Goal: Task Accomplishment & Management: Use online tool/utility

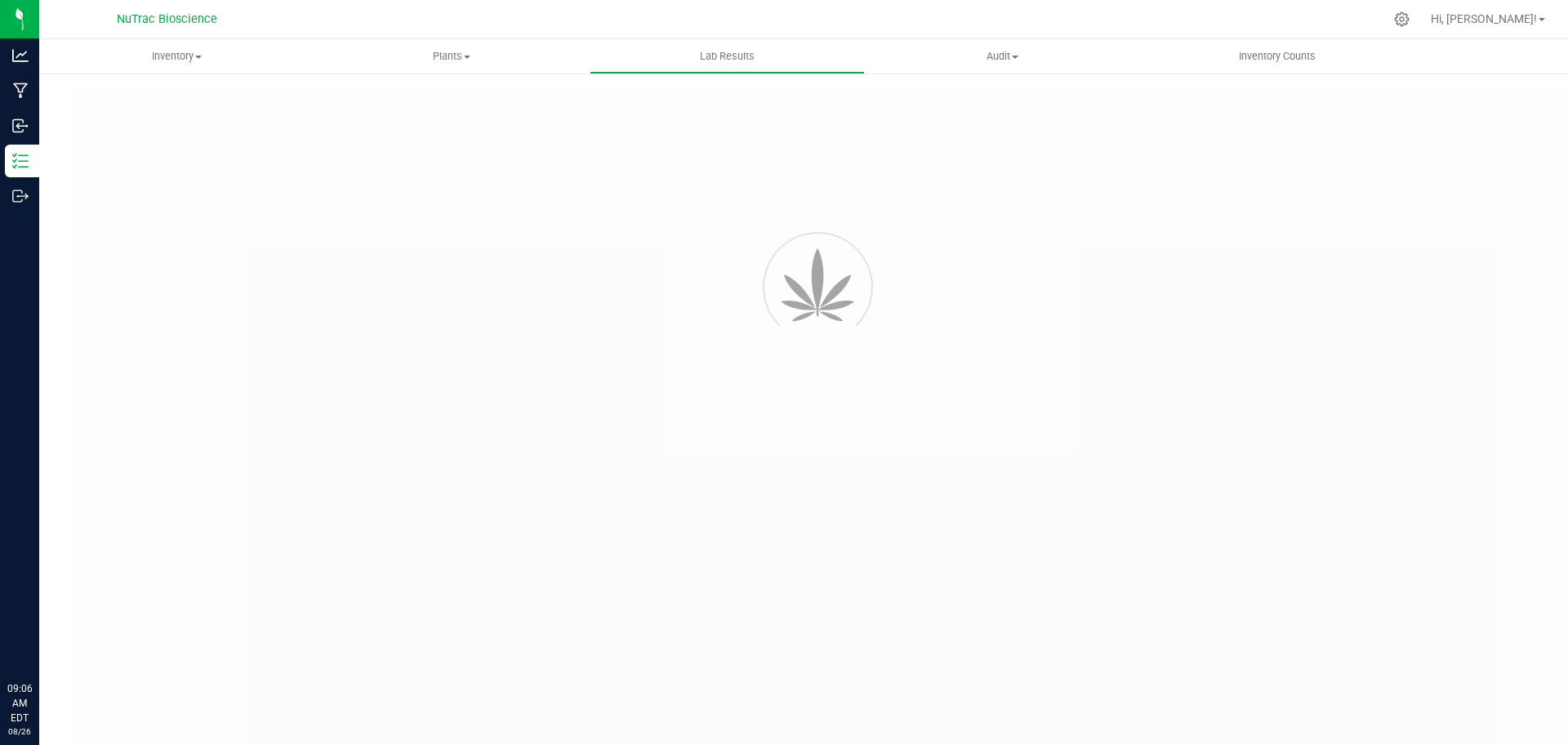
type input "VANREMF-20230628-001"
type input "SAM-2023-3396"
type input "VANREMF-20230628-001"
type input "07/11/2024 4:00 AM"
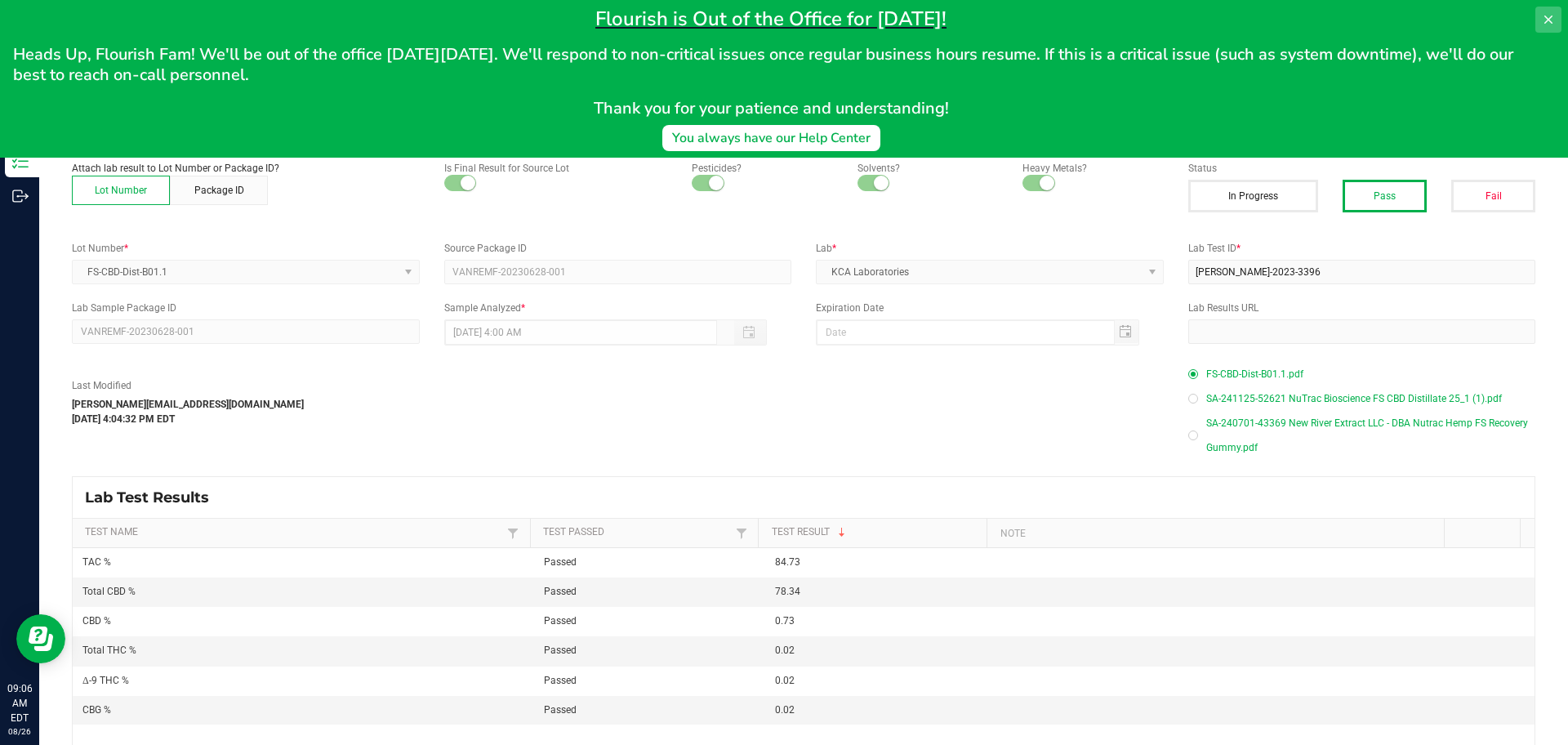
click at [1548, 20] on icon at bounding box center [1548, 19] width 8 height 8
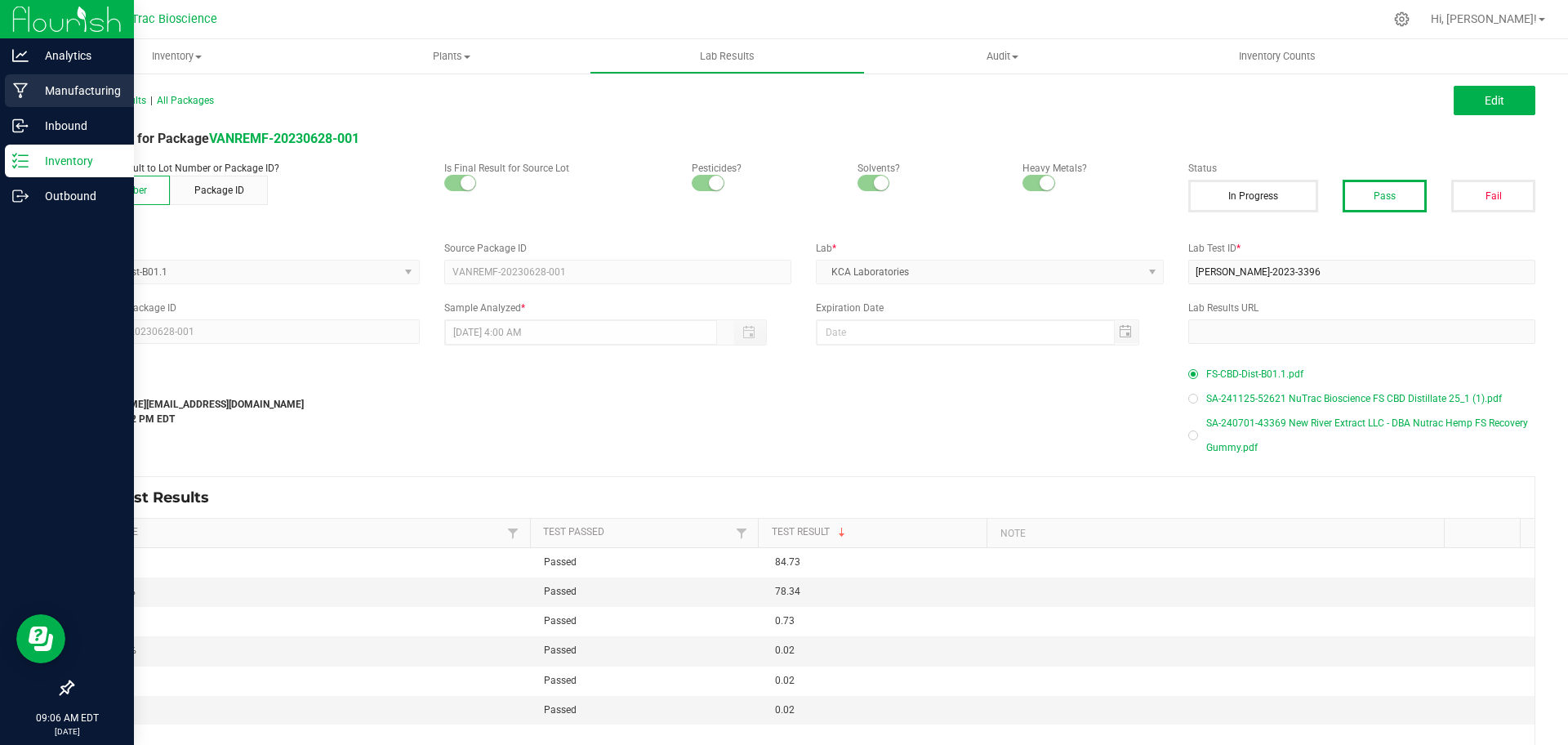
click at [31, 89] on p "Manufacturing" at bounding box center [78, 91] width 98 height 20
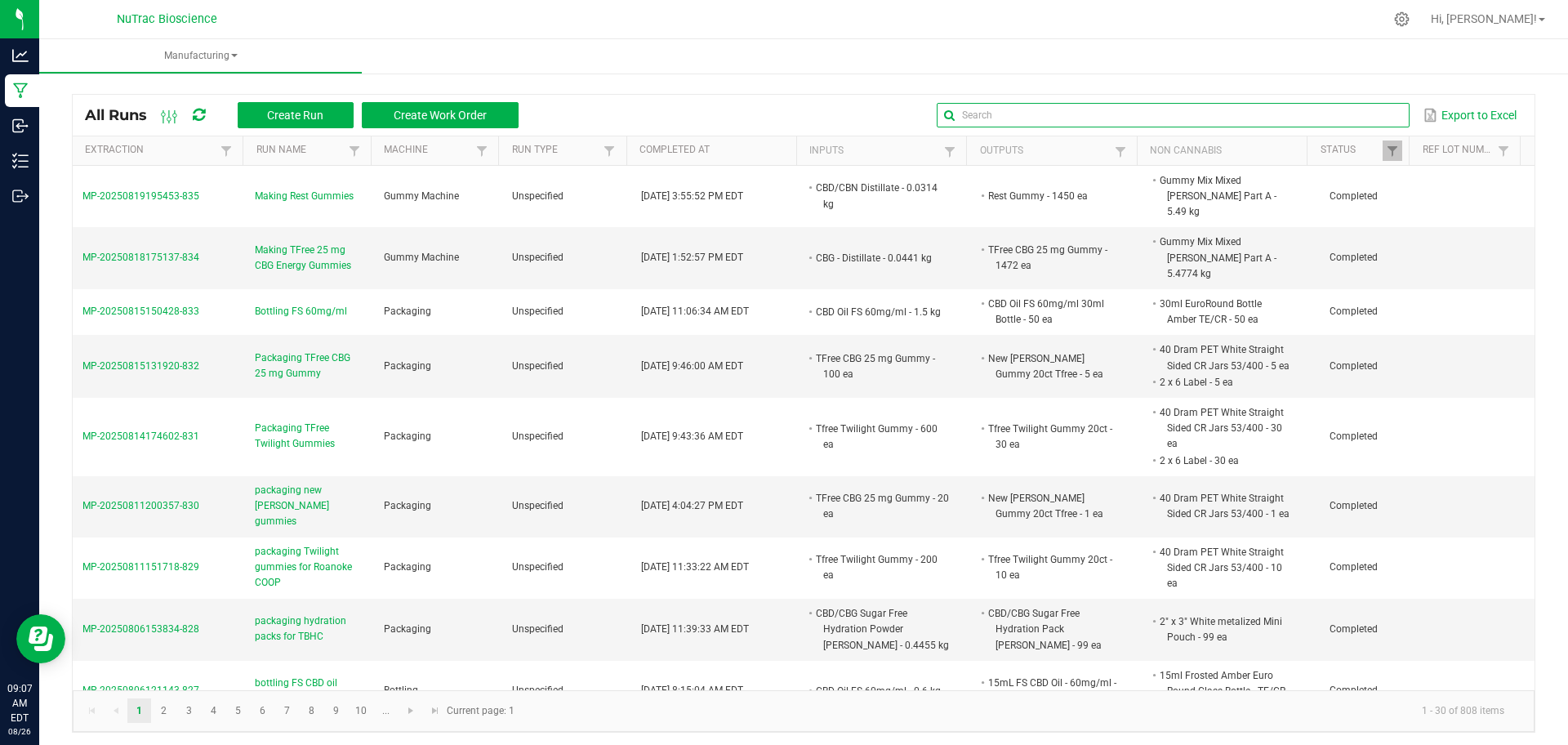
click at [1355, 117] on input "text" at bounding box center [1173, 115] width 473 height 24
paste input "BH11062023"
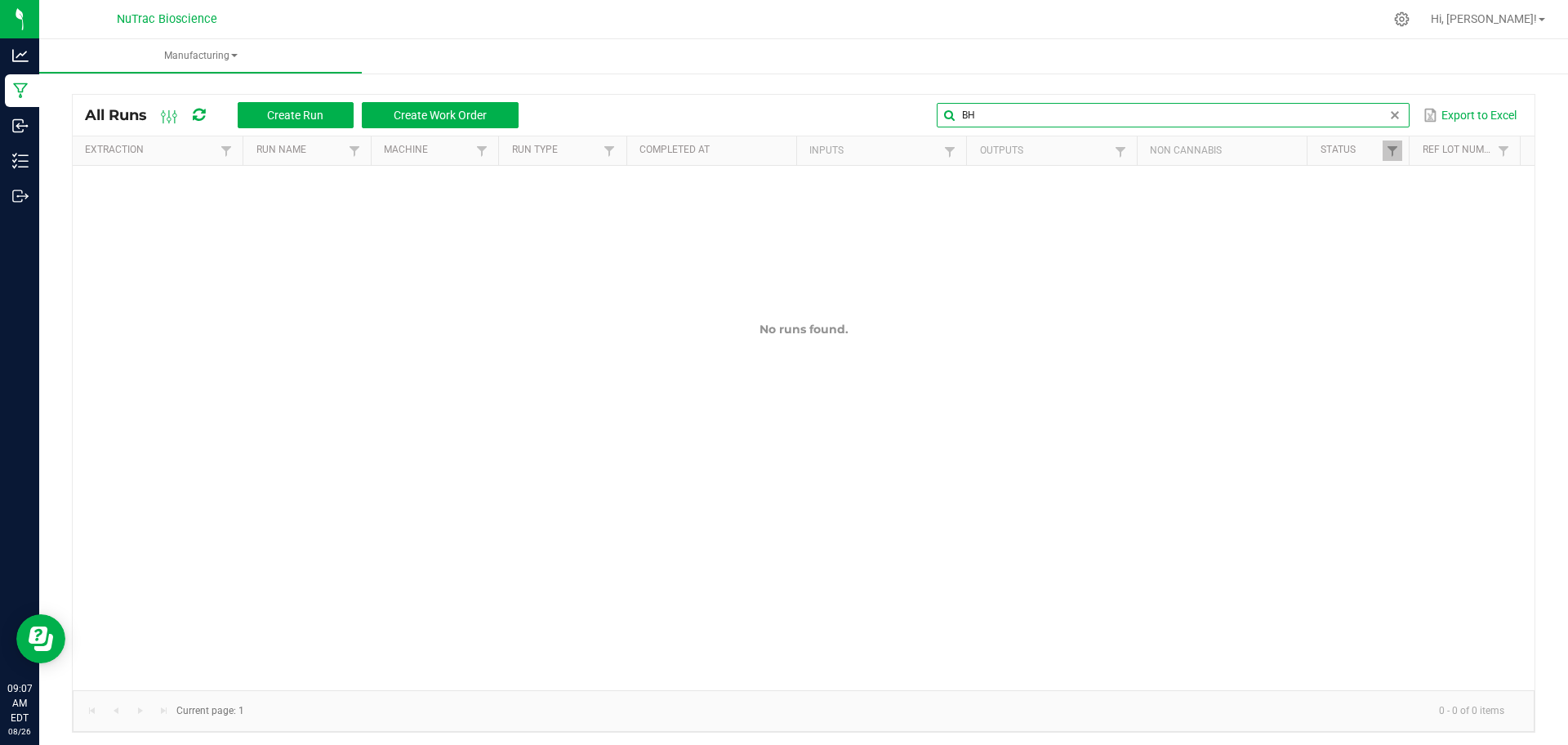
type input "B"
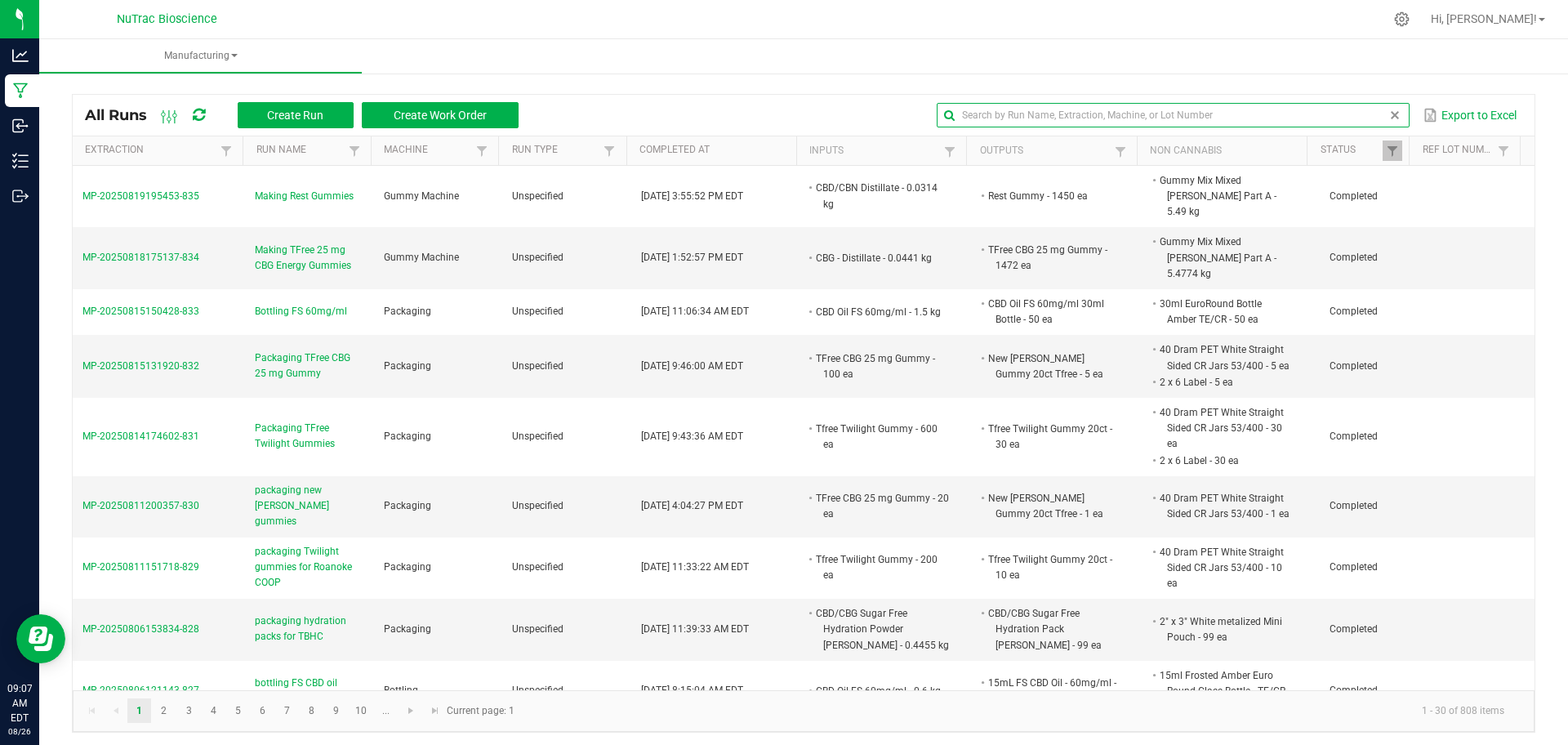
click at [1188, 115] on input "text" at bounding box center [1173, 115] width 473 height 24
paste input "VANREMF-20230628-001"
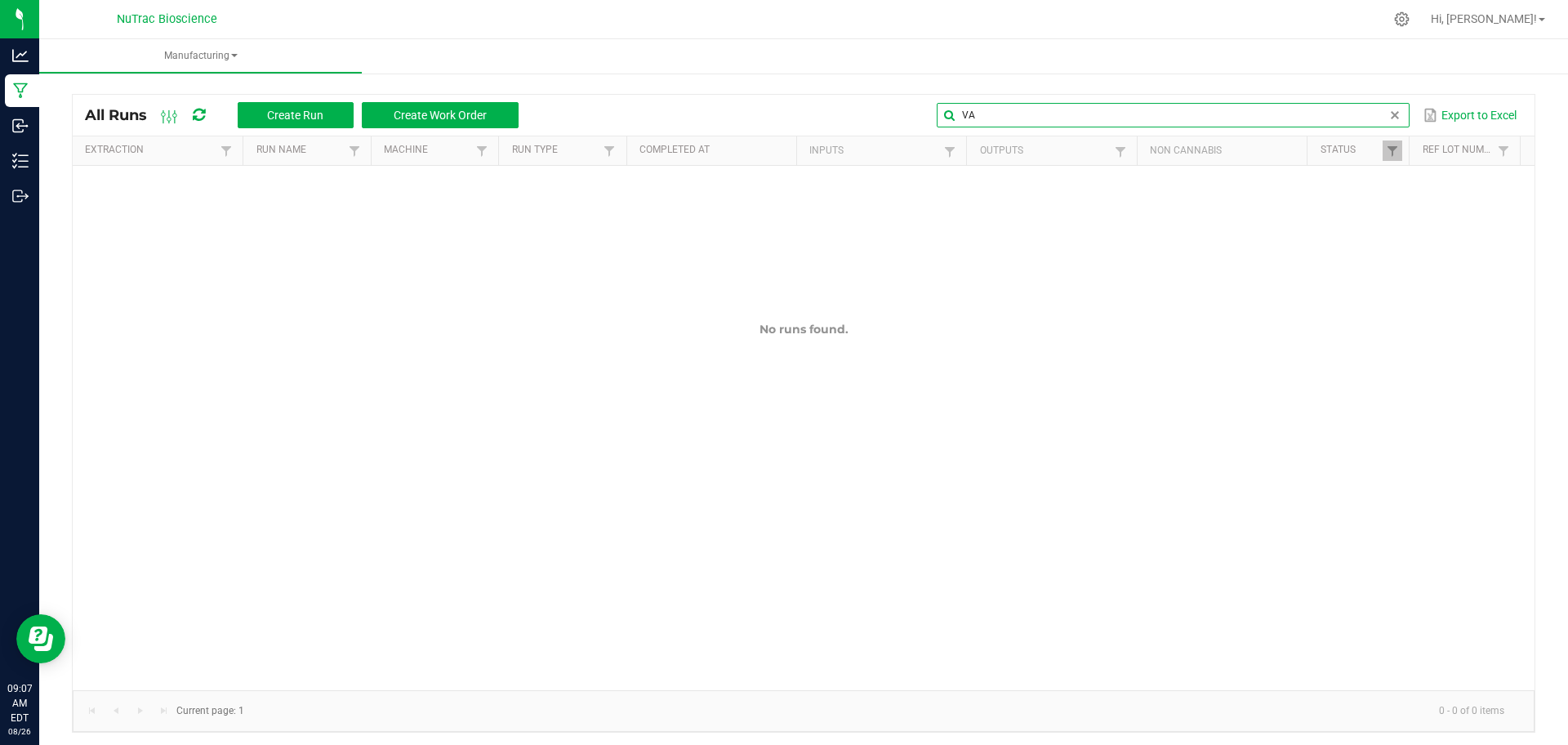
type input "V"
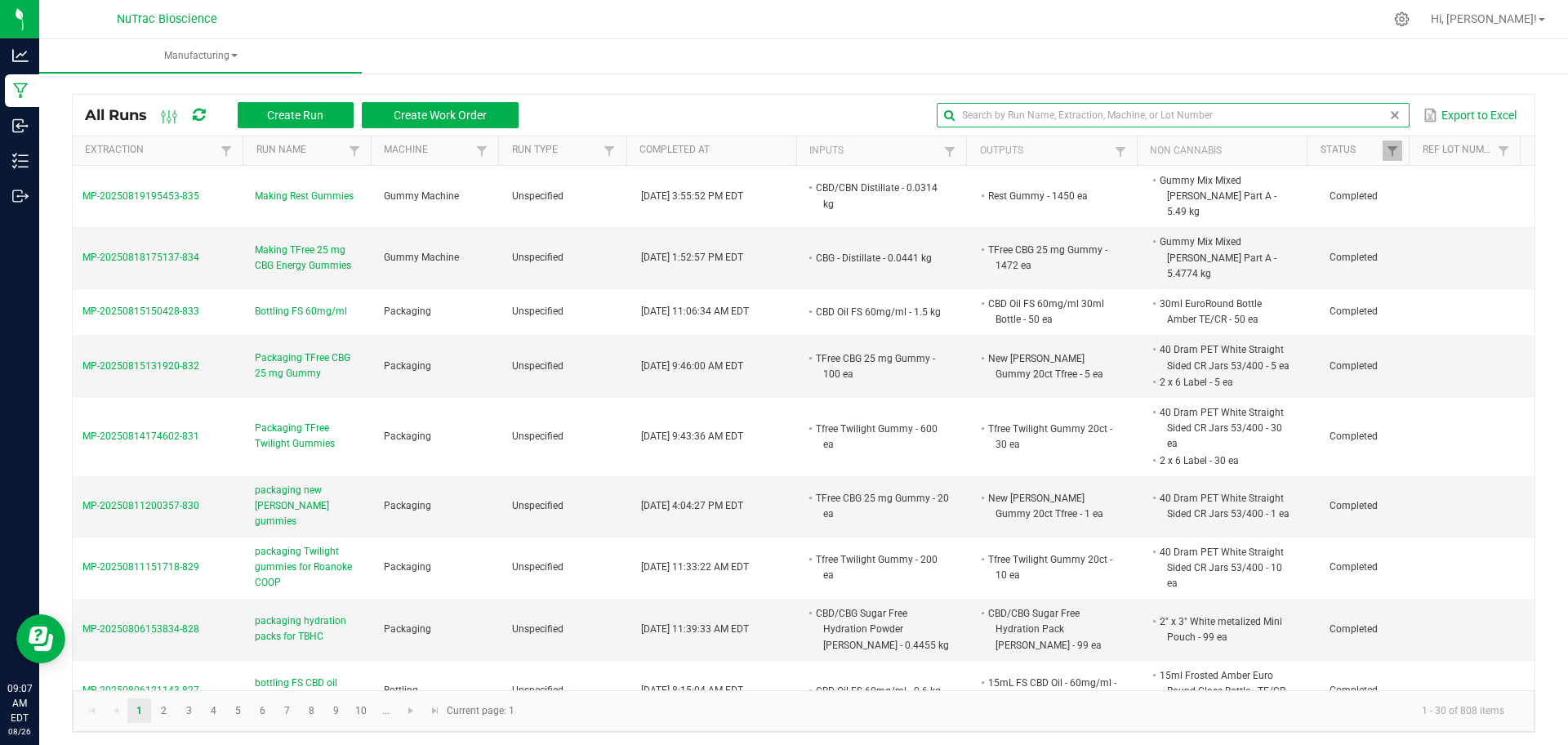
click at [1003, 115] on input "text" at bounding box center [1173, 115] width 473 height 24
paste input "FS-CBD-Dist-B01.1"
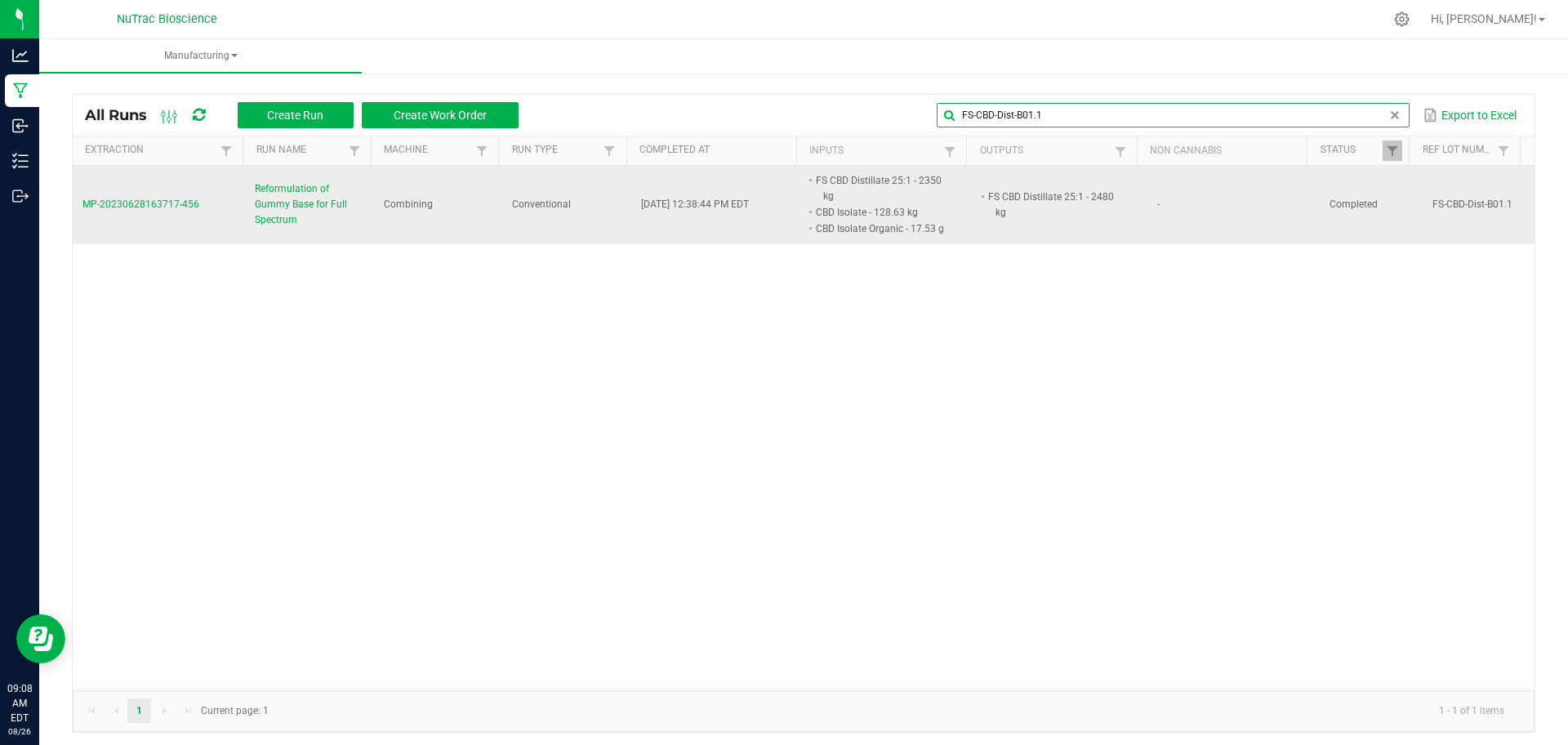
type input "FS-CBD-Dist-B01.1"
click at [263, 210] on span "Reformulation of Gummy Base for Full Spectrum" at bounding box center [309, 205] width 110 height 47
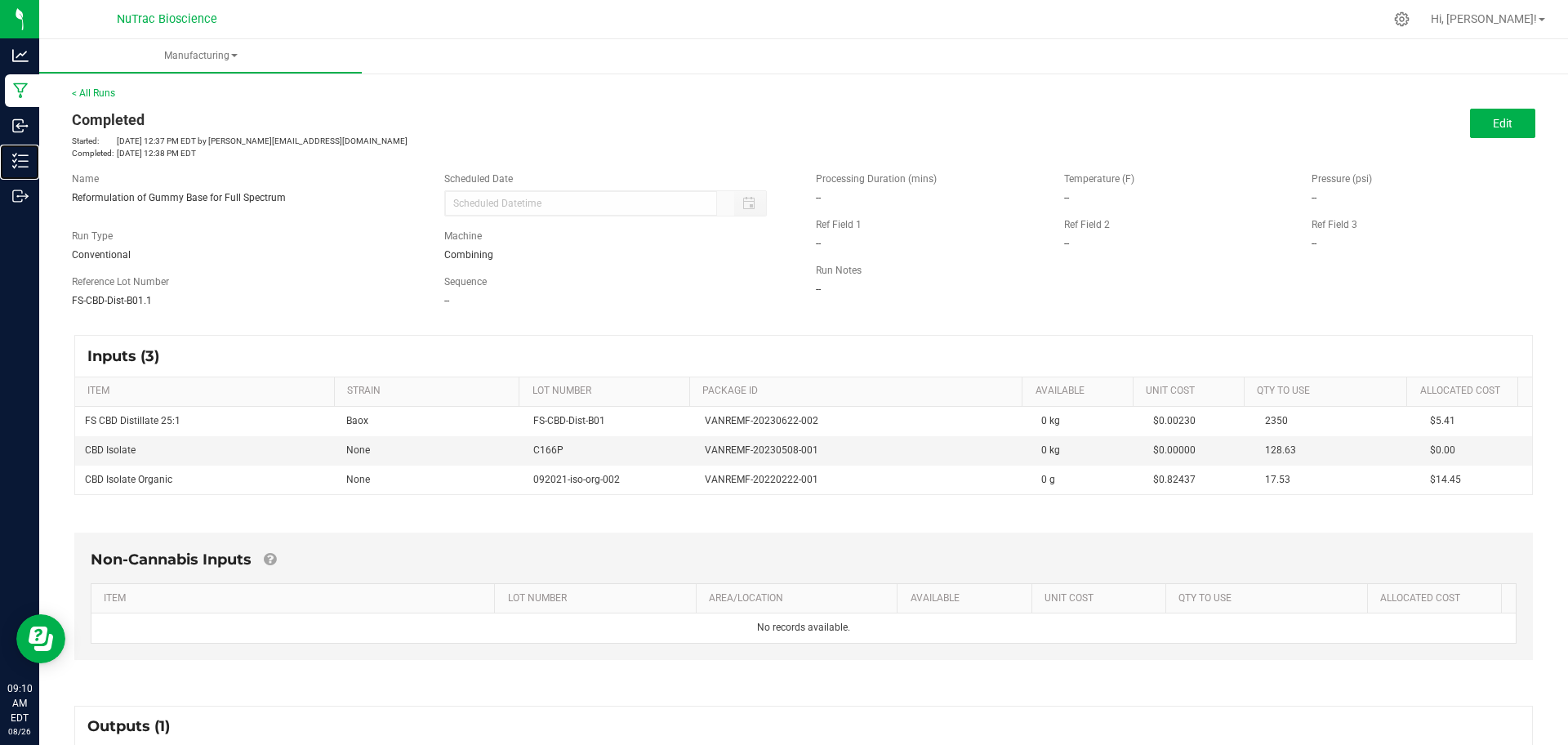
scroll to position [224, 0]
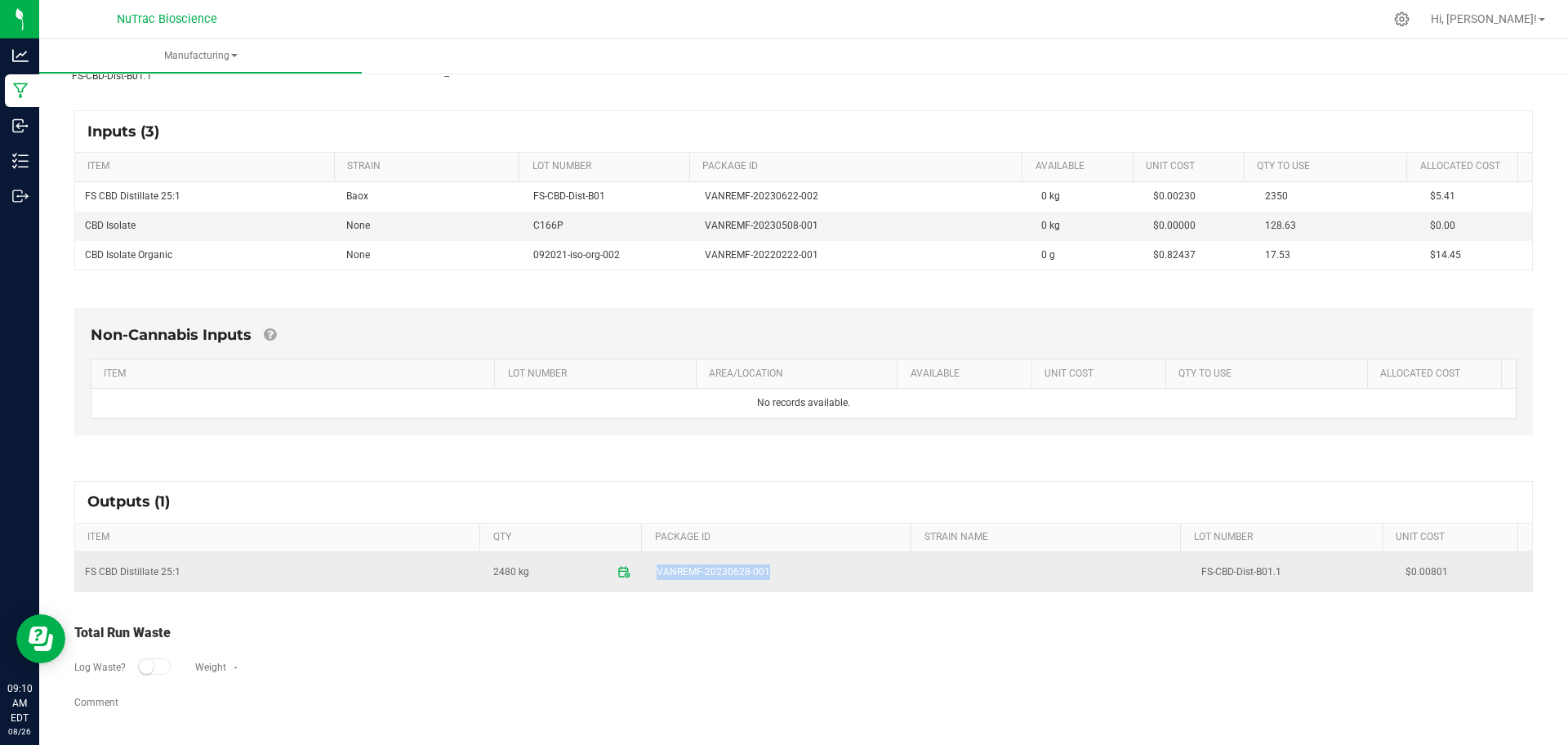
drag, startPoint x: 770, startPoint y: 571, endPoint x: 645, endPoint y: 564, distance: 125.2
click at [657, 565] on span "VANREMF-20230628-001" at bounding box center [783, 572] width 252 height 16
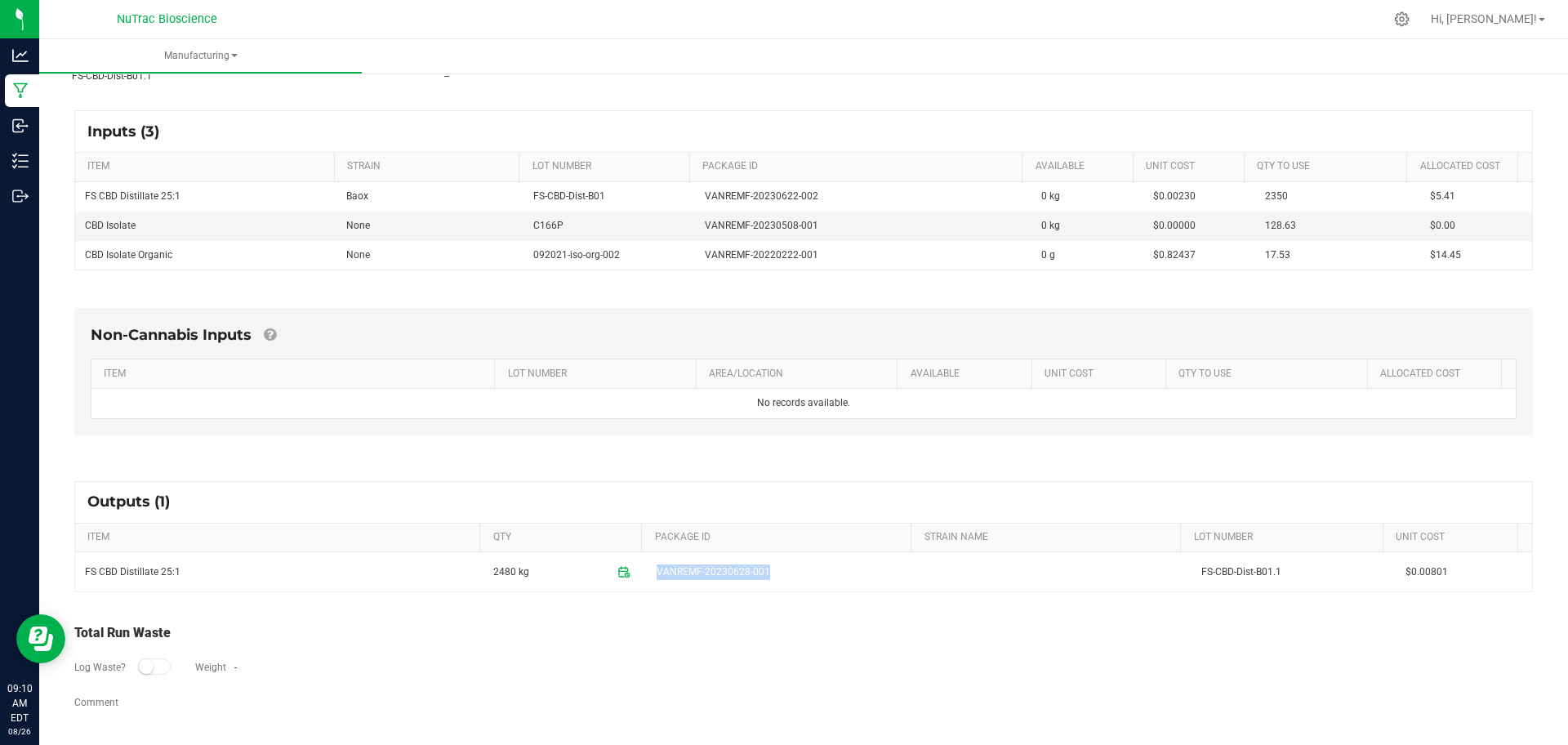
scroll to position [0, 0]
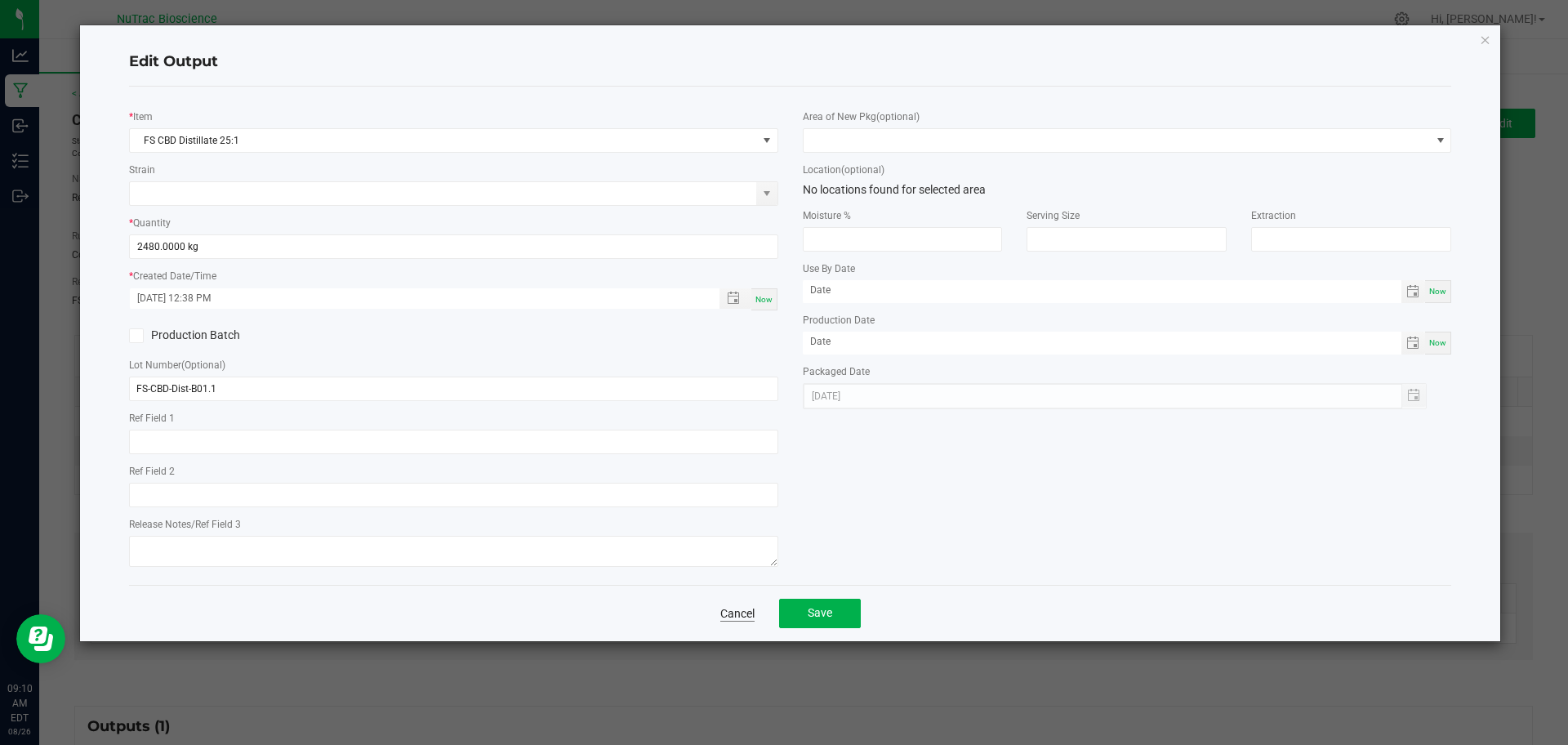
click at [735, 613] on link "Cancel" at bounding box center [738, 613] width 35 height 16
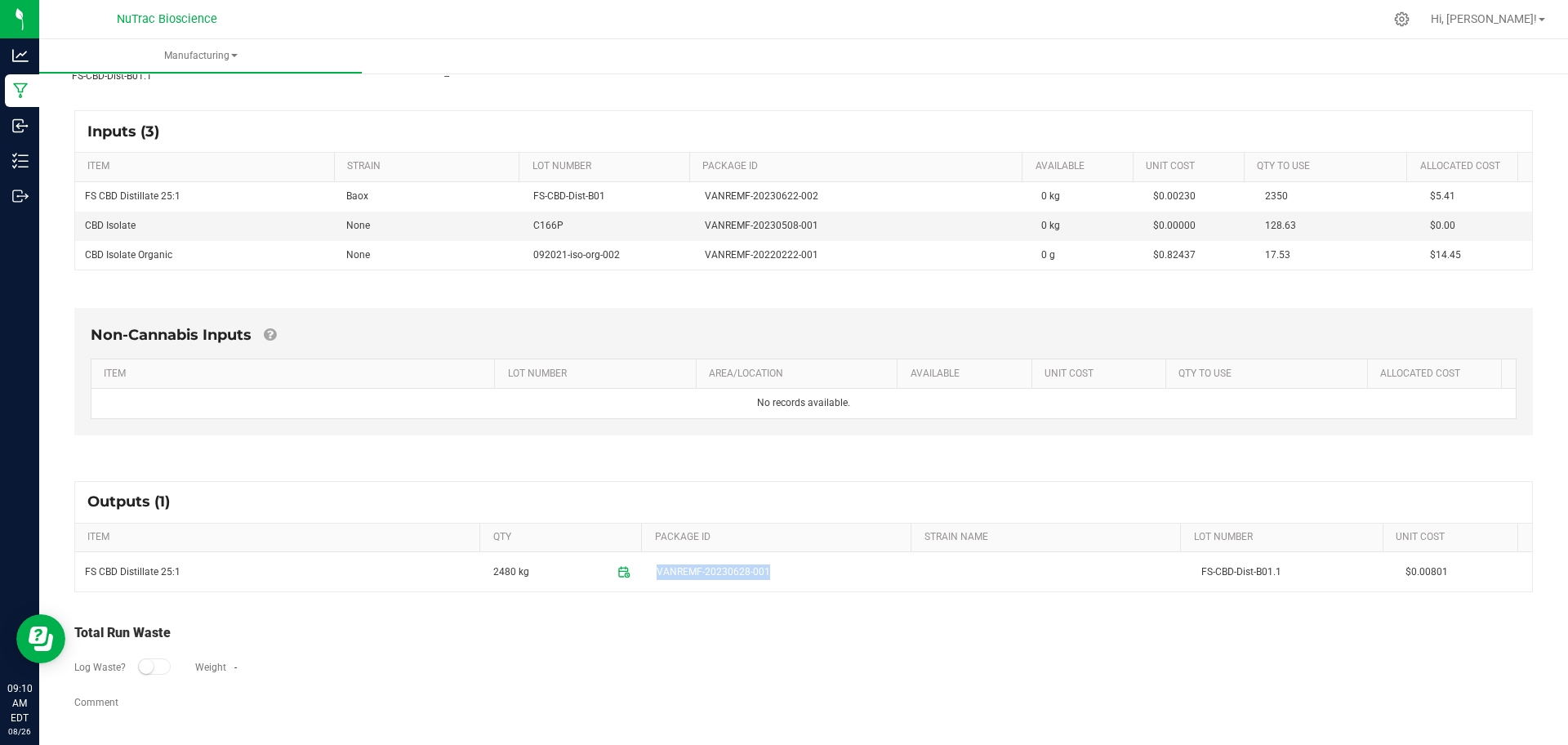
copy span "VANREMF-20230628-001"
click at [902, 624] on div "Total Run Waste" at bounding box center [803, 633] width 1458 height 20
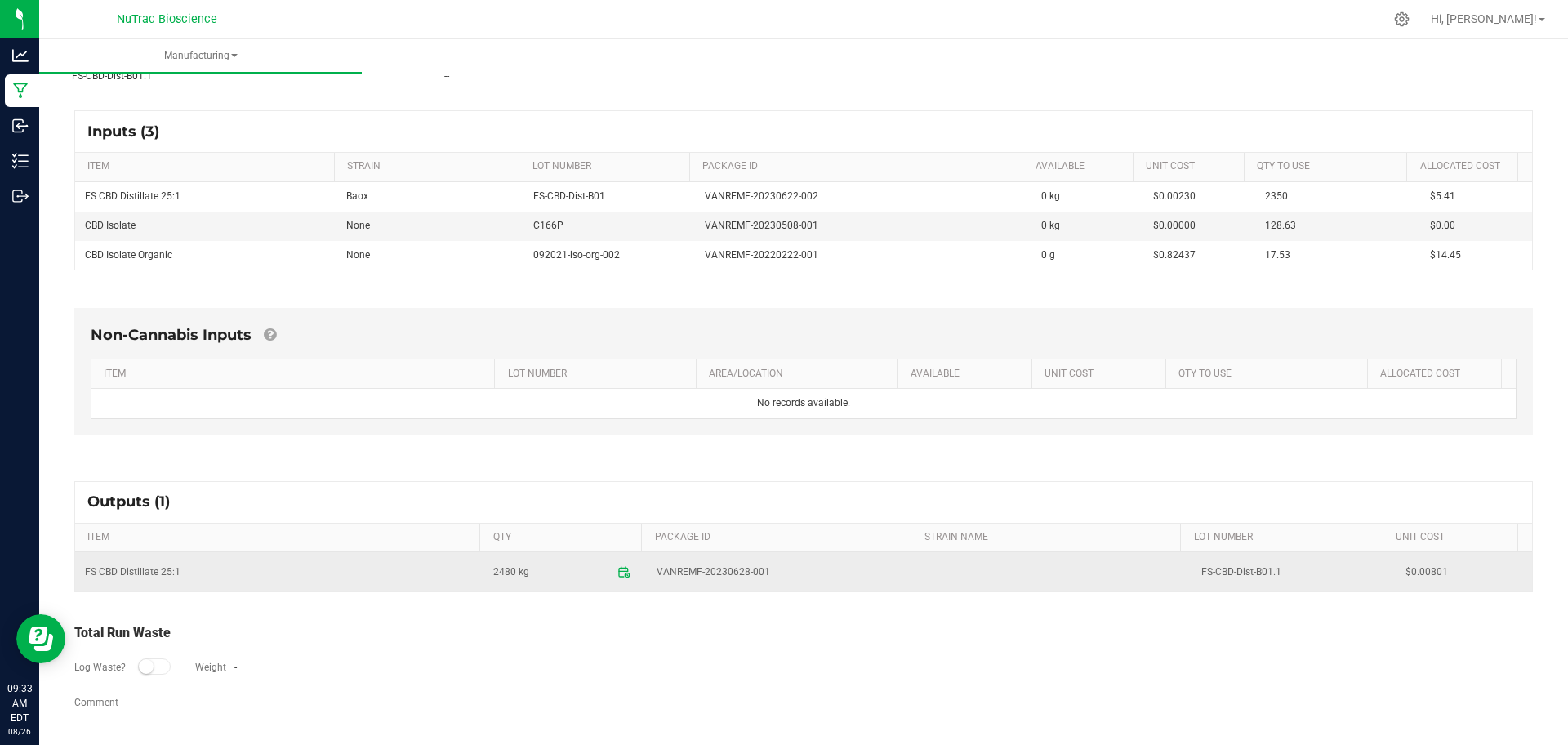
scroll to position [0, 0]
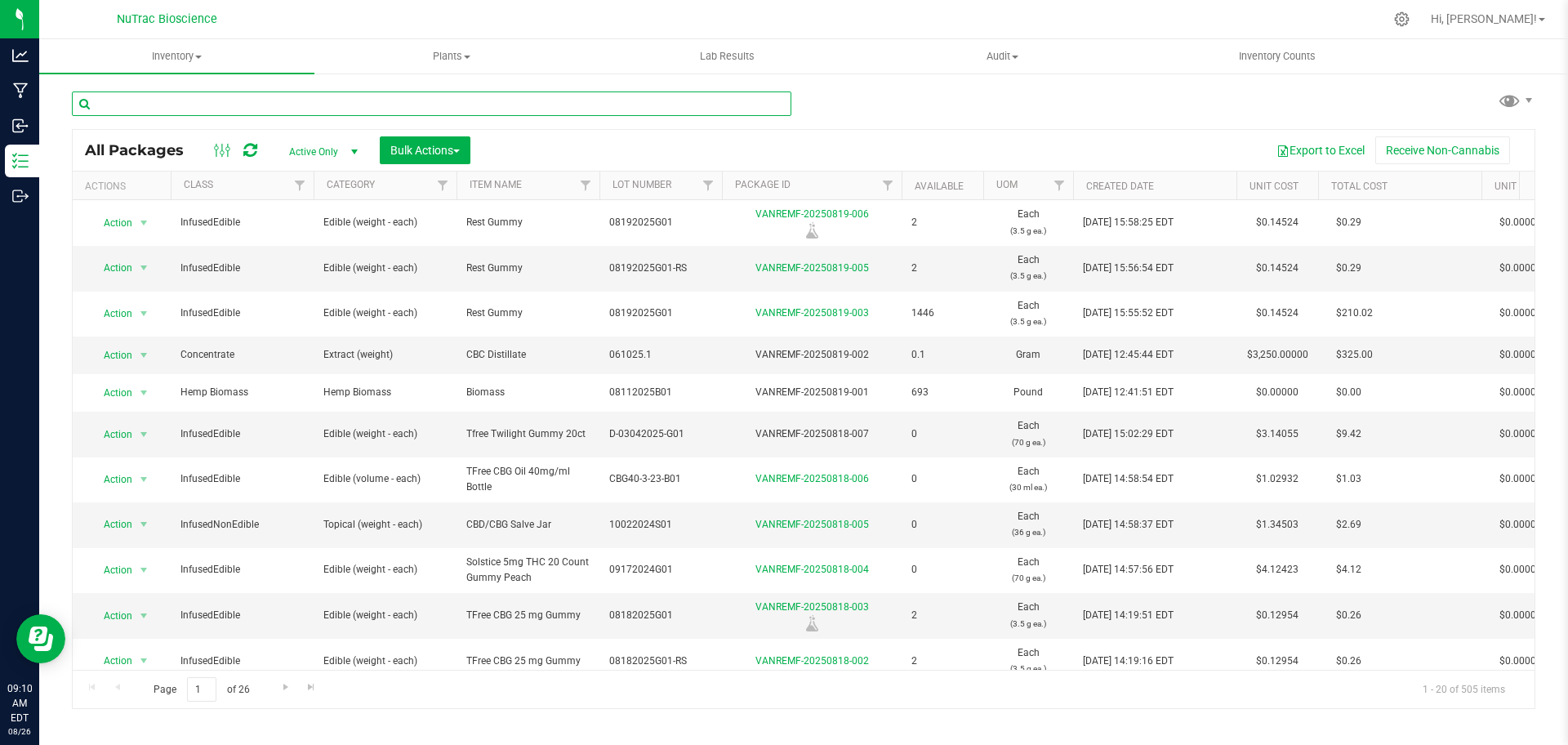
click at [224, 107] on input "text" at bounding box center [431, 104] width 720 height 24
paste input "VANREMF-20230628-001"
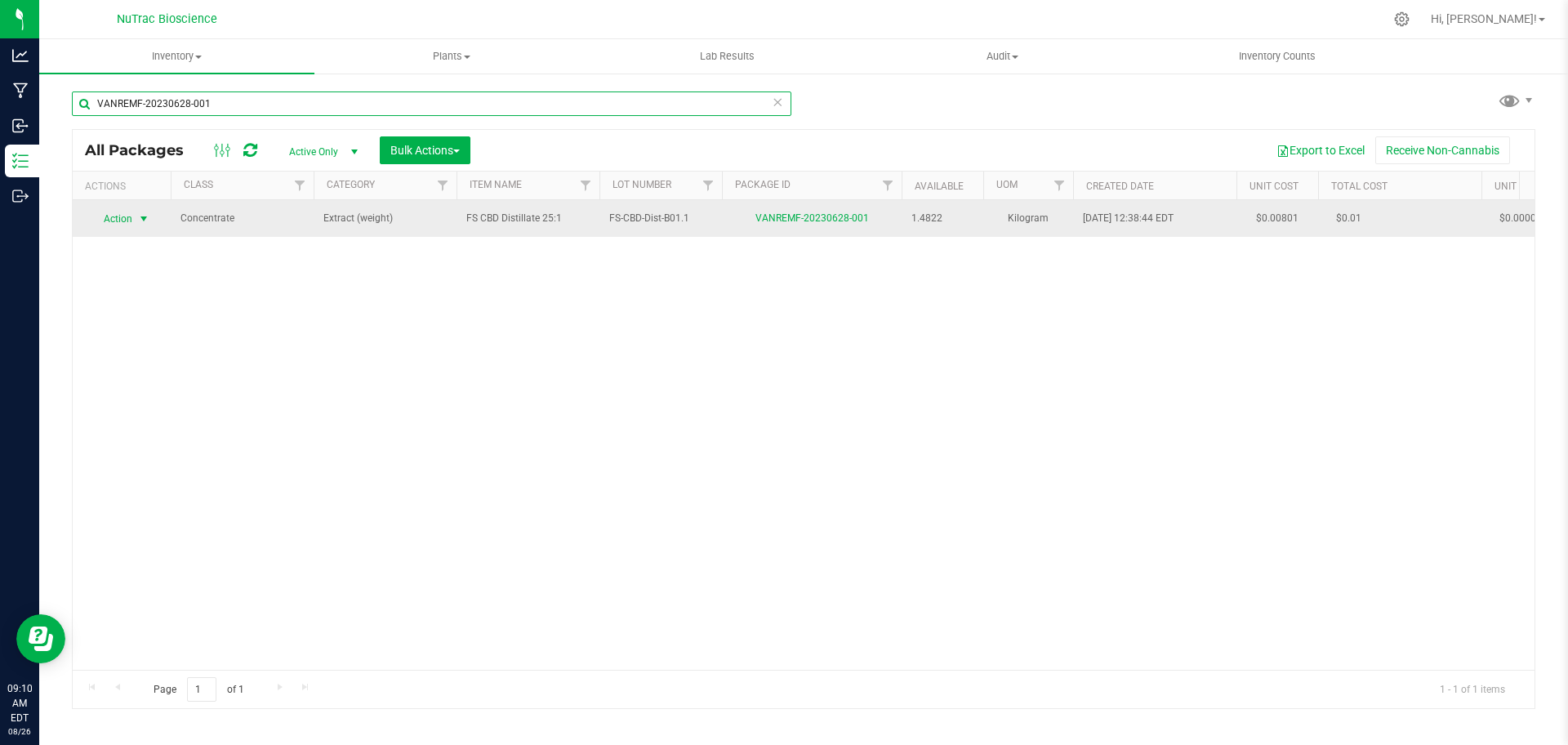
type input "VANREMF-20230628-001"
click at [136, 221] on span "select" at bounding box center [144, 218] width 21 height 22
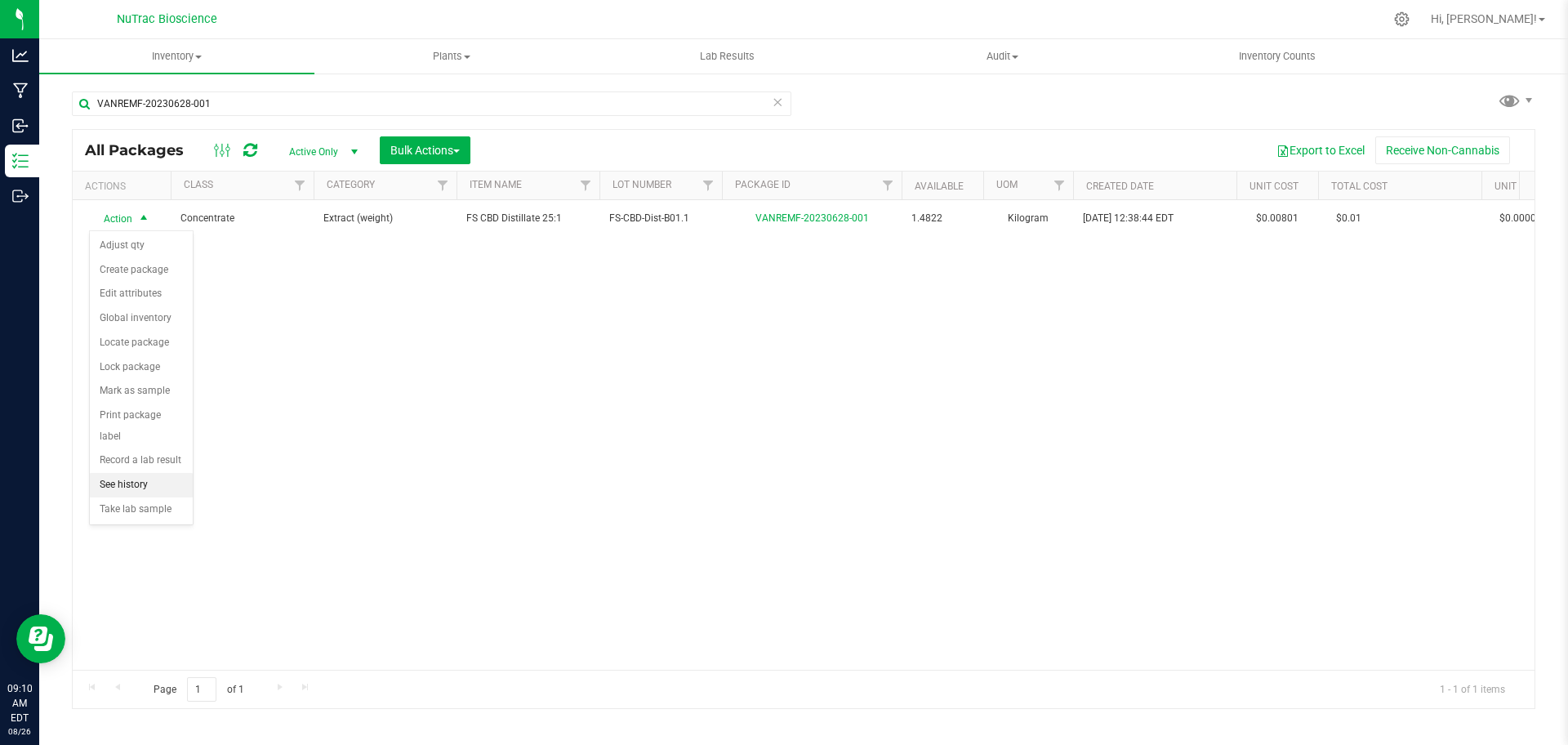
click at [135, 473] on li "See history" at bounding box center [141, 485] width 103 height 24
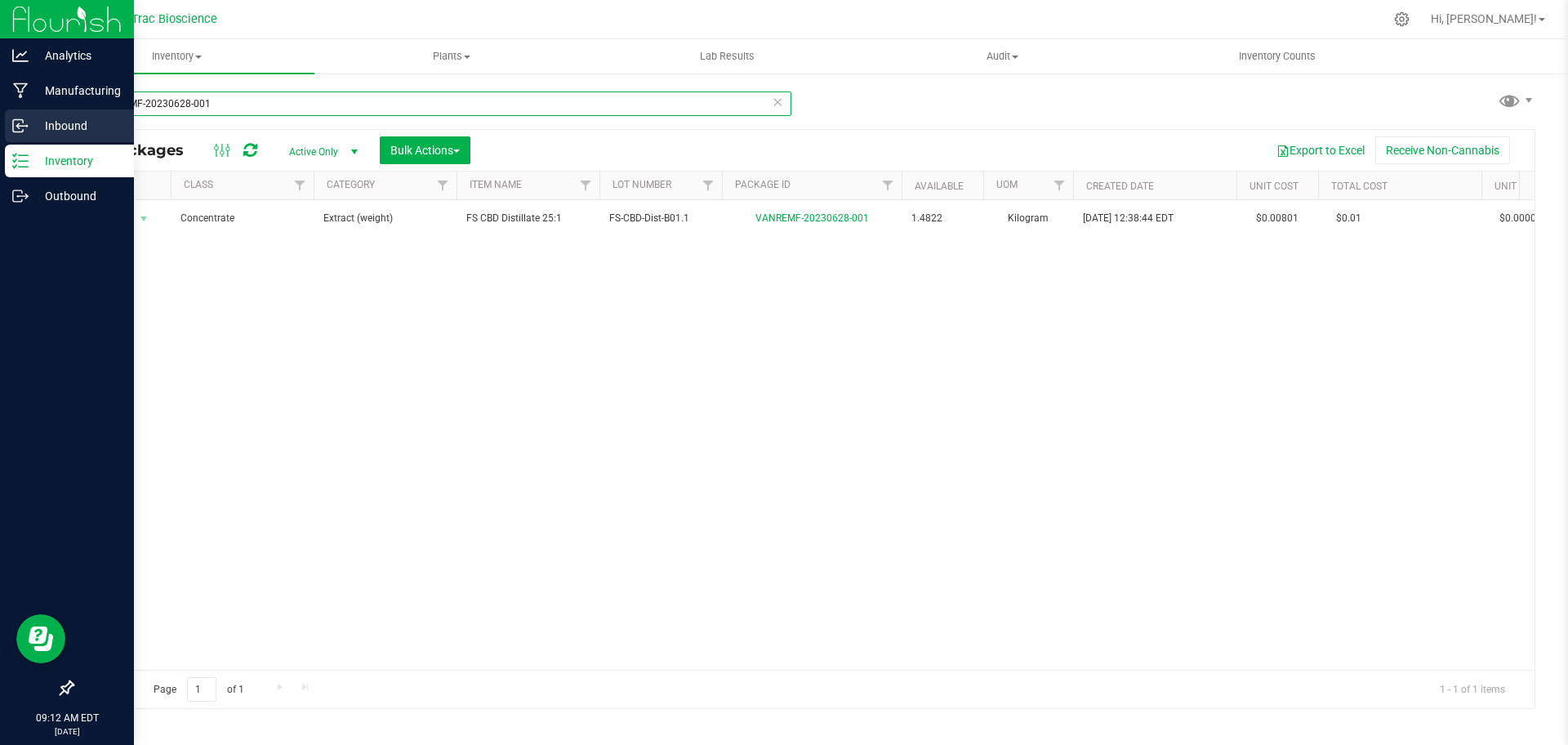
drag, startPoint x: 228, startPoint y: 103, endPoint x: 0, endPoint y: 110, distance: 228.1
click at [0, 110] on div "Analytics Manufacturing Inbound Inventory Outbound 09:12 AM EDT 08/26/2025 08/2…" at bounding box center [784, 372] width 1568 height 745
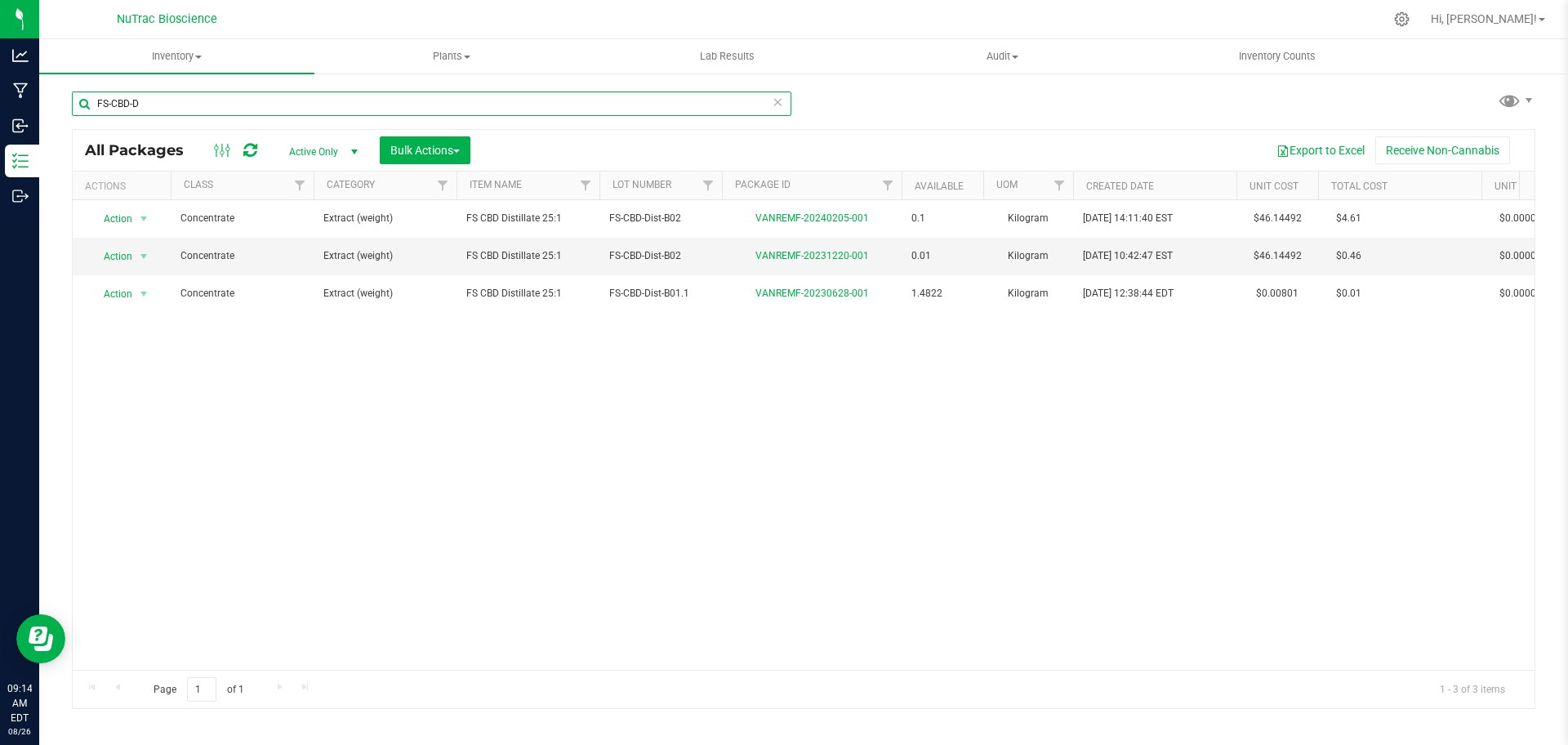
type input "FS-CBD-D"
click at [135, 265] on span "select" at bounding box center [144, 256] width 21 height 22
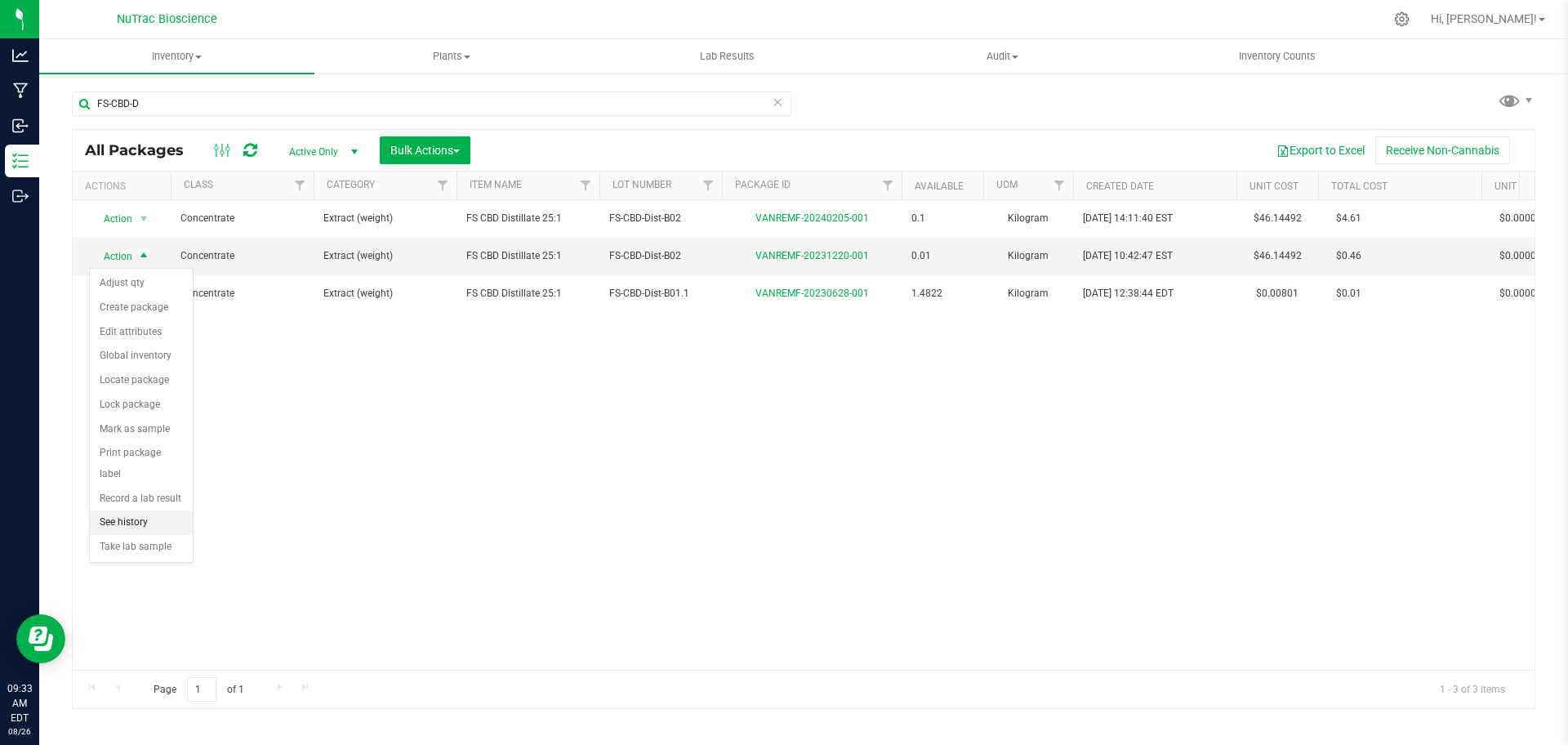
click at [148, 510] on li "See history" at bounding box center [141, 522] width 103 height 24
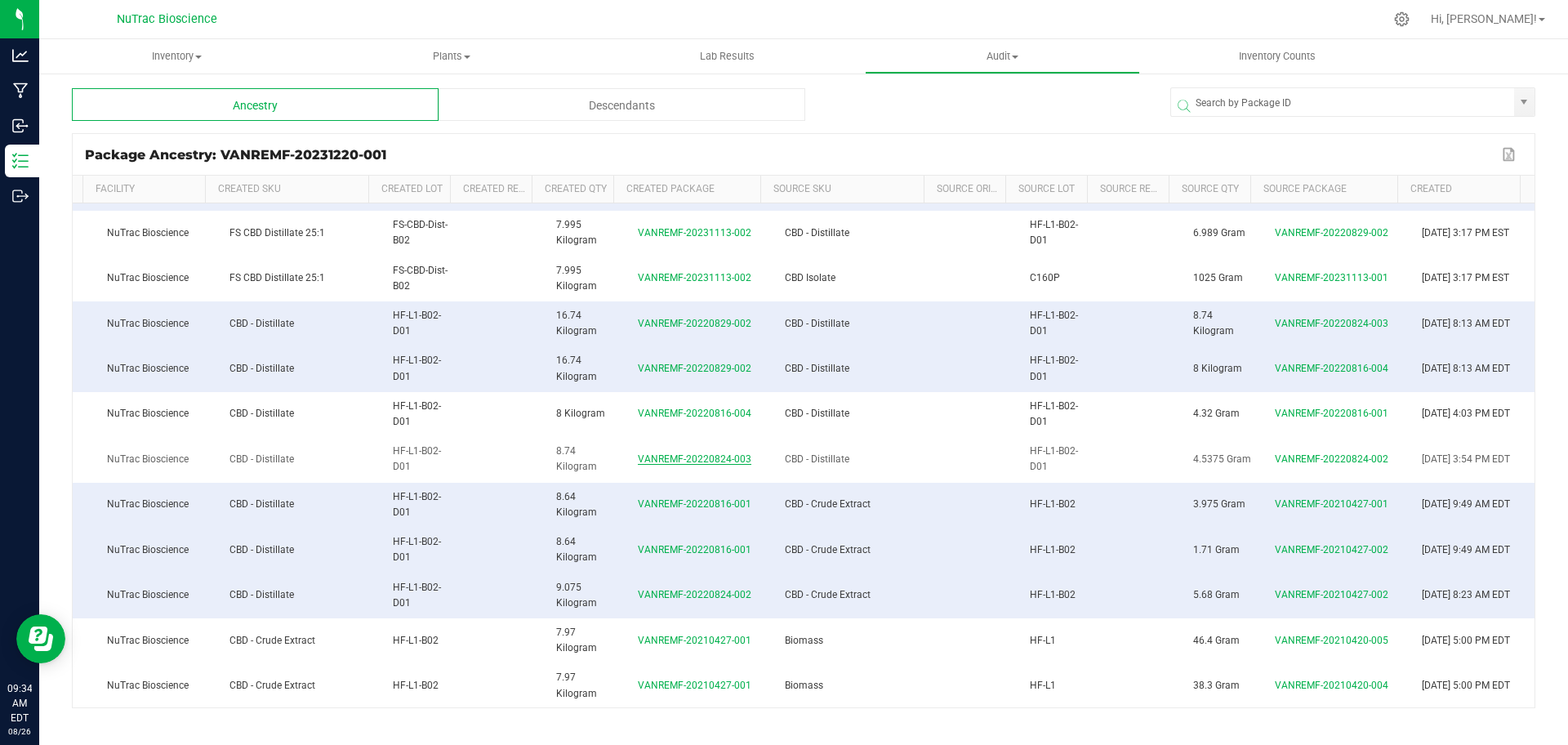
scroll to position [0, 72]
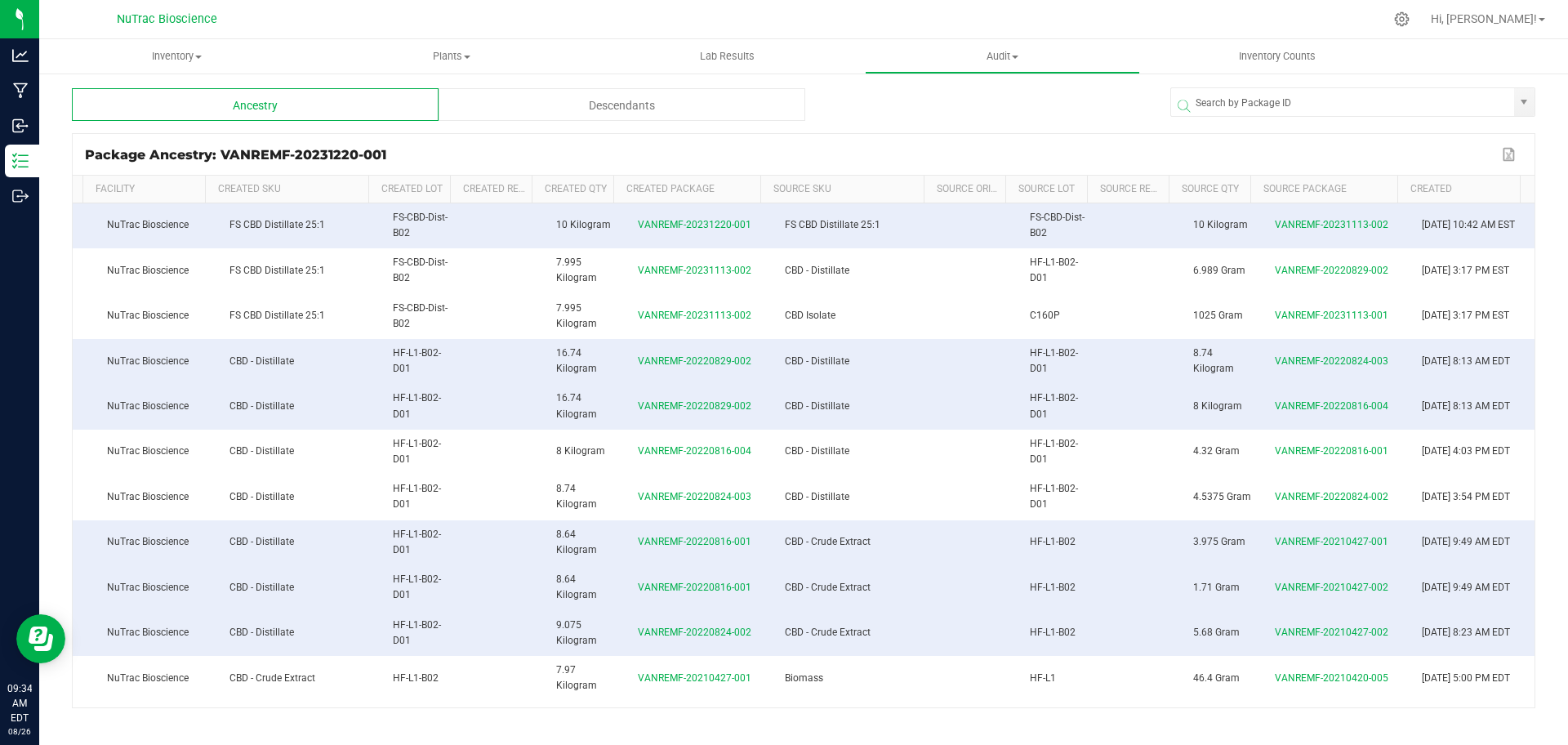
click at [550, 98] on div "Descendants" at bounding box center [621, 104] width 367 height 33
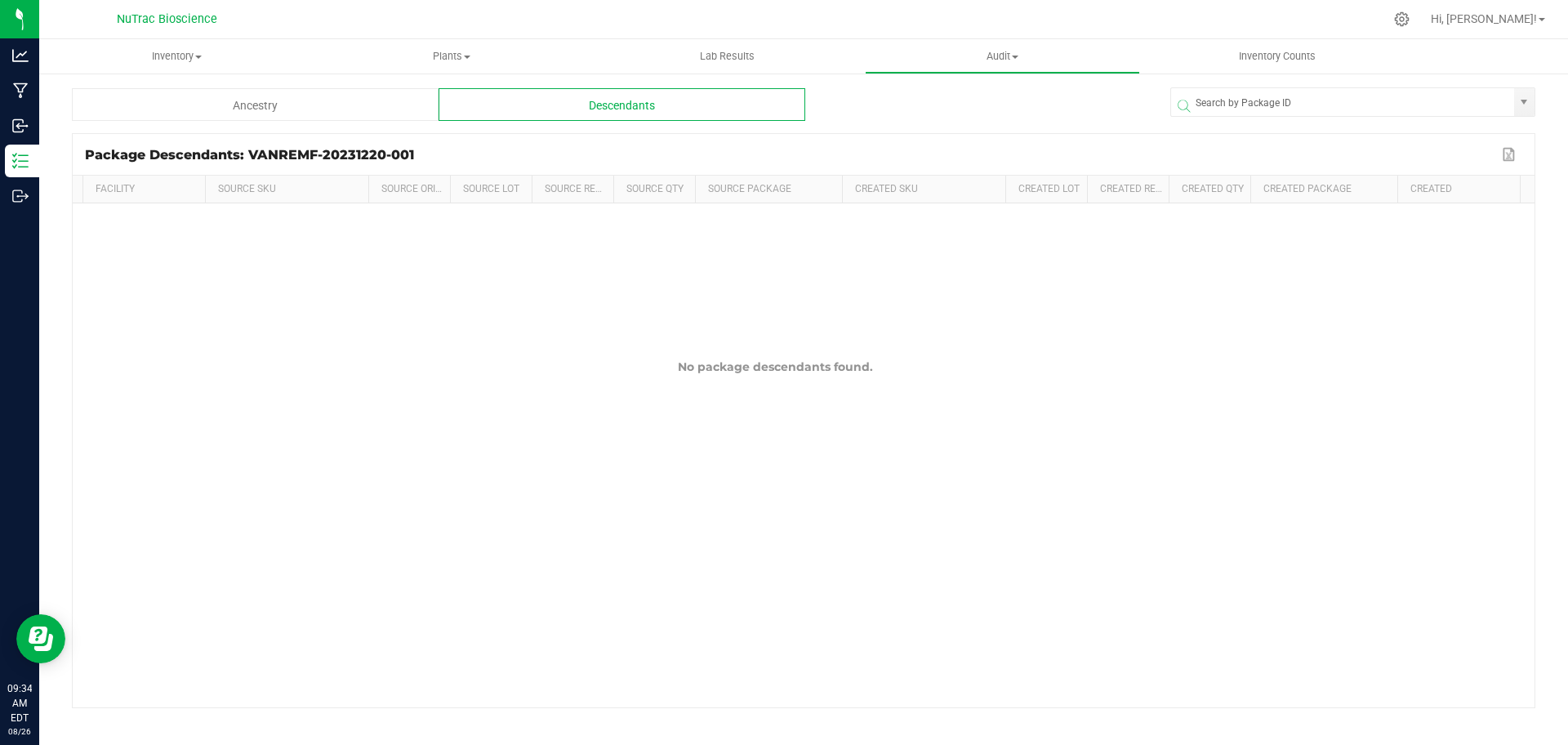
click at [390, 111] on div "Ancestry" at bounding box center [255, 104] width 367 height 33
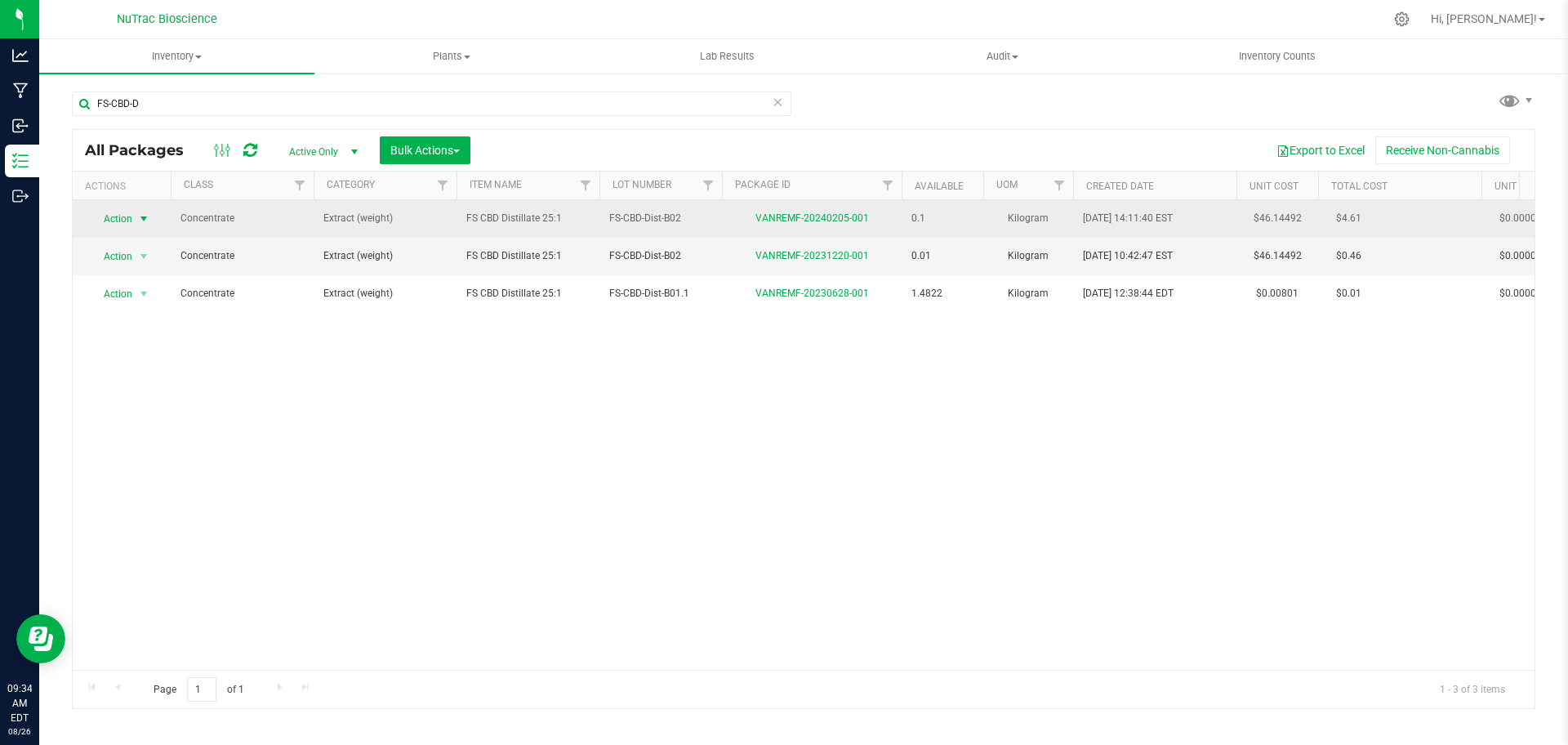
click at [138, 217] on span "select" at bounding box center [143, 218] width 13 height 13
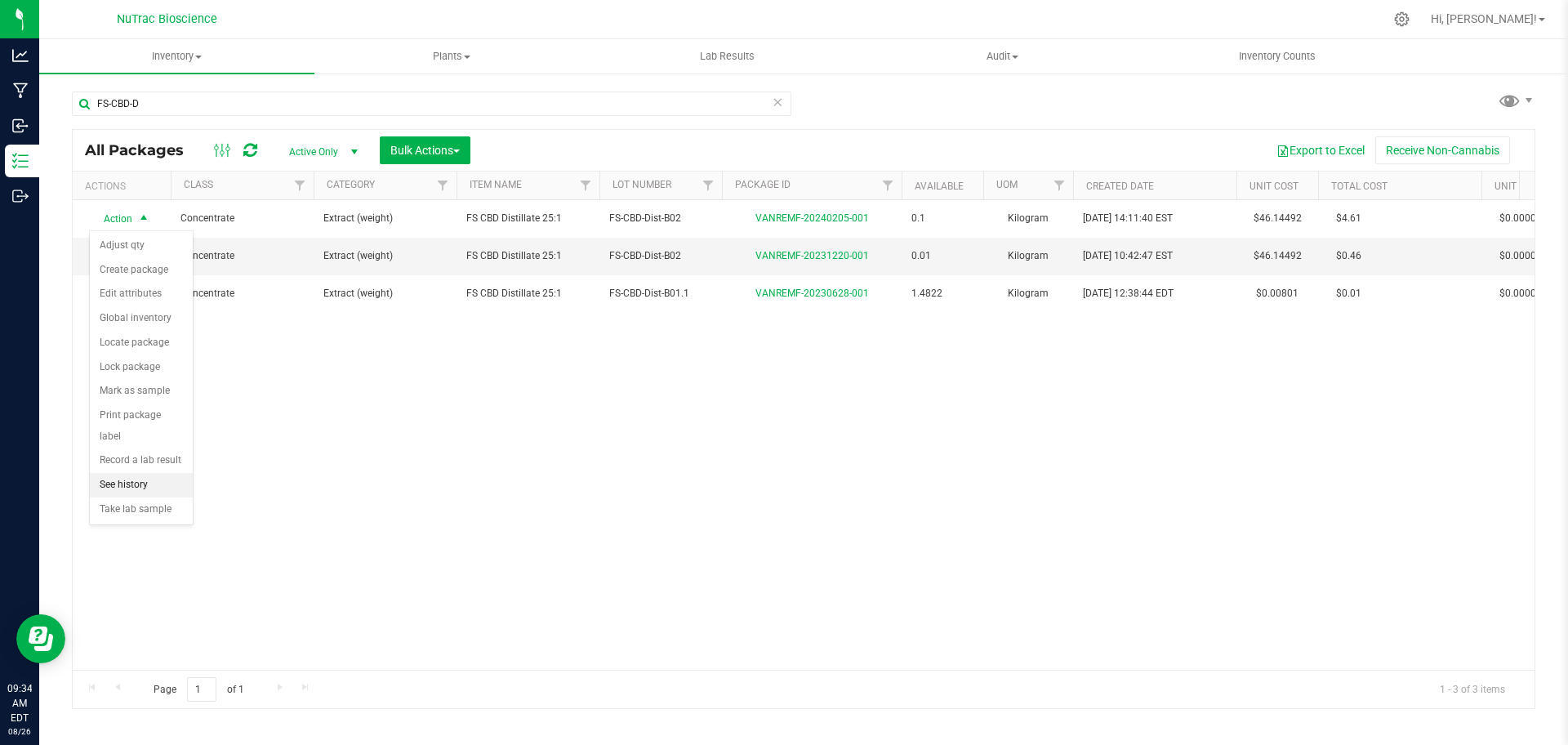
click at [160, 473] on li "See history" at bounding box center [141, 485] width 103 height 24
click at [146, 259] on span "select" at bounding box center [143, 256] width 13 height 13
click at [167, 510] on li "See history" at bounding box center [141, 522] width 103 height 24
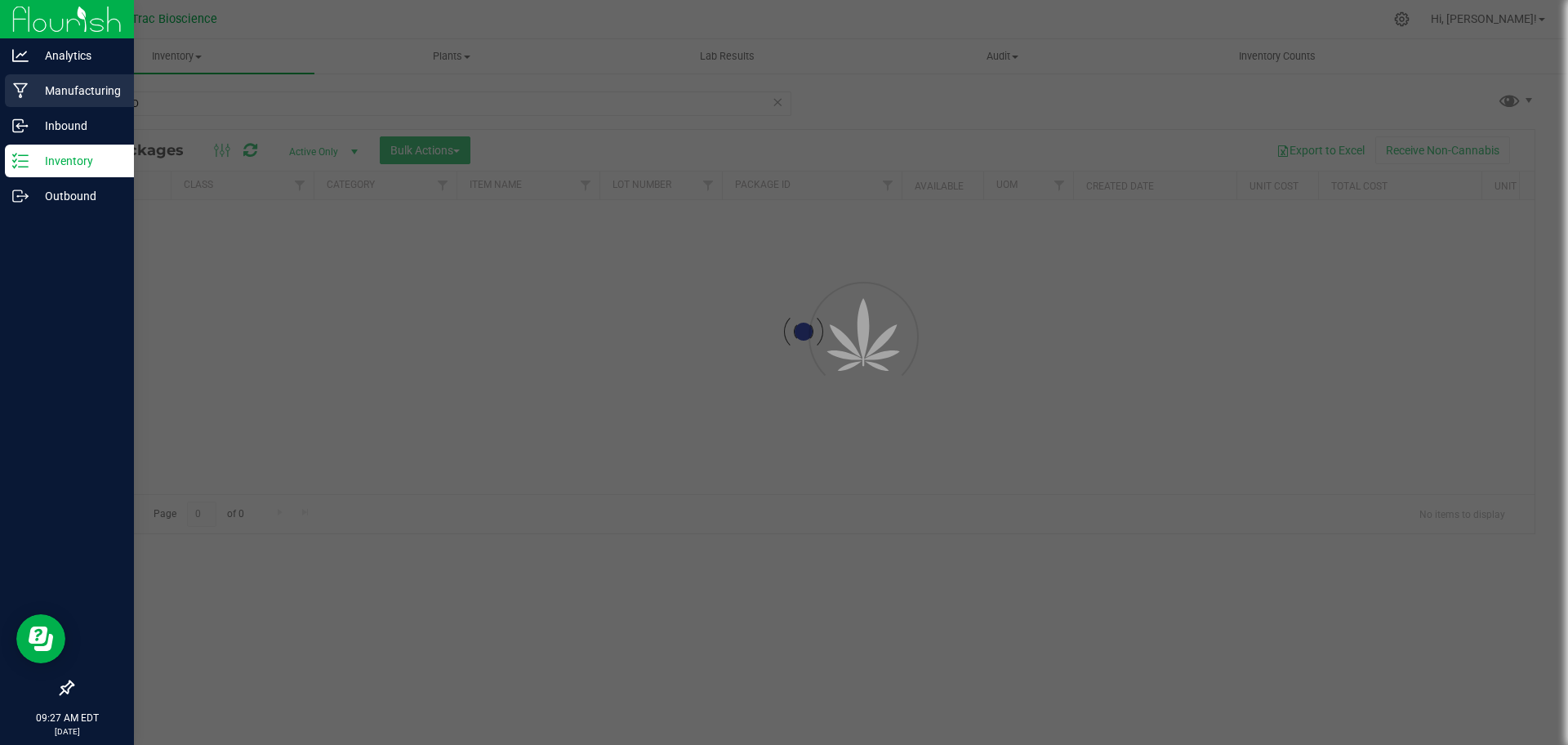
click at [28, 92] on p "Manufacturing" at bounding box center [78, 91] width 98 height 20
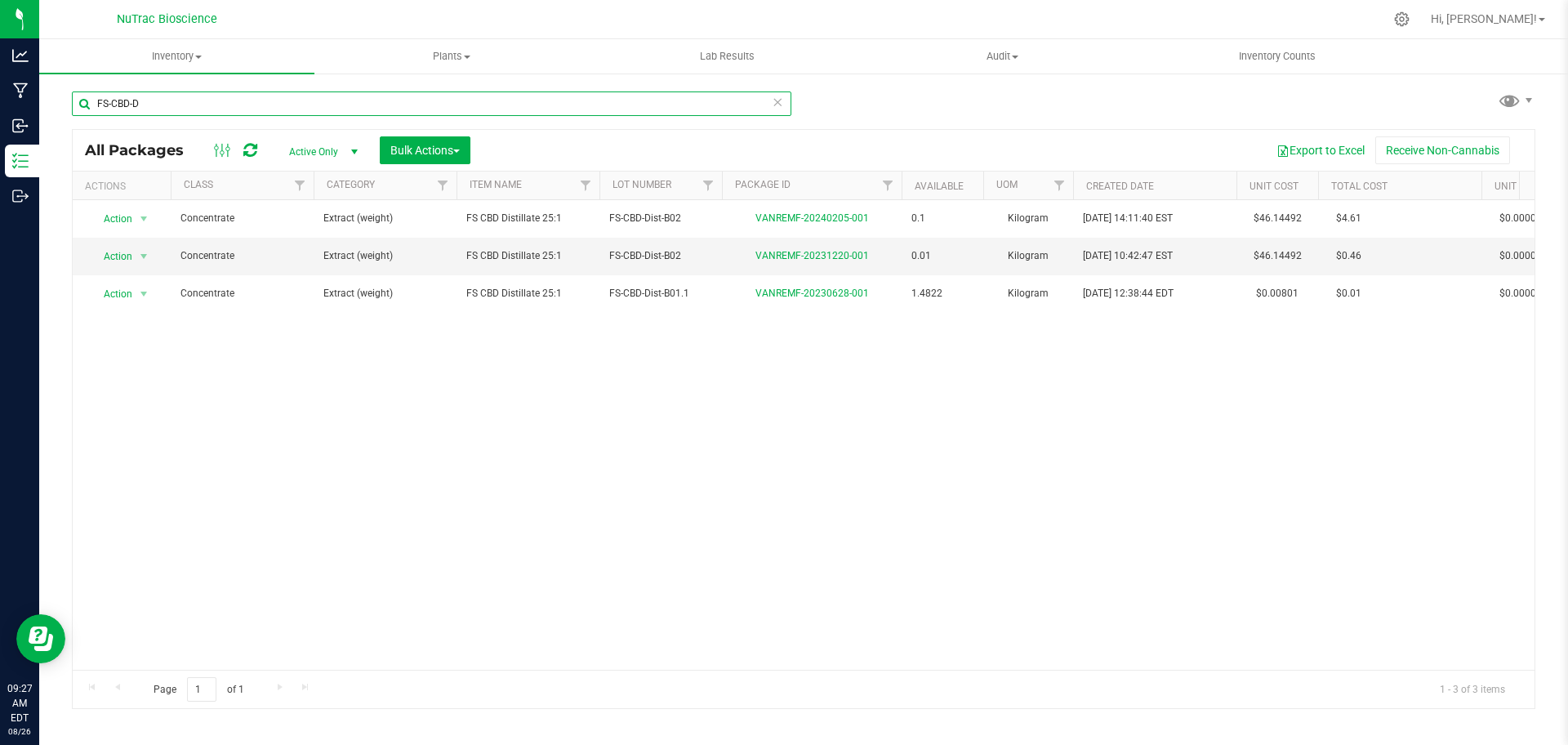
drag, startPoint x: 309, startPoint y: 102, endPoint x: 70, endPoint y: 129, distance: 240.5
click at [70, 129] on div "FS-CBD-D All Packages Active Only Active Only Lab Samples Locked All Bulk Actio…" at bounding box center [803, 320] width 1529 height 498
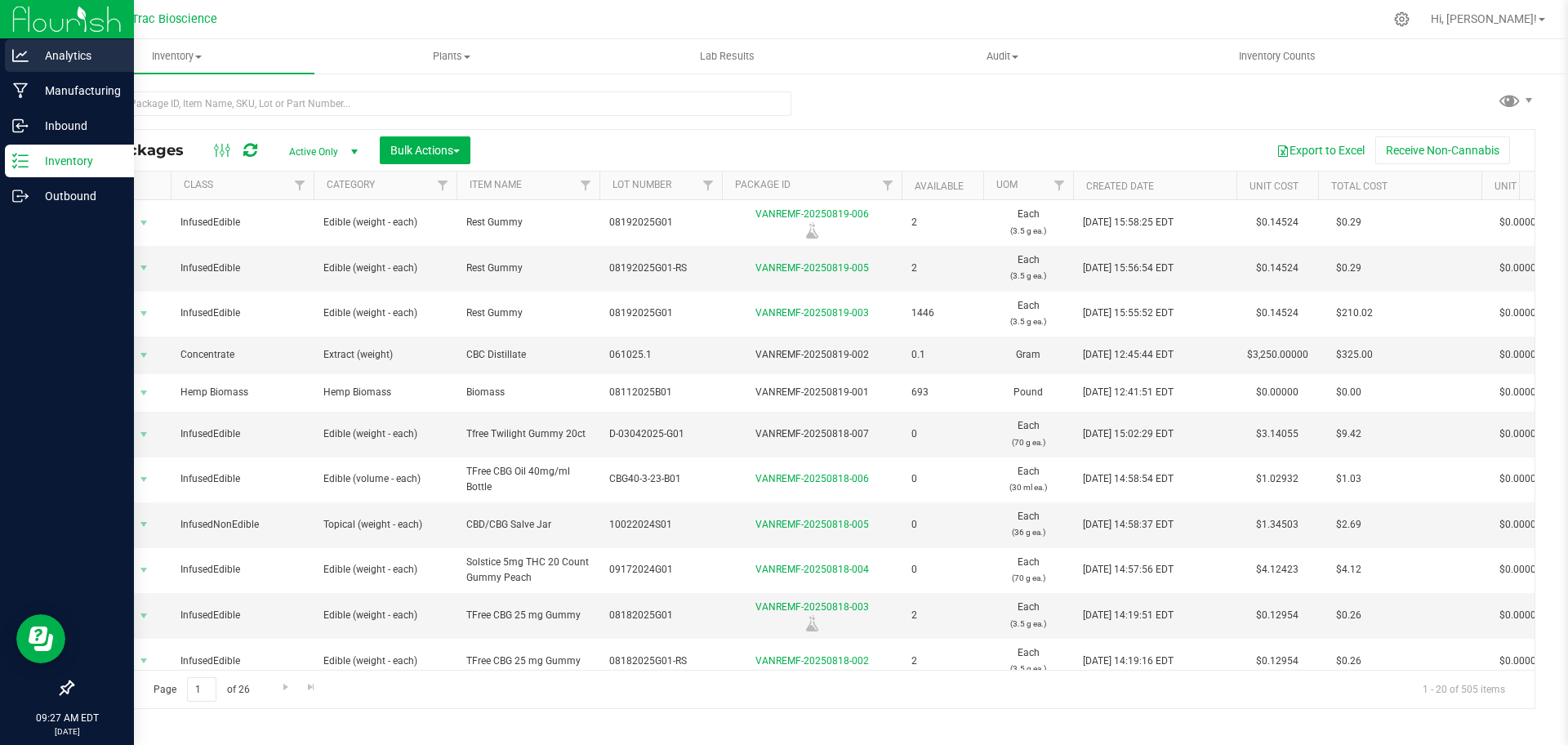
click at [22, 59] on icon at bounding box center [20, 55] width 16 height 16
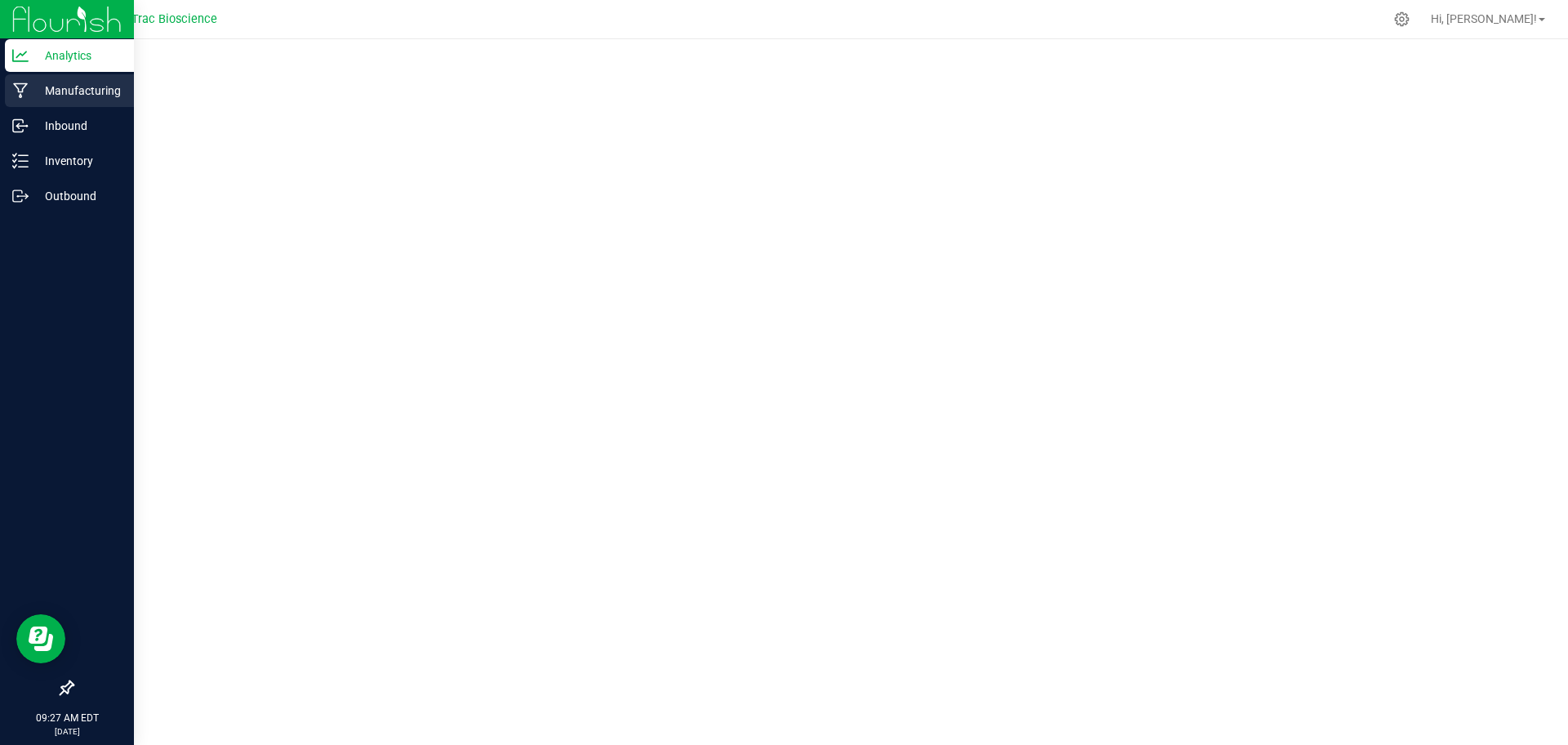
click at [22, 83] on icon at bounding box center [21, 91] width 16 height 16
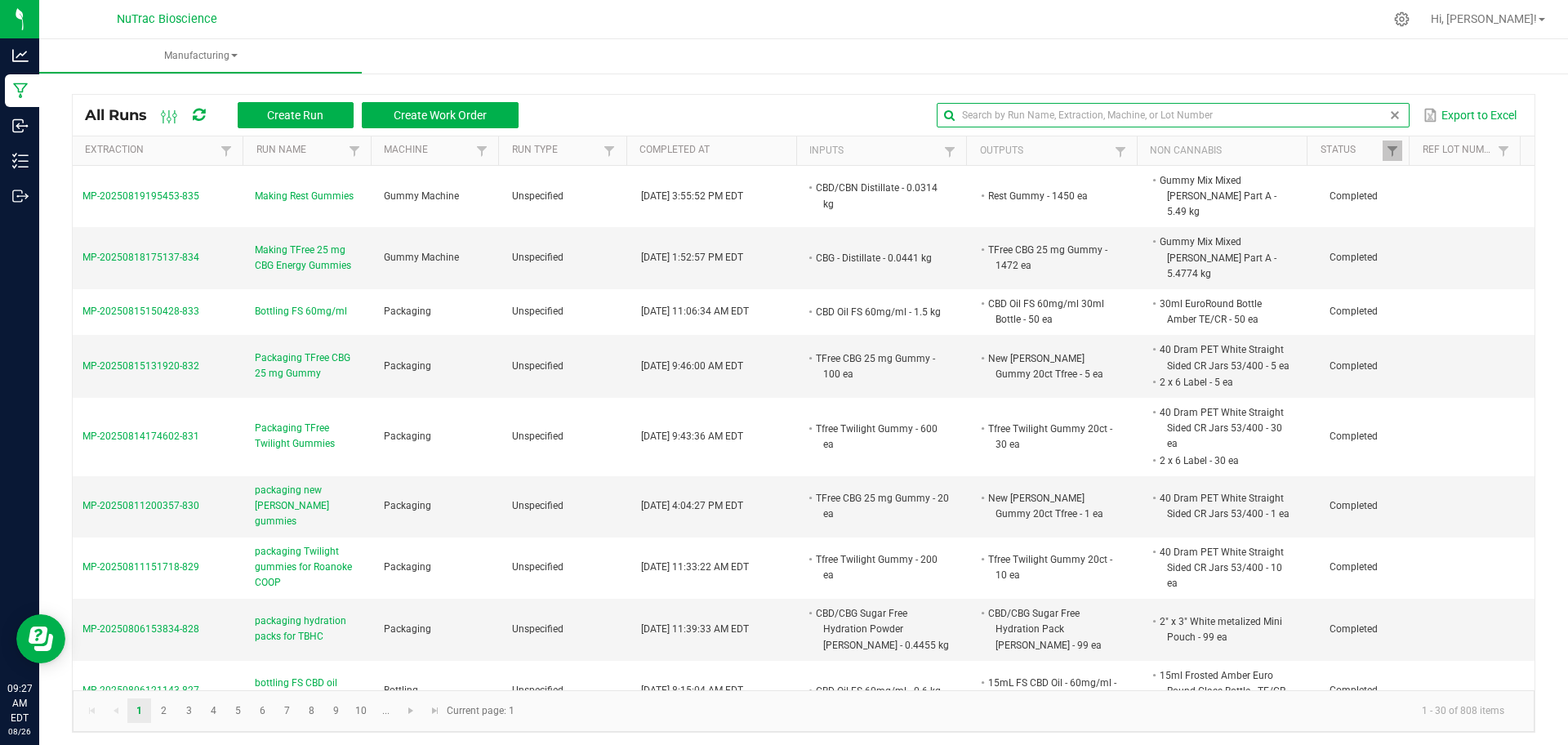
drag, startPoint x: 1358, startPoint y: 112, endPoint x: 1077, endPoint y: 110, distance: 281.0
click at [1077, 110] on input "text" at bounding box center [1173, 115] width 473 height 24
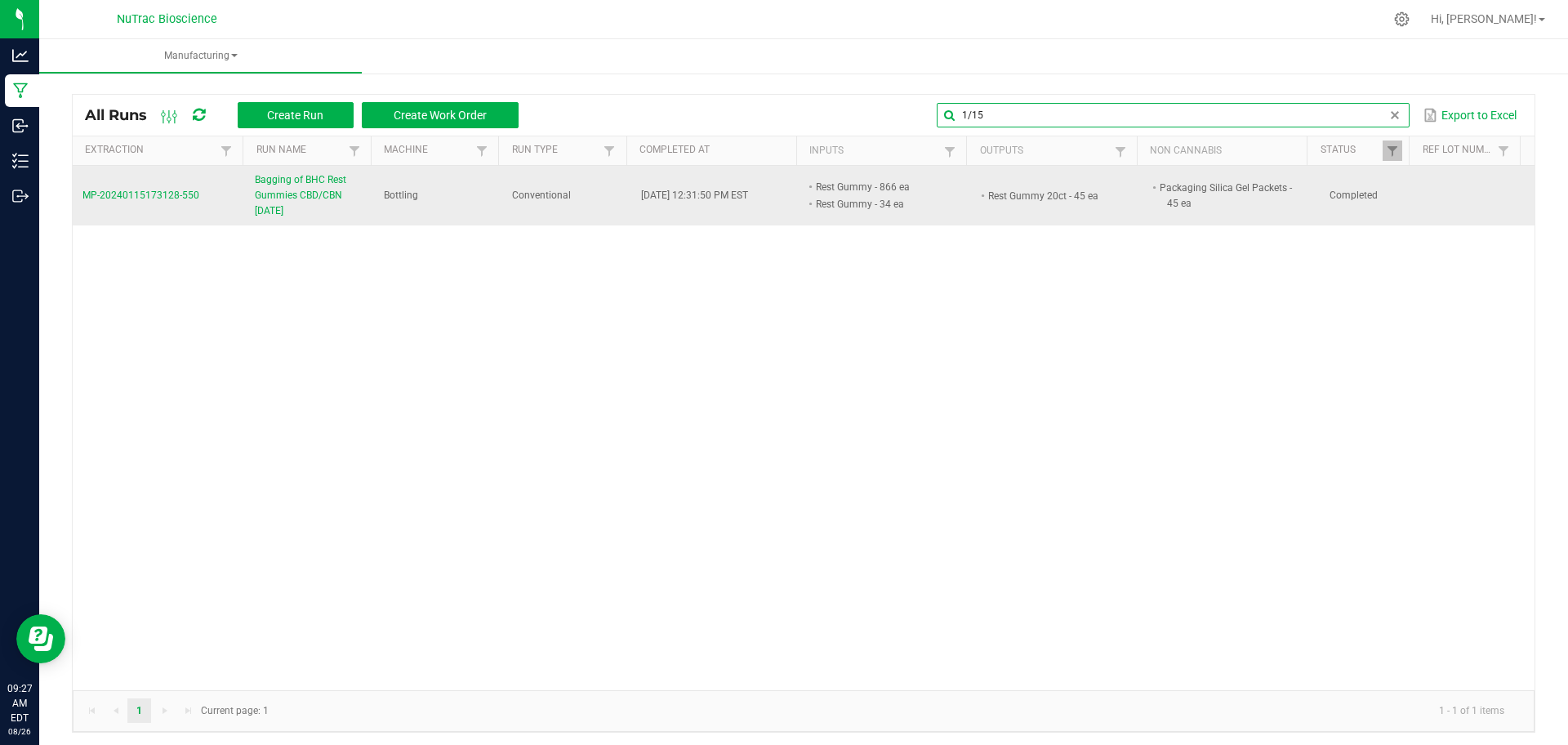
type input "1/15"
click at [299, 197] on span "Bagging of BHC Rest Gummies CBD/CBN 1/15/24" at bounding box center [309, 196] width 110 height 47
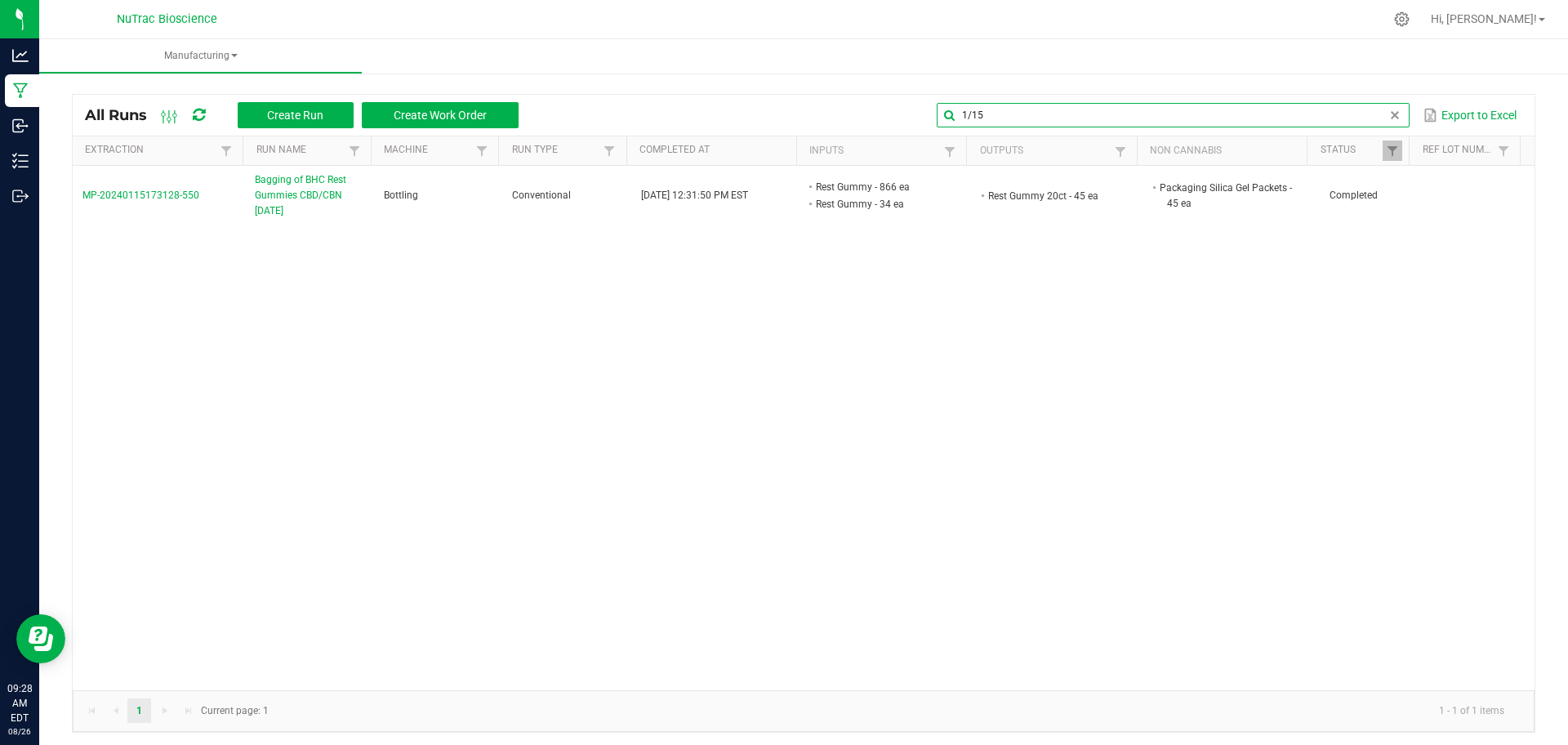
click at [1361, 119] on input "1/15" at bounding box center [1173, 115] width 473 height 24
type input "1"
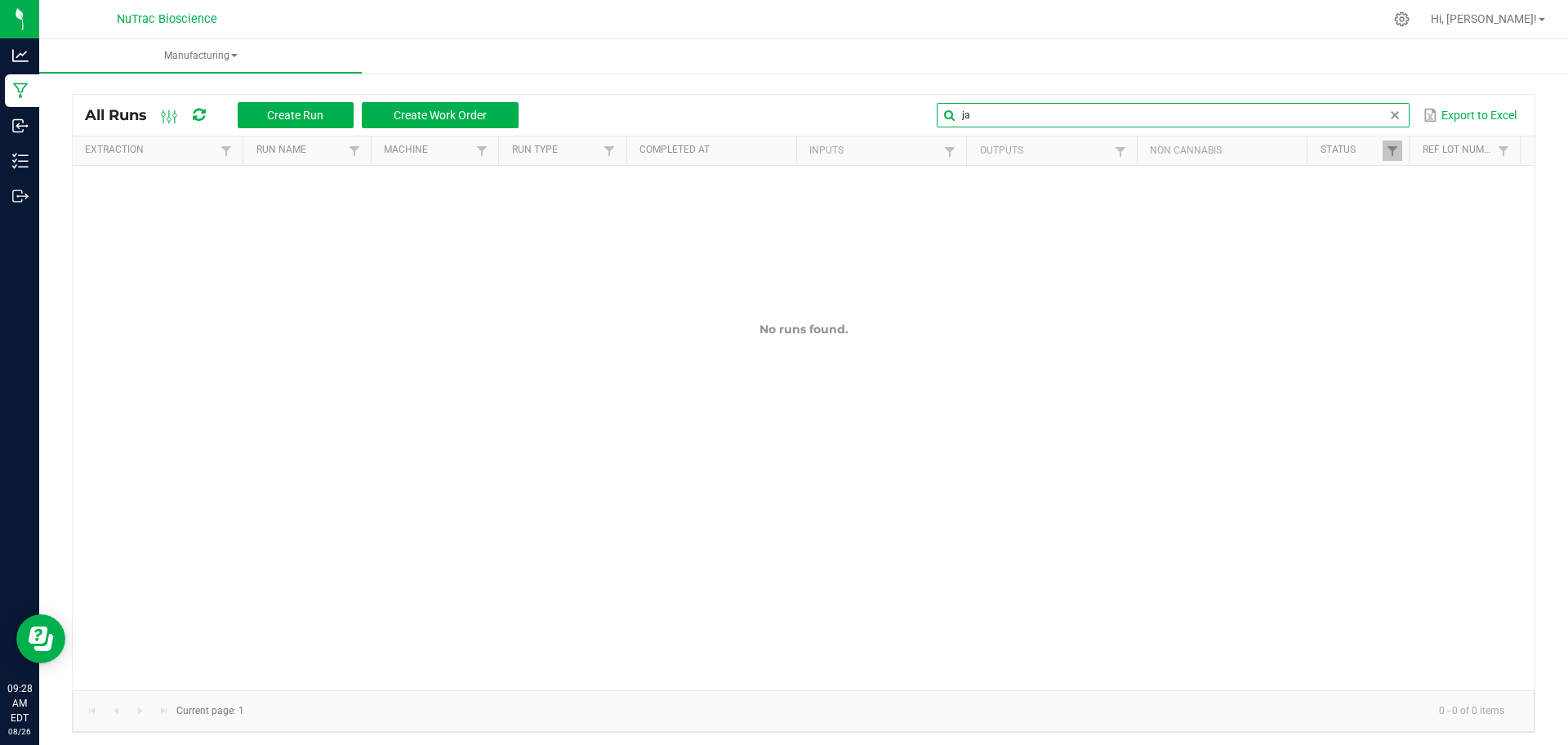
type input "j"
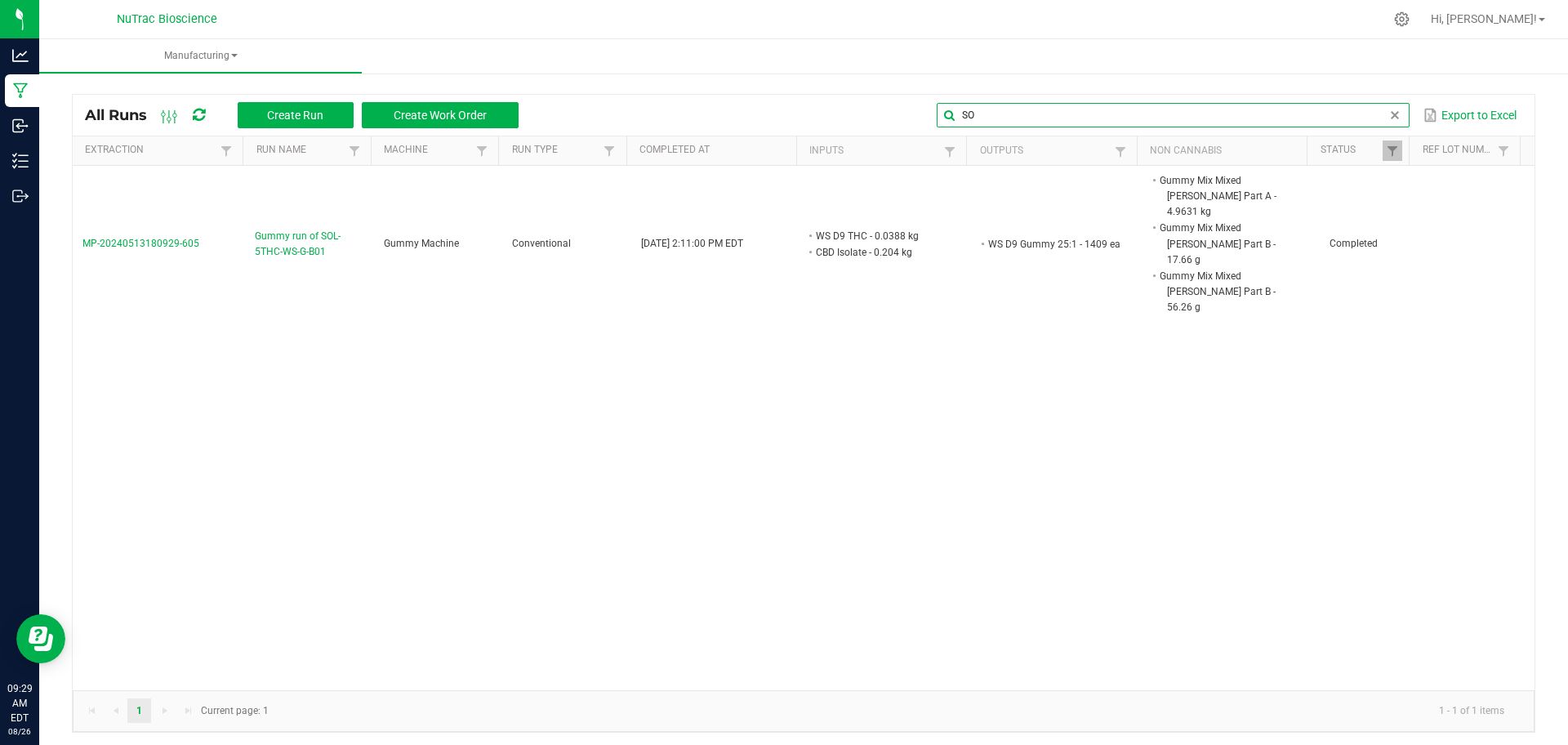
type input "S"
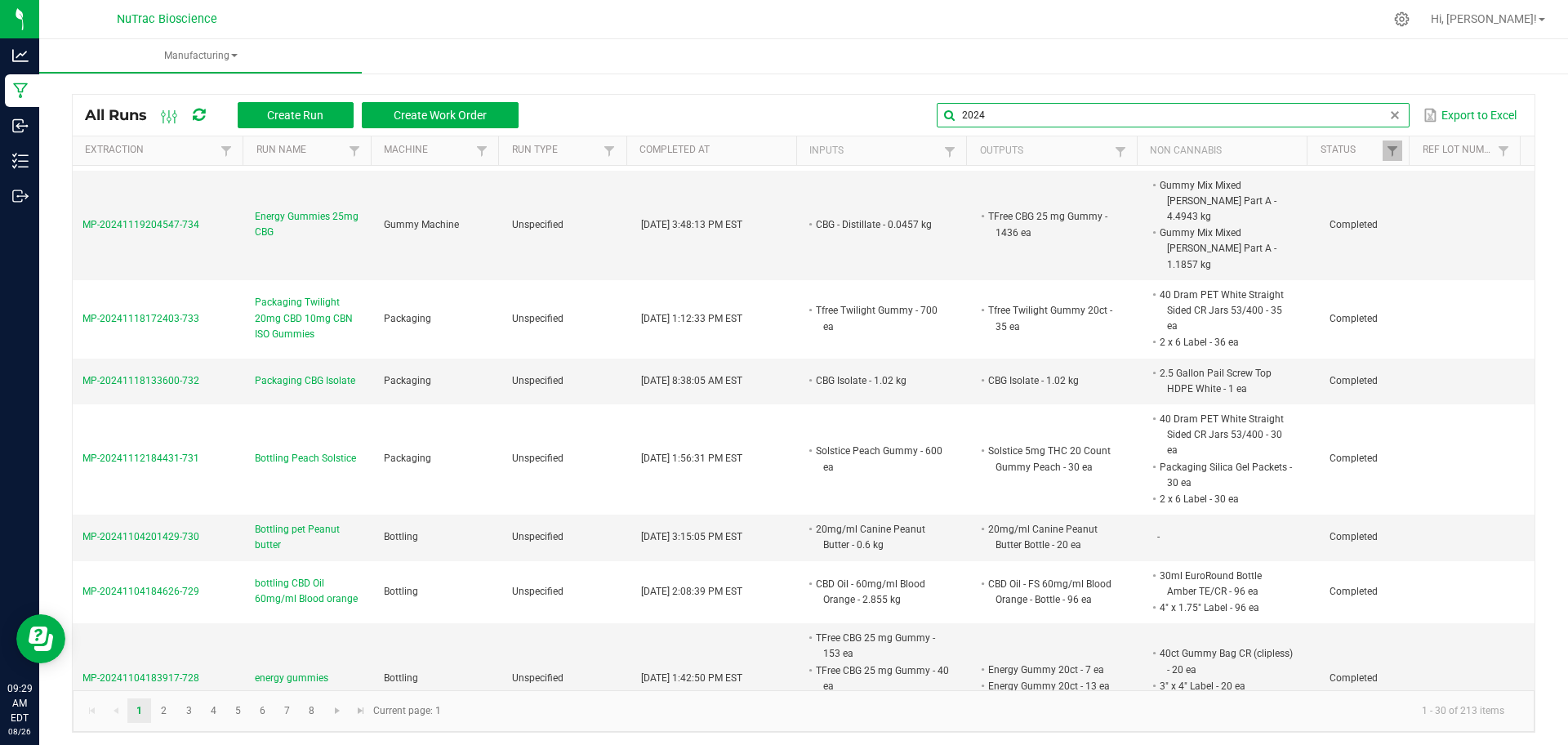
scroll to position [1621, 0]
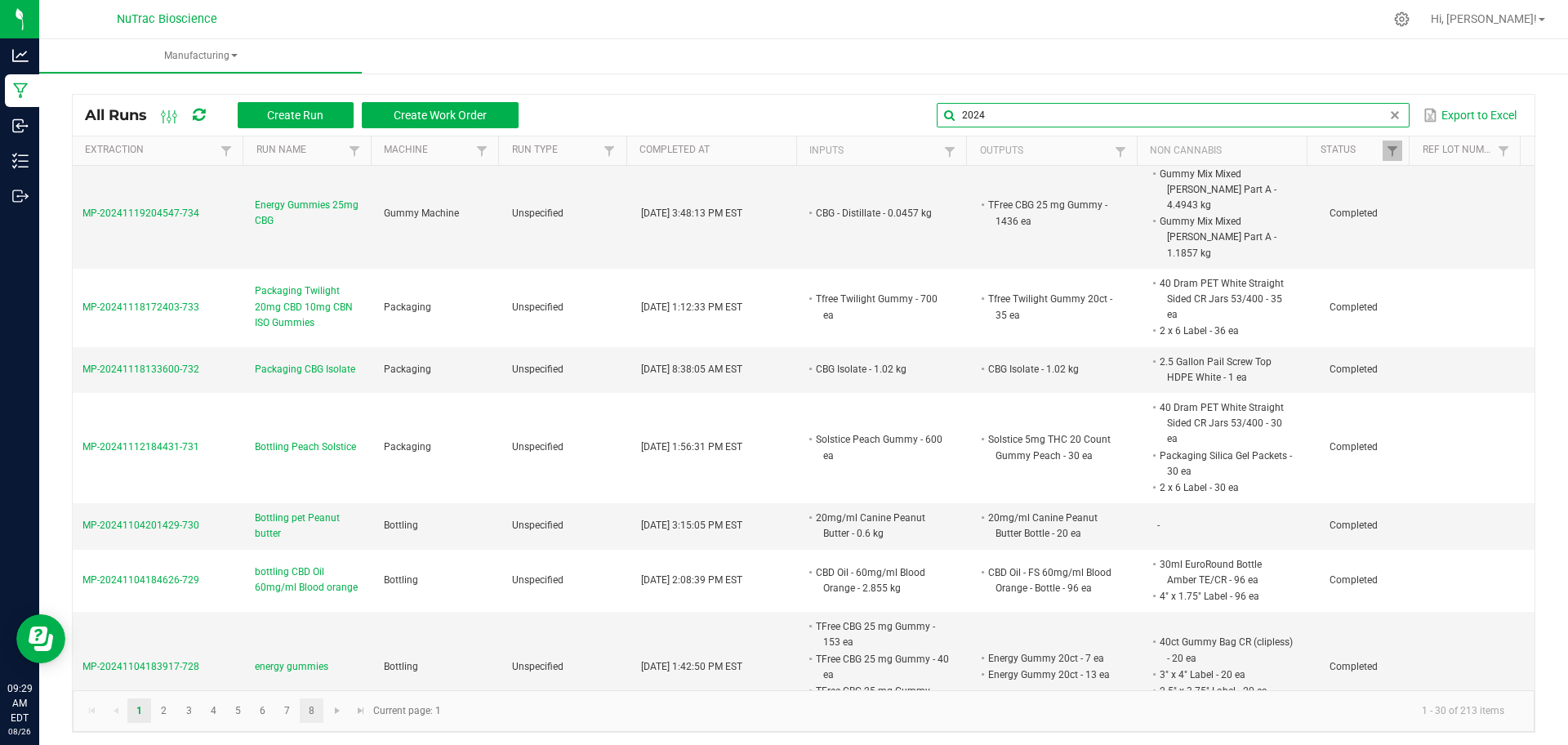
type input "2024"
click at [317, 716] on link "8" at bounding box center [311, 710] width 23 height 24
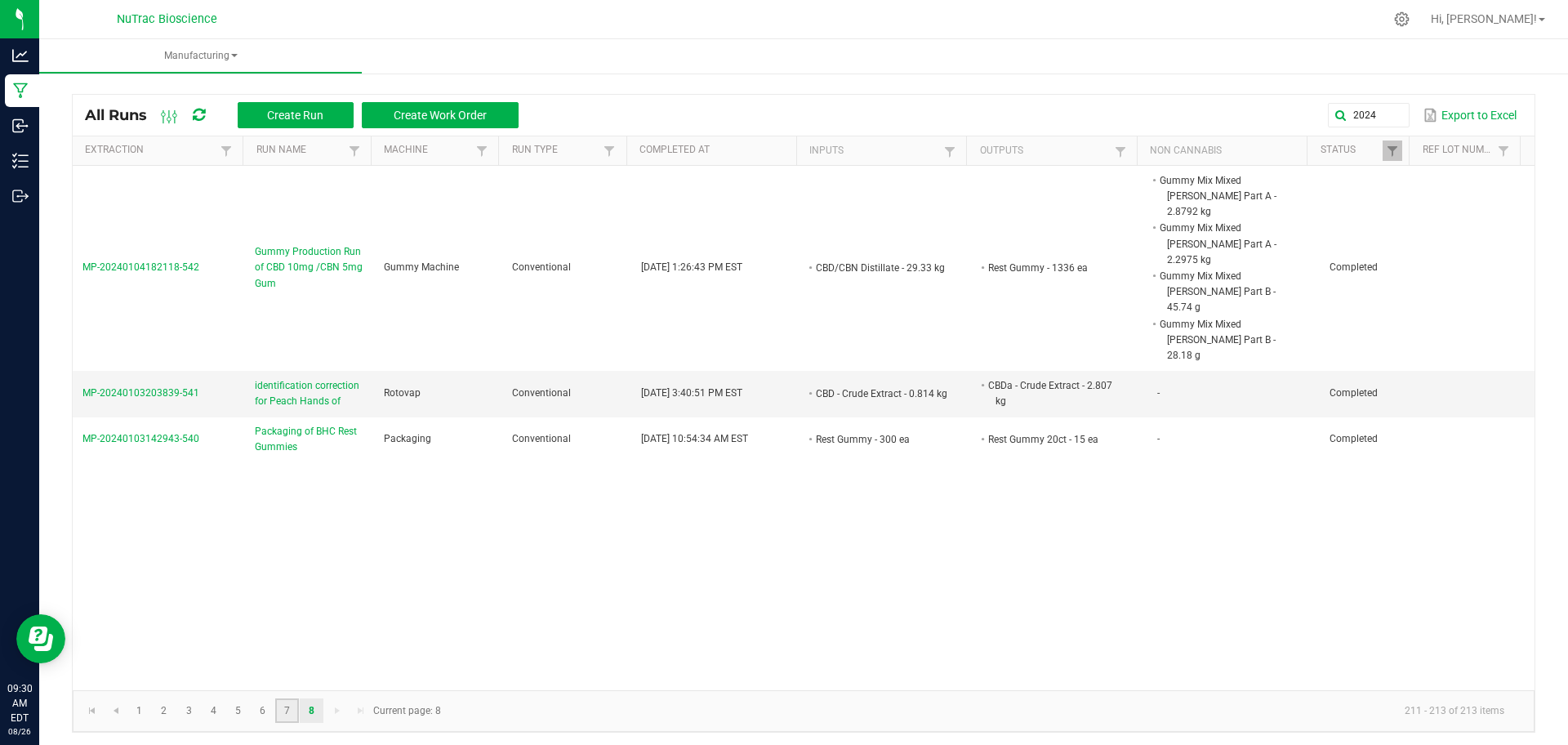
click at [280, 710] on link "7" at bounding box center [287, 710] width 23 height 24
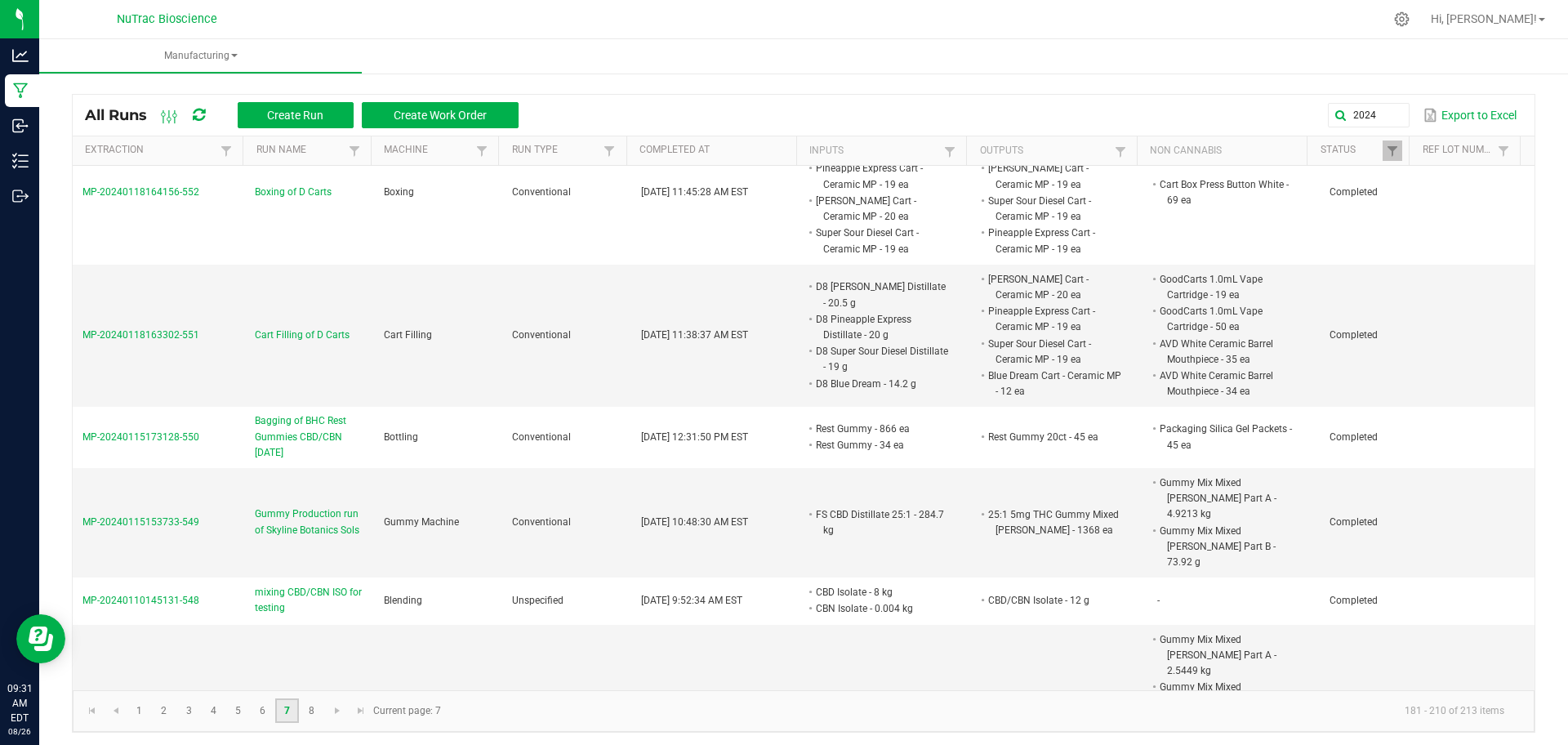
scroll to position [2559, 0]
click at [337, 508] on span "Gummy Production run of Skyline Botanics Sols" at bounding box center [309, 524] width 110 height 31
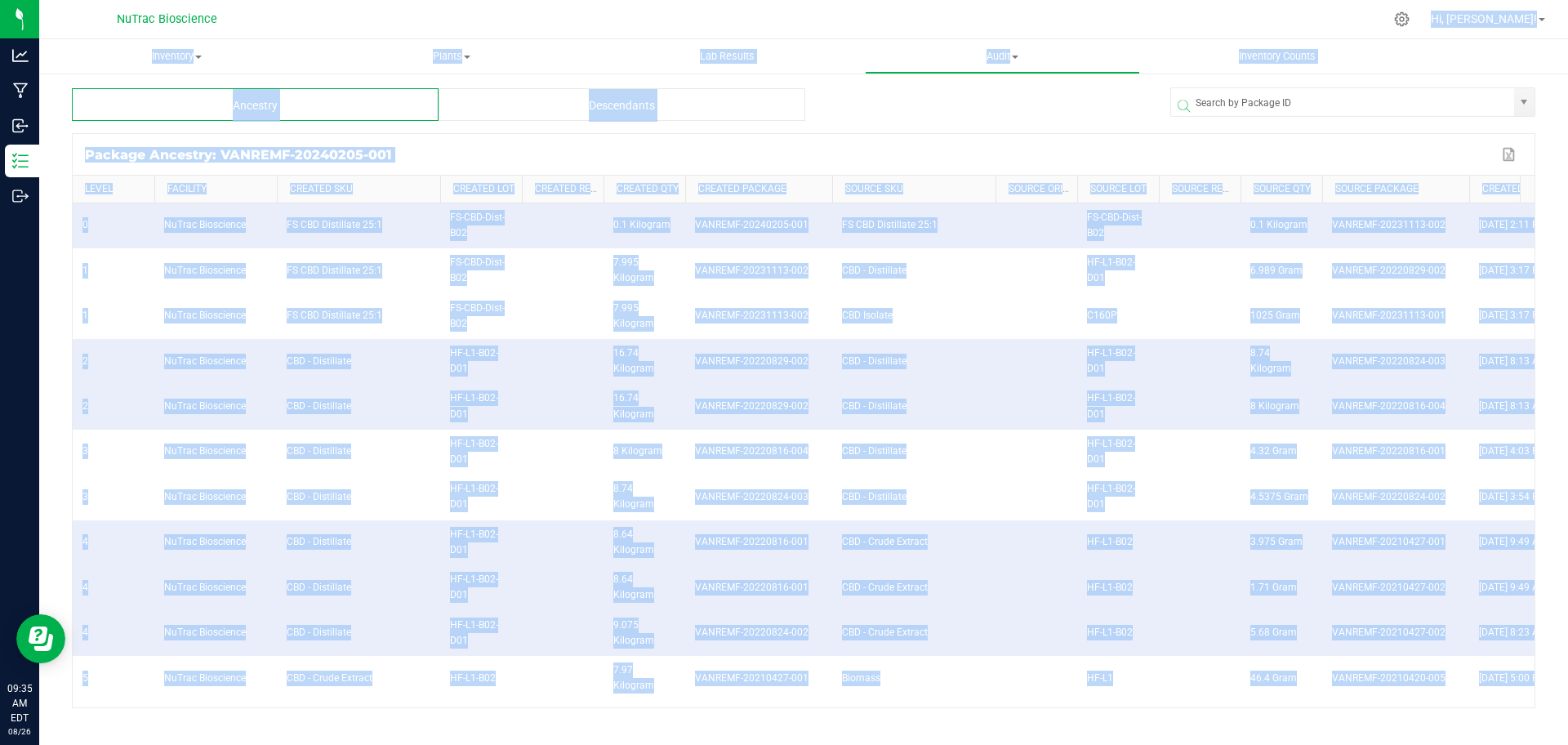
drag, startPoint x: 734, startPoint y: 331, endPoint x: 528, endPoint y: -89, distance: 467.8
click at [528, 0] on html "Analytics Manufacturing Inbound Inventory Outbound 09:35 AM EDT [DATE] 08/26 Nu…" at bounding box center [784, 372] width 1568 height 745
click at [766, 478] on td "VANREMF-20220824-003" at bounding box center [759, 497] width 147 height 45
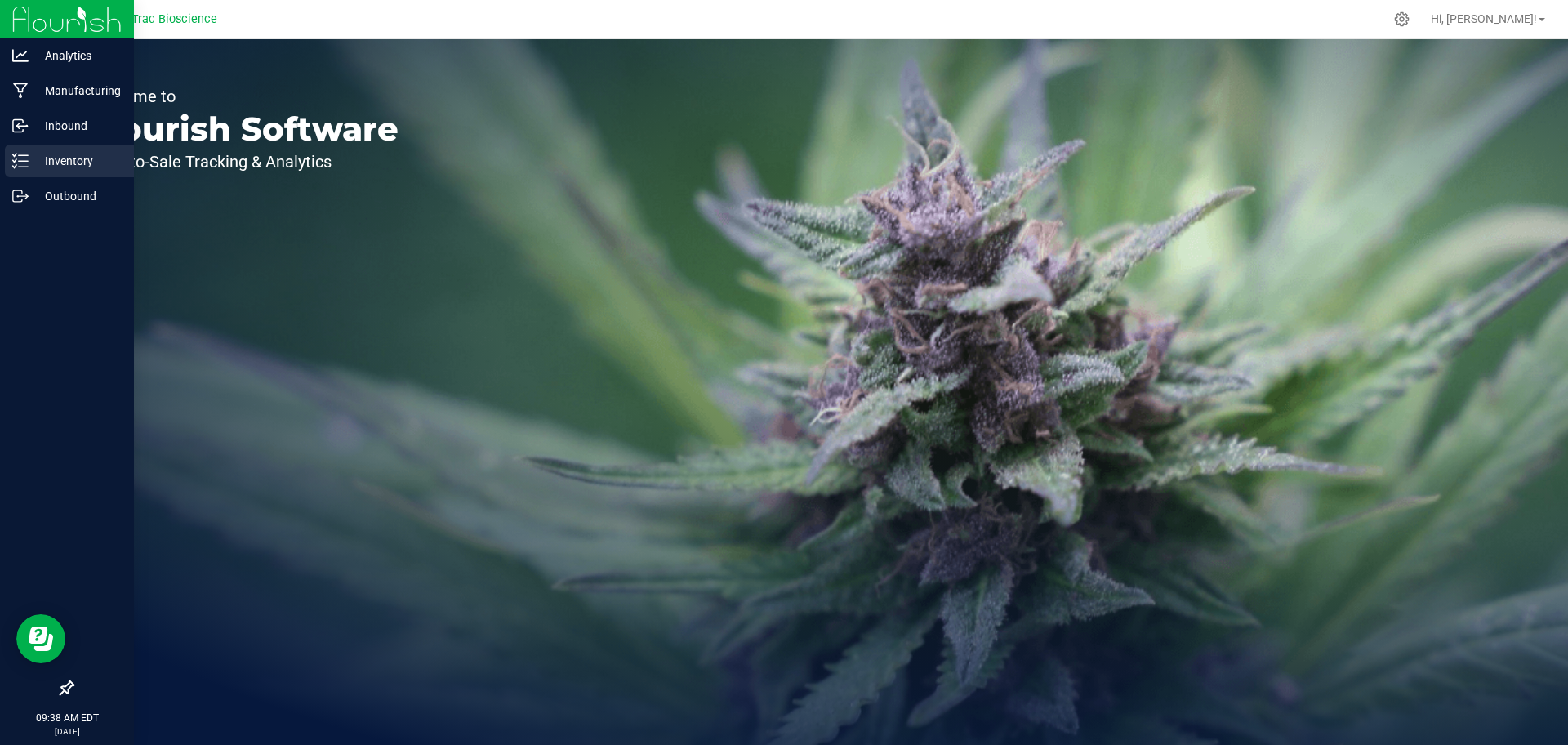
click at [56, 148] on div "Inventory" at bounding box center [70, 161] width 129 height 33
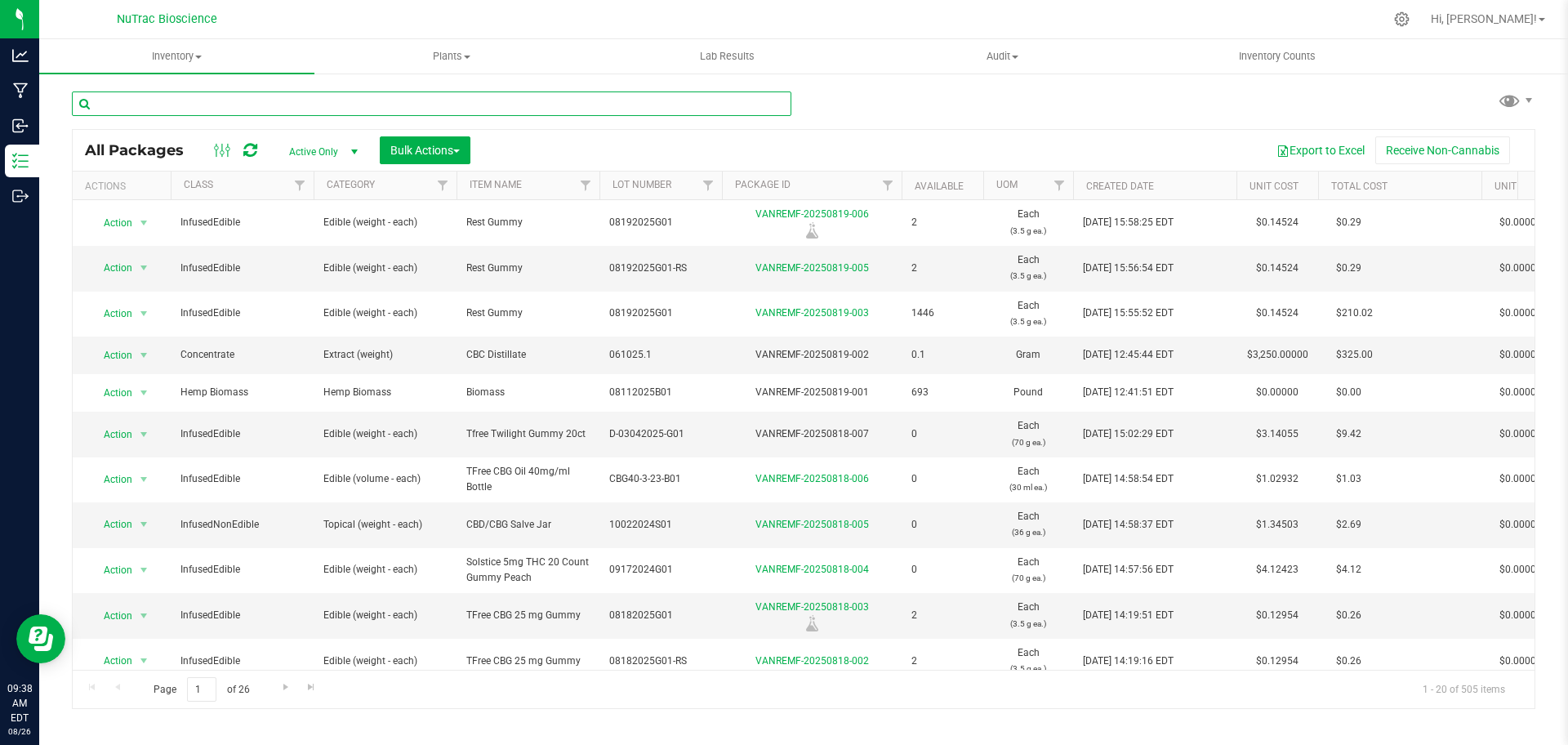
click at [327, 106] on input "text" at bounding box center [431, 104] width 720 height 24
paste input "FS-CBD-Dist-B01.1"
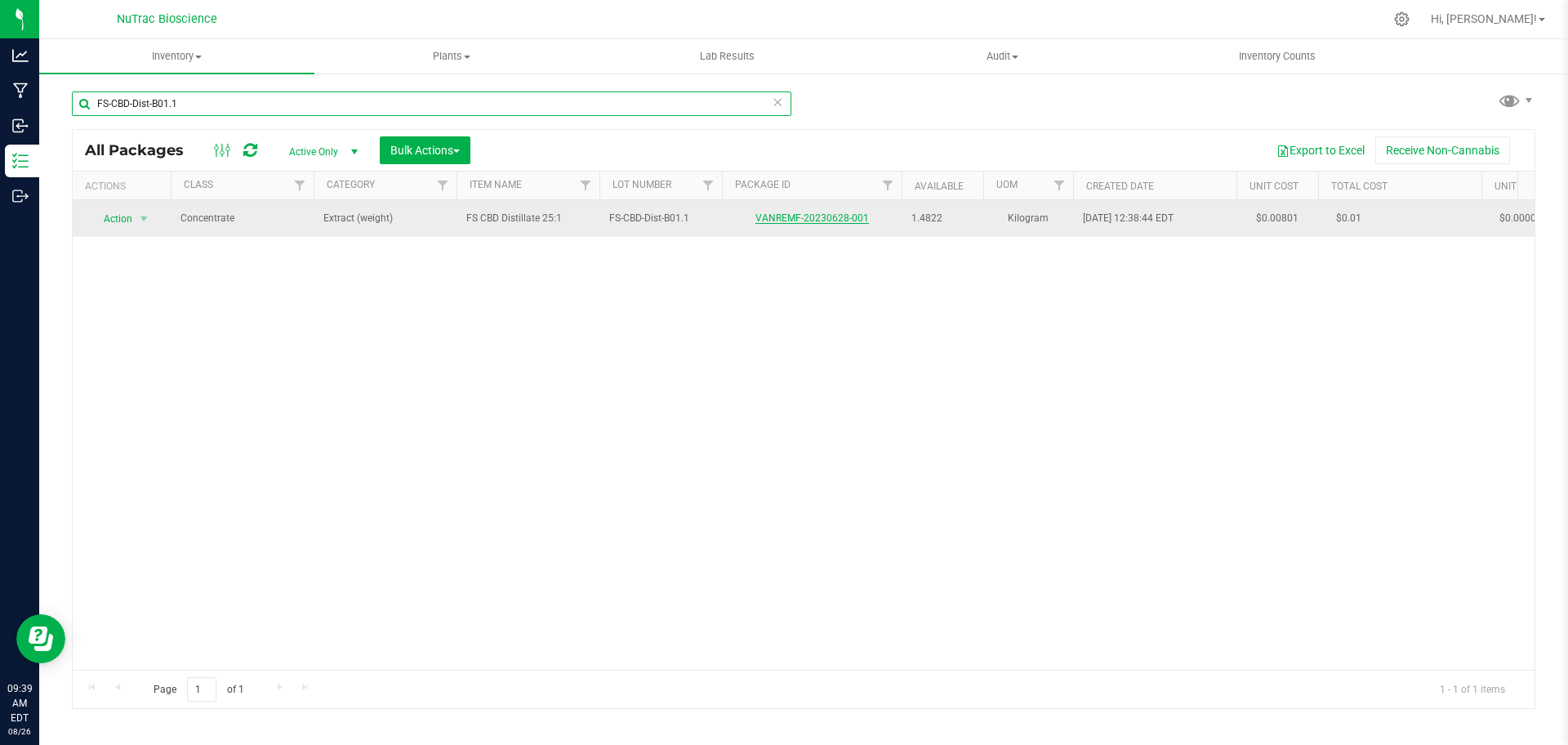
type input "FS-CBD-Dist-B01.1"
click at [778, 221] on link "VANREMF-20230628-001" at bounding box center [812, 218] width 114 height 11
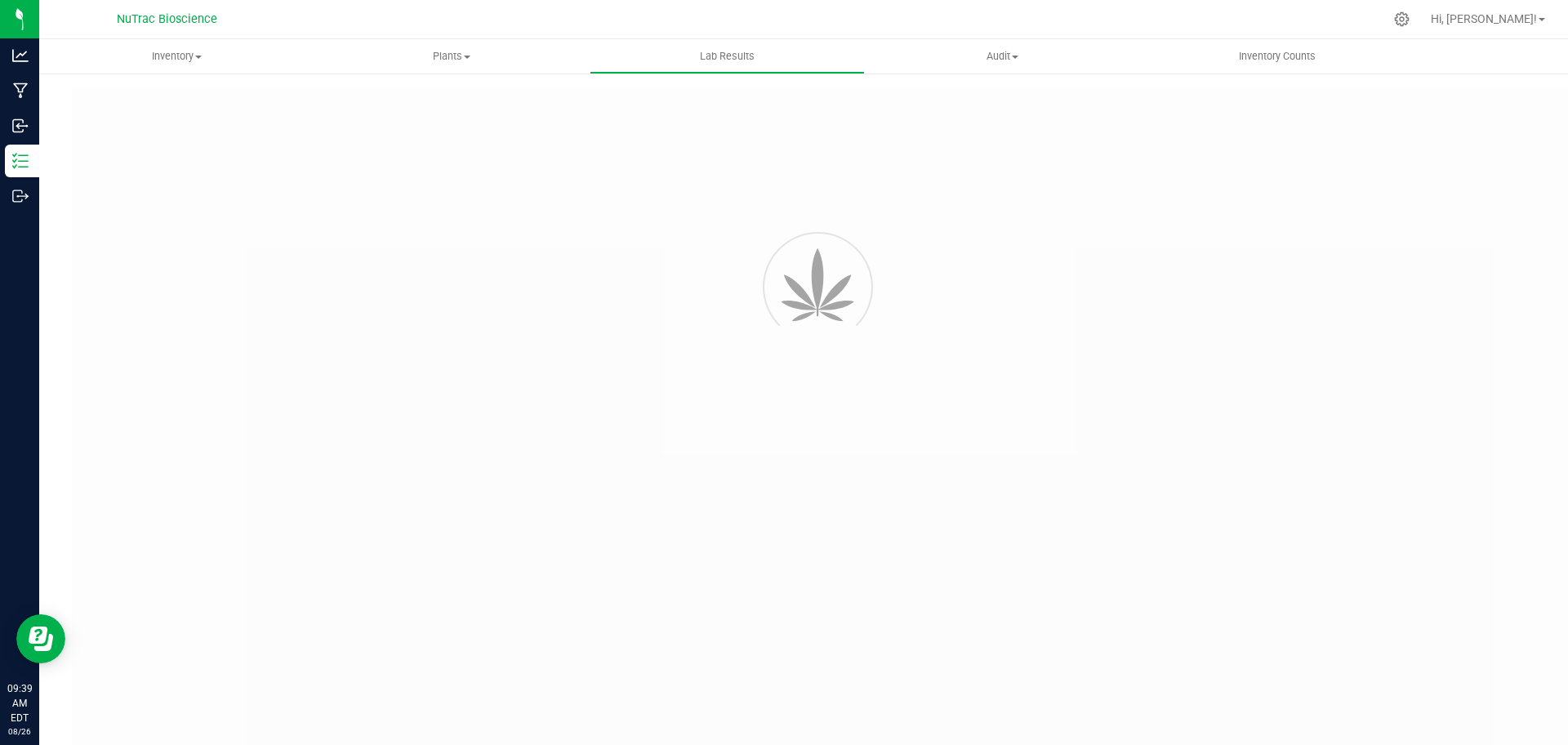
type input "VANREMF-20230628-001"
type input "SAM-2023-3396"
type input "VANREMF-20230628-001"
type input "07/11/2024 4:00 AM"
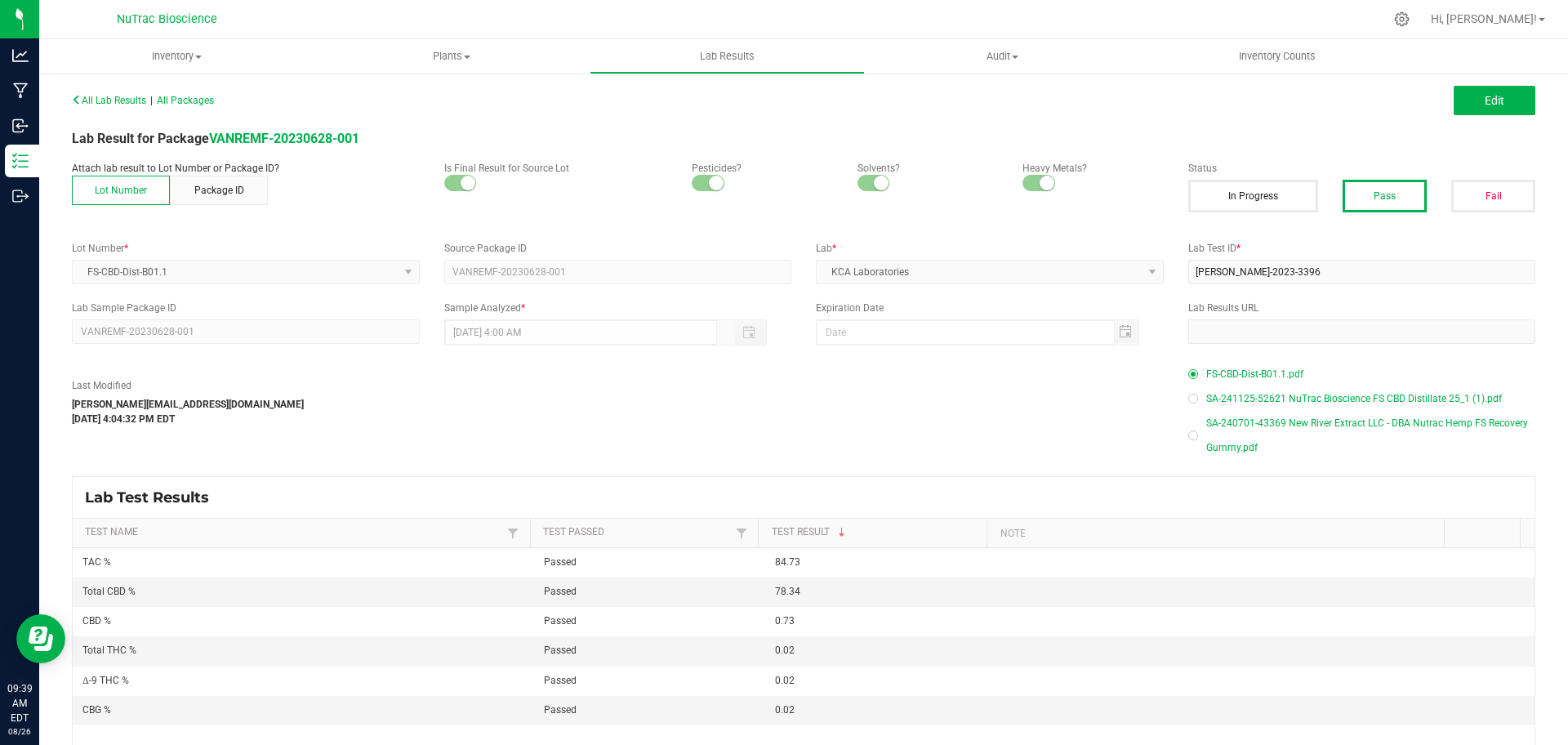
click at [1245, 441] on span "SA-240701-43369 New River Extract LLC - DBA Nutrac Hemp FS Recovery Gummy.pdf" at bounding box center [1371, 435] width 330 height 49
click at [1211, 375] on span "FS-CBD-Dist-B01.1.pdf" at bounding box center [1255, 374] width 98 height 24
click at [1278, 400] on span "SA-241125-52621 NuTrac Bioscience FS CBD Distillate 25_1 (1).pdf" at bounding box center [1354, 399] width 296 height 24
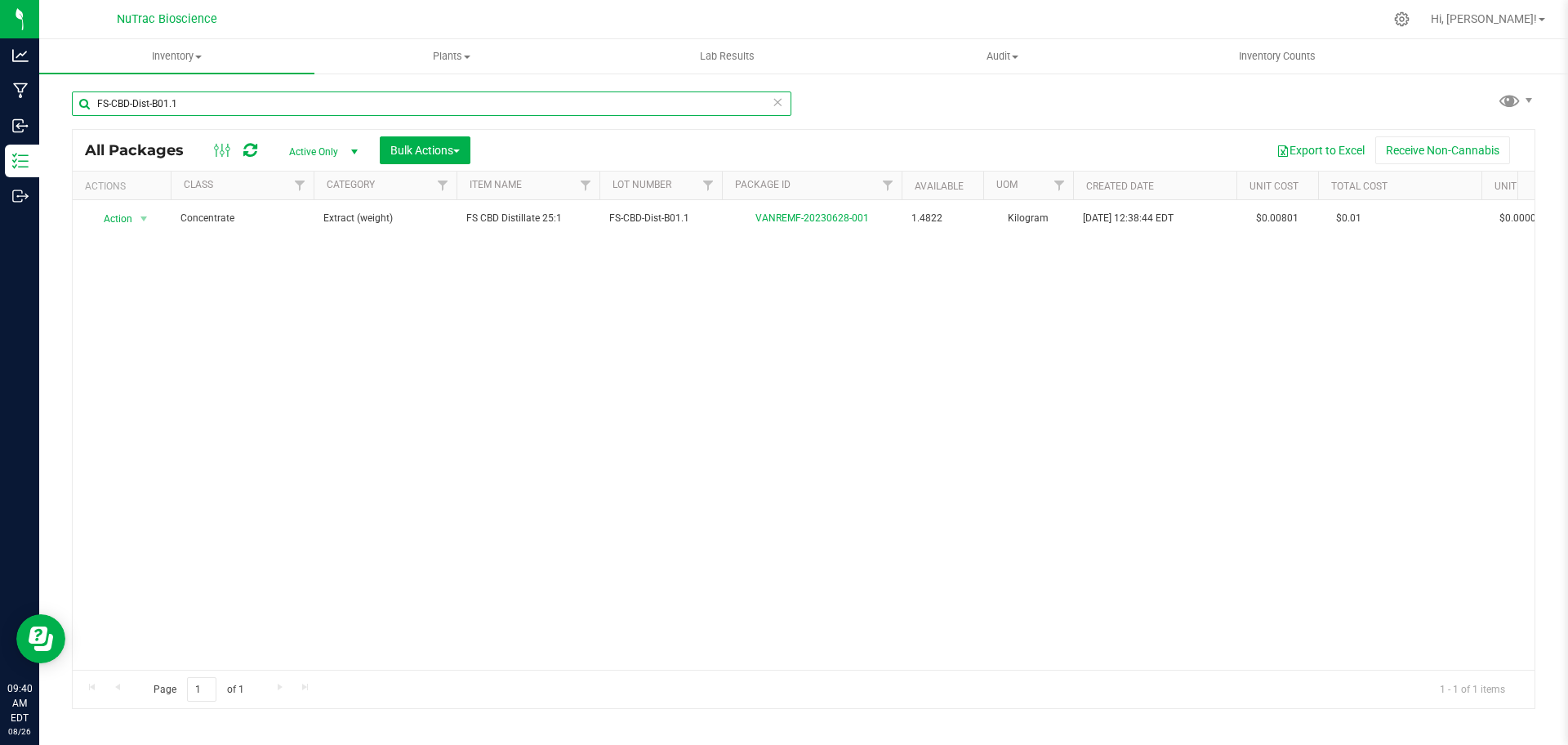
drag, startPoint x: 479, startPoint y: 109, endPoint x: 85, endPoint y: 104, distance: 394.0
click at [85, 104] on input "FS-CBD-Dist-B01.1" at bounding box center [431, 104] width 720 height 24
paste input "G-B02"
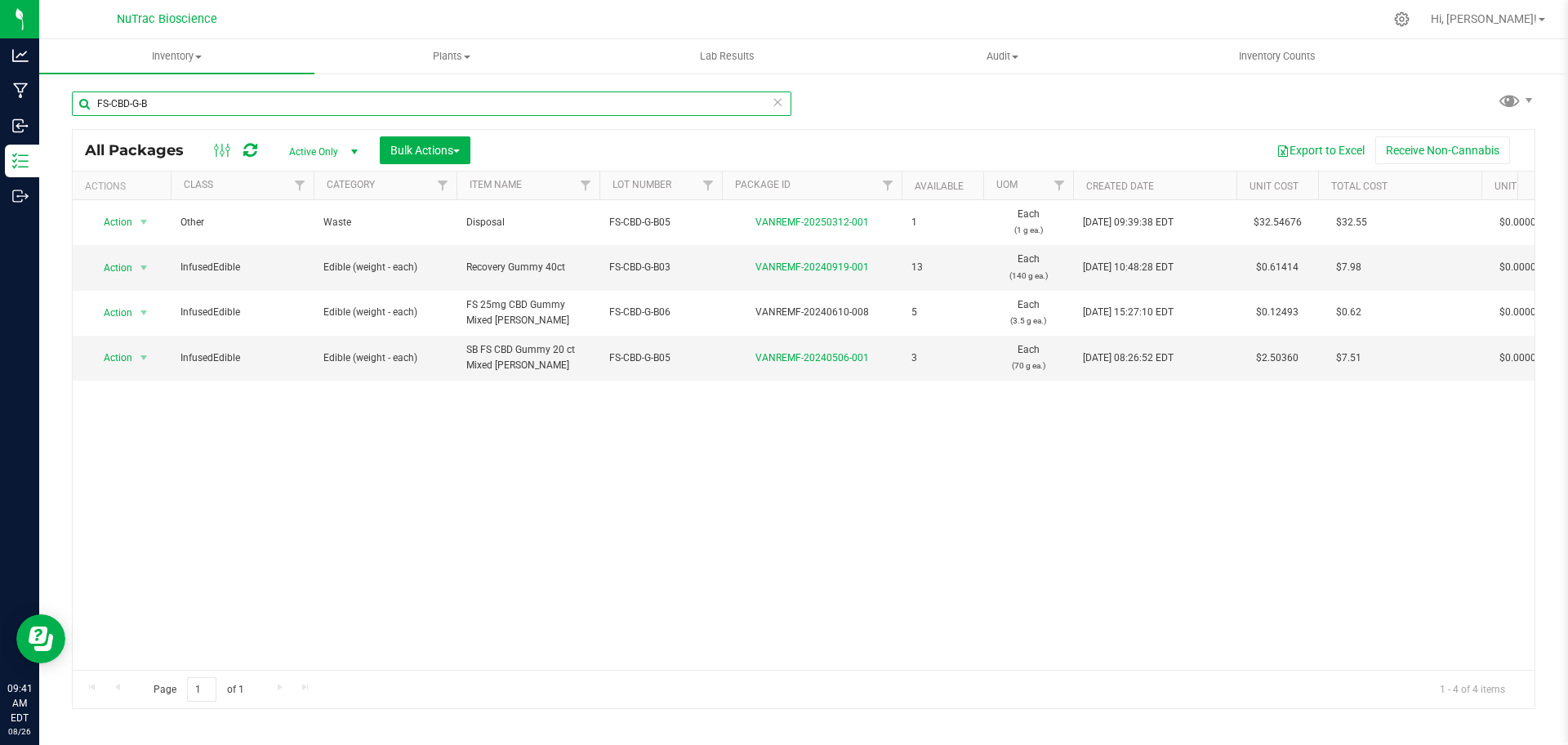
click at [526, 105] on input "FS-CBD-G-B" at bounding box center [431, 104] width 720 height 24
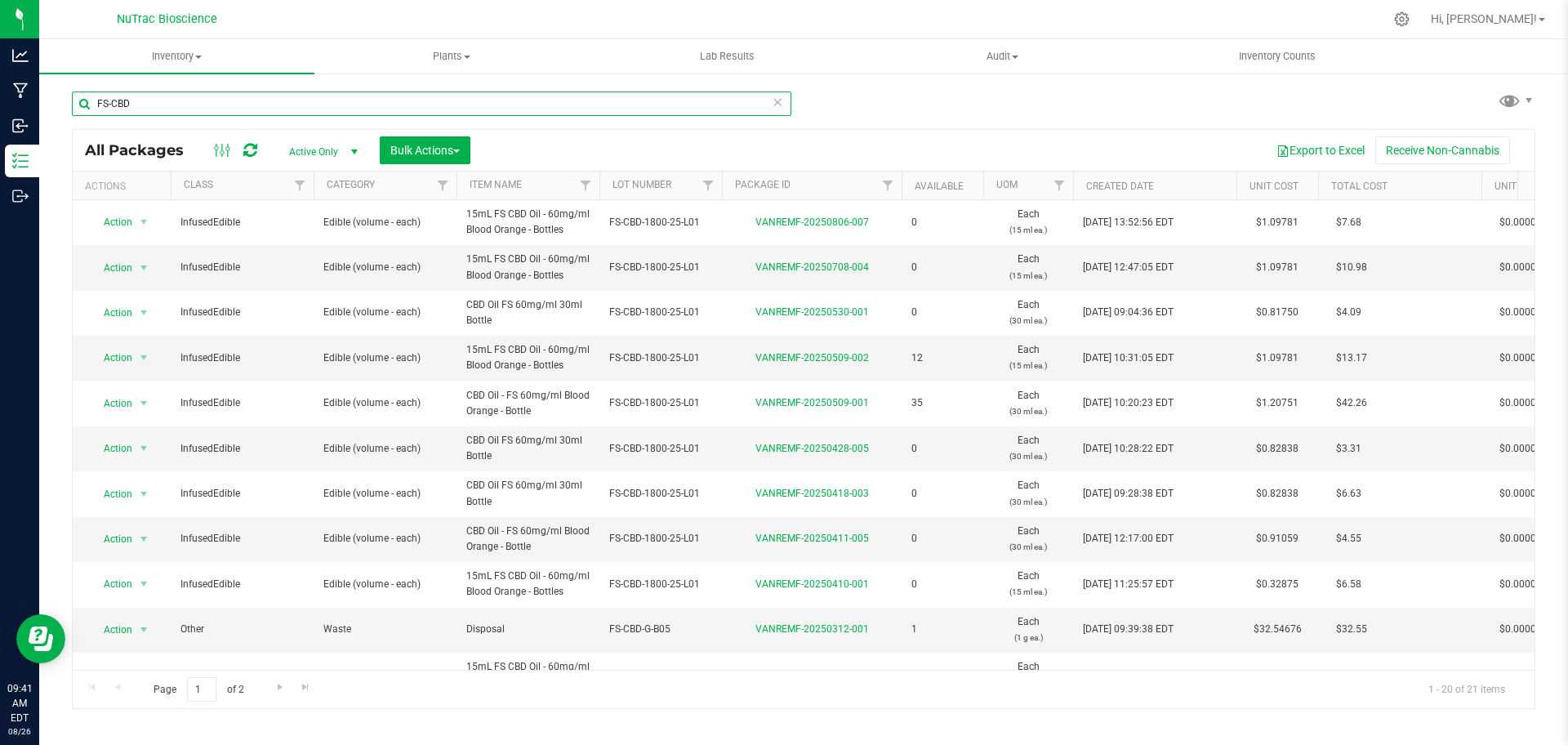
type input "FS-CBD"
click at [315, 149] on span "Active Only" at bounding box center [320, 152] width 90 height 22
click at [319, 260] on li "All" at bounding box center [319, 250] width 88 height 24
click at [366, 100] on input "FS-CBD" at bounding box center [431, 104] width 720 height 24
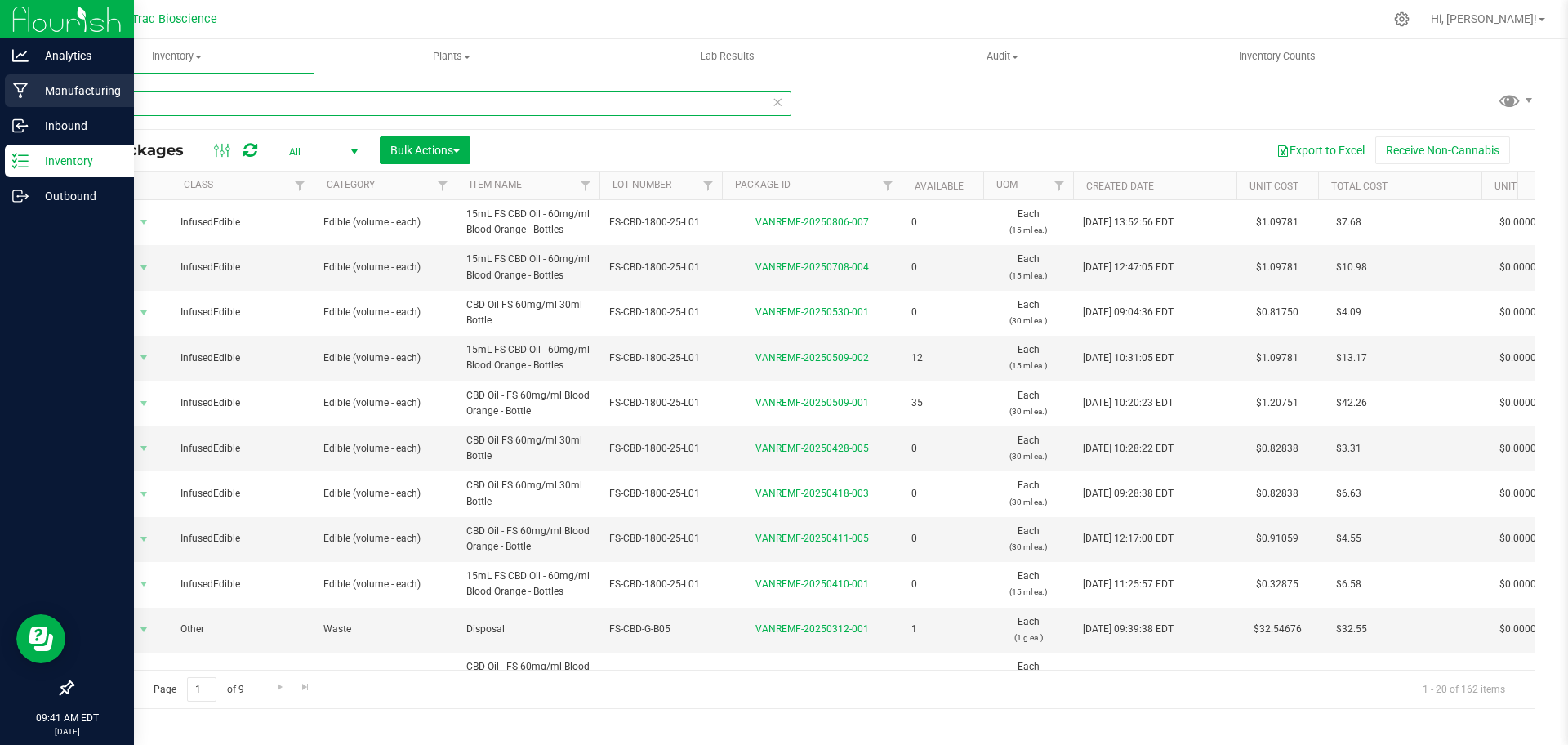
drag, startPoint x: 366, startPoint y: 100, endPoint x: 0, endPoint y: 89, distance: 366.2
click at [0, 89] on div "Analytics Manufacturing Inbound Inventory Outbound 09:41 AM EDT 08/26/2025 08/2…" at bounding box center [784, 372] width 1568 height 745
paste input "-G-B02"
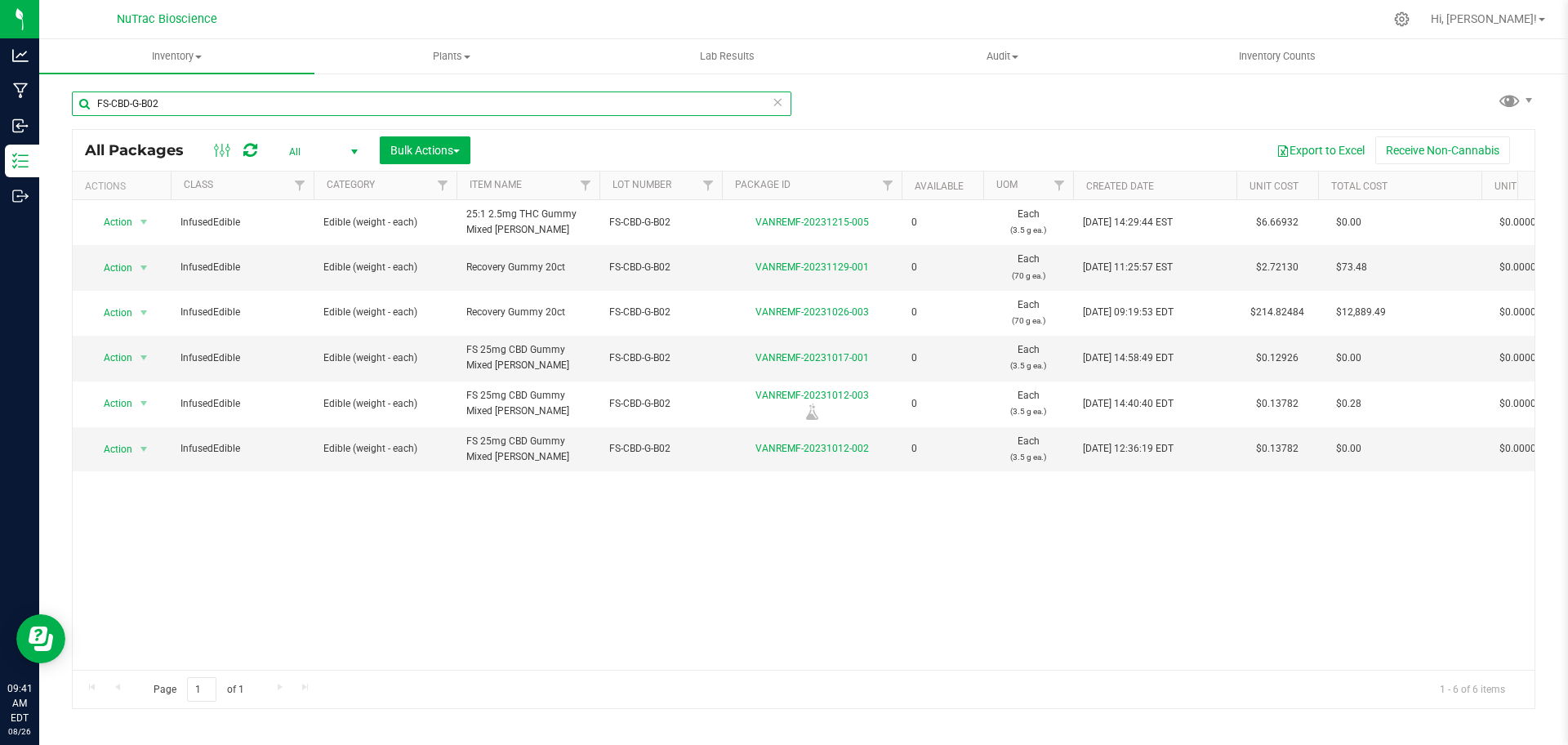
type input "FS-CBD-G-B02"
click at [595, 602] on div "Action Action Adjust qty Edit attributes Global inventory Locate package Print …" at bounding box center [803, 435] width 1462 height 470
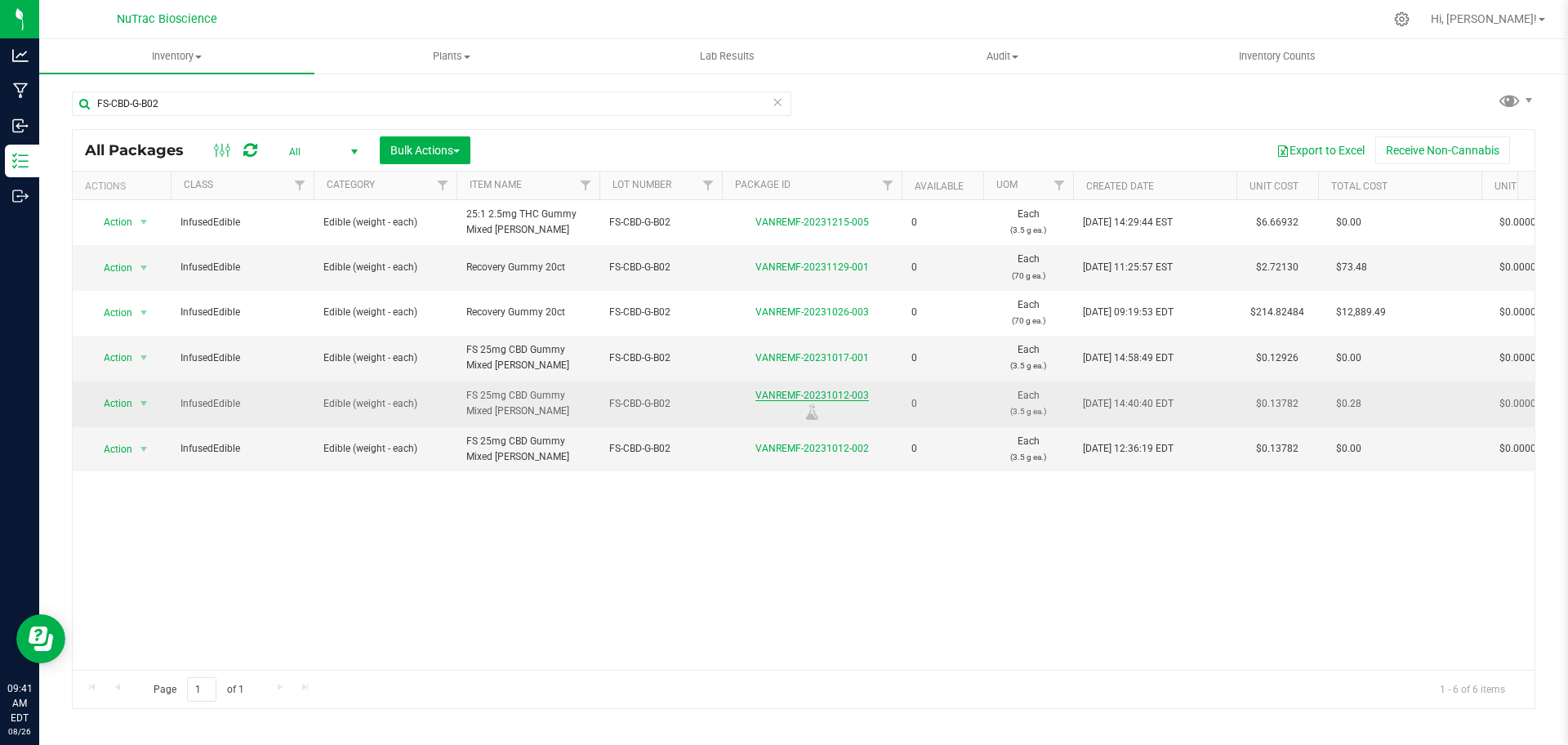
click at [794, 396] on link "VANREMF-20231012-003" at bounding box center [812, 395] width 114 height 11
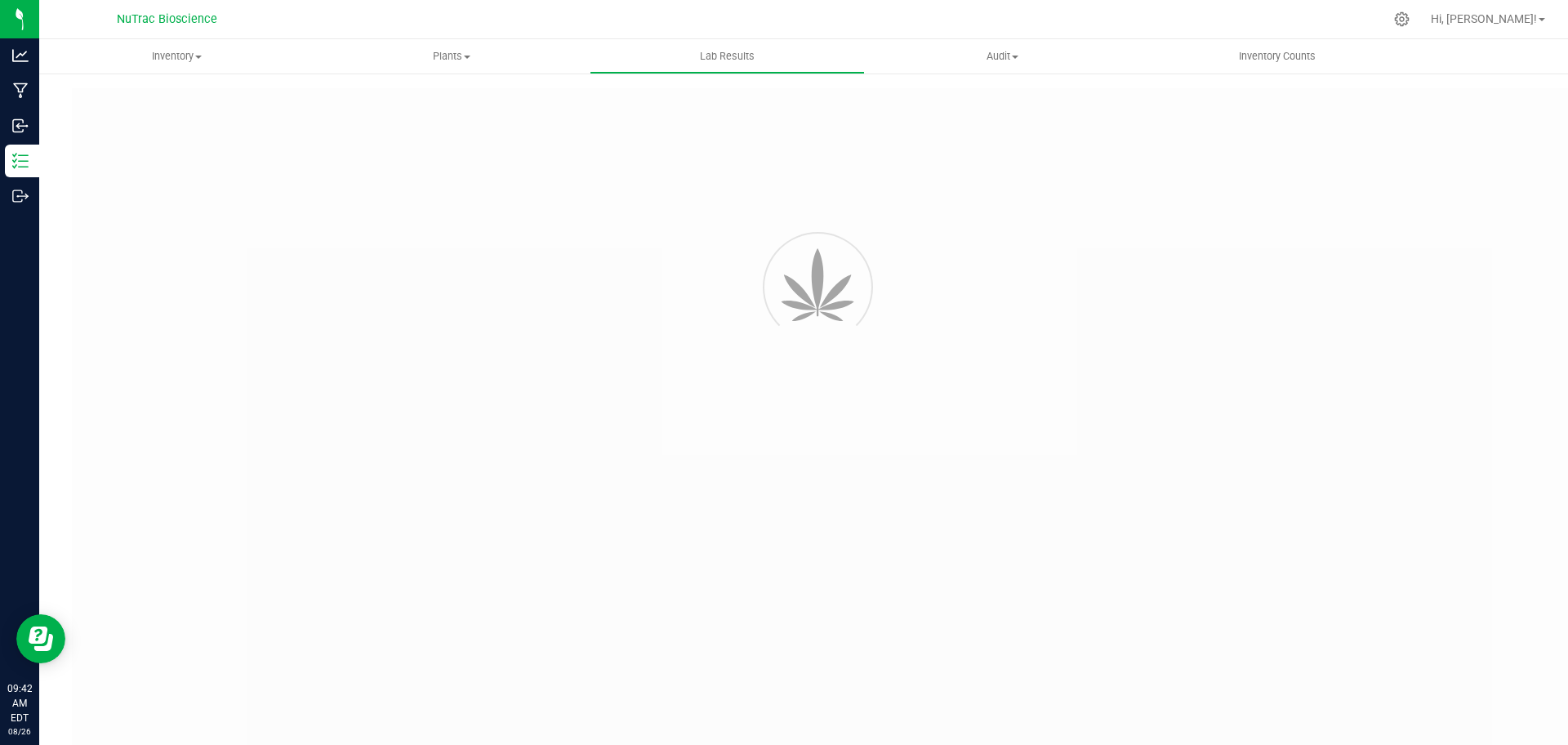
type input "VANREMF-20231012-003"
type input "SAM-2023-3587"
type input "VANREMF-20231012-003"
type input "10/20/2023 4:00 AM"
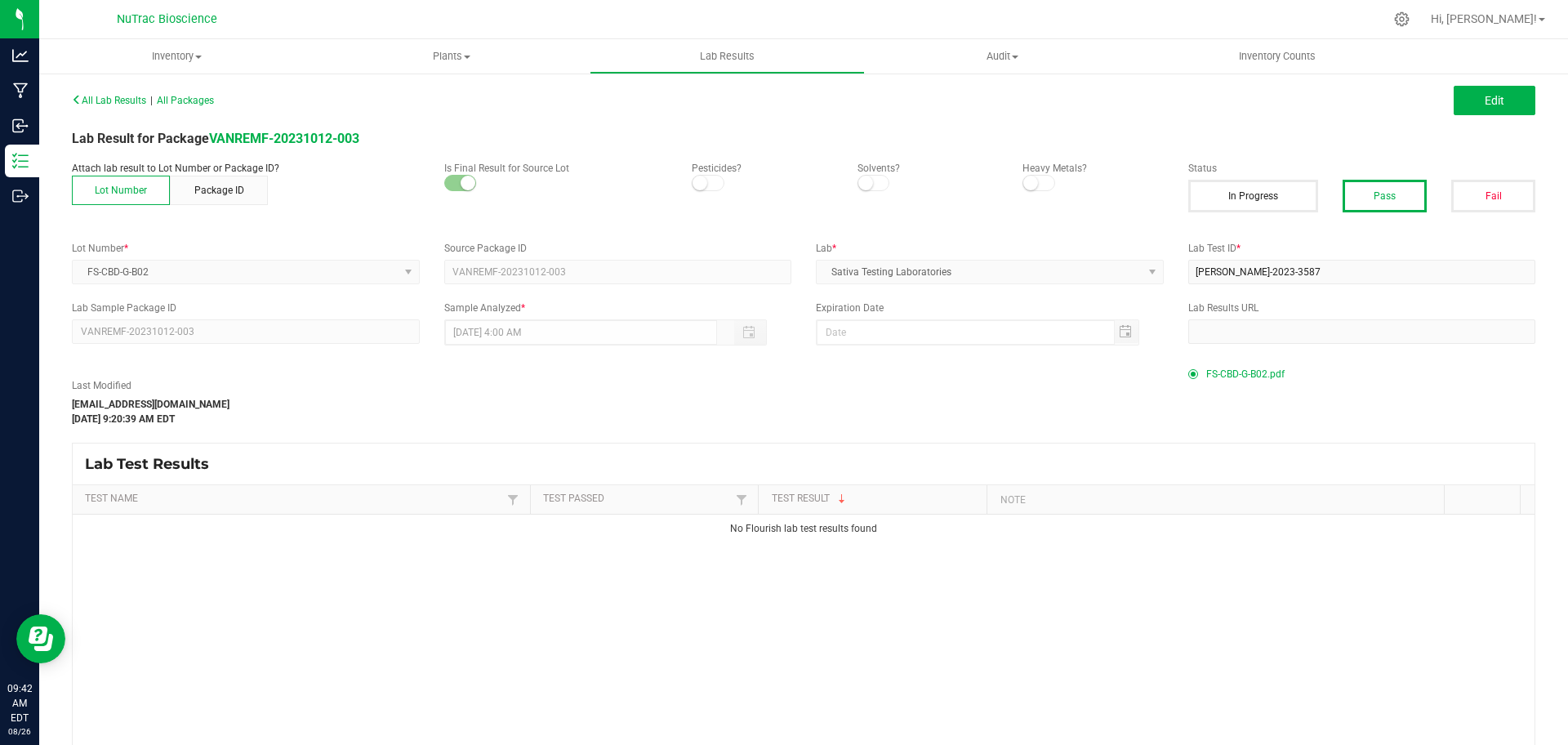
click at [1238, 369] on span "FS-CBD-G-B02.pdf" at bounding box center [1245, 374] width 79 height 24
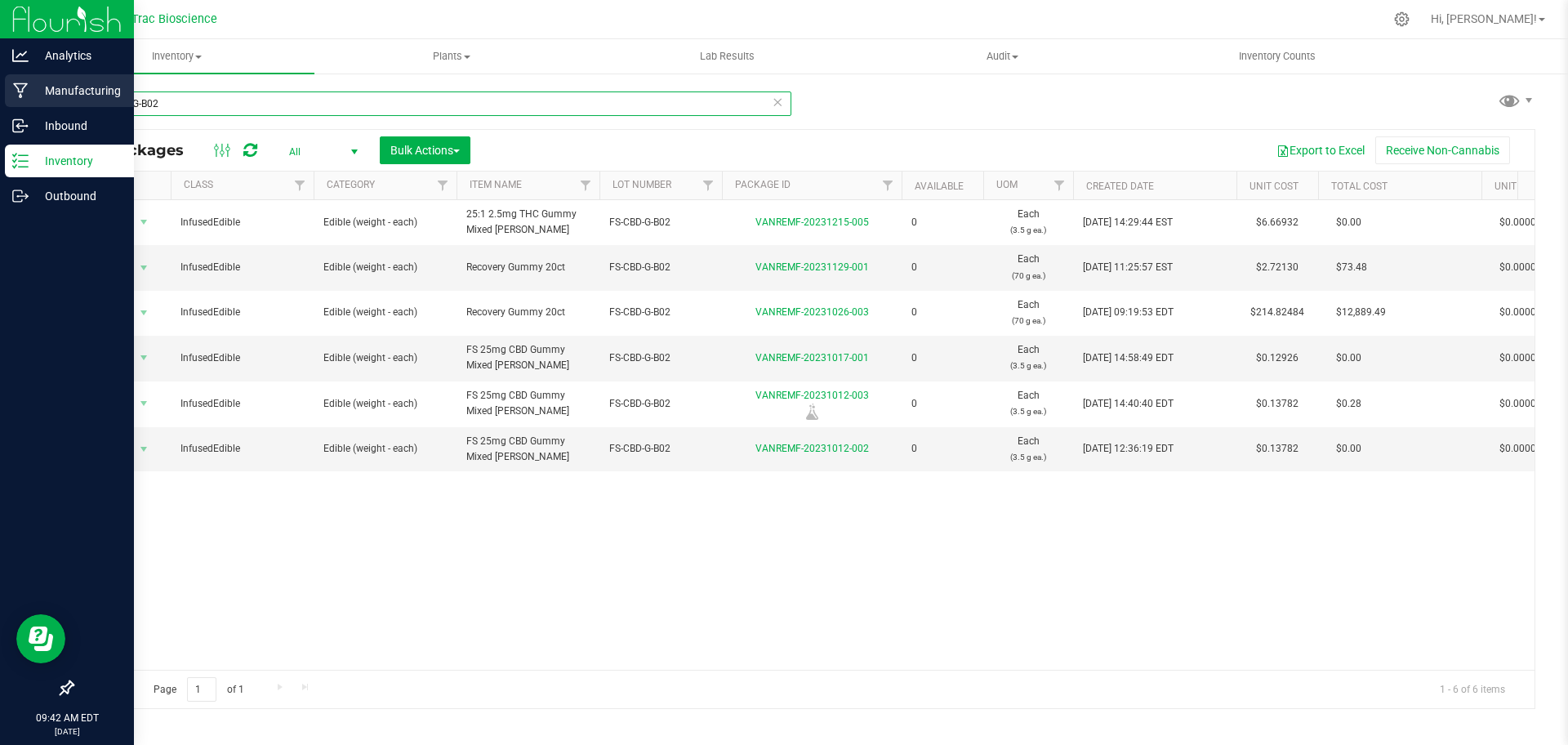
drag, startPoint x: 283, startPoint y: 99, endPoint x: 32, endPoint y: 98, distance: 251.0
click at [32, 98] on div "Analytics Manufacturing Inbound Inventory Outbound 09:42 AM EDT 08/26/2025 08/2…" at bounding box center [784, 372] width 1568 height 745
paste input "CBD-CBN"
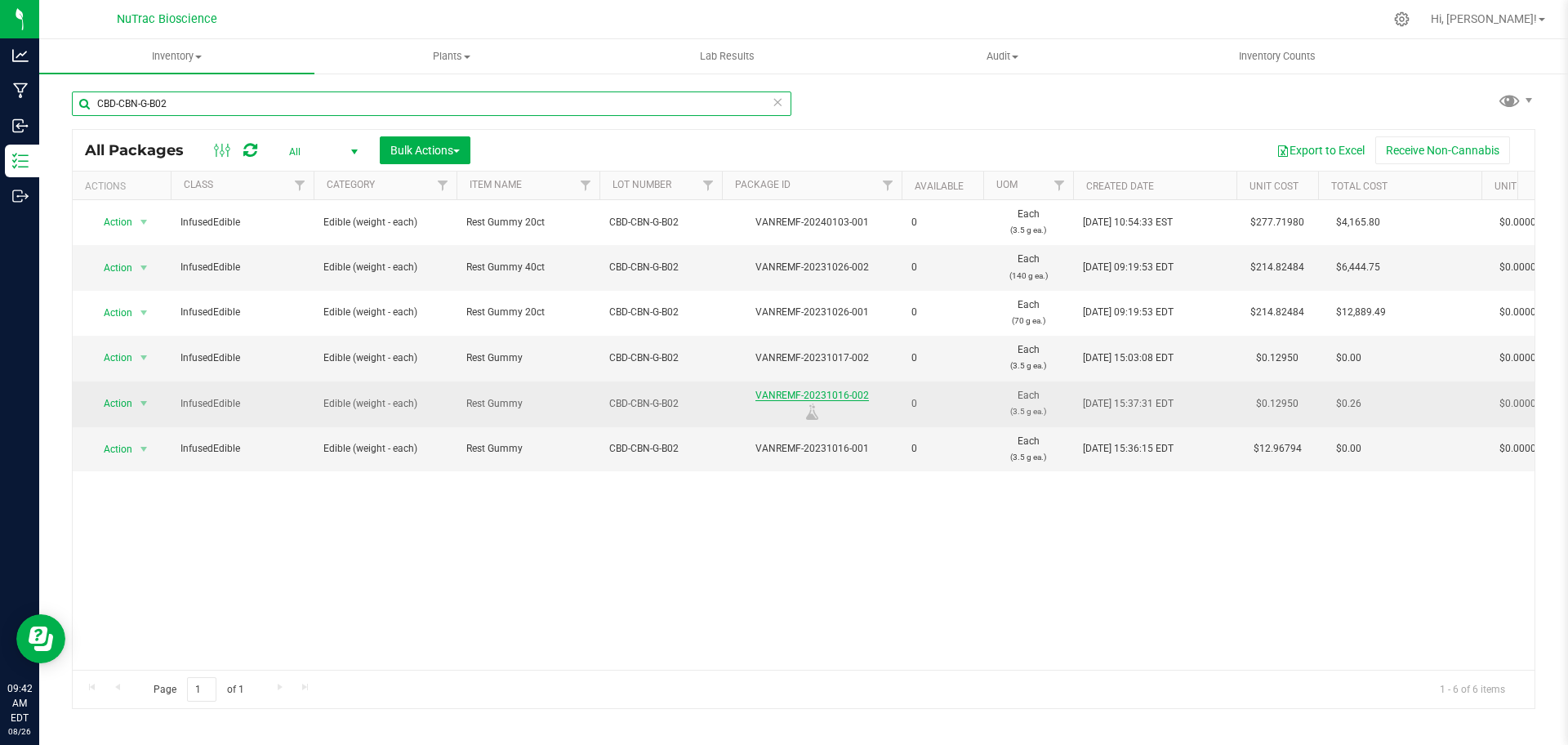
type input "CBD-CBN-G-B02"
click at [806, 398] on link "VANREMF-20231016-002" at bounding box center [812, 395] width 114 height 11
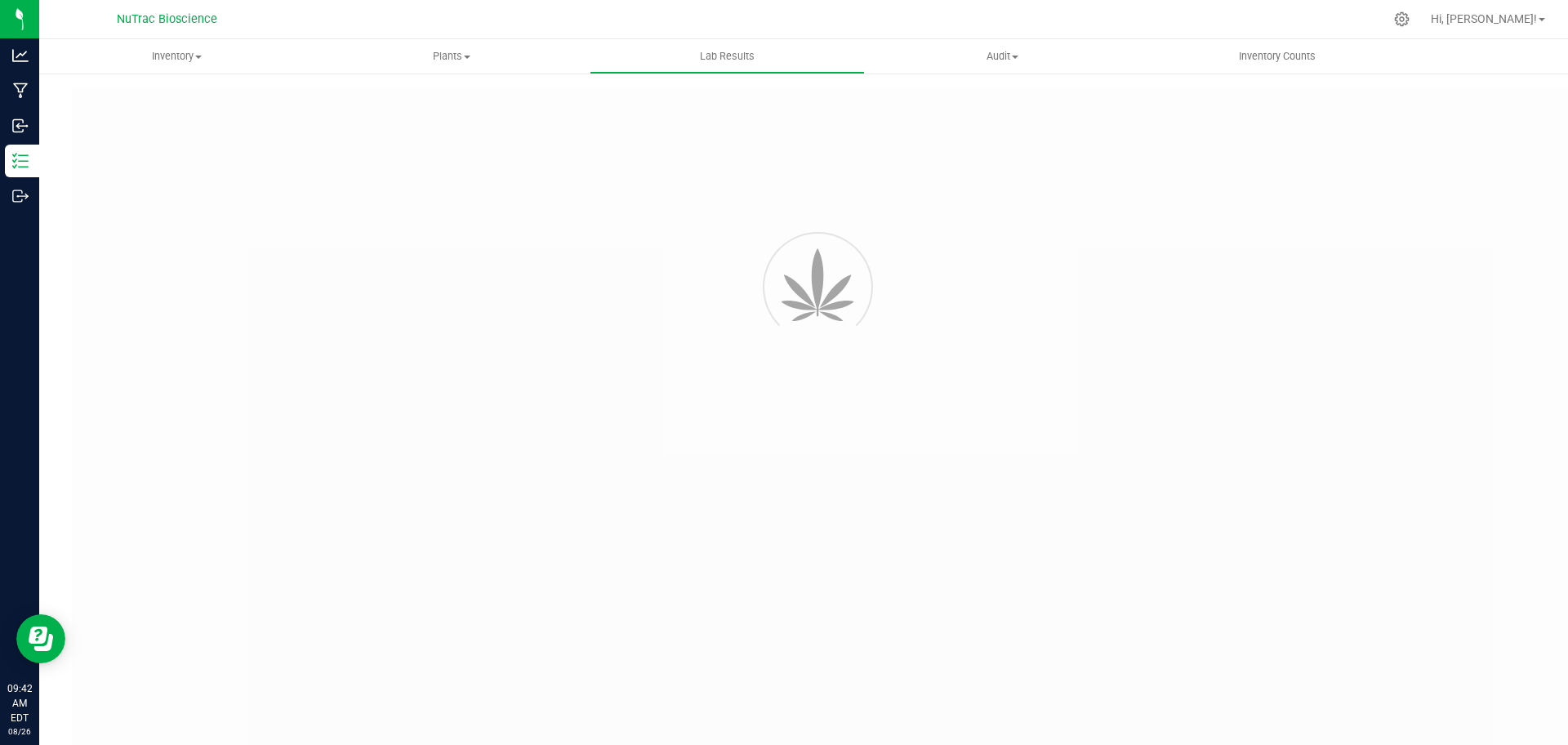
type input "VANREMF-20230609-009"
type input "53455"
type input "VANREMF-20230609-009"
type input "07/17/2024 4:00 AM"
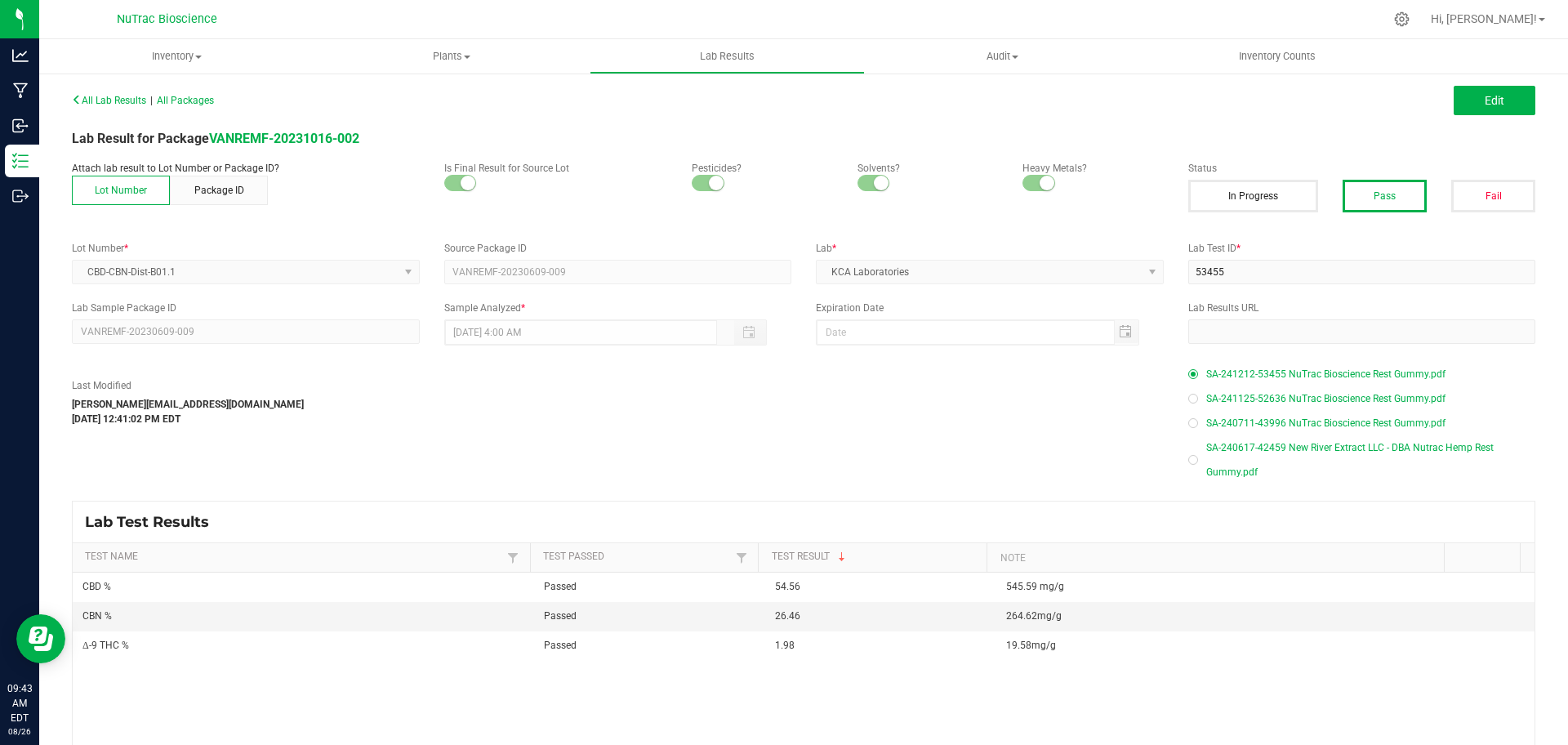
click at [1338, 373] on span "SA-241212-53455 NuTrac Bioscience Rest Gummy.pdf" at bounding box center [1326, 374] width 239 height 24
click at [1235, 450] on span "SA-240617-42459 New River Extract LLC - DBA Nutrac Hemp Rest Gummy.pdf" at bounding box center [1371, 459] width 330 height 49
click at [1485, 95] on span "Edit" at bounding box center [1495, 100] width 20 height 13
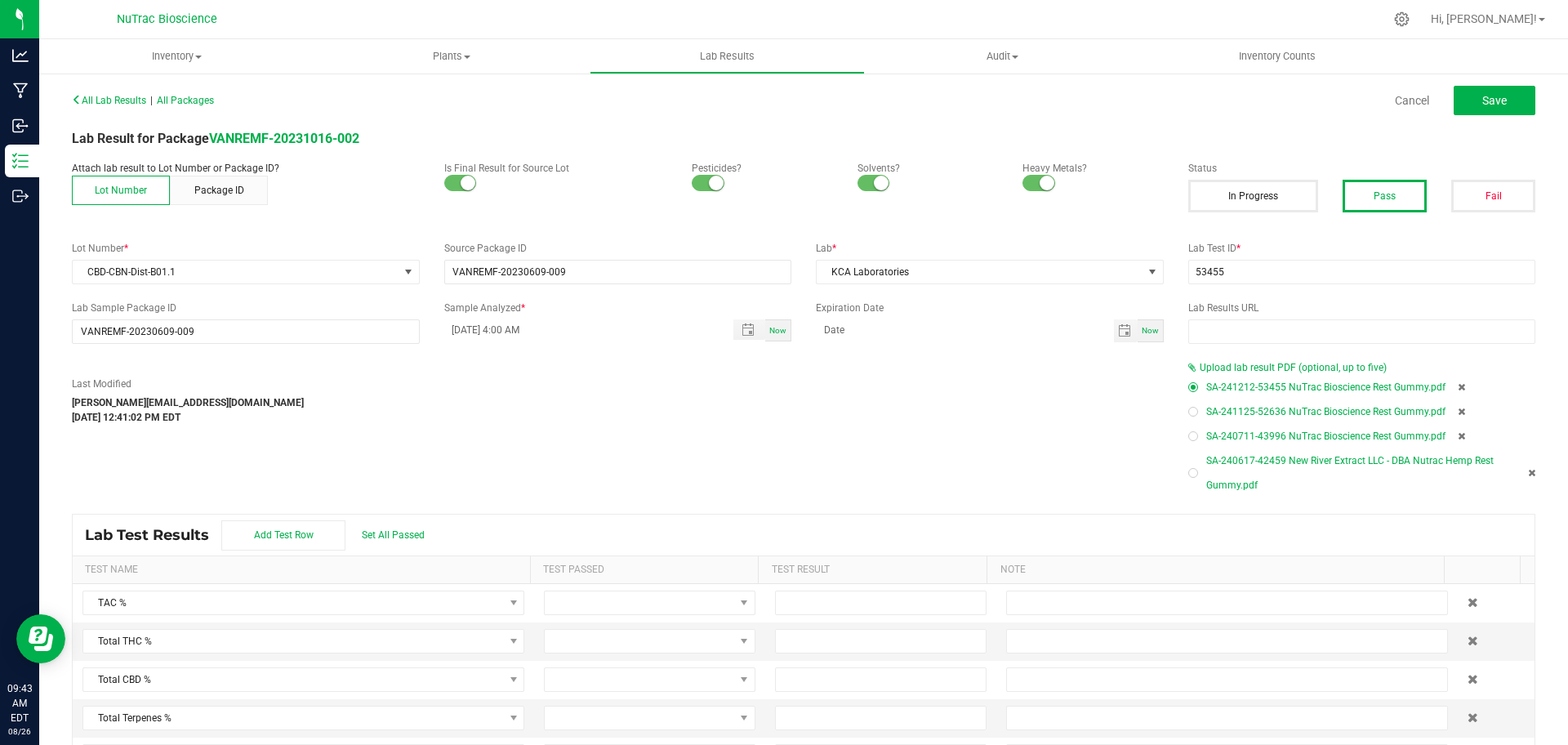
click at [1316, 362] on span "Upload lab result PDF (optional, up to five)" at bounding box center [1293, 367] width 187 height 11
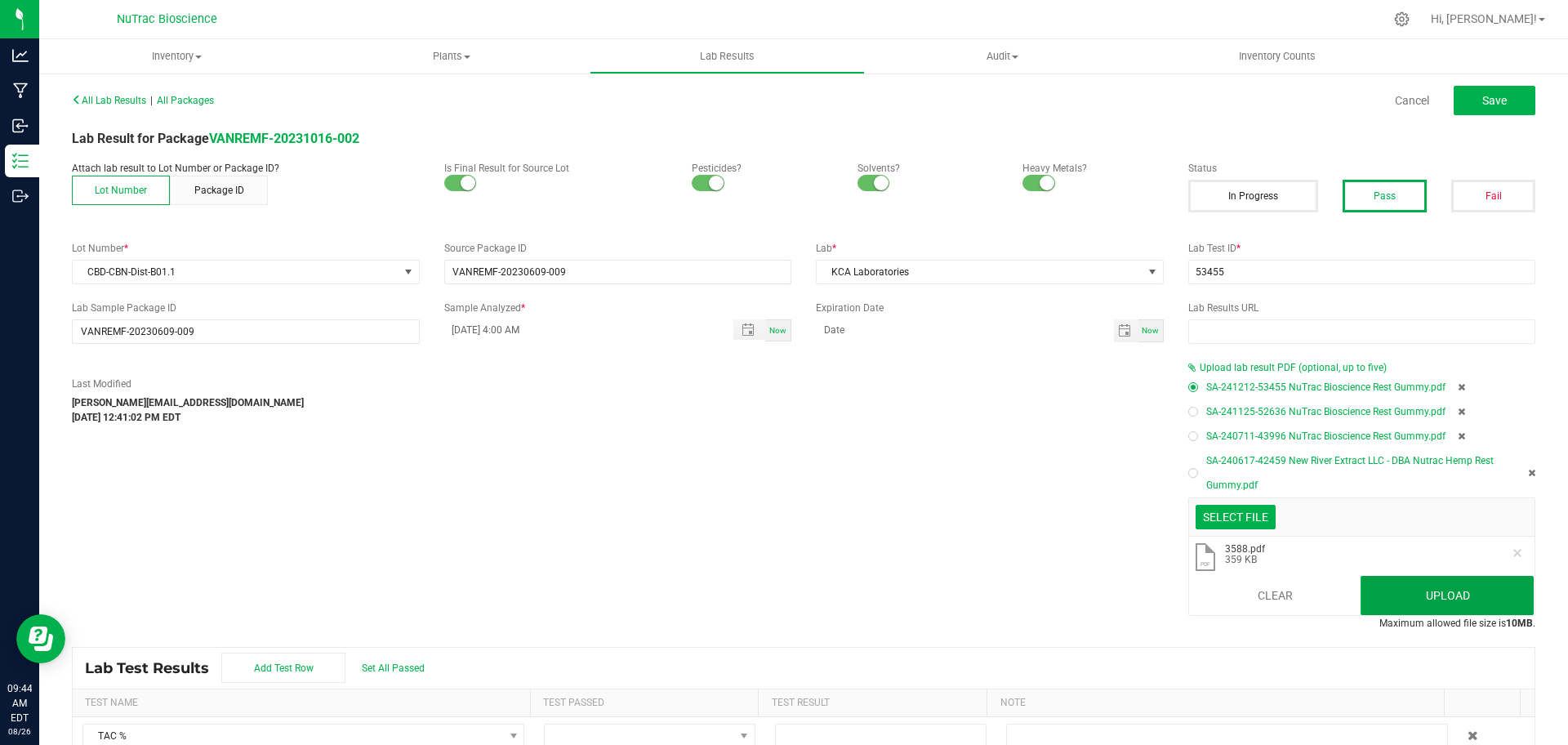
click at [1407, 596] on button "Upload" at bounding box center [1447, 595] width 173 height 39
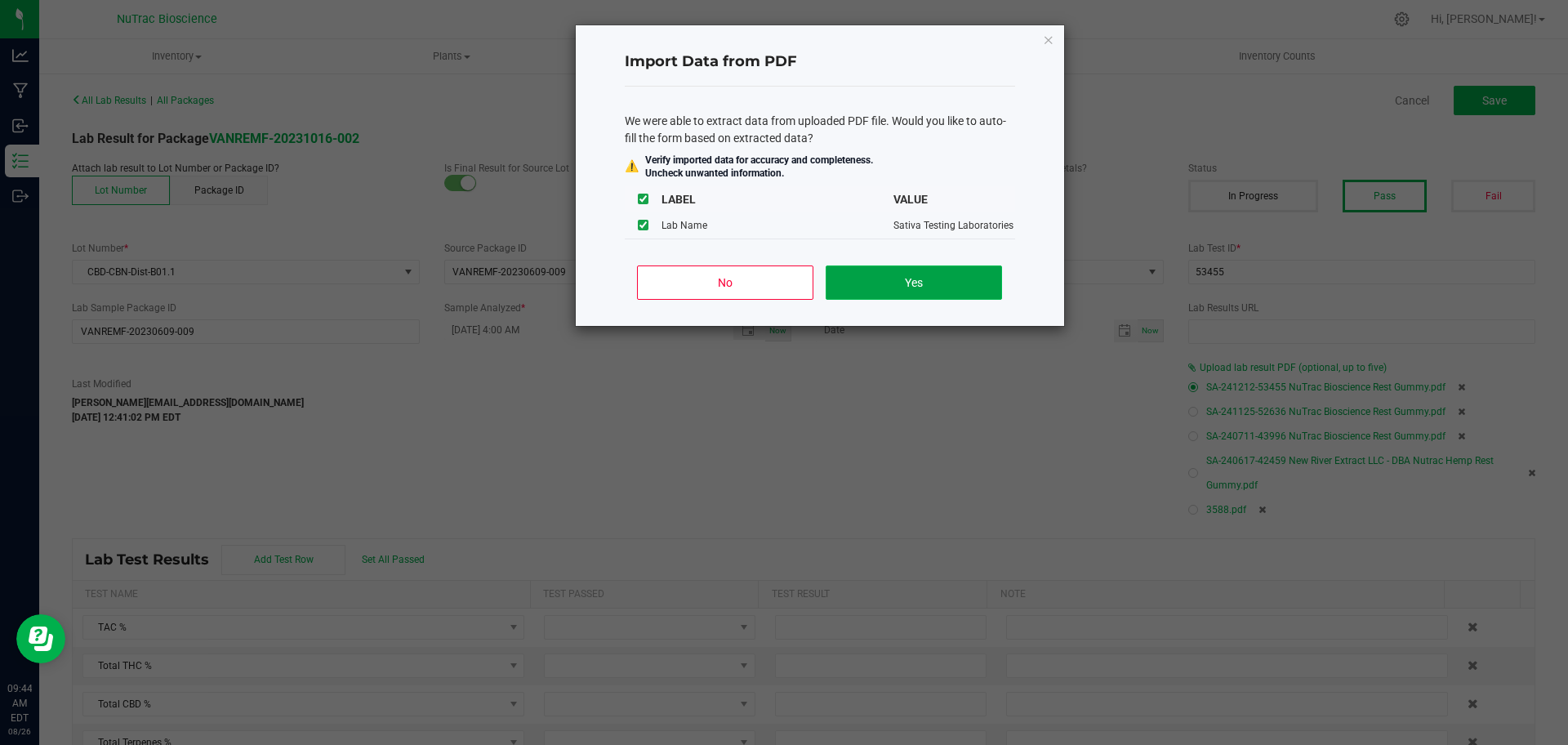
click at [947, 293] on button "Yes" at bounding box center [913, 283] width 175 height 35
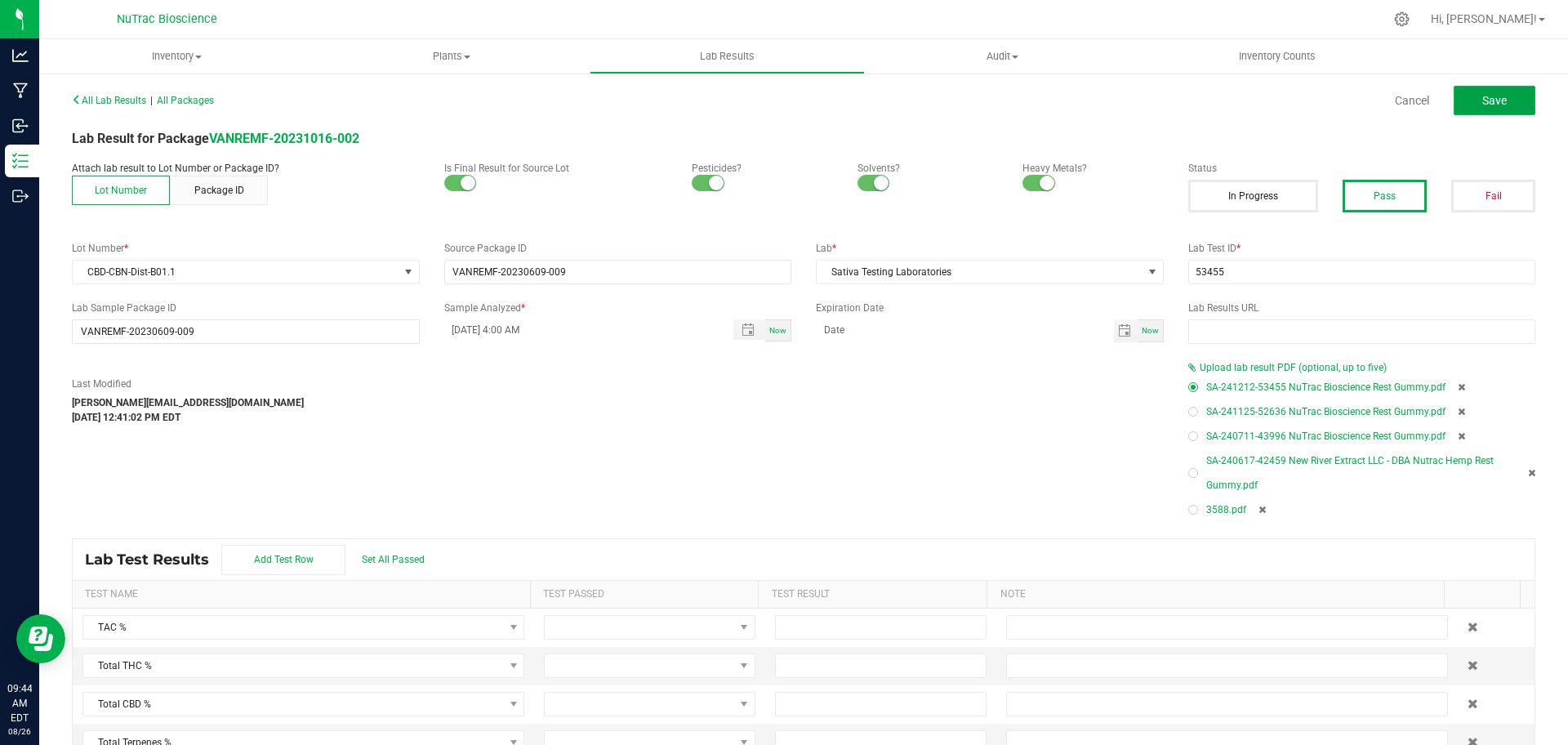
click at [1474, 114] on button "Save" at bounding box center [1495, 100] width 82 height 29
type input "1.9800"
type input "19.58mg/g"
type input "54.5600"
type input "545.59 mg/g"
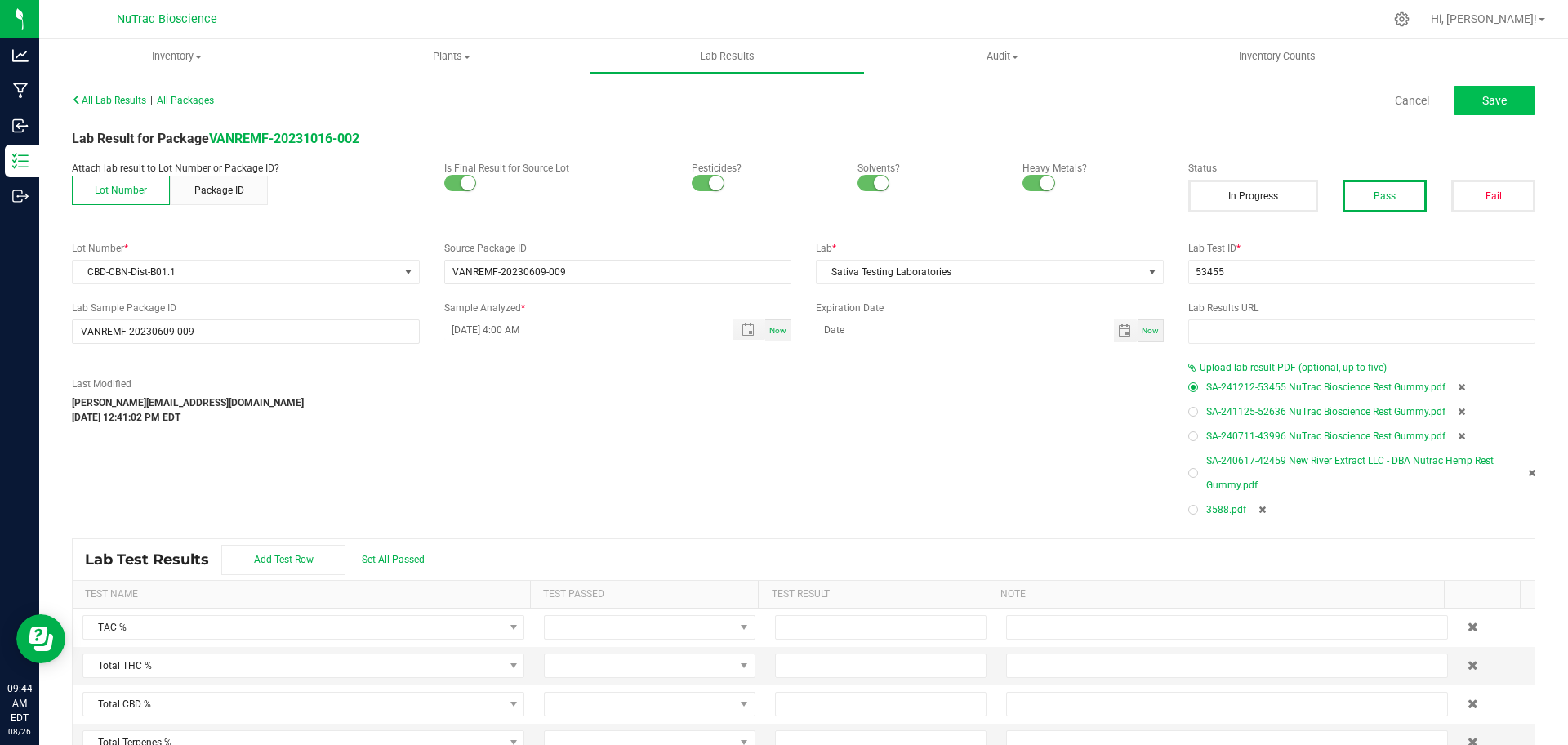
type input "26.4600"
type input "264.62mg/g"
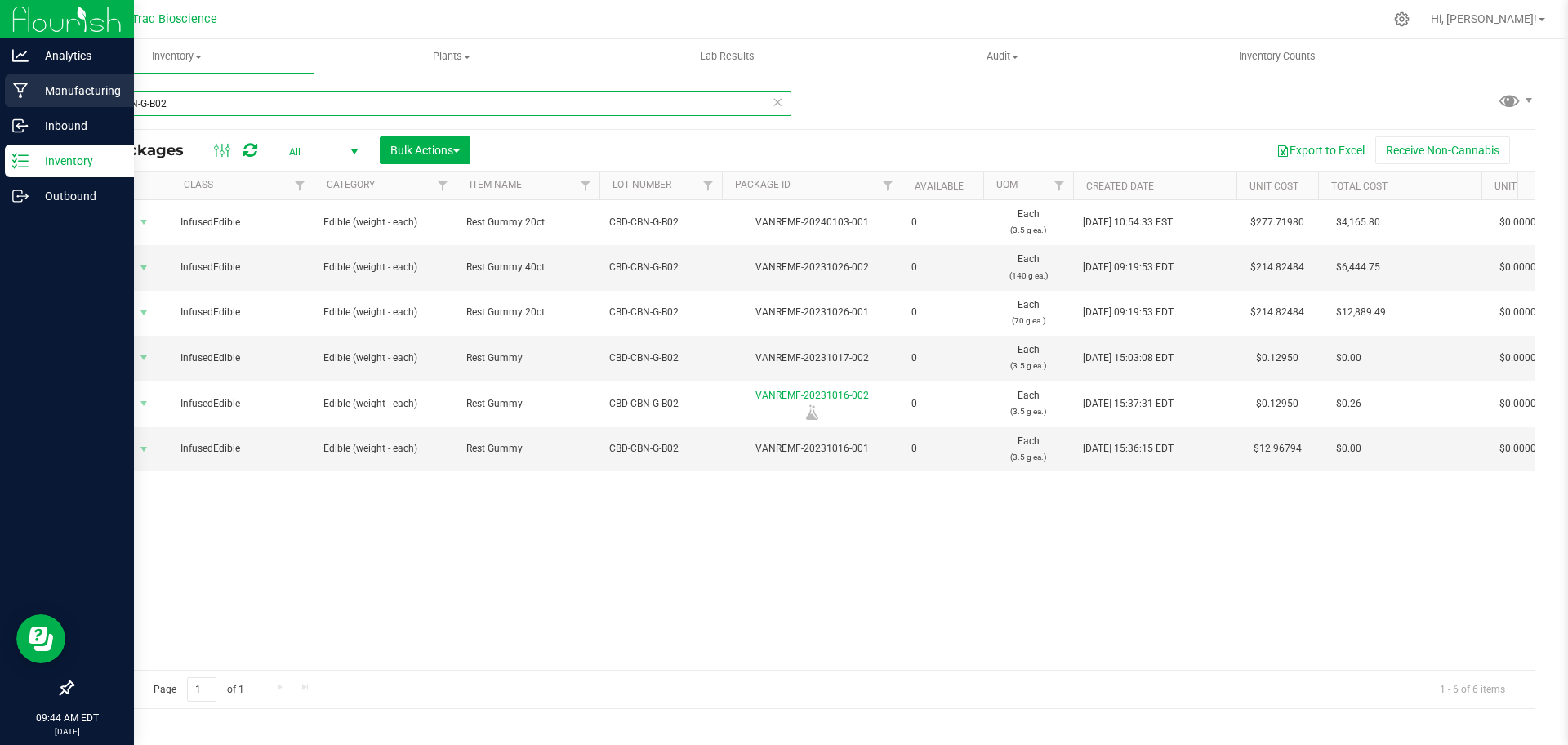
drag, startPoint x: 285, startPoint y: 98, endPoint x: 23, endPoint y: 99, distance: 262.0
click at [23, 99] on div "Analytics Manufacturing Inbound Inventory Outbound 09:44 AM EDT 08/26/2025 08/2…" at bounding box center [784, 372] width 1568 height 745
paste input "08252023-B01"
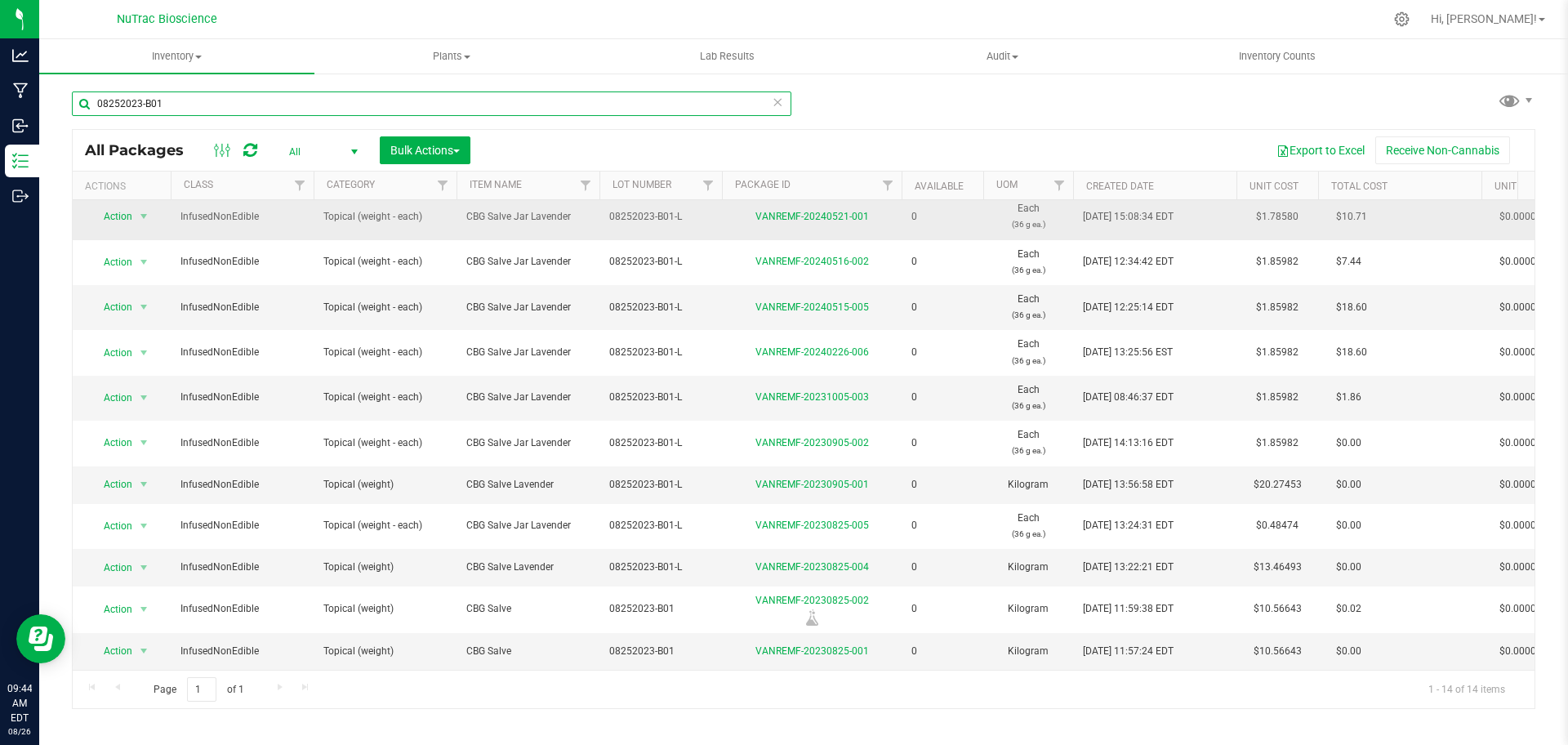
scroll to position [157, 0]
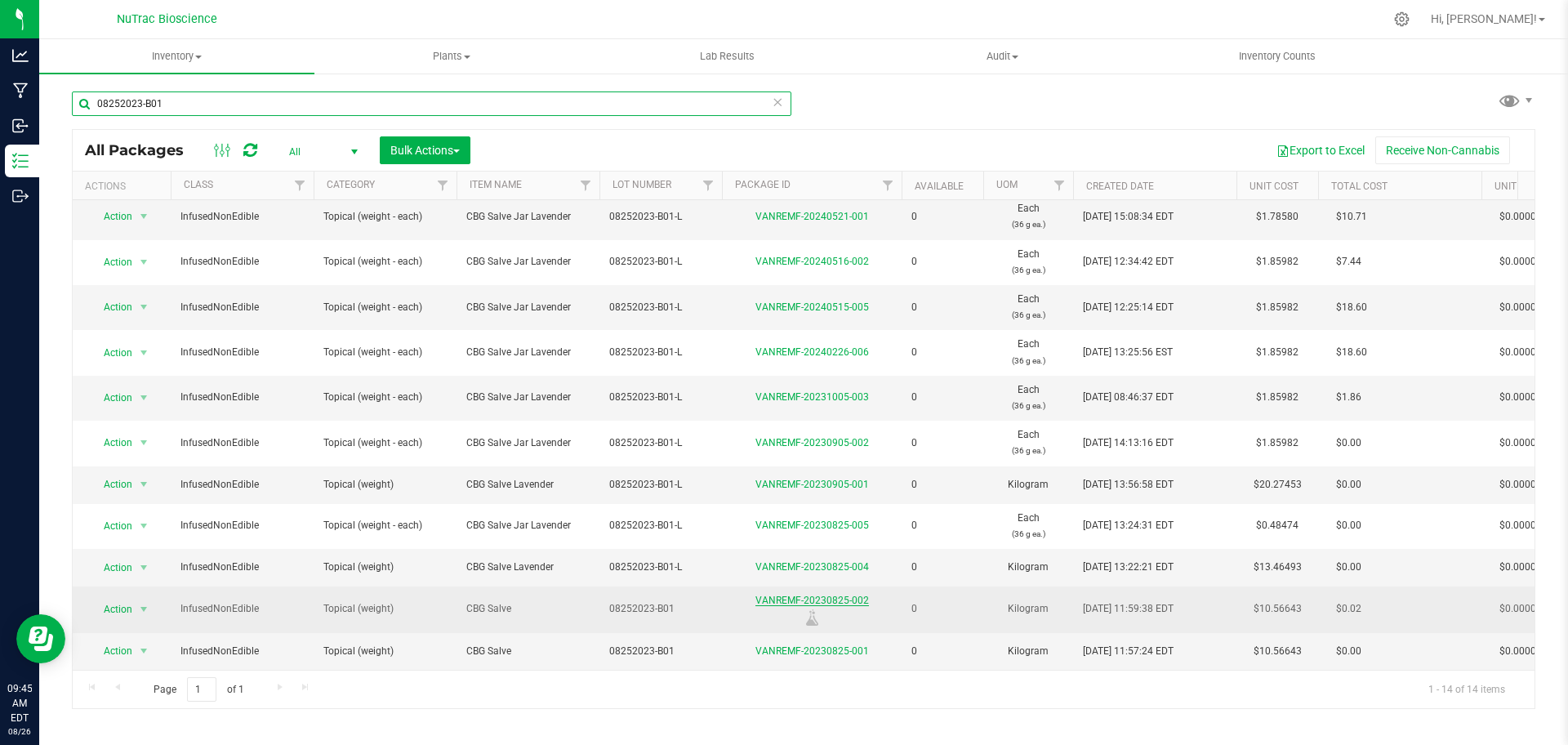
type input "08252023-B01"
click at [854, 595] on link "VANREMF-20230825-002" at bounding box center [812, 600] width 114 height 11
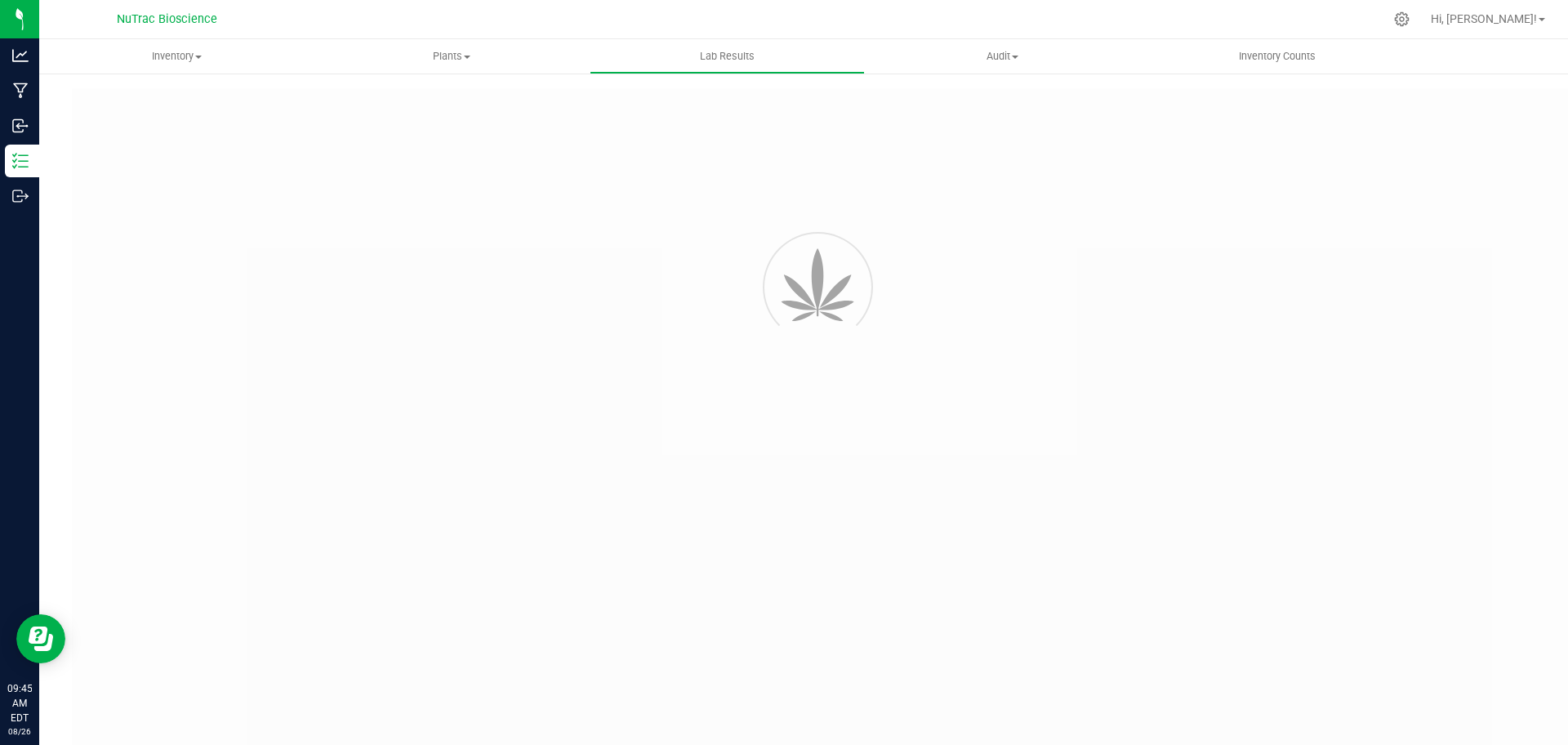
type input "VANREMF-20230825-002"
type input "SAM-2023-3501"
type input "VANREMF-20230825-002"
type input "09/01/2023 4:00 AM"
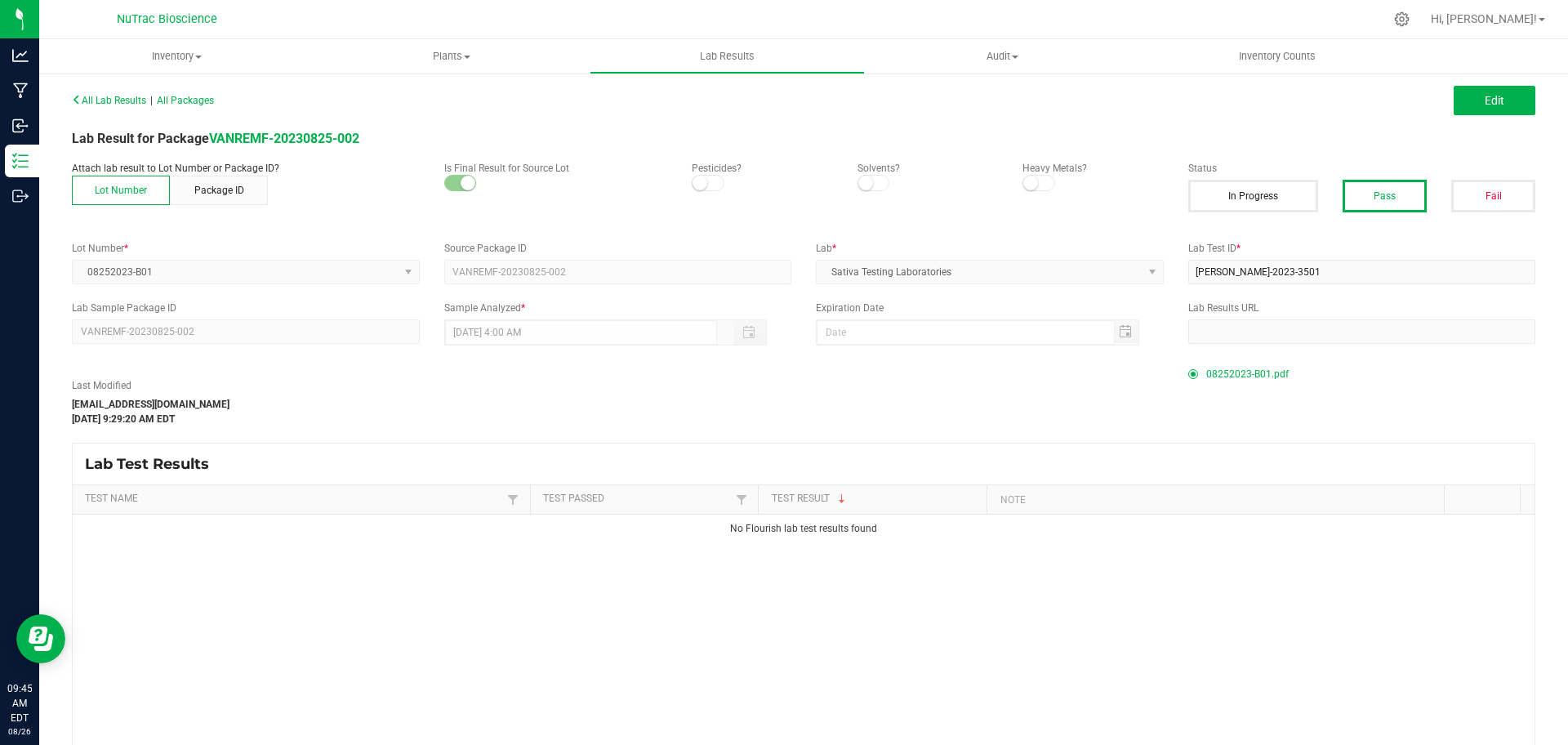
click at [1241, 370] on span "08252023-B01.pdf" at bounding box center [1248, 374] width 83 height 24
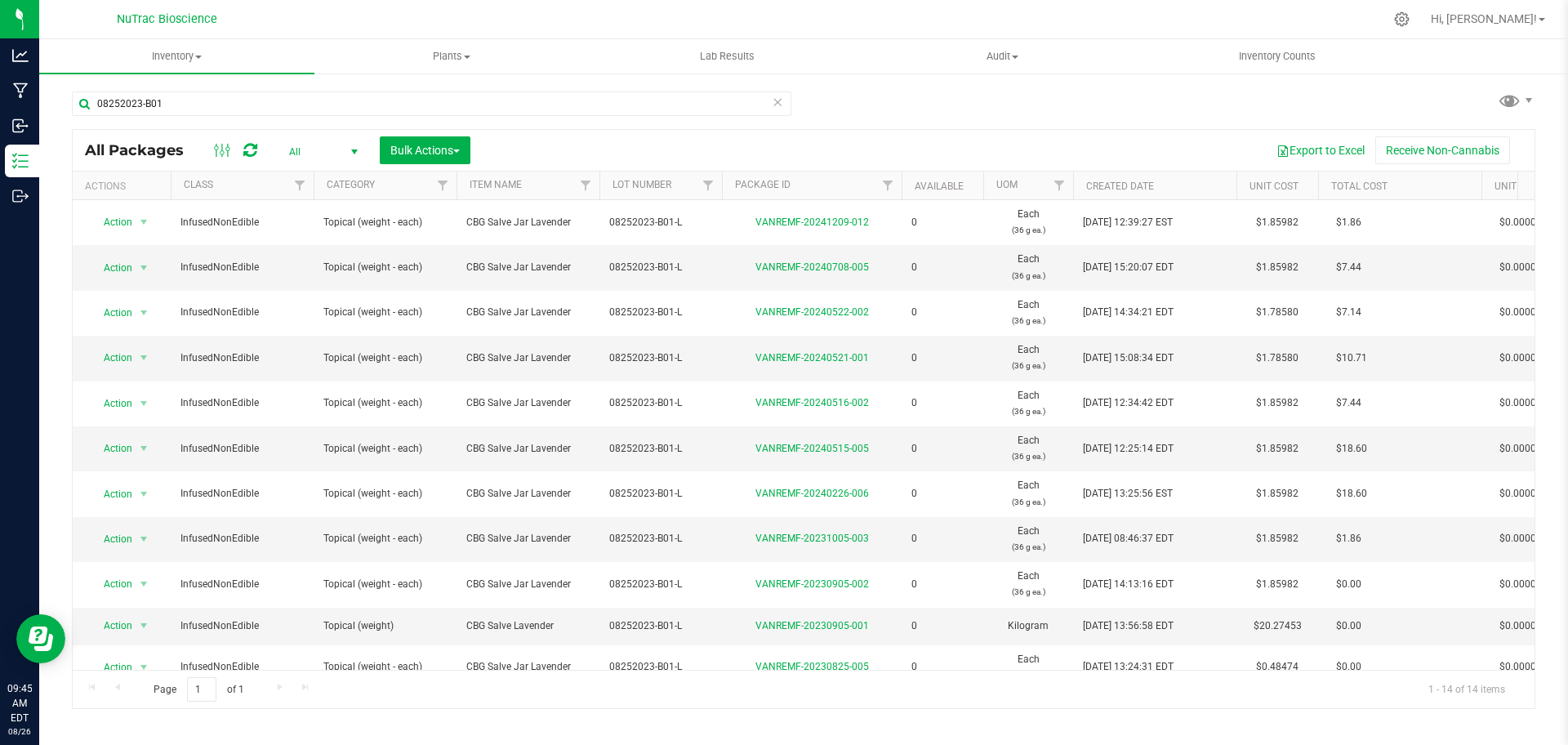
click at [780, 101] on icon at bounding box center [777, 101] width 11 height 20
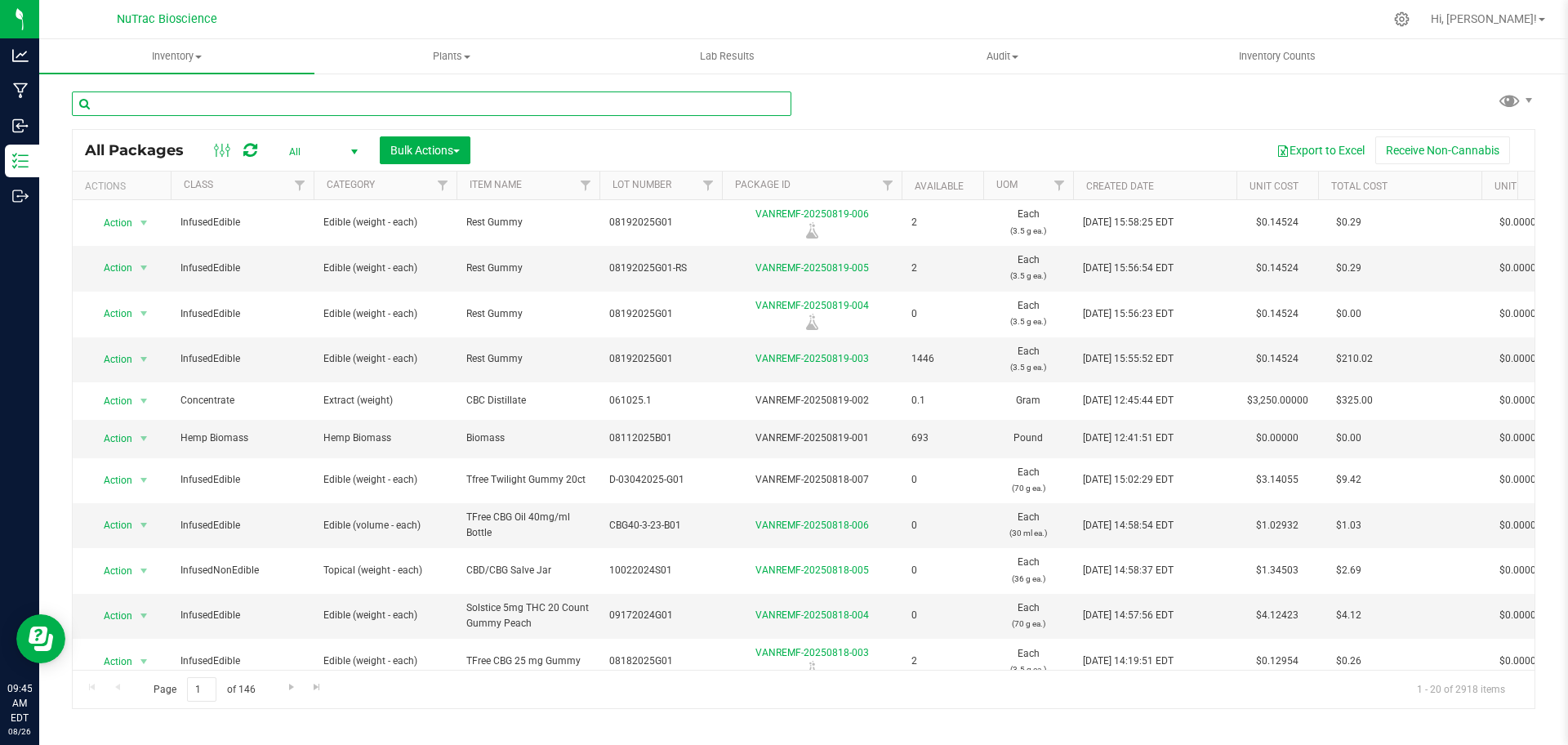
click at [571, 115] on input "text" at bounding box center [431, 104] width 720 height 24
paste input "FS-CBD-Dist-B01.1"
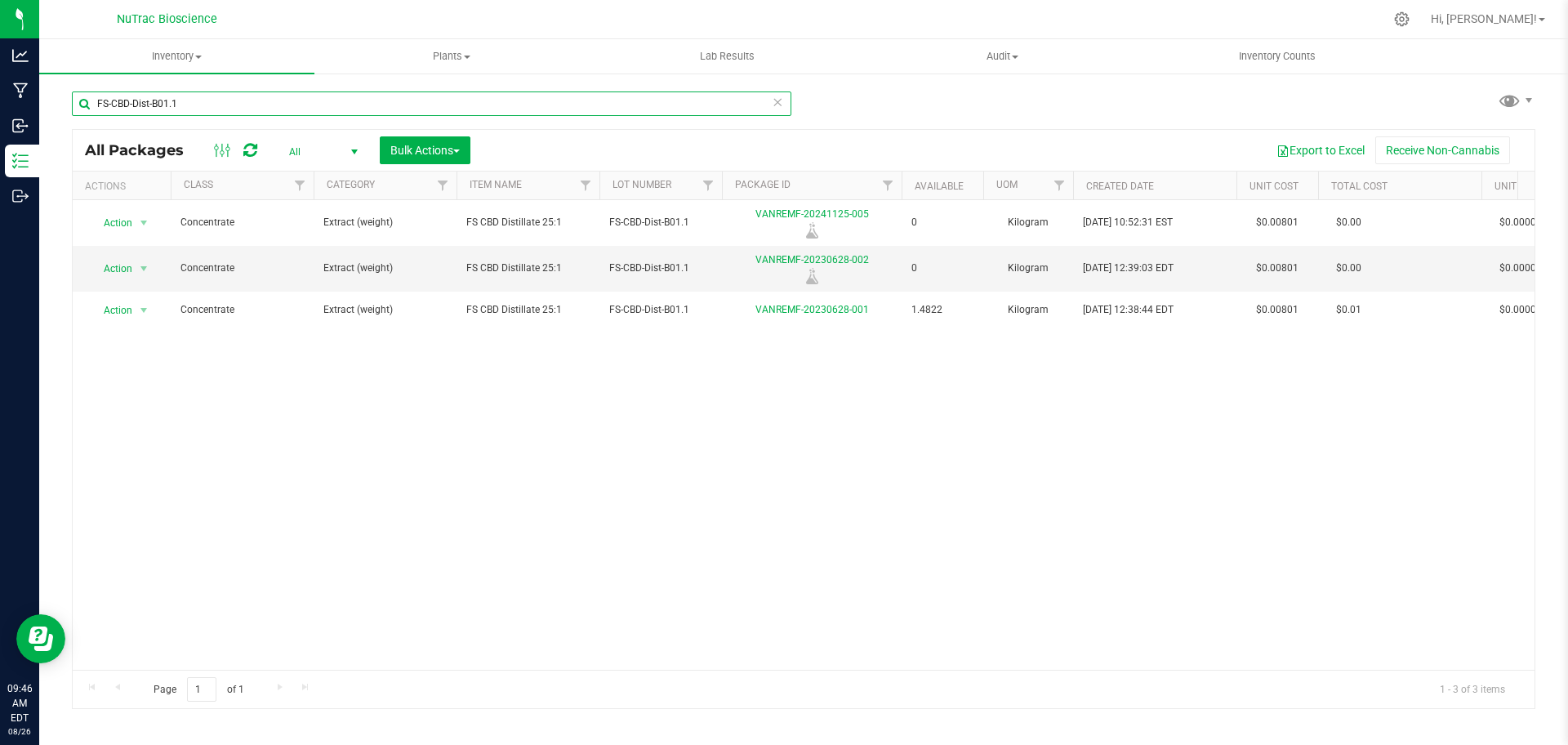
type input "FS-CBD-Dist-B01.1"
click at [1359, 406] on div "Action Action Edit attributes Global inventory Locate package Print package lab…" at bounding box center [803, 435] width 1462 height 470
click at [1288, 502] on div "Action Action Edit attributes Global inventory Locate package Print package lab…" at bounding box center [803, 435] width 1462 height 470
click at [845, 262] on link "VANREMF-20230628-002" at bounding box center [812, 259] width 114 height 11
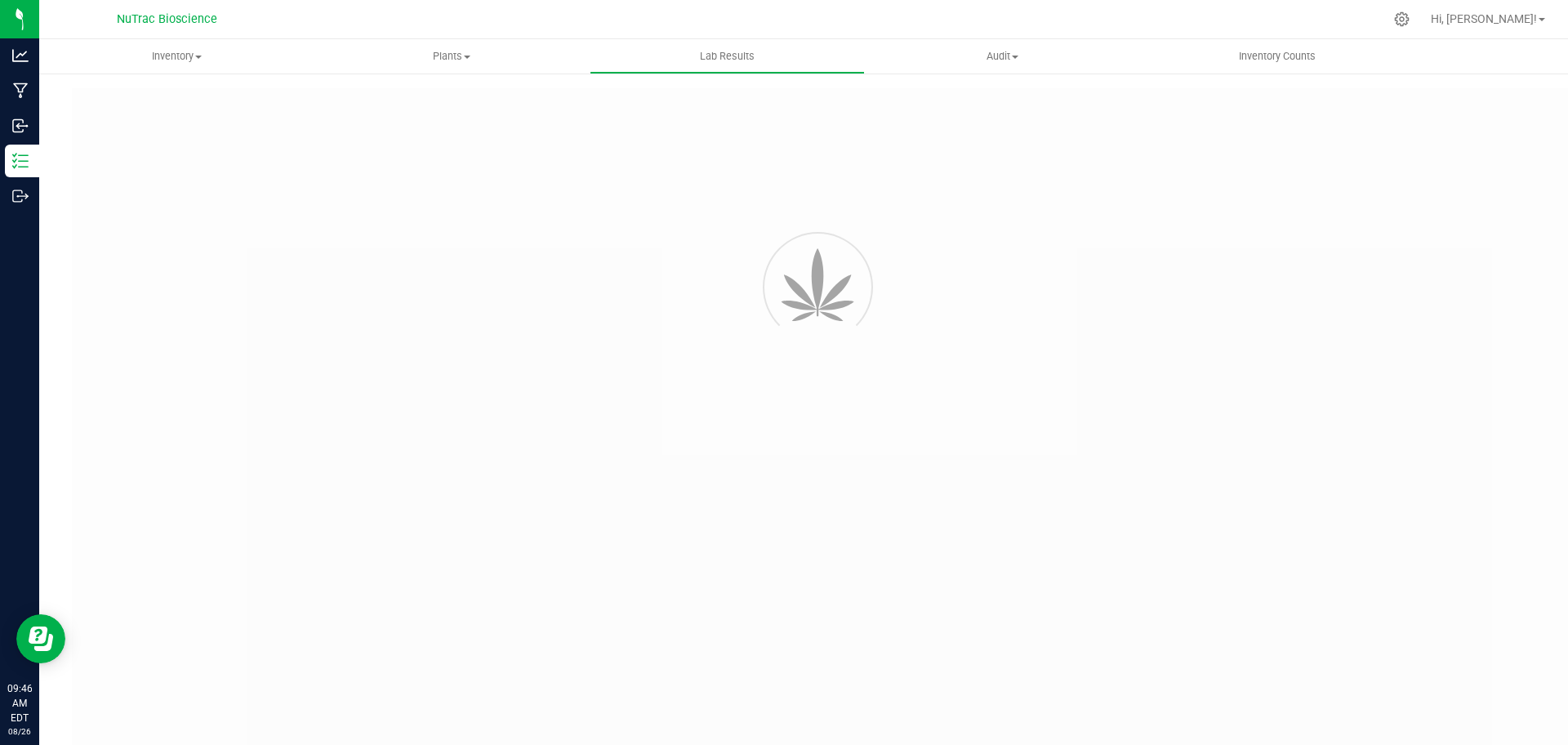
type input "VANREMF-20230628-001"
type input "SAM-2023-3396"
type input "VANREMF-20230628-001"
type input "07/11/2024 4:00 AM"
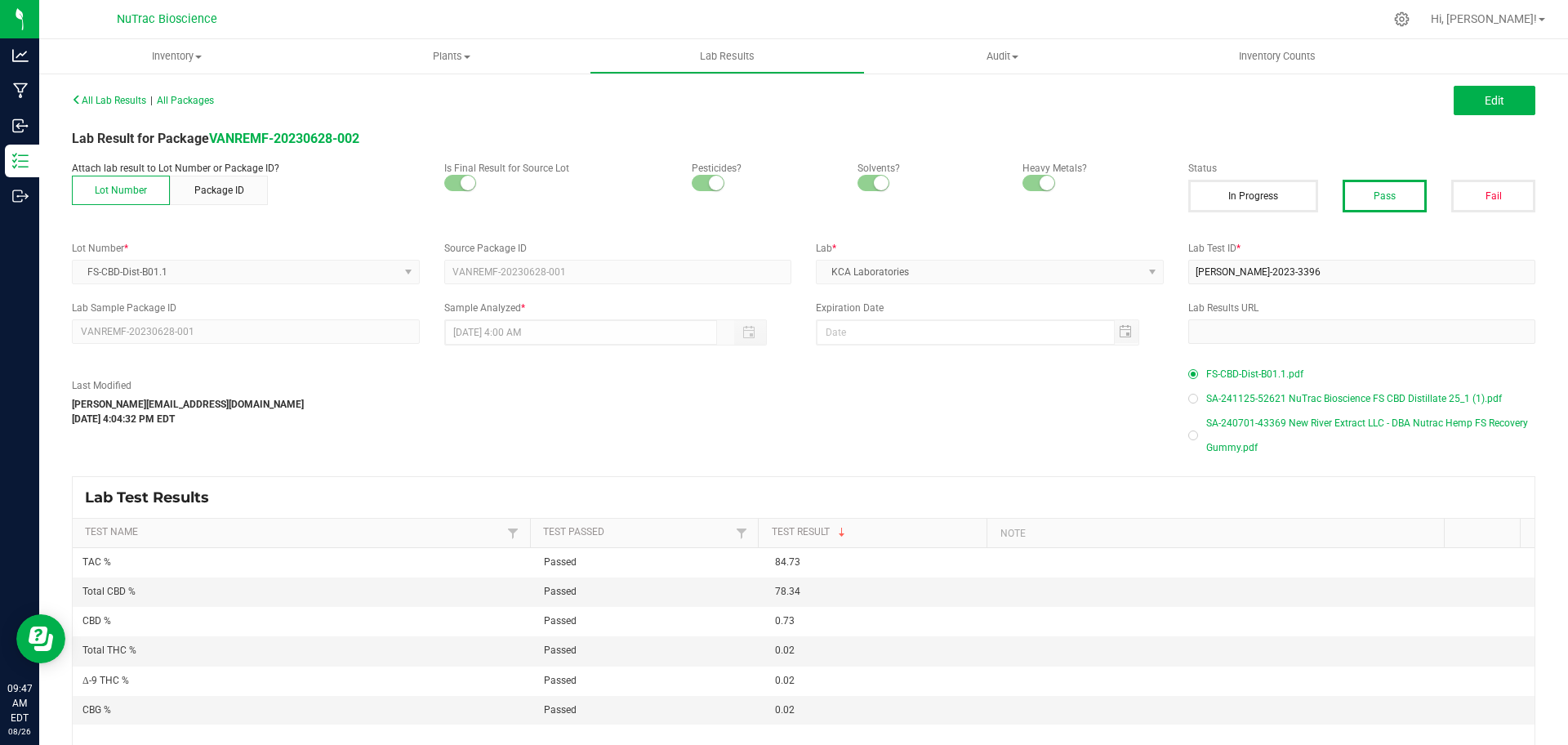
click at [1247, 371] on span "FS-CBD-Dist-B01.1.pdf" at bounding box center [1255, 374] width 98 height 24
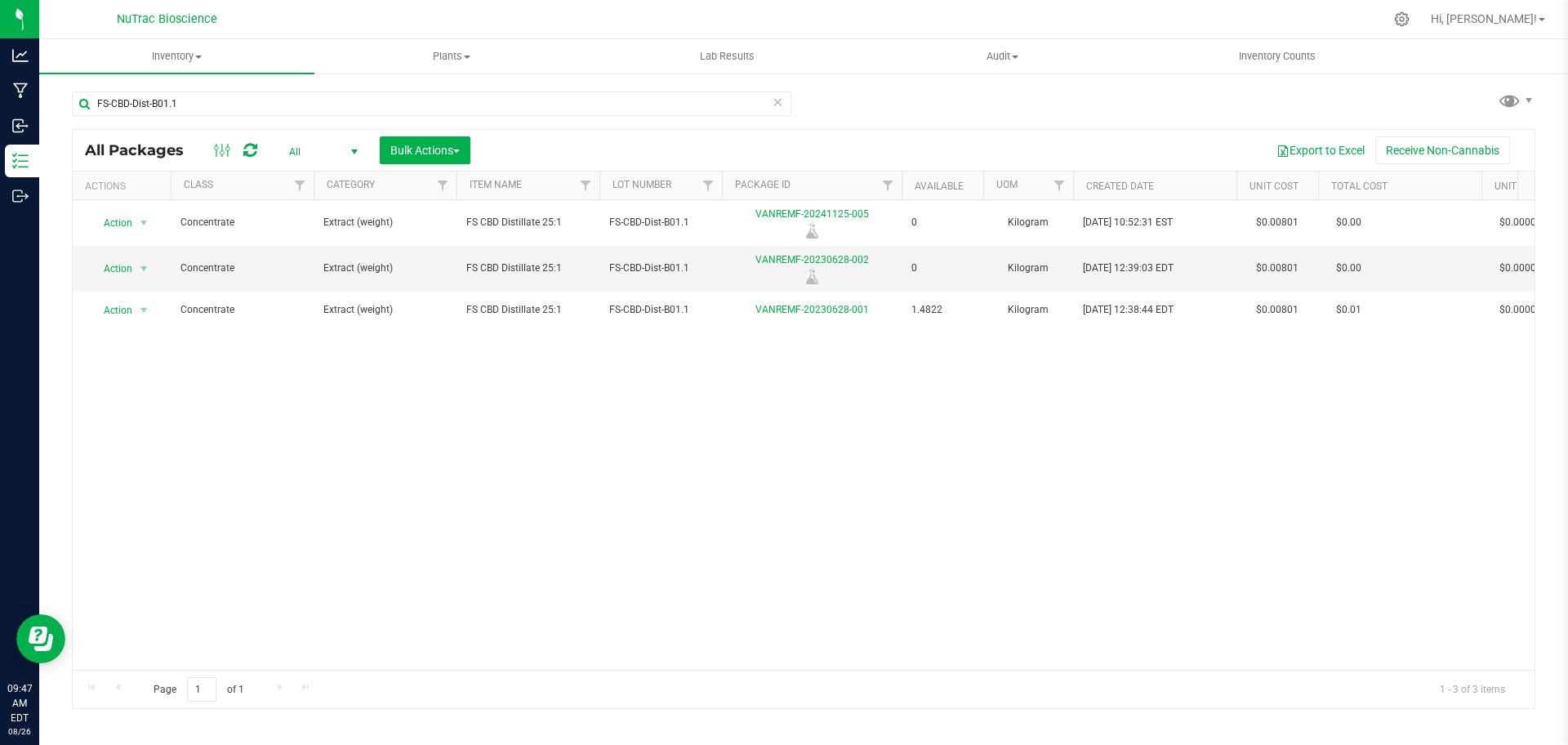
click at [783, 107] on icon at bounding box center [777, 101] width 11 height 20
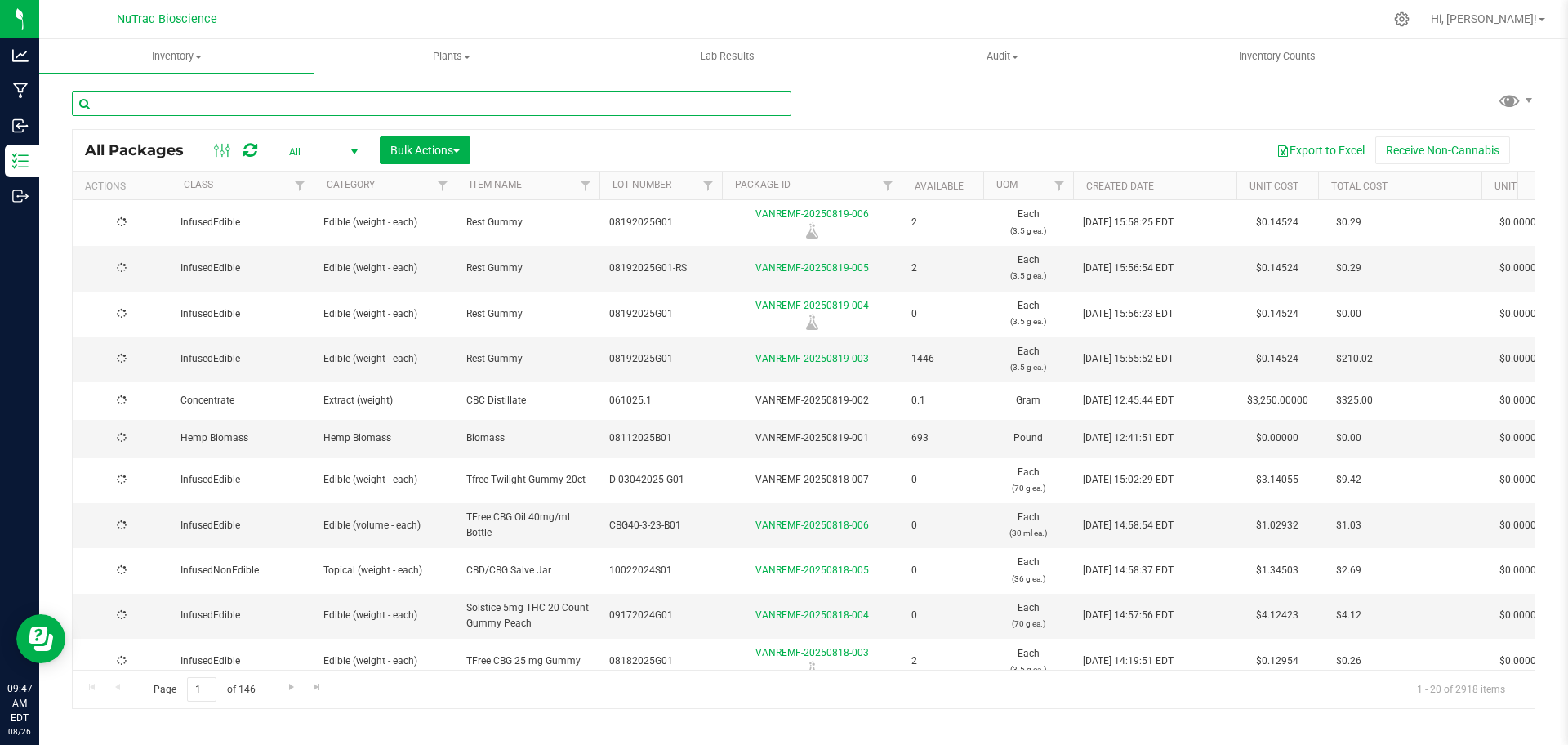
click at [761, 110] on input "text" at bounding box center [431, 104] width 720 height 24
paste input "PG52-B03-D01"
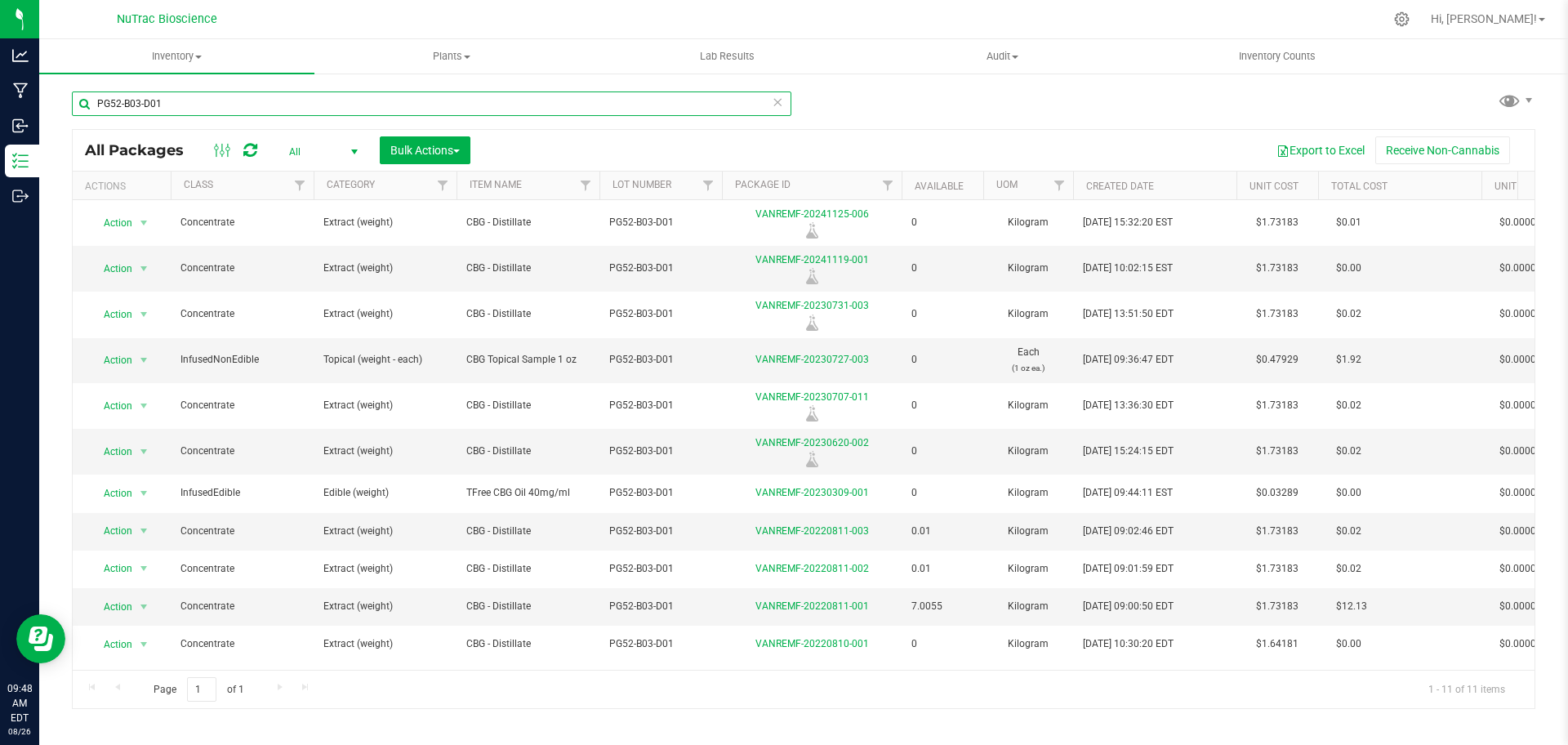
type input "PG52-B03-D01"
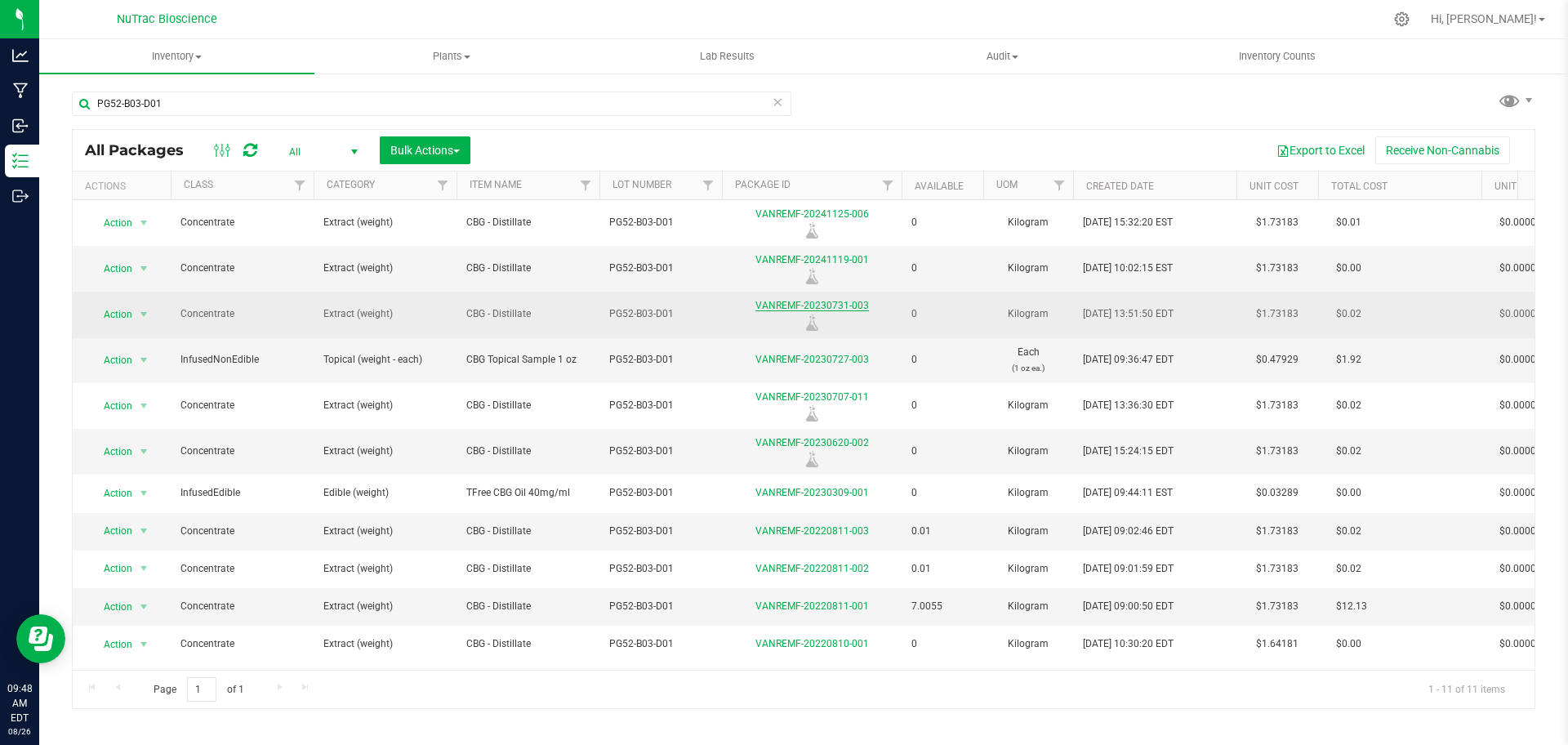
click at [813, 300] on link "VANREMF-20230731-003" at bounding box center [812, 305] width 114 height 11
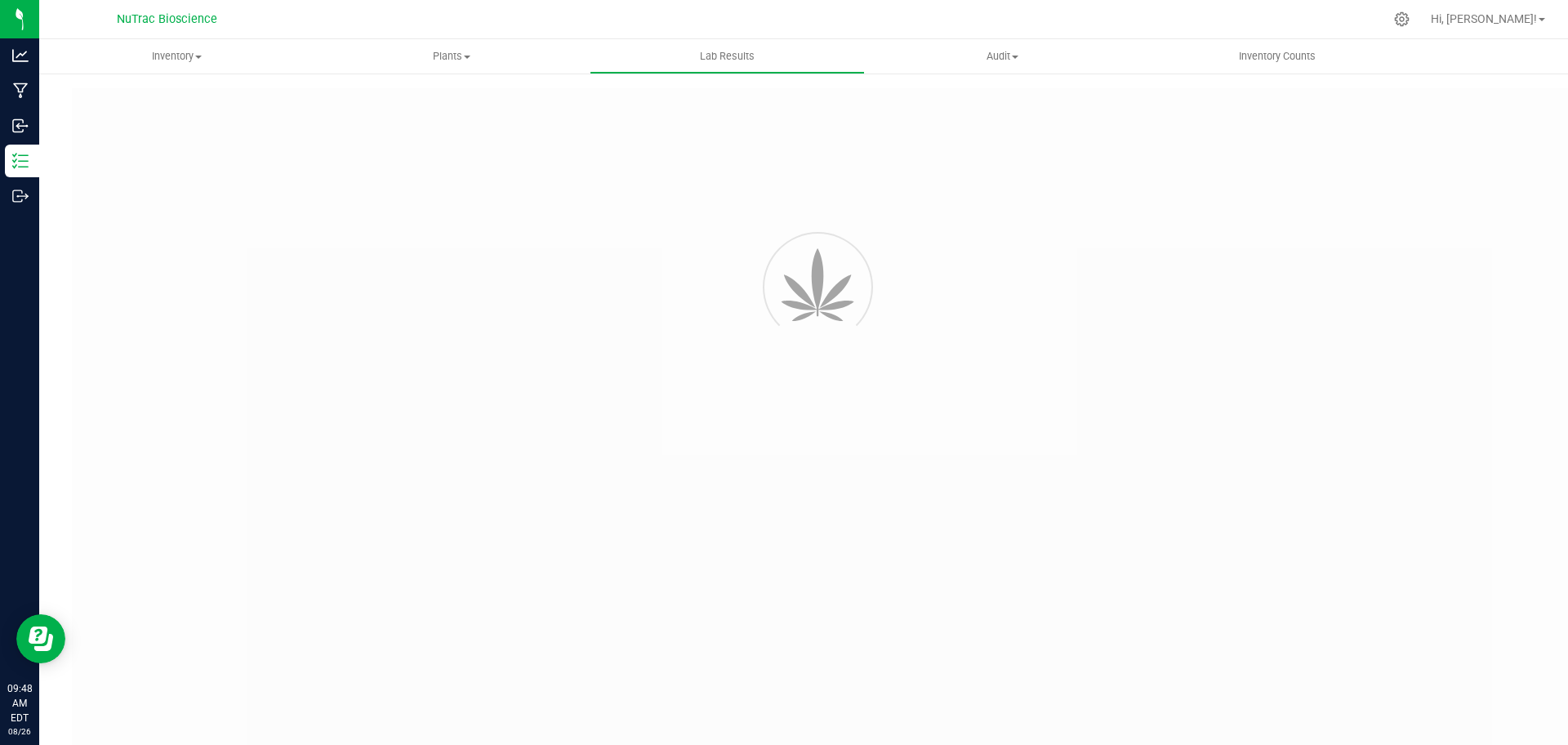
type input "VANREMF-20220811-001"
type input "SA-230731-25275"
type input "VANREMF-20220811-001"
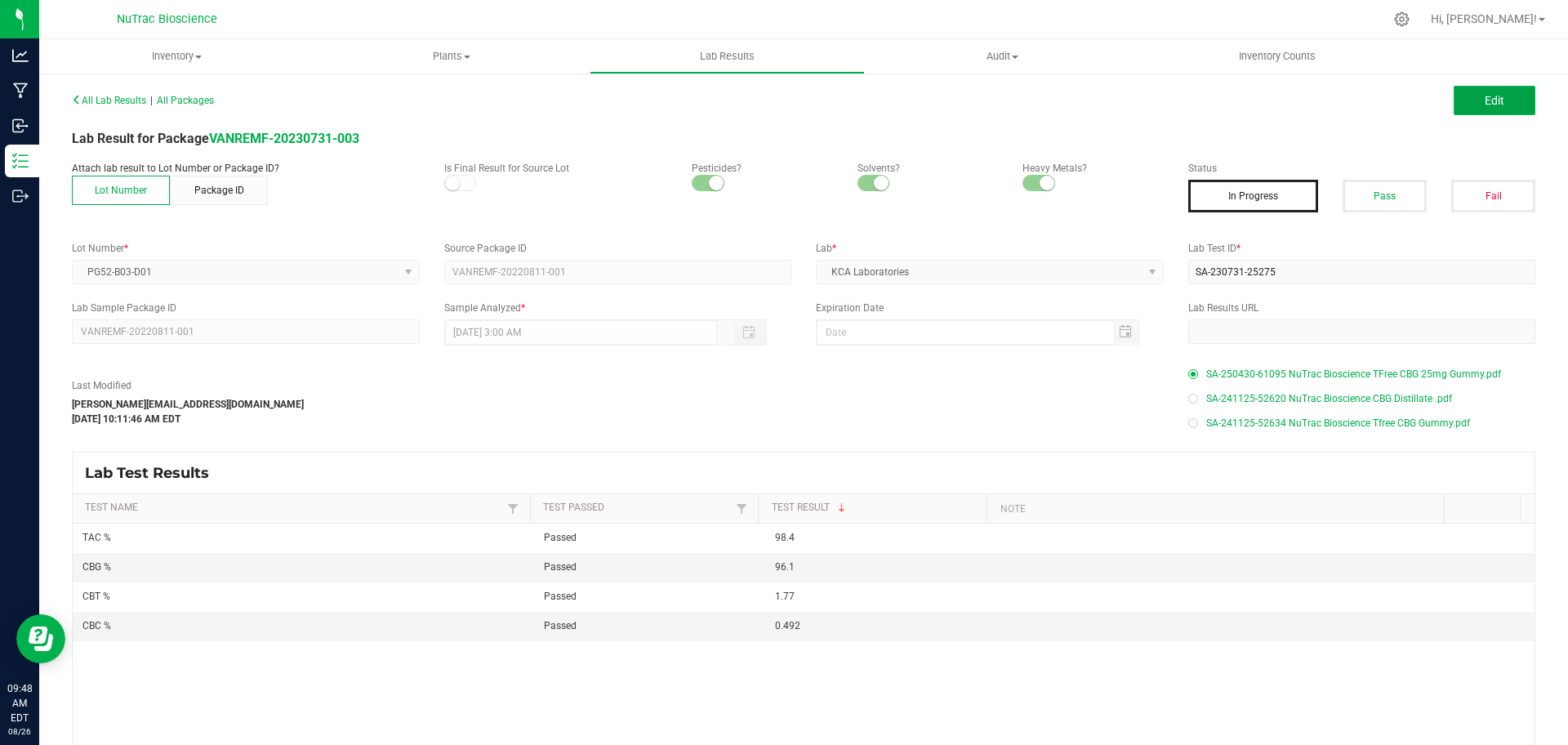
click at [1482, 91] on button "Edit" at bounding box center [1495, 100] width 82 height 29
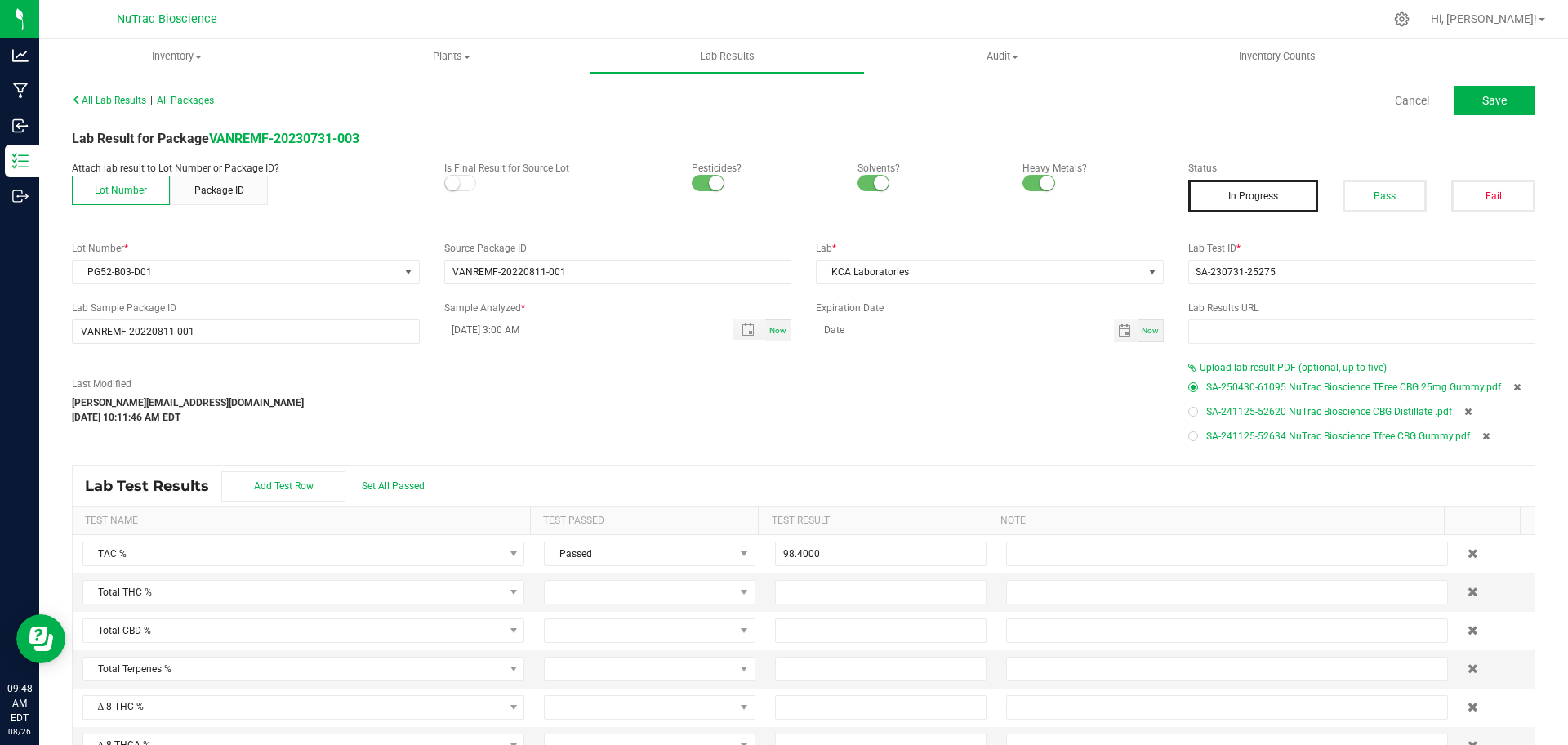
click at [1310, 367] on span "Upload lab result PDF (optional, up to five)" at bounding box center [1293, 367] width 187 height 11
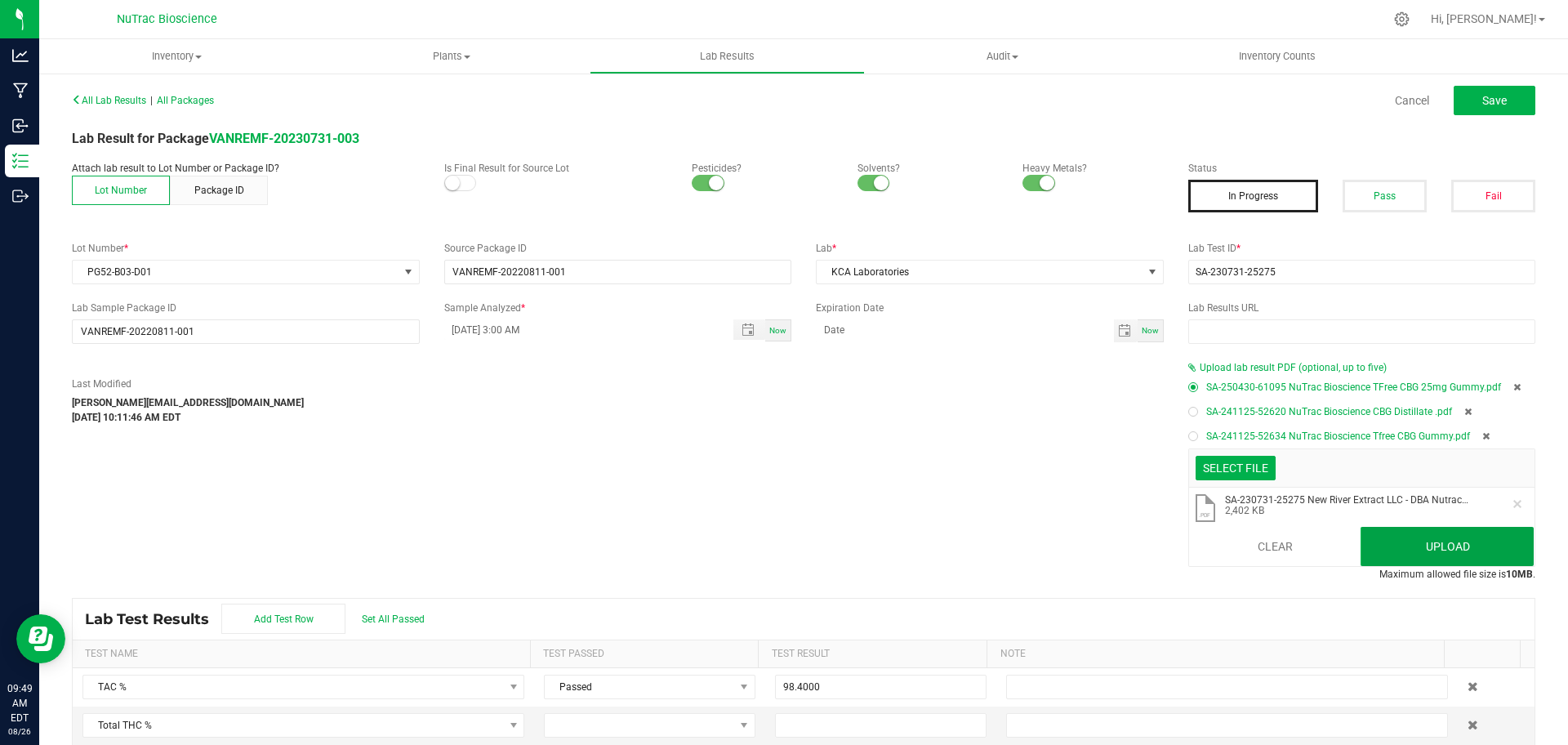
click at [1421, 533] on button "Upload" at bounding box center [1447, 546] width 173 height 39
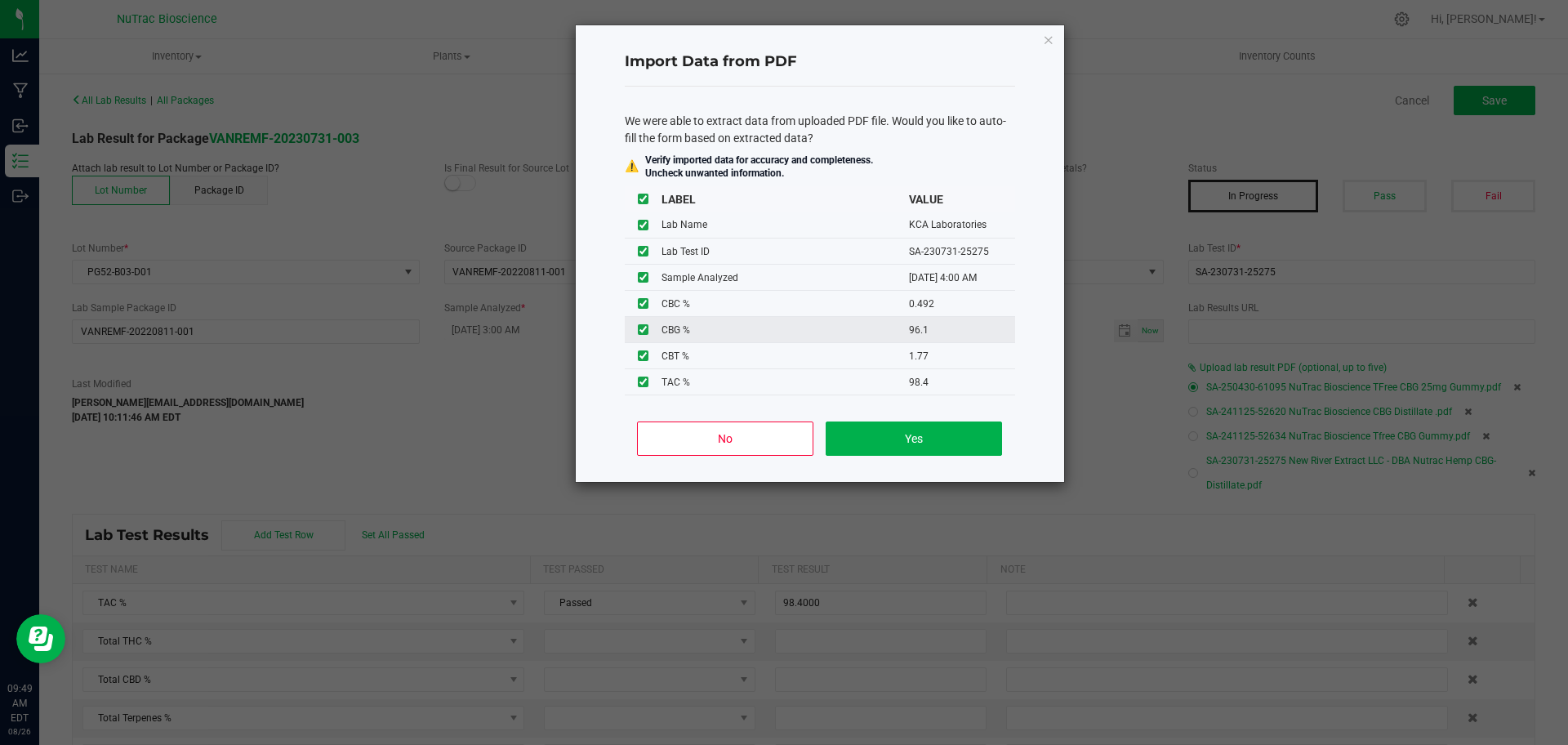
scroll to position [1, 0]
click at [952, 442] on button "Yes" at bounding box center [913, 439] width 175 height 35
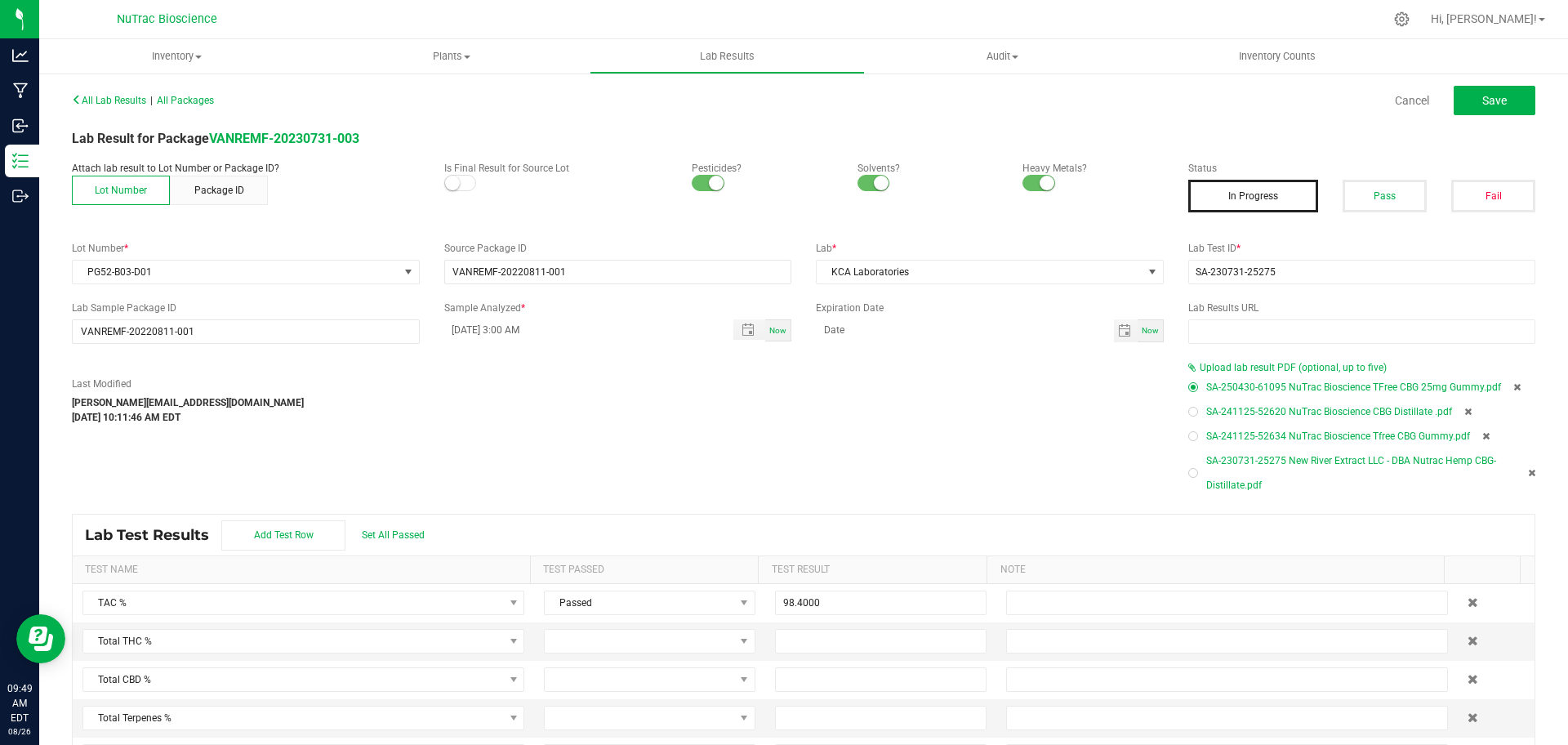
type input "08/16/2023 4:00 AM"
click at [1485, 110] on button "Save" at bounding box center [1495, 100] width 82 height 29
type input "0.4920"
type input "96.1000"
type input "1.7700"
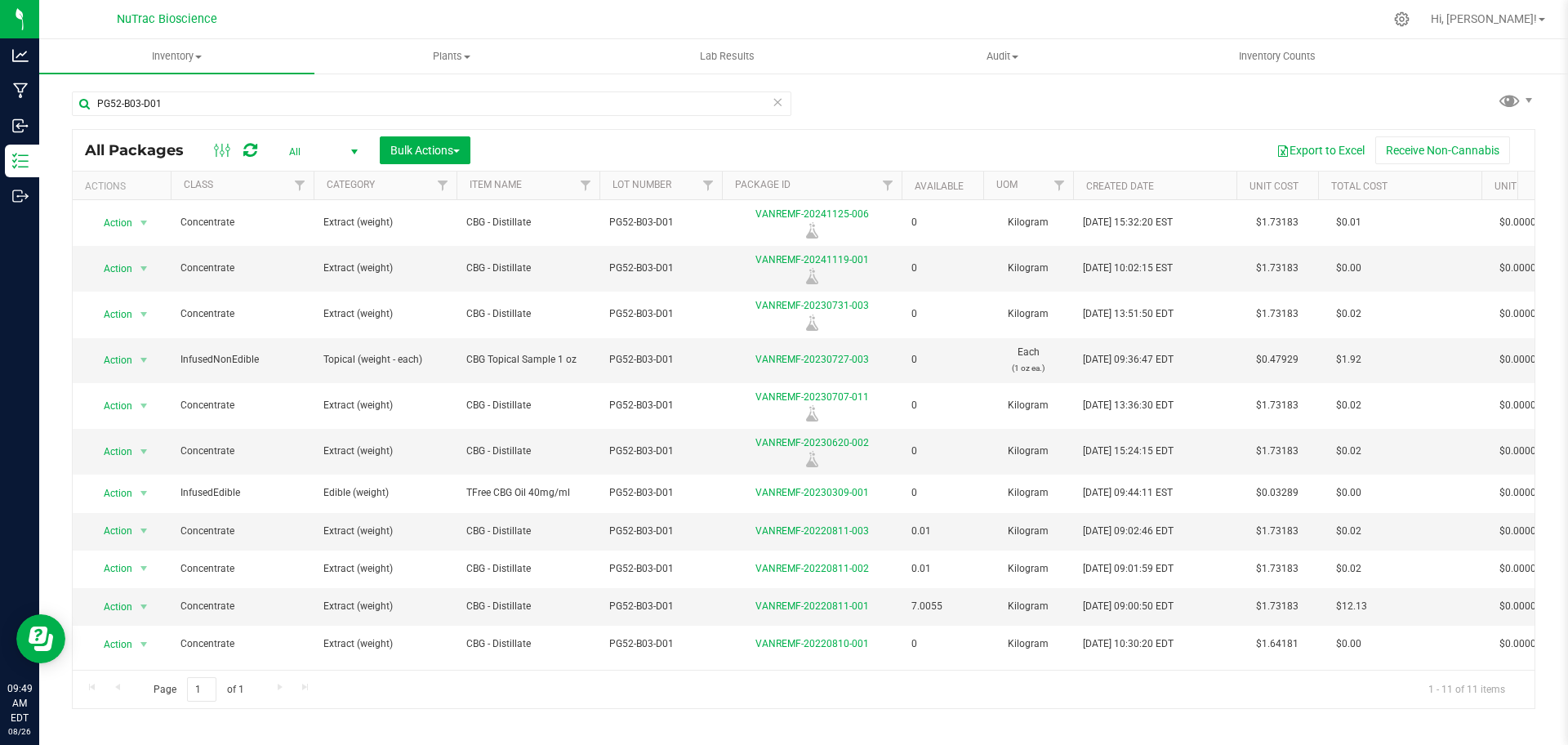
click at [783, 102] on icon at bounding box center [777, 101] width 11 height 20
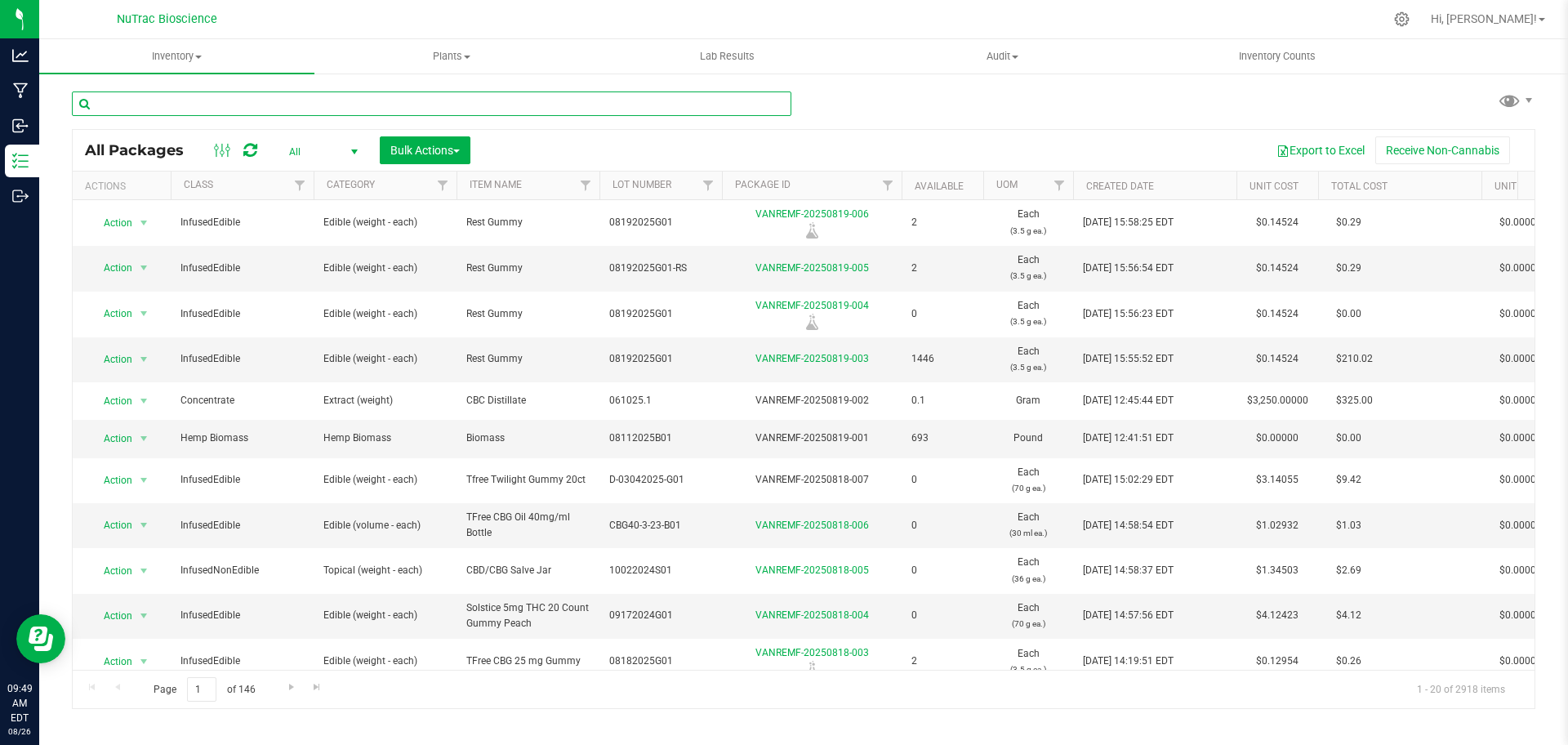
click at [759, 104] on input "text" at bounding box center [431, 104] width 720 height 24
paste input "FS-CBD-1800-25-L01"
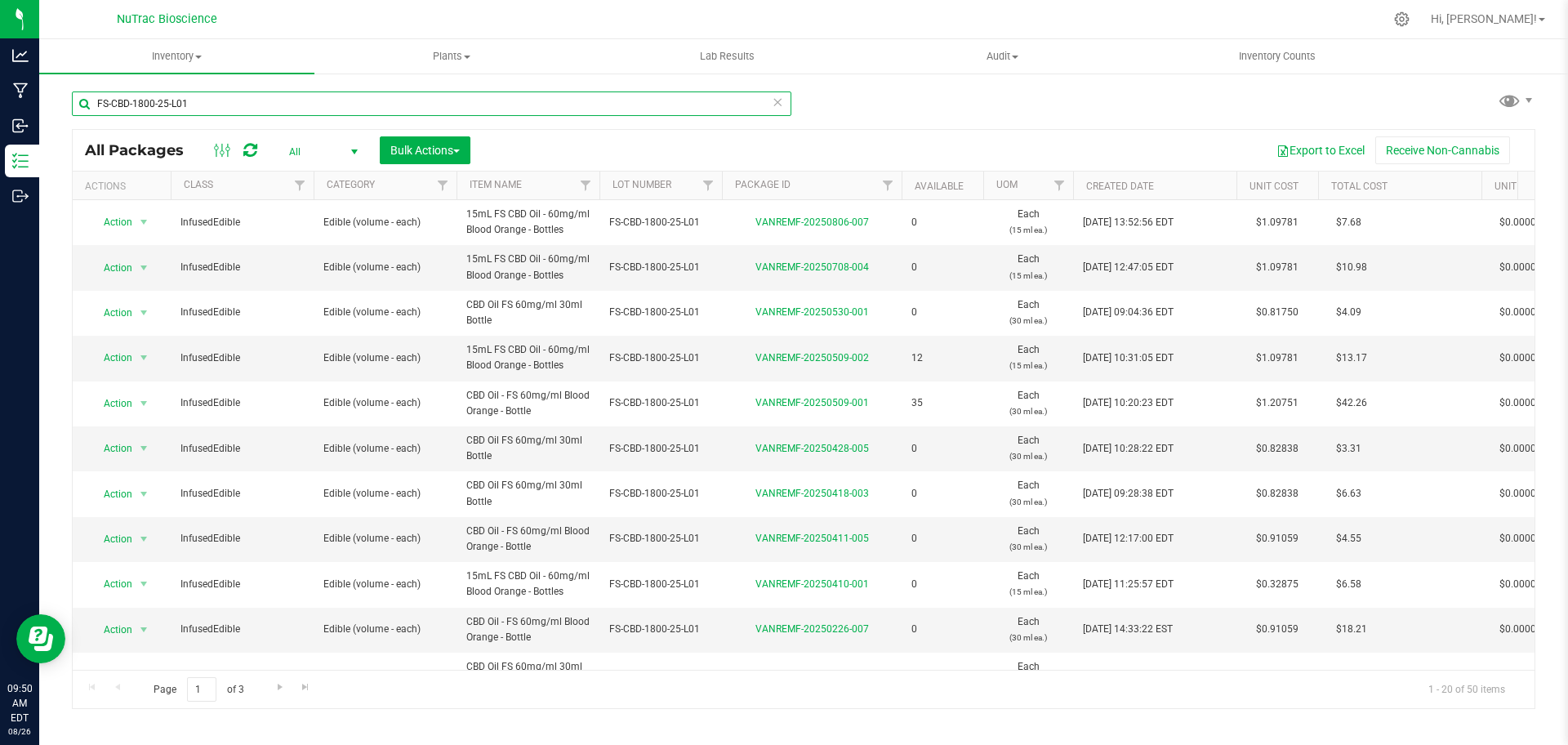
type input "FS-CBD-1800-25-L01"
click at [1351, 107] on div "FS-CBD-1800-25-L01 All Packages All Active Only Lab Samples Locked All Bulk Act…" at bounding box center [803, 392] width 1464 height 633
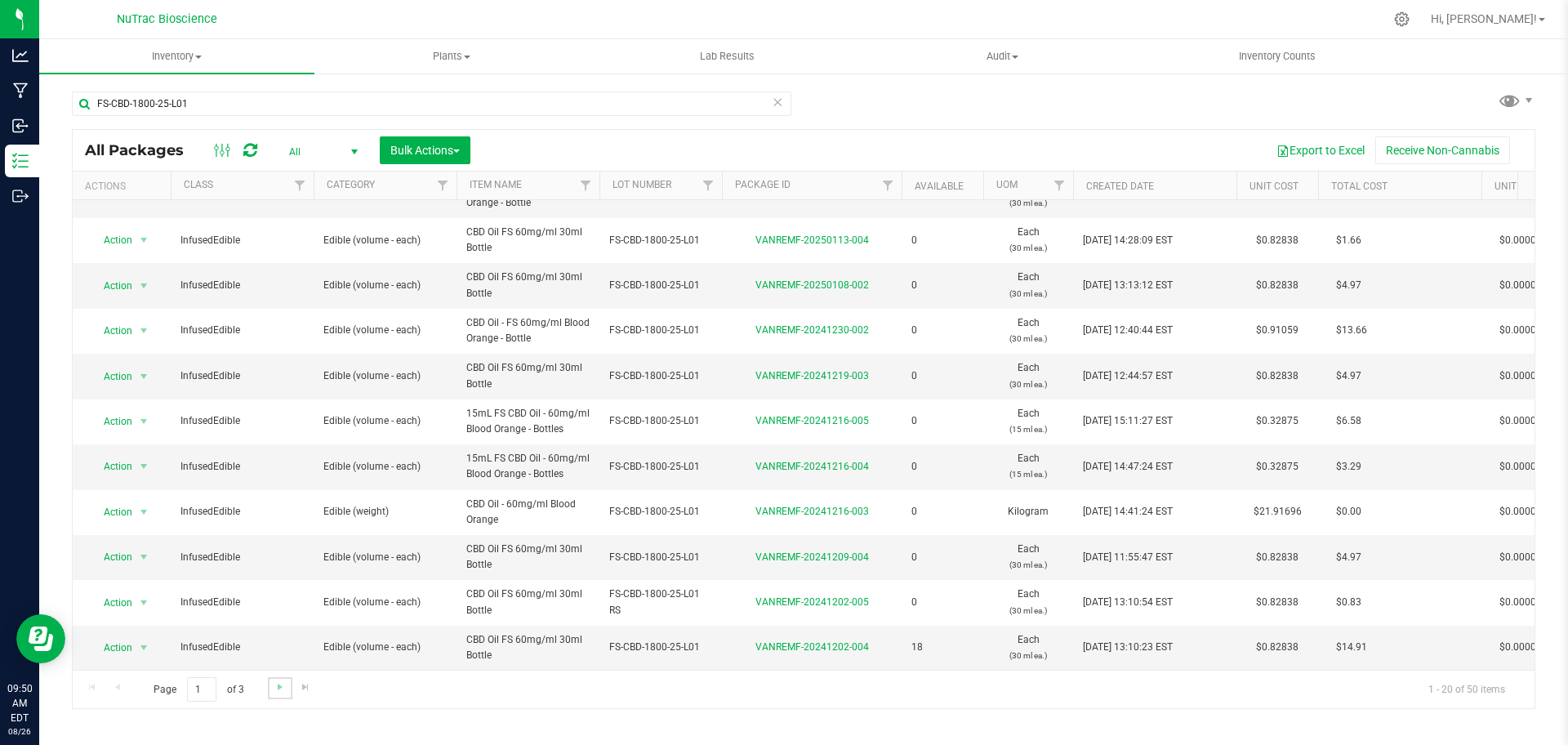
click at [274, 694] on link "Go to the next page" at bounding box center [279, 689] width 23 height 22
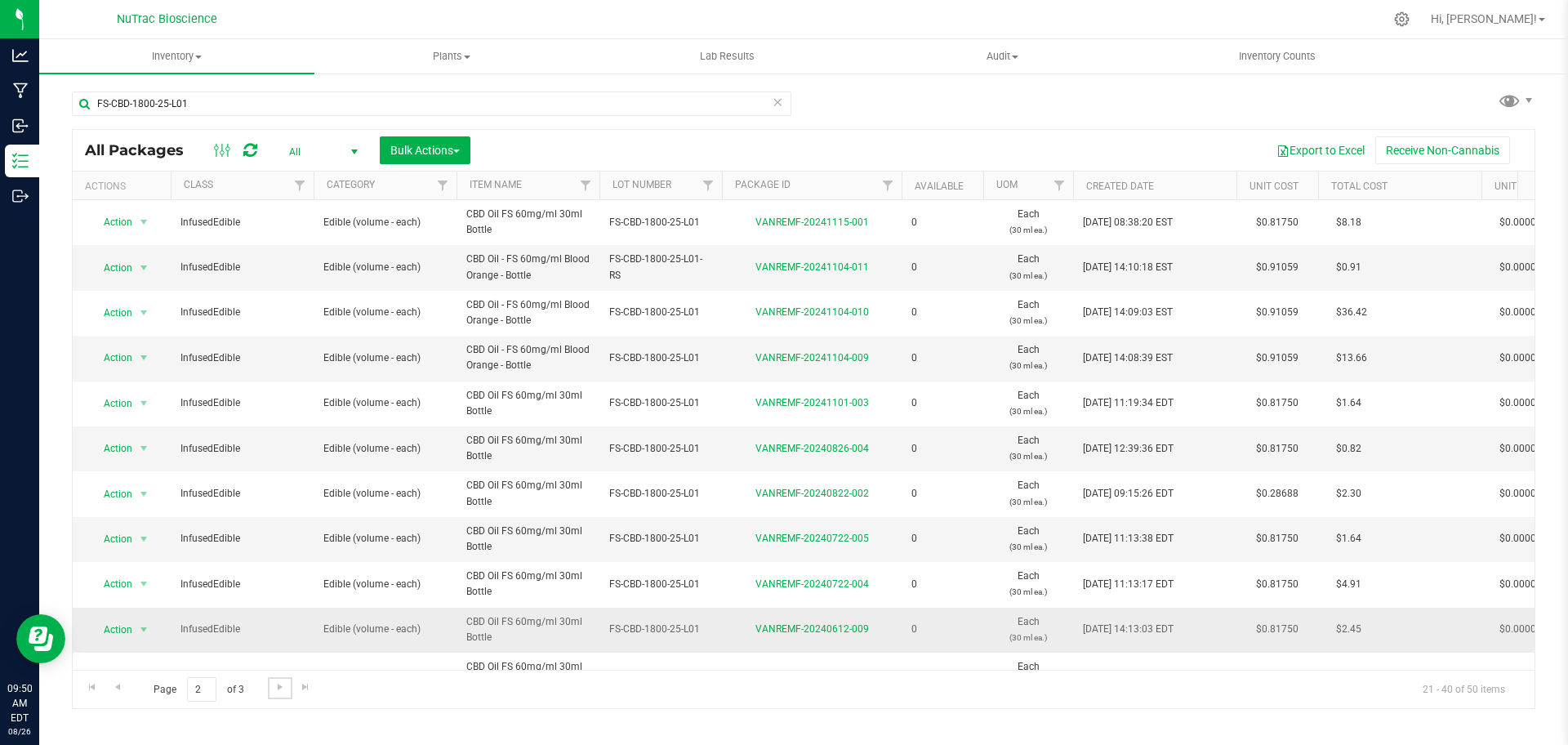
scroll to position [450, 0]
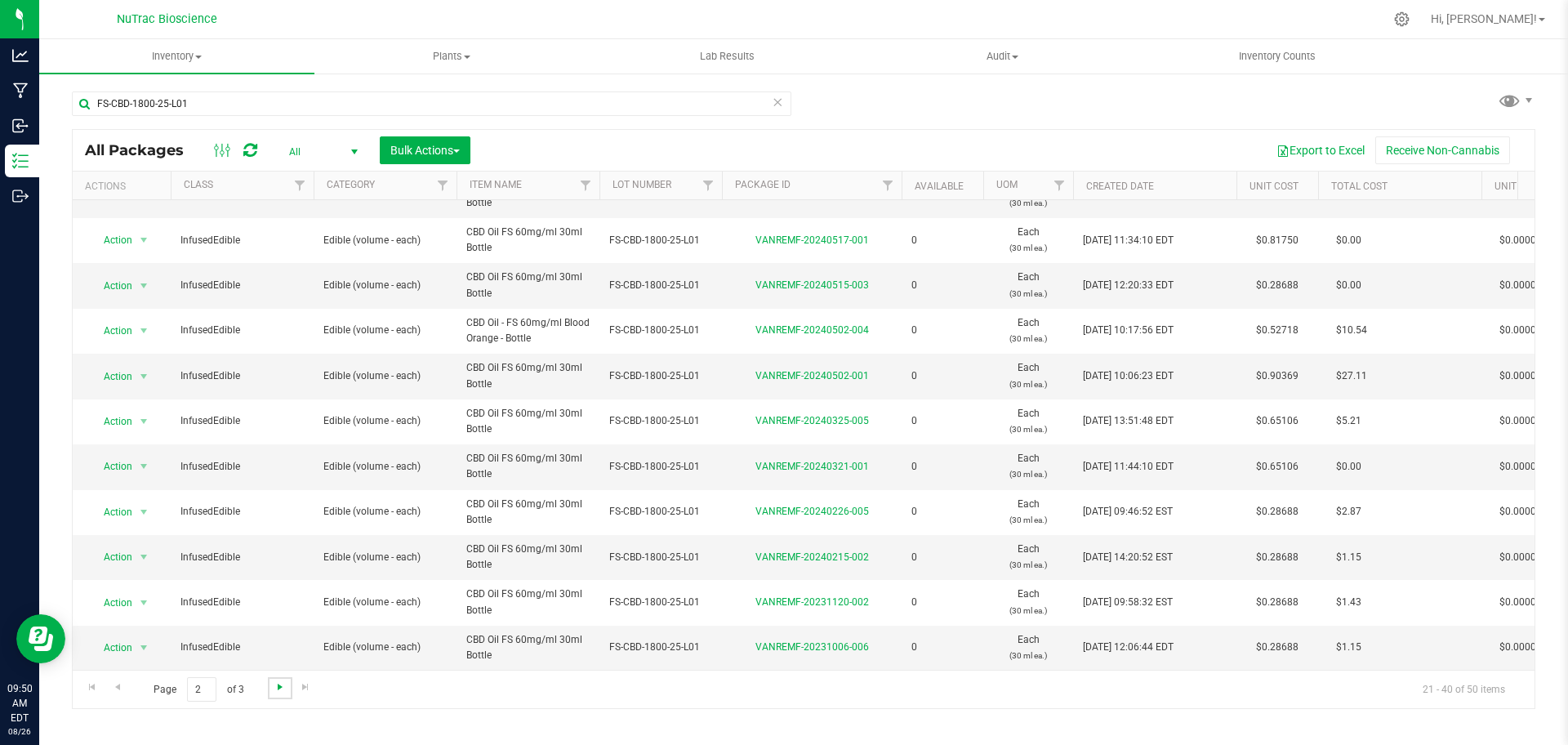
click at [279, 685] on span "Go to the next page" at bounding box center [280, 686] width 13 height 13
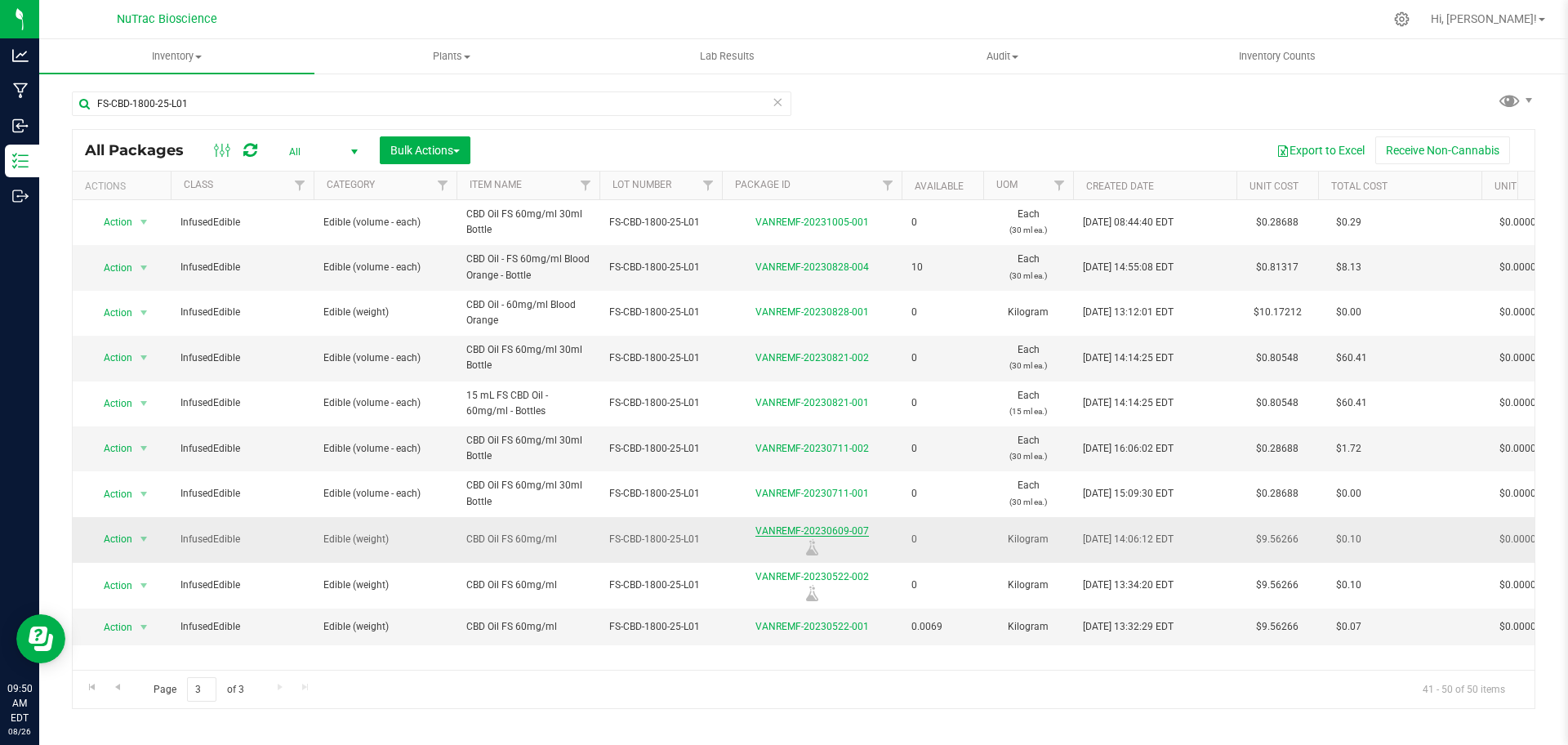
click at [850, 531] on link "VANREMF-20230609-007" at bounding box center [812, 531] width 114 height 11
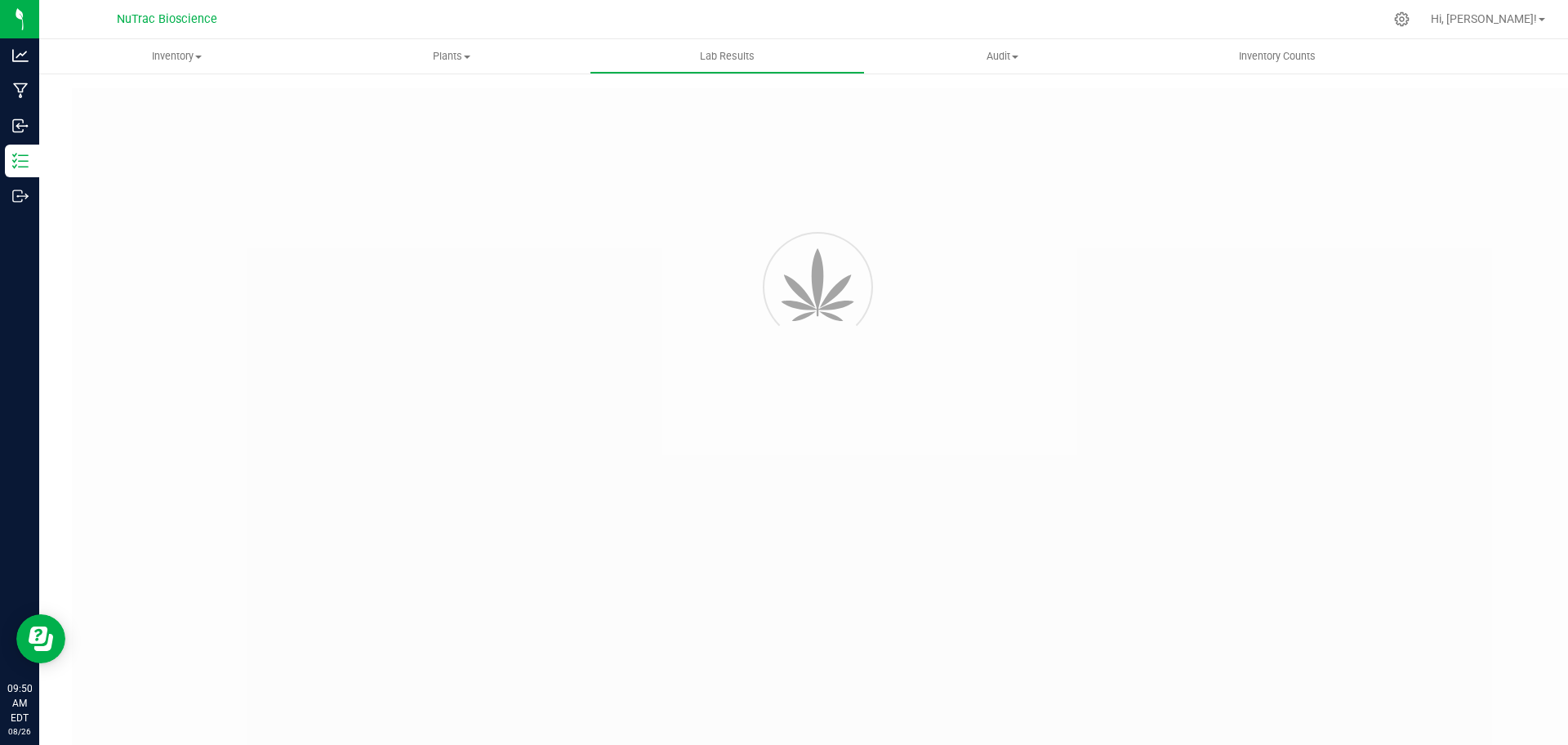
type input "VANREMF-20230522-001"
type input "43986"
type input "VANREMF-20230522-001"
type input "10/01/2024 2:14 PM"
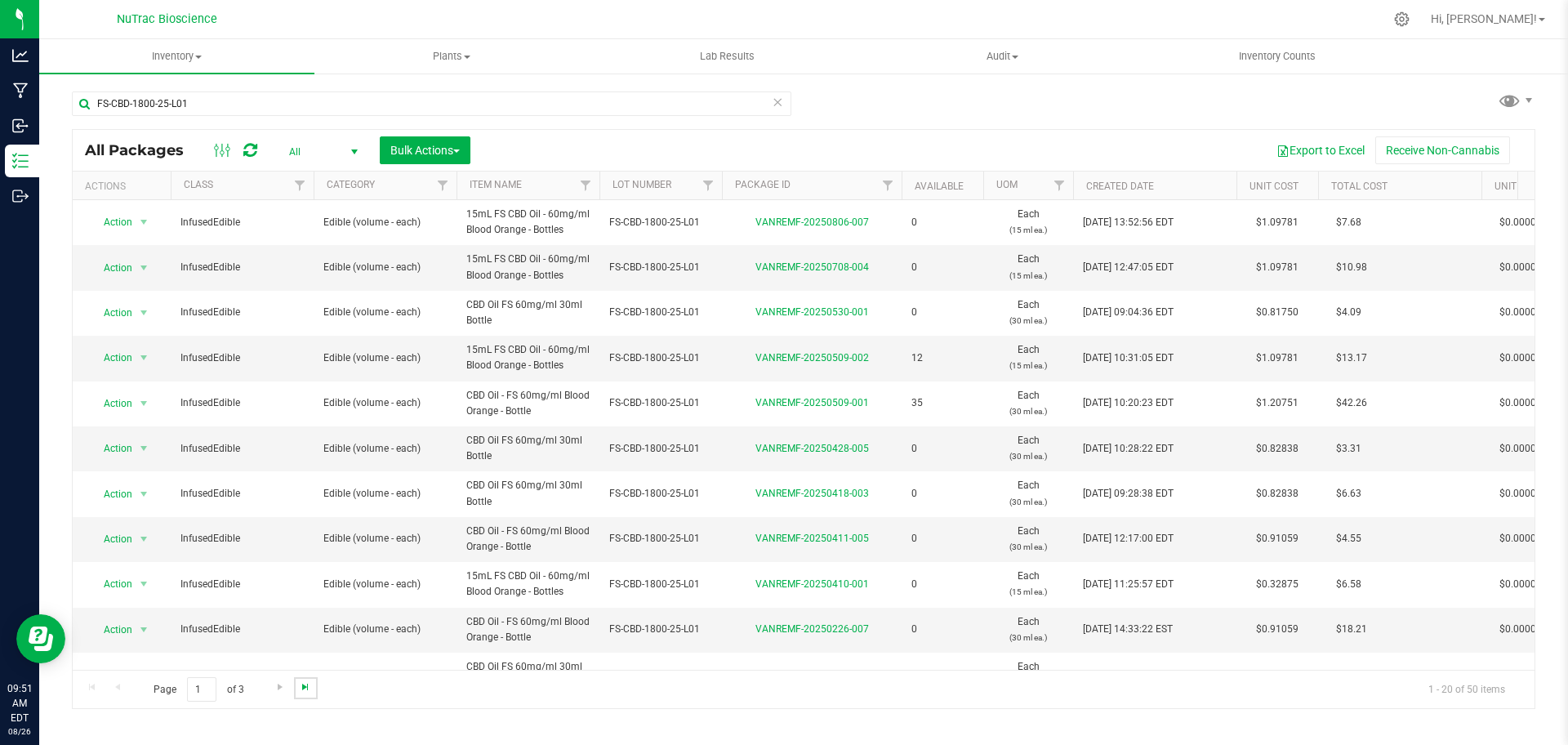
click at [303, 692] on span "Go to the last page" at bounding box center [305, 686] width 13 height 13
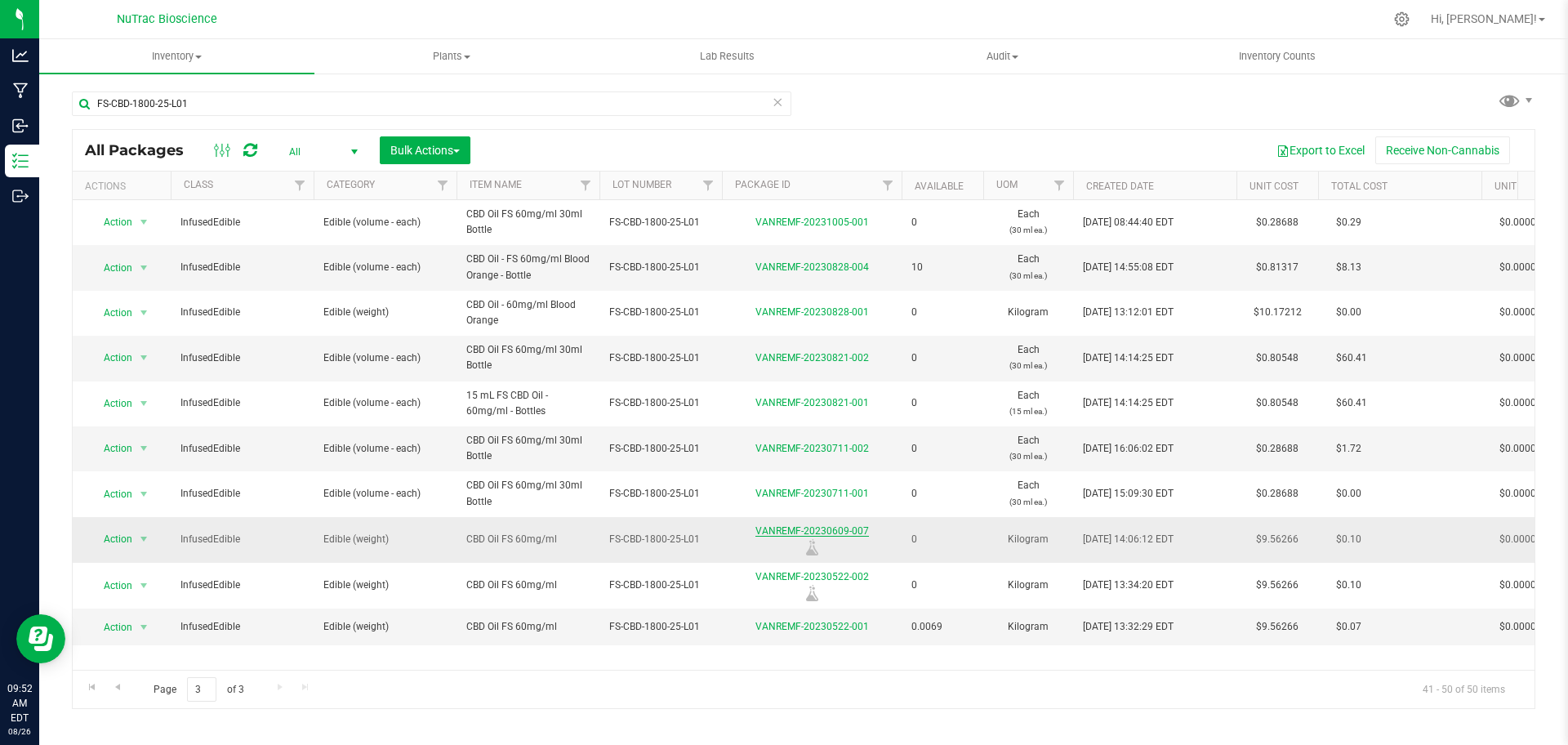
click at [859, 527] on link "VANREMF-20230609-007" at bounding box center [812, 531] width 114 height 11
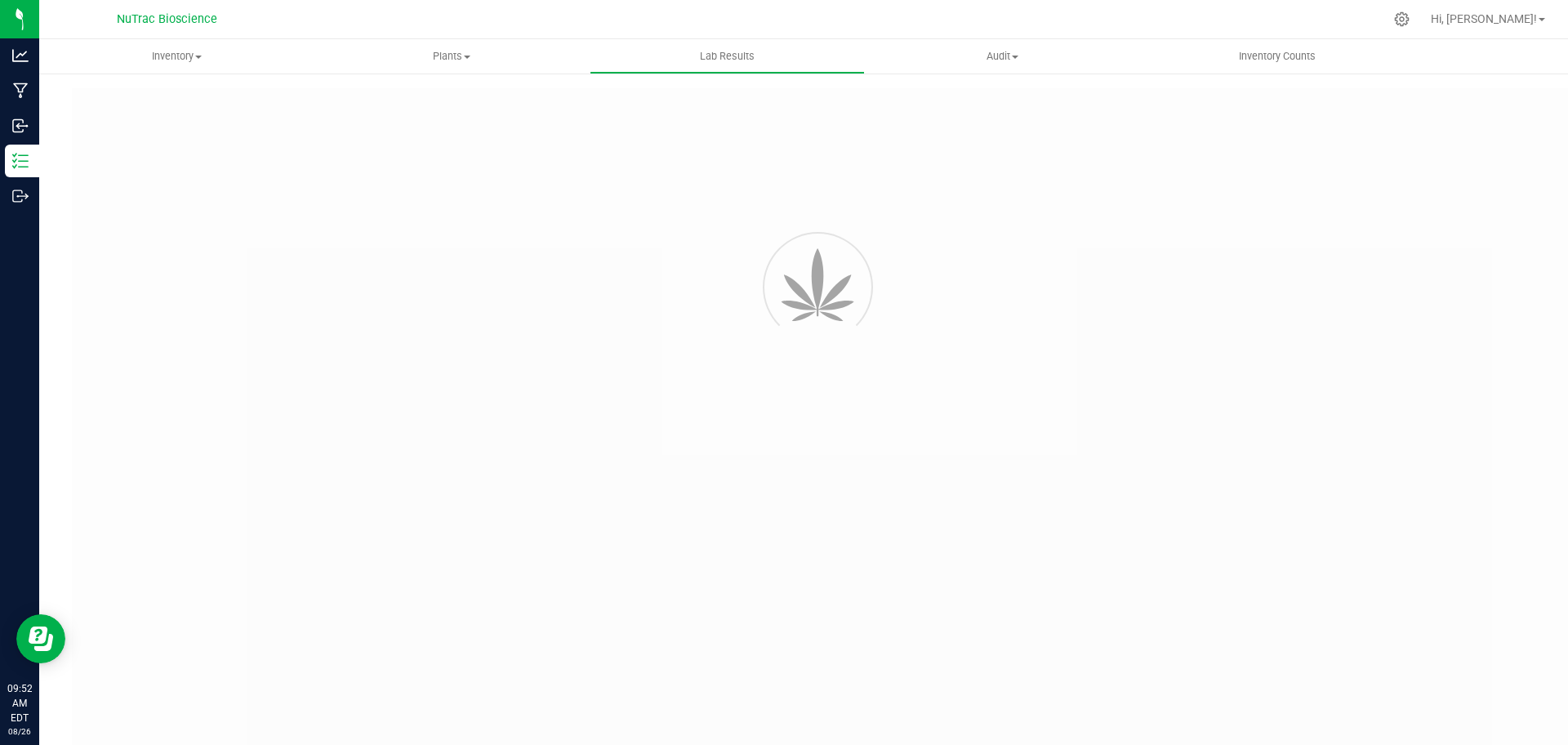
type input "VANREMF-20230522-001"
type input "43986"
type input "VANREMF-20230522-001"
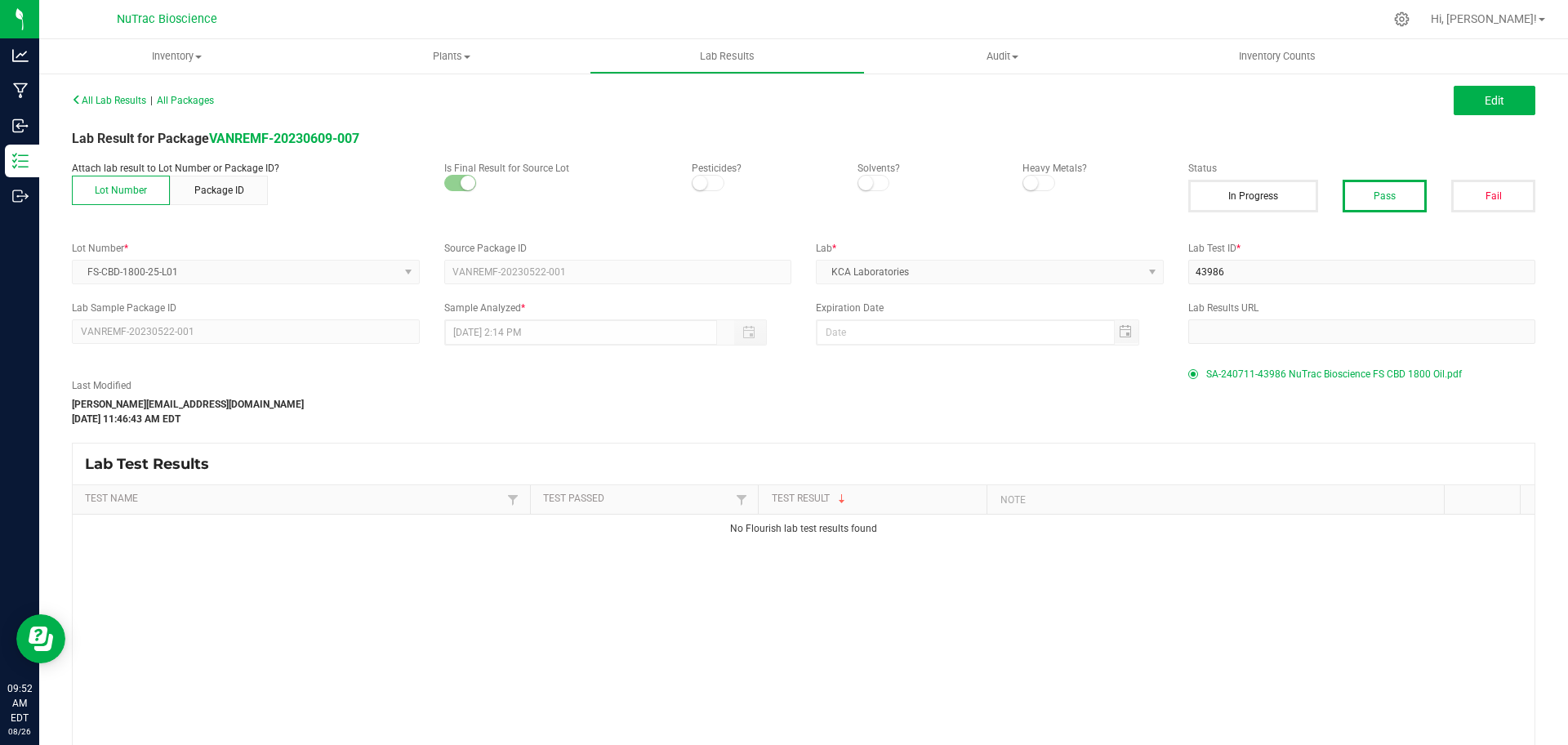
click at [1229, 376] on span "SA-240711-43986 NuTrac Bioscience FS CBD 1800 Oil.pdf" at bounding box center [1334, 374] width 255 height 24
click at [1487, 98] on span "Edit" at bounding box center [1495, 100] width 20 height 13
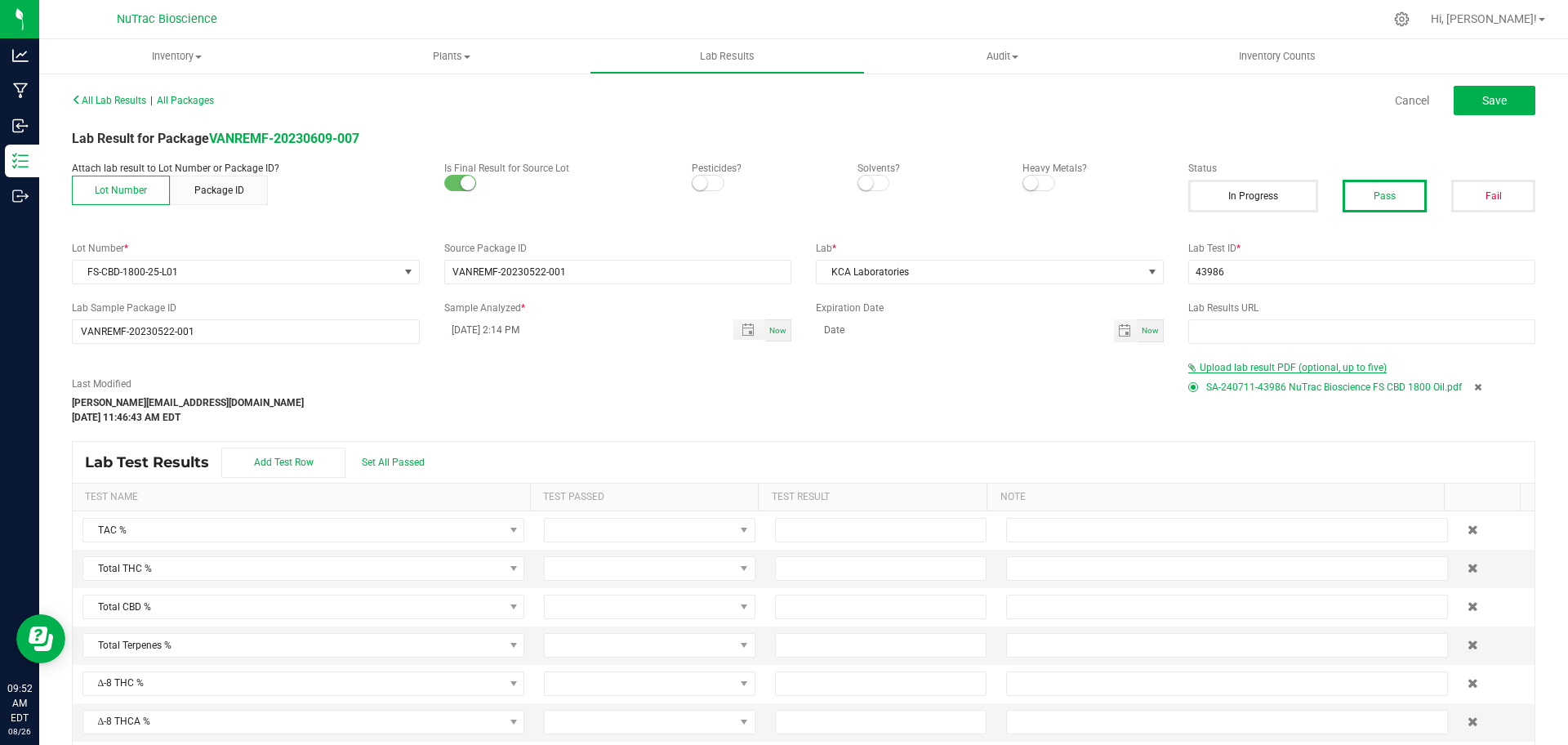
click at [1274, 363] on span "Upload lab result PDF (optional, up to five)" at bounding box center [1293, 367] width 187 height 11
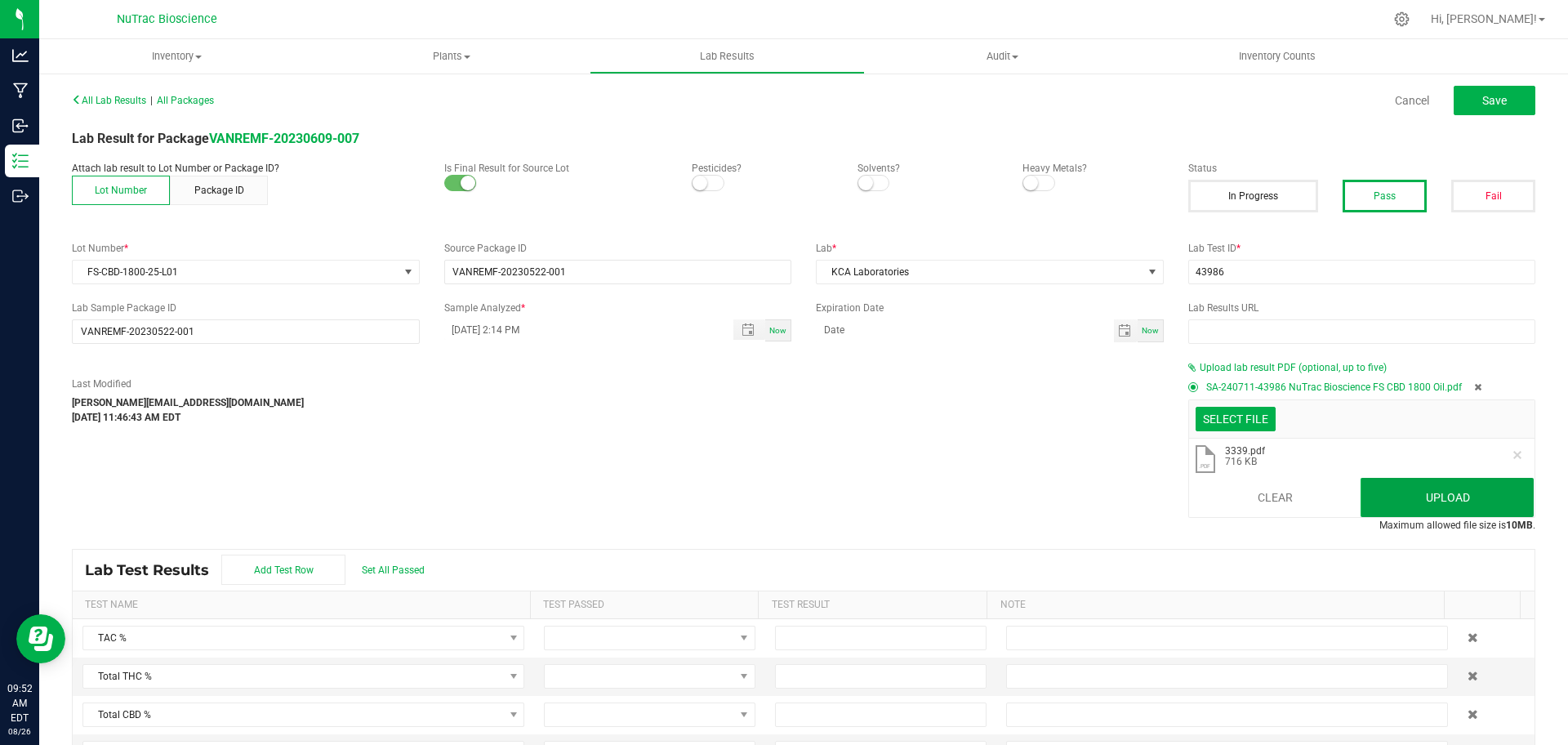
click at [1438, 496] on button "Upload" at bounding box center [1447, 497] width 173 height 39
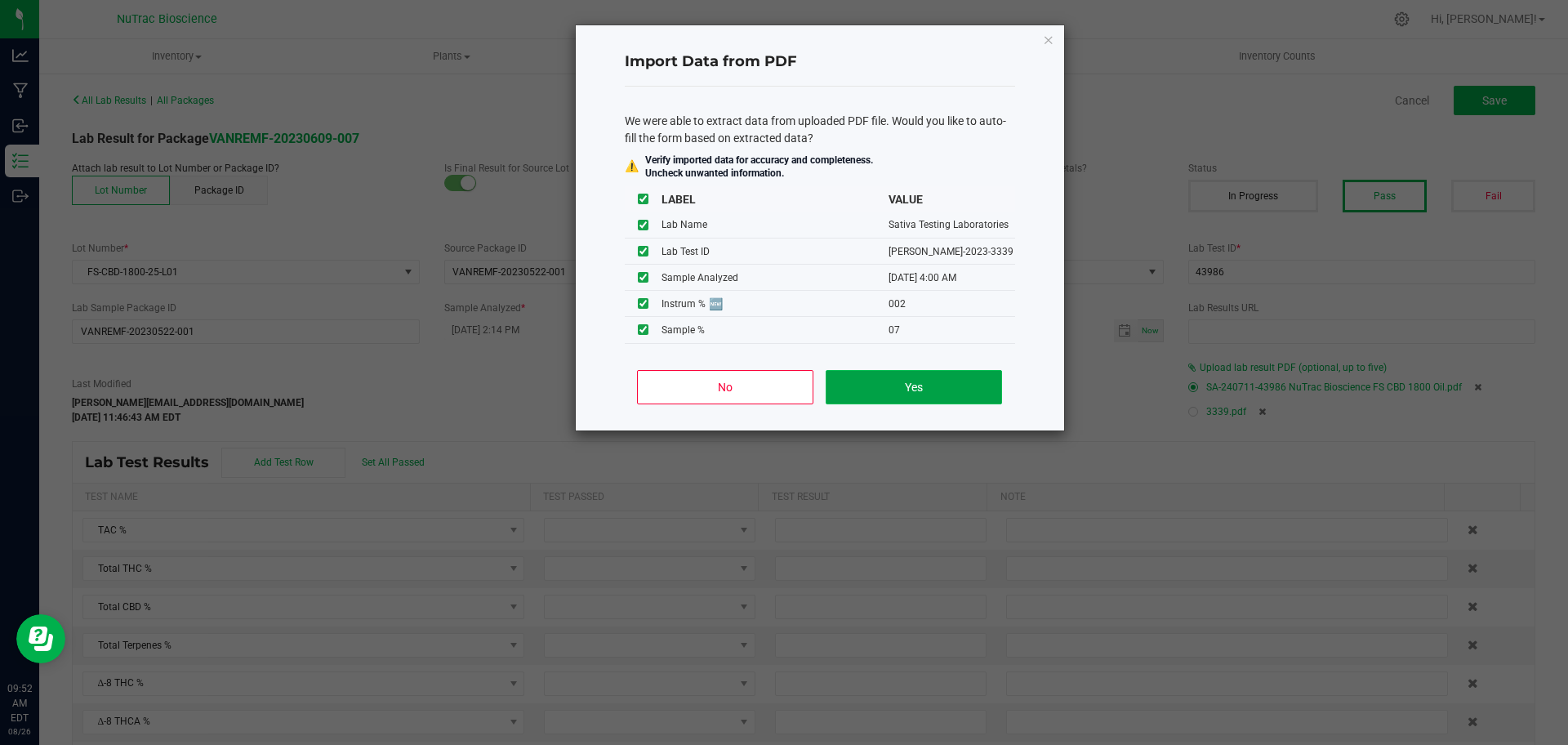
click at [951, 384] on button "Yes" at bounding box center [913, 388] width 175 height 35
type input "[DATE] 4:00 AM"
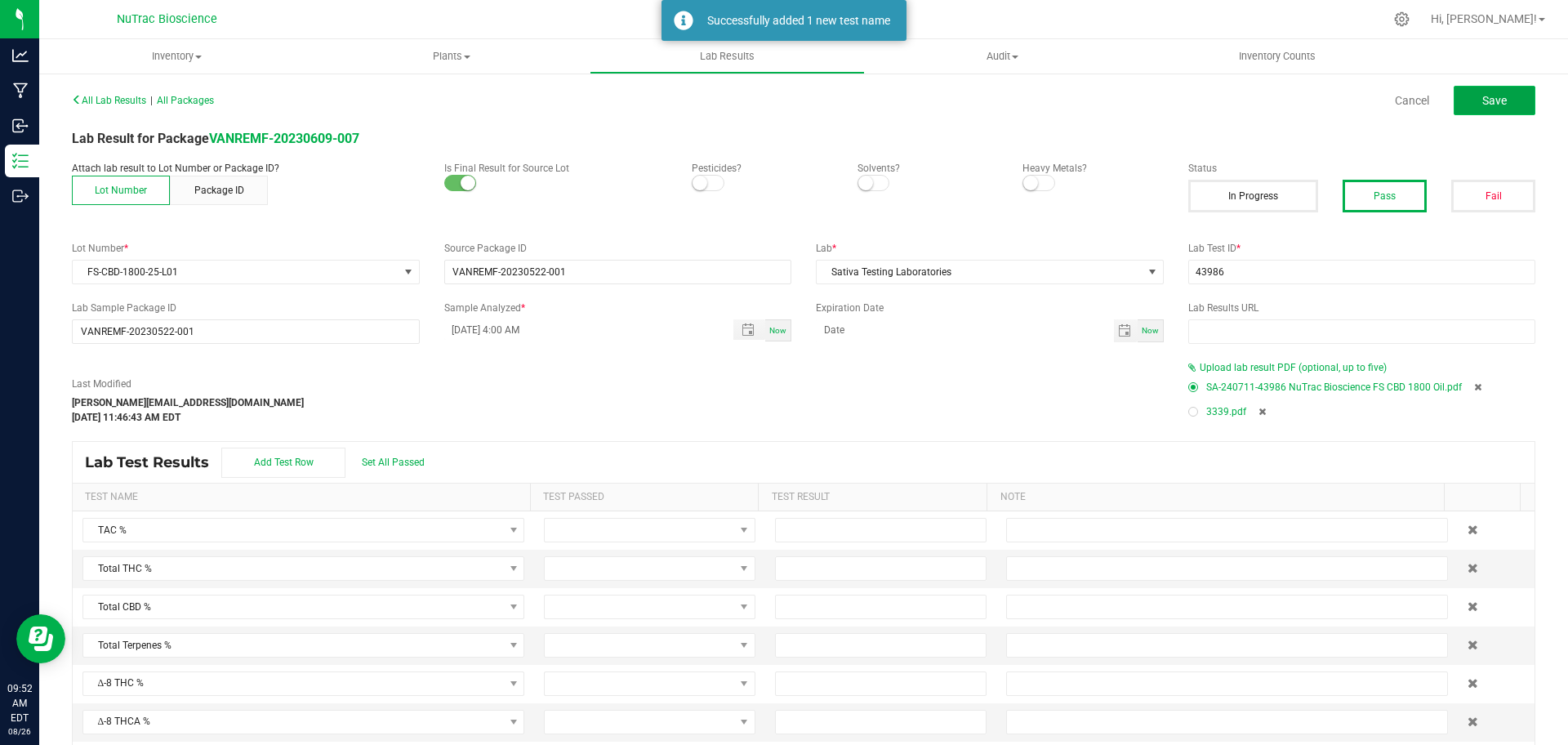
click at [1505, 99] on button "Save" at bounding box center [1495, 100] width 82 height 29
type input "2.0000"
type input "7.0000"
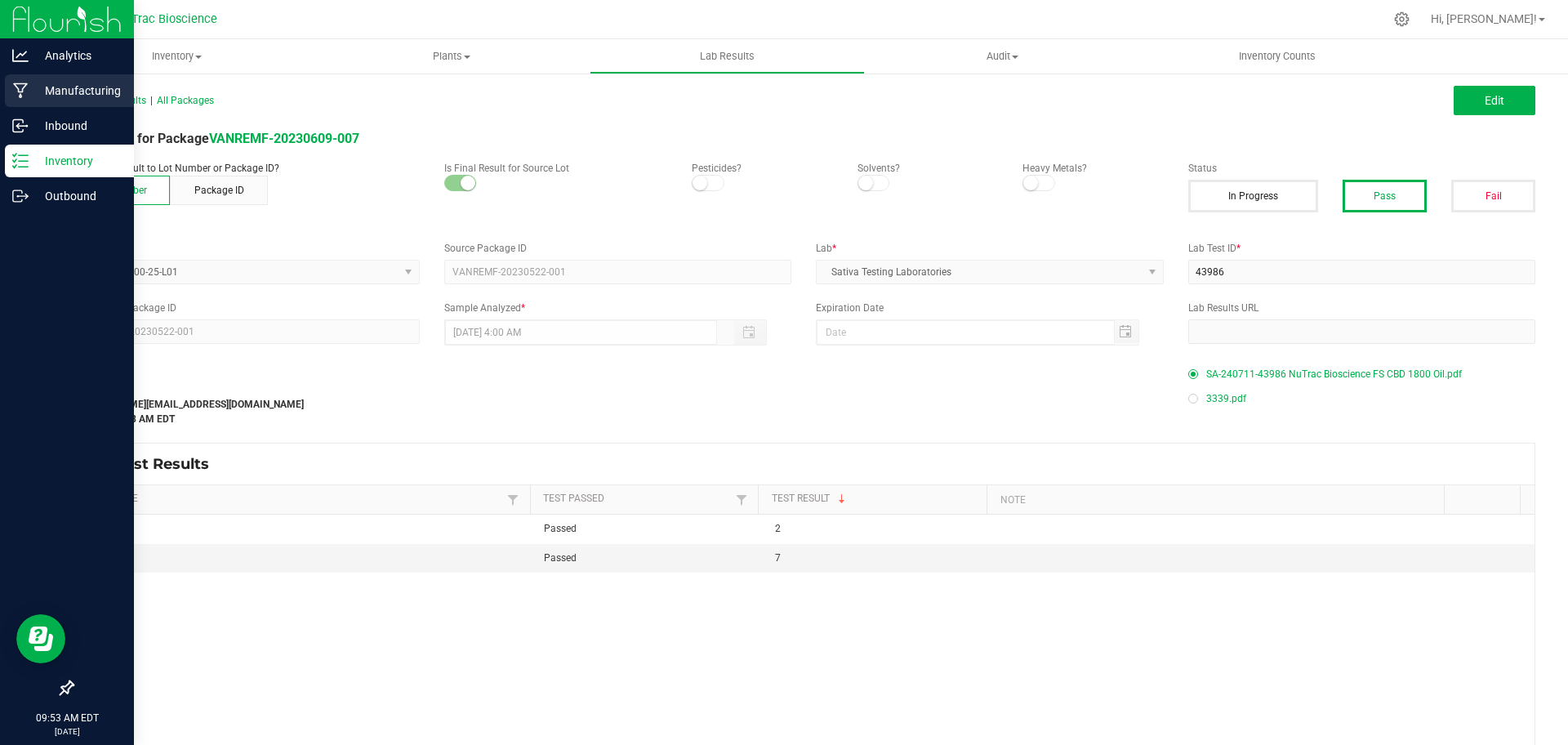
click at [24, 81] on div "Manufacturing" at bounding box center [70, 91] width 129 height 33
click at [25, 84] on icon at bounding box center [20, 92] width 15 height 16
click at [15, 90] on icon at bounding box center [21, 91] width 16 height 16
click at [68, 92] on p "Manufacturing" at bounding box center [78, 91] width 98 height 20
click at [64, 164] on p "Inventory" at bounding box center [78, 161] width 98 height 20
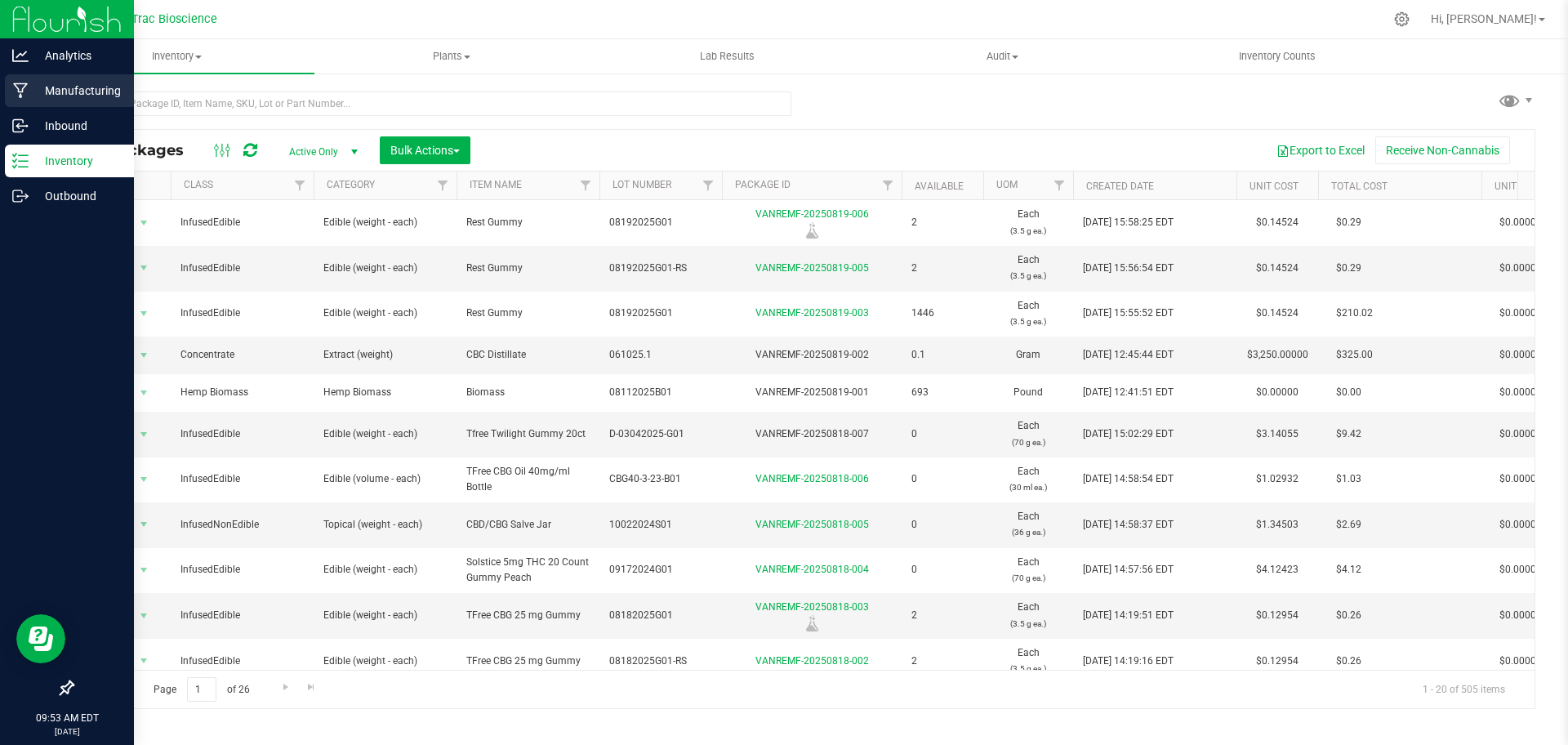
click at [76, 85] on p "Manufacturing" at bounding box center [78, 91] width 98 height 20
click at [24, 85] on icon at bounding box center [21, 91] width 16 height 16
click at [19, 83] on icon at bounding box center [21, 91] width 16 height 16
click at [55, 95] on p "Manufacturing" at bounding box center [78, 91] width 98 height 20
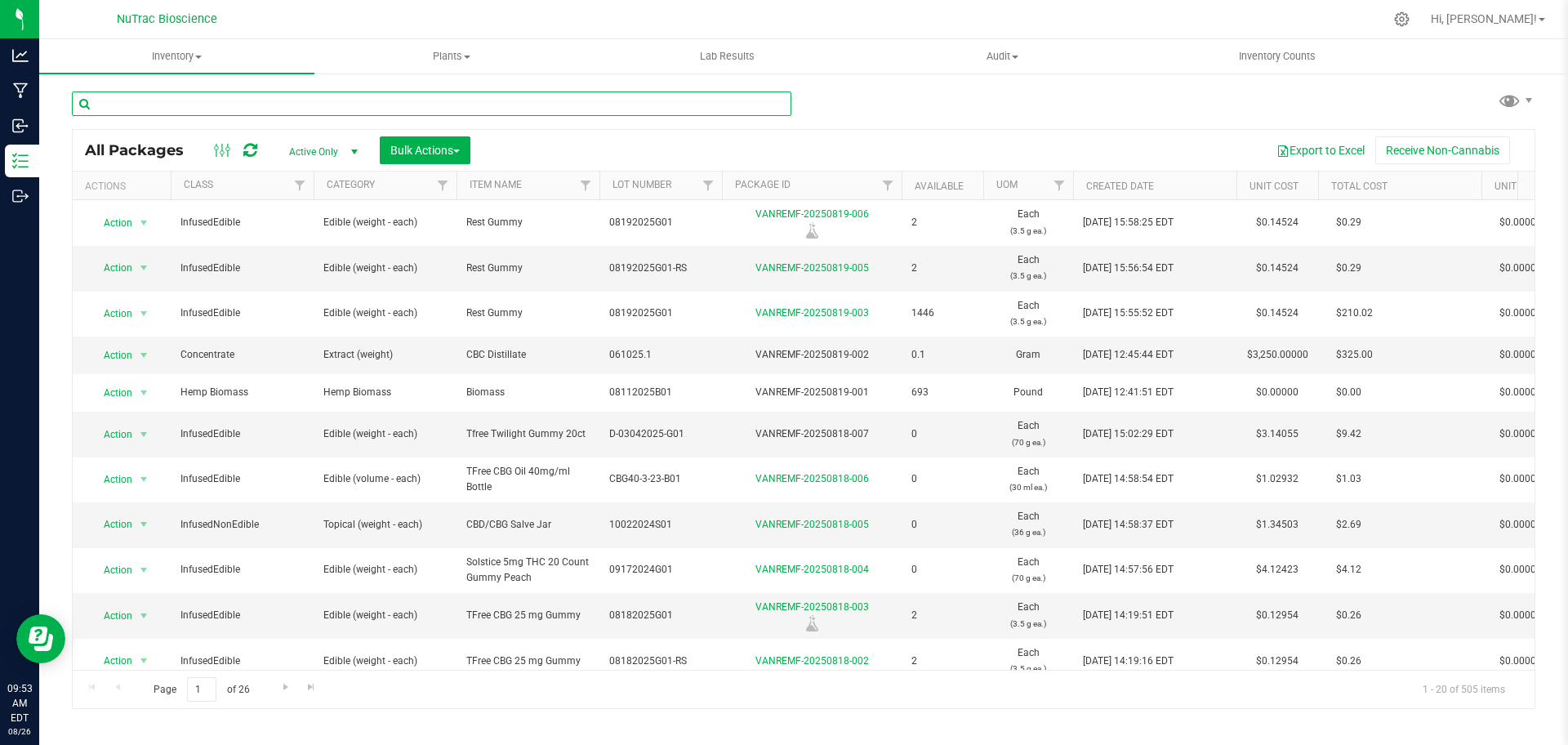
click at [160, 103] on input "text" at bounding box center [431, 104] width 720 height 24
type input "x"
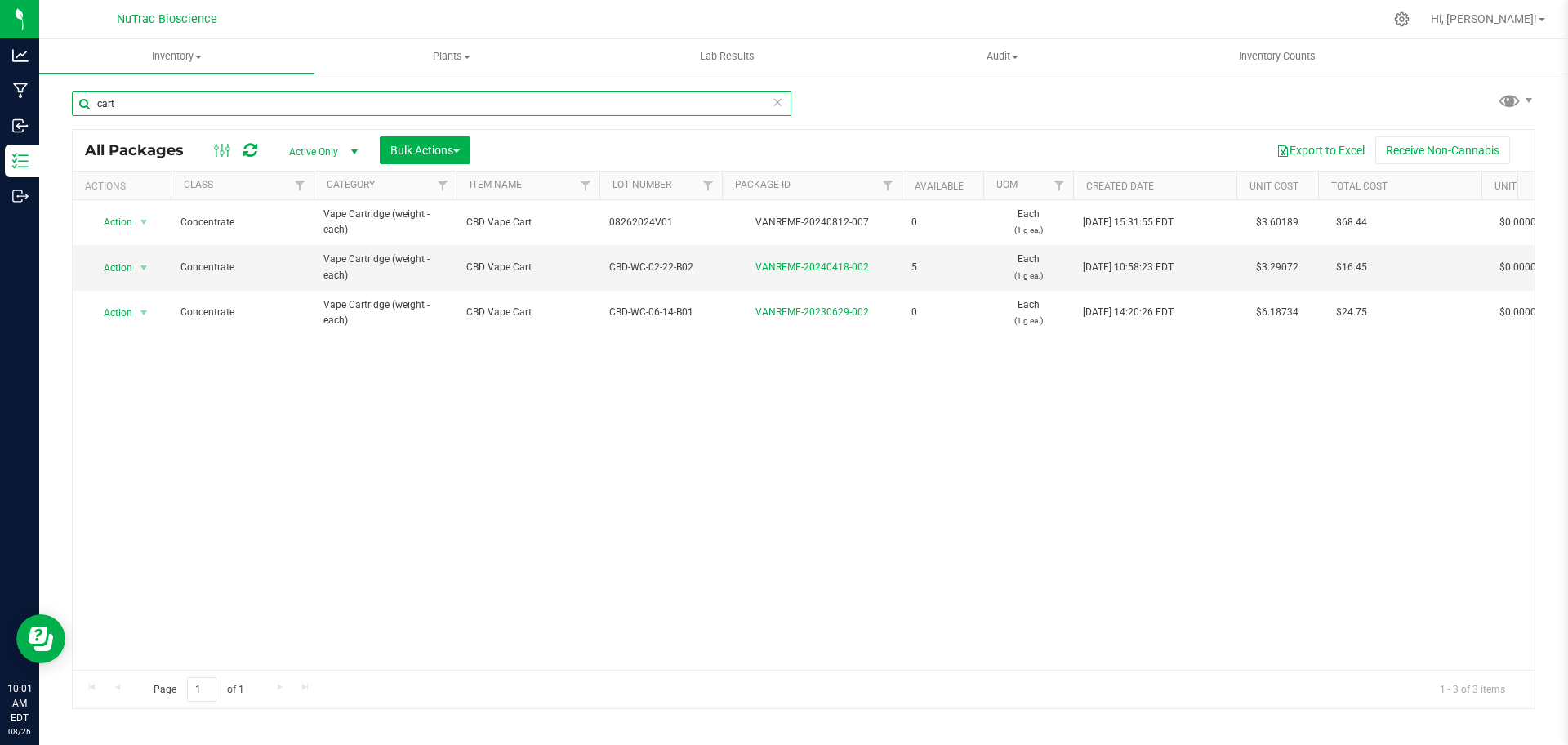
drag, startPoint x: 211, startPoint y: 104, endPoint x: 68, endPoint y: 126, distance: 144.7
click at [68, 126] on div "cart All Packages Active Only Active Only Lab Samples Locked All Bulk Actions A…" at bounding box center [803, 320] width 1529 height 498
paste input "FS-CBD-G-B01"
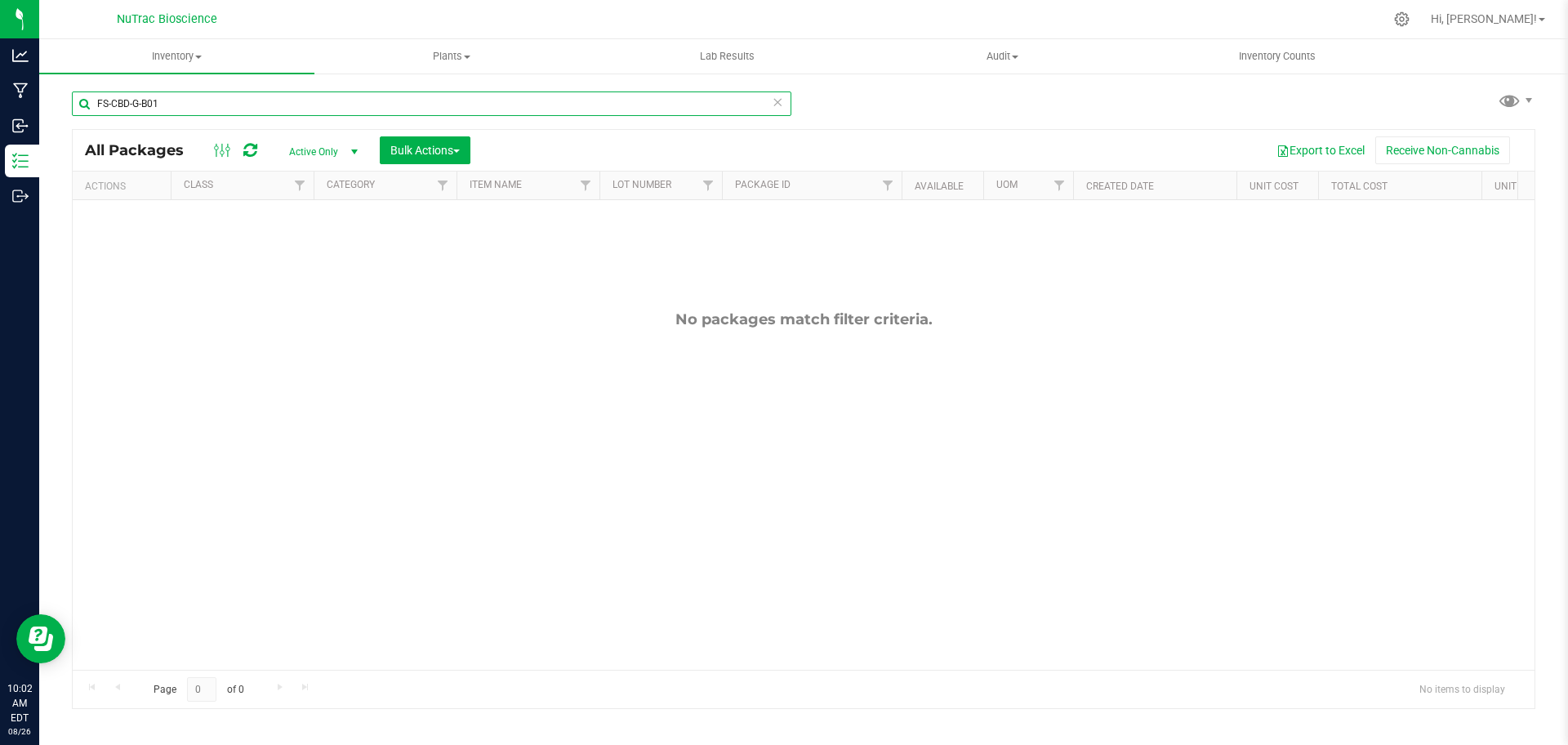
type input "FS-CBD-G-B01"
drag, startPoint x: 217, startPoint y: 107, endPoint x: 56, endPoint y: 104, distance: 161.0
click at [56, 104] on div "FS-CBD-G-B01 All Packages Active Only Active Only Lab Samples Locked All Bulk A…" at bounding box center [803, 320] width 1529 height 498
click at [315, 152] on span "Active Only" at bounding box center [320, 152] width 90 height 22
click at [310, 249] on li "All" at bounding box center [319, 250] width 88 height 24
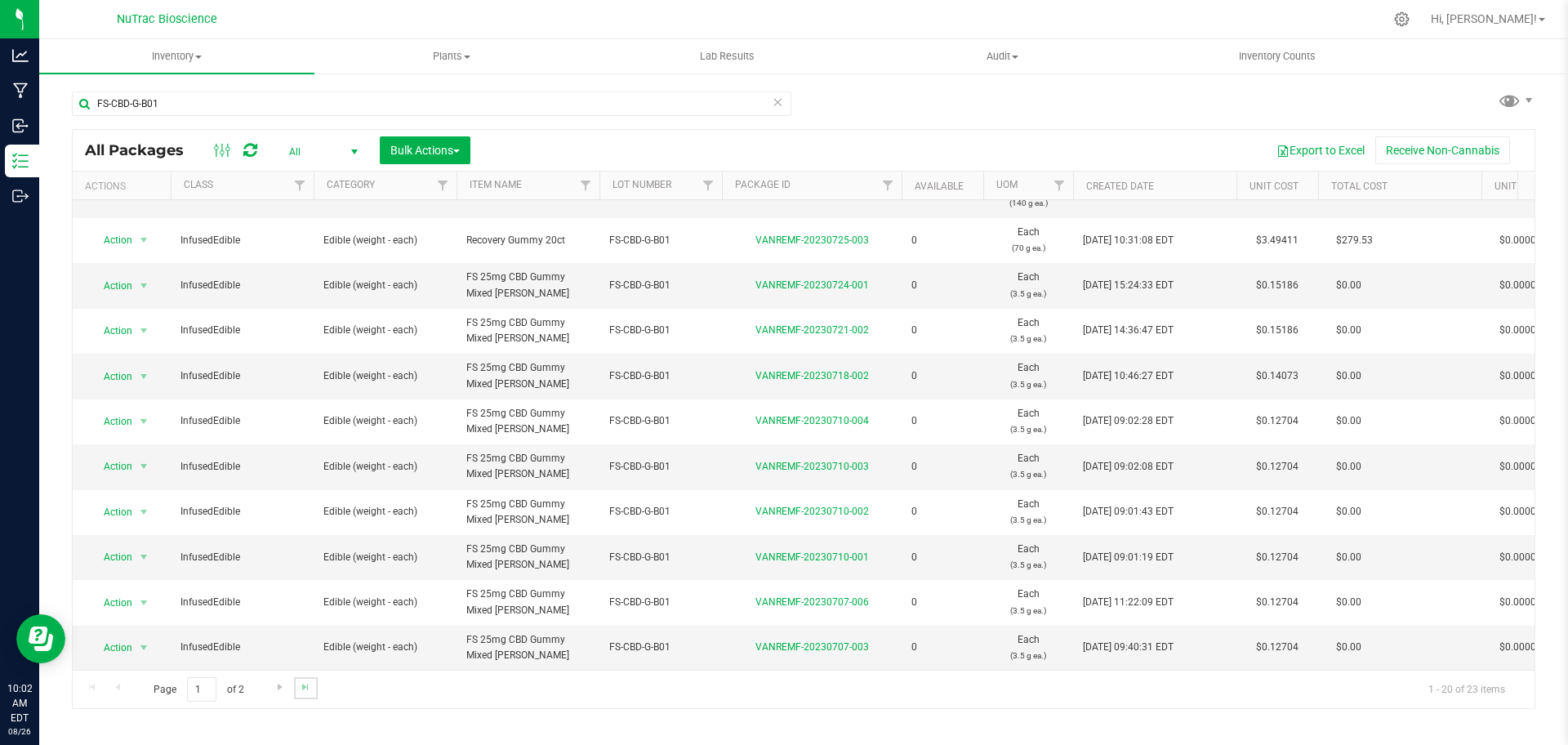
click at [294, 691] on link "Go to the last page" at bounding box center [305, 689] width 23 height 22
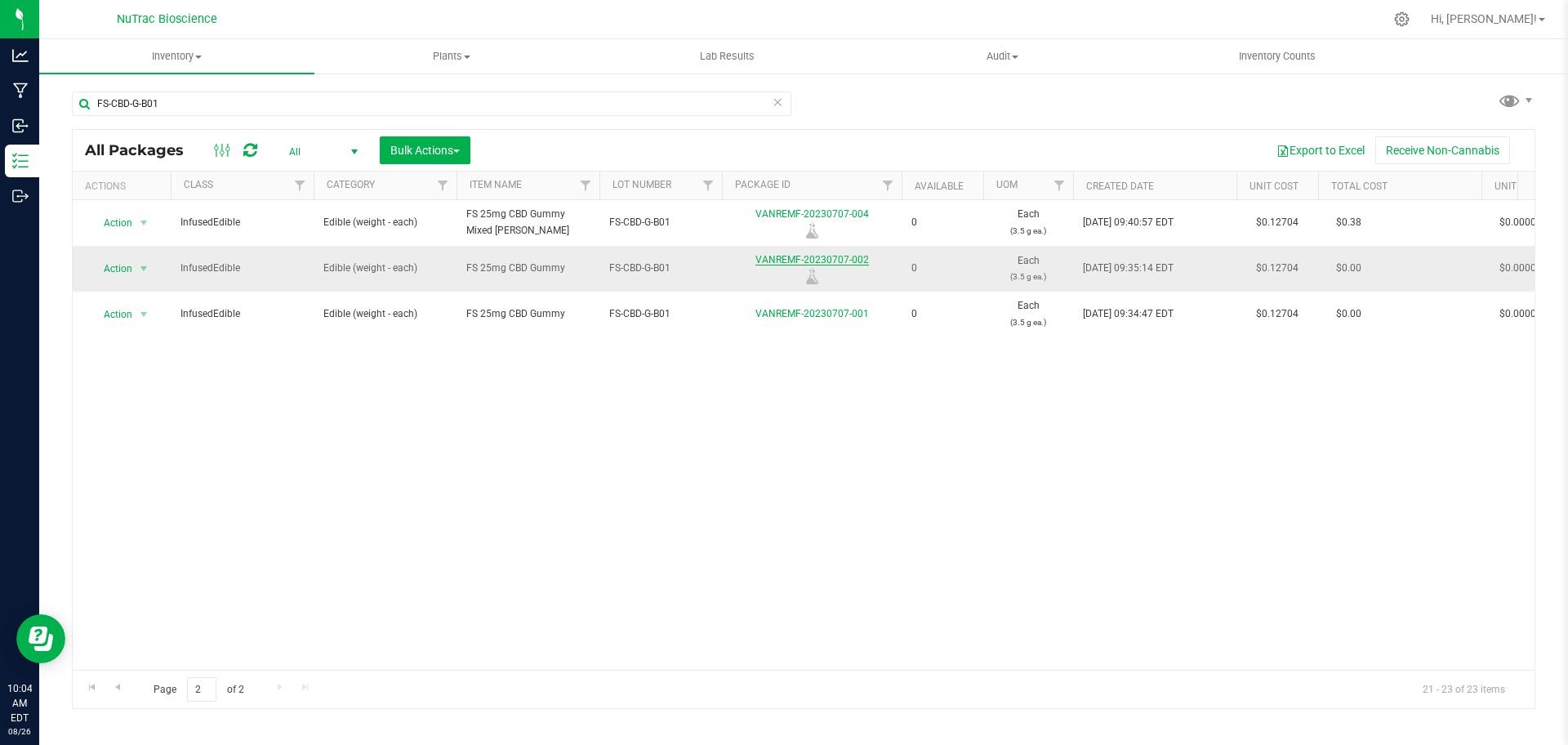
click at [851, 261] on link "VANREMF-20230707-002" at bounding box center [812, 259] width 114 height 11
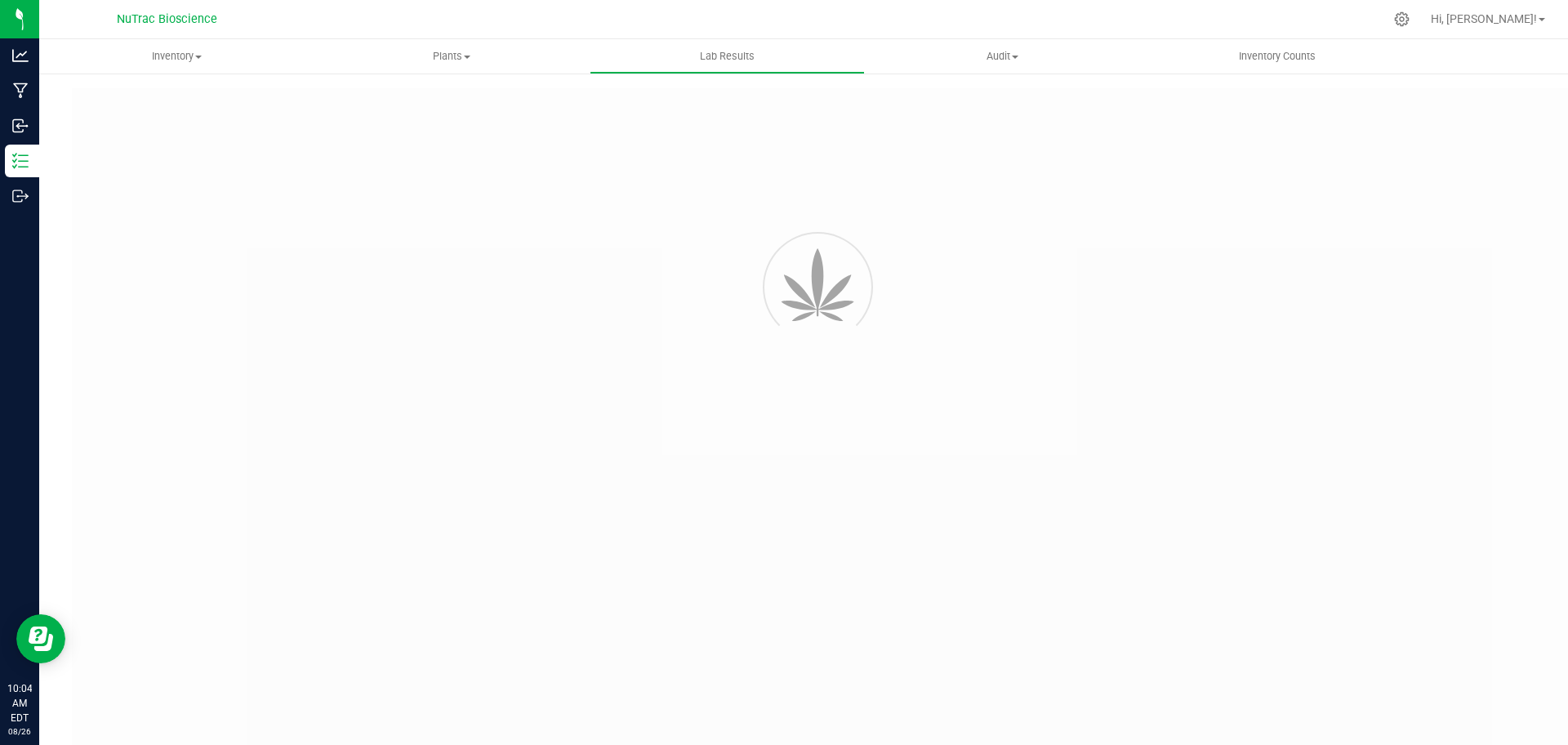
type input "VANREMF-20230707-004"
type input "SAM-2023-3409"
type input "VANREMF-20230707-004"
type input "07/11/2023 4:00 AM"
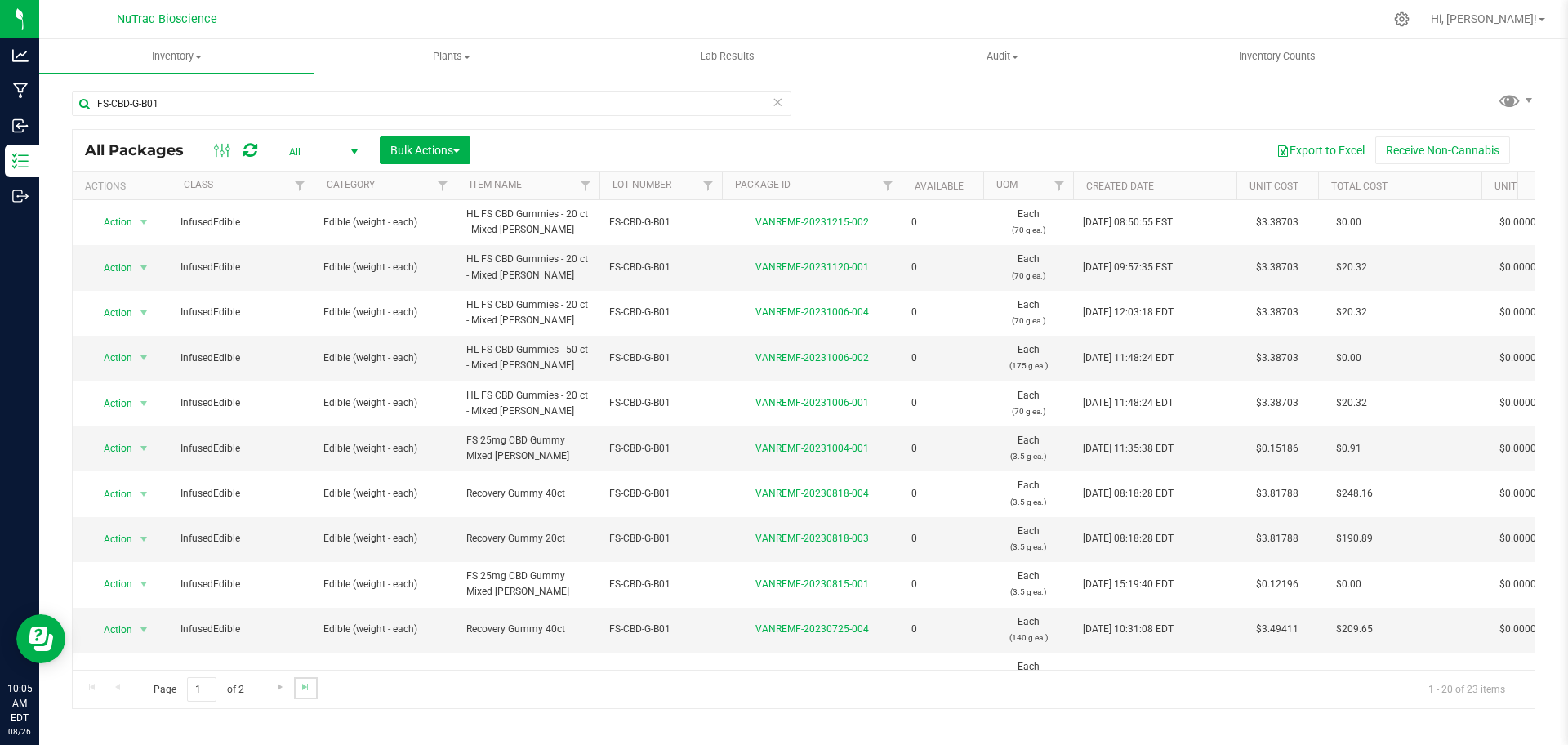
click at [297, 685] on link "Go to the last page" at bounding box center [305, 689] width 23 height 22
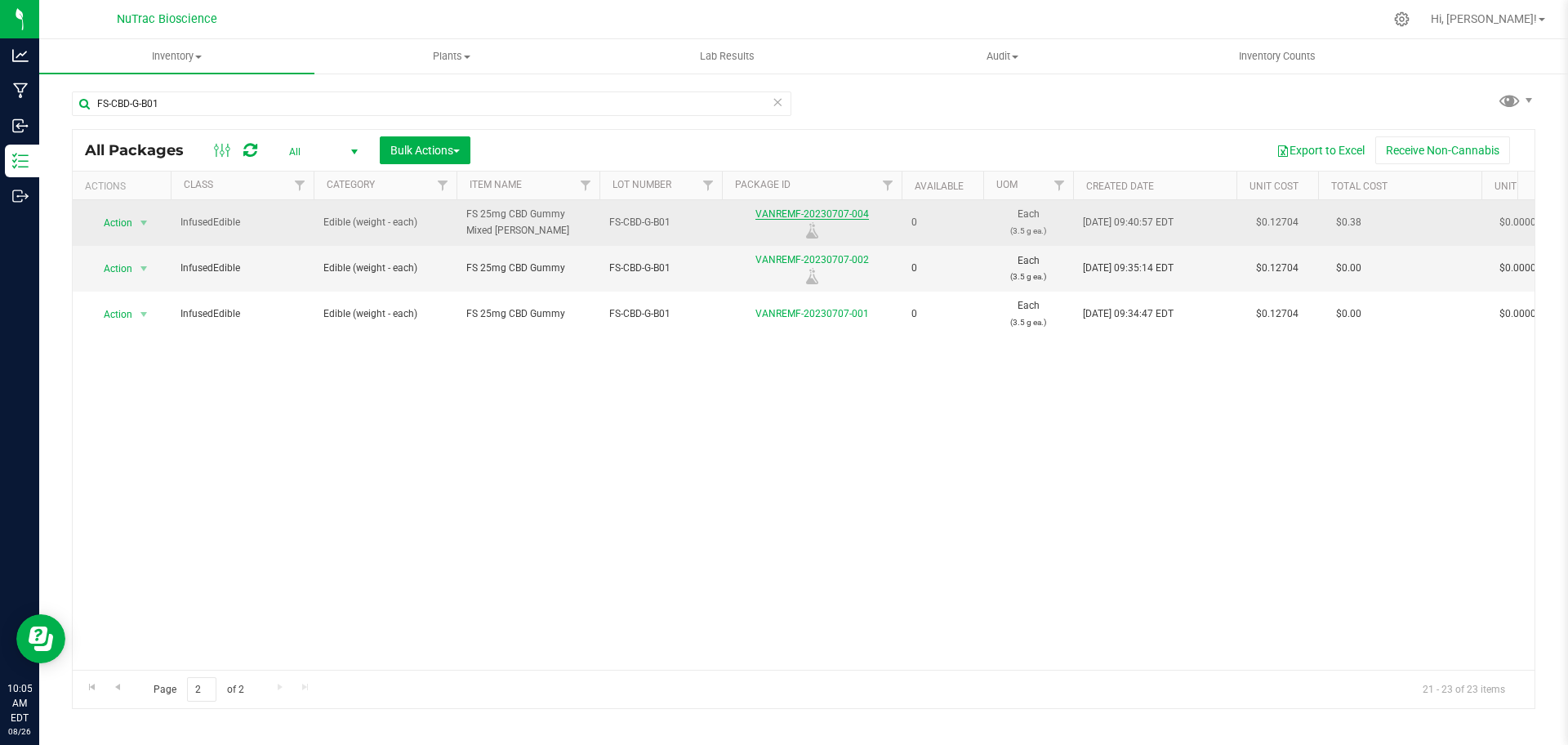
click at [855, 211] on link "VANREMF-20230707-004" at bounding box center [812, 213] width 114 height 11
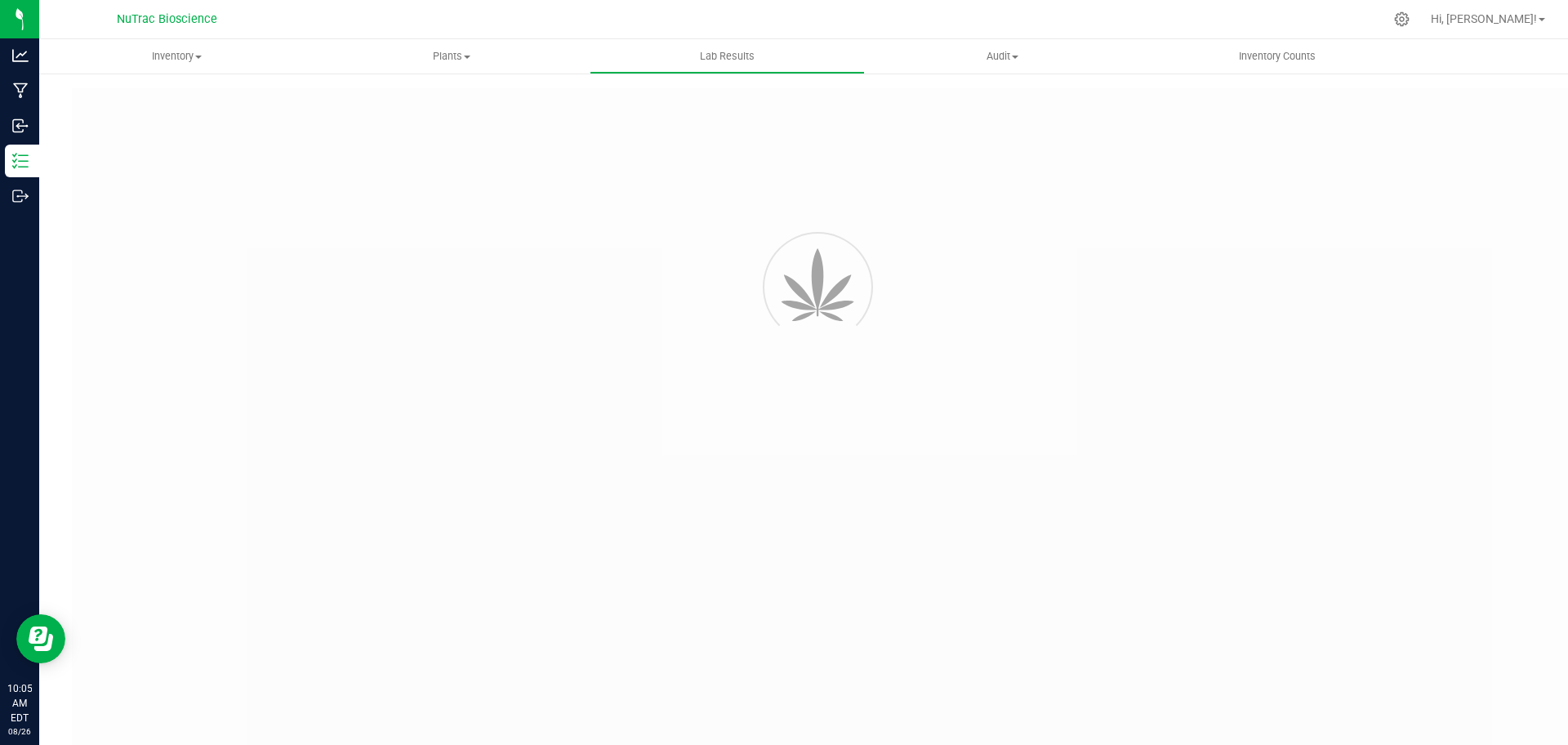
type input "VANREMF-20230707-004"
type input "SAM-2023-3409"
type input "VANREMF-20230707-004"
type input "07/11/2023 4:00 AM"
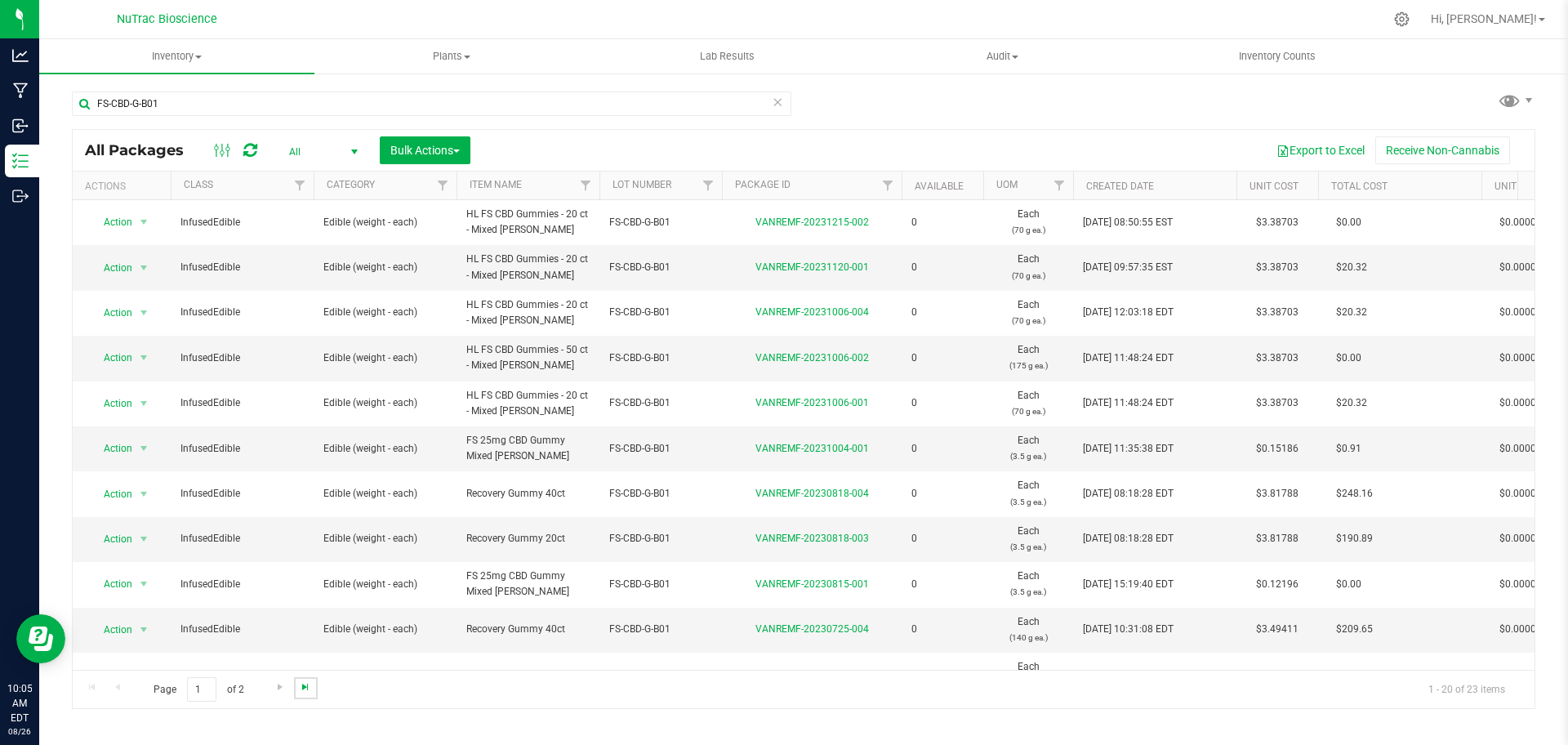
click at [299, 691] on span "Go to the last page" at bounding box center [305, 686] width 13 height 13
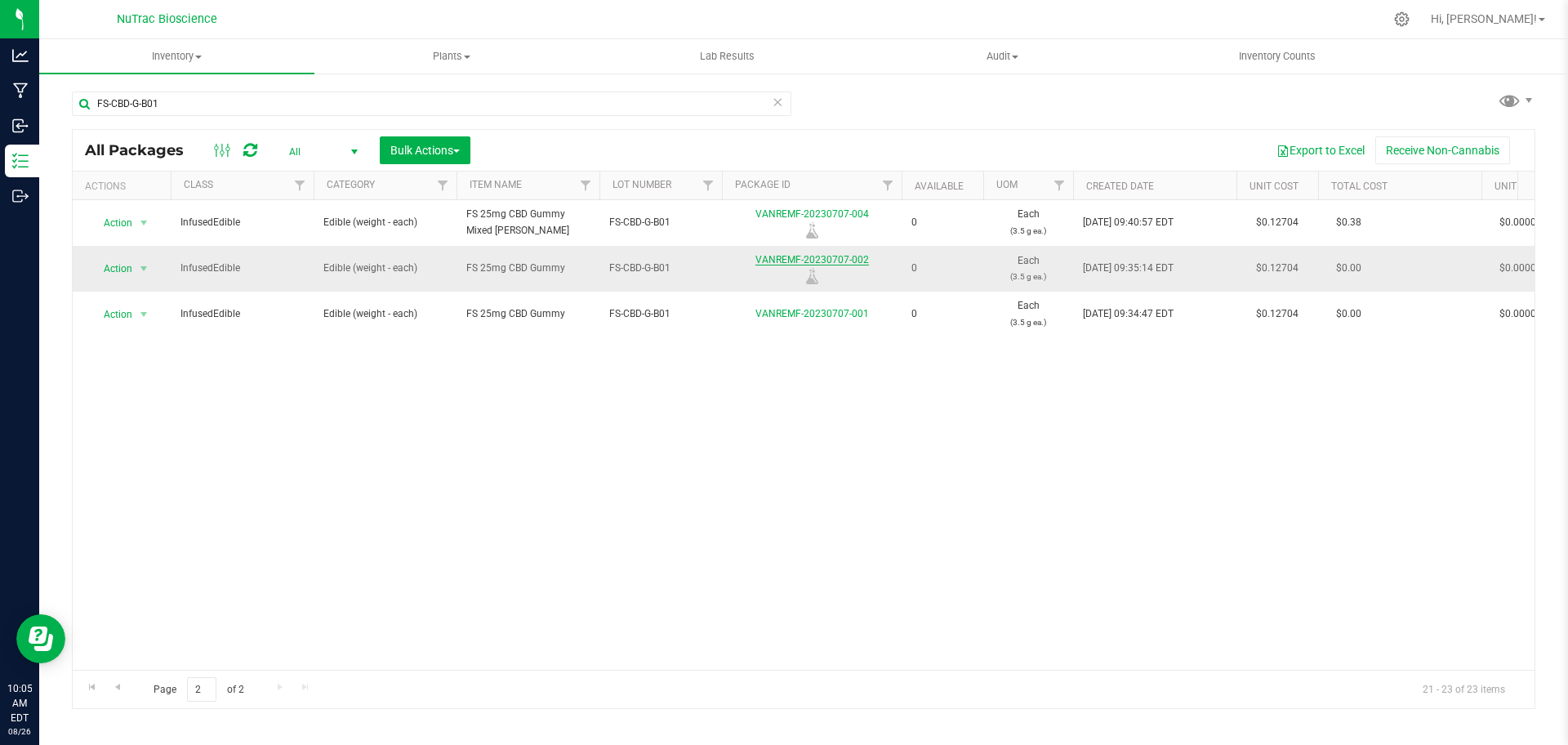
click at [860, 257] on link "VANREMF-20230707-002" at bounding box center [812, 259] width 114 height 11
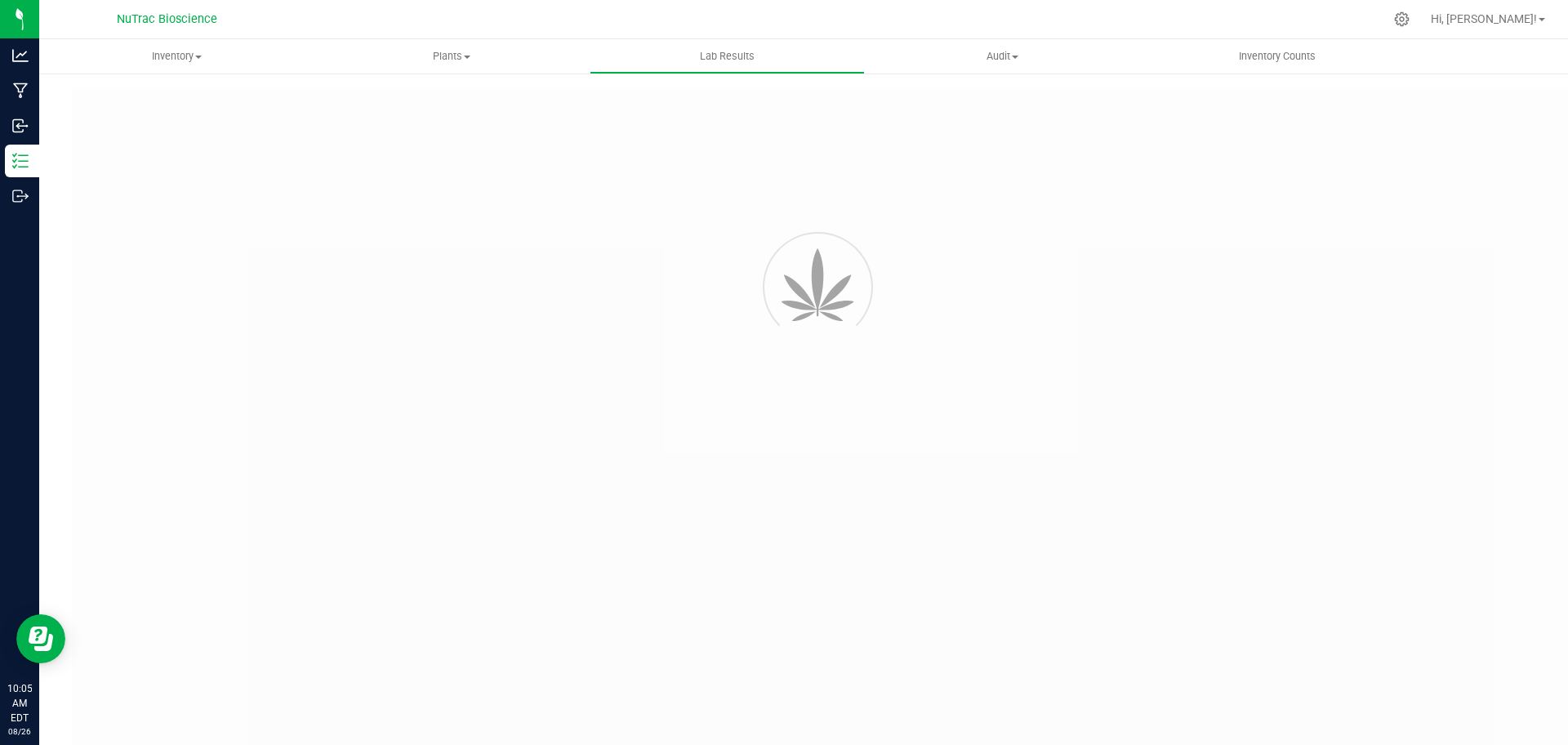
type input "VANREMF-20230707-004"
type input "SAM-2023-3409"
type input "VANREMF-20230707-004"
type input "07/11/2023 4:00 AM"
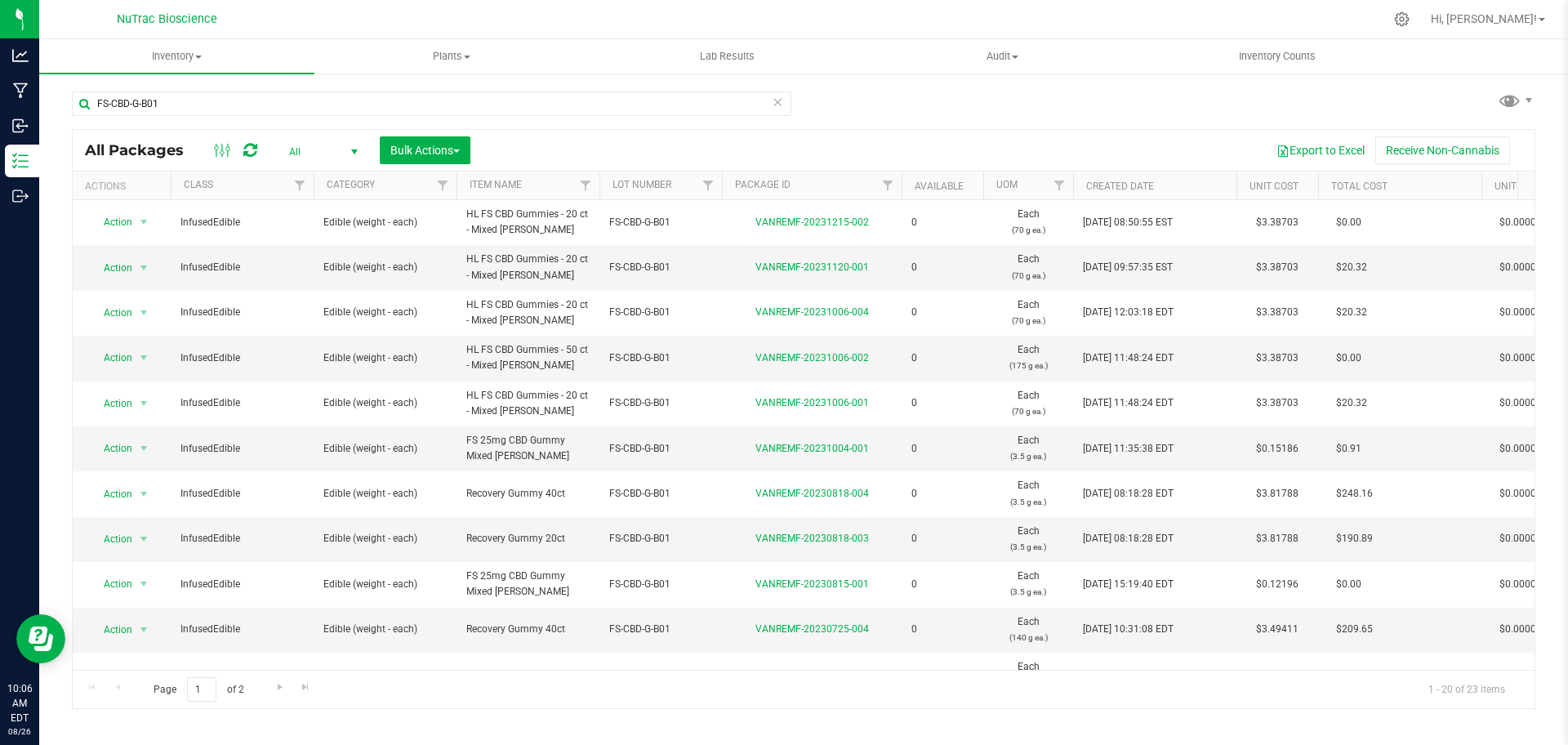
click at [780, 104] on icon at bounding box center [777, 101] width 11 height 20
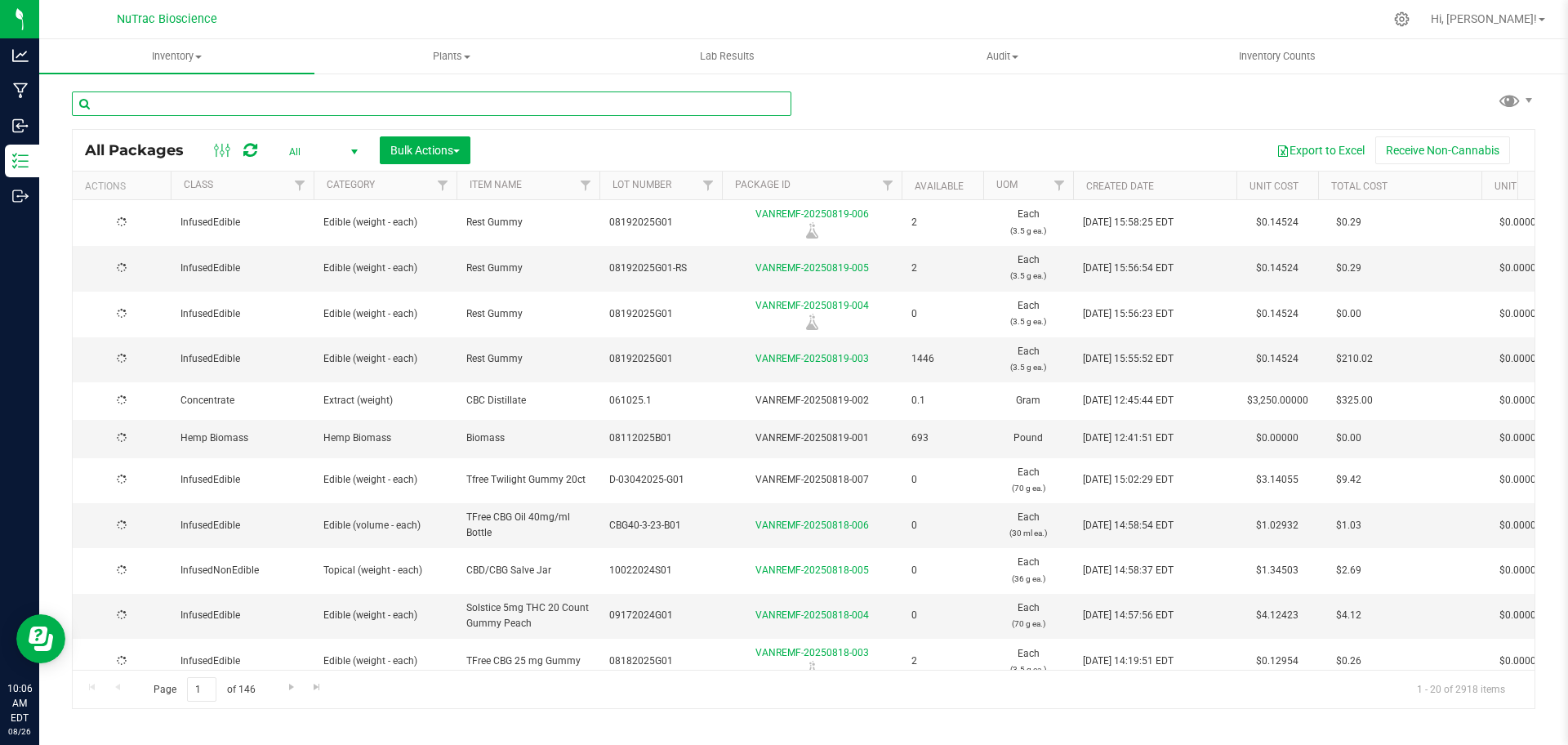
click at [732, 101] on input "text" at bounding box center [431, 104] width 720 height 24
paste input "CBD-CBN-062223B01"
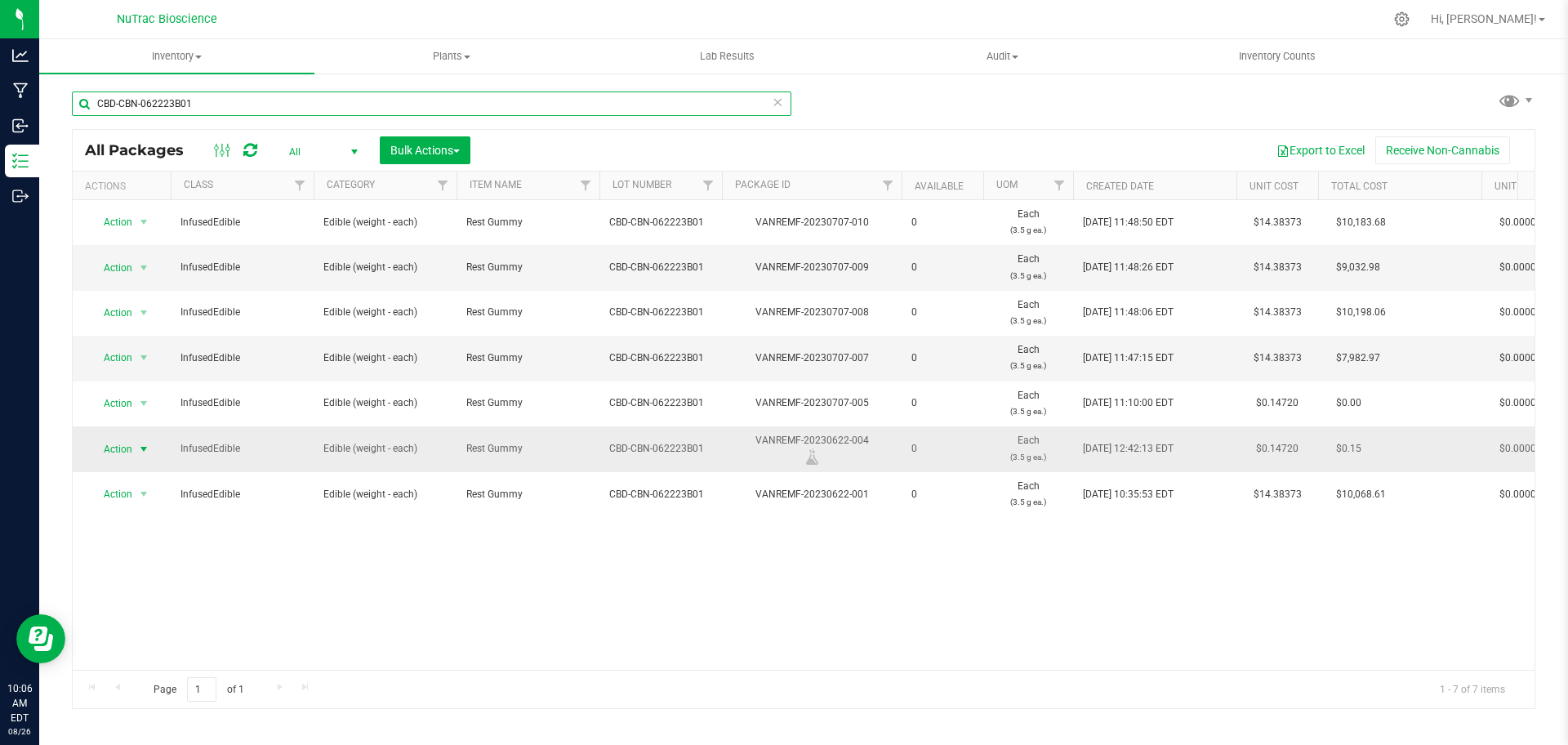
type input "CBD-CBN-062223B01"
click at [134, 455] on span "select" at bounding box center [144, 449] width 21 height 22
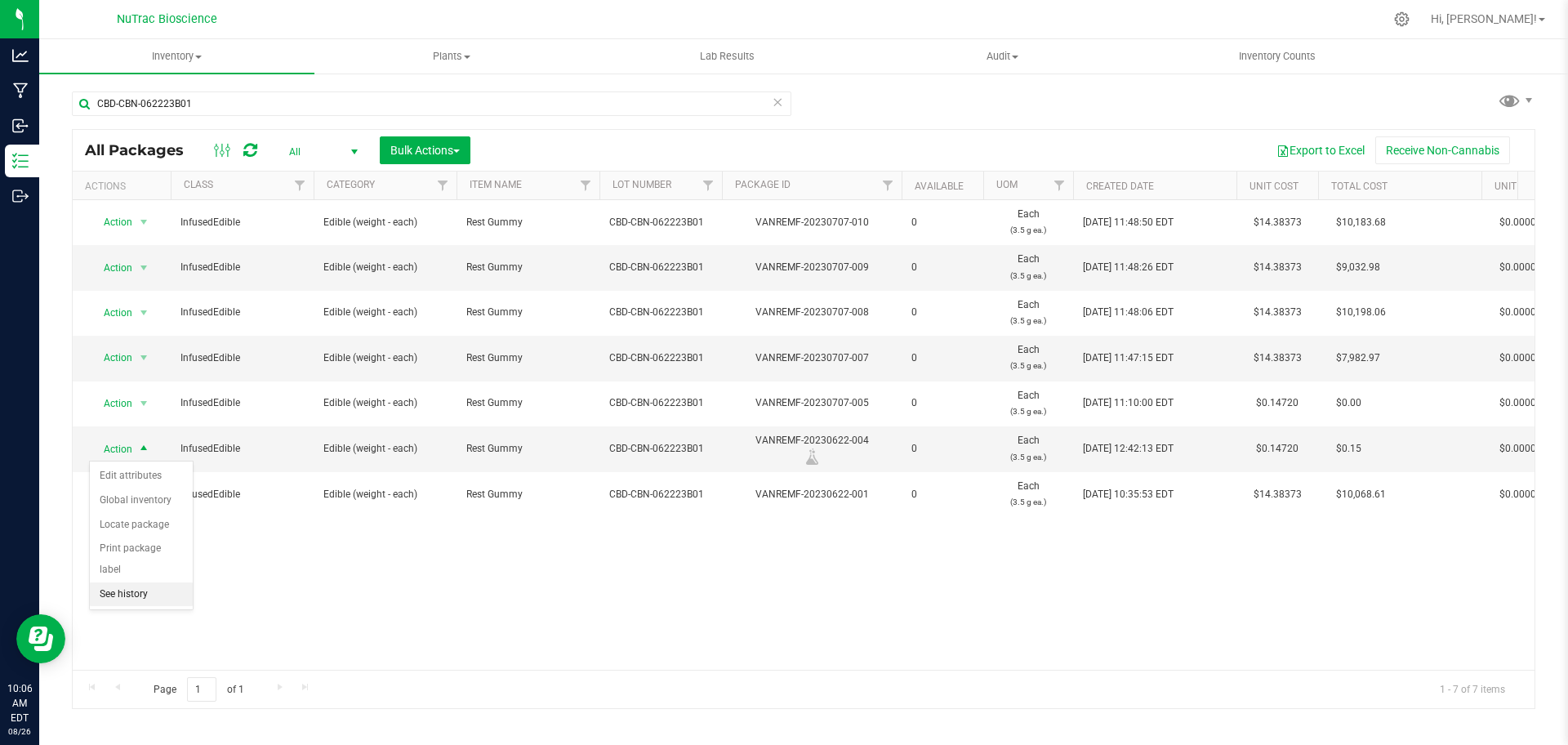
click at [145, 584] on li "See history" at bounding box center [141, 595] width 103 height 24
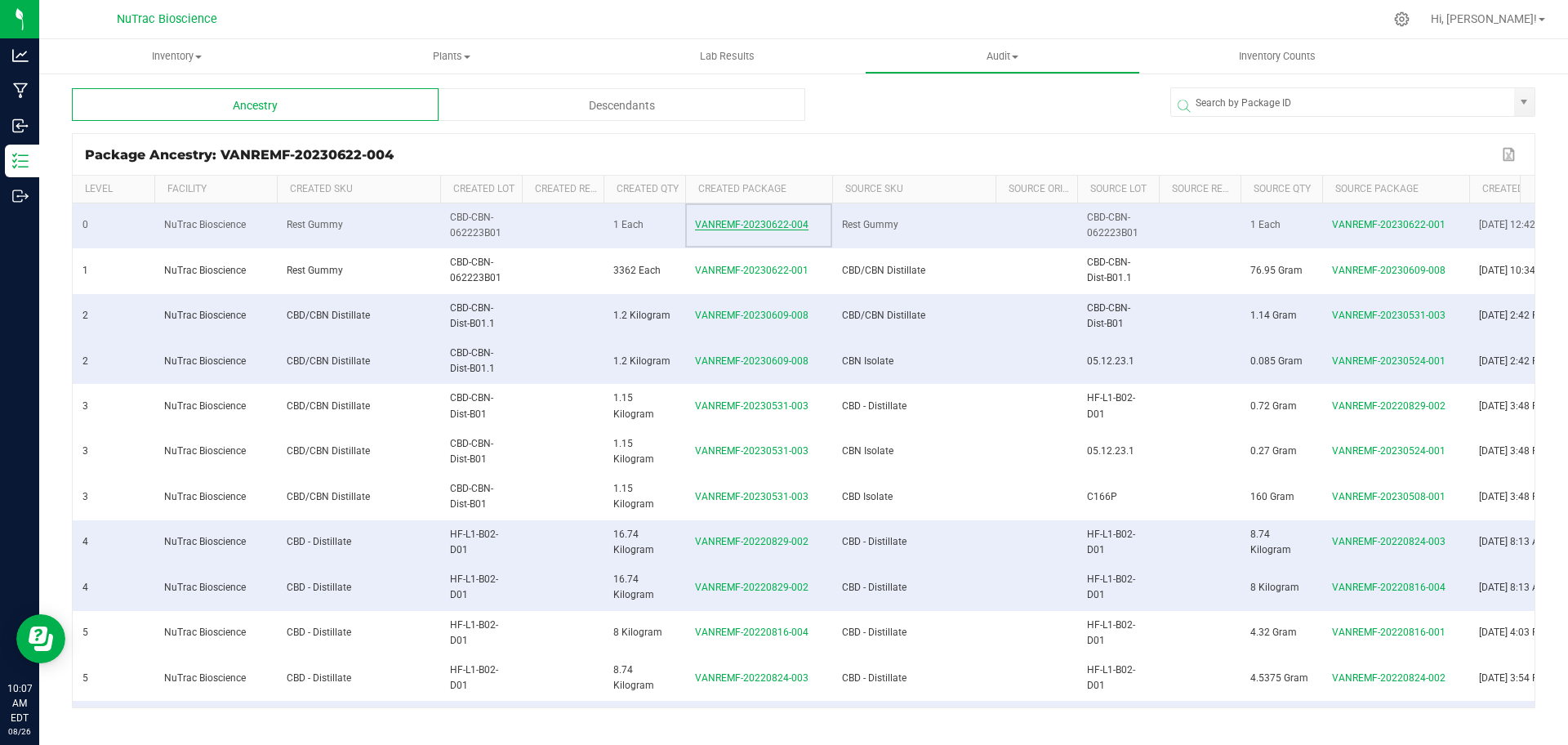
click at [773, 226] on span "VANREMF-20230622-004" at bounding box center [752, 224] width 114 height 11
click at [752, 224] on span "VANREMF-20230622-004" at bounding box center [752, 224] width 114 height 11
click at [798, 274] on span "VANREMF-20230622-001" at bounding box center [752, 270] width 114 height 11
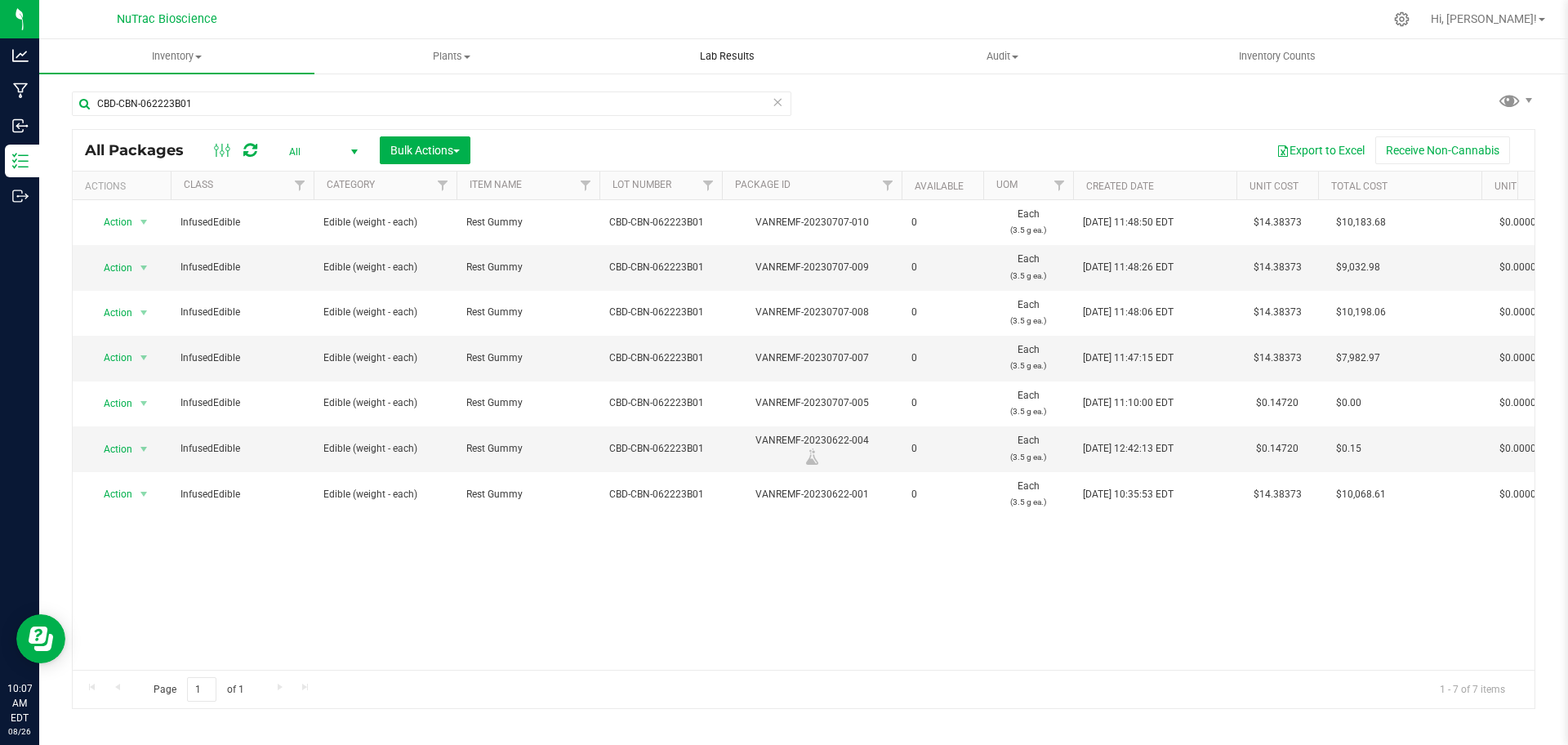
click at [750, 54] on span "Lab Results" at bounding box center [727, 56] width 99 height 15
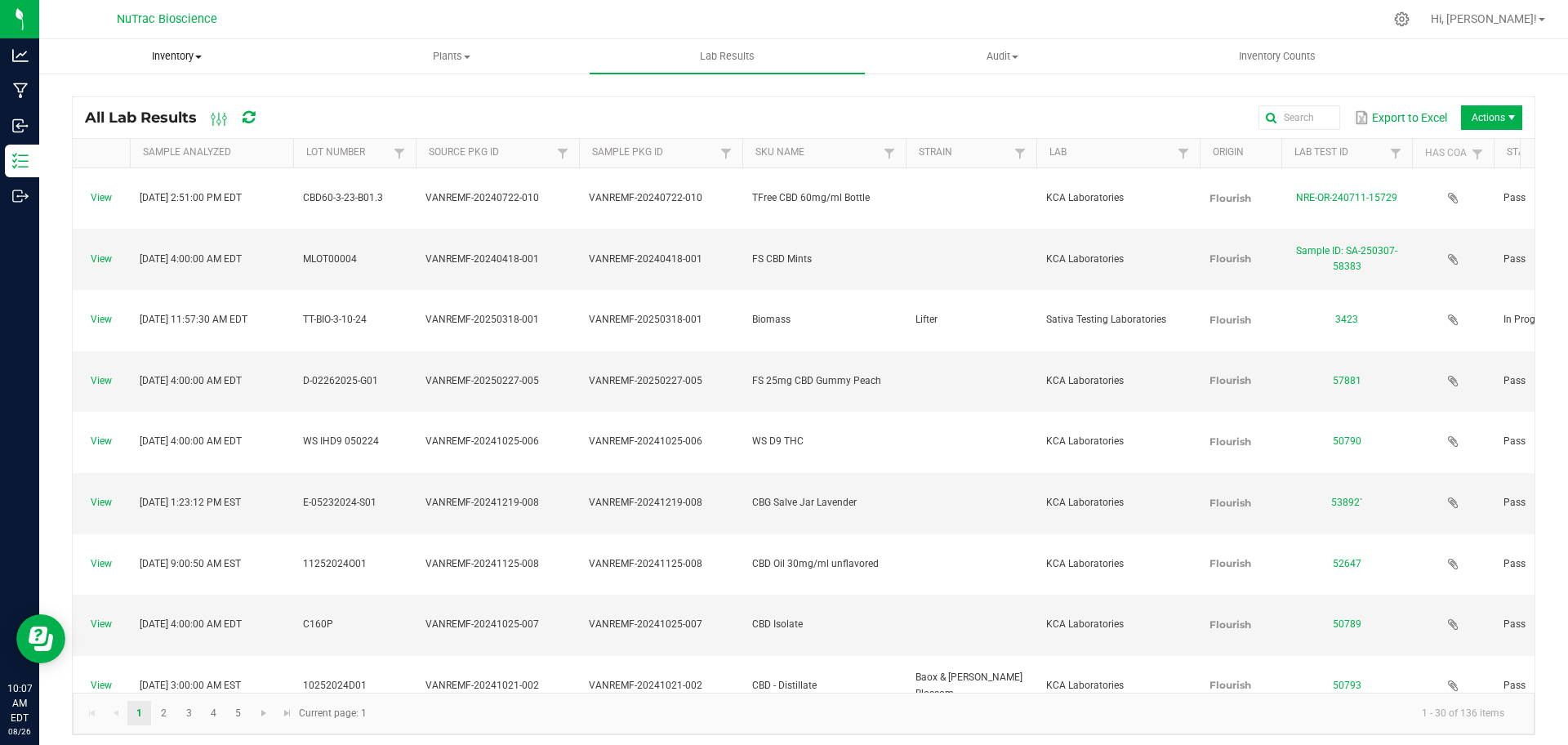
click at [236, 45] on uib-tab-heading "Inventory All packages All inventory Waste log Create inventory" at bounding box center [176, 56] width 274 height 33
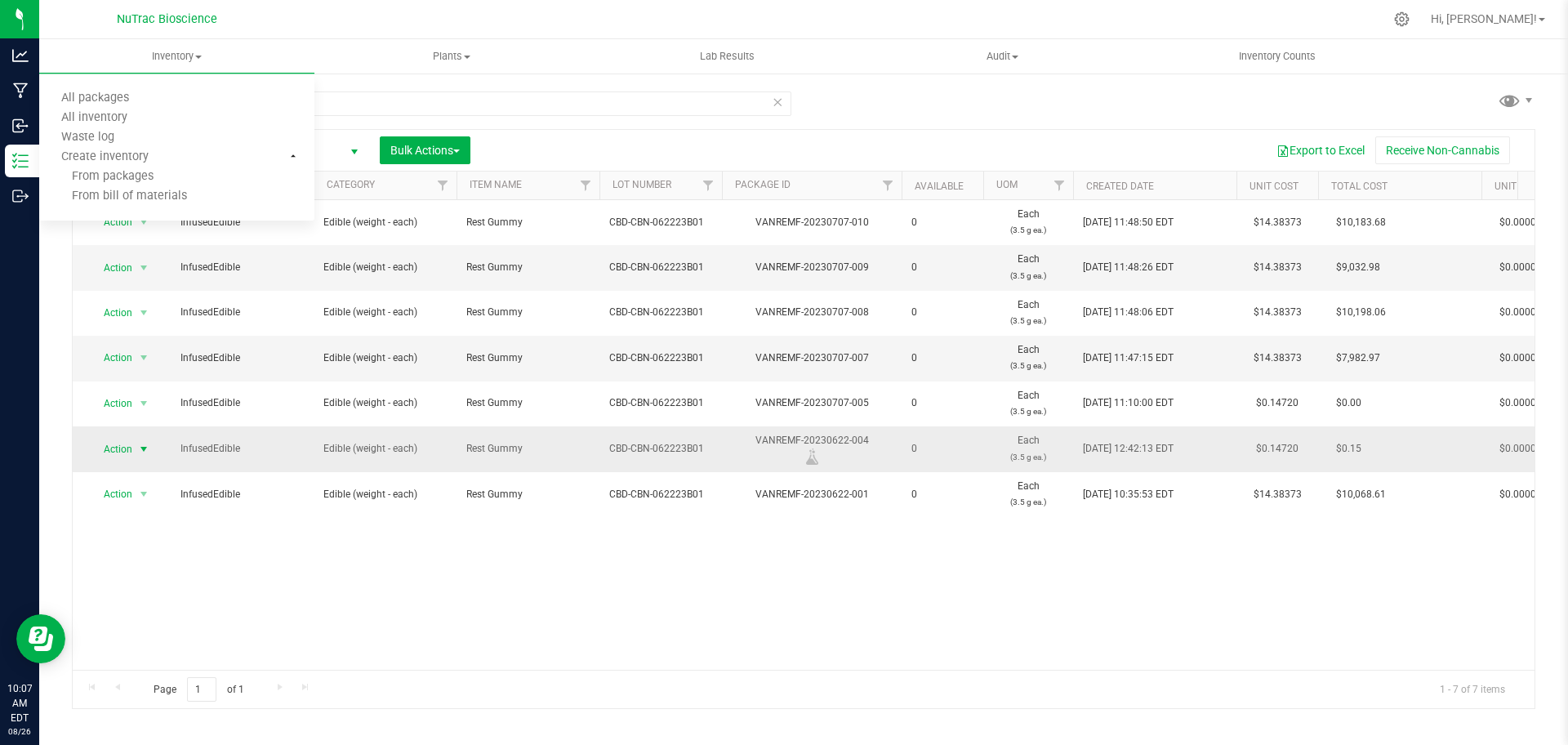
click at [115, 453] on span "Action" at bounding box center [110, 449] width 44 height 22
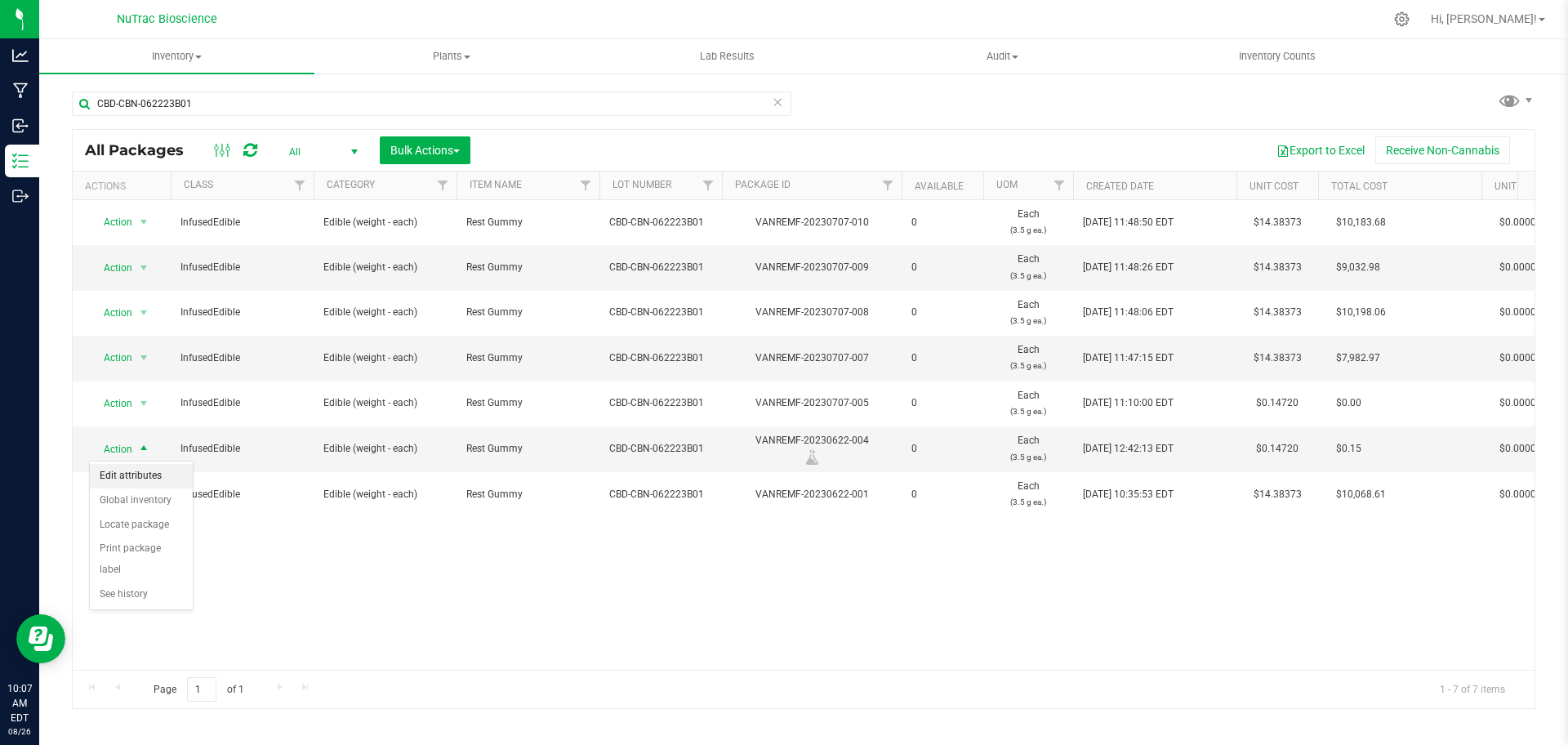
click at [154, 477] on li "Edit attributes" at bounding box center [141, 477] width 103 height 24
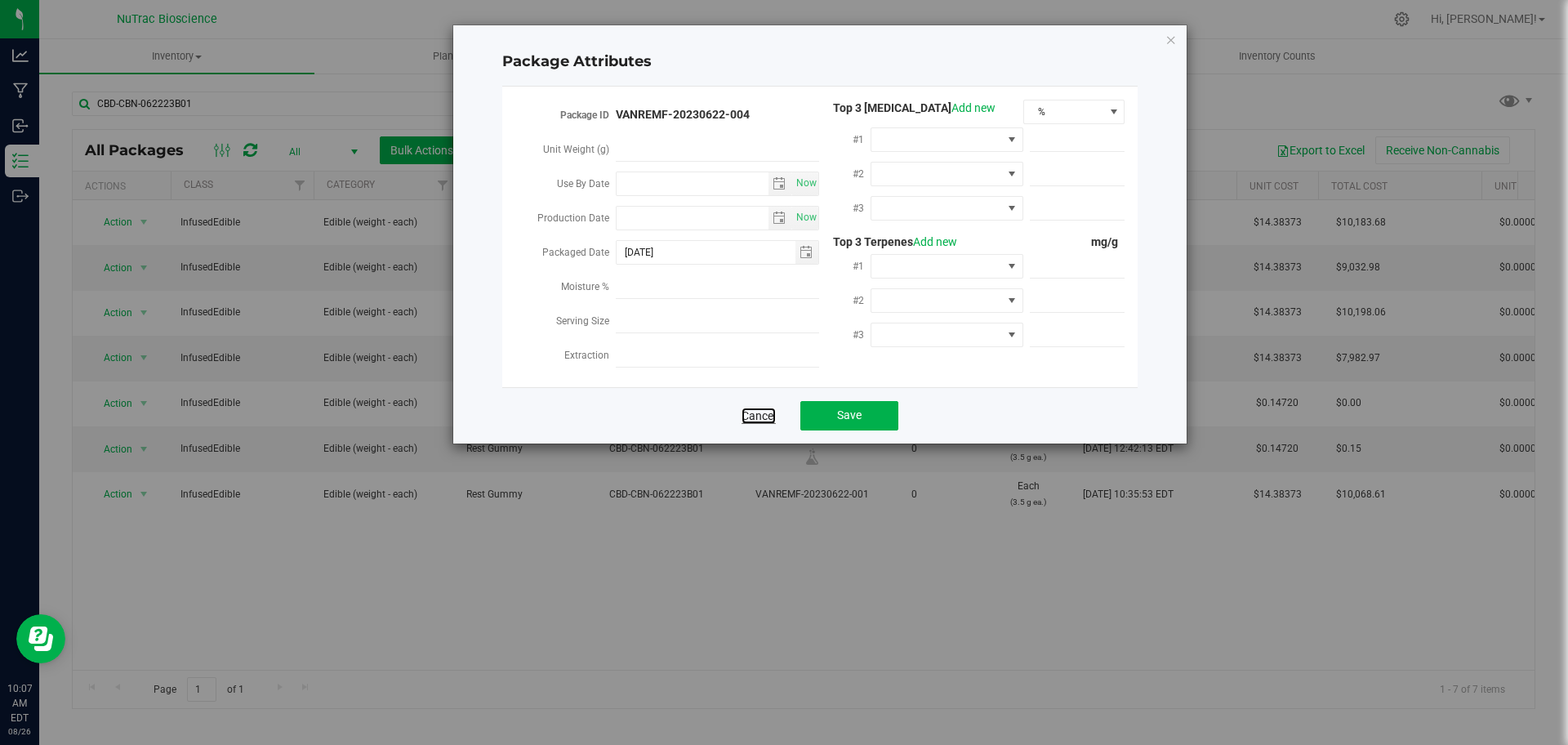
click at [759, 407] on link "Cancel" at bounding box center [759, 415] width 35 height 16
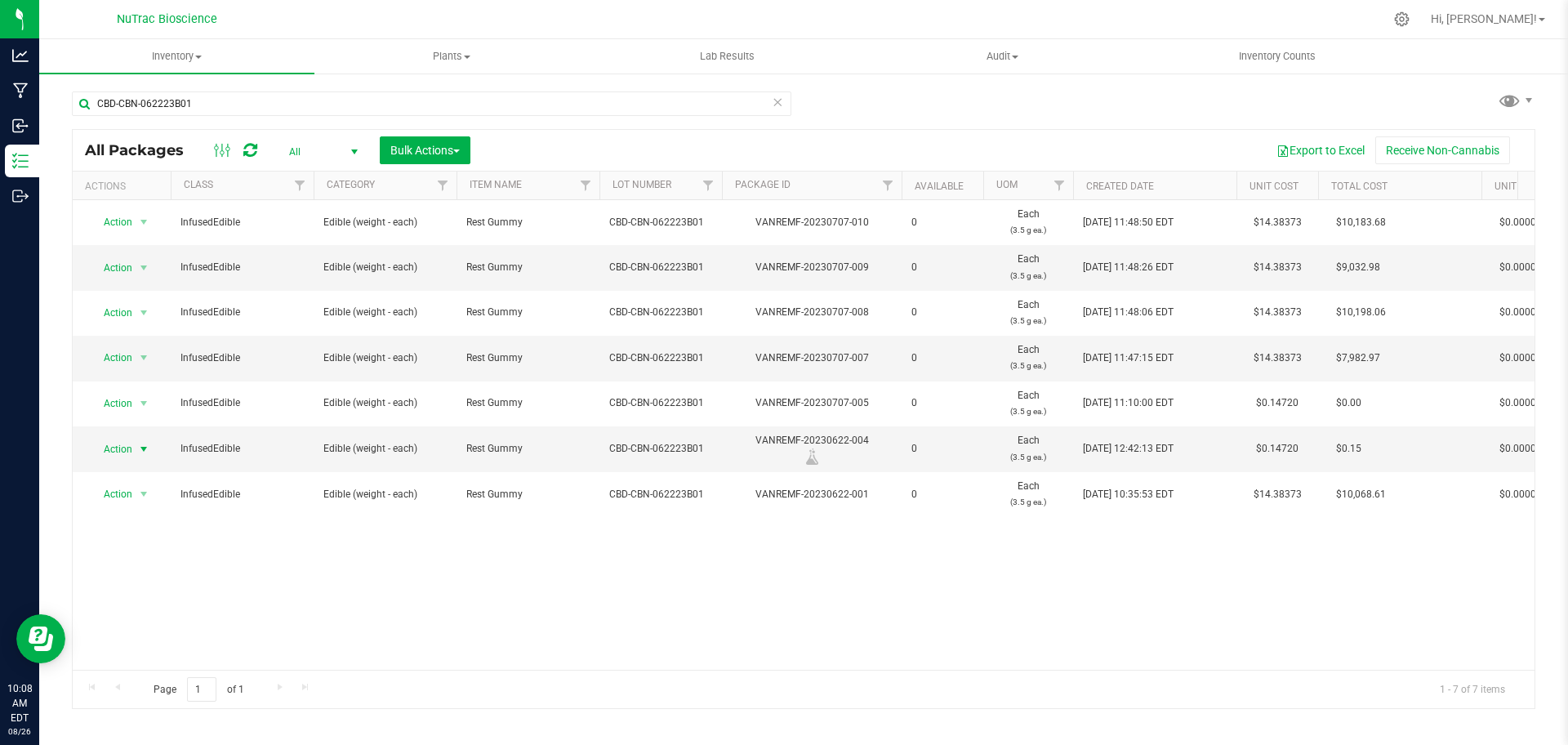
click at [781, 105] on icon at bounding box center [777, 101] width 11 height 20
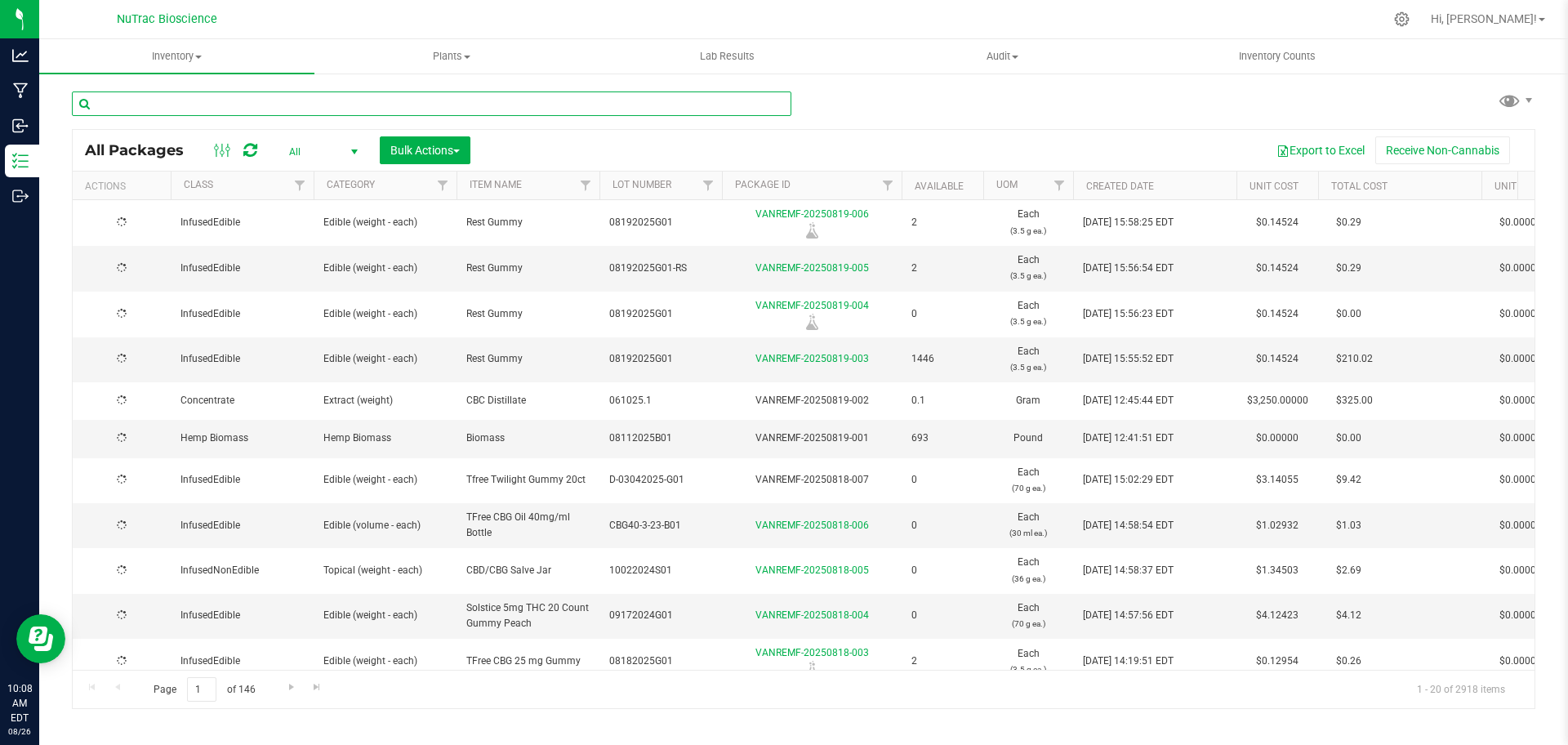
click at [759, 106] on input "text" at bounding box center [431, 104] width 720 height 24
paste input "CBD-CBN-062223B01"
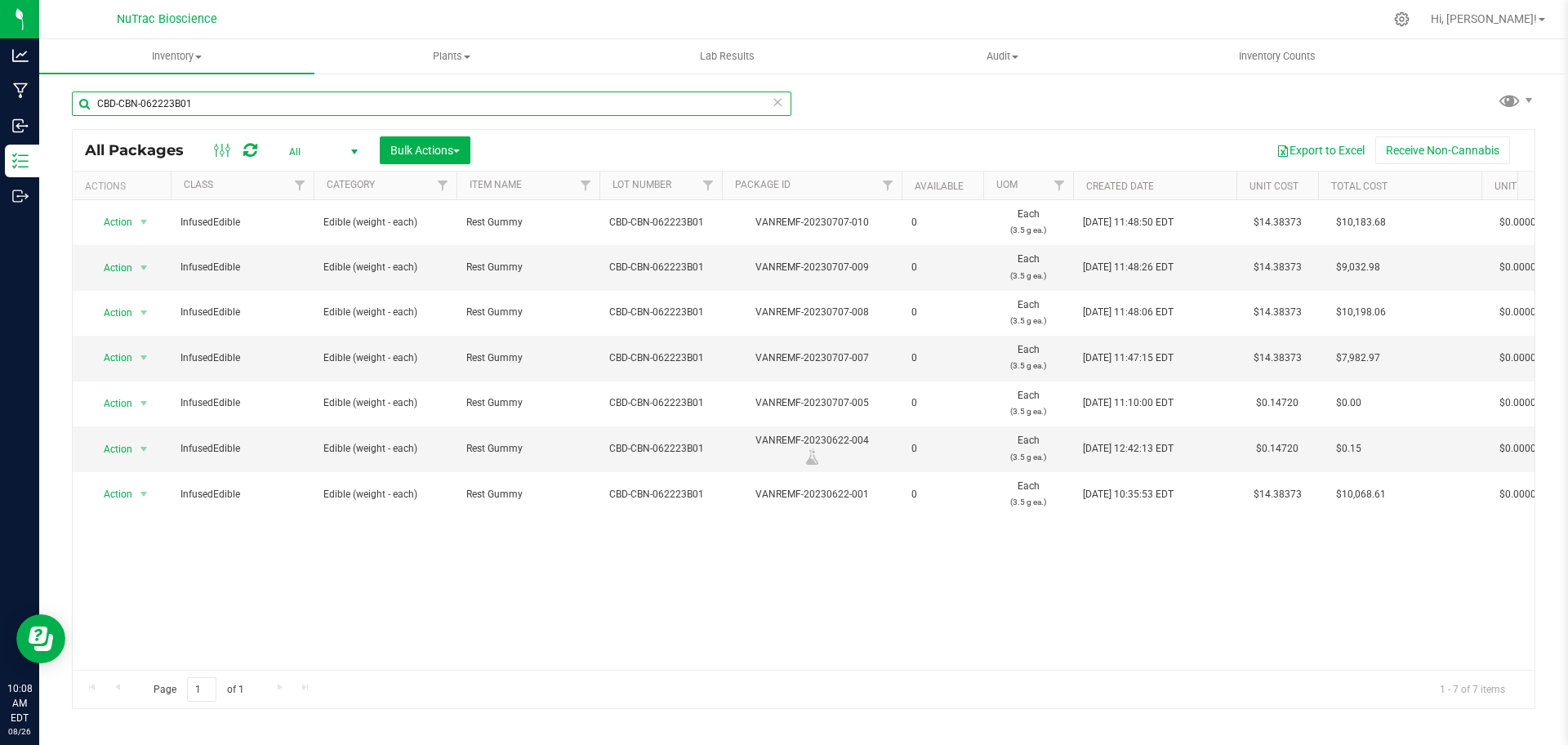
type input "CBD-CBN-062223B01"
click at [779, 101] on icon at bounding box center [777, 101] width 11 height 20
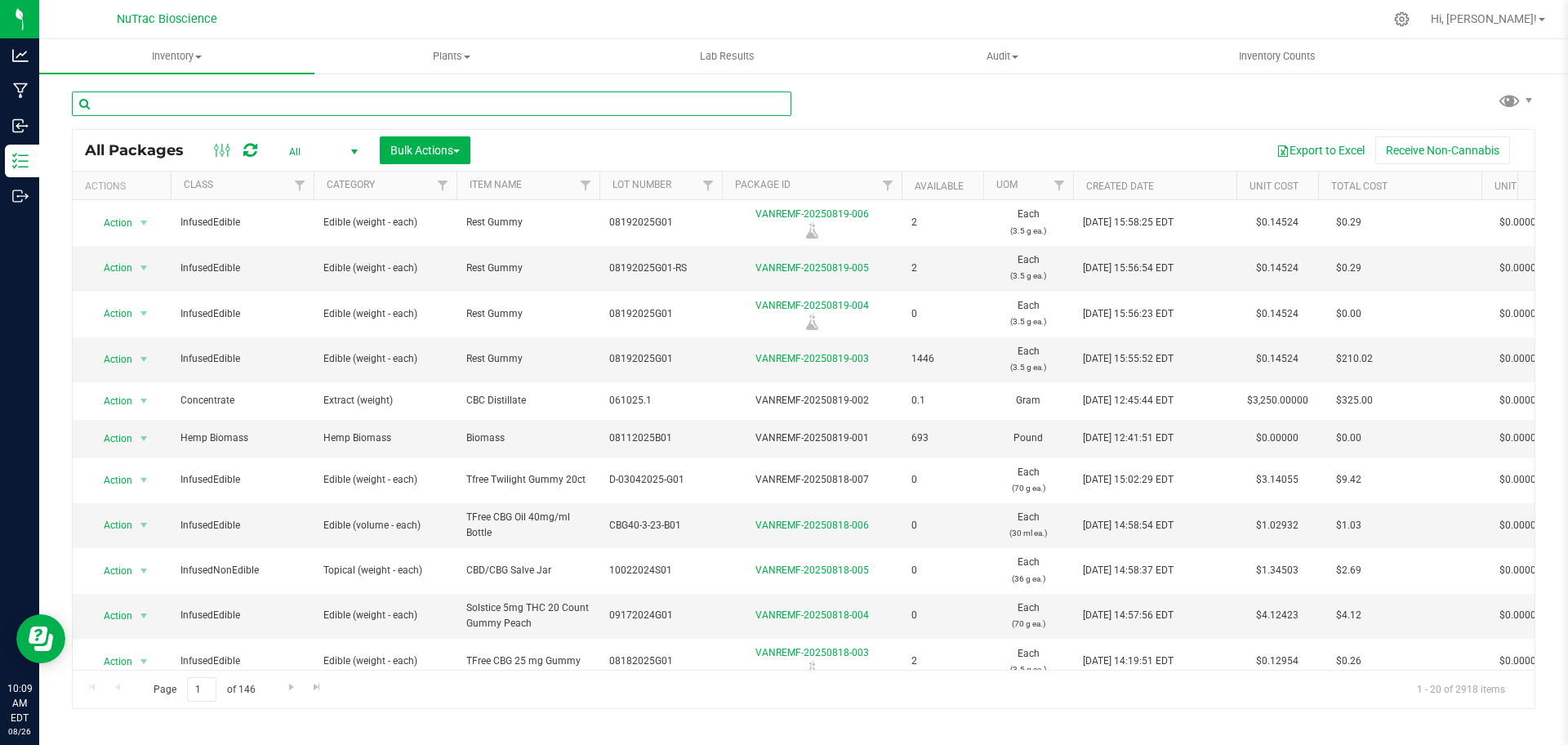
click at [444, 102] on input "text" at bounding box center [431, 104] width 720 height 24
paste input "FS-CBD-Dist-B01"
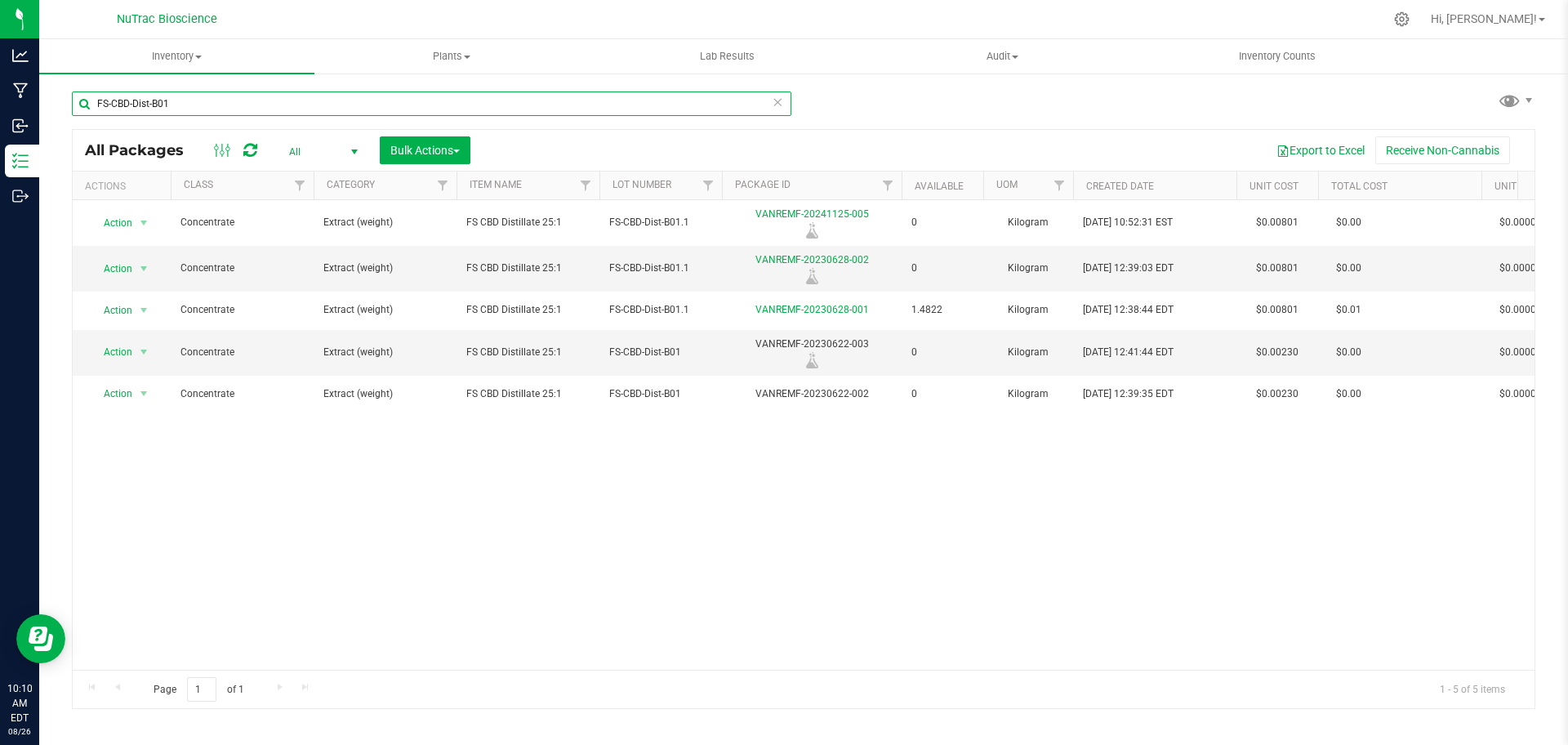
type input "FS-CBD-Dist-B01"
click at [1181, 515] on div "Action Action Edit attributes Global inventory Locate package Print package lab…" at bounding box center [803, 435] width 1462 height 470
click at [860, 344] on div "VANREMF-20230622-003" at bounding box center [812, 352] width 185 height 32
drag, startPoint x: 868, startPoint y: 334, endPoint x: 750, endPoint y: 340, distance: 118.2
click at [750, 340] on td "VANREMF-20230622-003" at bounding box center [812, 352] width 179 height 46
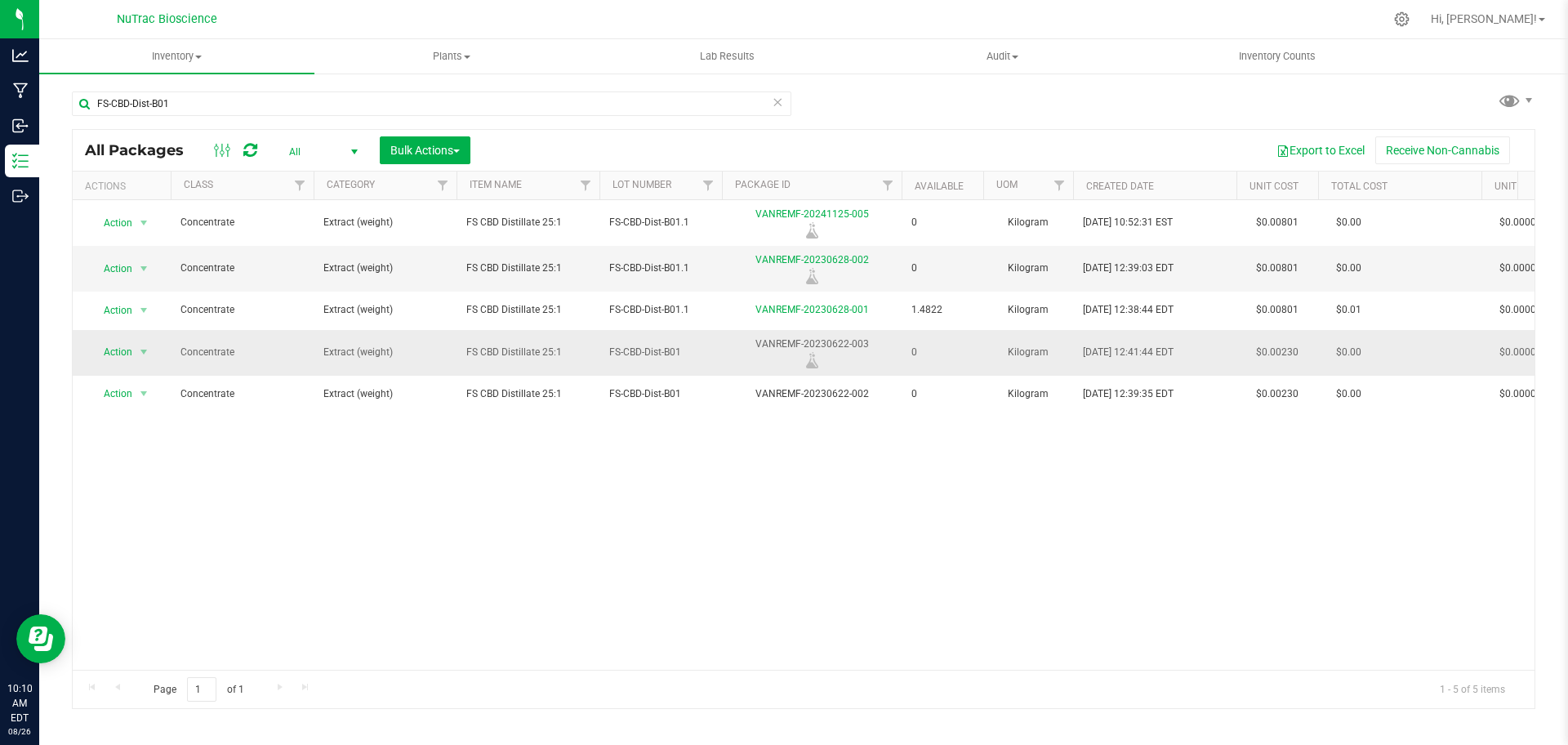
copy div "VANREMF-20230622-003"
click at [785, 106] on input "FS-CBD-Dist-B01" at bounding box center [431, 104] width 720 height 24
click at [783, 104] on icon at bounding box center [777, 101] width 11 height 20
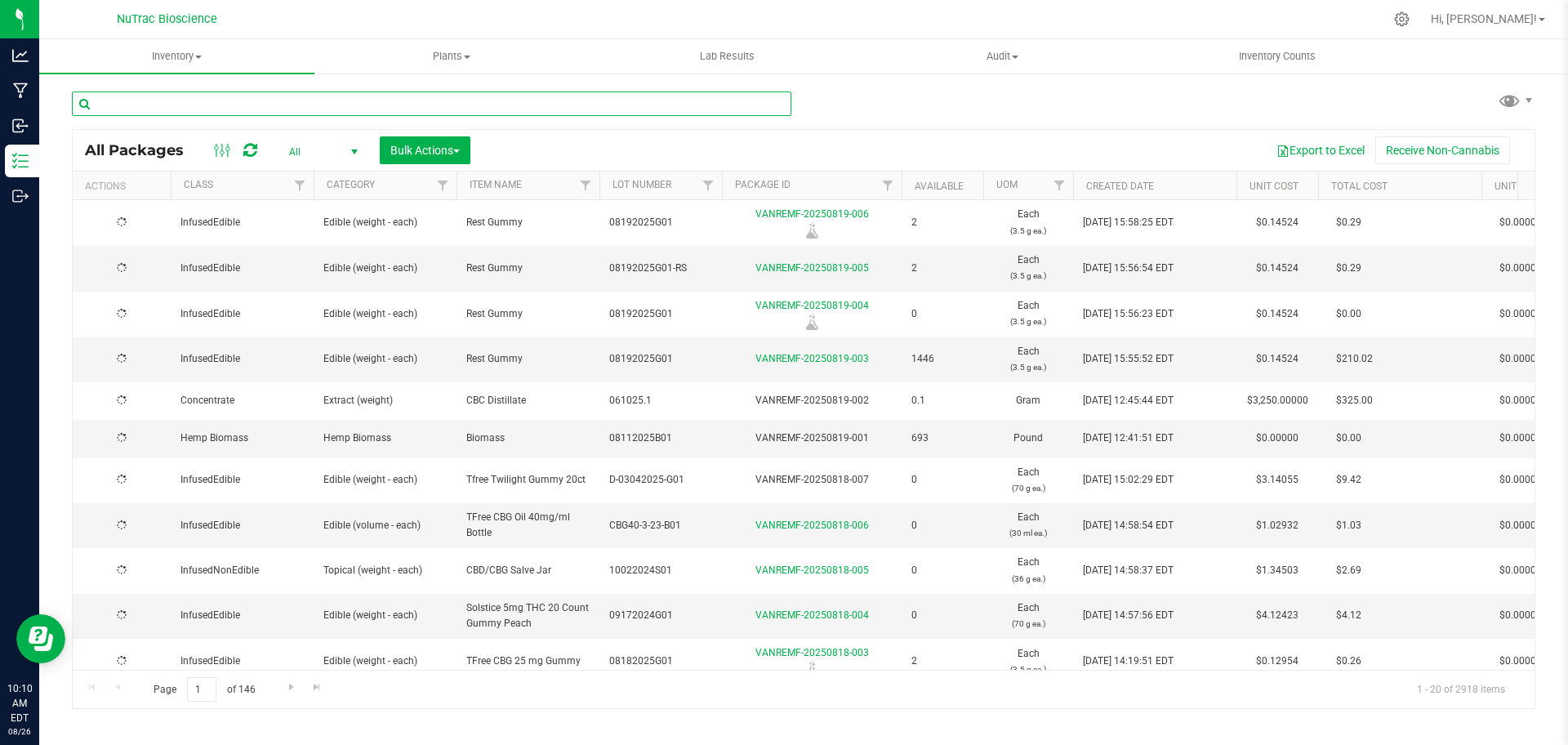
click at [757, 104] on input "text" at bounding box center [431, 104] width 720 height 24
paste input "VANREMF-20230622-003"
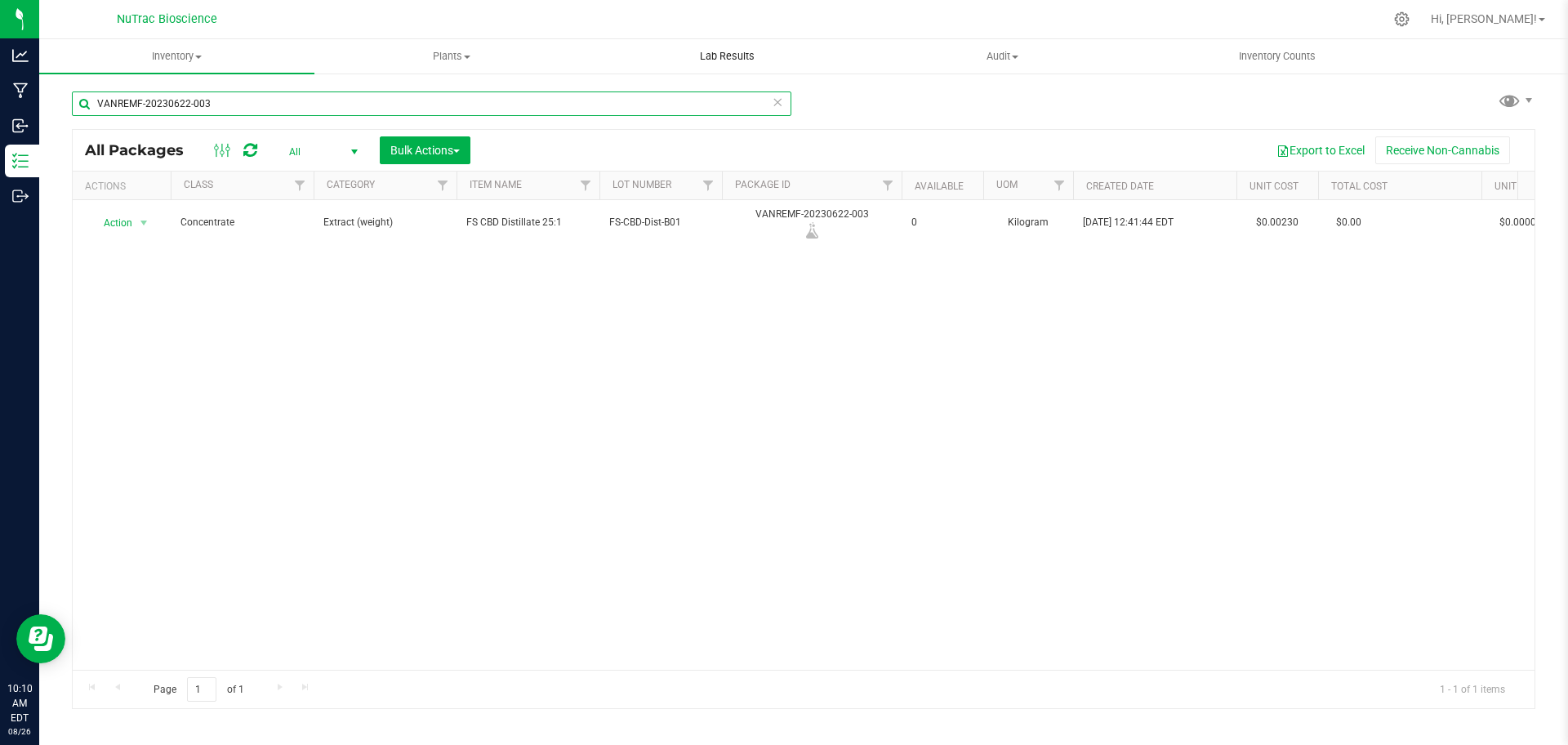
type input "VANREMF-20230622-003"
click at [753, 66] on uib-tab-heading "Lab Results" at bounding box center [727, 56] width 274 height 33
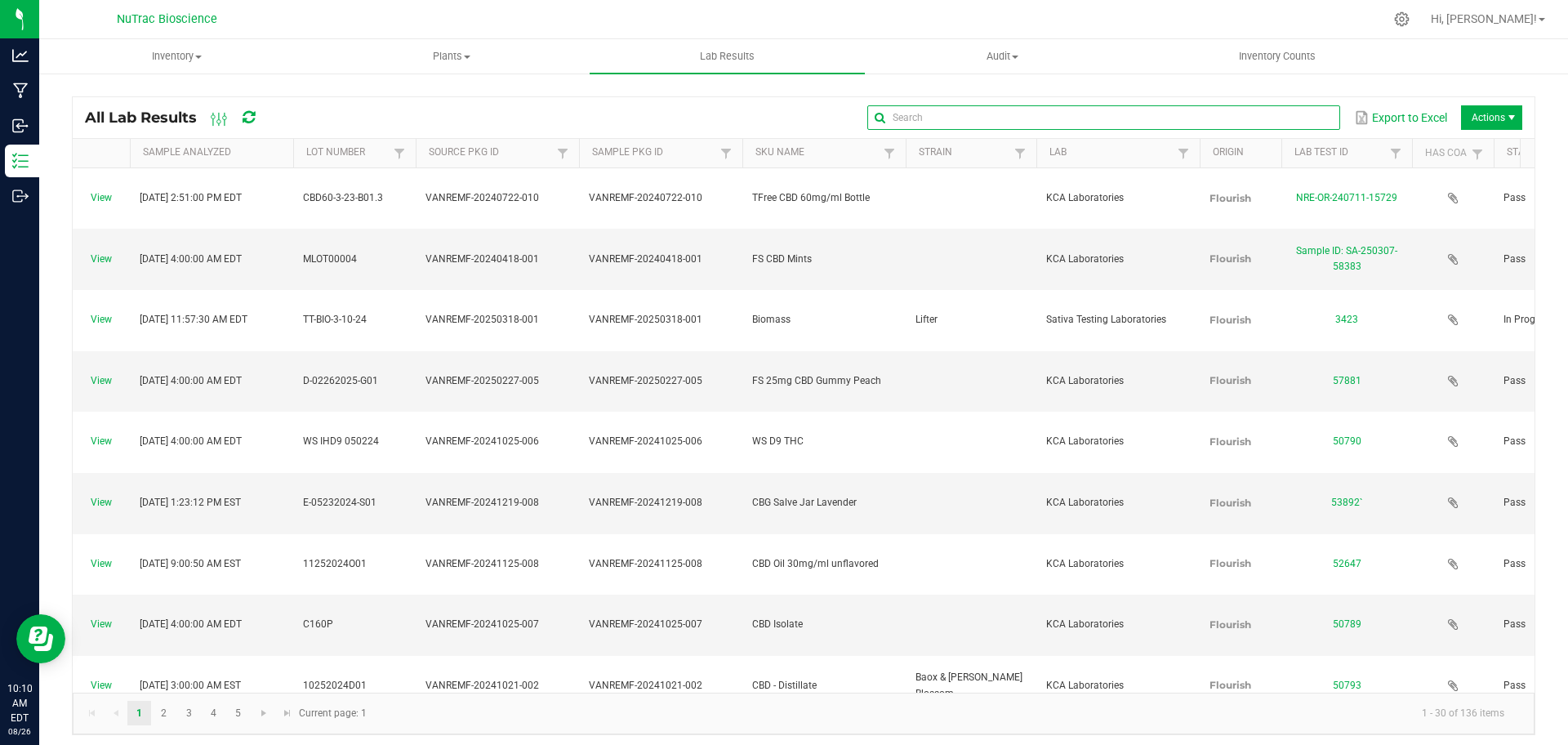
click at [1270, 120] on input "text" at bounding box center [1104, 117] width 473 height 24
paste input "VANREMF-20230622-003"
type input "VANREMF-20230622-003"
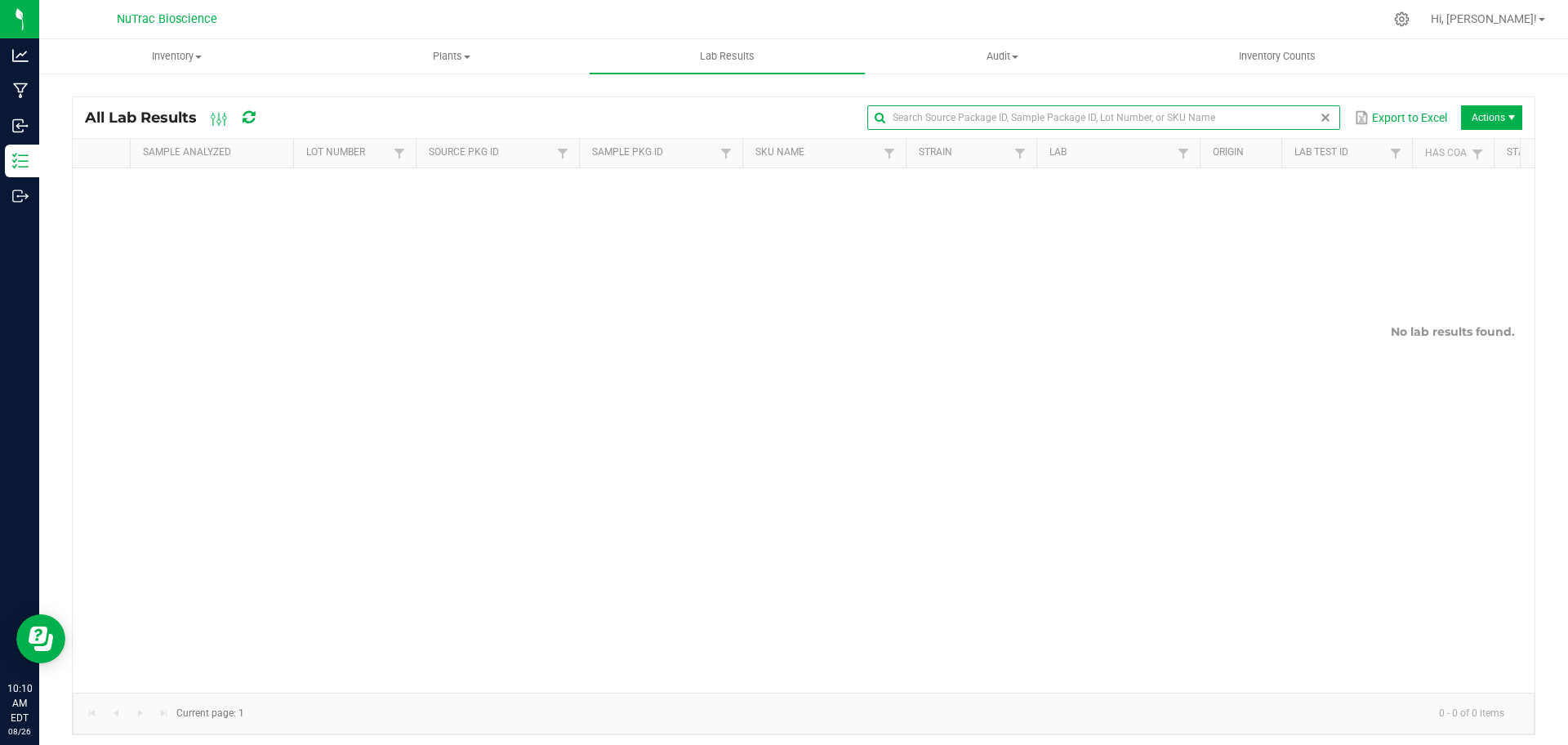
click at [1319, 118] on span at bounding box center [1325, 117] width 13 height 13
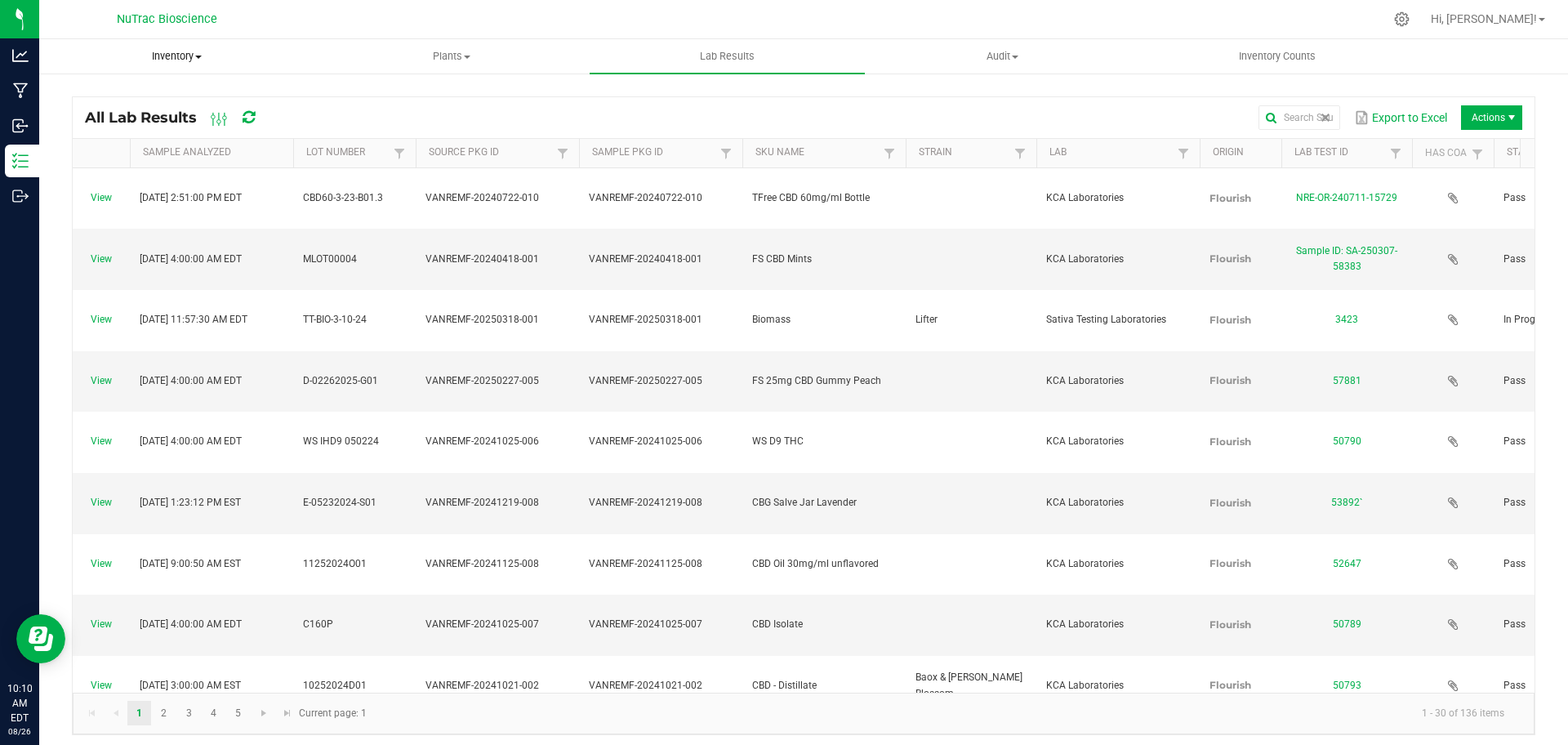
click at [185, 53] on span "Inventory" at bounding box center [176, 56] width 274 height 15
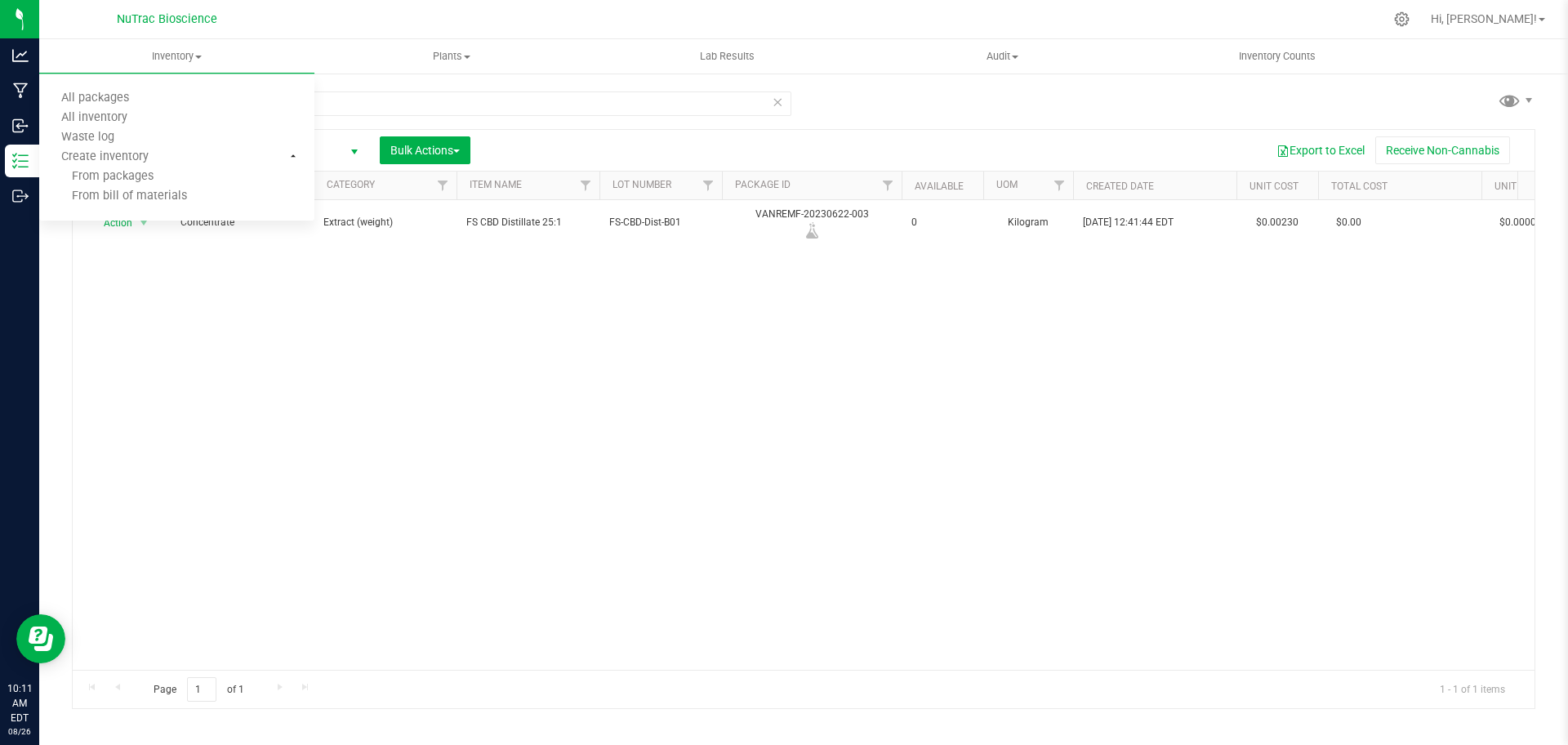
click at [778, 99] on icon at bounding box center [777, 101] width 11 height 20
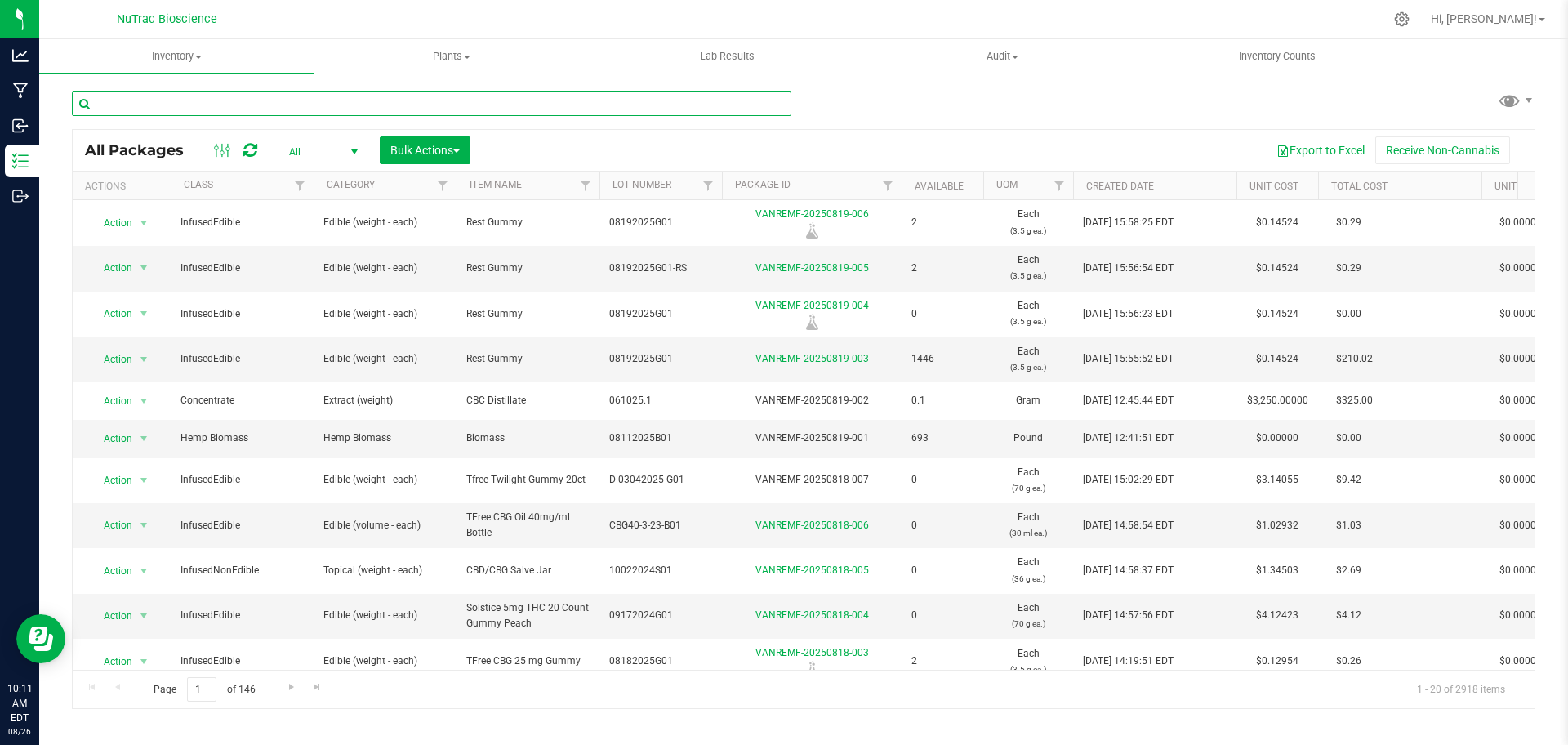
click at [746, 106] on input "text" at bounding box center [431, 104] width 720 height 24
paste input "PG52-B03-D01"
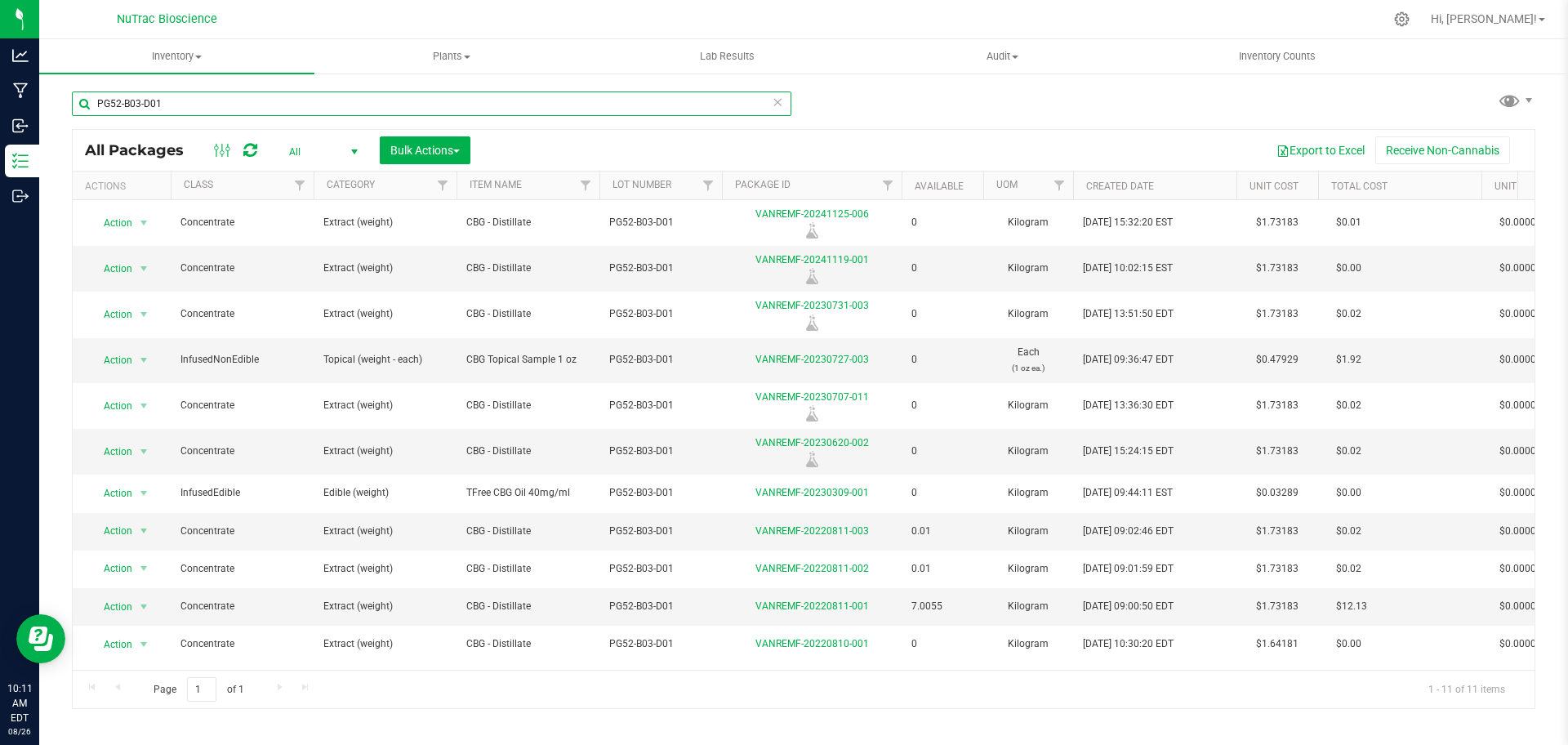
type input "PG52-B03-D01"
click at [1165, 716] on div "Inventory All packages All inventory Waste log Create inventory Plants All plan…" at bounding box center [803, 392] width 1529 height 706
click at [841, 439] on link "VANREMF-20230620-002" at bounding box center [812, 442] width 114 height 11
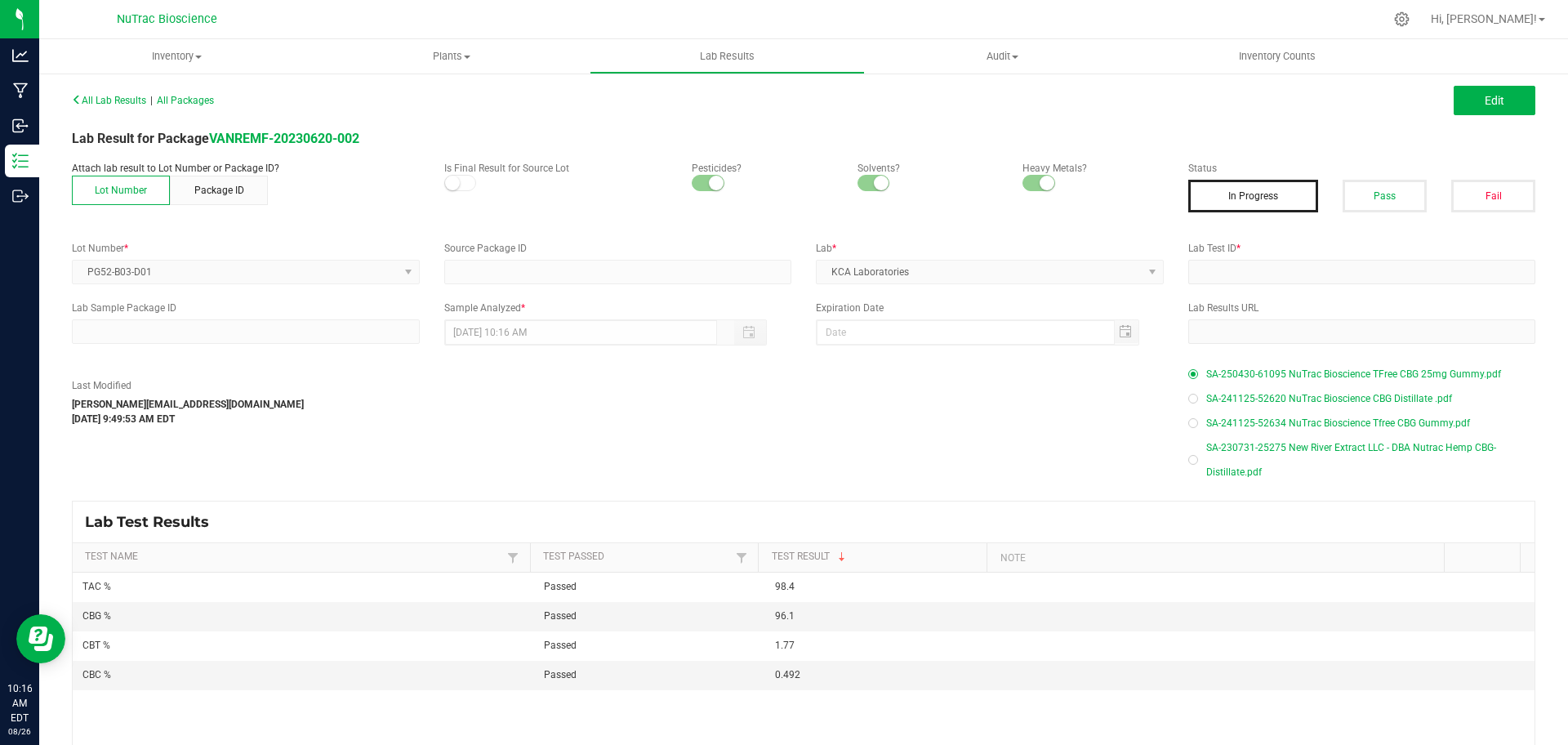
type input "VANREMF-20220811-001"
type input "SA-230731-25275"
type input "VANREMF-20220811-001"
click at [1489, 103] on button "Edit" at bounding box center [1495, 100] width 82 height 29
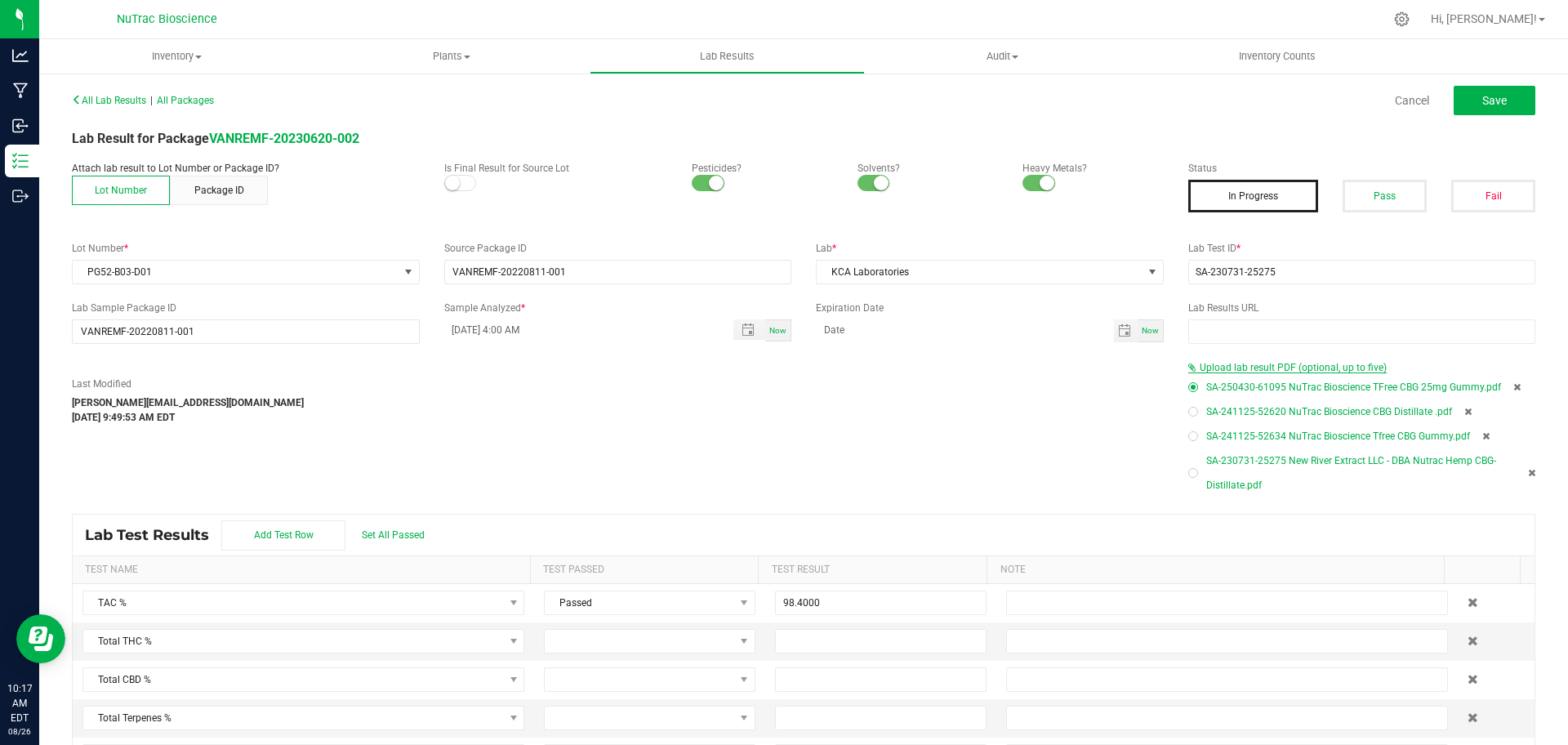
click at [1275, 366] on span "Upload lab result PDF (optional, up to five)" at bounding box center [1293, 367] width 187 height 11
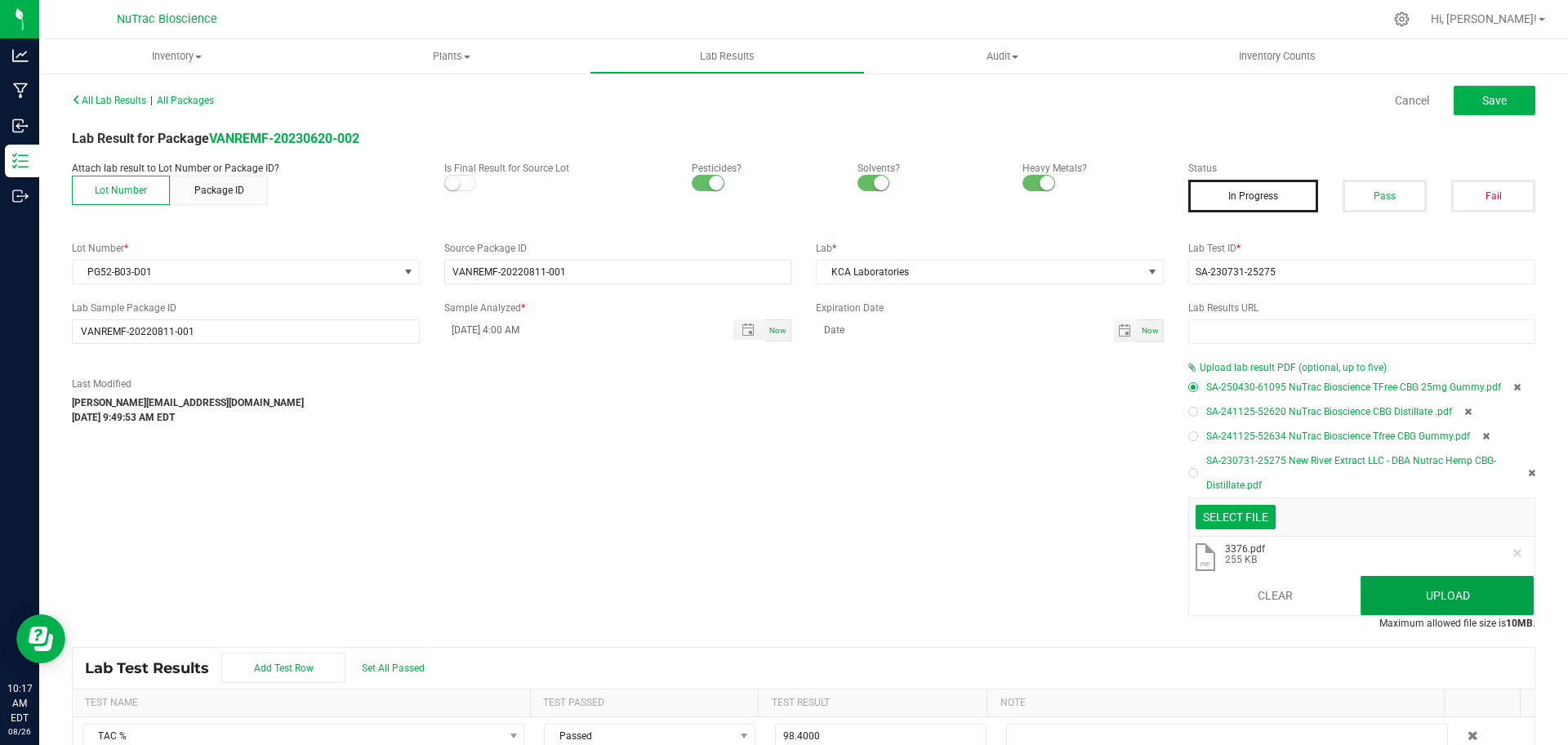
click at [1400, 603] on button "Upload" at bounding box center [1447, 595] width 173 height 39
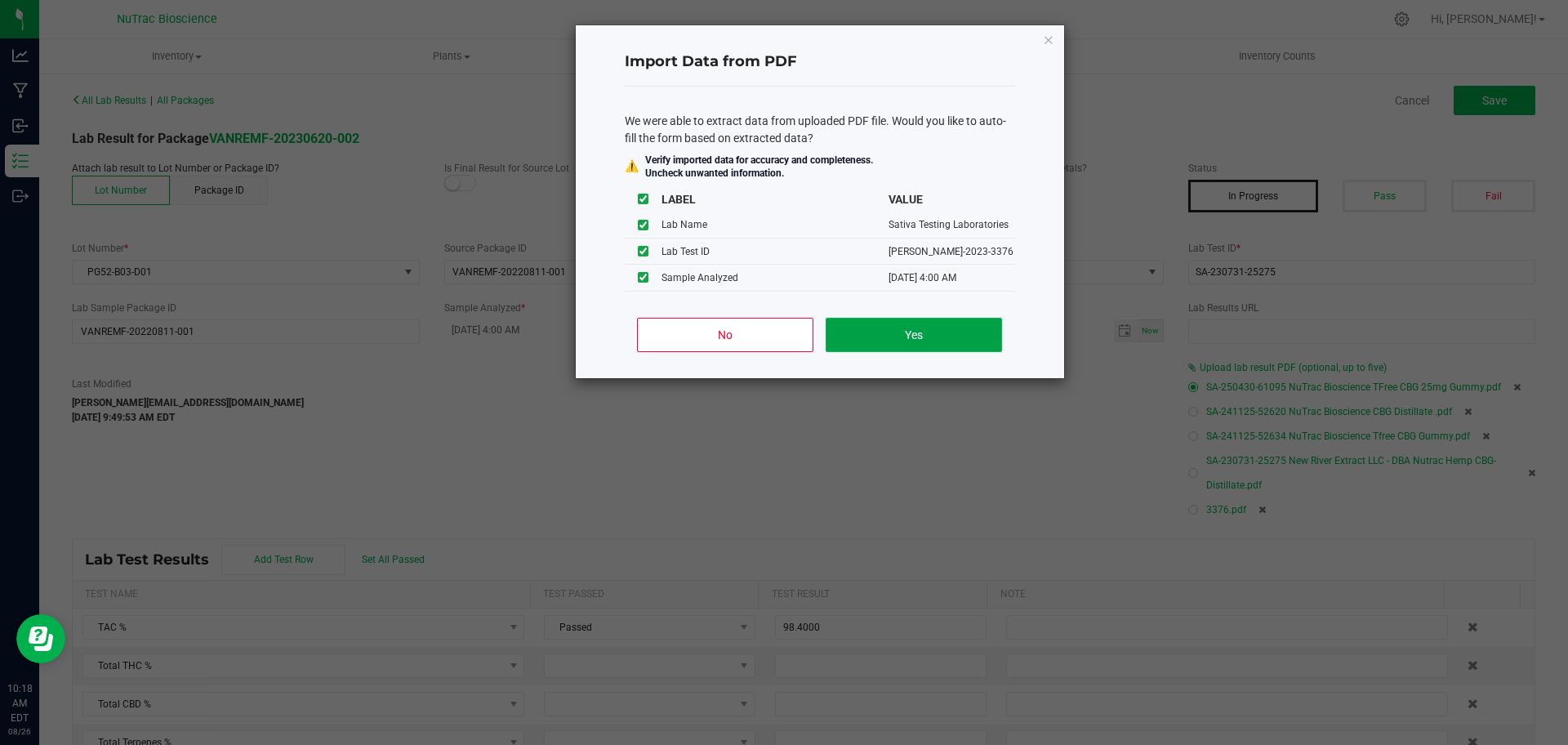
click at [986, 336] on button "Yes" at bounding box center [913, 335] width 175 height 35
type input "06/23/2023 4:00 AM"
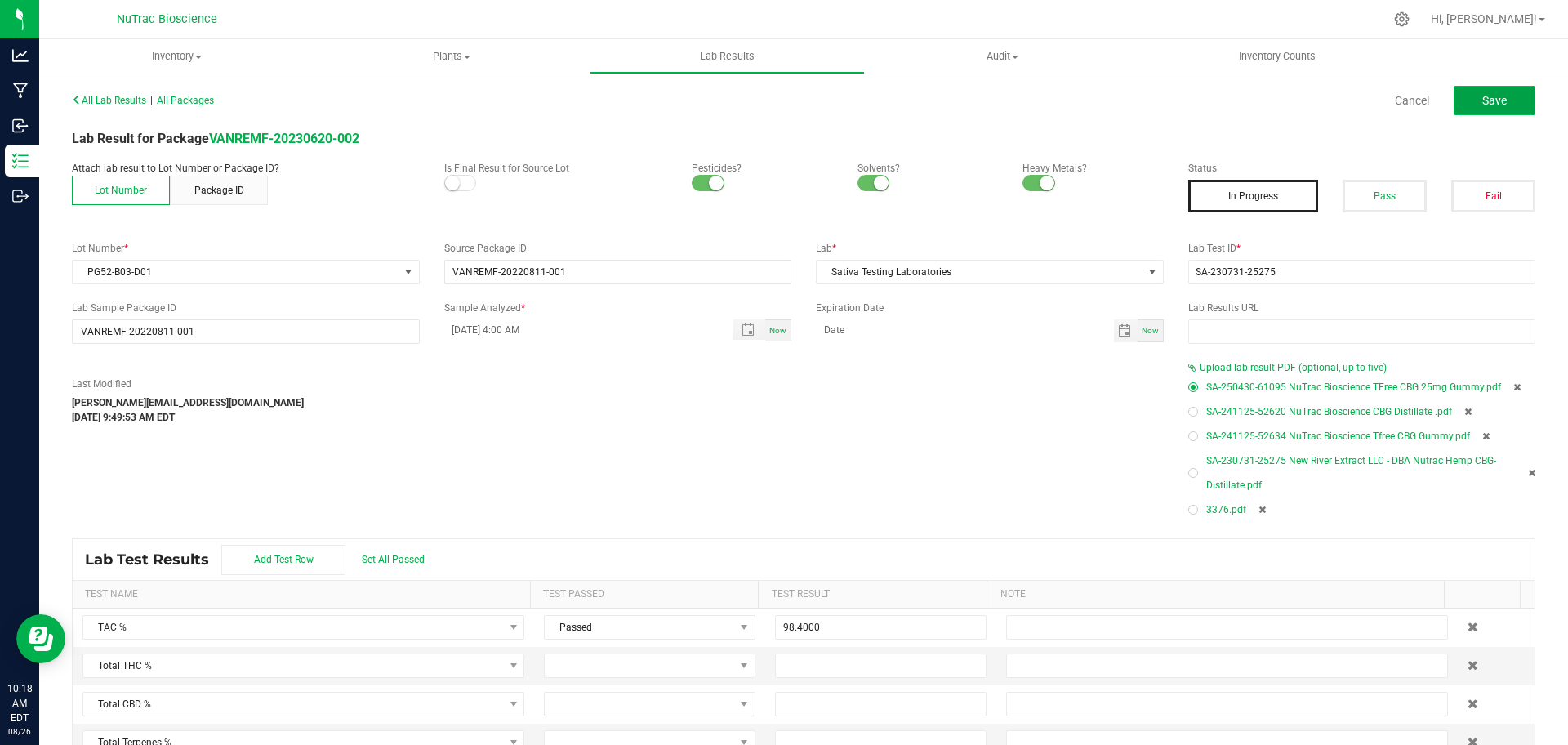
click at [1466, 99] on button "Save" at bounding box center [1495, 100] width 82 height 29
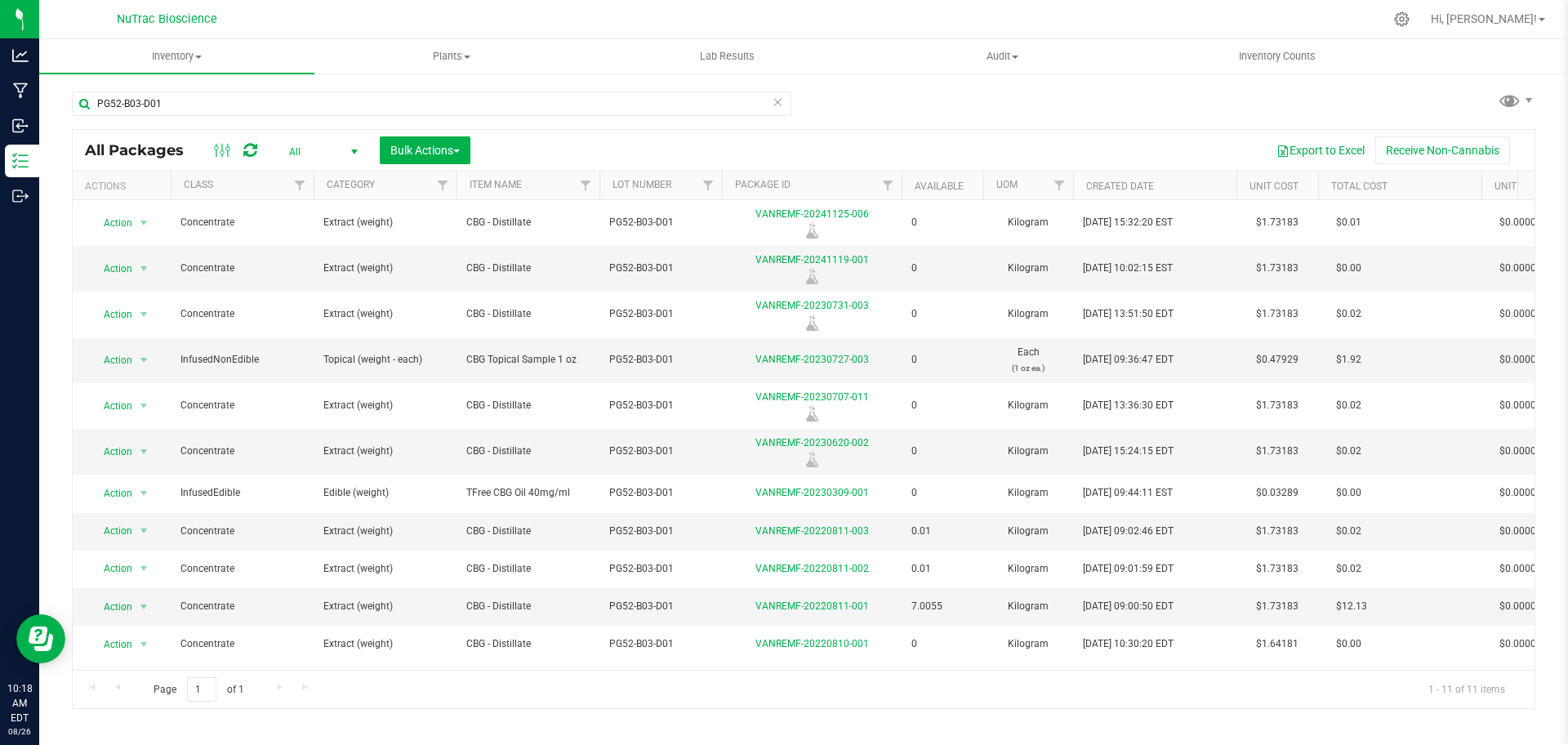
click at [780, 105] on icon at bounding box center [777, 101] width 11 height 20
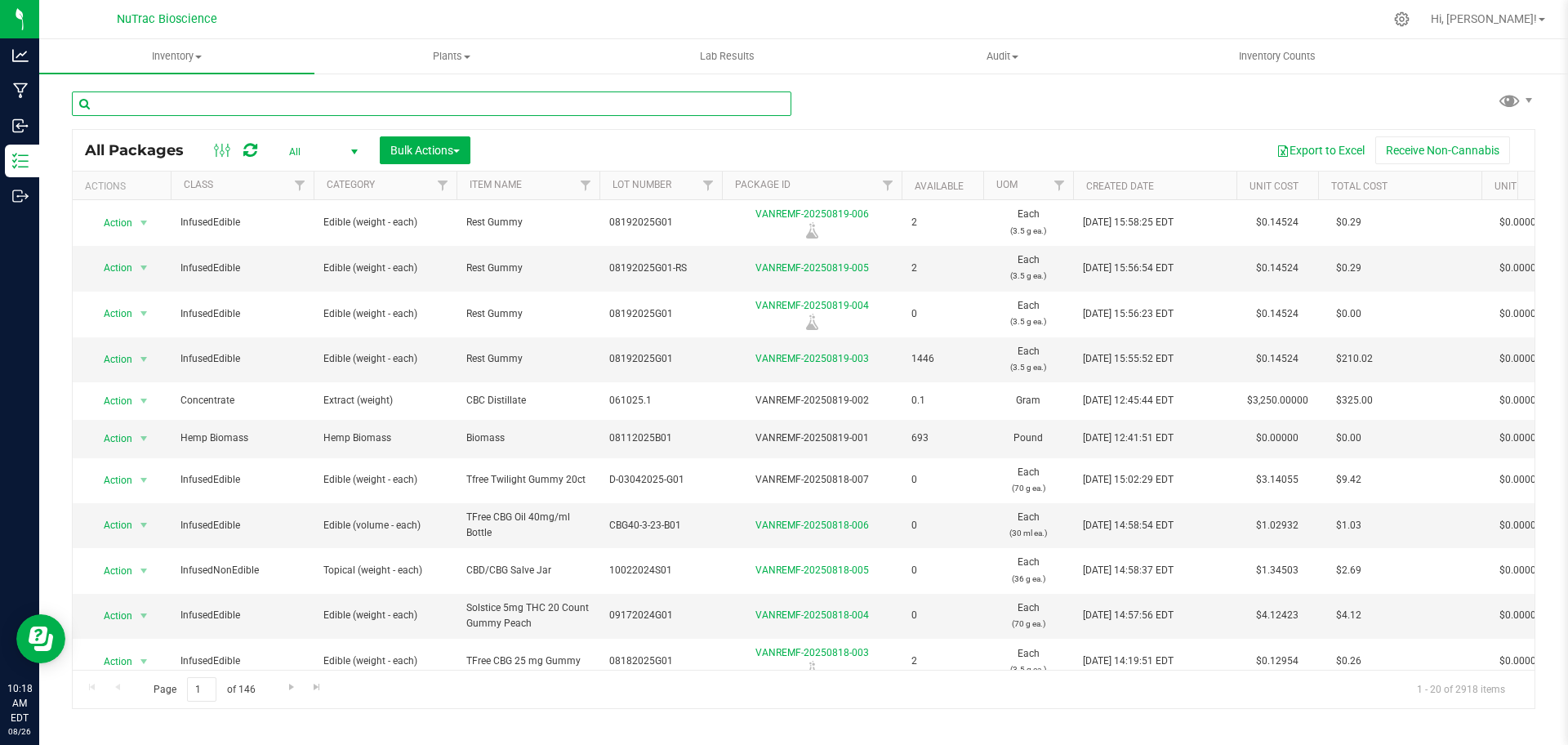
click at [769, 104] on input "text" at bounding box center [431, 104] width 720 height 24
paste input "CBD-CBN-Dist-B01.1"
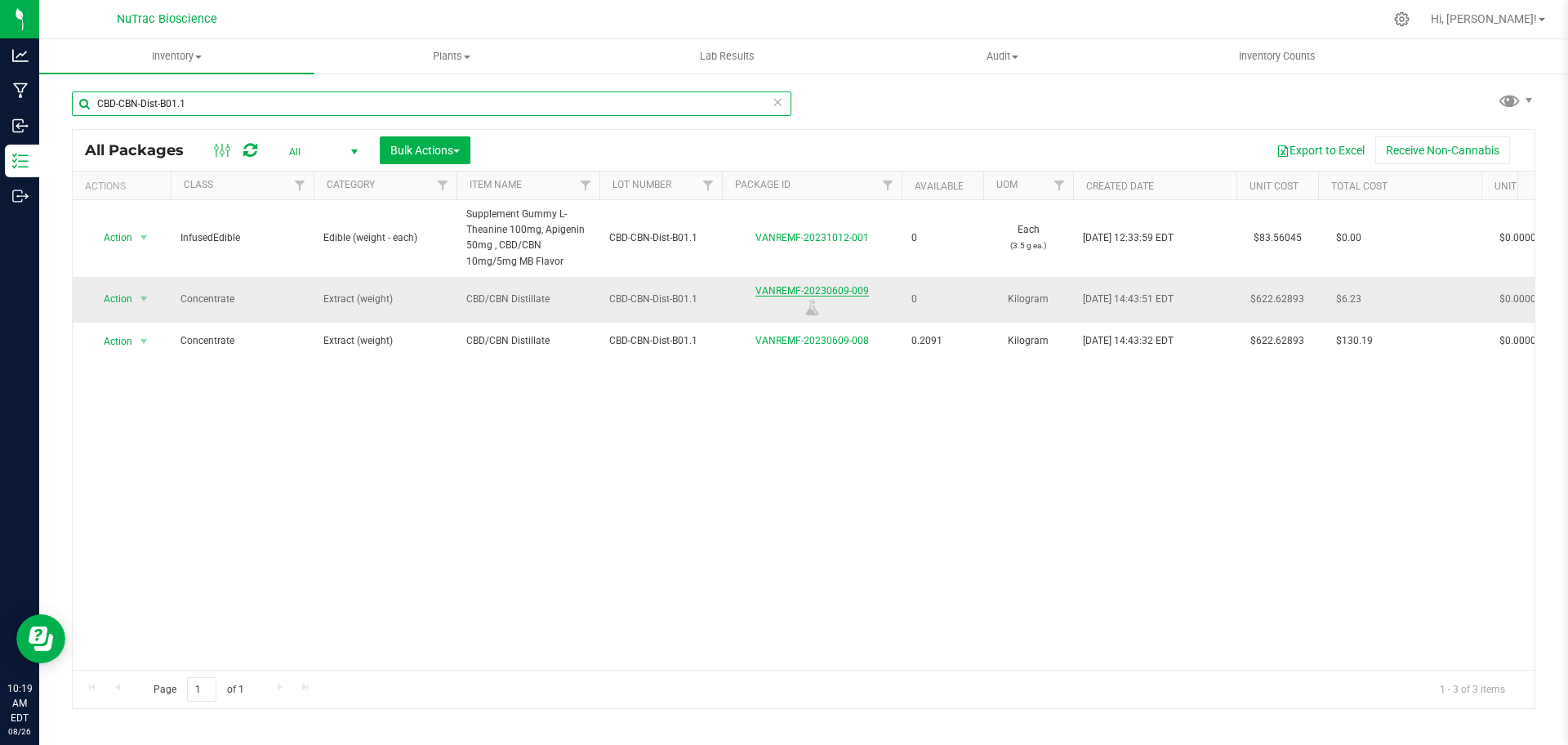
type input "CBD-CBN-Dist-B01.1"
click at [780, 292] on link "VANREMF-20230609-009" at bounding box center [812, 290] width 114 height 11
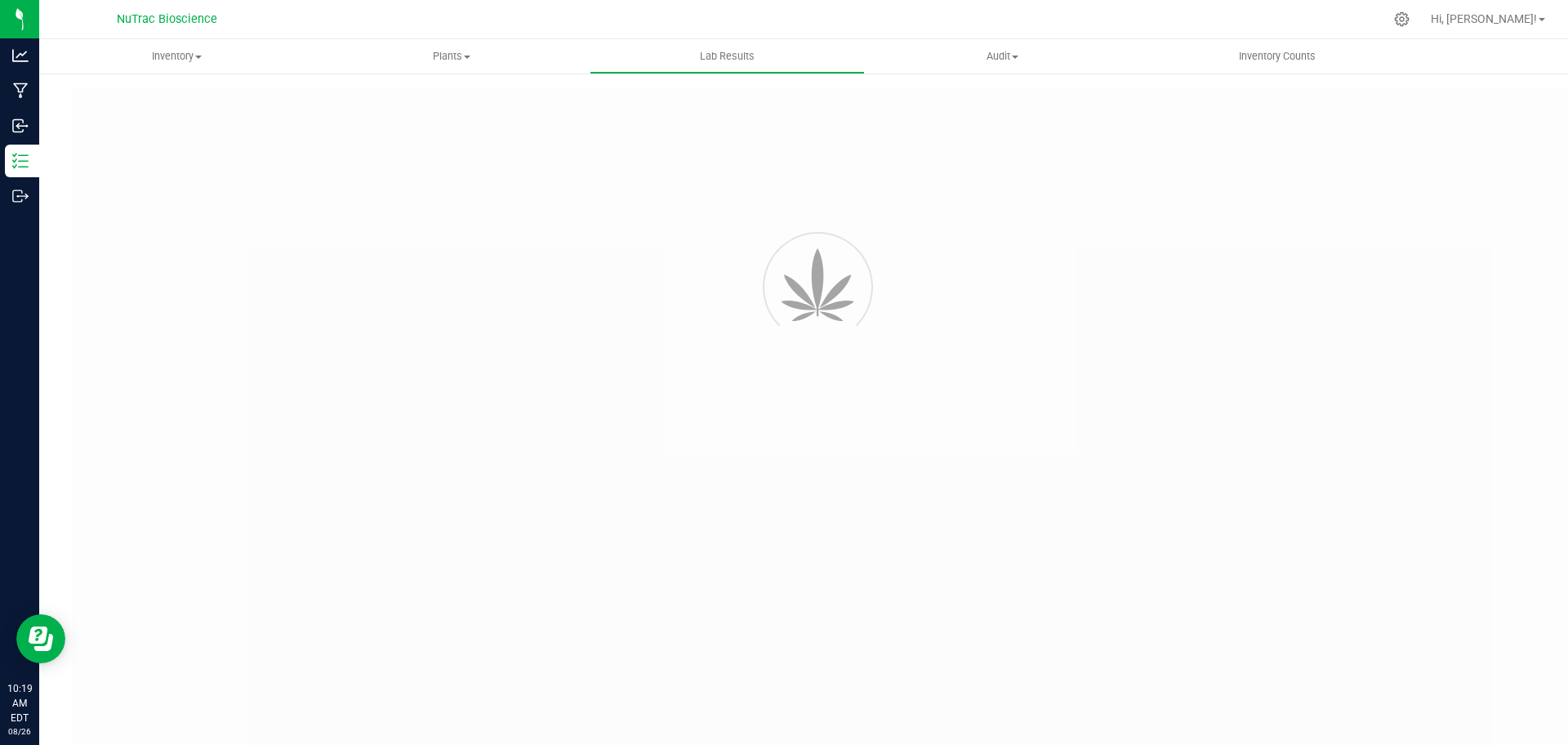
type input "VANREMF-20230609-009"
type input "53455"
type input "VANREMF-20230609-009"
type input "07/17/2024 4:00 AM"
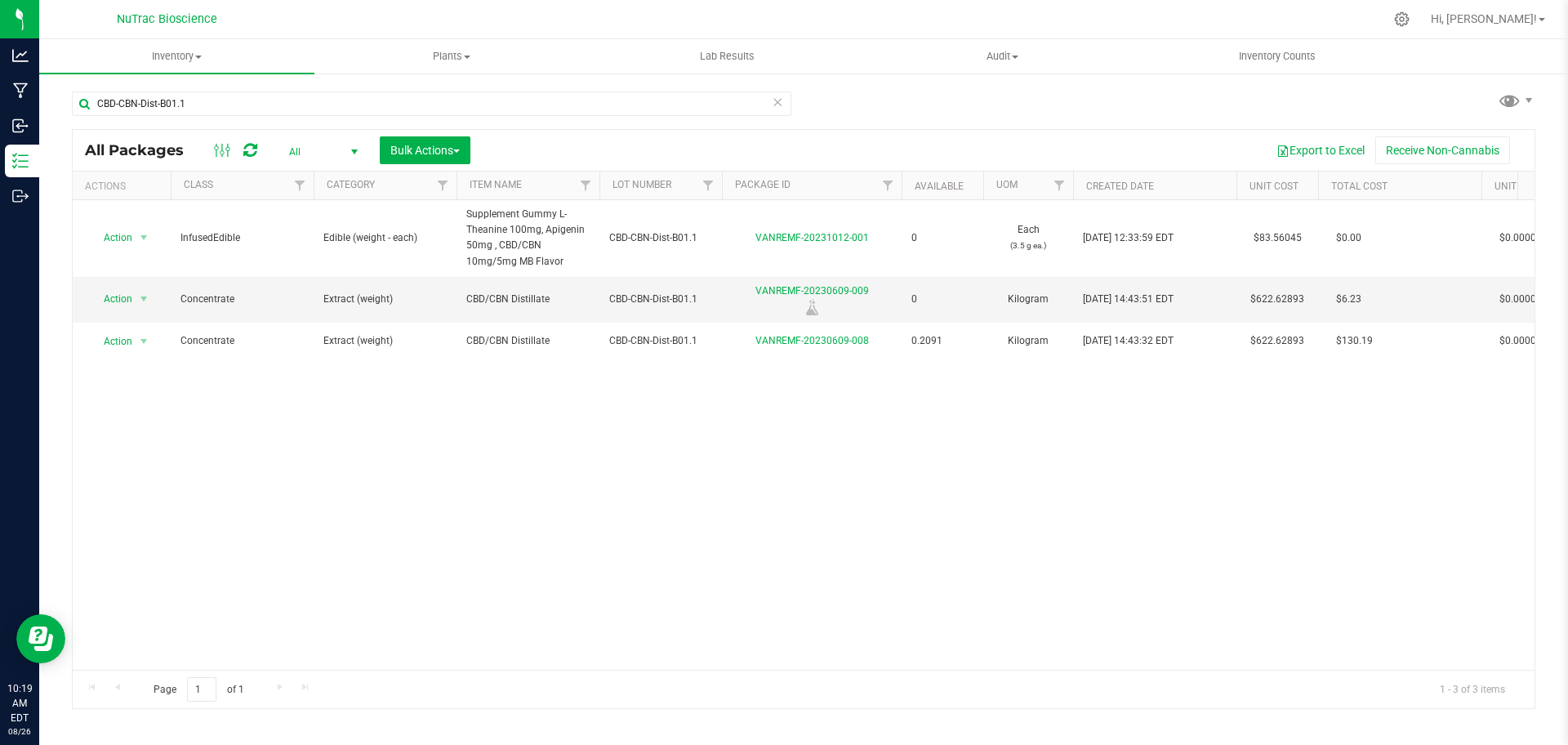
click at [1249, 490] on div "Action Action Adjust qty Edit attributes Global inventory Locate package Print …" at bounding box center [803, 435] width 1462 height 470
click at [833, 283] on div "VANREMF-20230609-009" at bounding box center [812, 299] width 185 height 32
click at [834, 288] on link "VANREMF-20230609-009" at bounding box center [812, 290] width 114 height 11
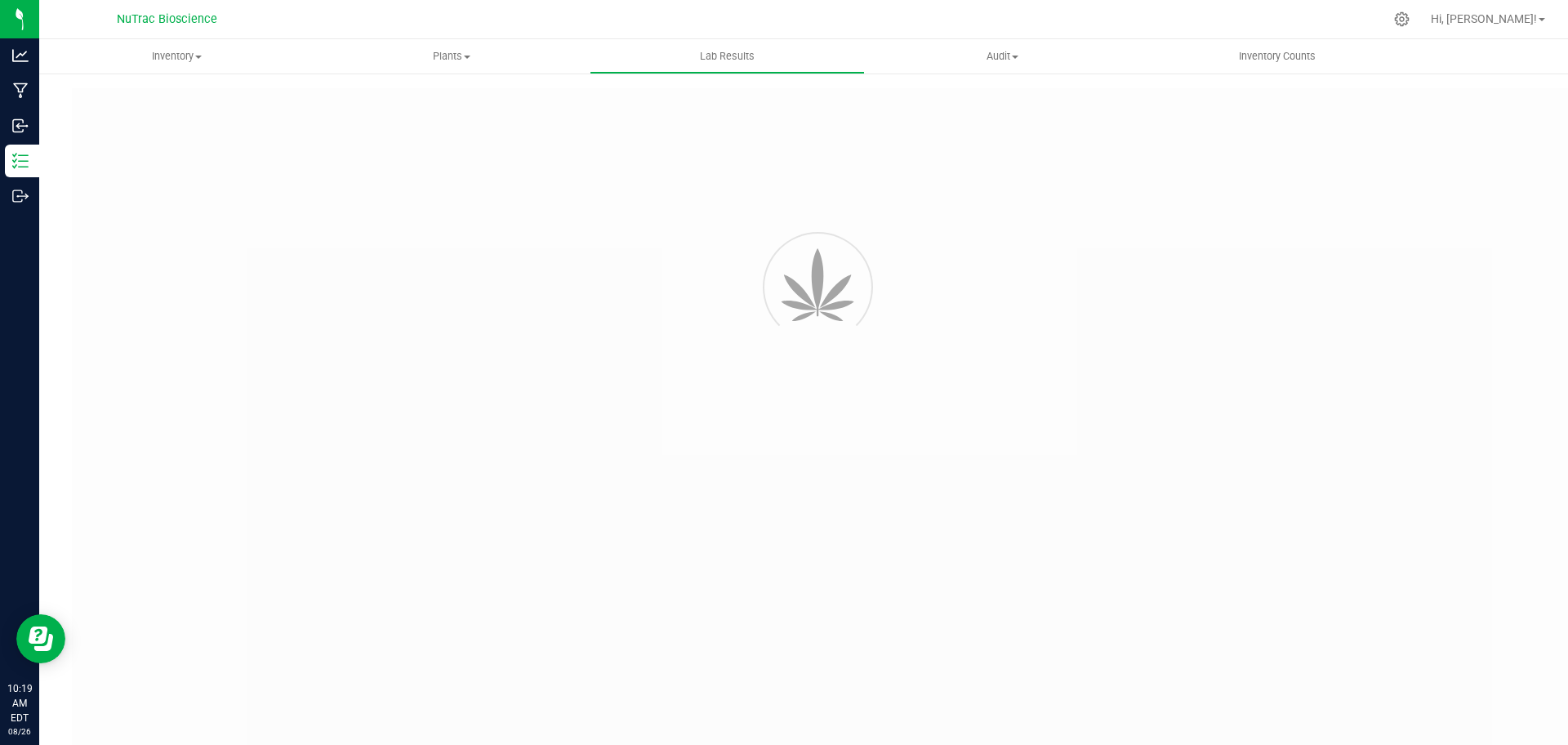
type input "VANREMF-20230609-009"
type input "53455"
type input "VANREMF-20230609-009"
type input "07/17/2024 4:00 AM"
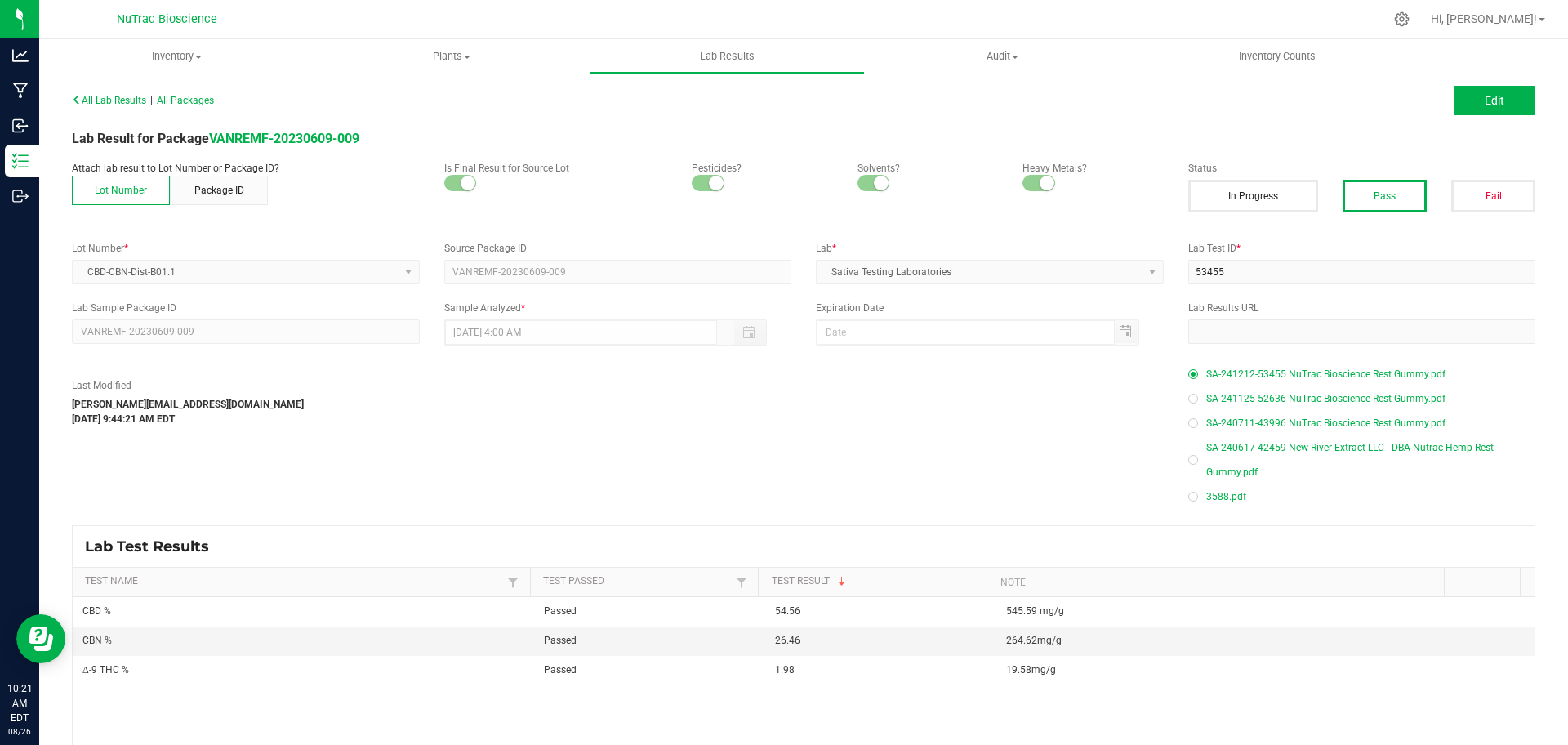
click at [1161, 526] on div "Lab Test Results" at bounding box center [803, 546] width 1462 height 41
click at [1276, 374] on span "SA-241212-53455 NuTrac Bioscience Rest Gummy.pdf" at bounding box center [1326, 374] width 239 height 24
click at [1359, 400] on span "SA-241125-52636 NuTrac Bioscience Rest Gummy.pdf" at bounding box center [1326, 399] width 239 height 24
click at [1322, 420] on span "SA-240711-43996 NuTrac Bioscience Rest Gummy.pdf" at bounding box center [1326, 423] width 239 height 24
click at [1219, 457] on span "SA-240617-42459 New River Extract LLC - DBA Nutrac Hemp Rest Gummy.pdf" at bounding box center [1371, 459] width 330 height 49
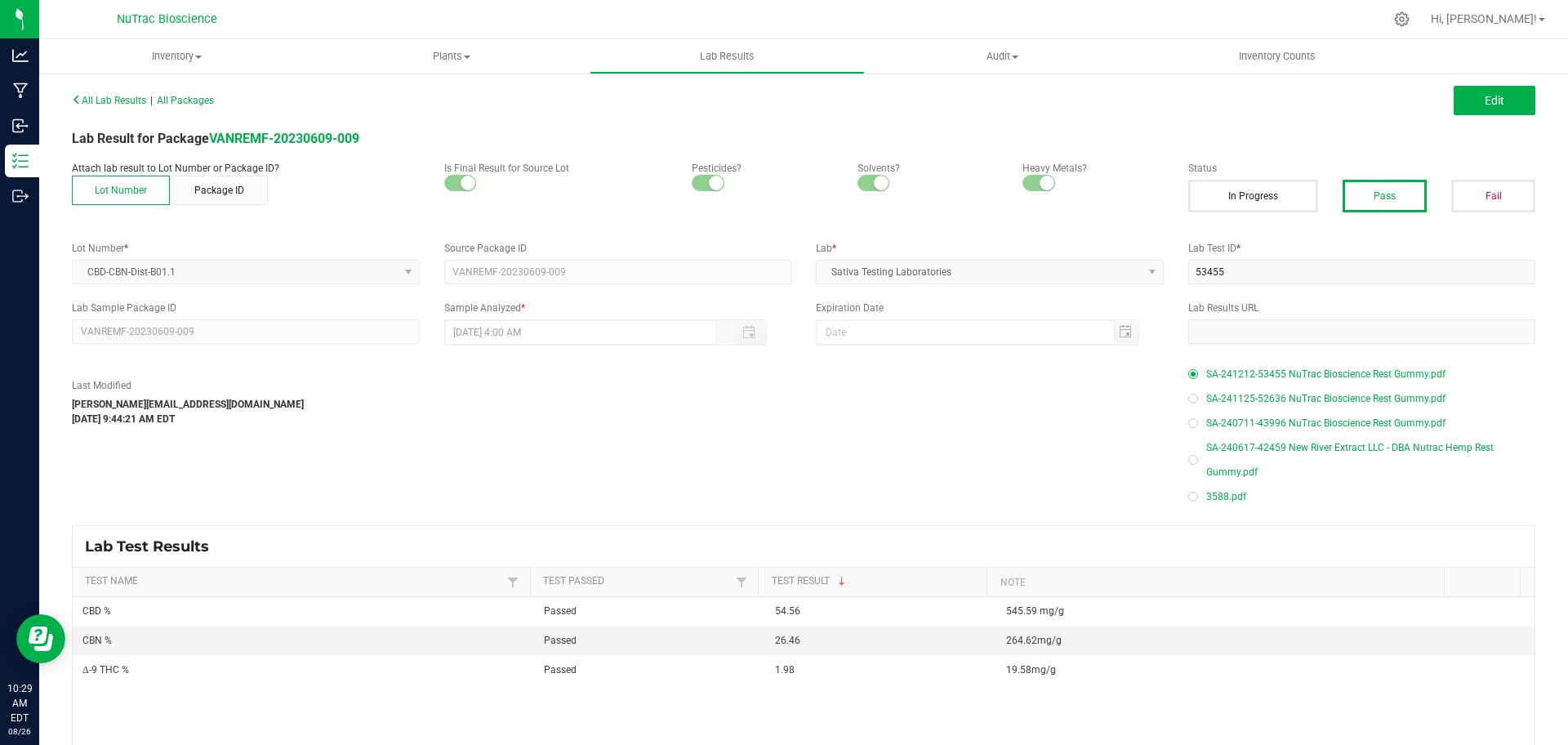
click at [1207, 490] on span "3588.pdf" at bounding box center [1226, 496] width 40 height 24
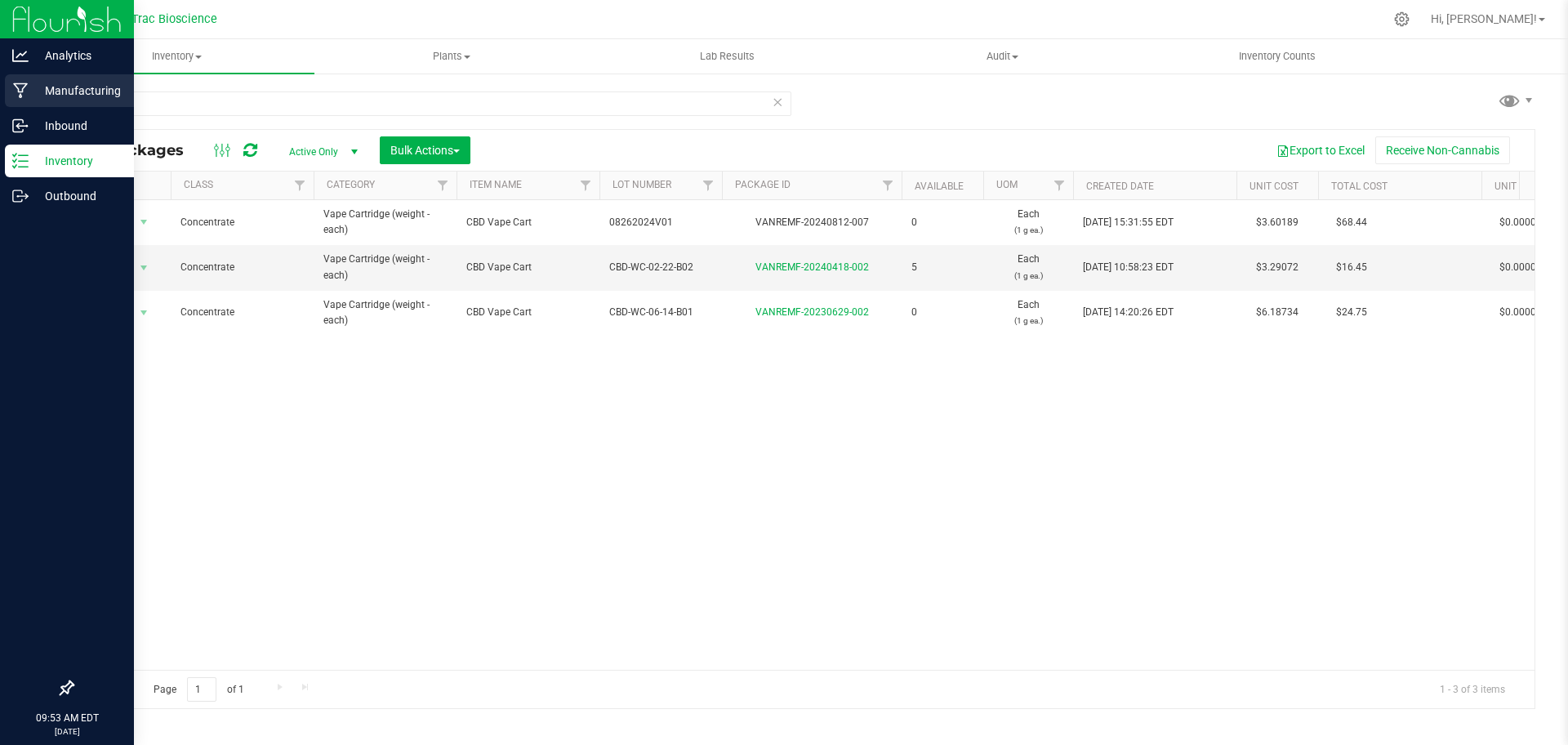
click at [69, 91] on p "Manufacturing" at bounding box center [78, 91] width 98 height 20
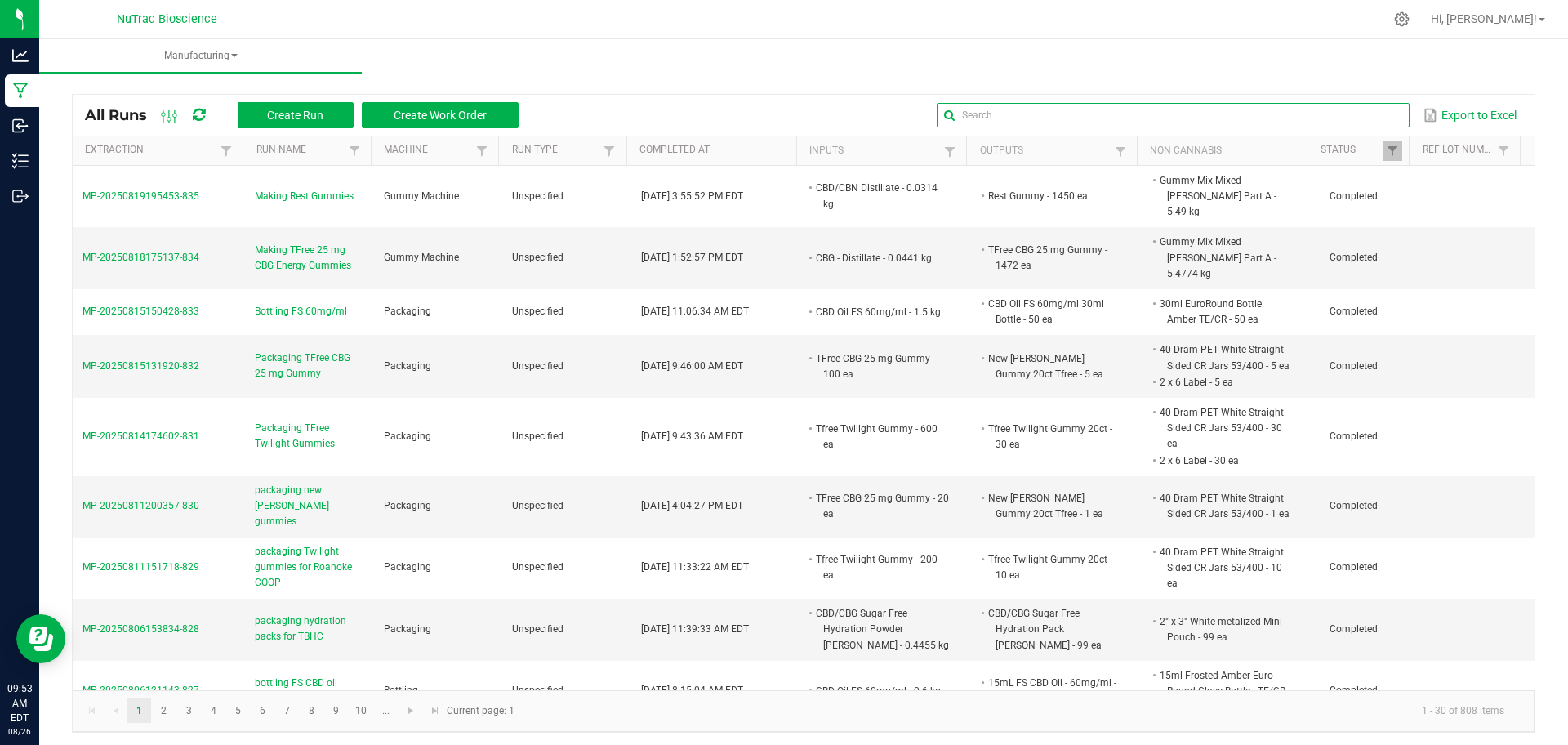
click at [1353, 123] on input "text" at bounding box center [1173, 115] width 473 height 24
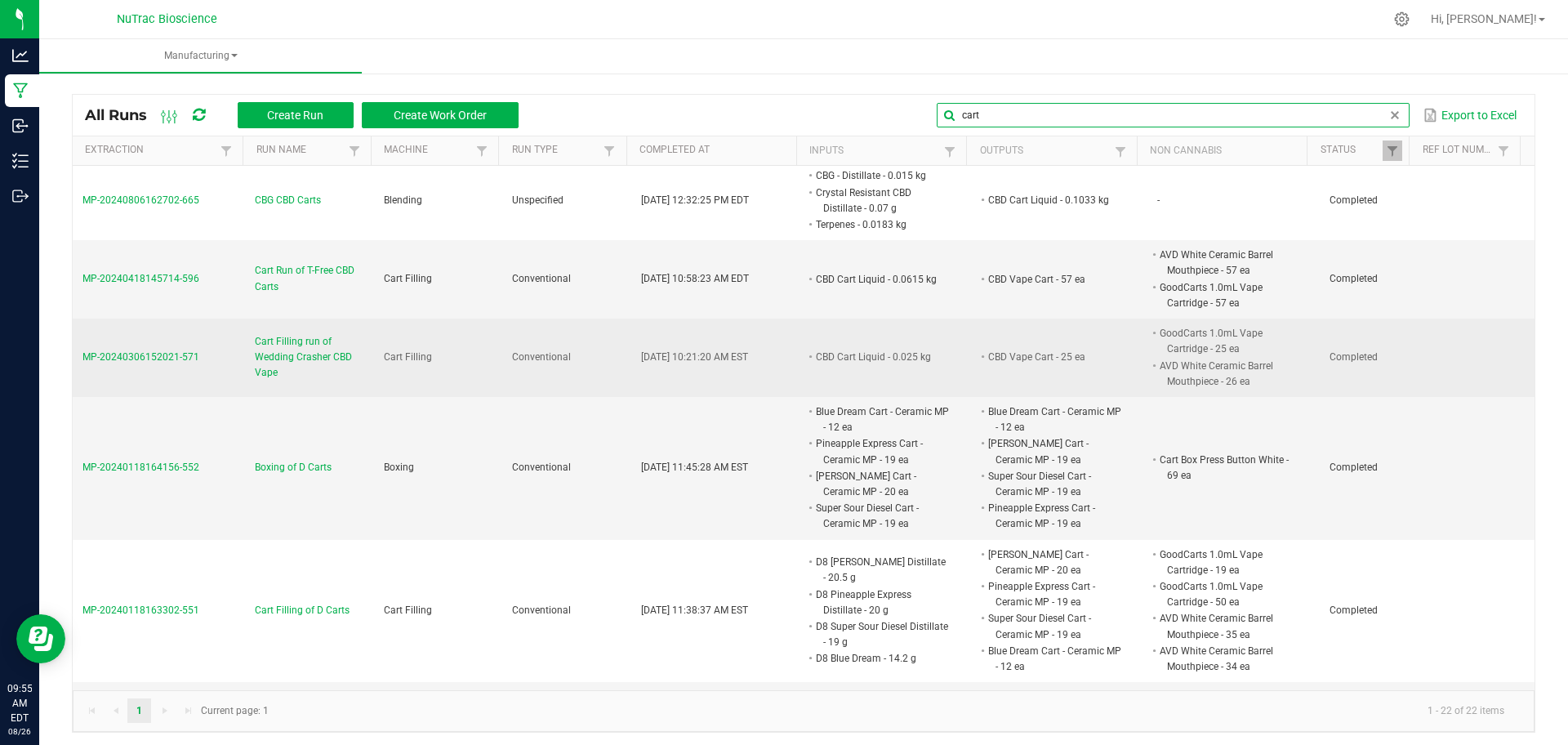
scroll to position [160, 0]
type input "cart"
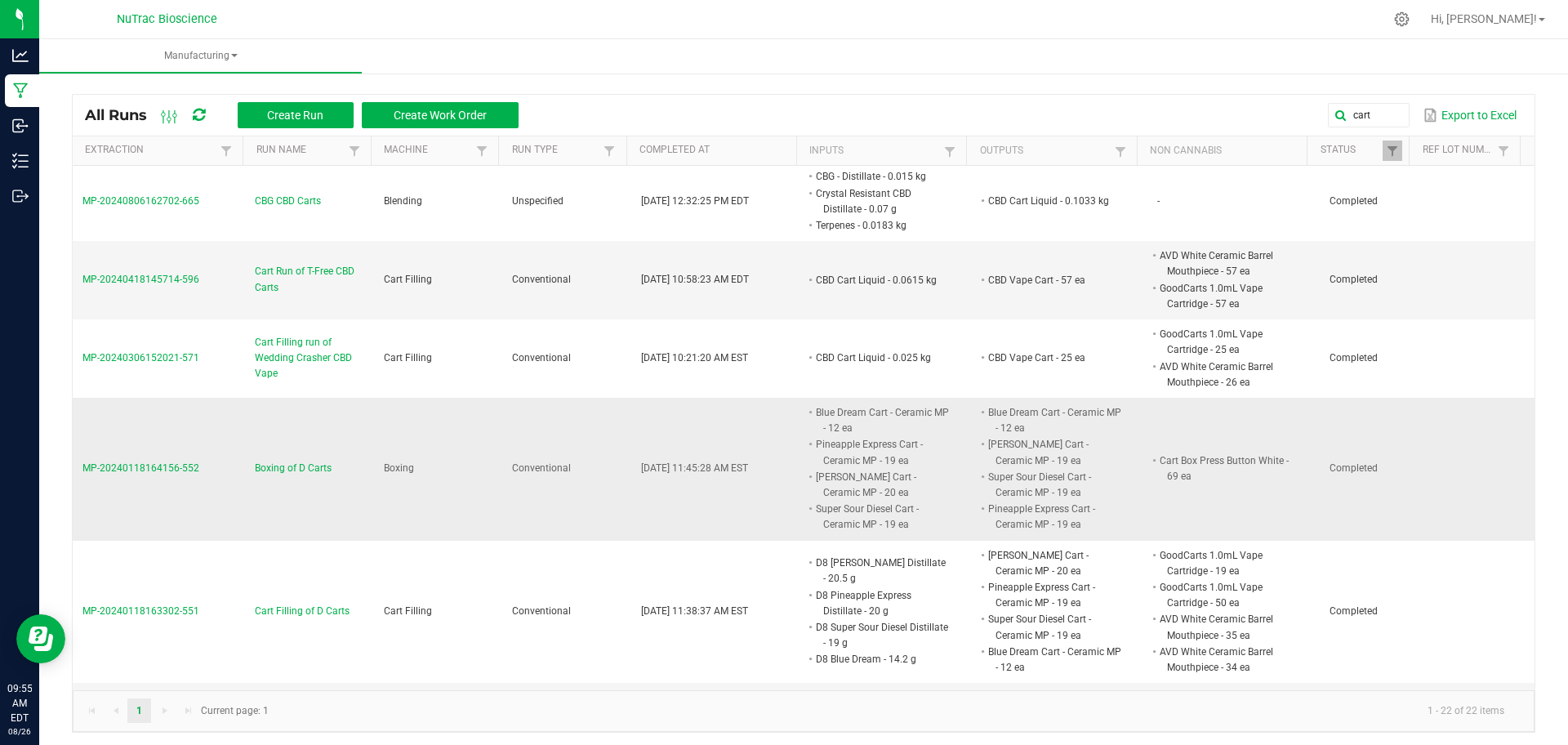
drag, startPoint x: 320, startPoint y: 341, endPoint x: 247, endPoint y: 420, distance: 107.6
click at [247, 420] on td "Boxing of D Carts" at bounding box center [310, 470] width 129 height 143
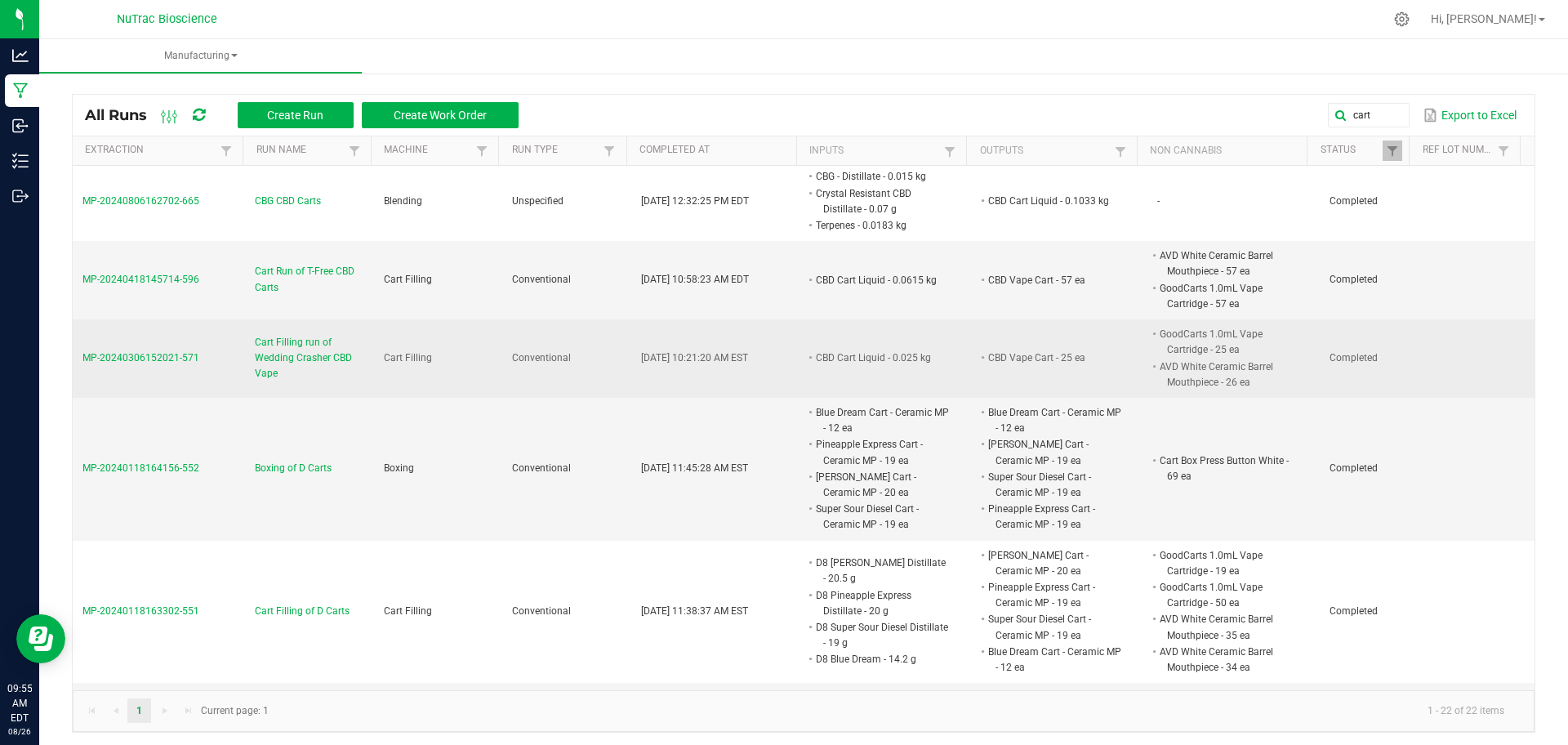
click at [292, 364] on span "Cart Filling run of Wedding Crasher CBD Vape" at bounding box center [309, 358] width 110 height 47
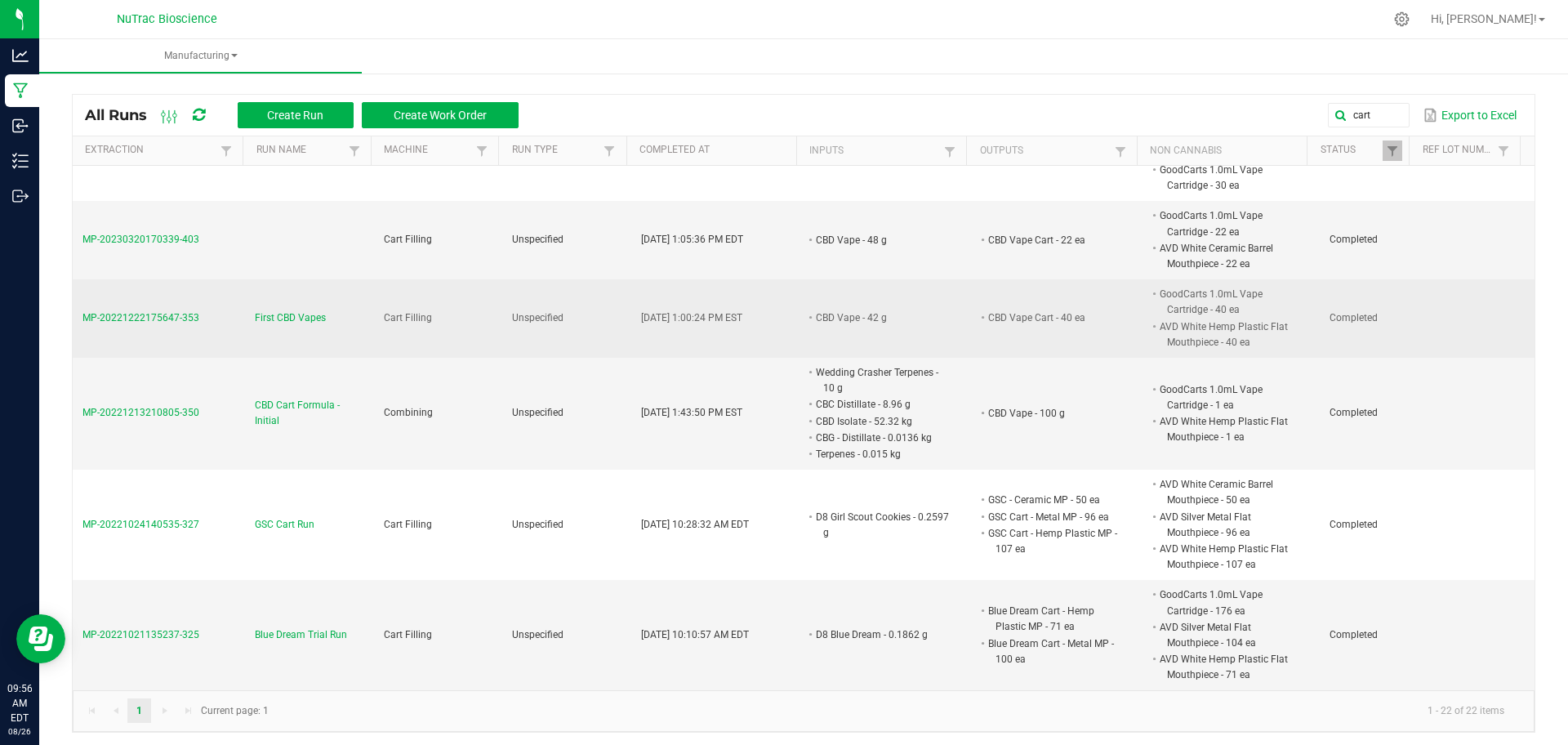
scroll to position [4, 0]
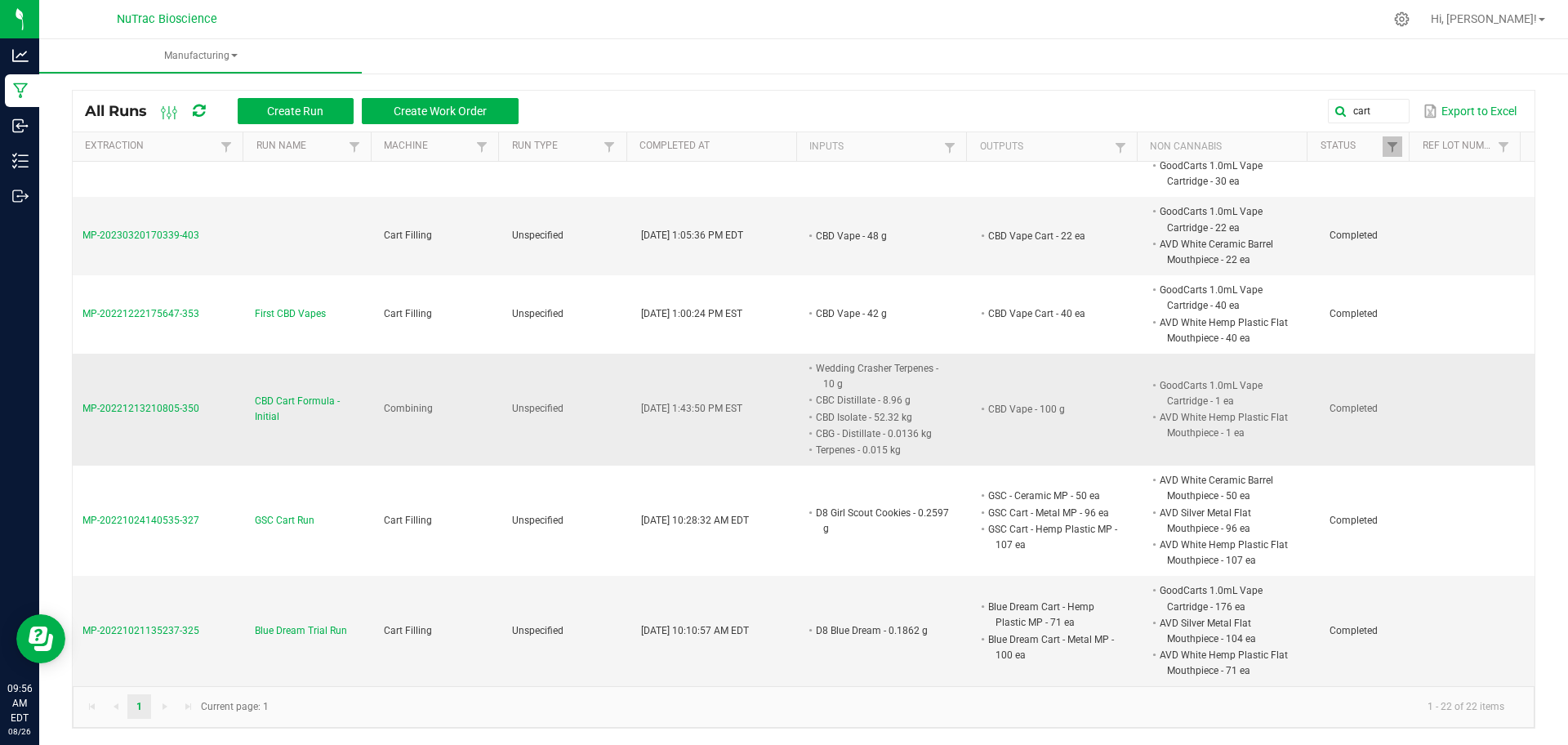
click at [302, 406] on span "CBD Cart Formula - Initial" at bounding box center [309, 409] width 110 height 31
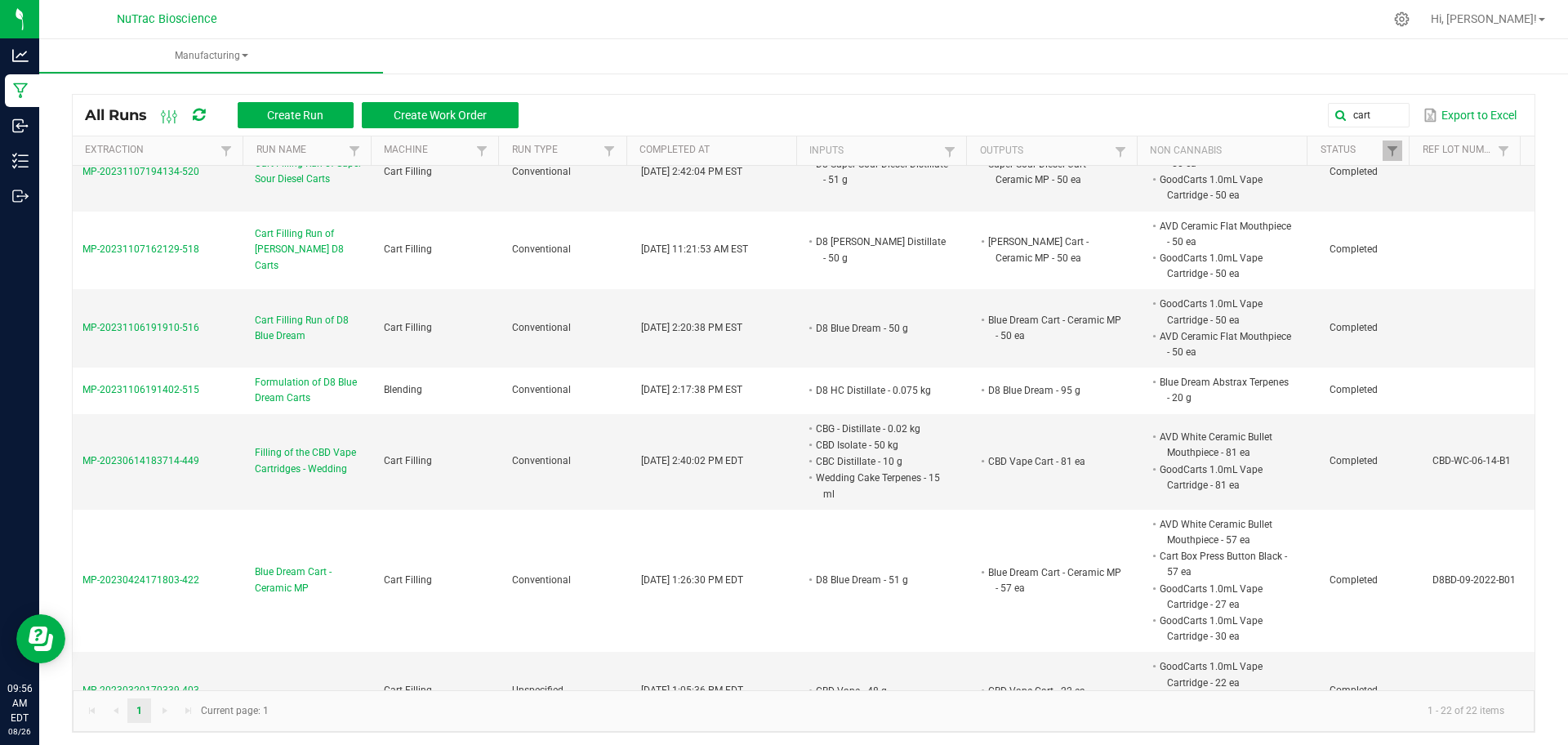
scroll to position [1234, 0]
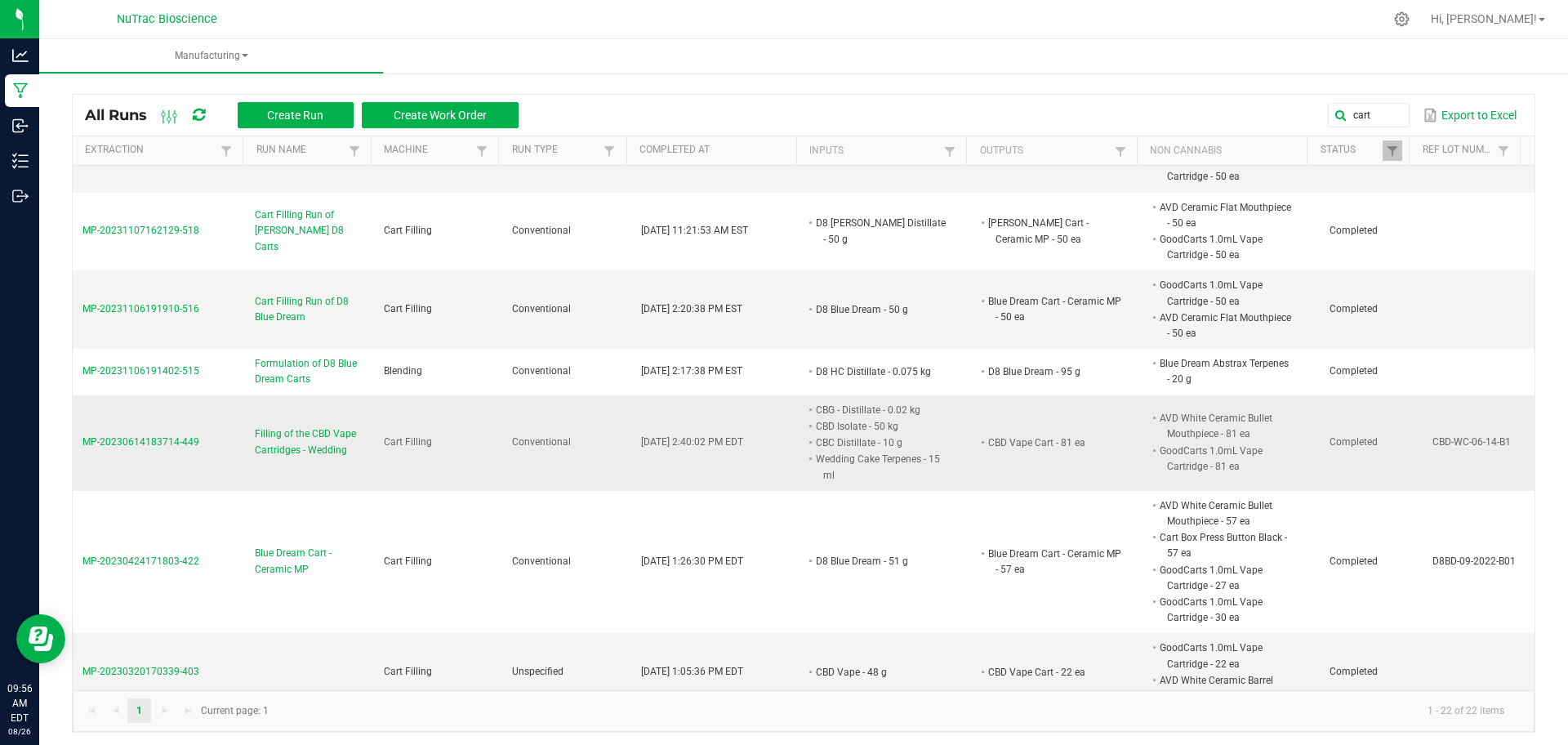
click at [324, 450] on span "Filling of the CBD Vape Cartridges - Wedding" at bounding box center [309, 442] width 110 height 31
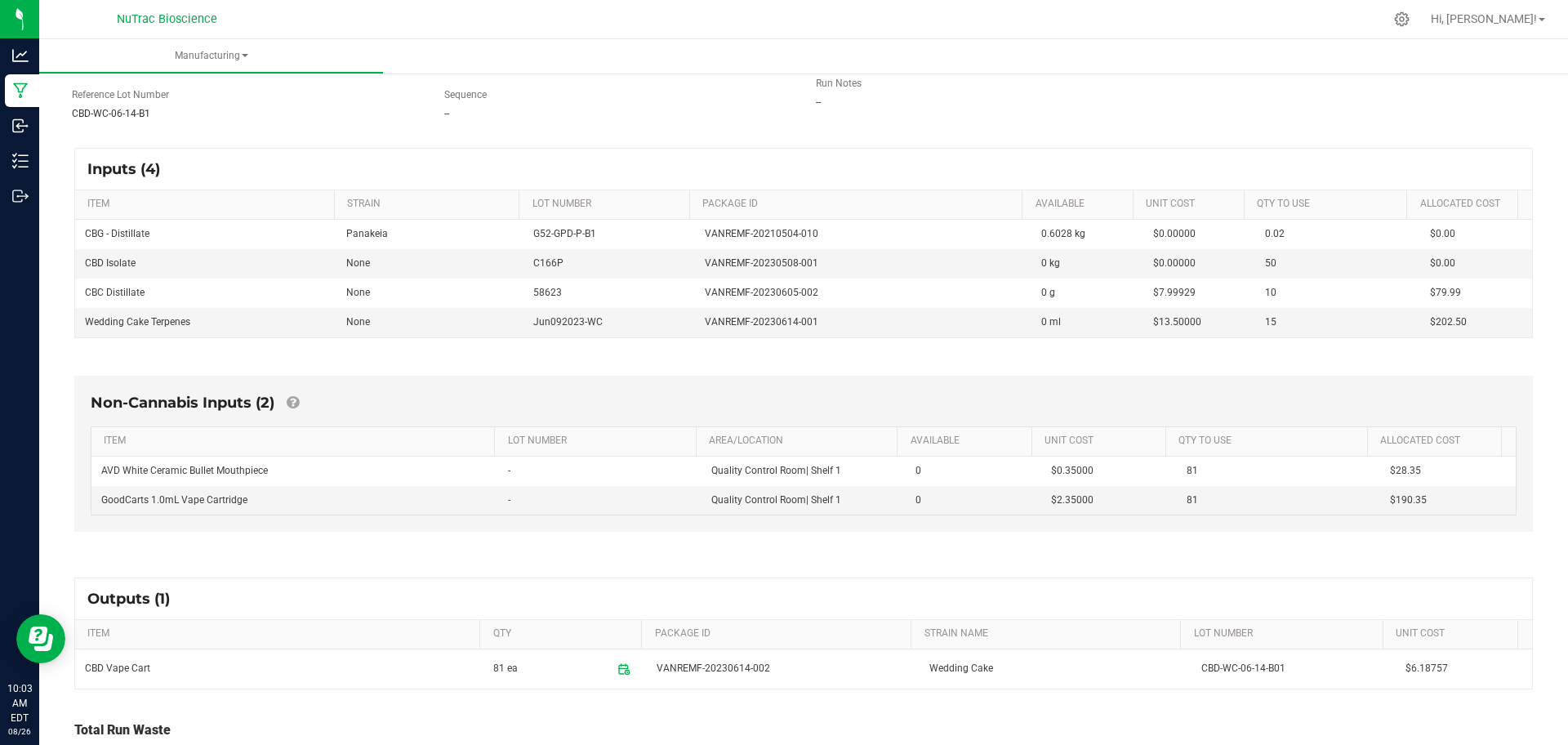
scroll to position [283, 0]
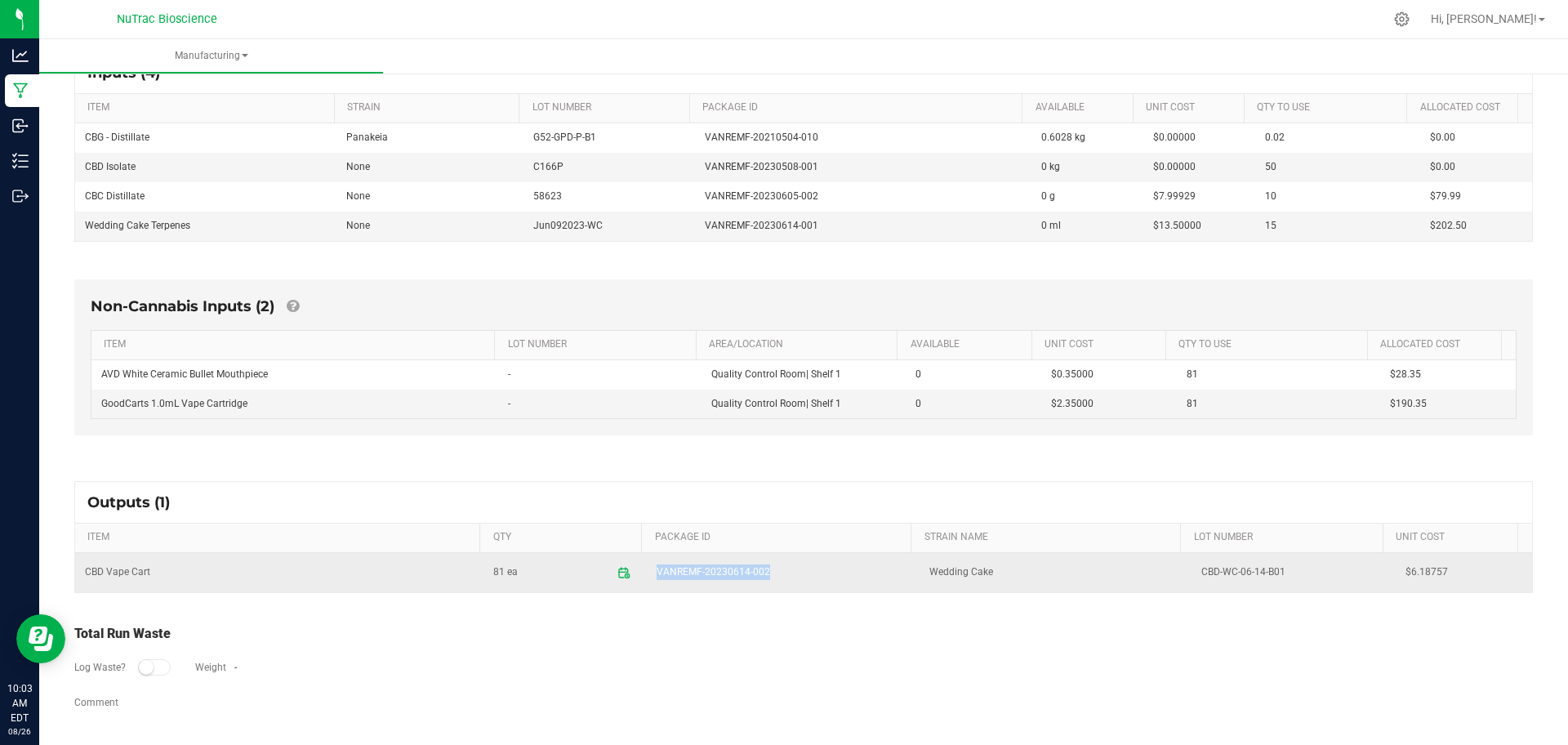
drag, startPoint x: 783, startPoint y: 573, endPoint x: 641, endPoint y: 565, distance: 142.2
click at [647, 565] on td "VANREMF-20230614-002" at bounding box center [783, 572] width 272 height 39
copy span "VANREMF-20230614-002"
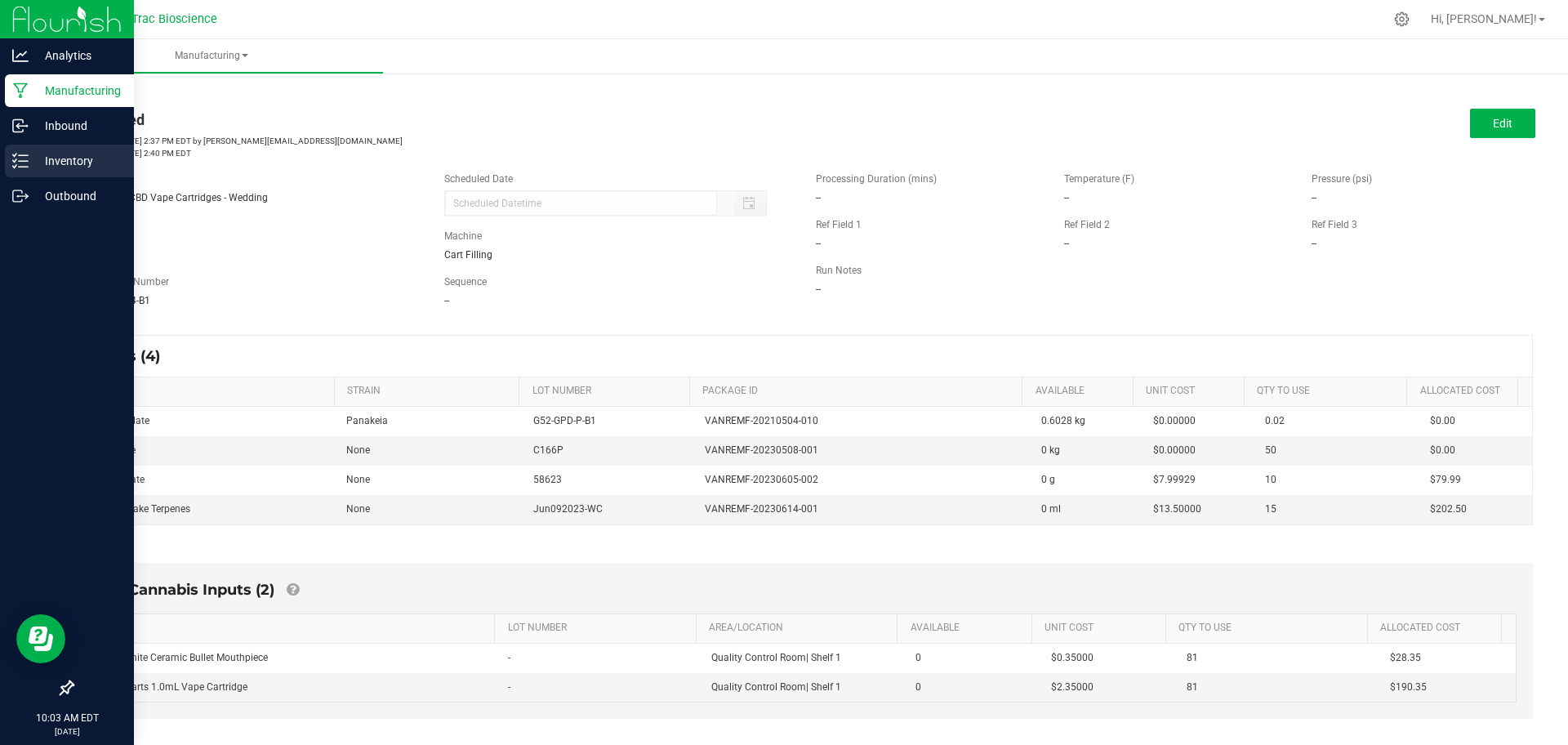
click at [57, 165] on p "Inventory" at bounding box center [78, 161] width 98 height 20
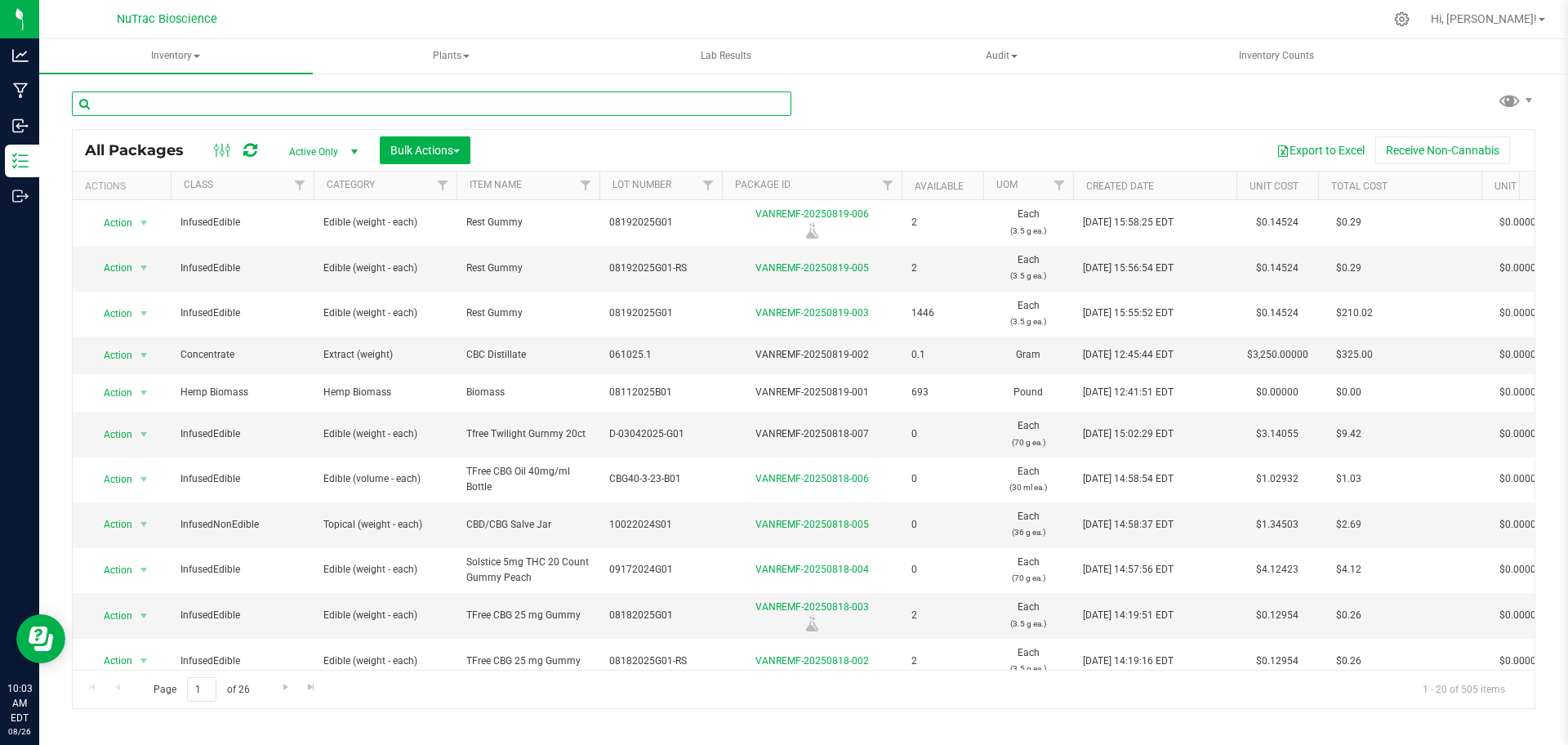
click at [332, 98] on input "text" at bounding box center [431, 104] width 720 height 24
paste input "VANREMF-20230614-002"
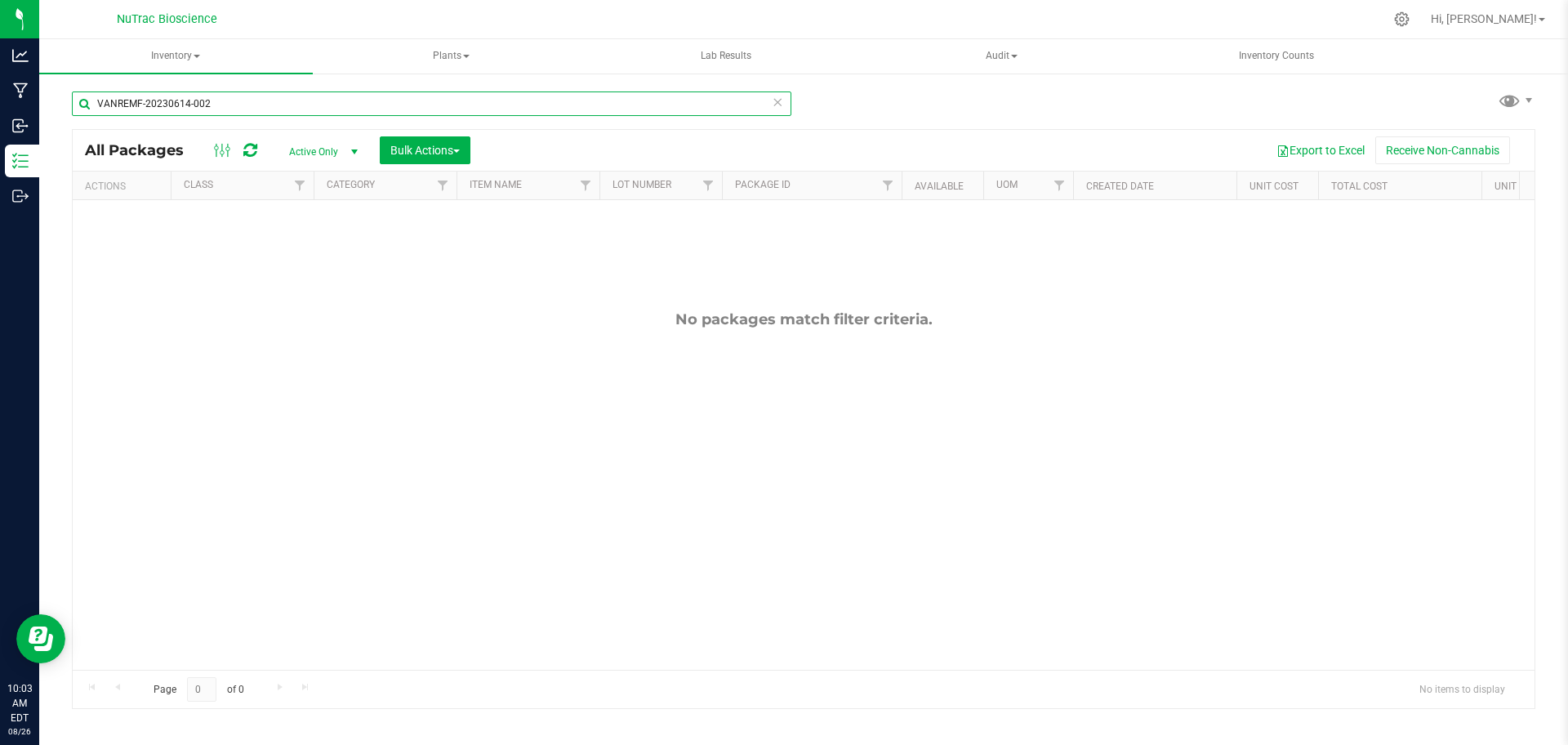
type input "VANREMF-20230614-002"
click at [307, 151] on span "Active Only" at bounding box center [320, 152] width 90 height 22
click at [312, 249] on li "All" at bounding box center [319, 250] width 88 height 24
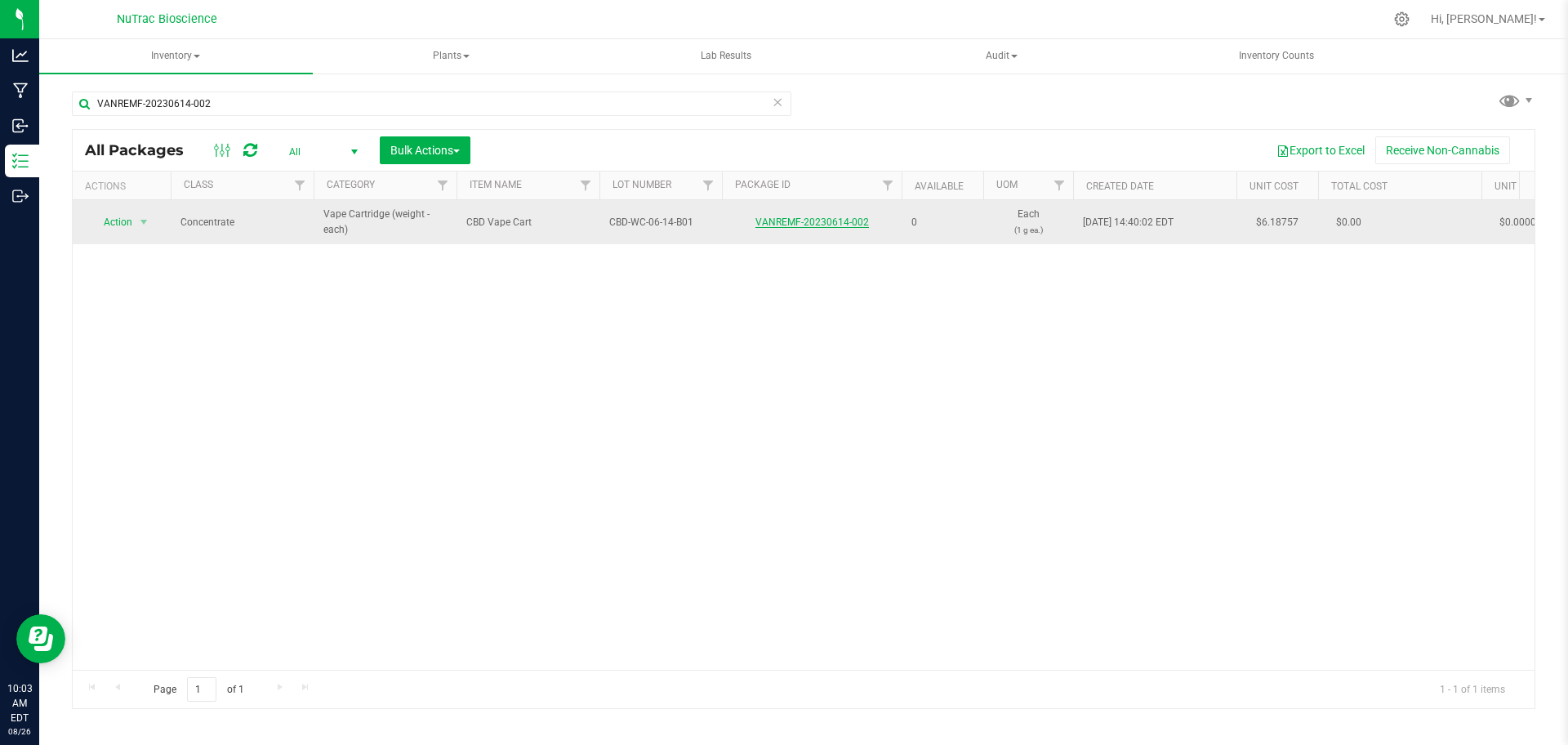
click at [828, 224] on link "VANREMF-20230614-002" at bounding box center [812, 222] width 114 height 11
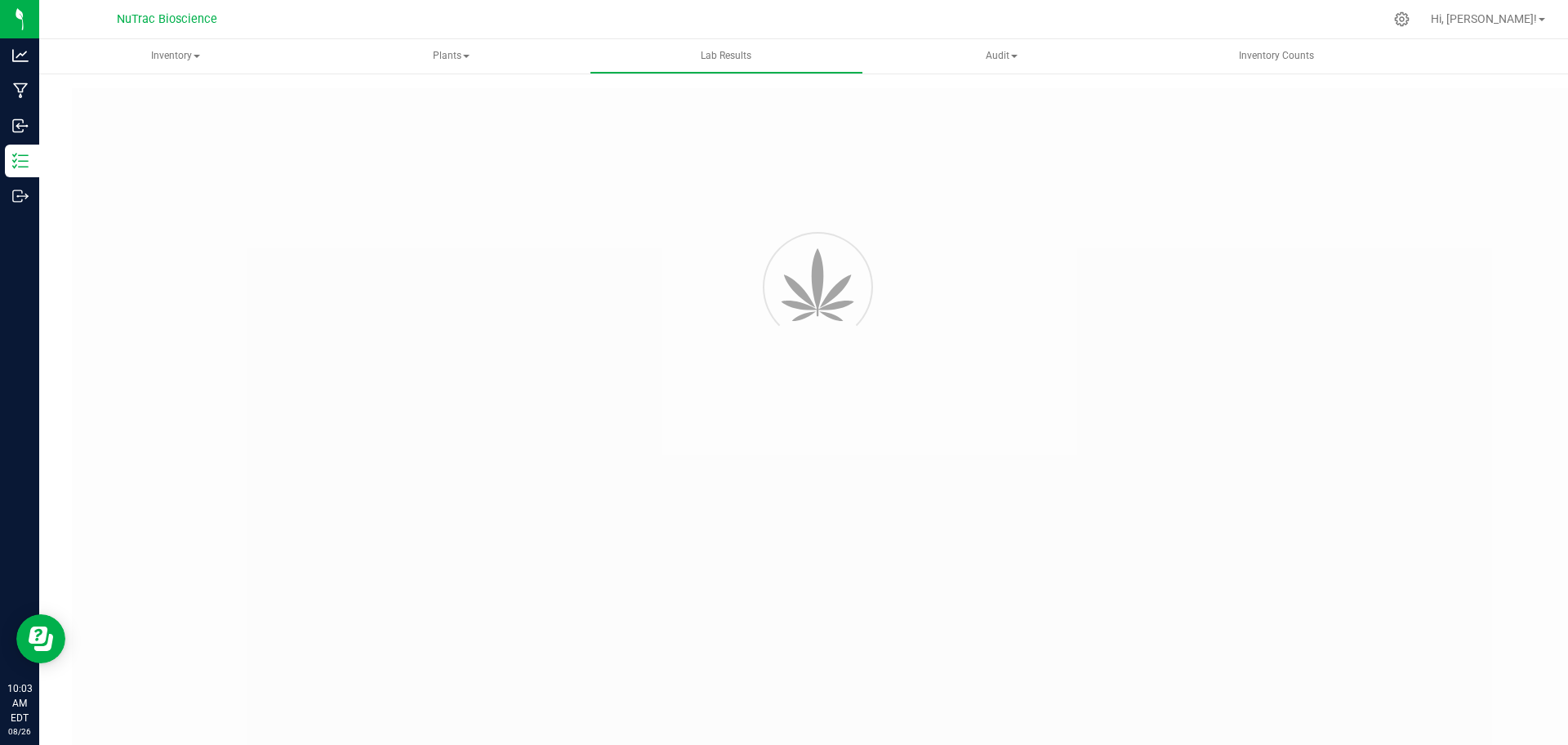
type input "VANREMF-20230926-001"
type input "SAM-2023-3364"
type input "VANREMF-20230926-001"
type input "06/17/2023 8:22 AM"
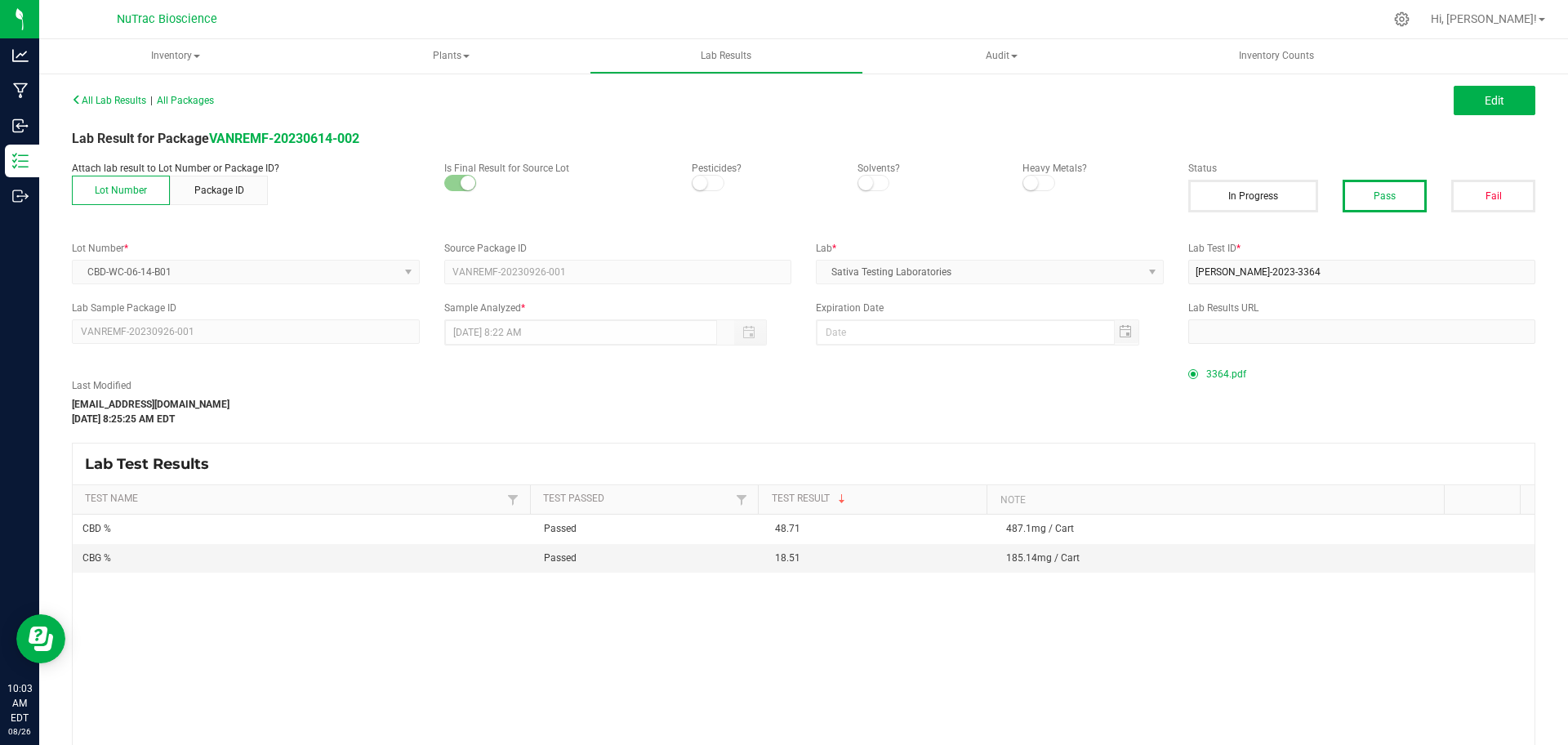
click at [1207, 378] on span "3364.pdf" at bounding box center [1226, 374] width 40 height 24
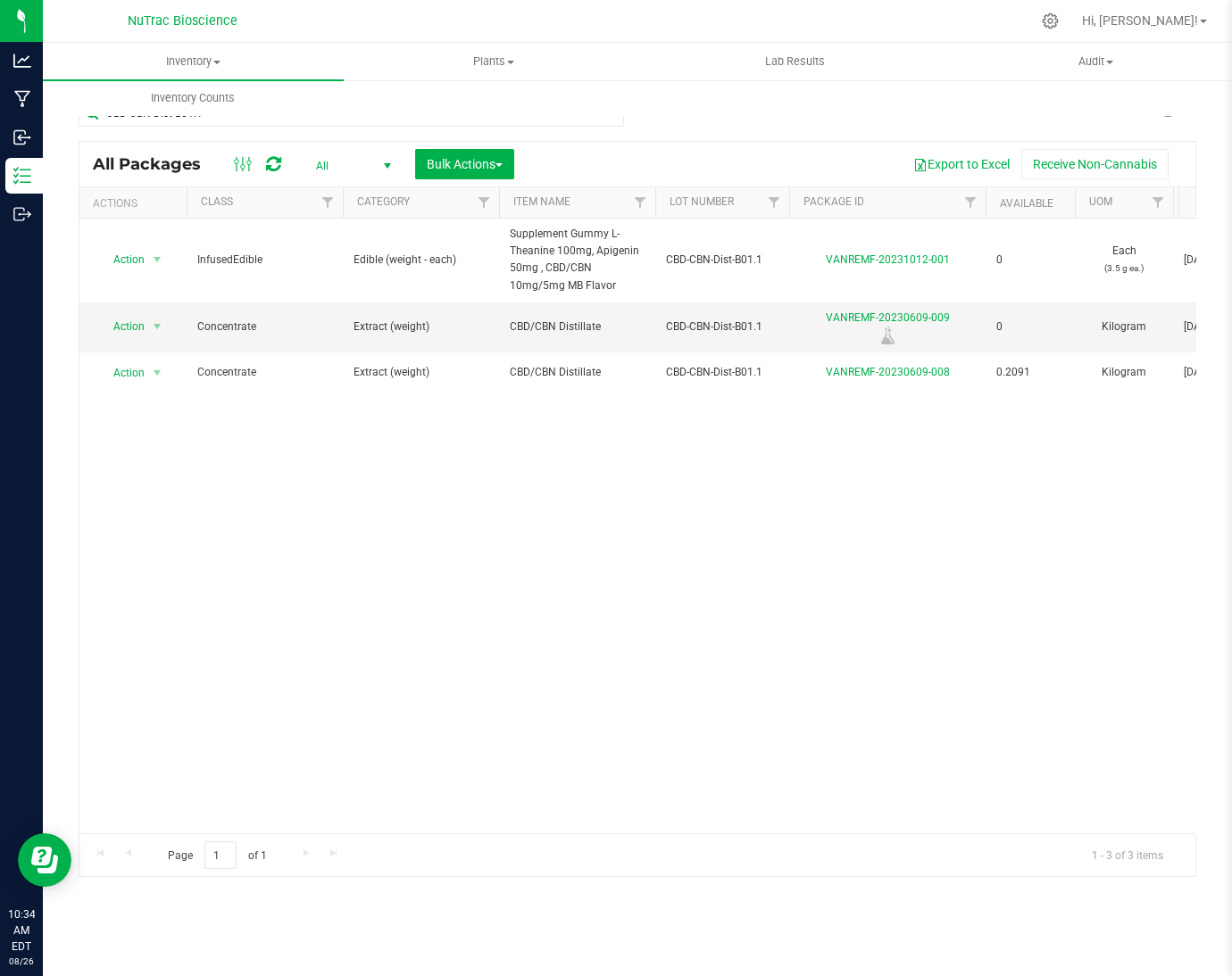
drag, startPoint x: 989, startPoint y: 2, endPoint x: 666, endPoint y: 121, distance: 344.2
click at [666, 121] on div "CBD-CBN-Dist-B01.1 All Packages All Active Only Lab Samples Locked All Bulk Act…" at bounding box center [637, 480] width 1118 height 794
click at [52, 861] on icon "Open Resource Center" at bounding box center [48, 865] width 21 height 19
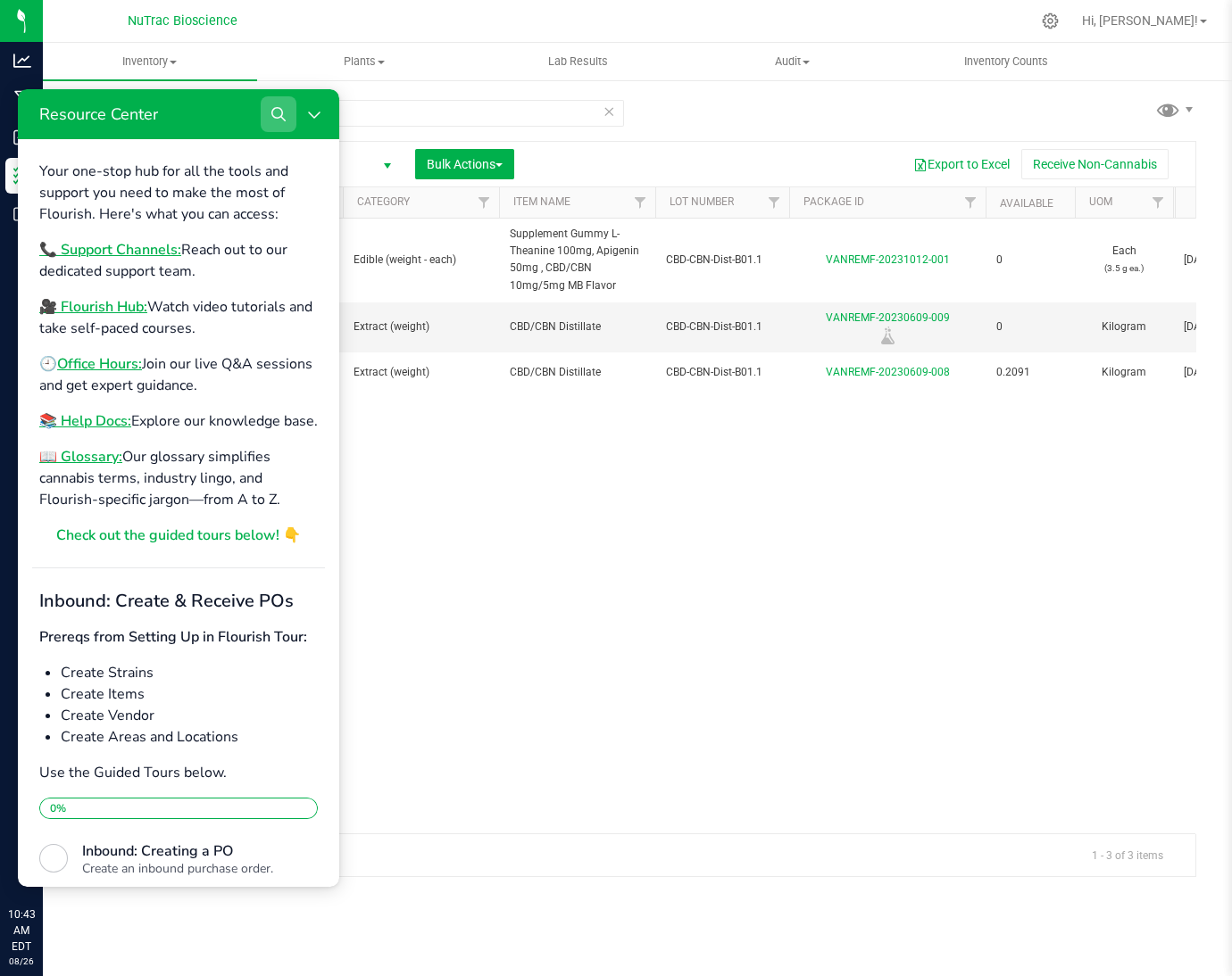
click at [279, 115] on icon "Search" at bounding box center [278, 114] width 14 height 14
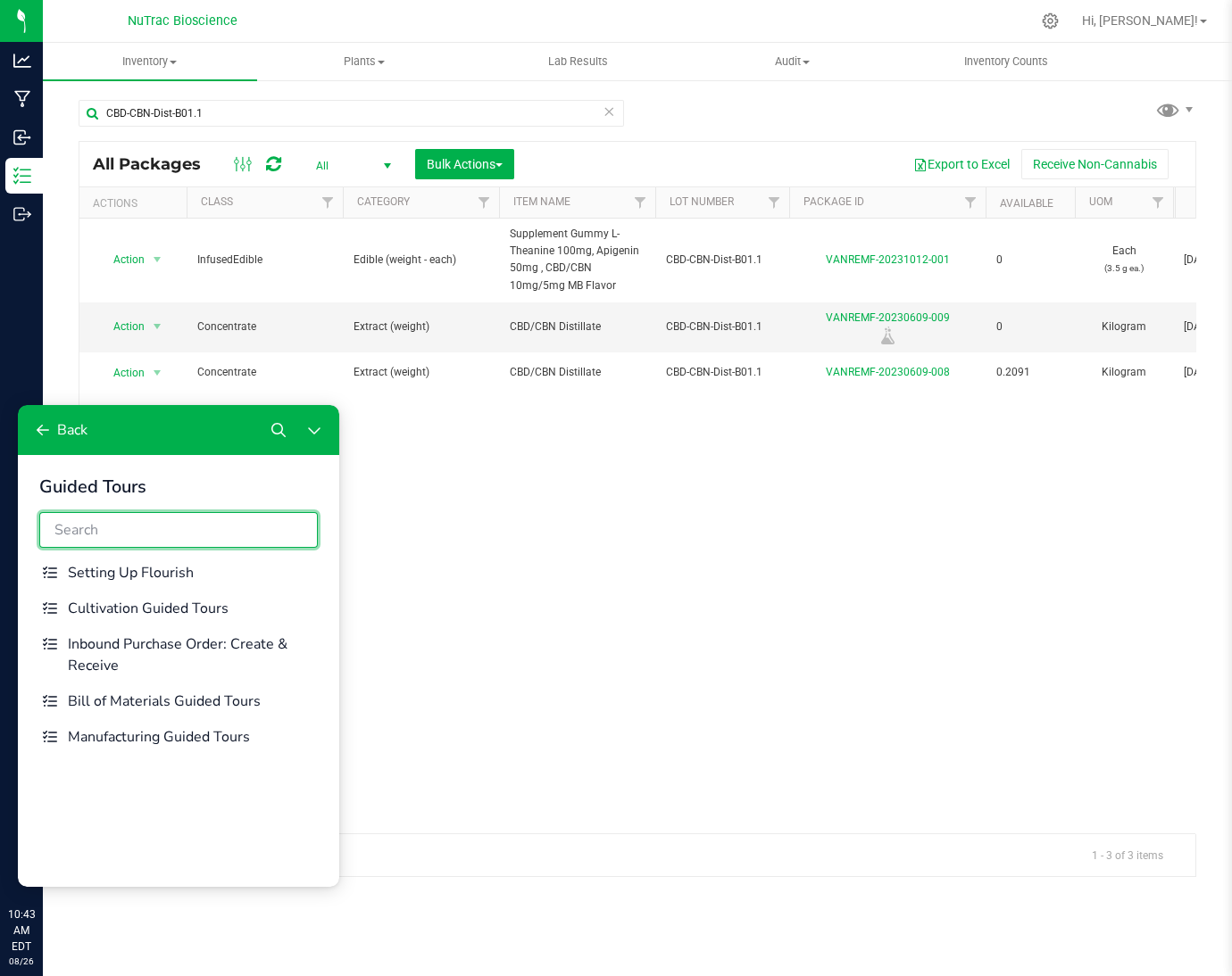
click at [169, 531] on input "Resource Center" at bounding box center [178, 530] width 278 height 36
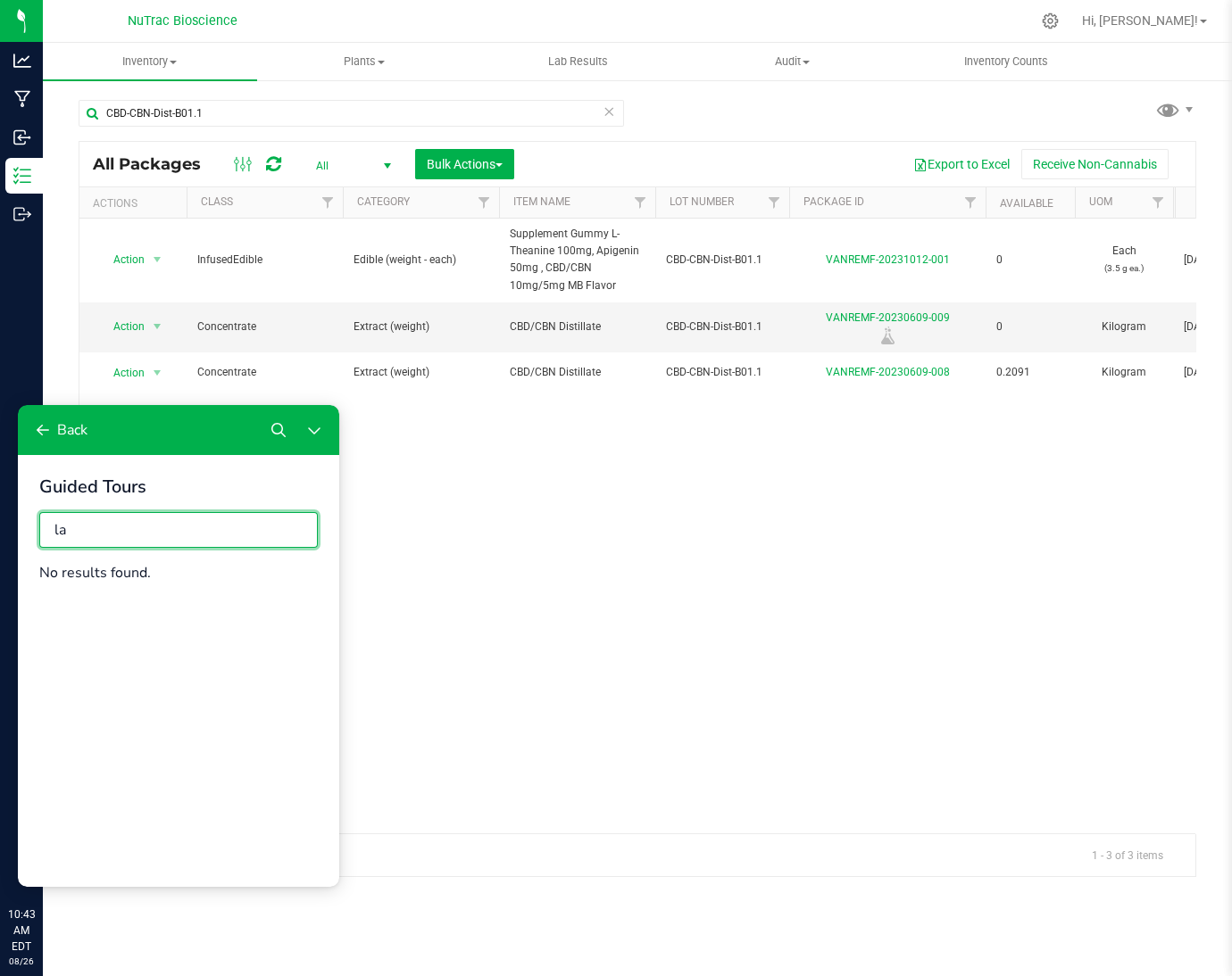
type input "l"
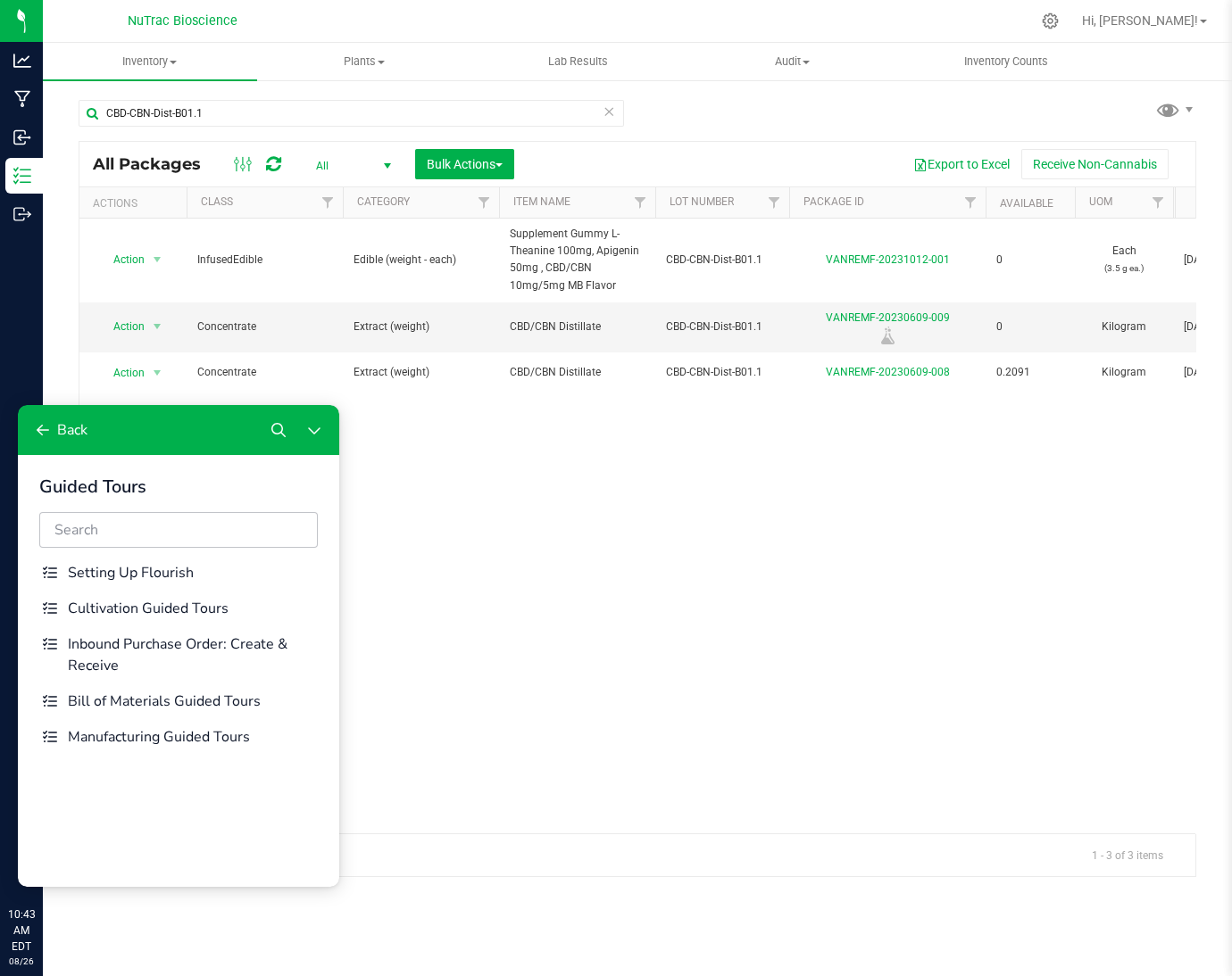
click at [427, 579] on div "Action Action Adjust qty Edit attributes Global inventory Locate package Print …" at bounding box center [637, 526] width 1116 height 615
click at [49, 443] on button "Back" at bounding box center [59, 430] width 70 height 36
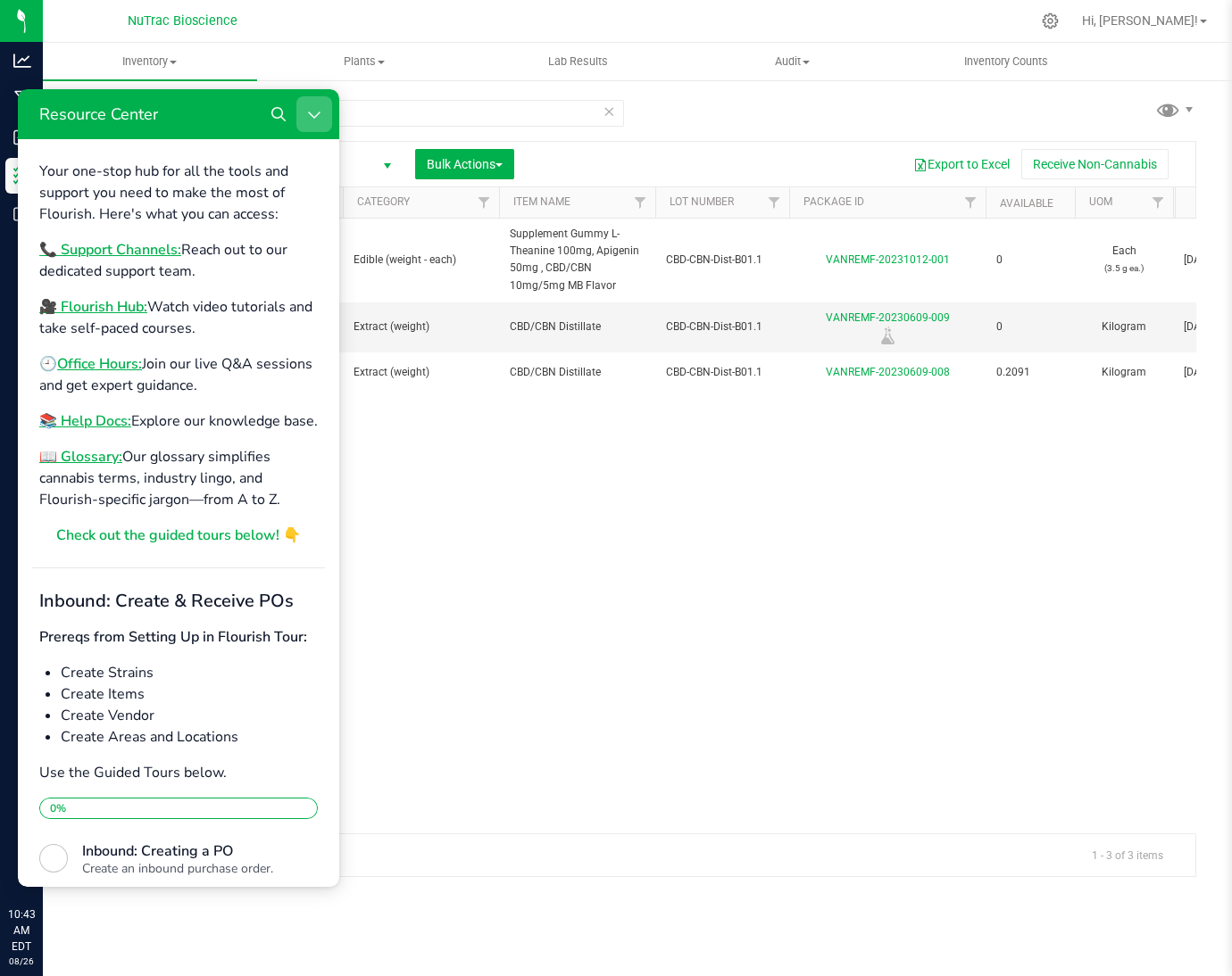
click at [320, 108] on icon "Close Resource Center" at bounding box center [314, 114] width 14 height 14
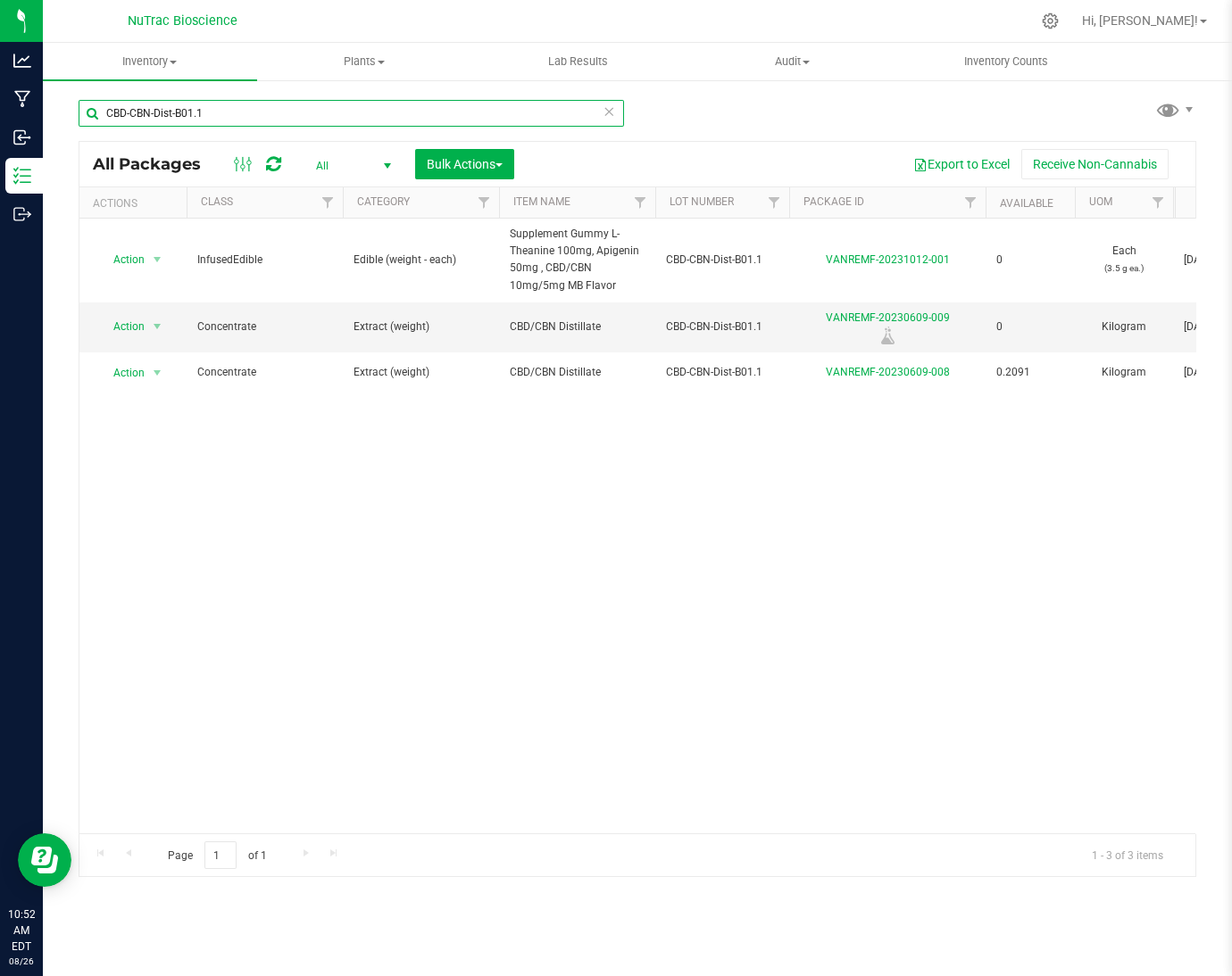
drag, startPoint x: 309, startPoint y: 124, endPoint x: 101, endPoint y: 108, distance: 208.6
click at [101, 108] on input "CBD-CBN-Dist-B01.1" at bounding box center [351, 113] width 545 height 26
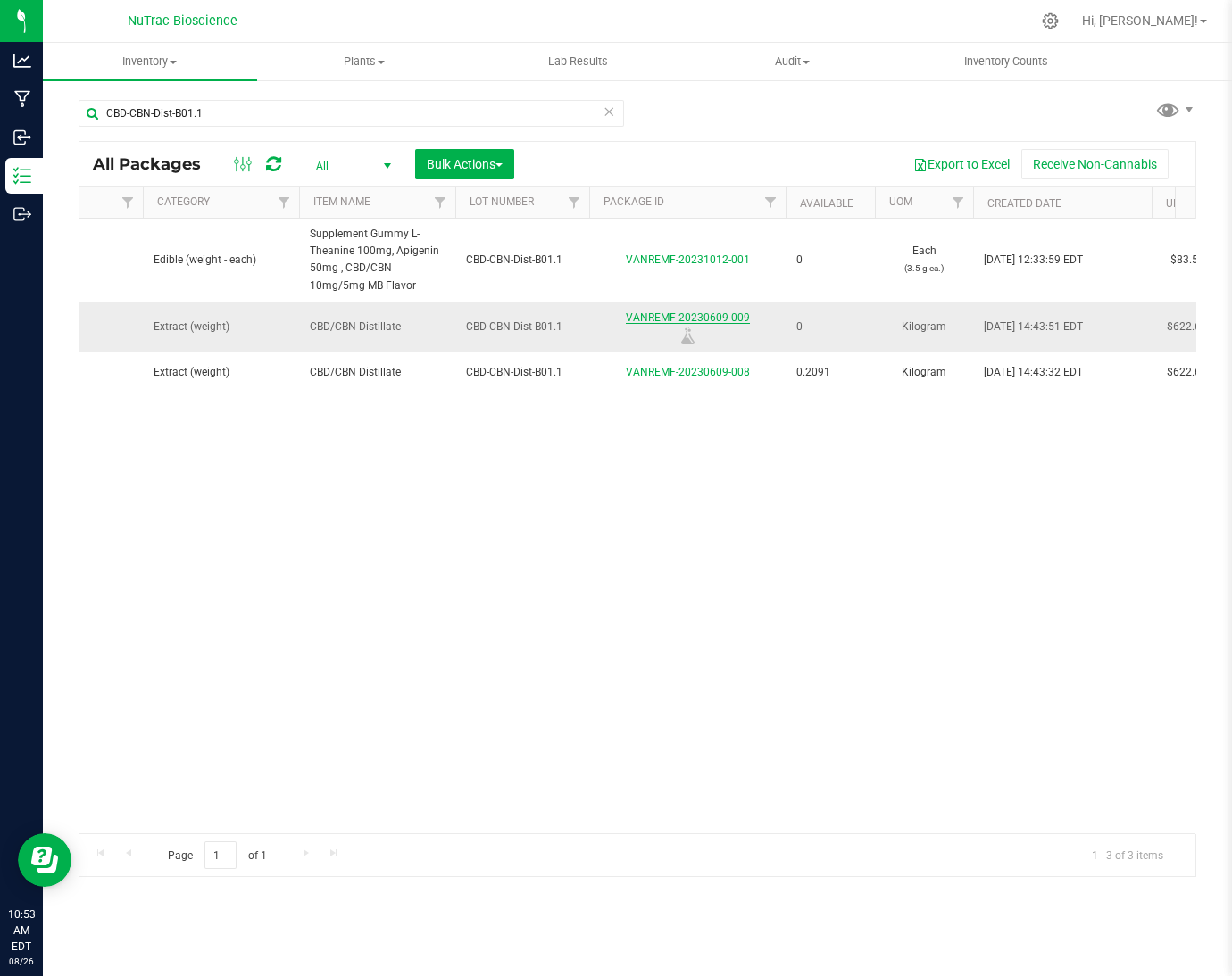
click at [729, 312] on link "VANREMF-20230609-009" at bounding box center [688, 317] width 125 height 12
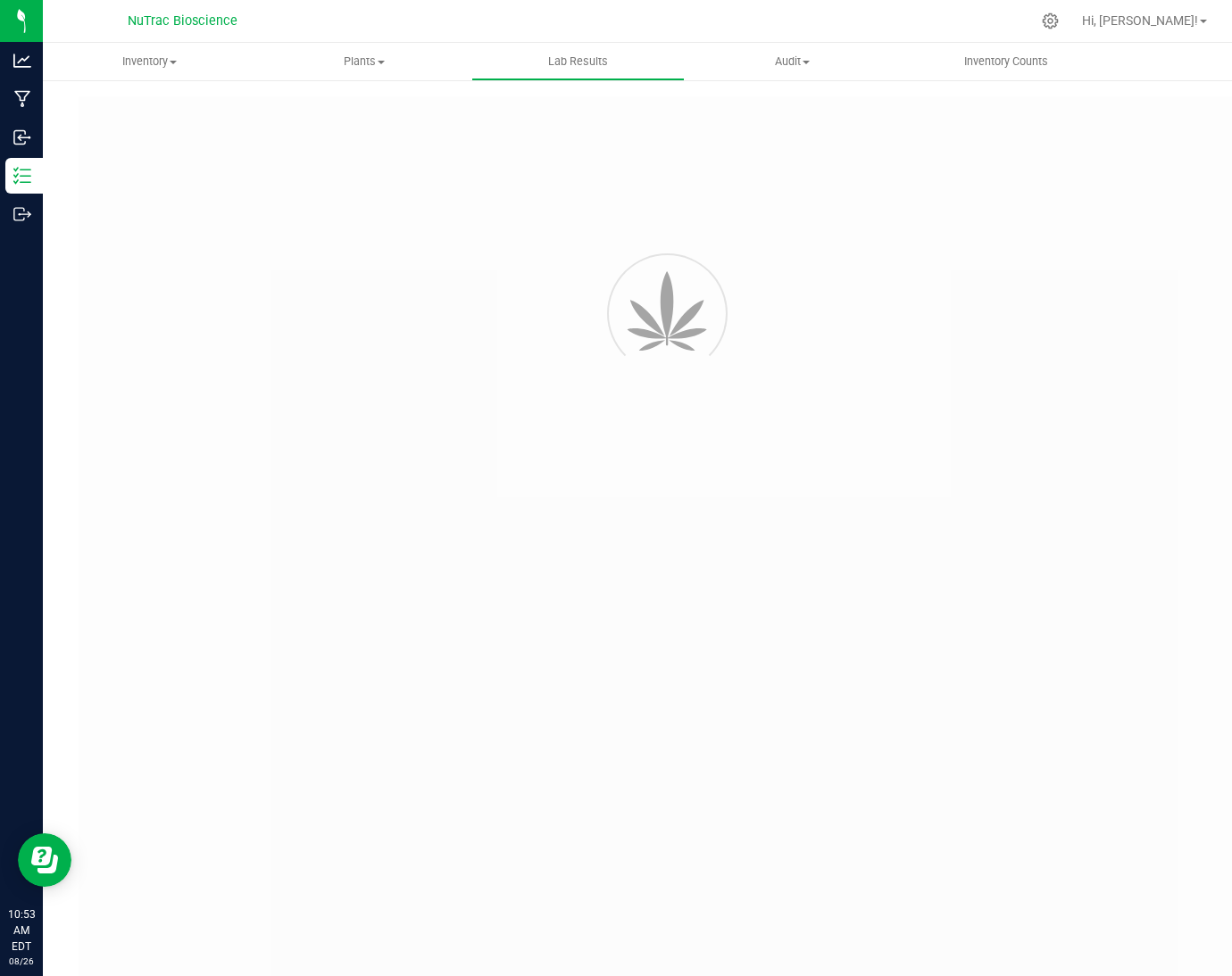
type input "VANREMF-20230609-009"
type input "53455"
type input "VANREMF-20230609-009"
type input "[DATE] 4:00 AM"
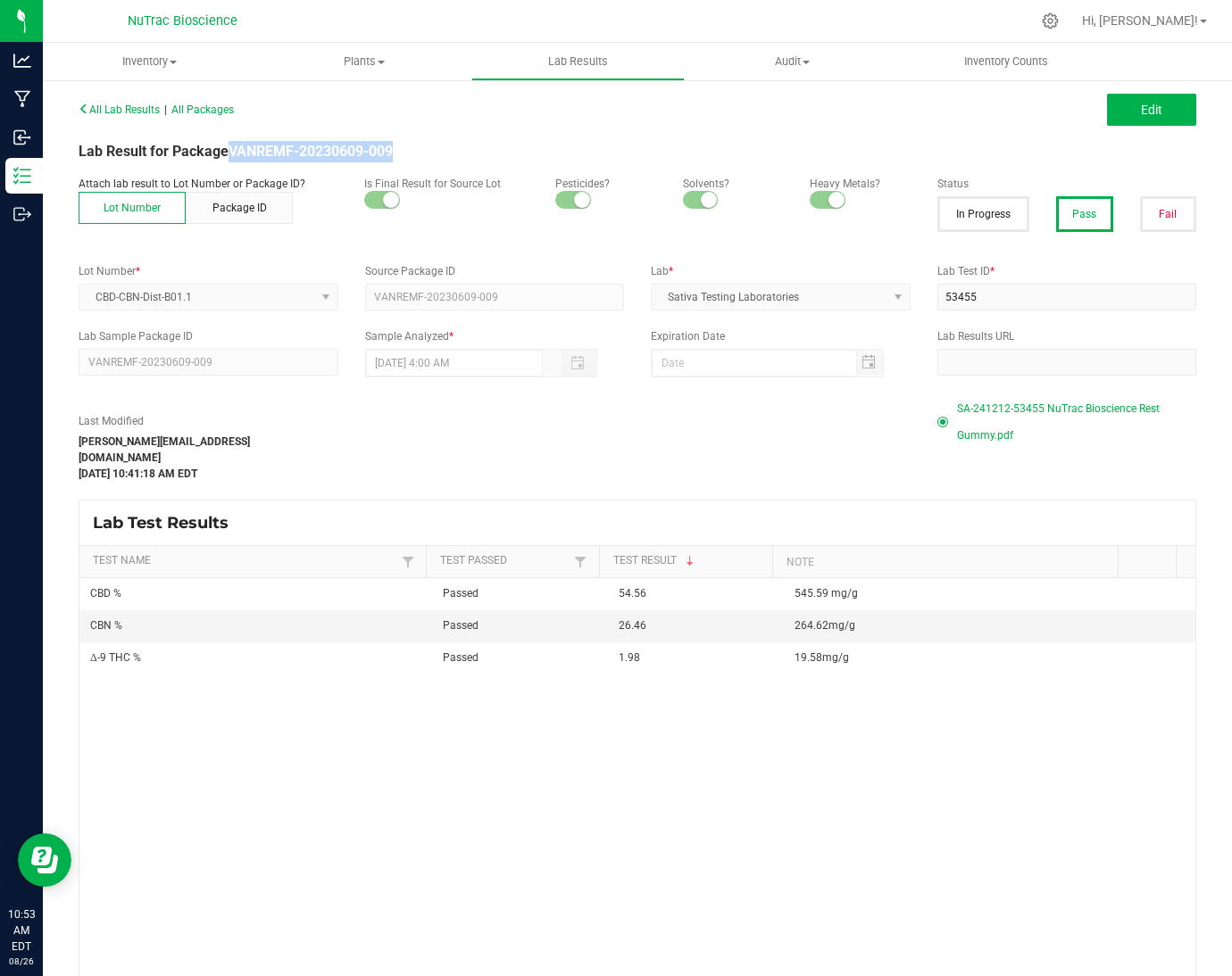
drag, startPoint x: 408, startPoint y: 151, endPoint x: 228, endPoint y: 152, distance: 180.0
click at [228, 152] on div "Lab Result for Package VANREMF-20230609-009" at bounding box center [637, 152] width 1144 height 22
copy strong "VANREMF-20230609-009"
drag, startPoint x: 233, startPoint y: 357, endPoint x: 114, endPoint y: 357, distance: 119.0
click at [114, 357] on package-auto-complete "VANREMF-20230609-009" at bounding box center [208, 361] width 259 height 12
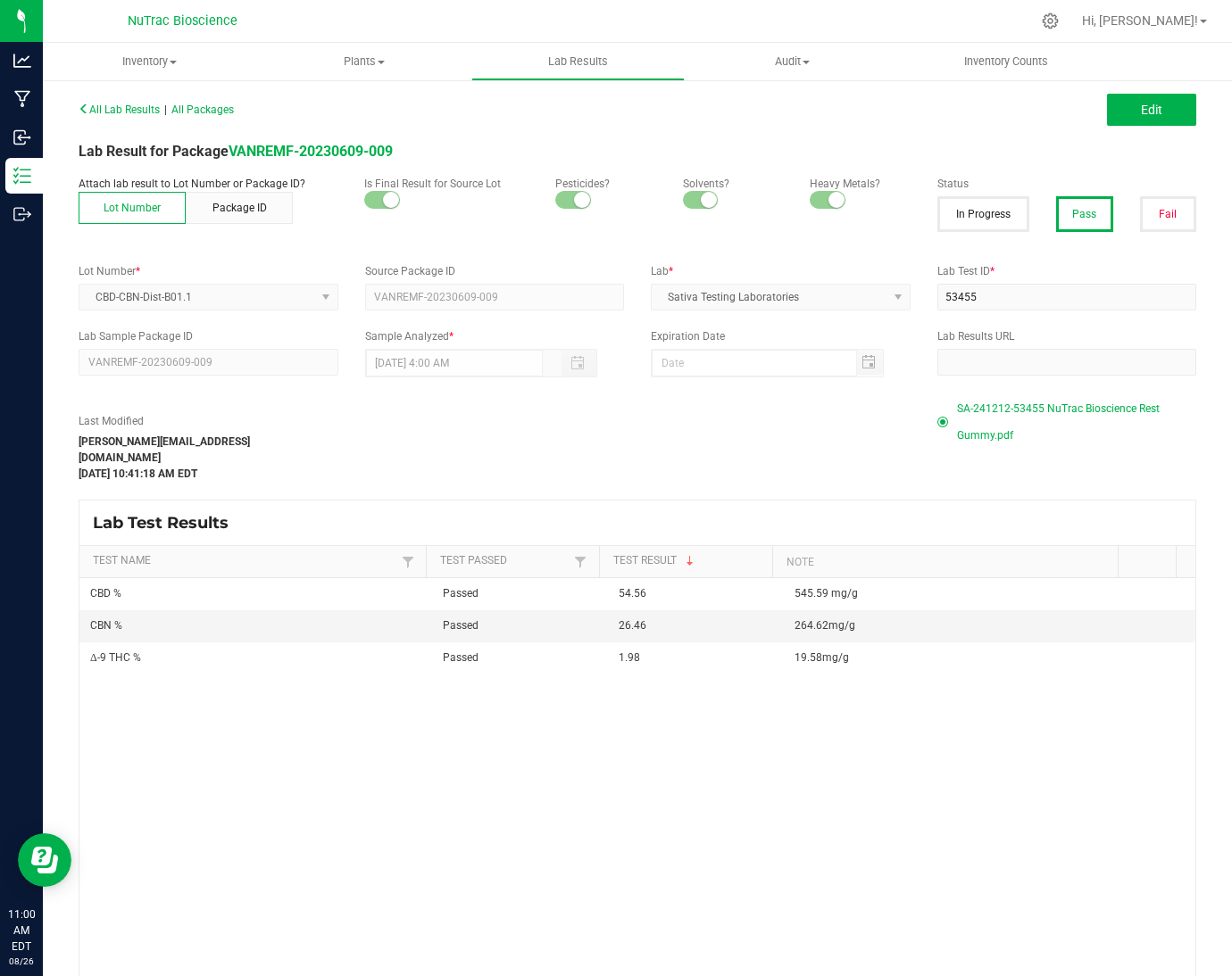
drag, startPoint x: 87, startPoint y: 359, endPoint x: 174, endPoint y: 356, distance: 87.1
click at [174, 356] on package-auto-complete "VANREMF-20230609-009" at bounding box center [208, 361] width 259 height 12
drag, startPoint x: 441, startPoint y: 141, endPoint x: 233, endPoint y: 147, distance: 208.1
click at [233, 147] on div "Lab Result for Package VANREMF-20230609-009" at bounding box center [637, 152] width 1144 height 22
copy strong "VANREMF-20230609-009"
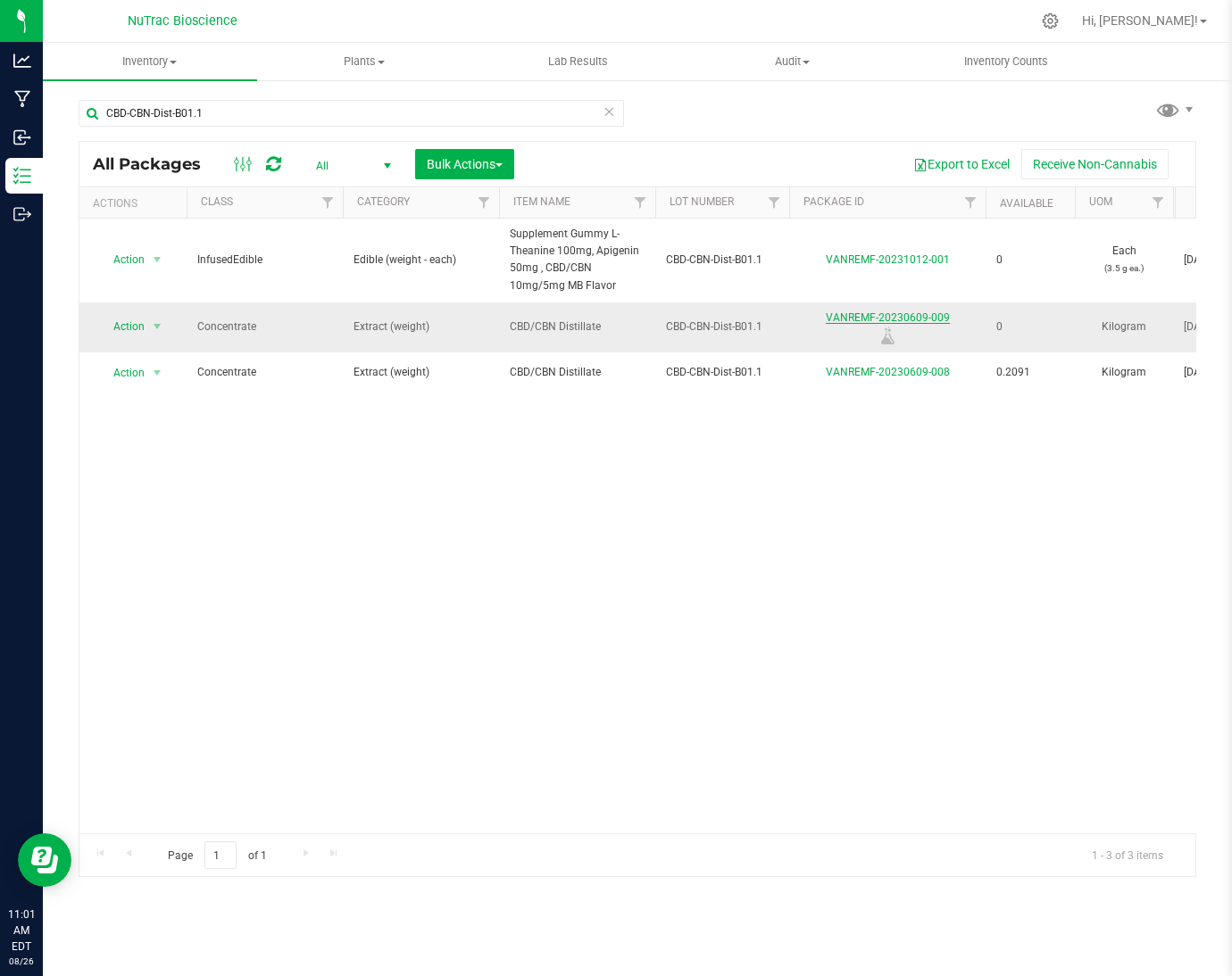
click at [858, 317] on link "VANREMF-20230609-009" at bounding box center [888, 317] width 125 height 12
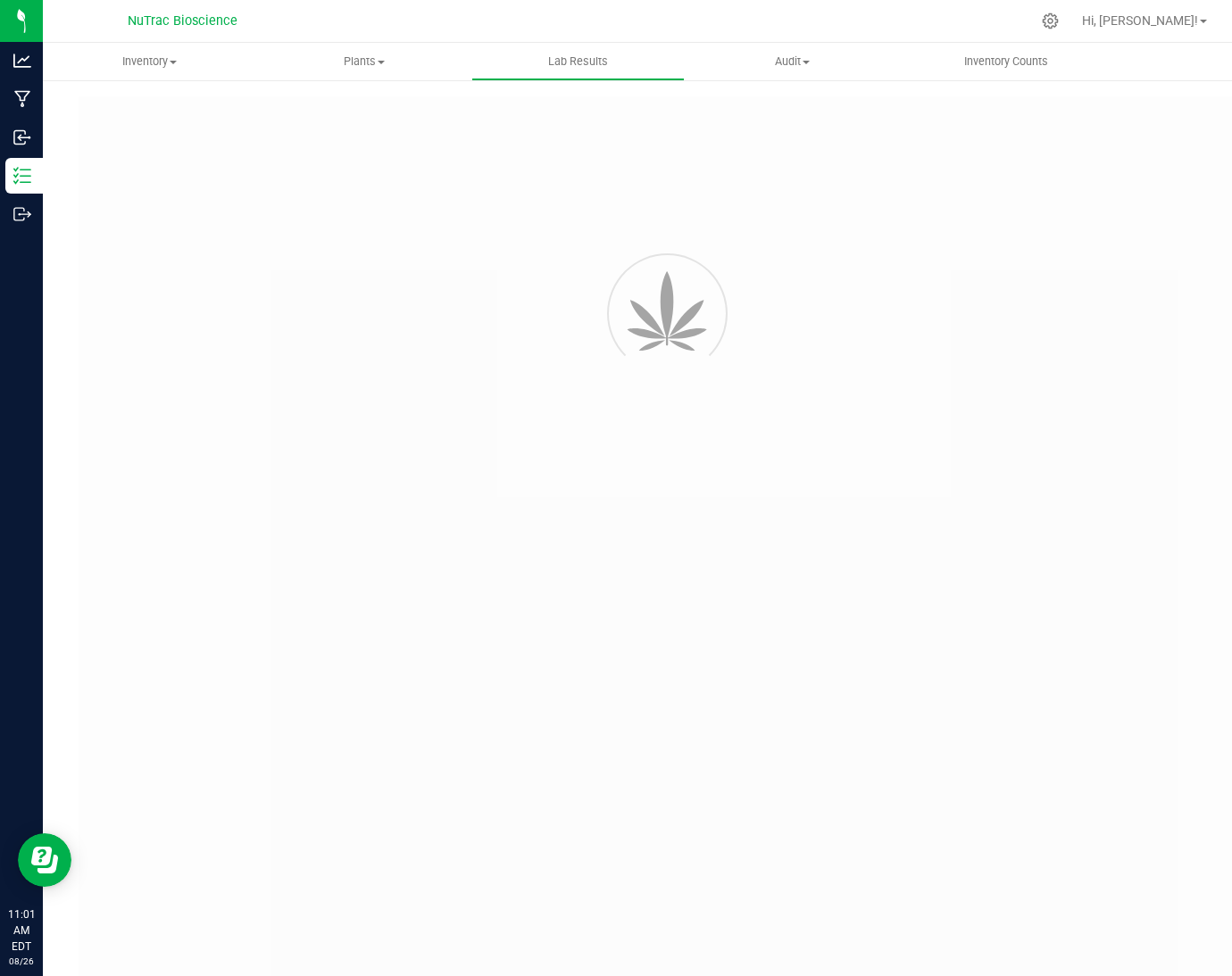
type input "VANREMF-20230609-009"
type input "53455"
type input "VANREMF-20230609-009"
type input "06/13/2023 4:00 AM"
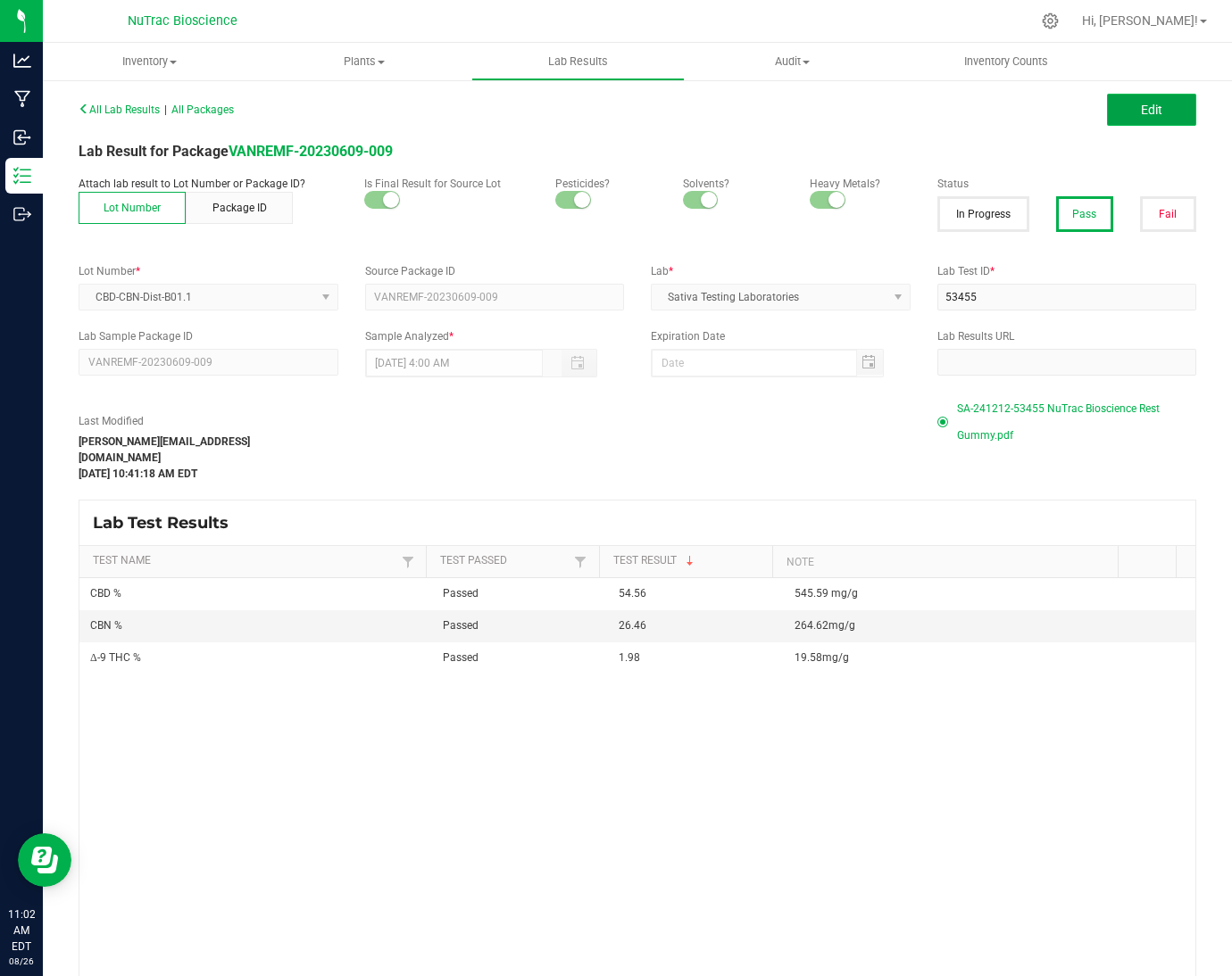
click at [1116, 120] on button "Edit" at bounding box center [1152, 109] width 90 height 32
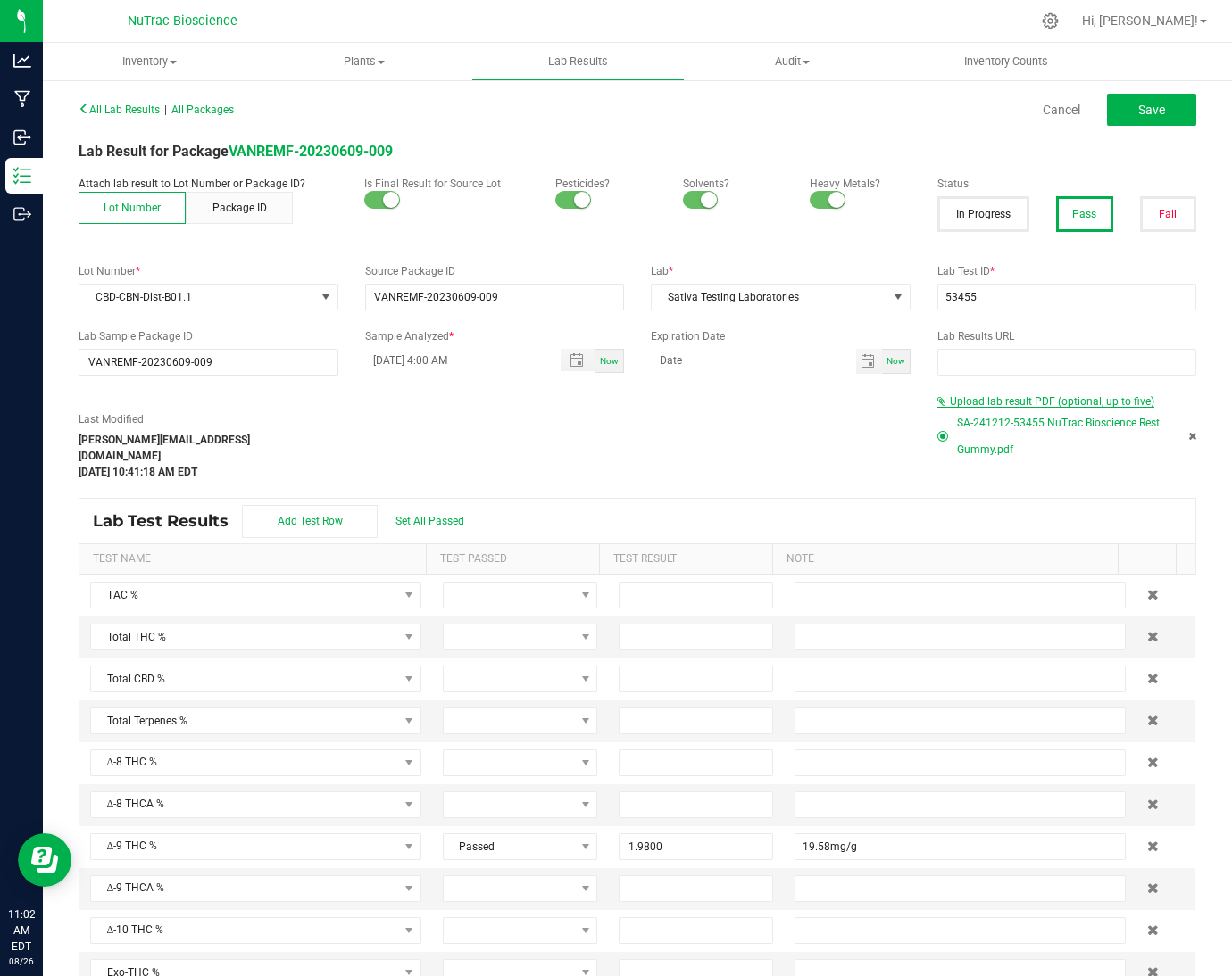
click at [997, 409] on span "SA-241212-53455 NuTrac Bioscience Rest Gummy.pdf" at bounding box center [1067, 436] width 219 height 54
click at [968, 401] on span "Upload lab result PDF (optional, up to five)" at bounding box center [1052, 401] width 205 height 12
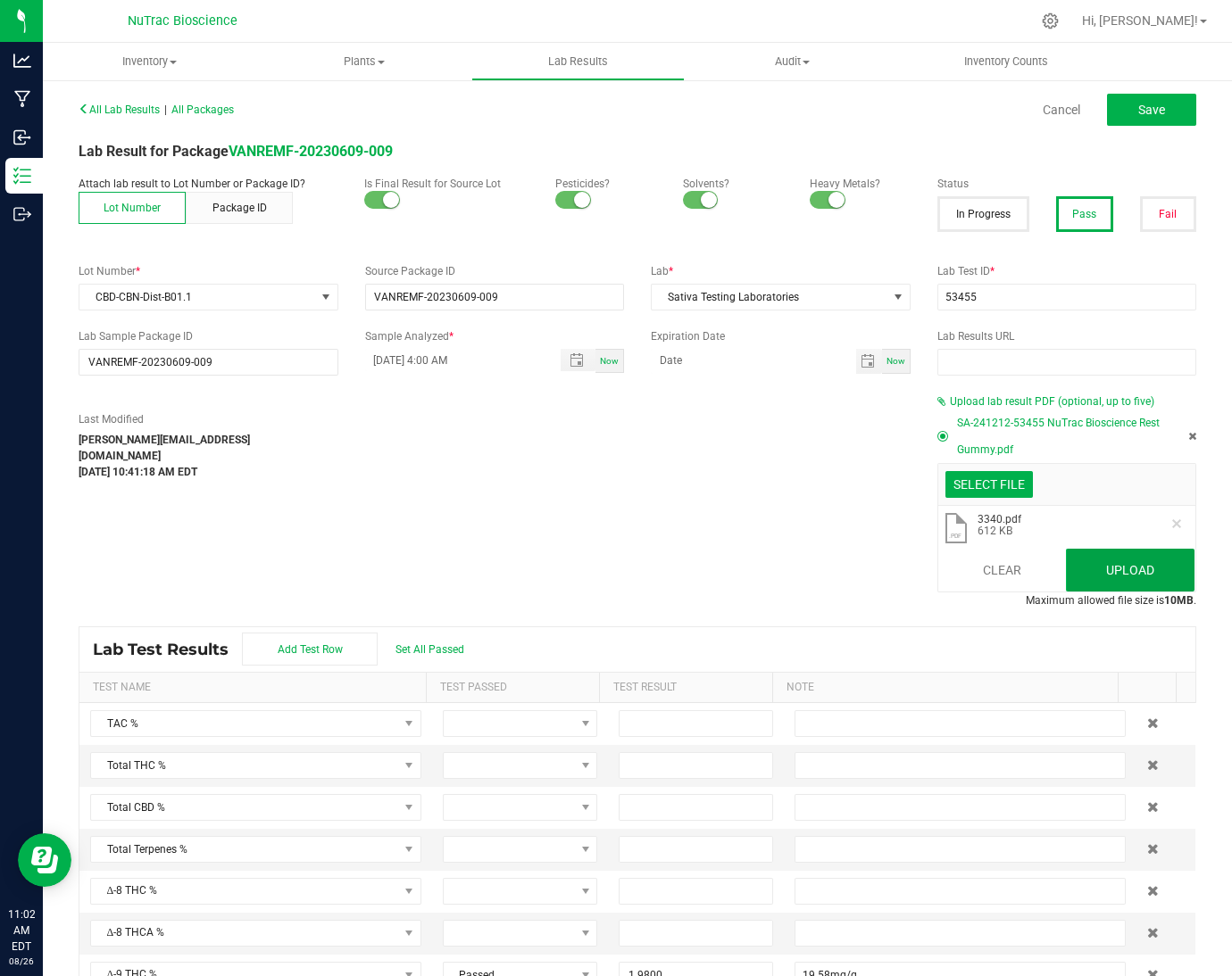
click at [1110, 580] on button "Upload" at bounding box center [1130, 570] width 128 height 42
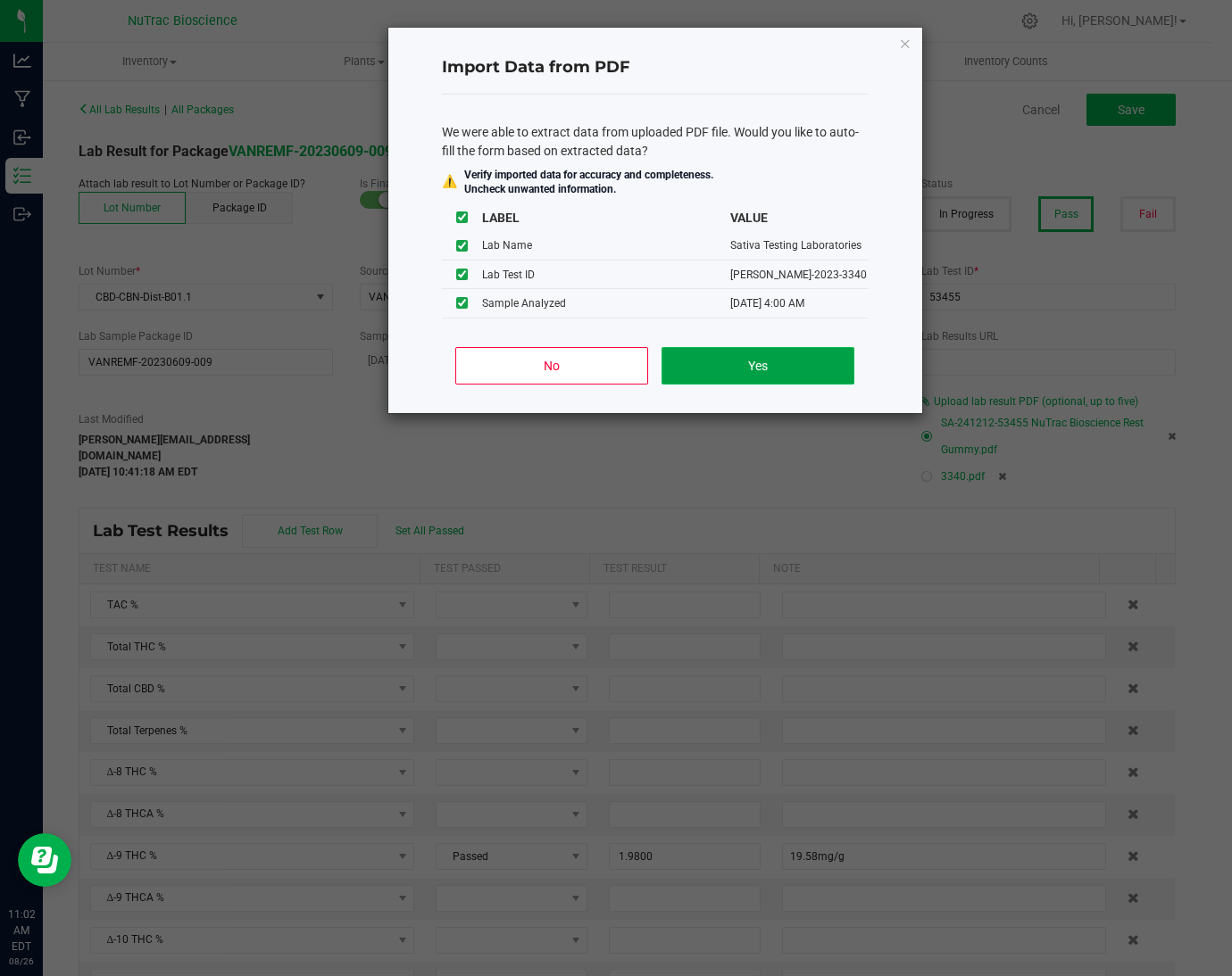
click at [789, 366] on button "Yes" at bounding box center [757, 366] width 191 height 38
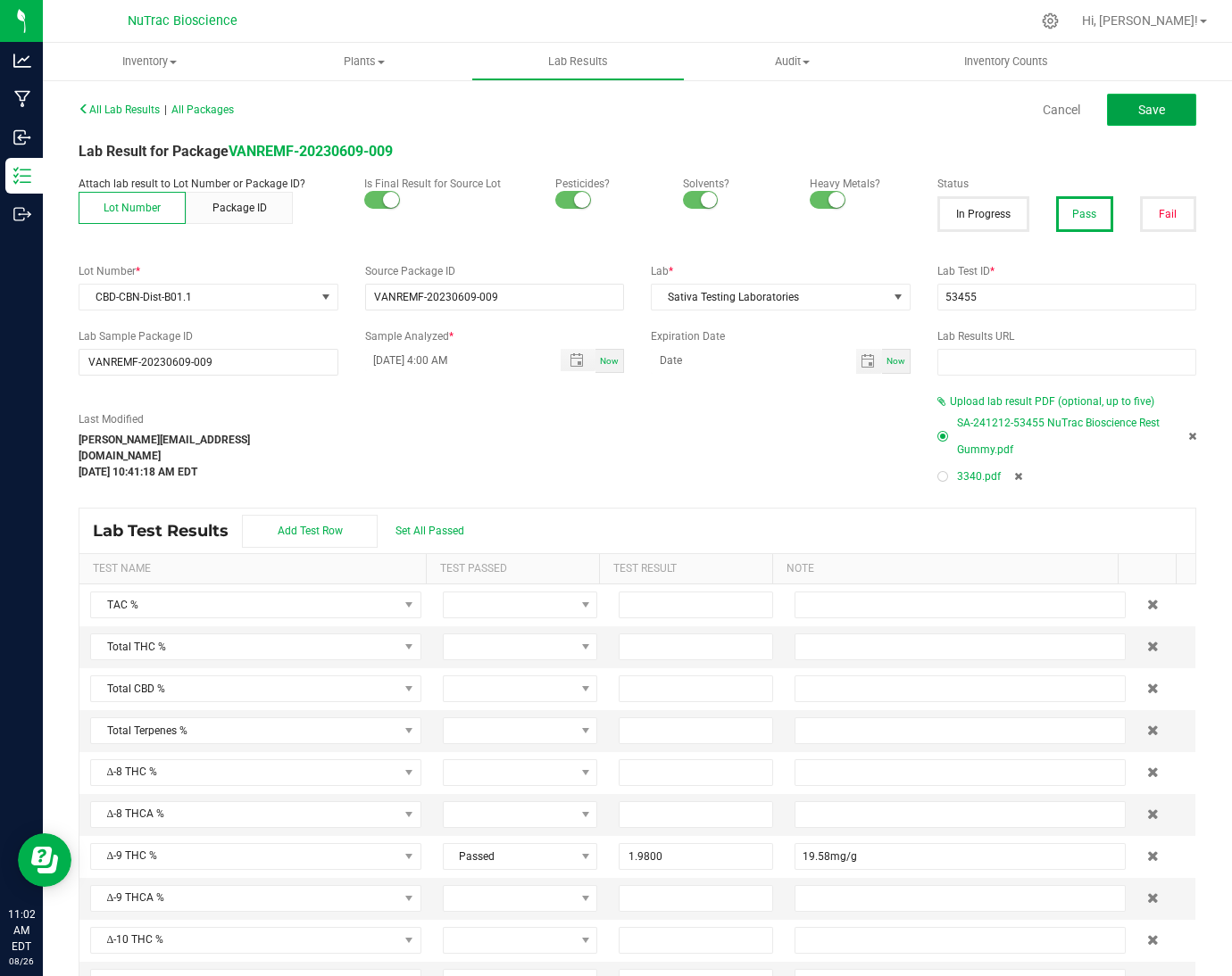
click at [1145, 112] on button "Save" at bounding box center [1152, 109] width 90 height 32
type input "1.9800"
type input "19.58mg/g"
type input "54.5600"
type input "545.59 mg/g"
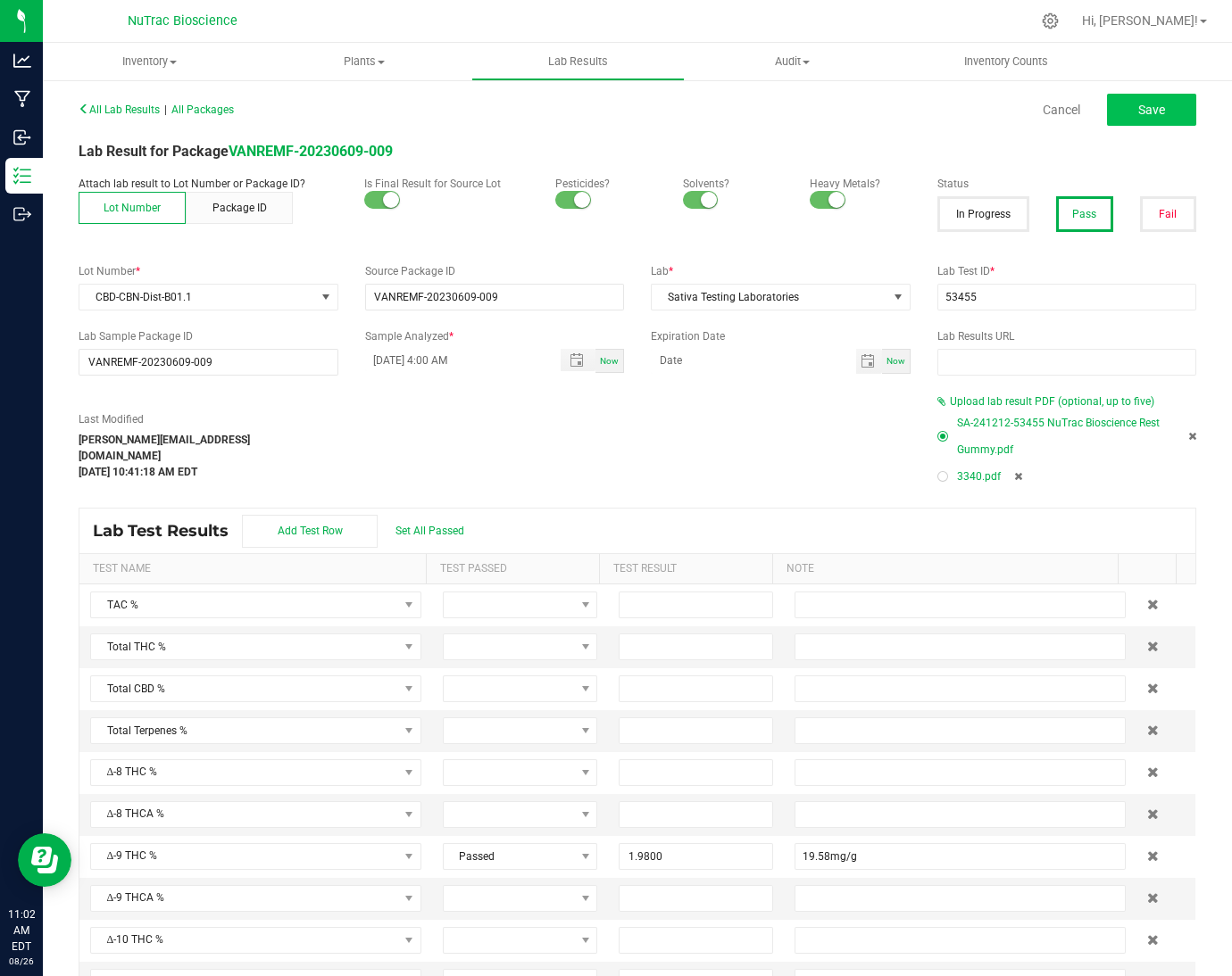
type input "26.4600"
type input "264.62mg/g"
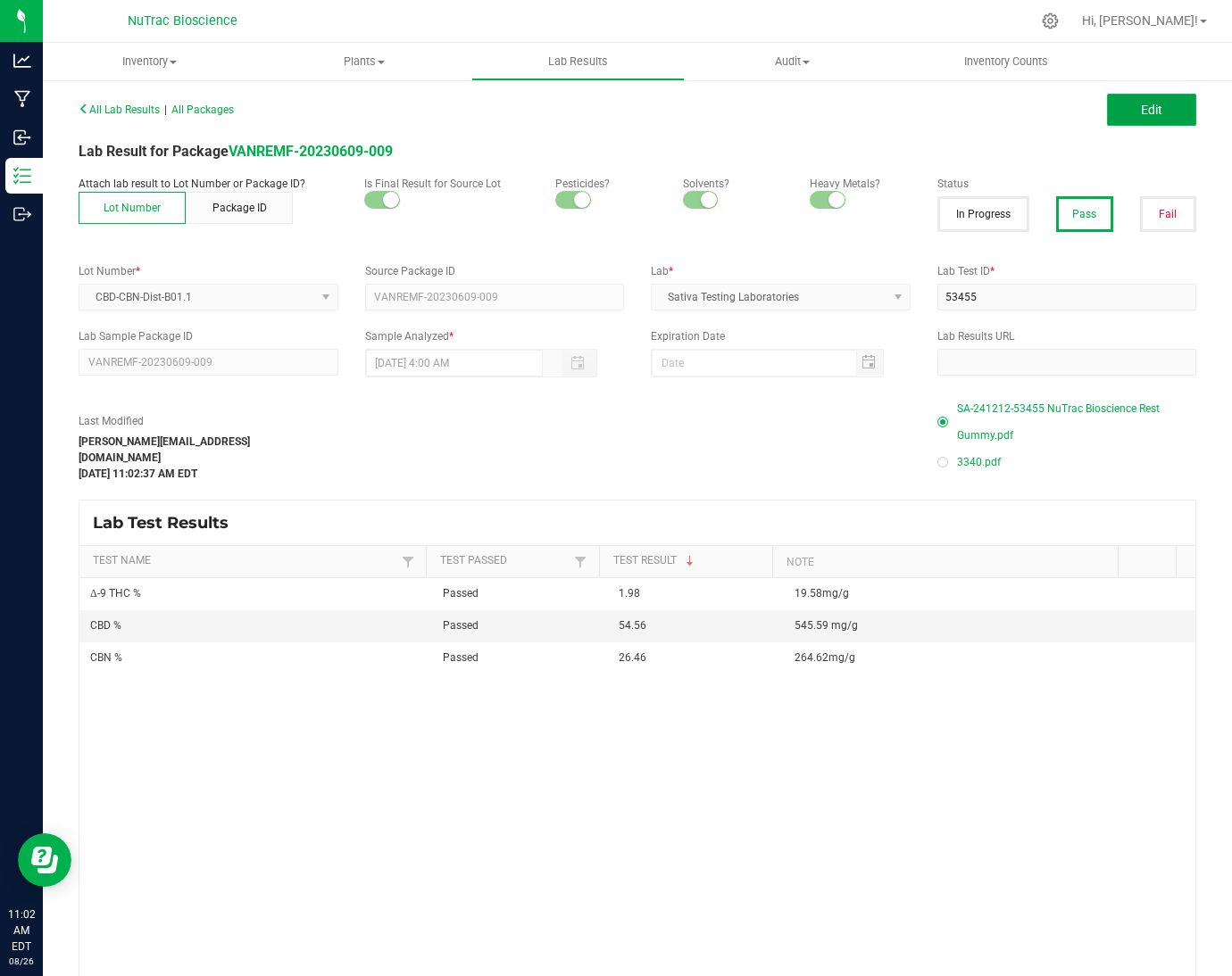
click at [1164, 113] on button "Edit" at bounding box center [1152, 109] width 90 height 32
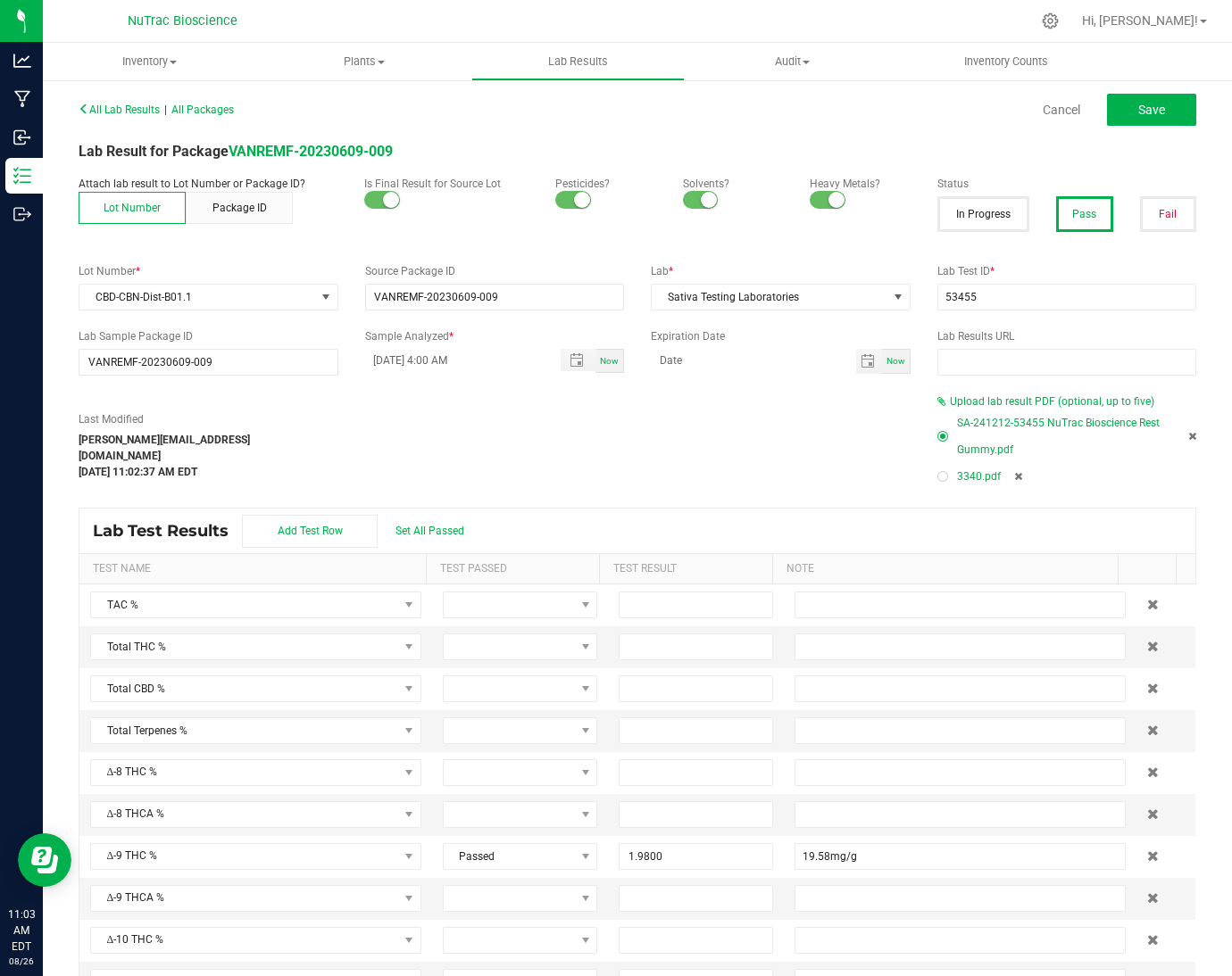
click at [941, 478] on div at bounding box center [943, 477] width 6 height 6
drag, startPoint x: 997, startPoint y: 300, endPoint x: 905, endPoint y: 283, distance: 93.6
click at [905, 283] on div "Lot Number * CBD-CBN-Dist-B01.1 Source Package ID VANREMF-20230609-009 Lab * Sa…" at bounding box center [637, 287] width 1144 height 47
type input "3340"
click at [1132, 123] on button "Save" at bounding box center [1152, 109] width 90 height 32
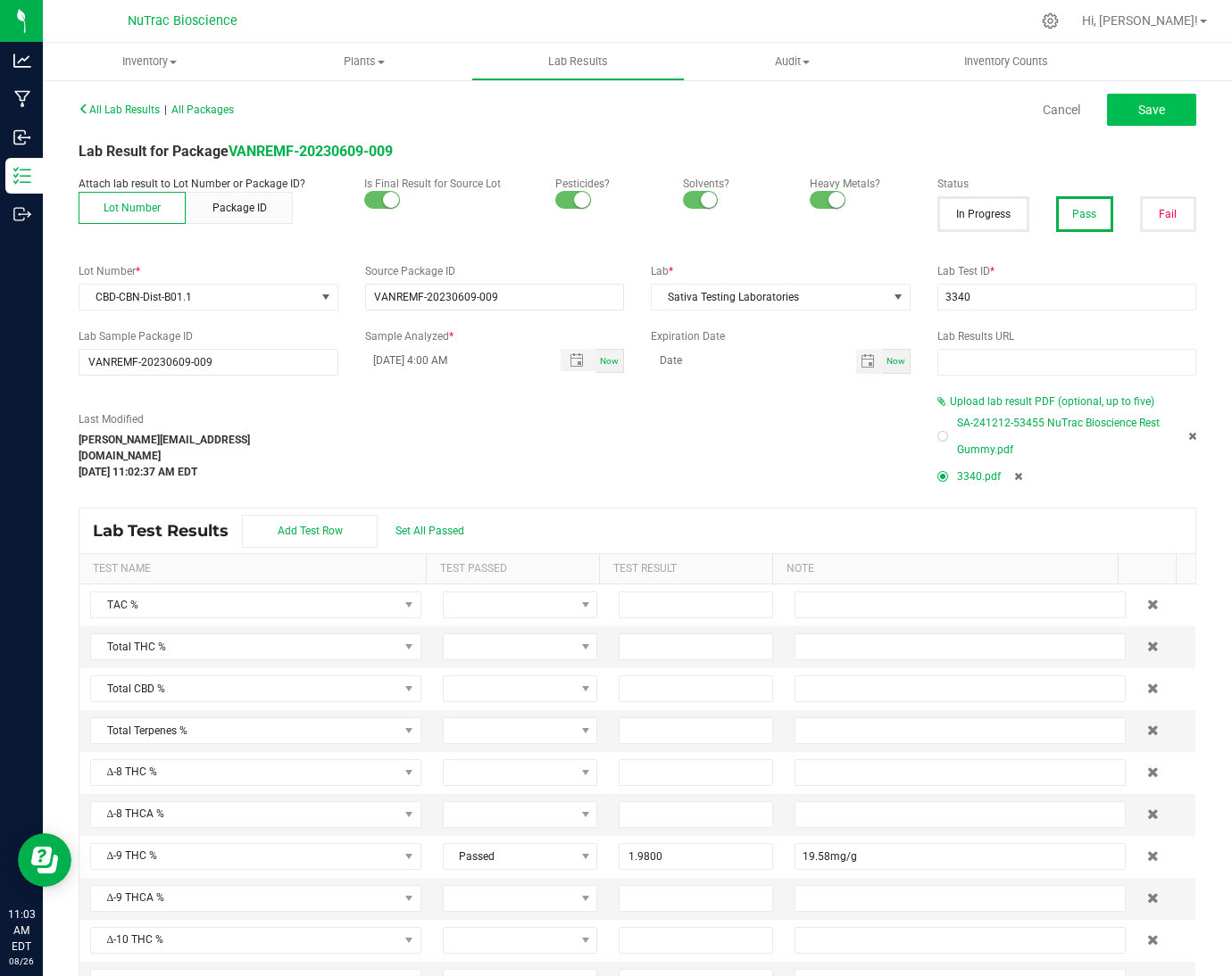
type input "1.9800"
type input "19.58mg/g"
type input "54.5600"
type input "545.59 mg/g"
type input "26.4600"
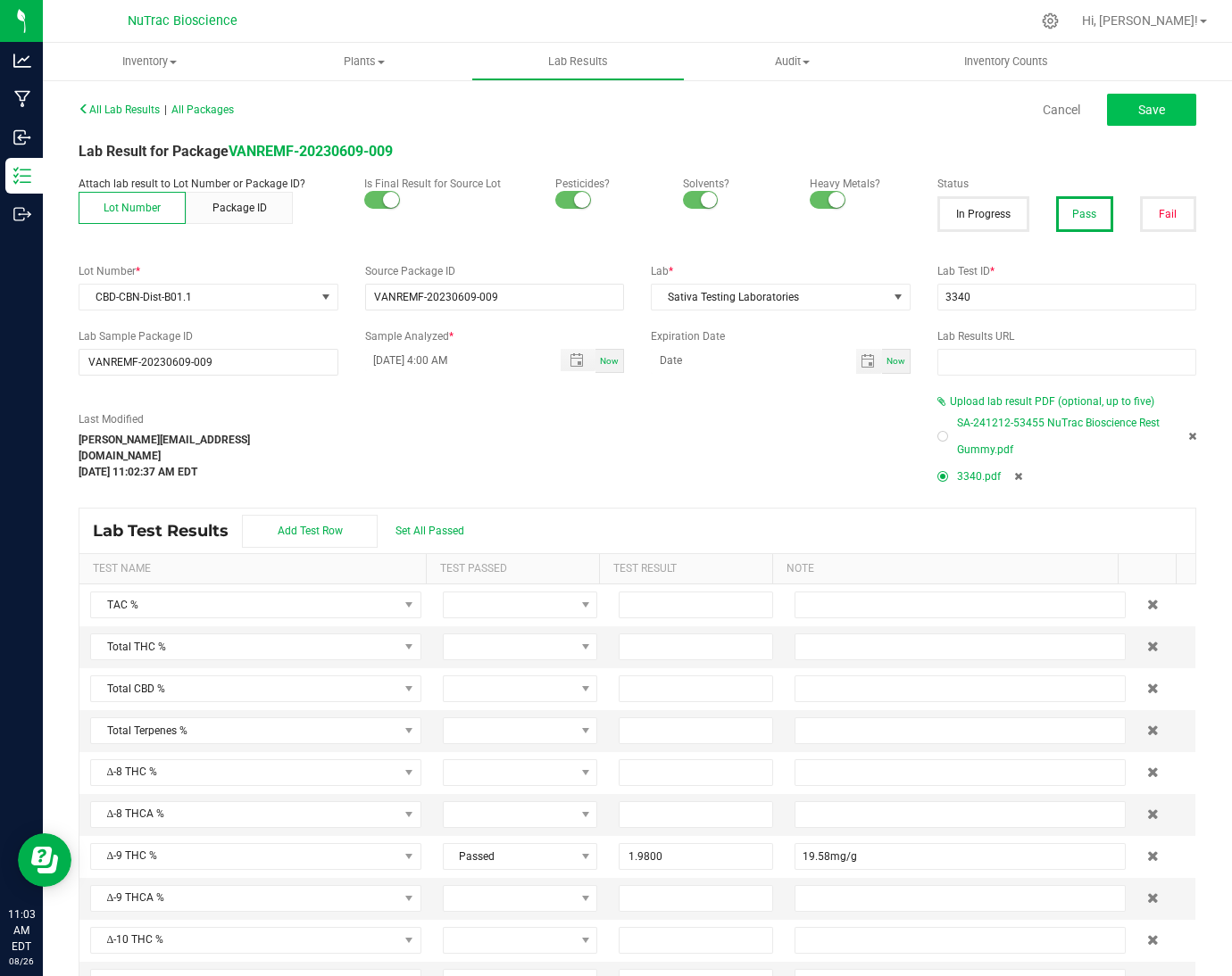
type input "264.62mg/g"
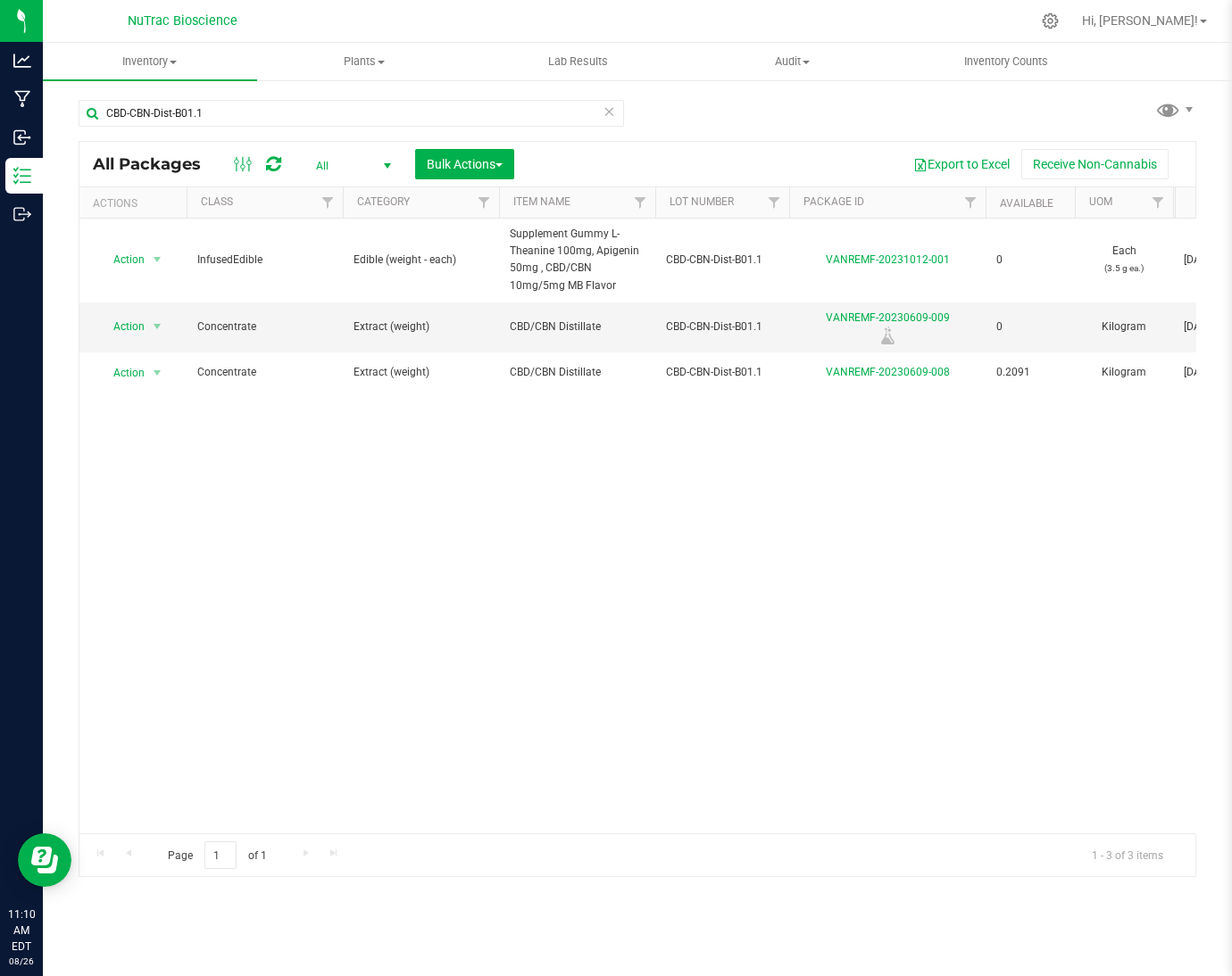
click at [605, 103] on icon at bounding box center [608, 110] width 12 height 22
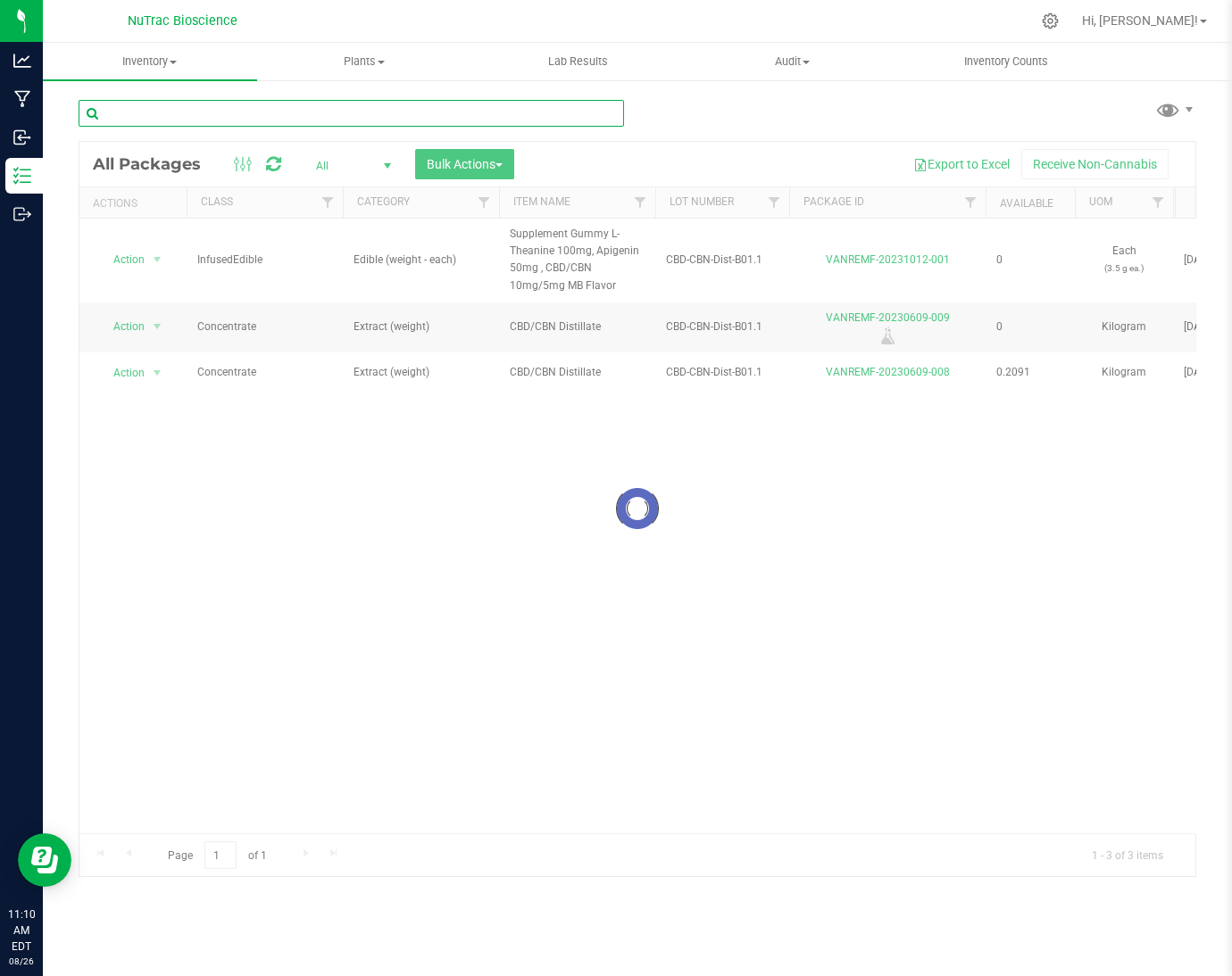
click at [558, 114] on input "text" at bounding box center [351, 113] width 545 height 26
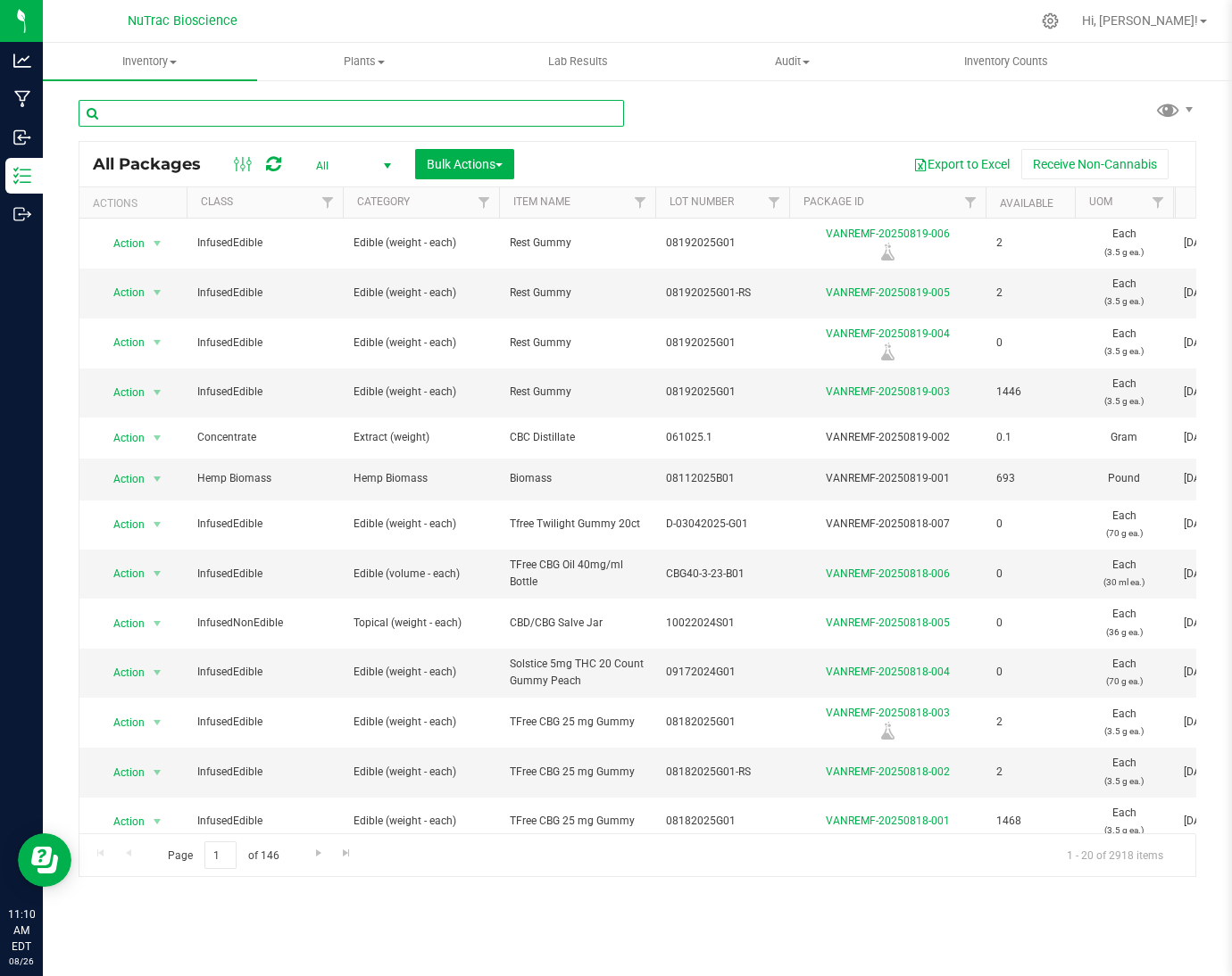
paste input "VANREMF-20230609-009"
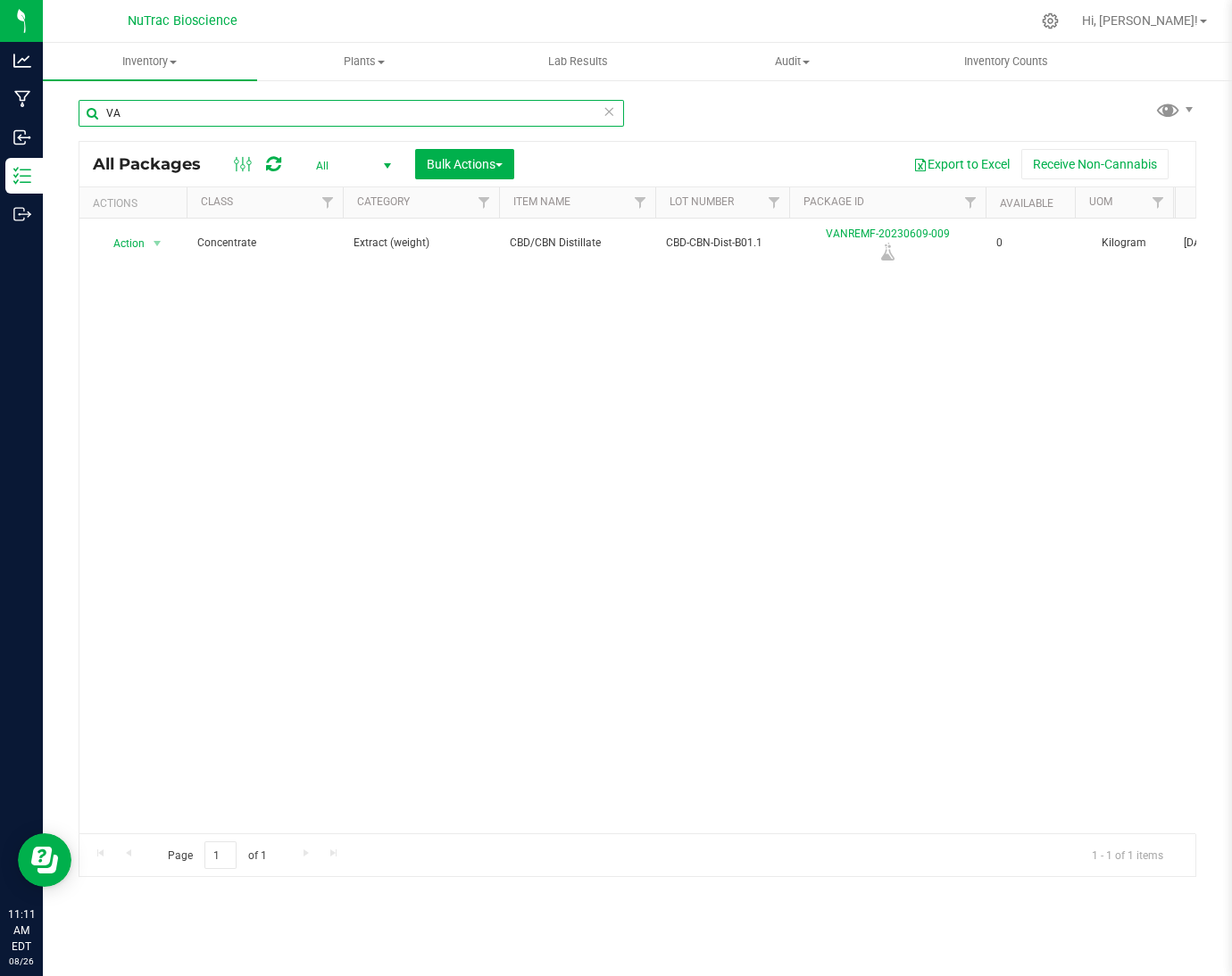
type input "V"
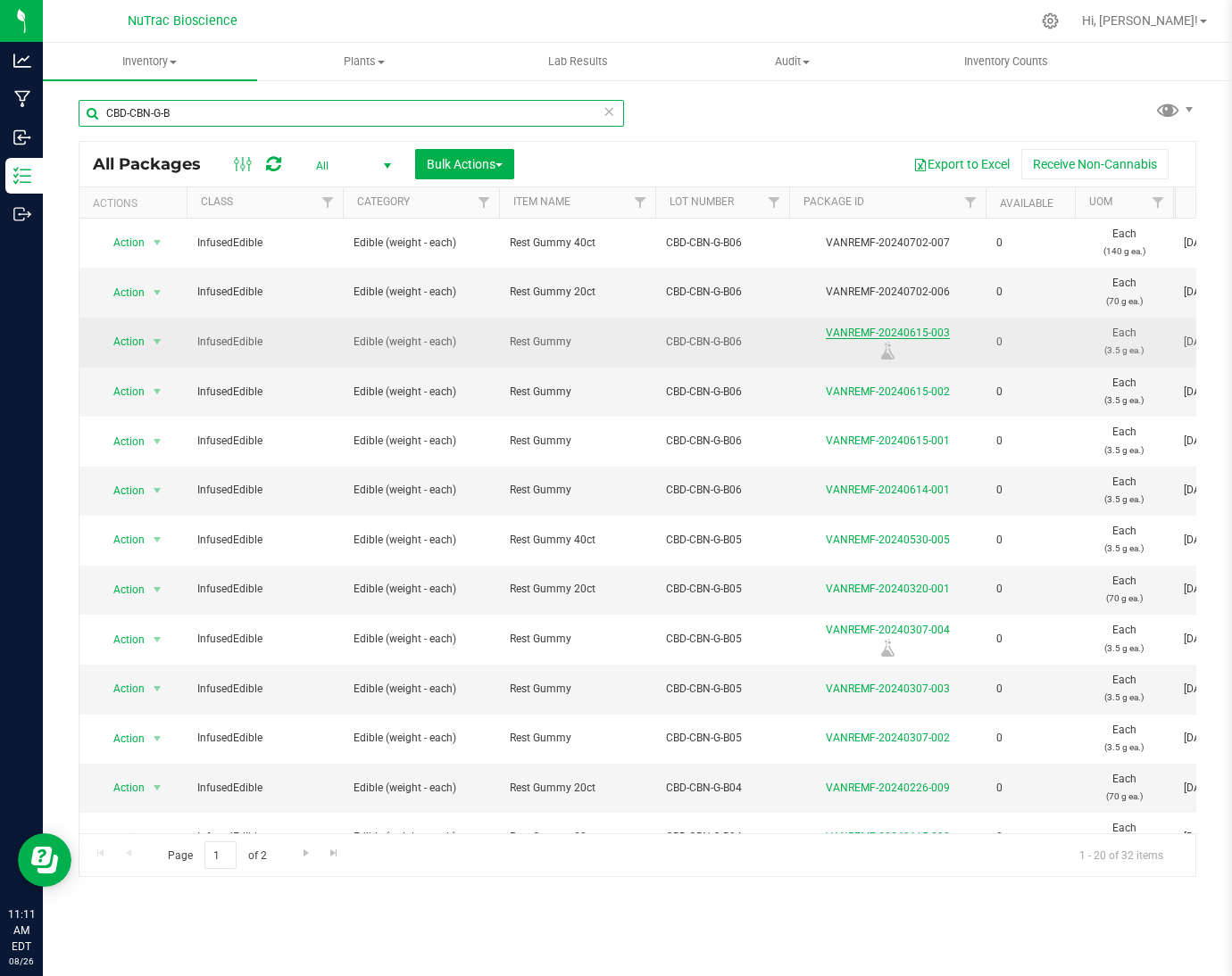
type input "CBD-CBN-G-B"
click at [934, 326] on link "VANREMF-20240615-003" at bounding box center [888, 332] width 125 height 12
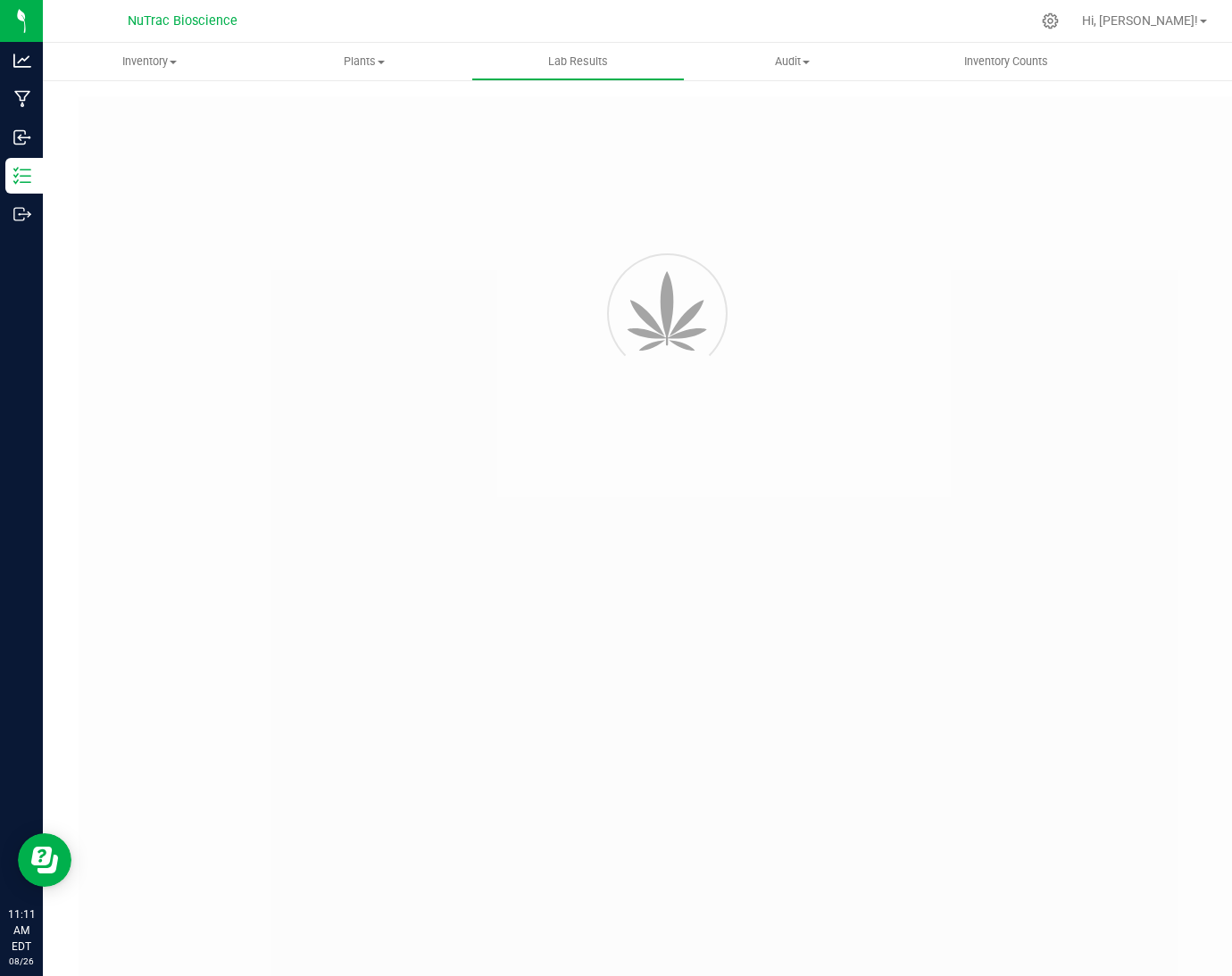
type input "VANREMF-20230609-009"
type input "3340"
type input "VANREMF-20230609-009"
type input "06/13/2023 4:00 AM"
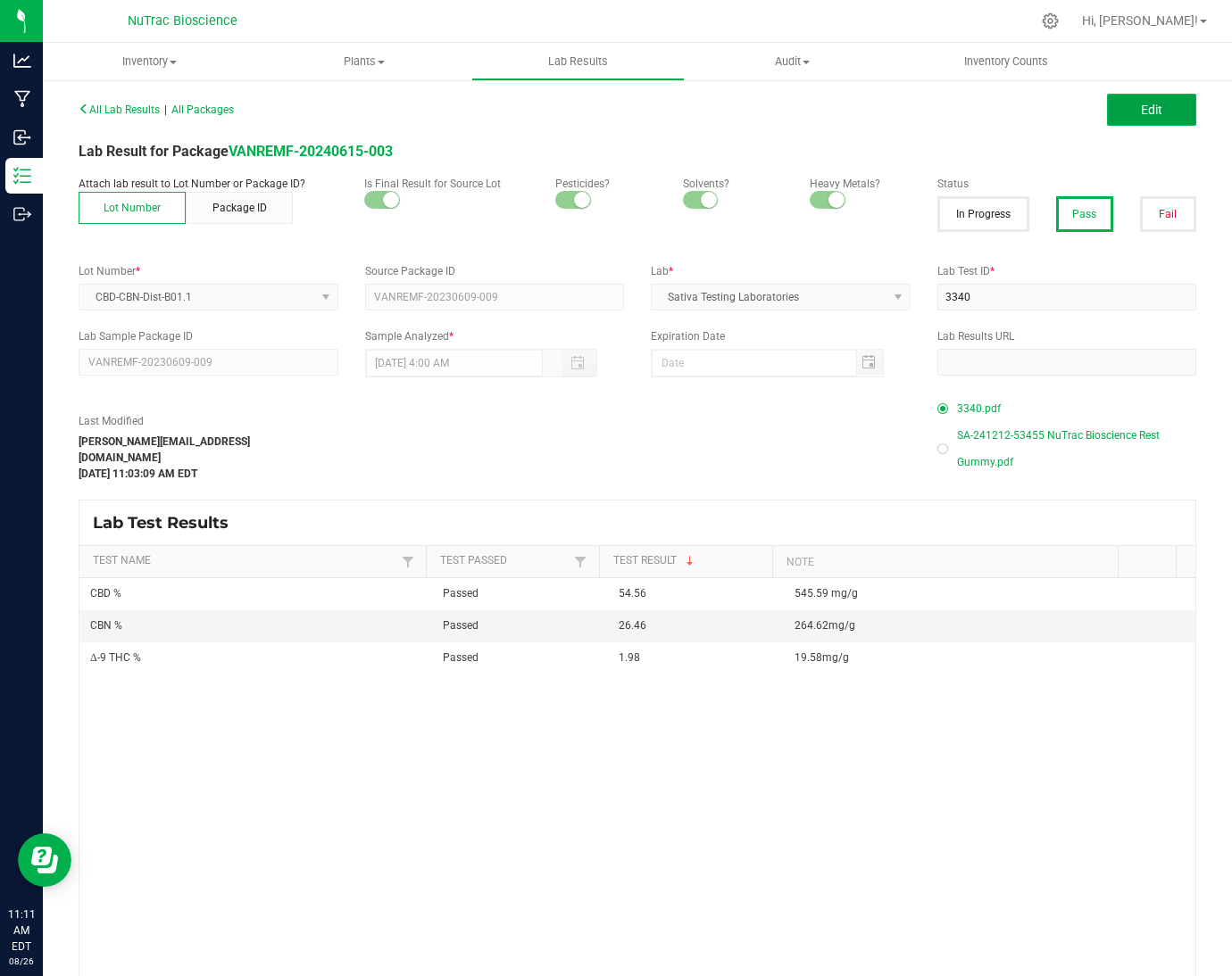
click at [1107, 111] on button "Edit" at bounding box center [1152, 109] width 90 height 32
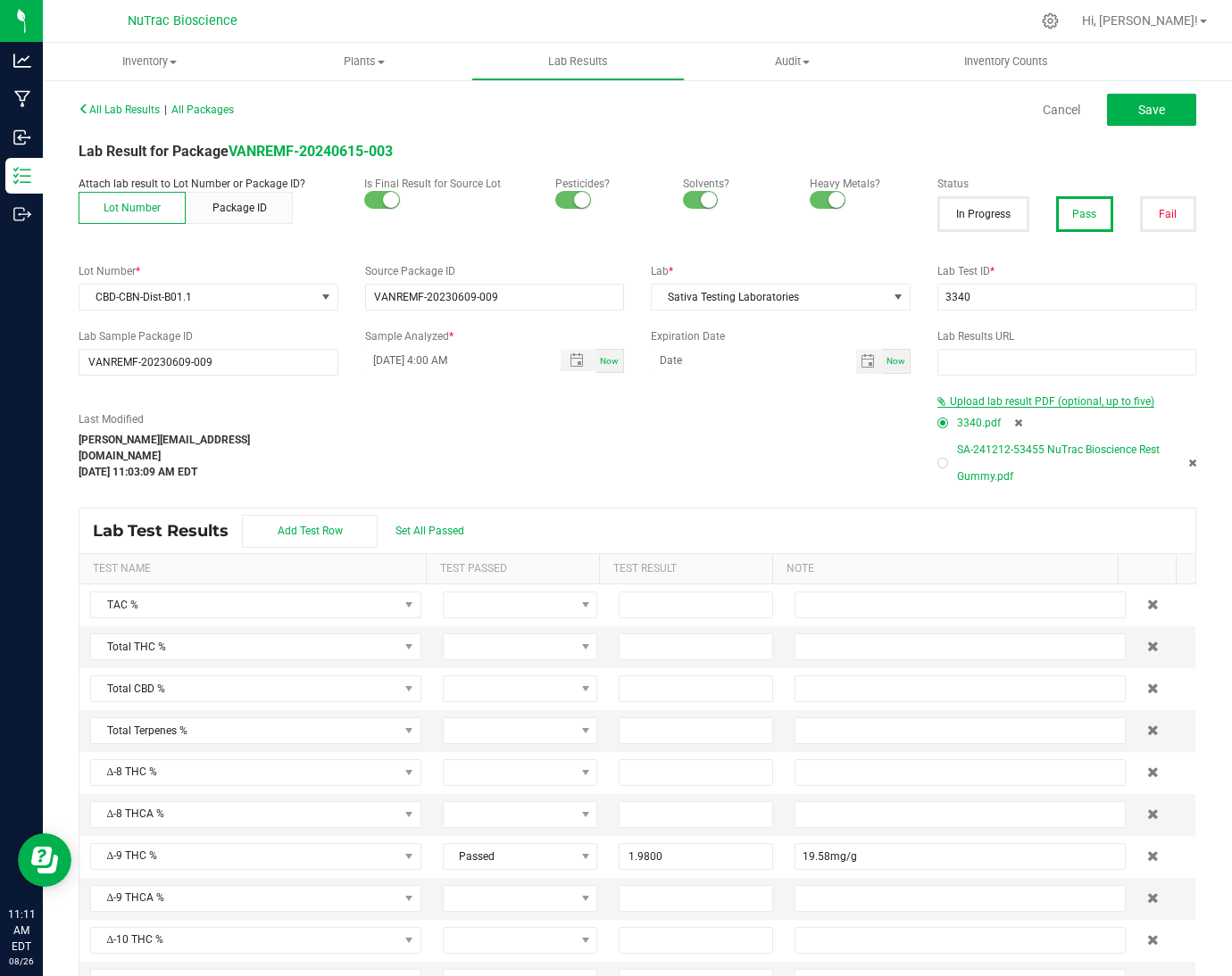
click at [1024, 396] on span "Upload lab result PDF (optional, up to five)" at bounding box center [1052, 401] width 205 height 12
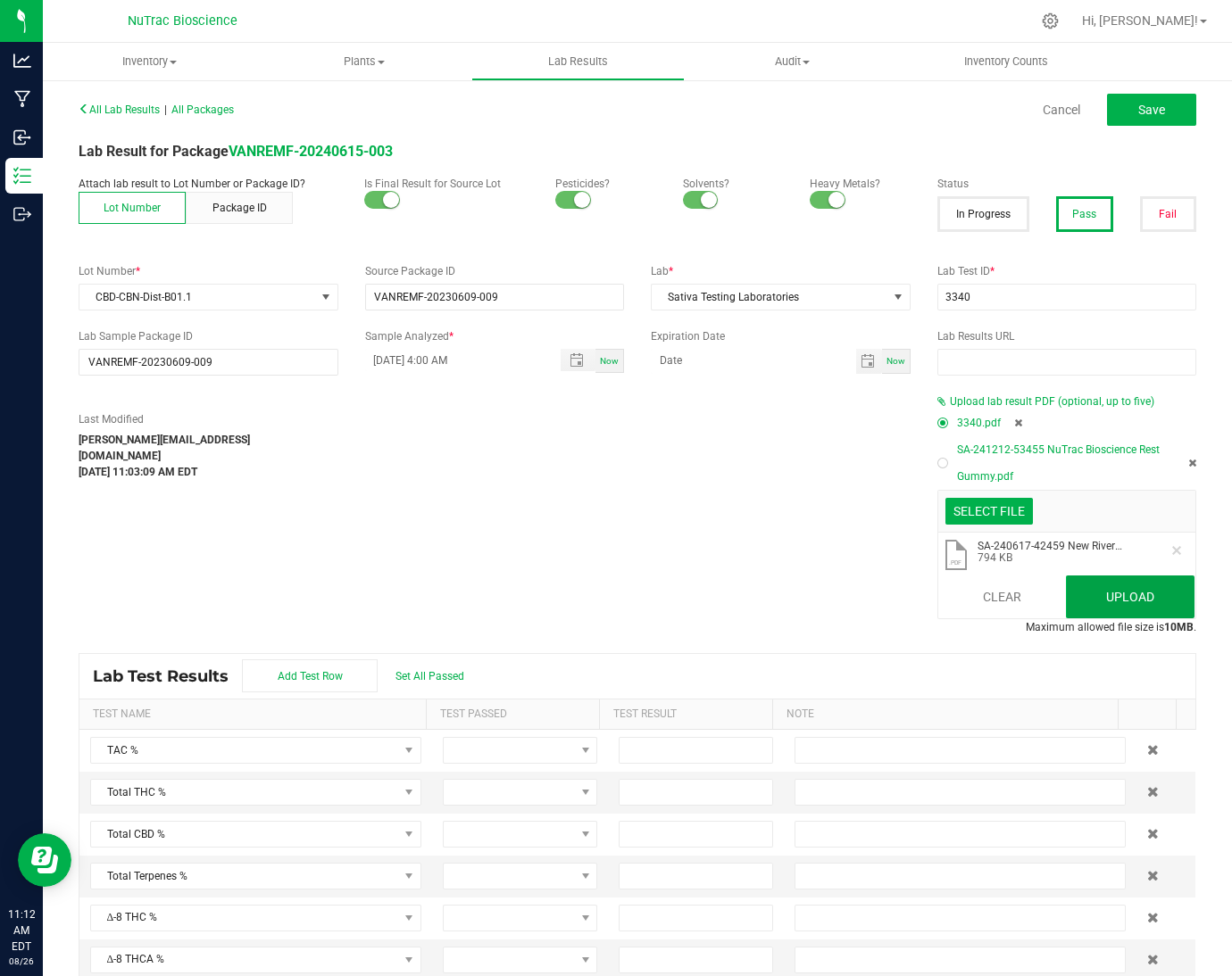
click at [1077, 595] on button "Upload" at bounding box center [1130, 596] width 128 height 42
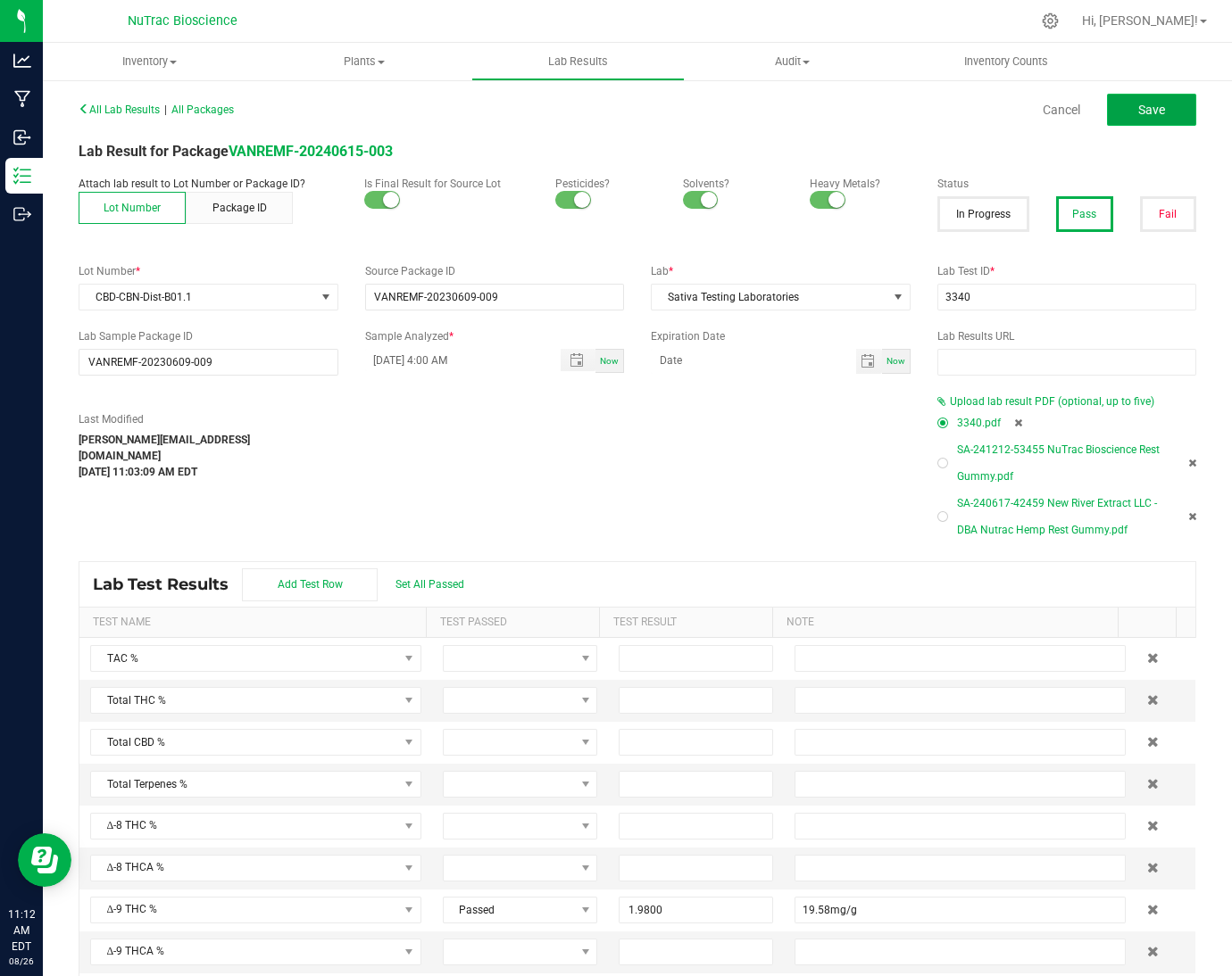
click at [1139, 108] on span "Save" at bounding box center [1152, 109] width 26 height 14
type input "1.9800"
type input "19.58mg/g"
type input "54.5600"
type input "545.59 mg/g"
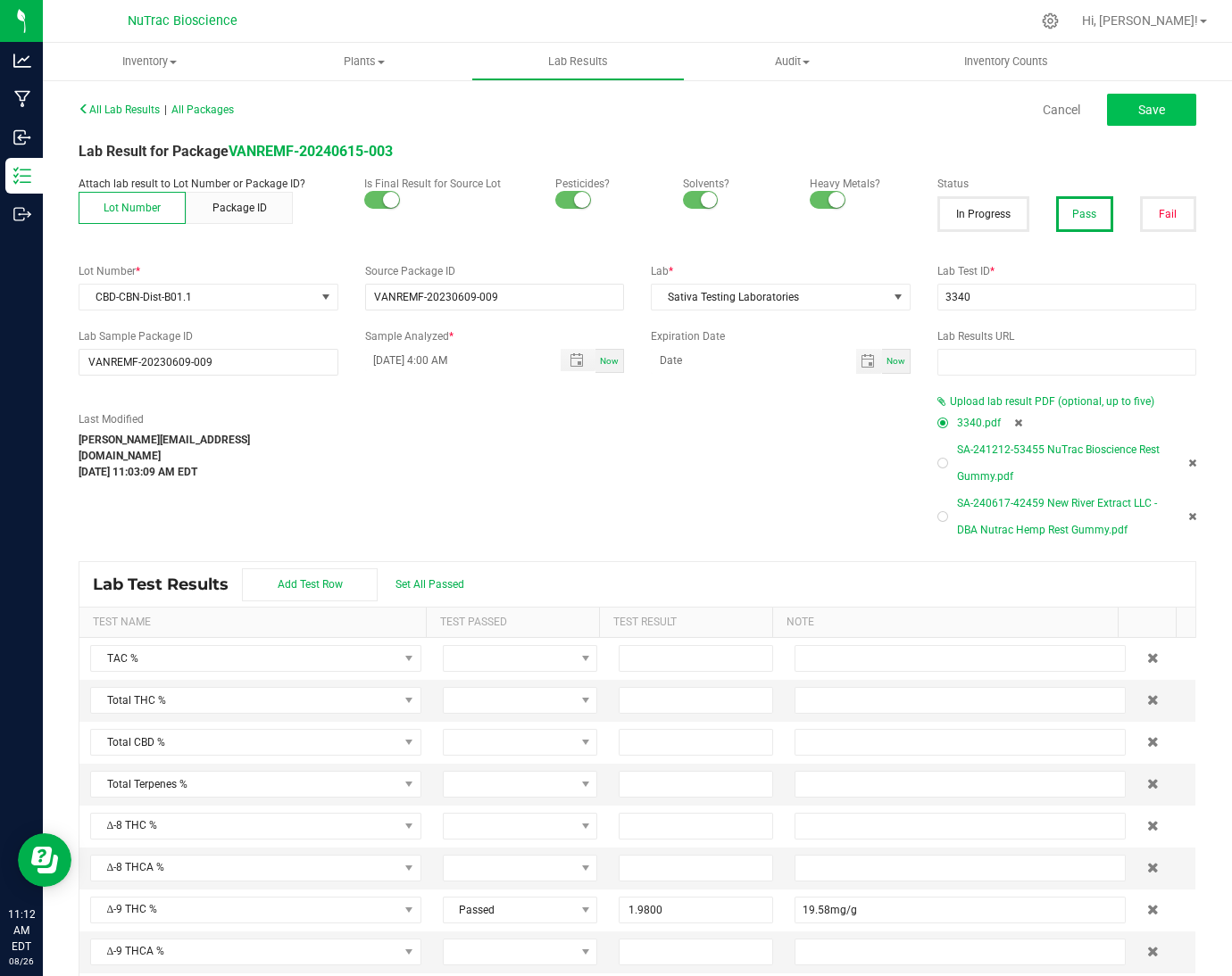
type input "26.4600"
type input "264.62mg/g"
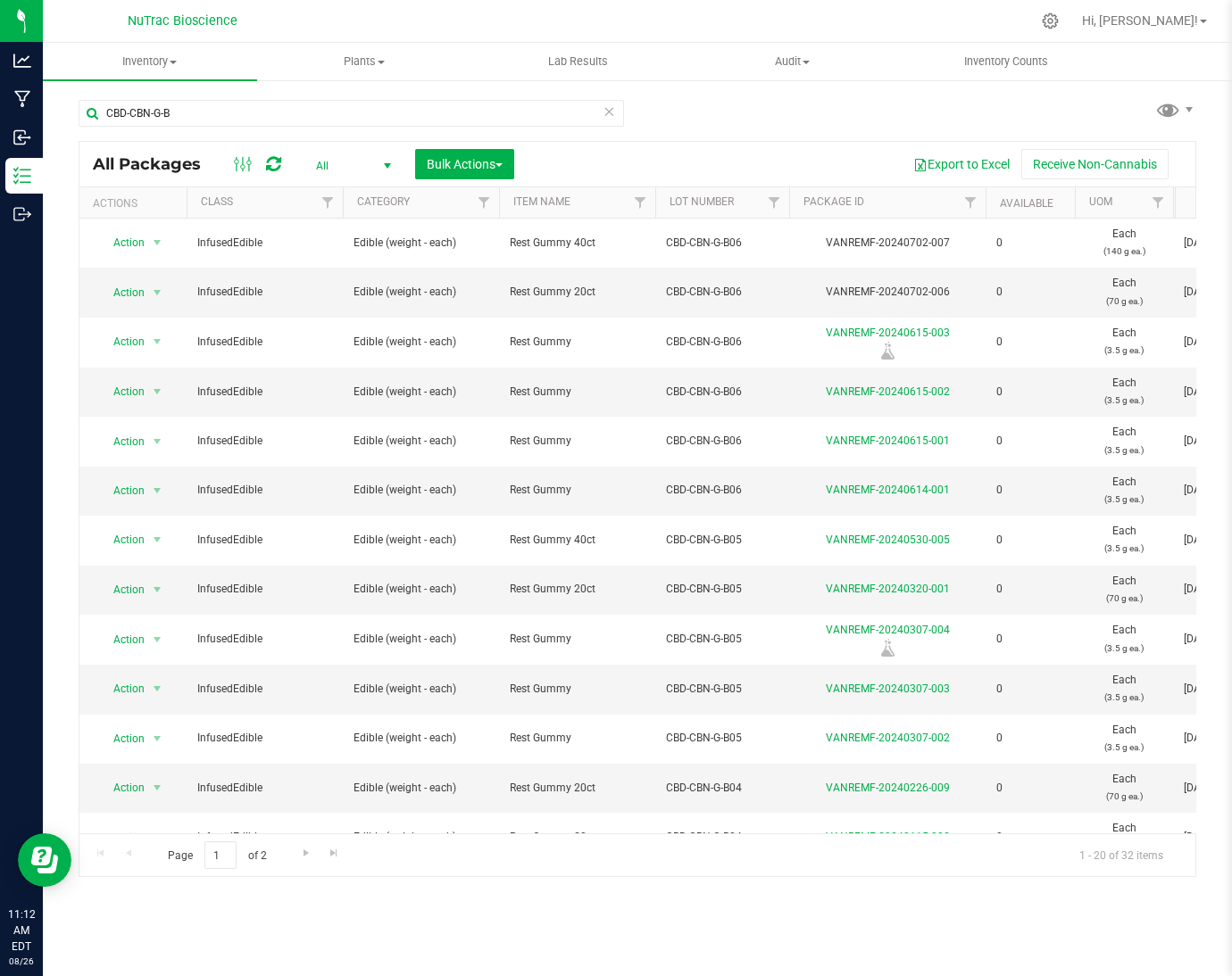
click at [608, 112] on icon at bounding box center [608, 110] width 12 height 22
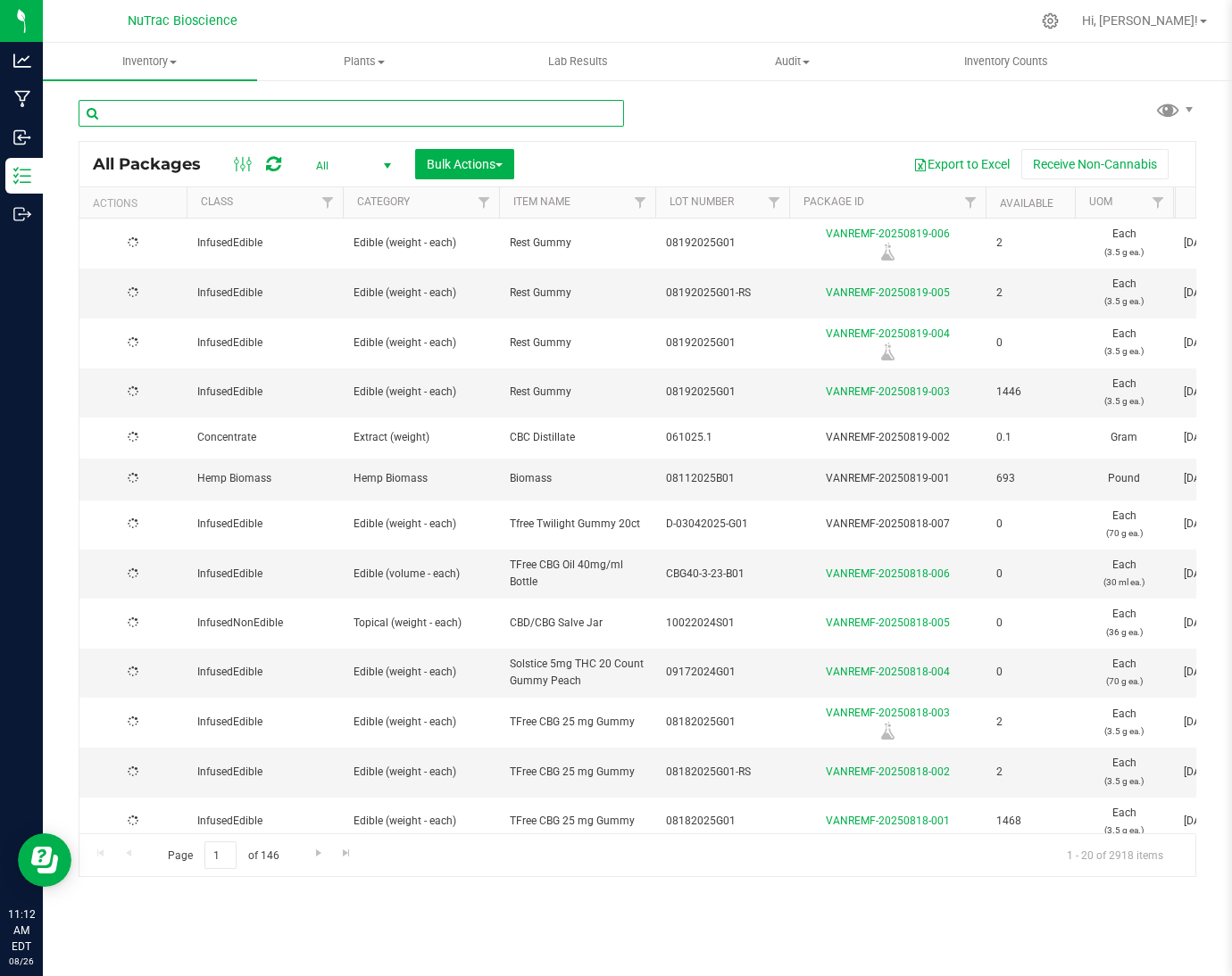
click at [608, 112] on input "text" at bounding box center [351, 113] width 545 height 26
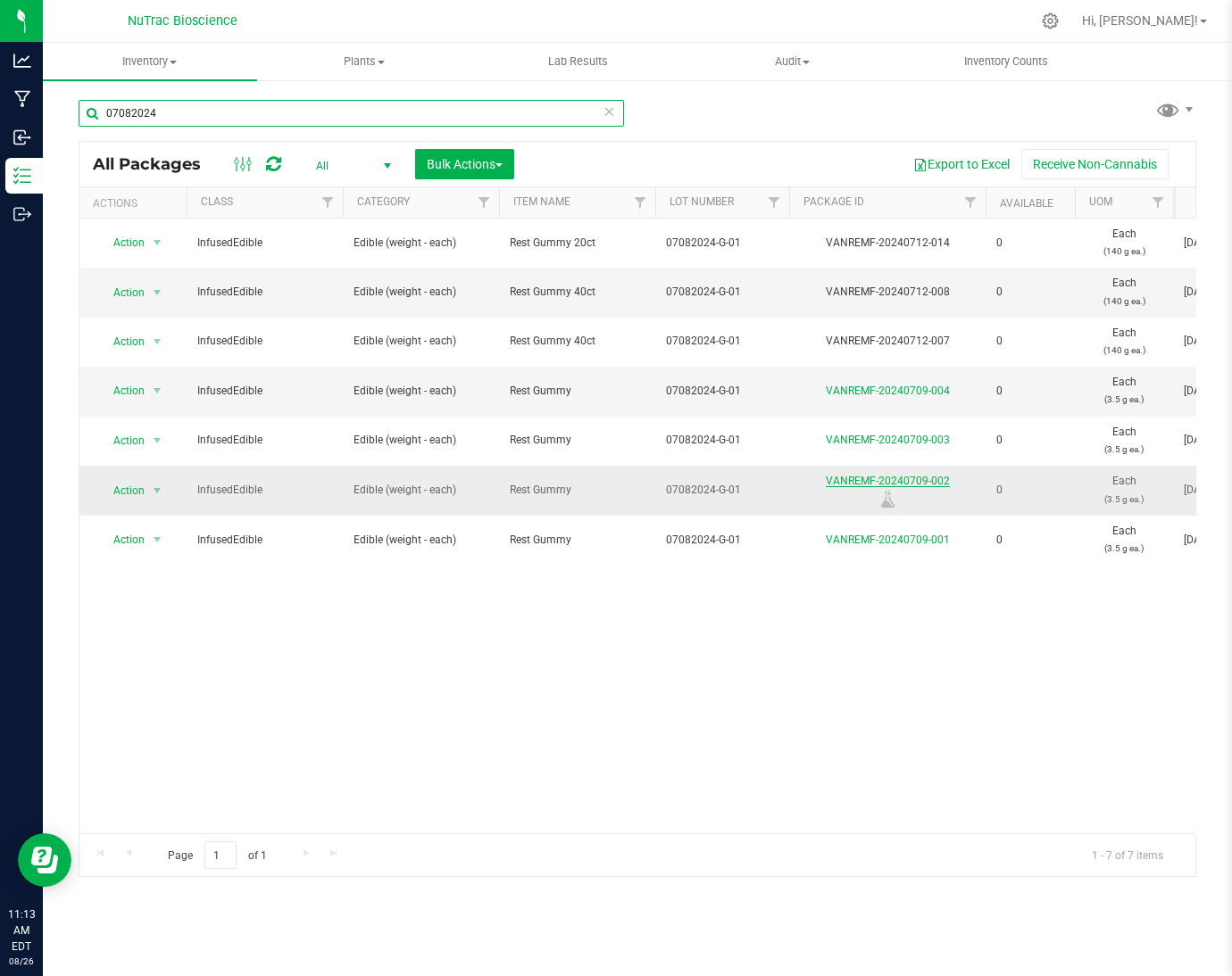
type input "07082024"
click at [842, 481] on link "VANREMF-20240709-002" at bounding box center [888, 480] width 125 height 12
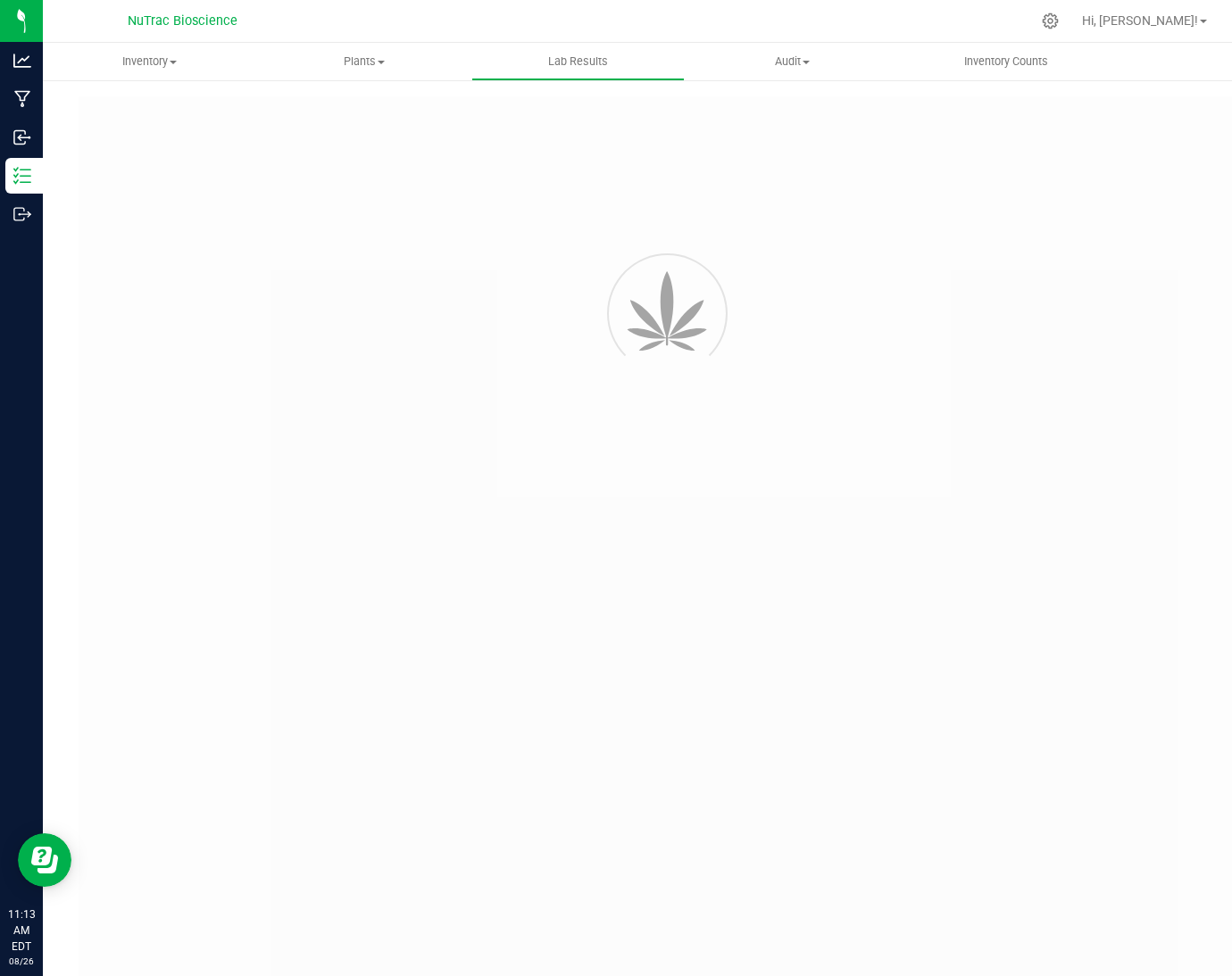
type input "VANREMF-20230609-009"
type input "3340"
type input "VANREMF-20230609-009"
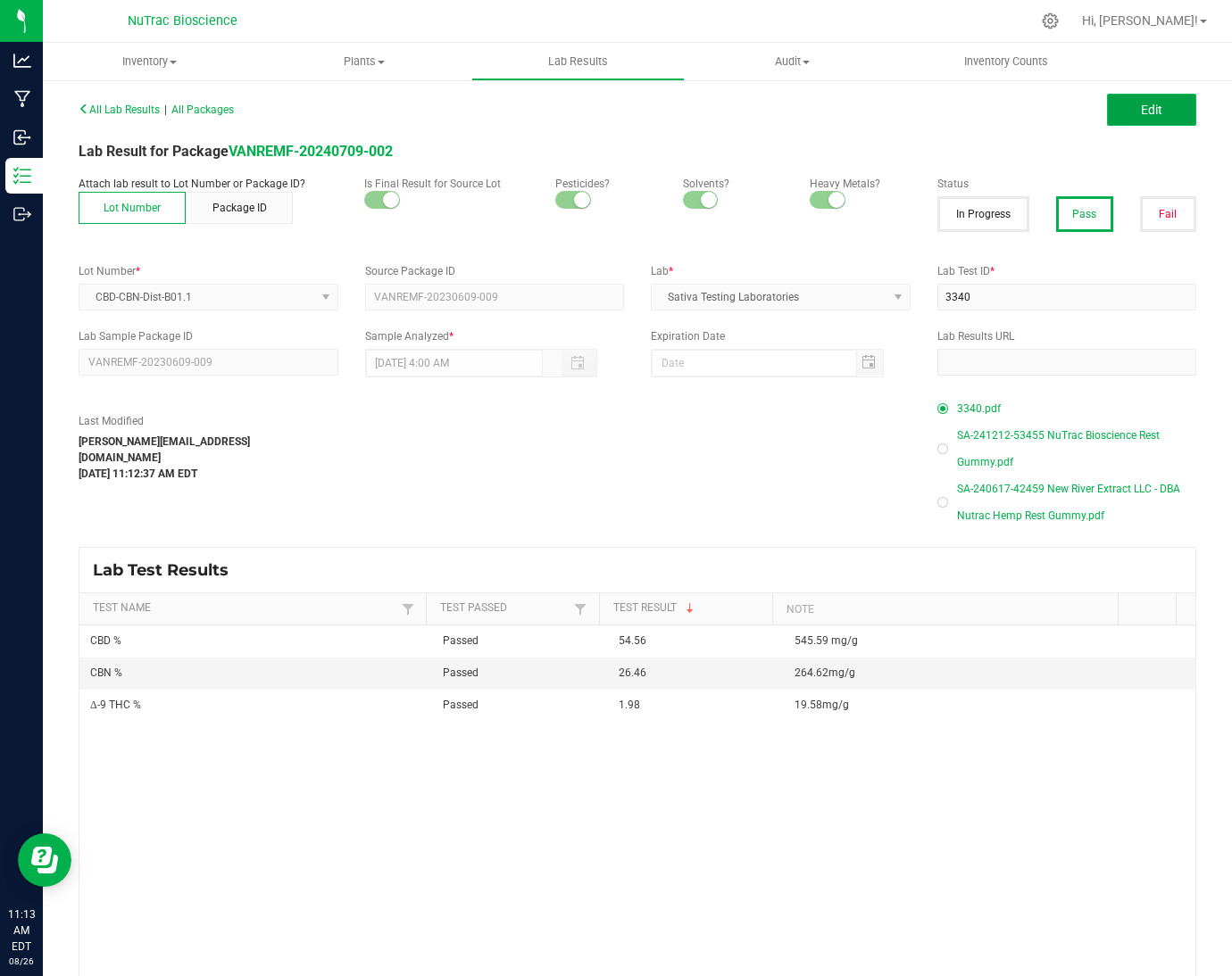
click at [1140, 111] on span "Edit" at bounding box center [1151, 109] width 22 height 14
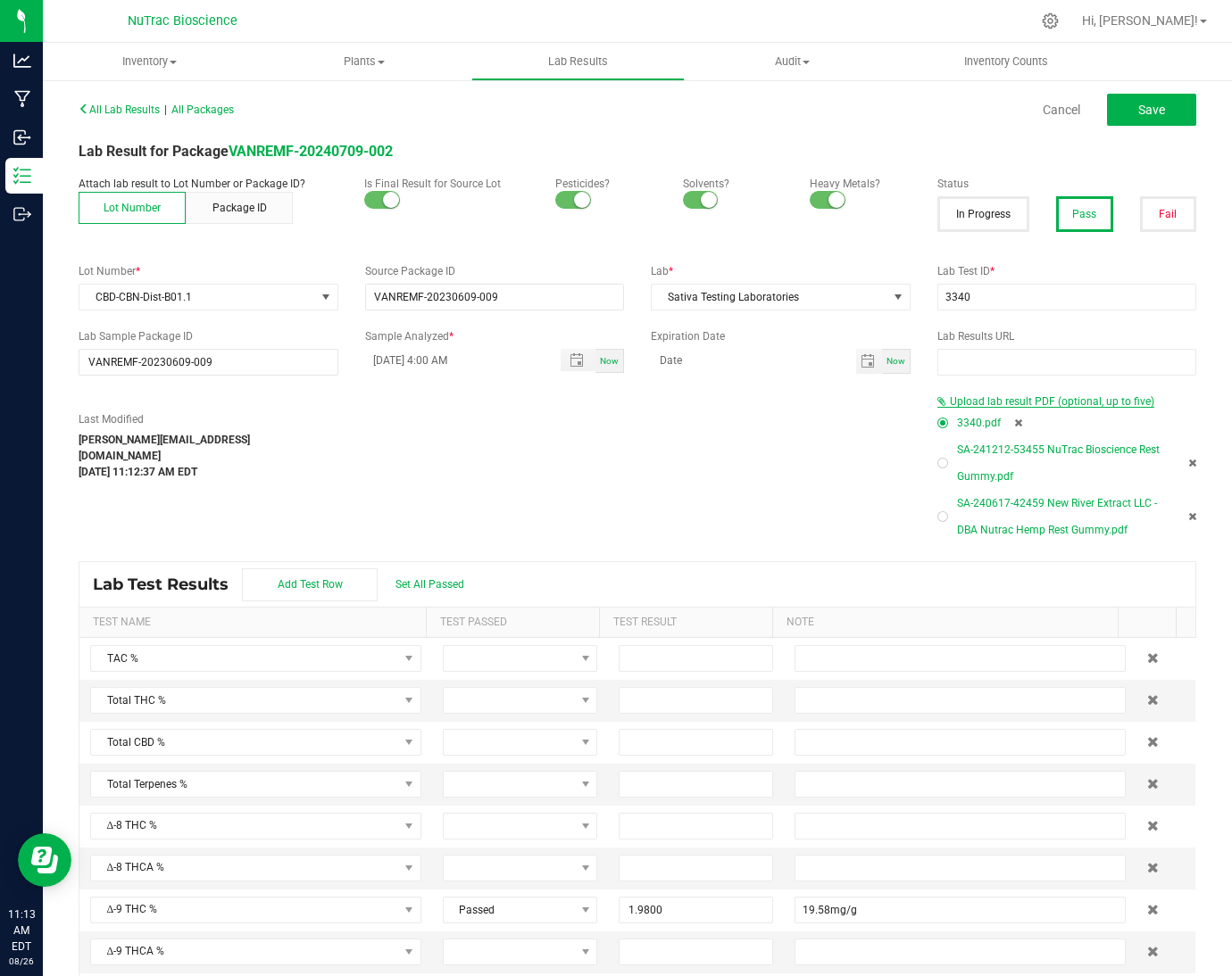
click at [1068, 402] on span "Upload lab result PDF (optional, up to five)" at bounding box center [1052, 401] width 205 height 12
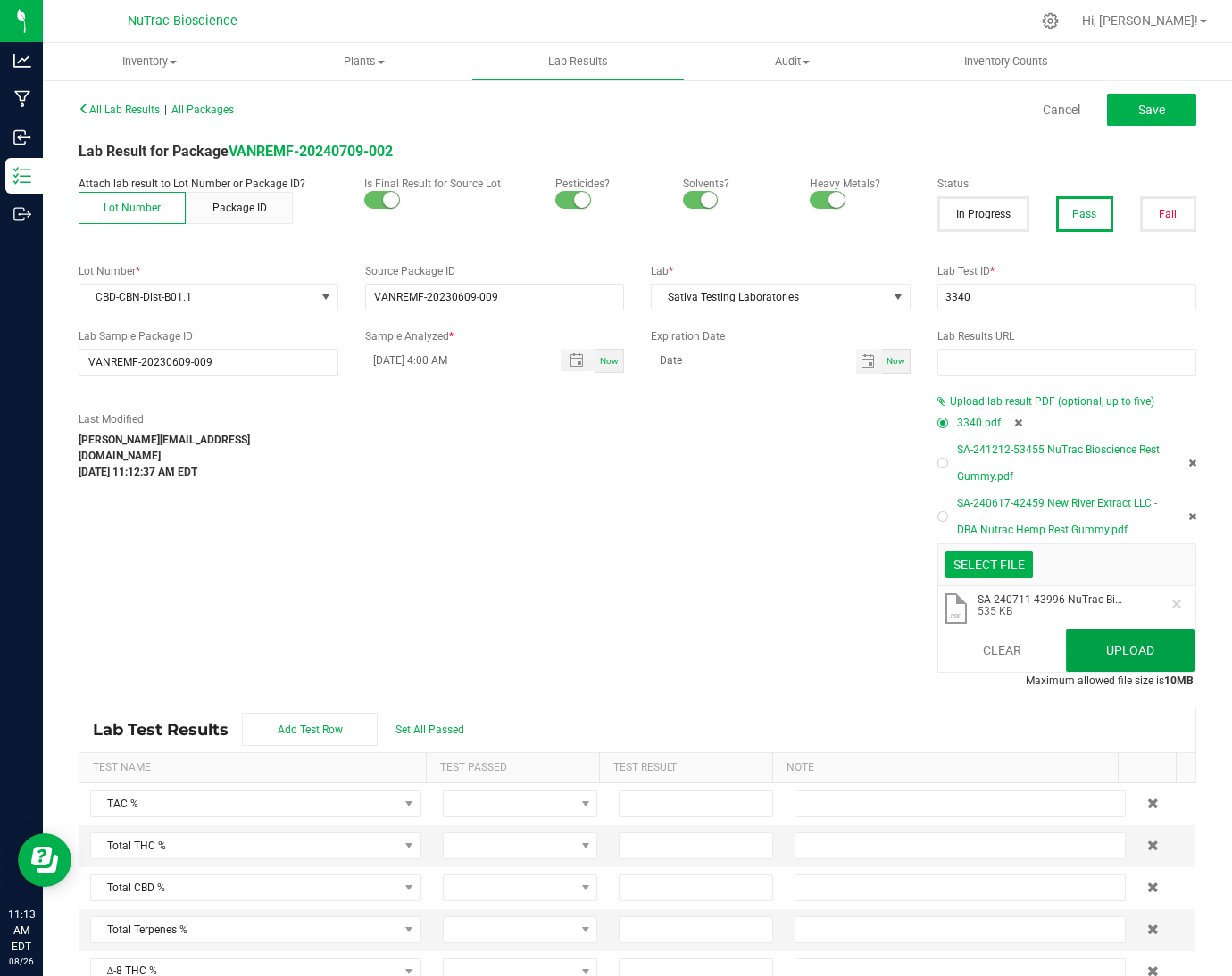
click at [1137, 655] on button "Upload" at bounding box center [1130, 650] width 128 height 42
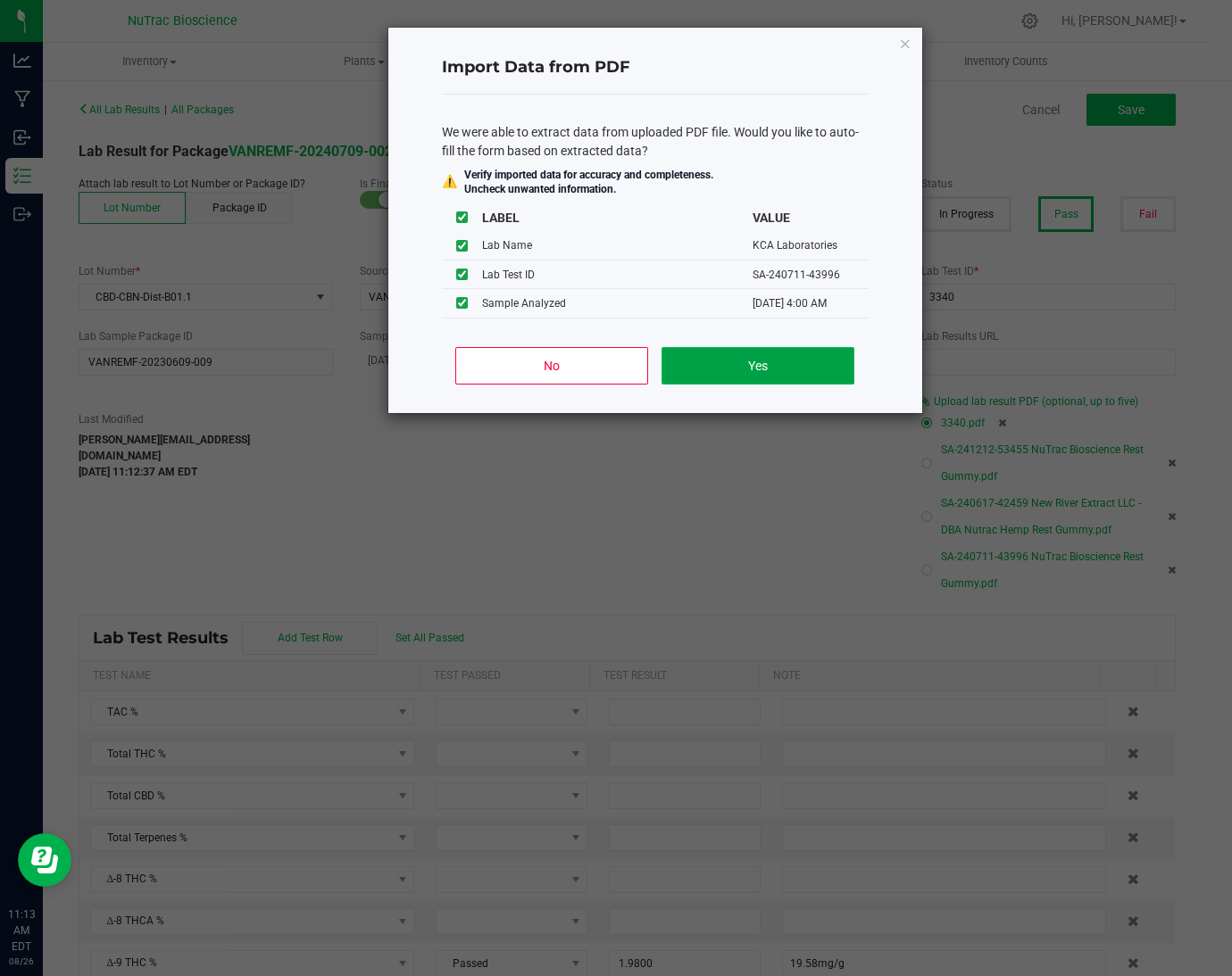
click at [738, 365] on button "Yes" at bounding box center [757, 366] width 191 height 38
type input "07/17/2024 4:00 AM"
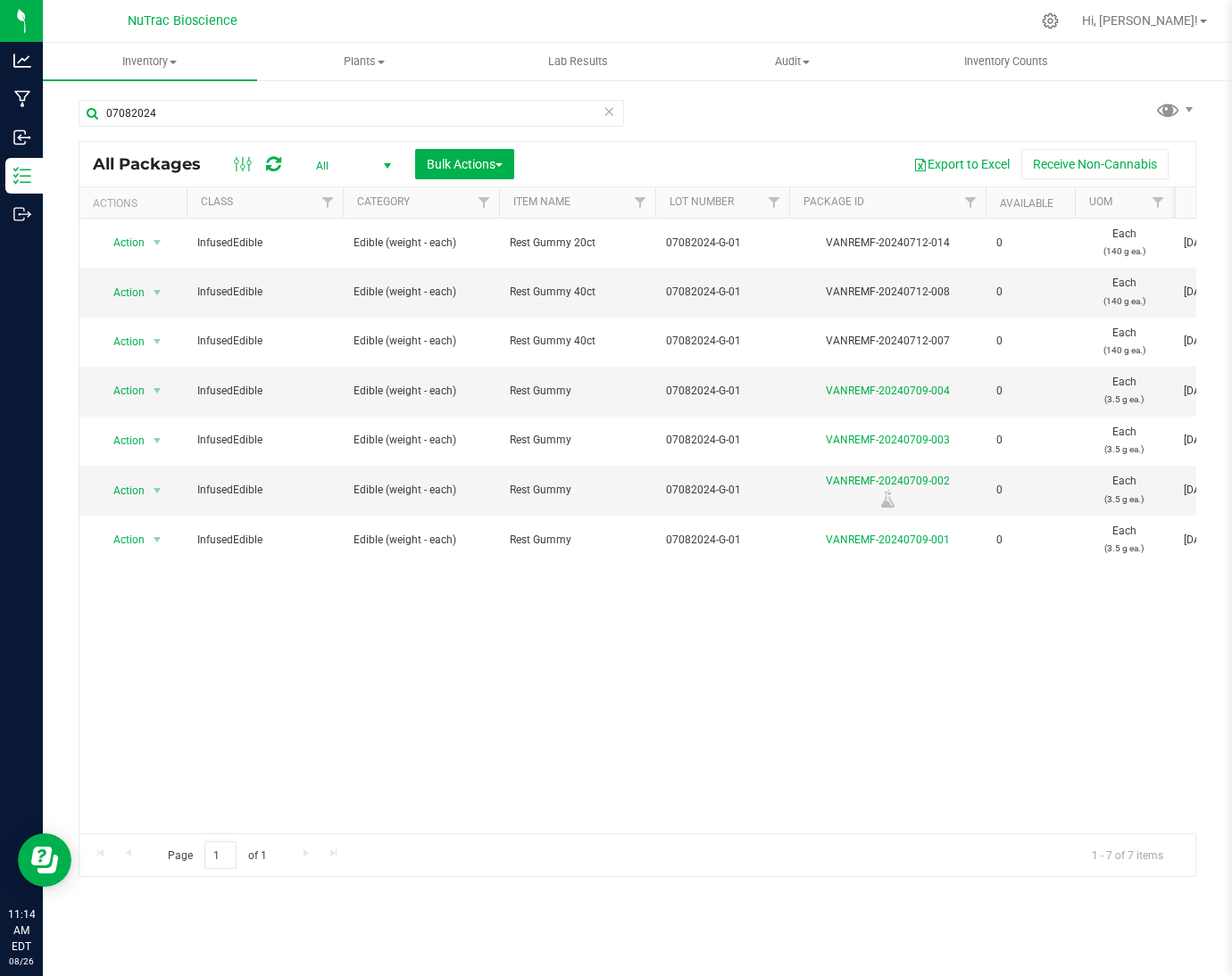
click at [611, 112] on icon at bounding box center [608, 110] width 12 height 22
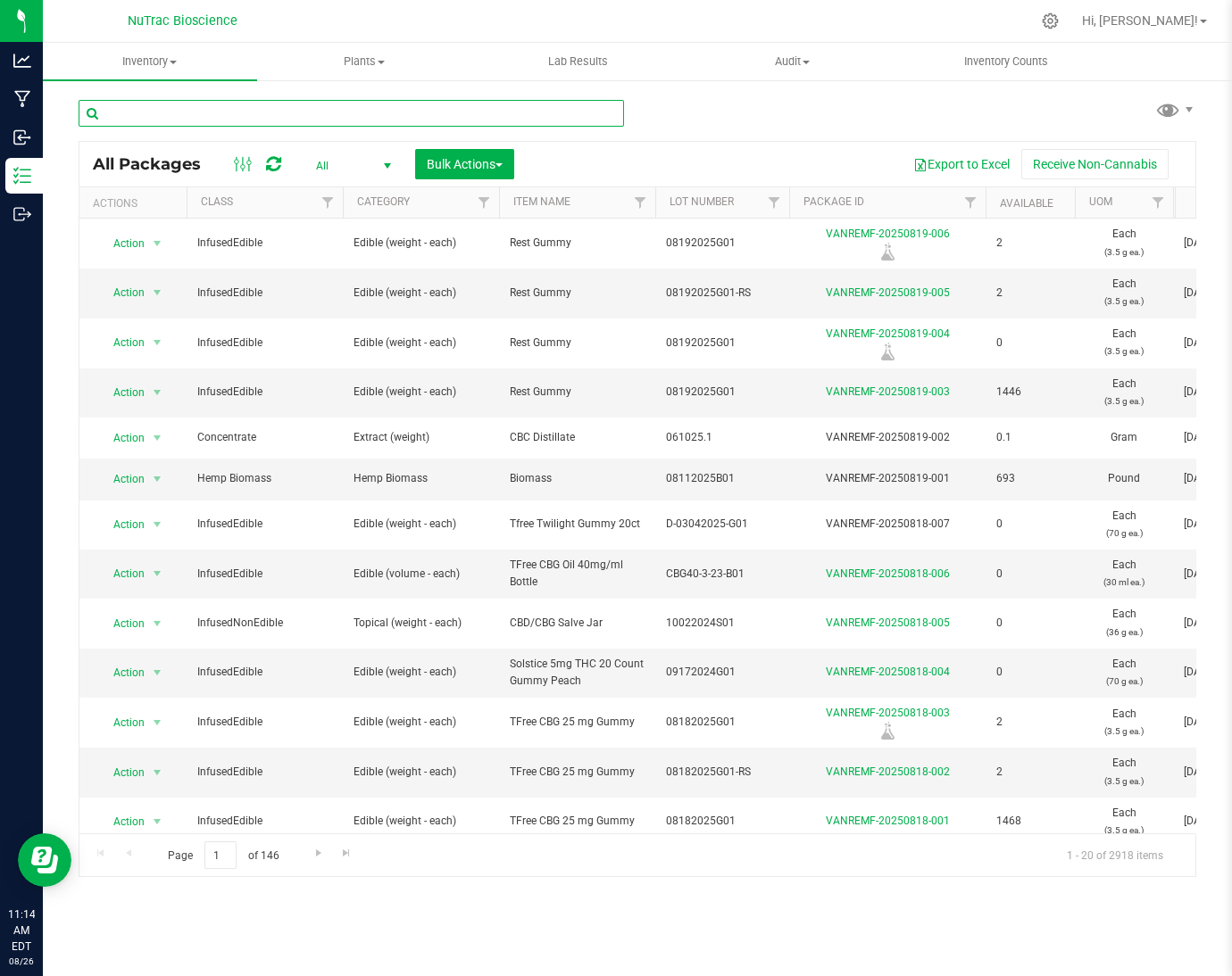
click at [601, 113] on input "text" at bounding box center [351, 113] width 545 height 26
paste input "VANREMF-20230609-009"
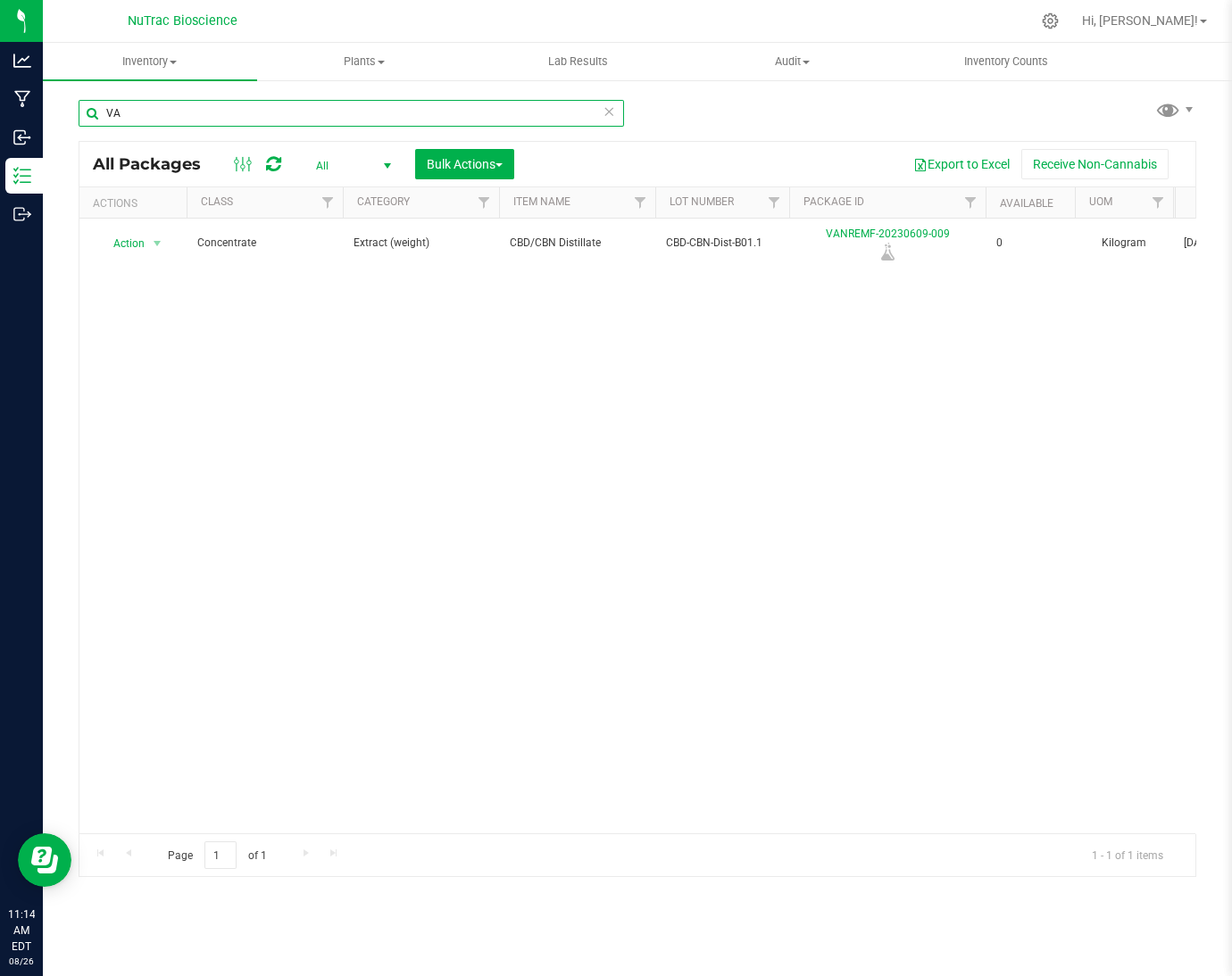
type input "V"
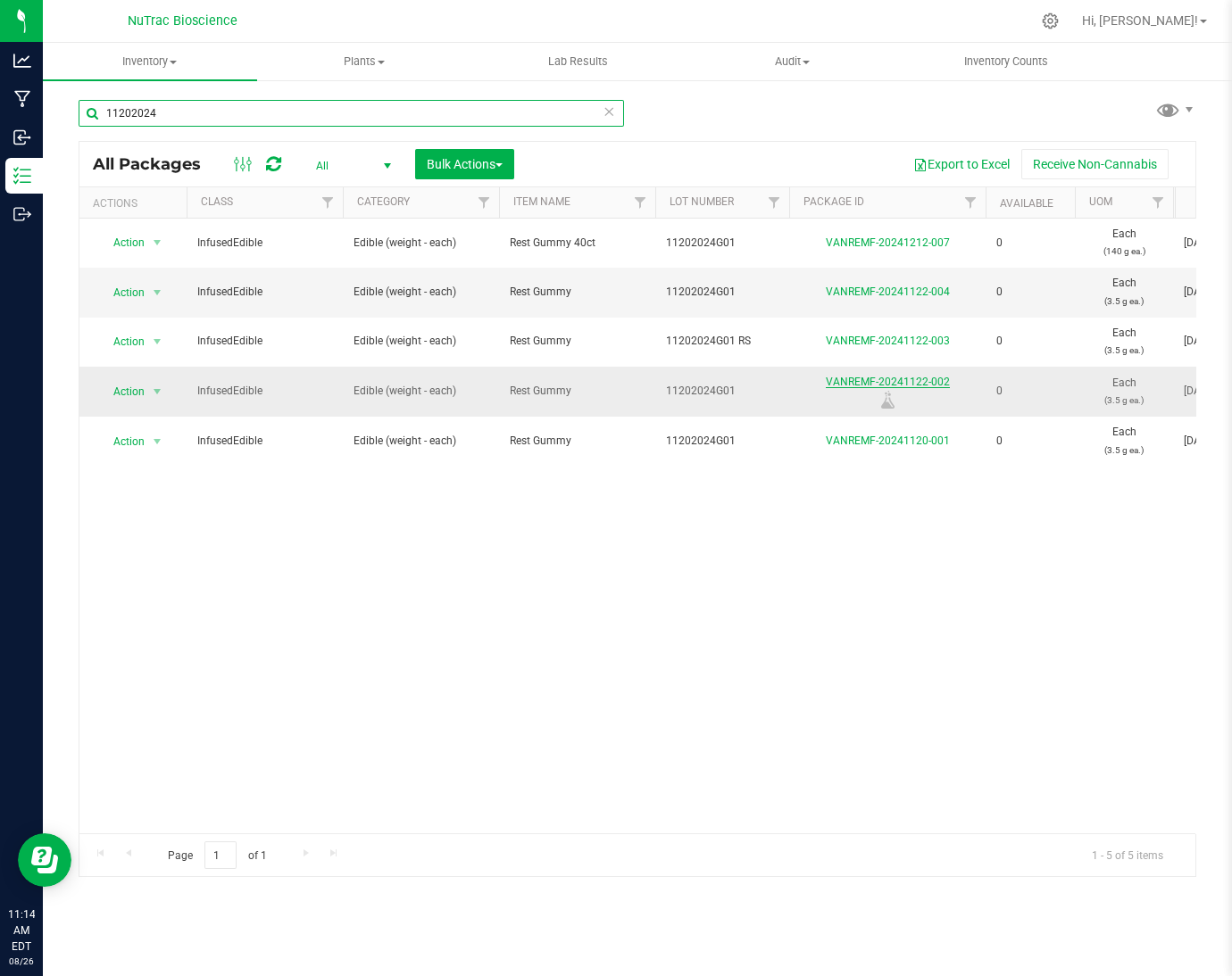
type input "11202024"
click at [930, 383] on link "VANREMF-20241122-002" at bounding box center [888, 381] width 125 height 12
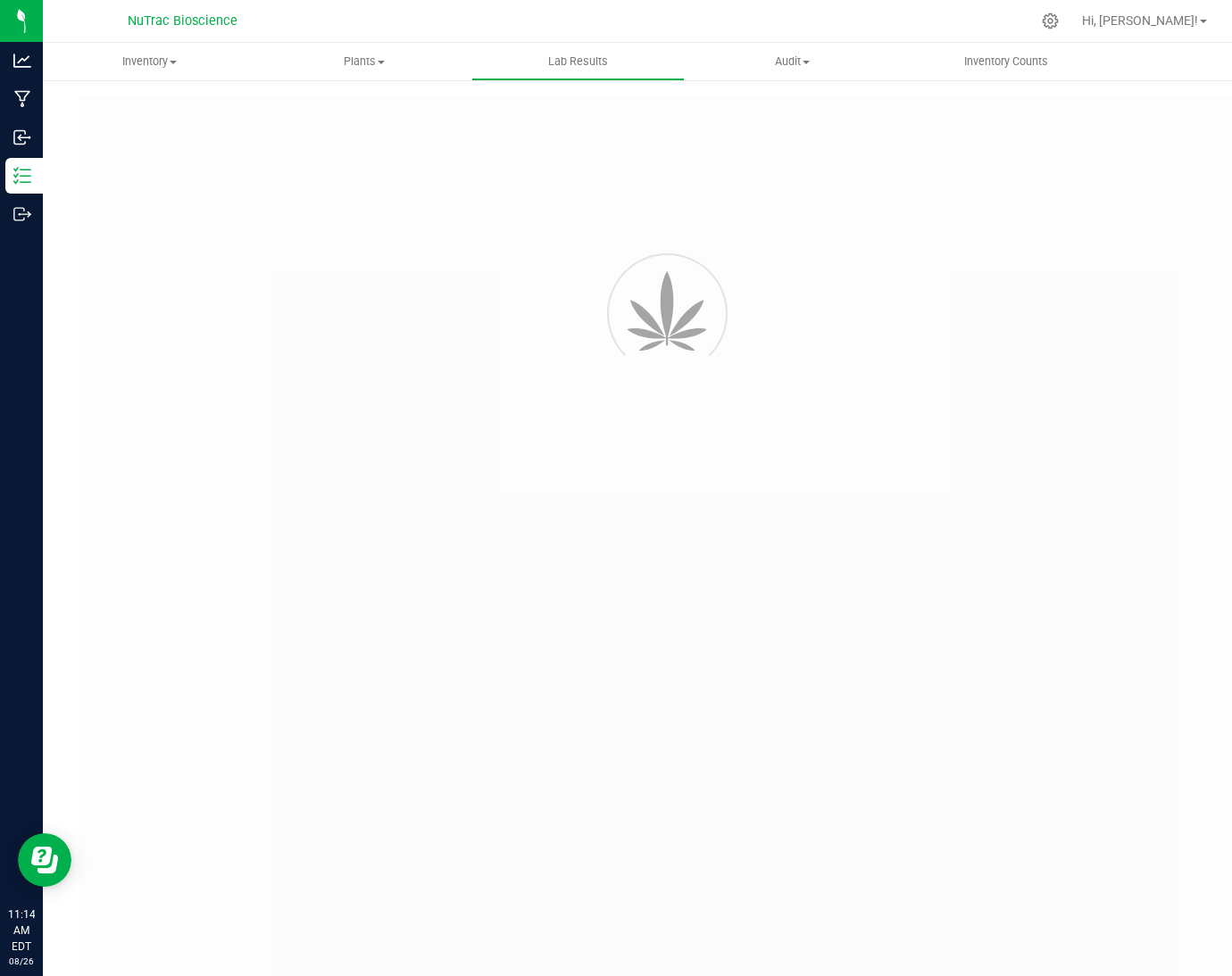
type input "VANREMF-20230609-009"
type input "3340"
type input "VANREMF-20230609-009"
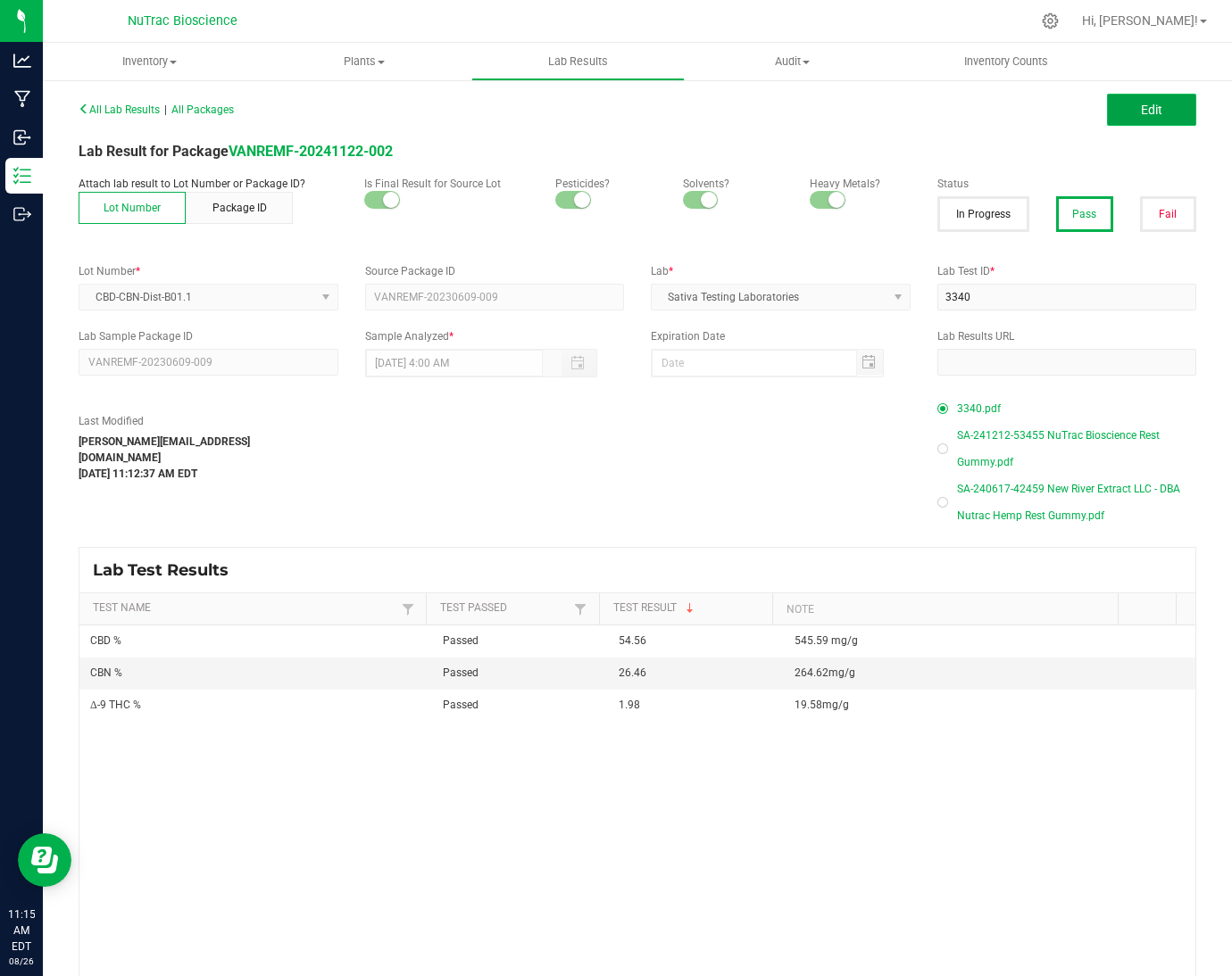
click at [1125, 97] on button "Edit" at bounding box center [1152, 109] width 90 height 32
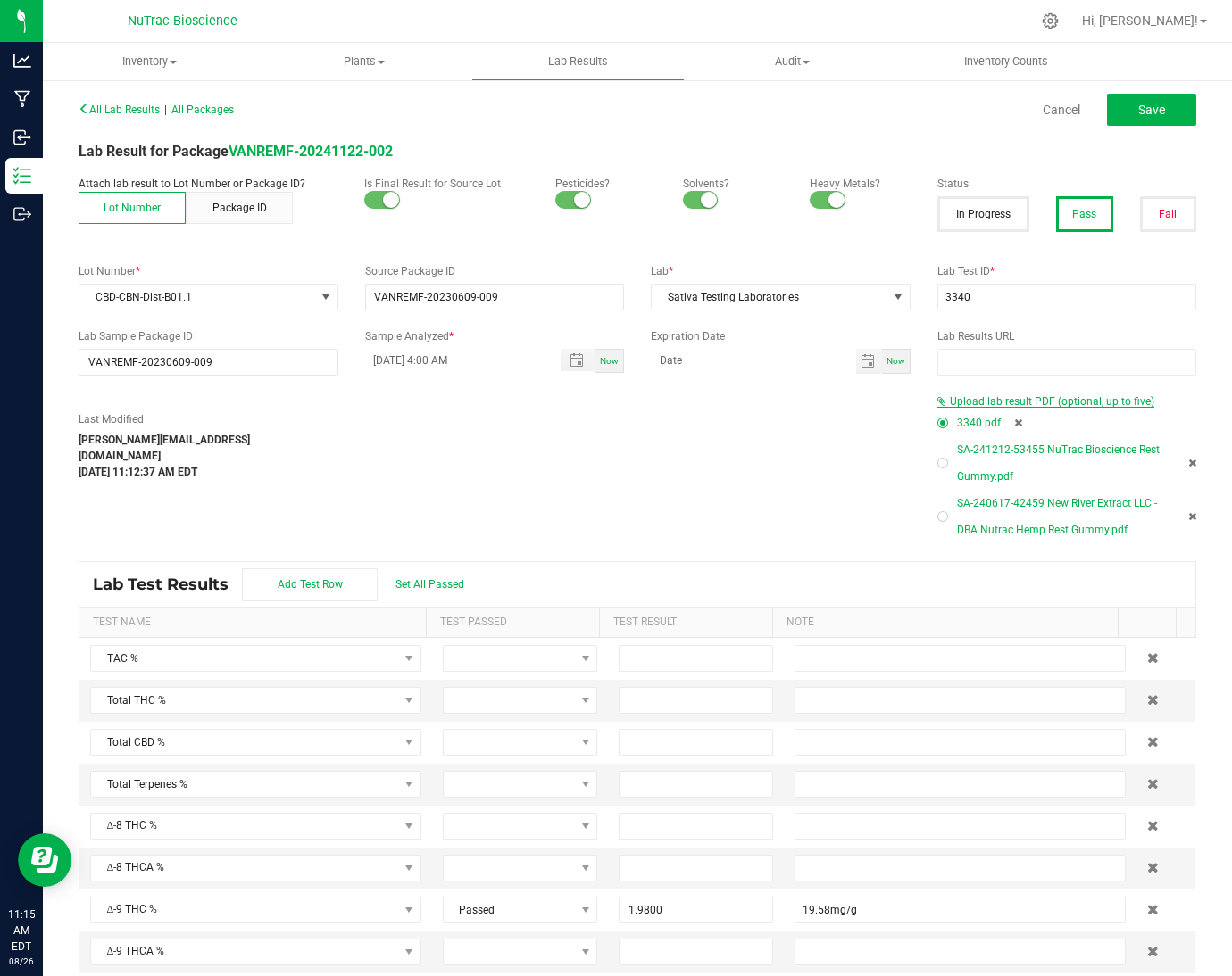
click at [1093, 407] on span "Upload lab result PDF (optional, up to five)" at bounding box center [1046, 401] width 217 height 12
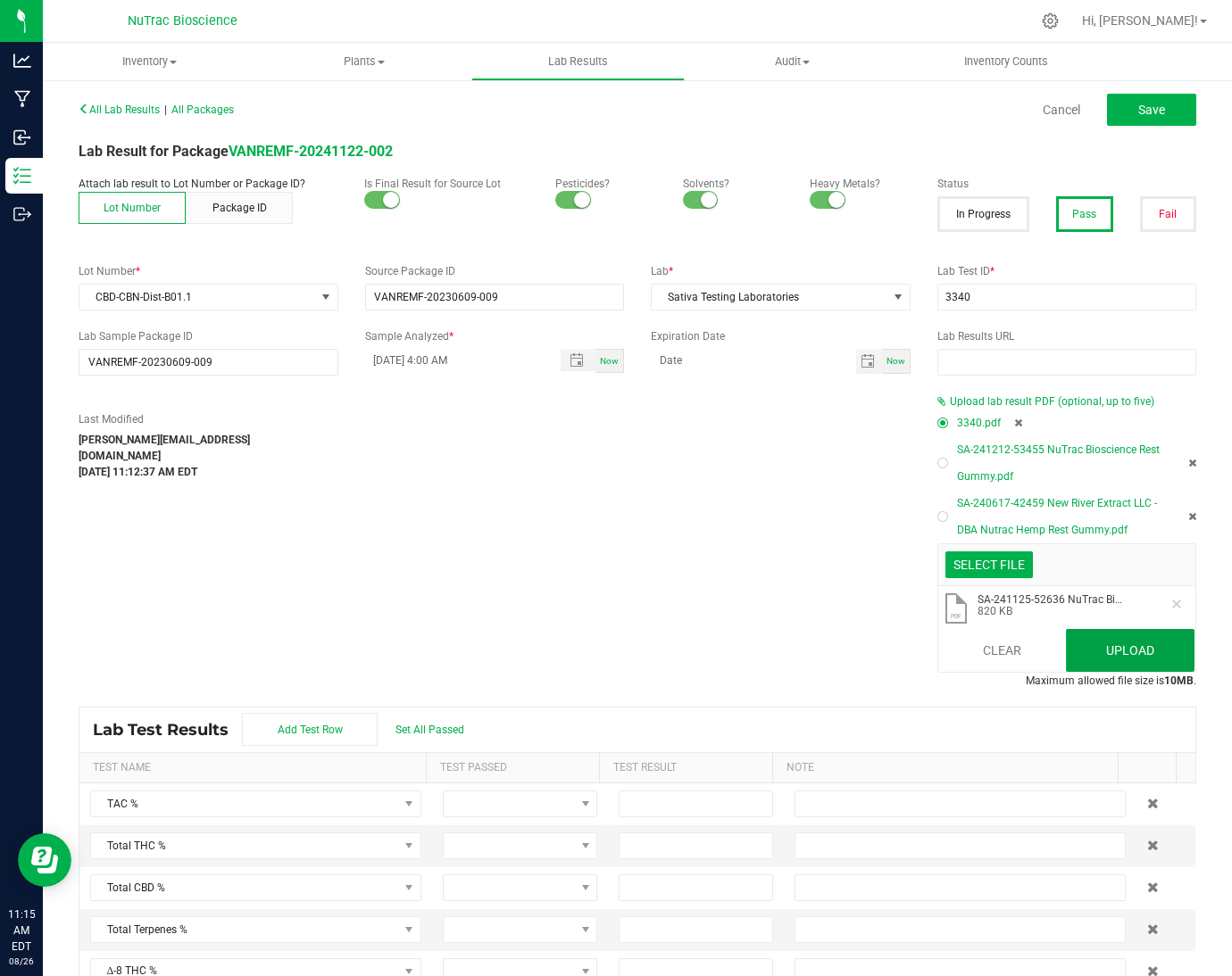
click at [1137, 653] on button "Upload" at bounding box center [1130, 650] width 128 height 42
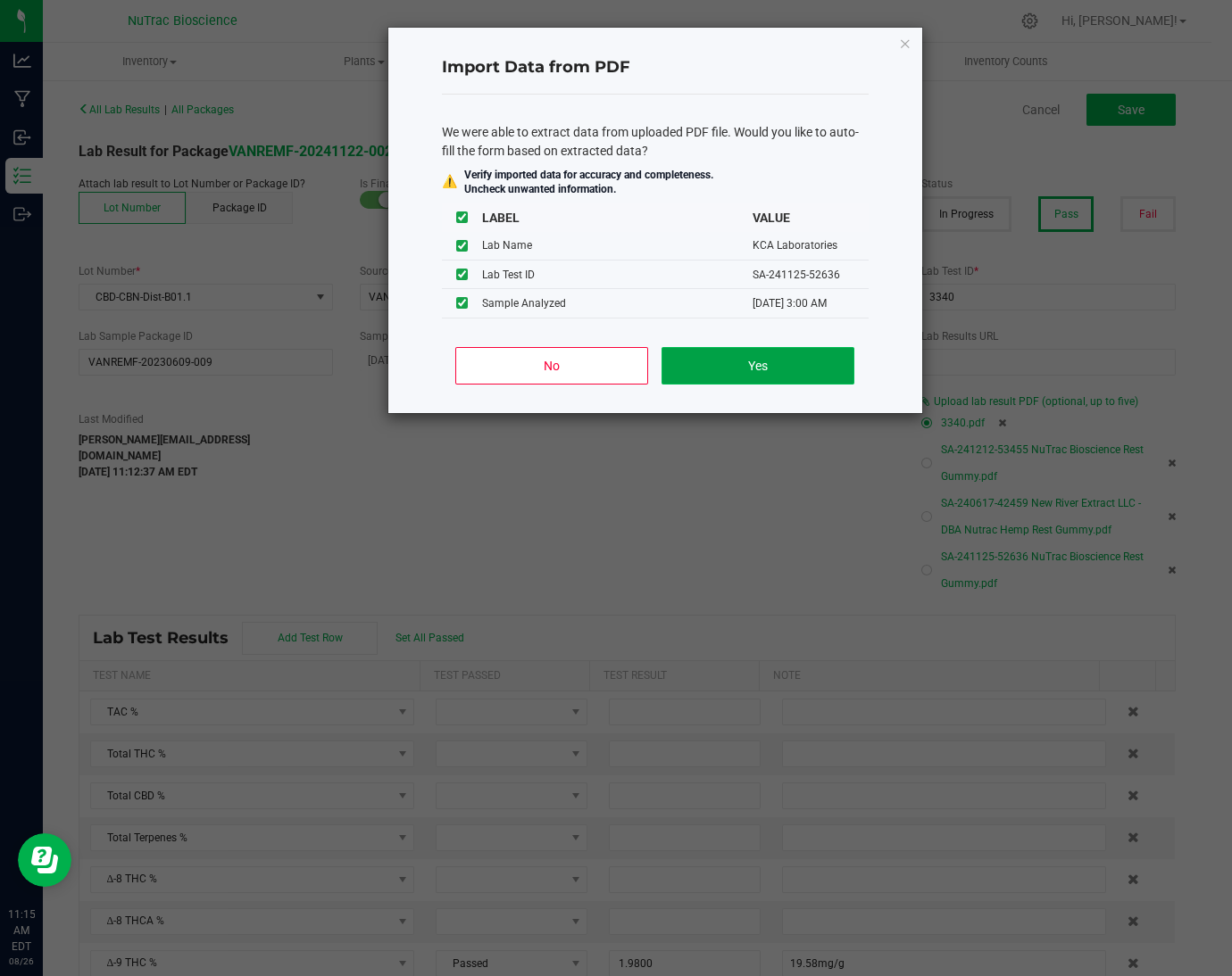
click at [761, 359] on button "Yes" at bounding box center [757, 366] width 191 height 38
type input "12/12/2024 3:00 AM"
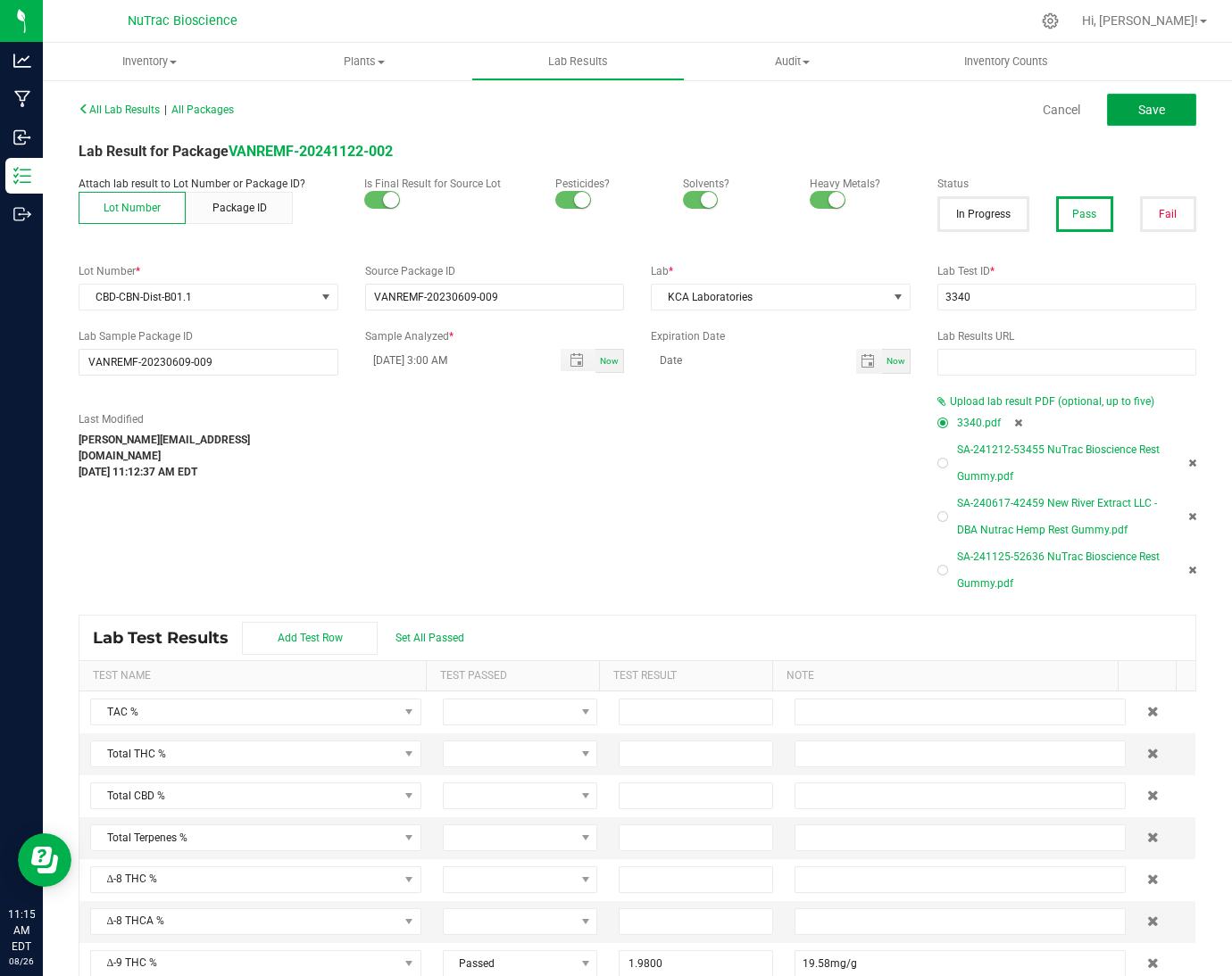
click at [1139, 103] on span "Save" at bounding box center [1152, 109] width 26 height 14
type input "1.9800"
type input "19.58mg/g"
type input "54.5600"
type input "545.59 mg/g"
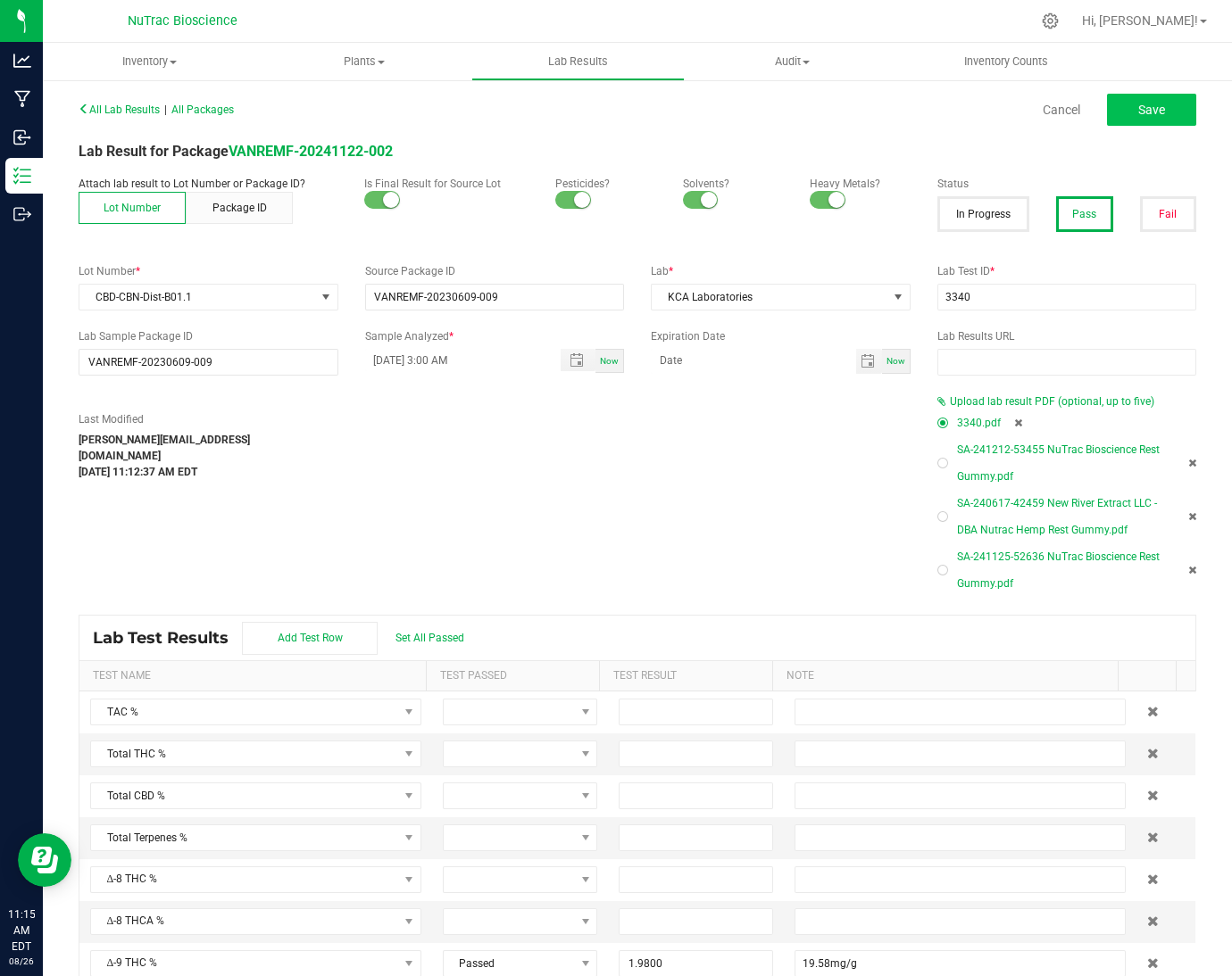
type input "26.4600"
type input "264.62mg/g"
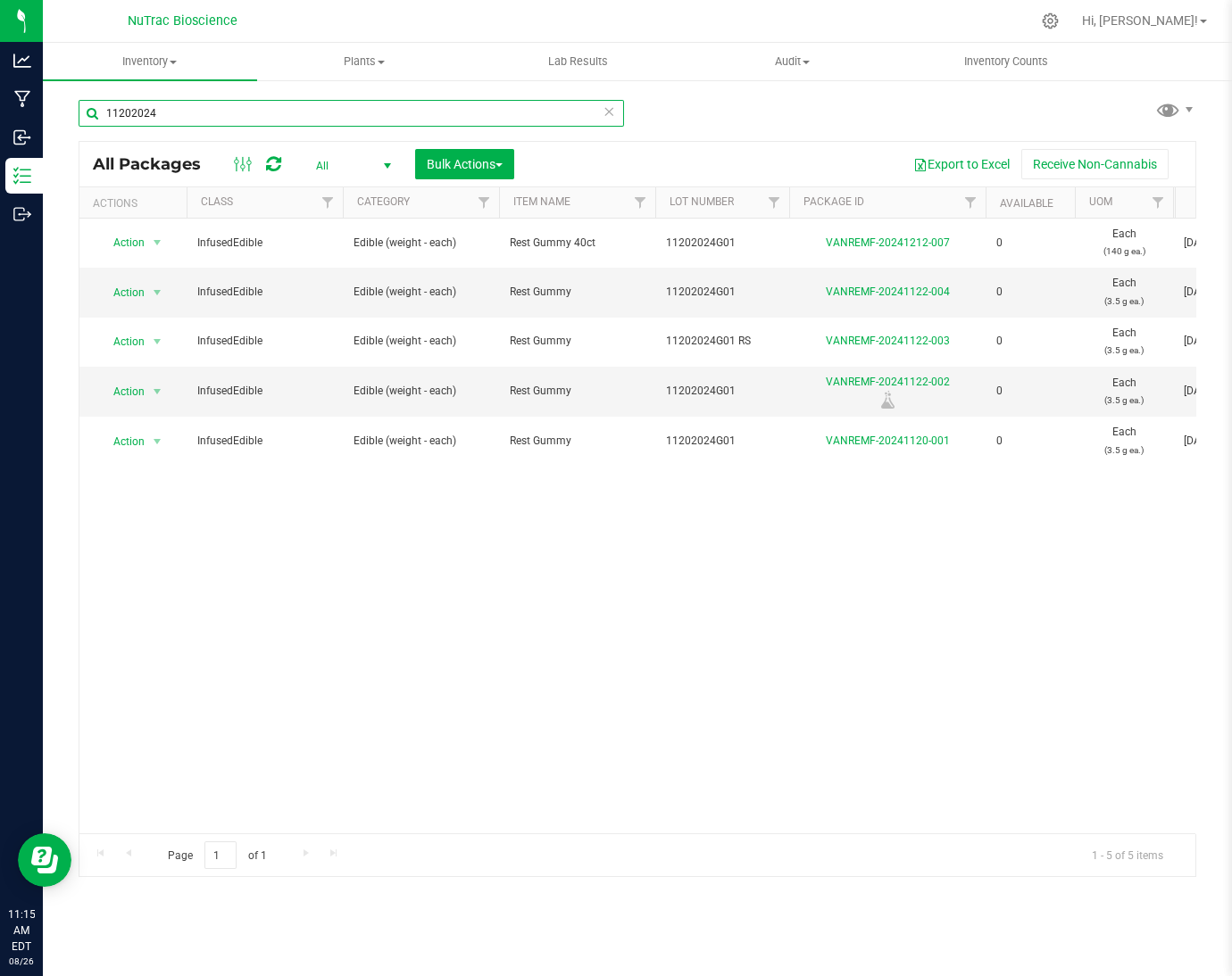
click at [387, 123] on input "11202024" at bounding box center [351, 113] width 545 height 26
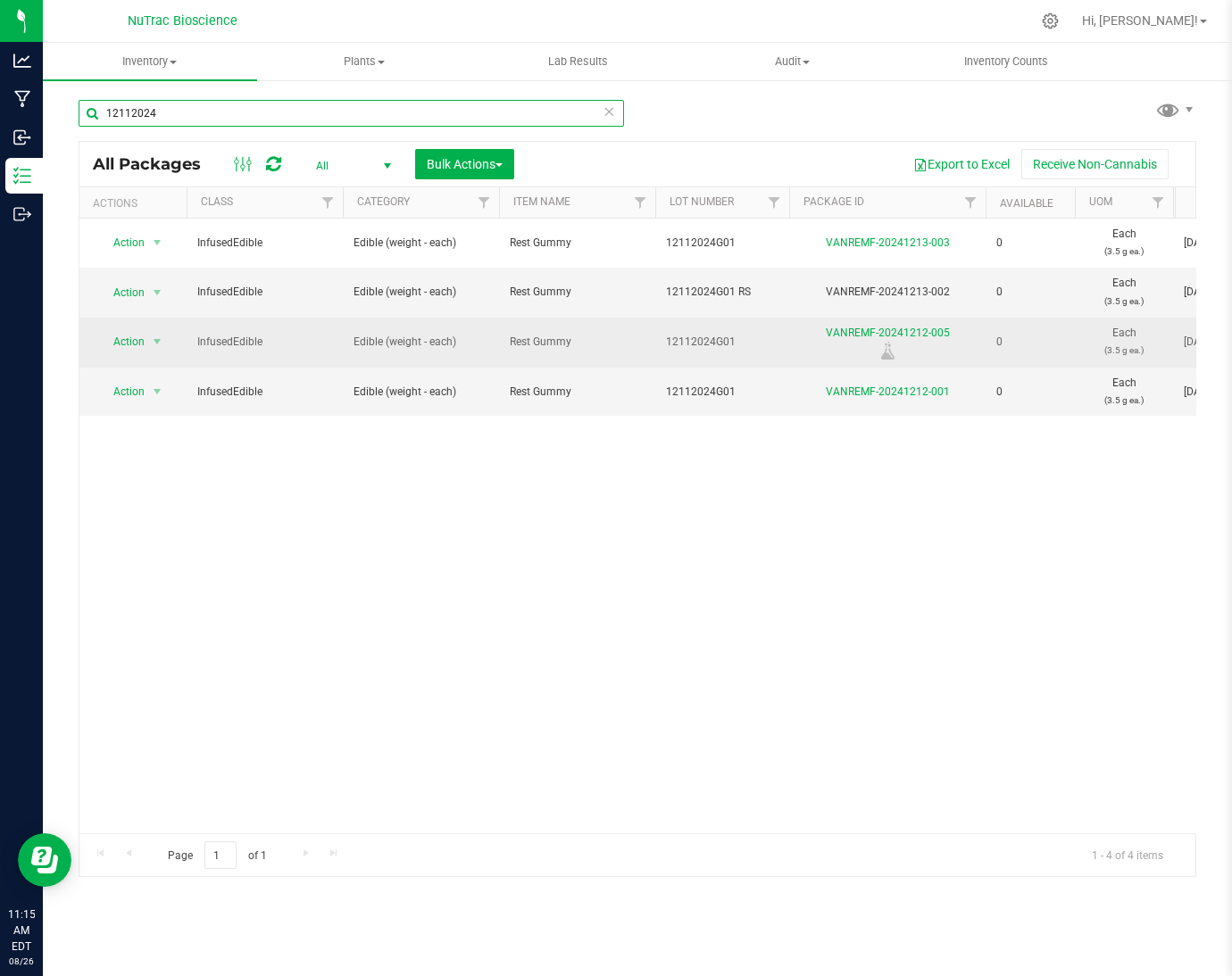
type input "12112024"
click at [919, 323] on td "VANREMF-20241212-005" at bounding box center [888, 342] width 196 height 50
click at [924, 338] on link "VANREMF-20241212-005" at bounding box center [888, 332] width 125 height 12
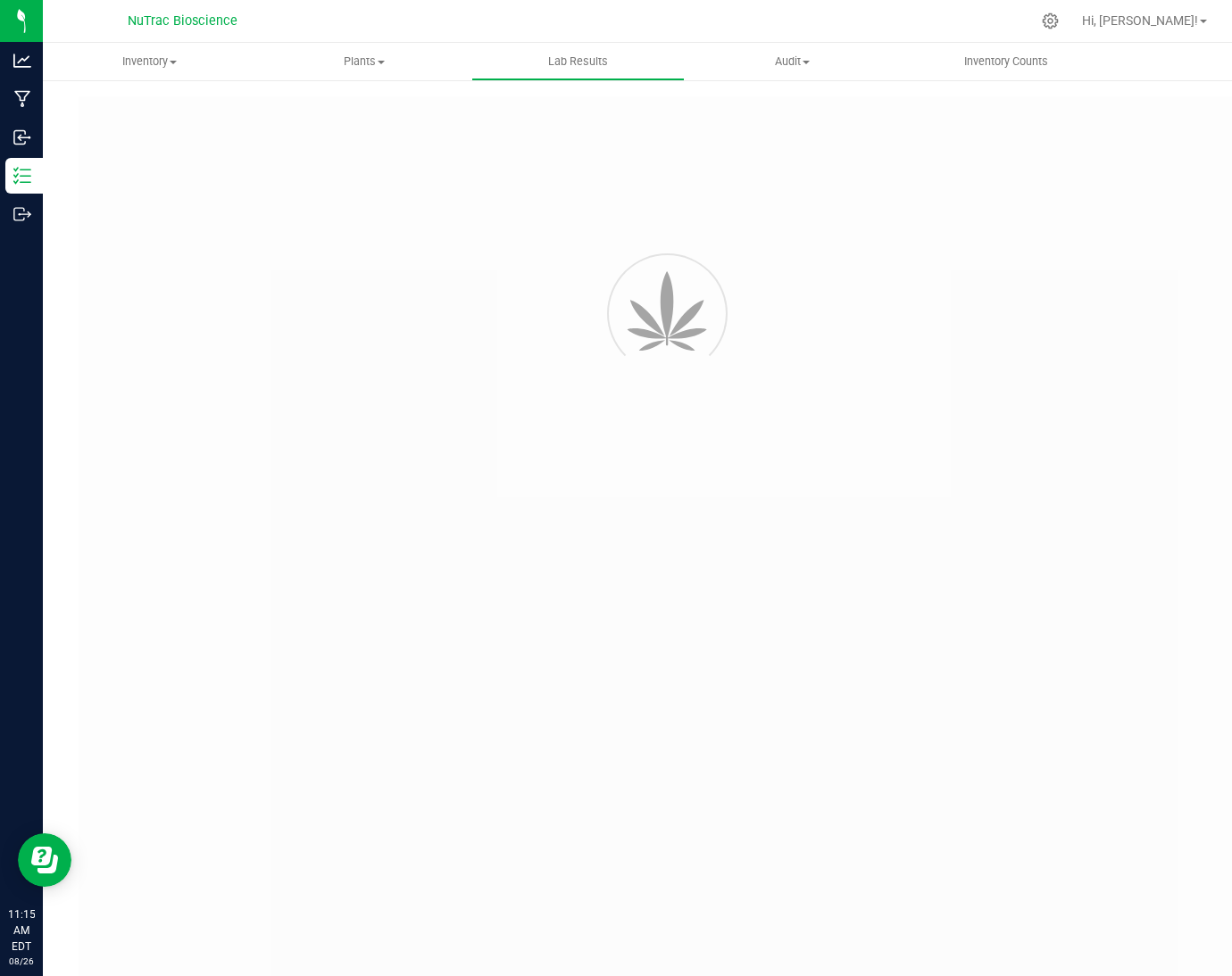
type input "VANREMF-20230609-009"
type input "3340"
type input "VANREMF-20230609-009"
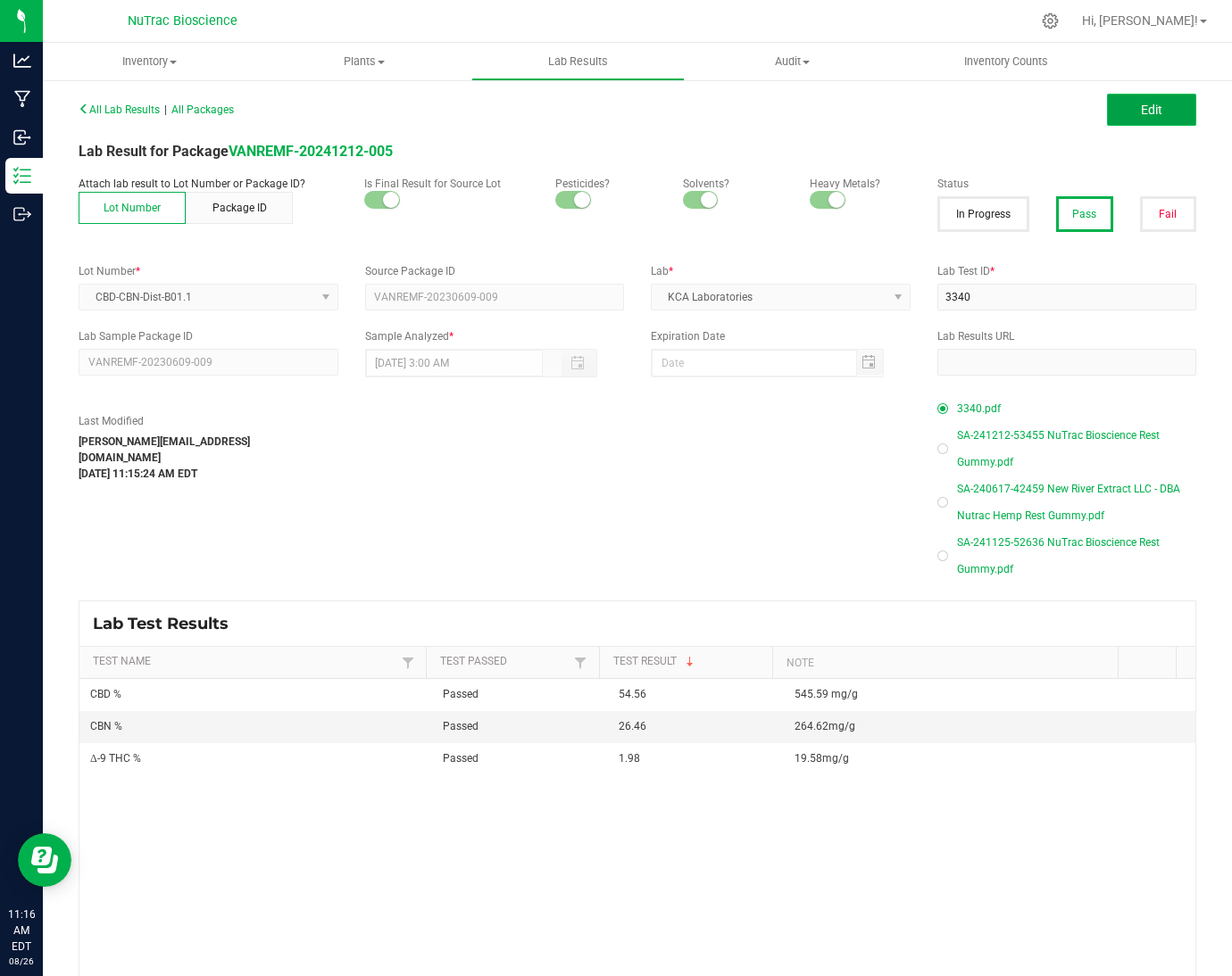
click at [1107, 121] on button "Edit" at bounding box center [1152, 109] width 90 height 32
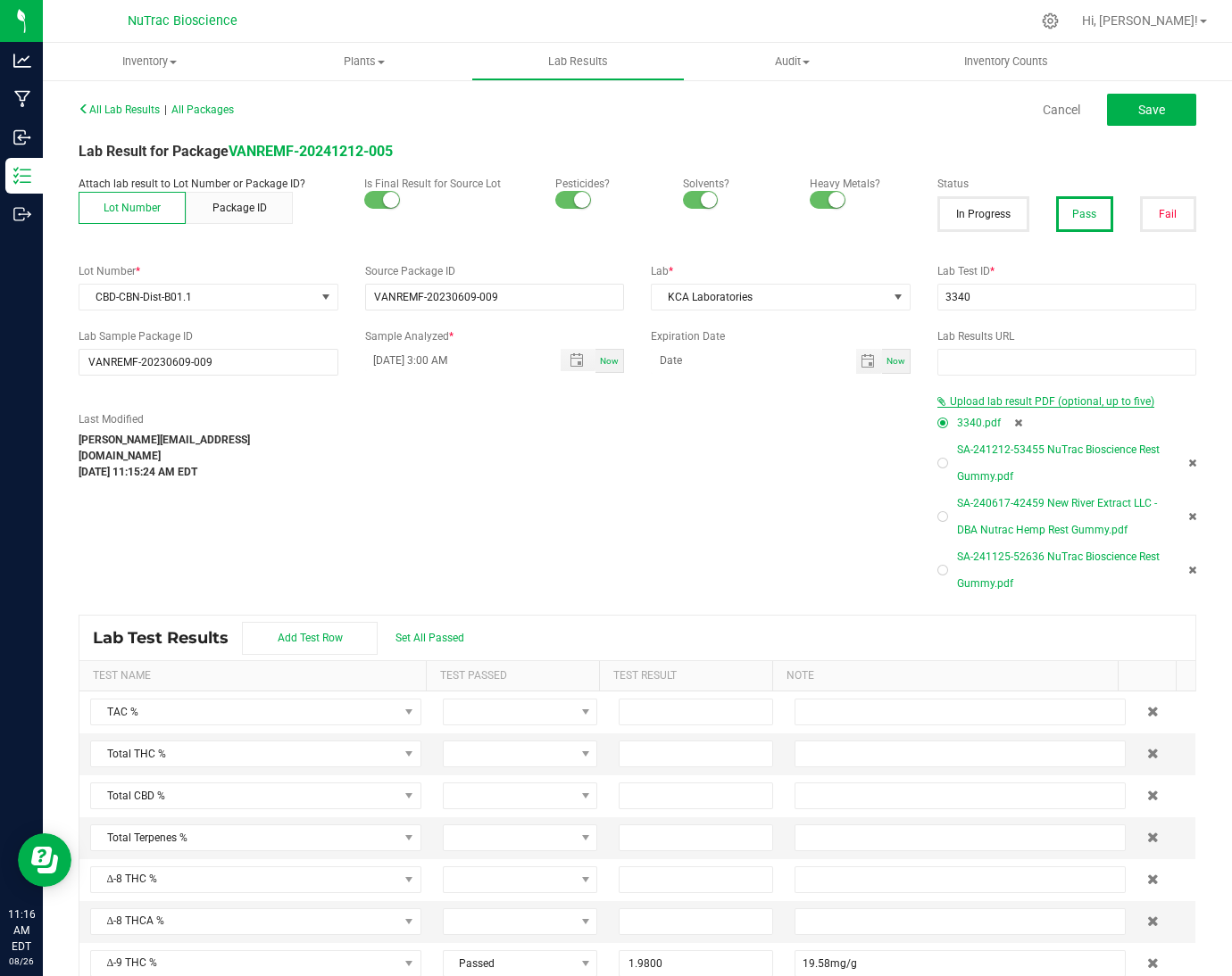
click at [1047, 403] on span "Upload lab result PDF (optional, up to five)" at bounding box center [1052, 401] width 205 height 12
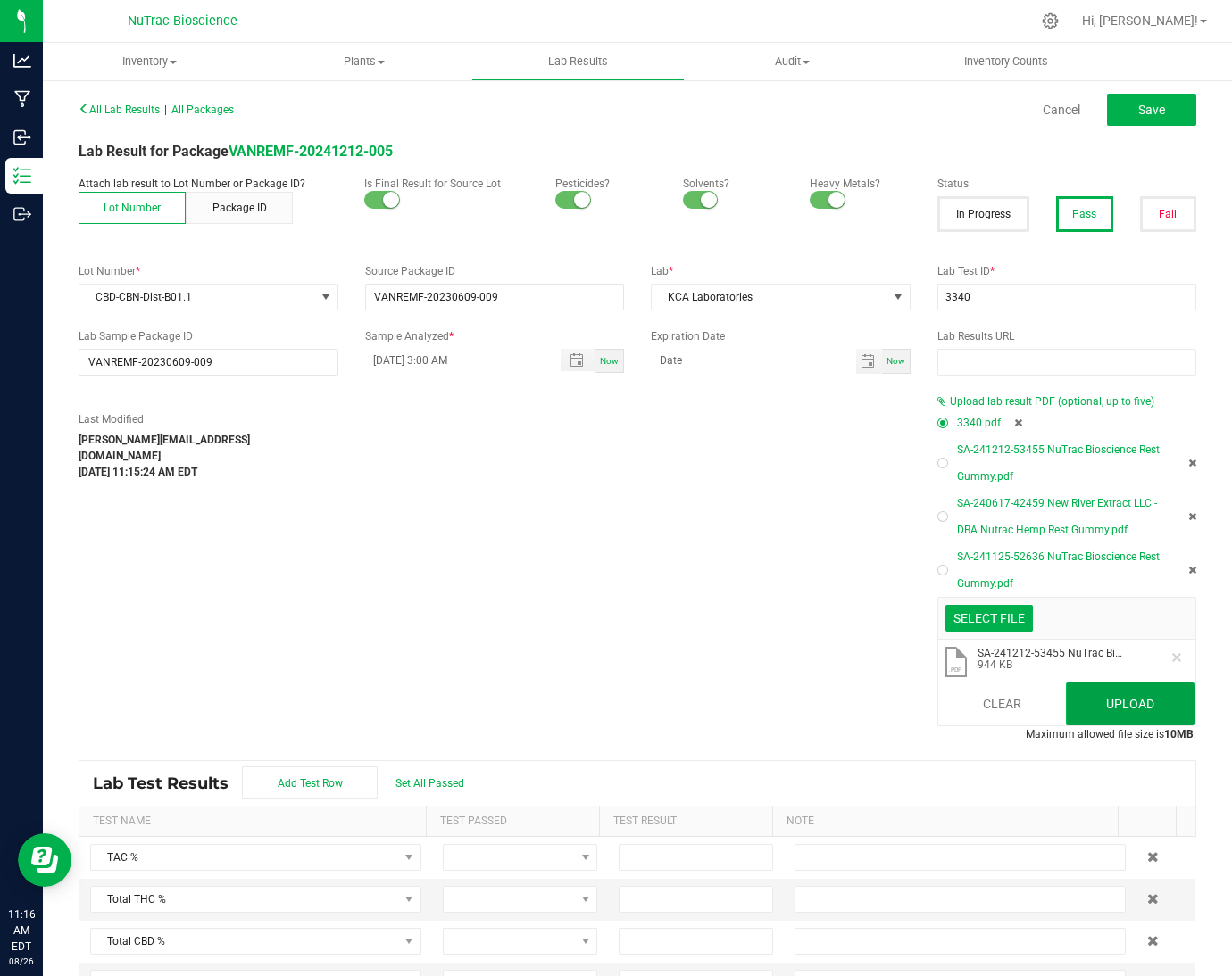
click at [1090, 699] on button "Upload" at bounding box center [1130, 703] width 128 height 42
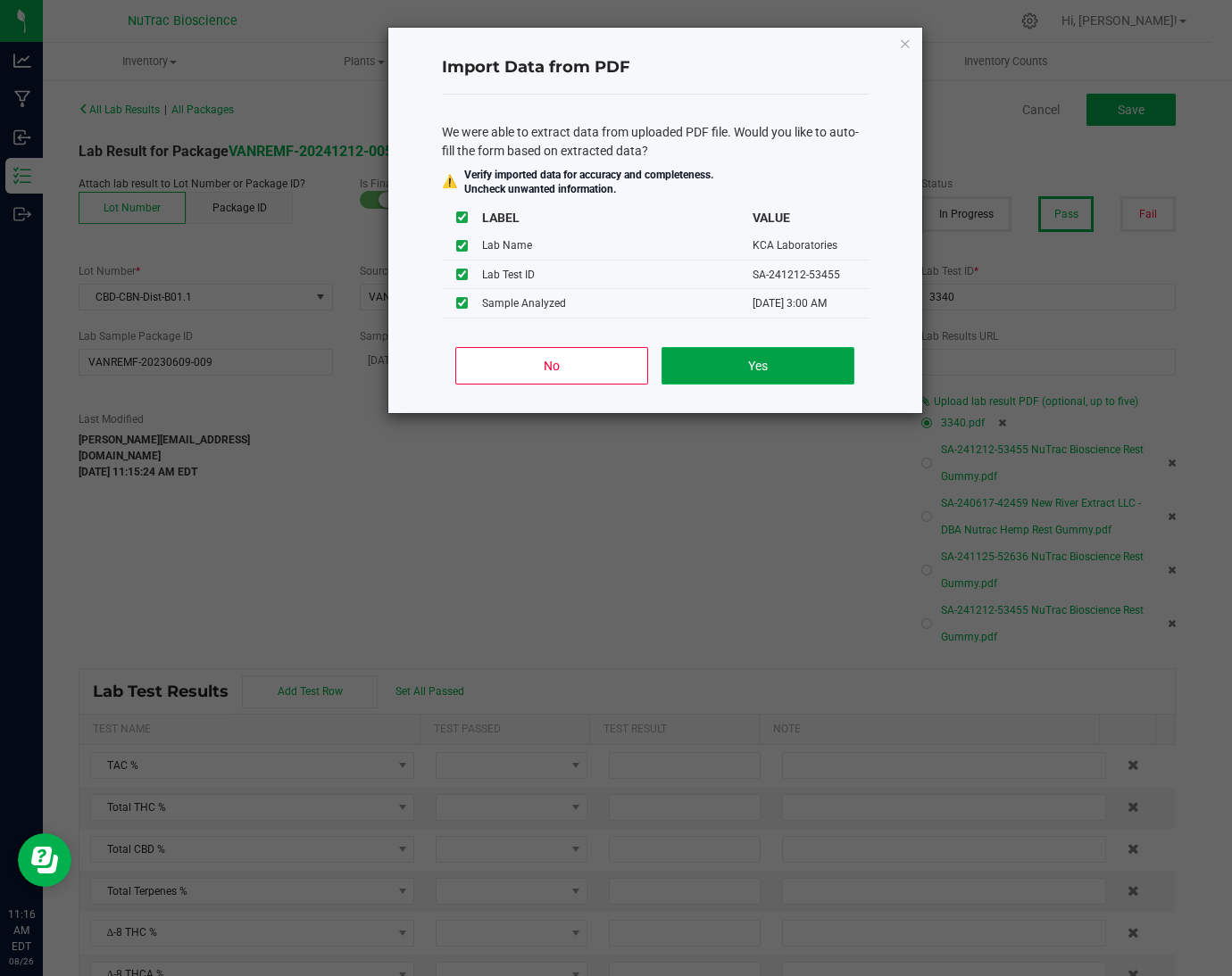
click at [747, 366] on button "Yes" at bounding box center [757, 366] width 191 height 38
type input "12/19/2024 3:00 AM"
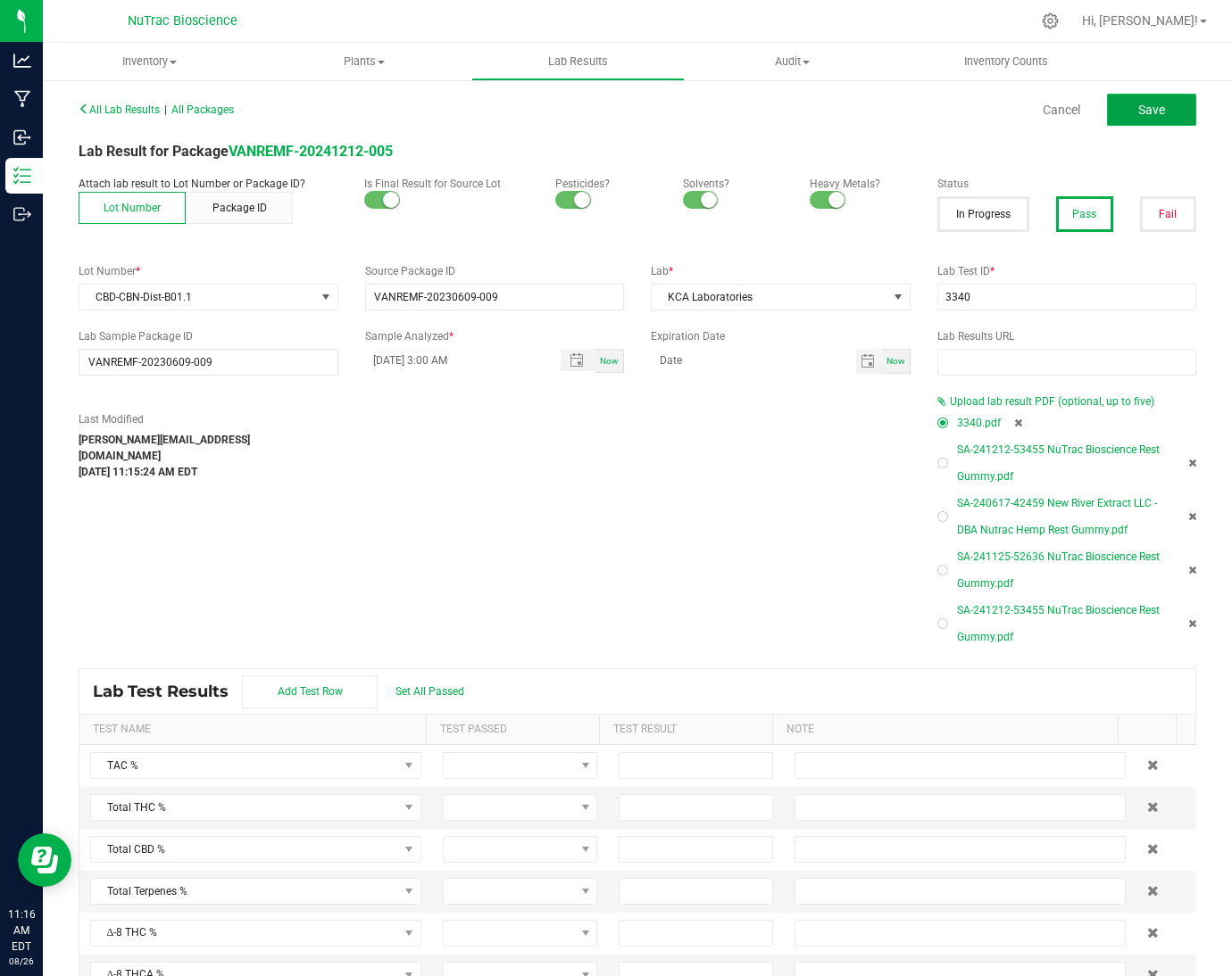
click at [1139, 108] on span "Save" at bounding box center [1152, 109] width 26 height 14
type input "1.9800"
type input "19.58mg/g"
type input "54.5600"
type input "545.59 mg/g"
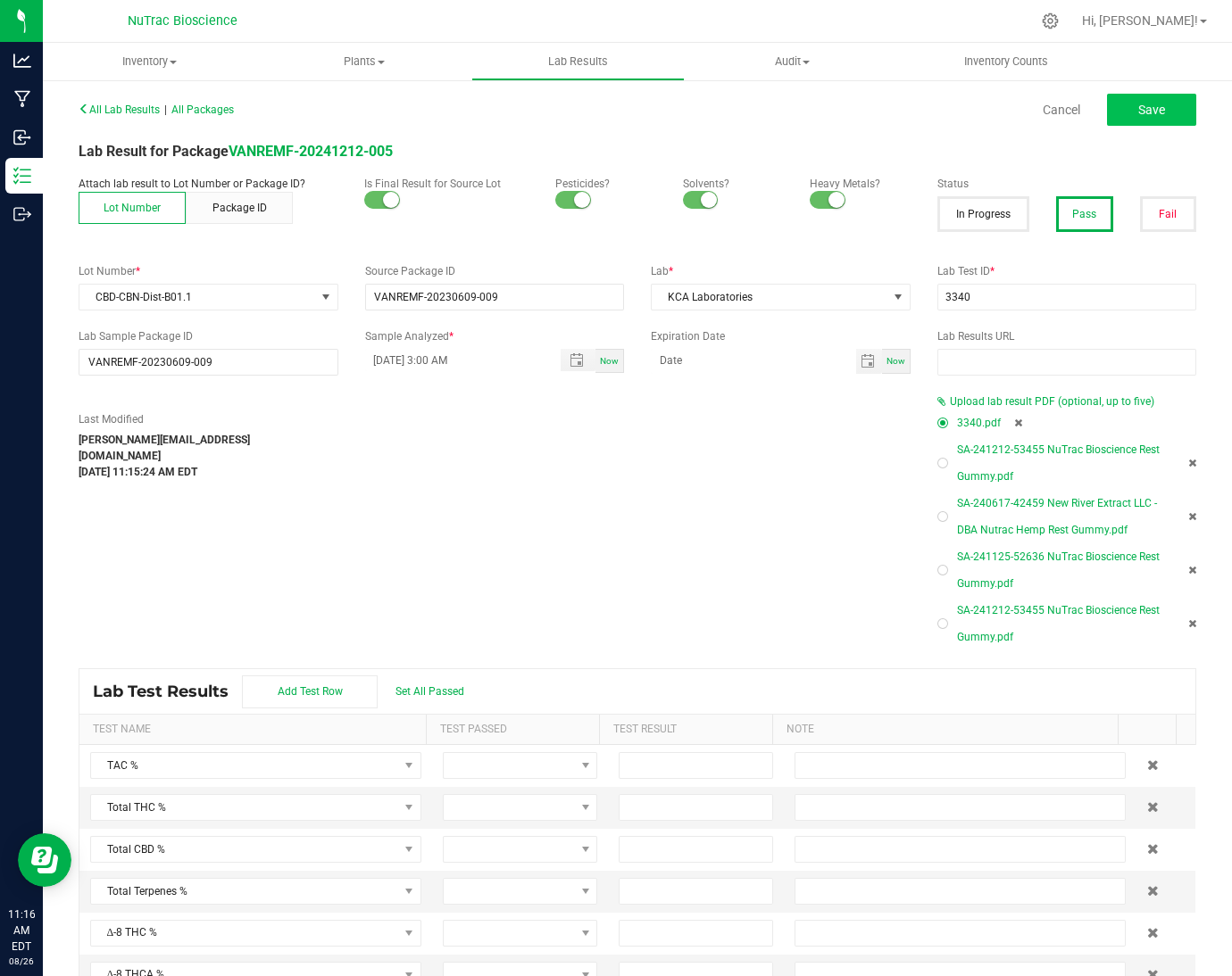
type input "26.4600"
type input "264.62mg/g"
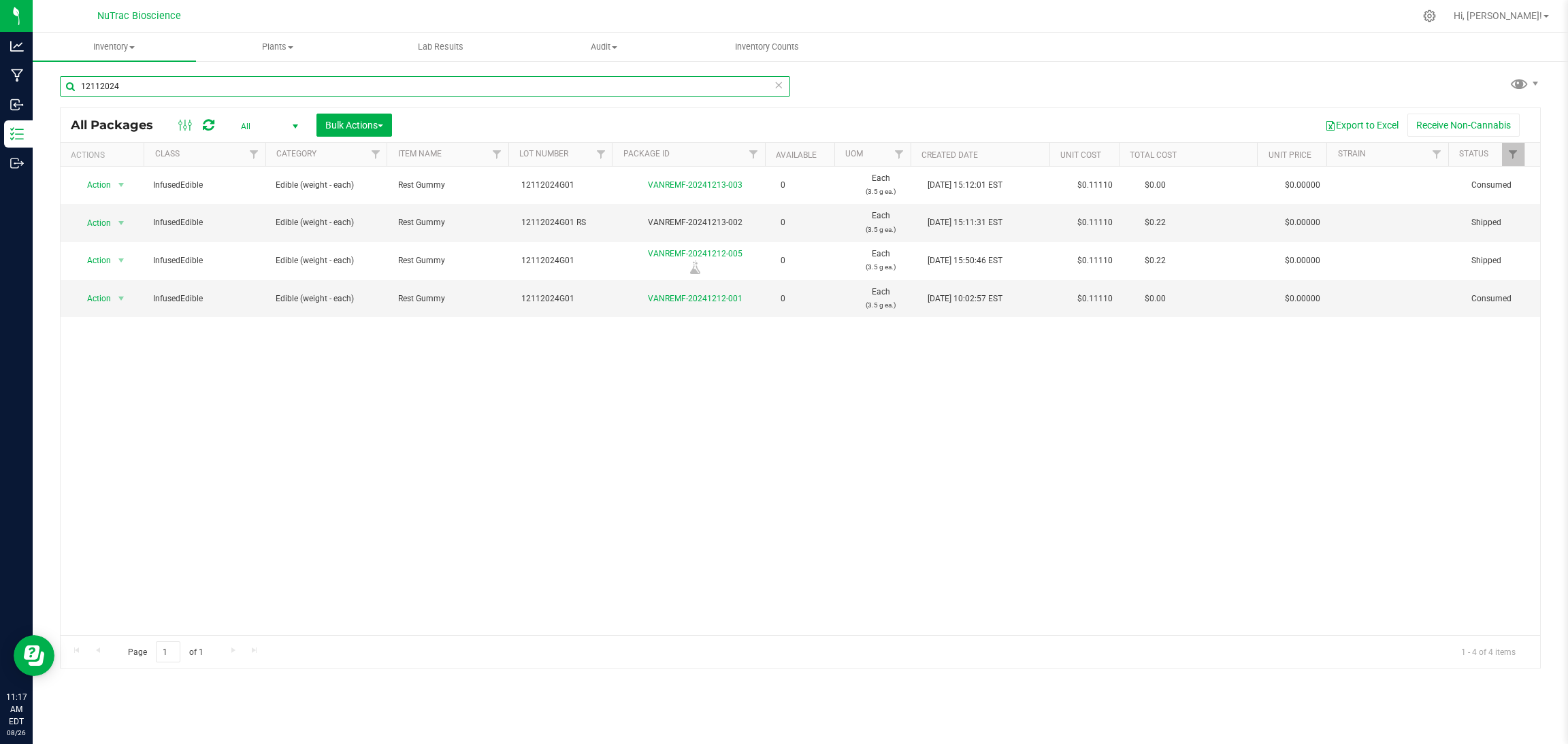
click at [783, 85] on input "12112024" at bounding box center [424, 86] width 730 height 20
click at [781, 89] on icon at bounding box center [778, 84] width 9 height 17
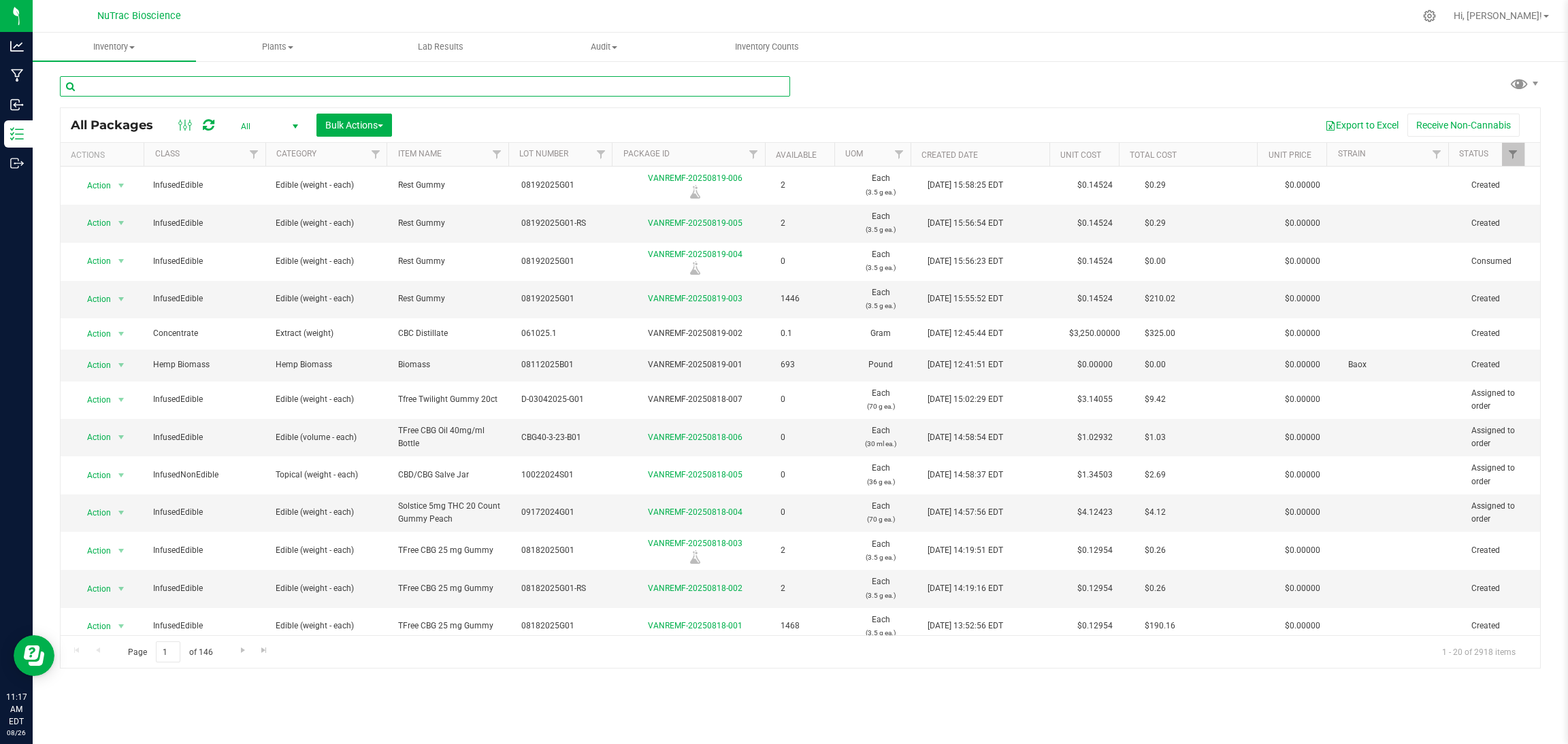
click at [781, 89] on input "text" at bounding box center [424, 86] width 730 height 20
paste input "HF-L1-B02-D01"
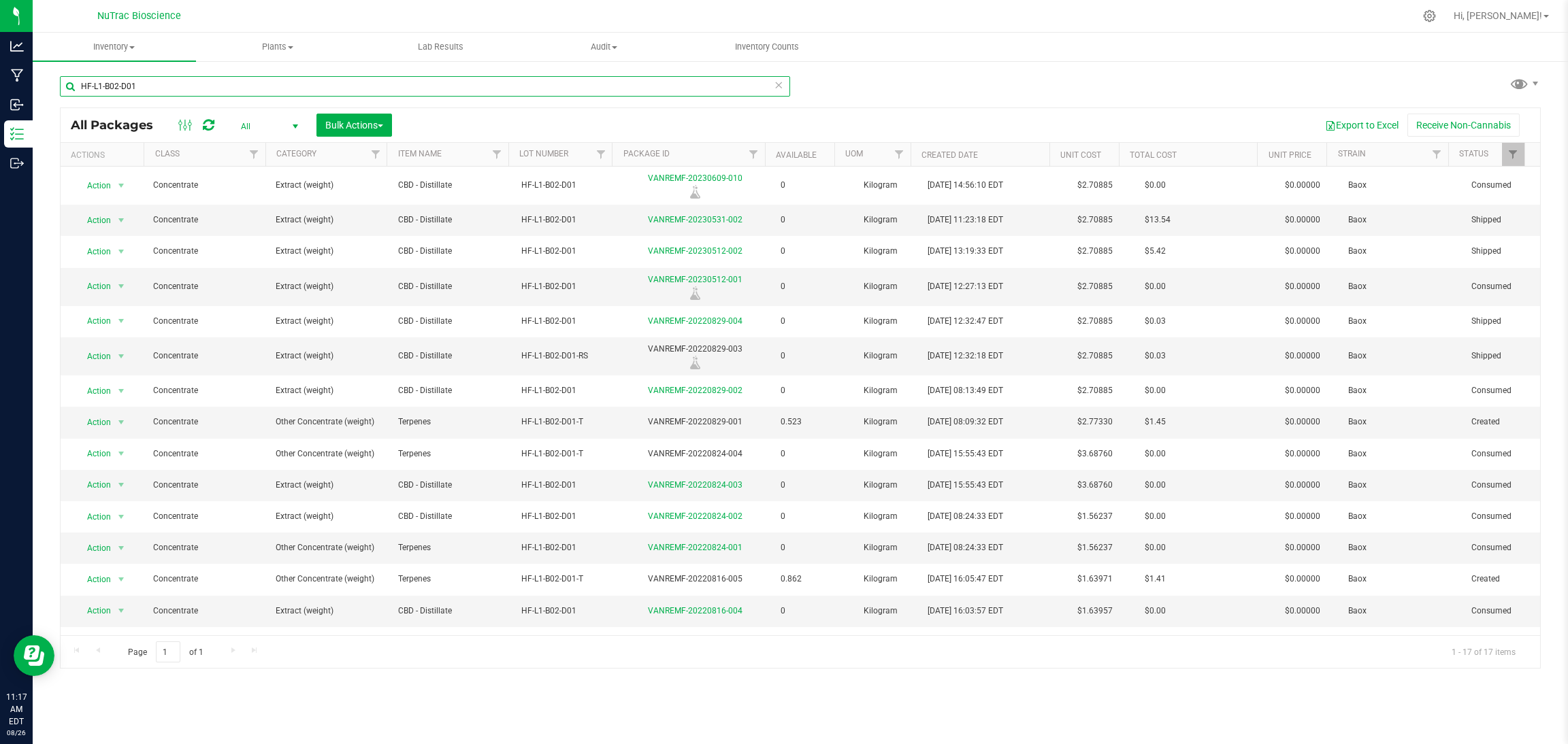
type input "HF-L1-B02-D01"
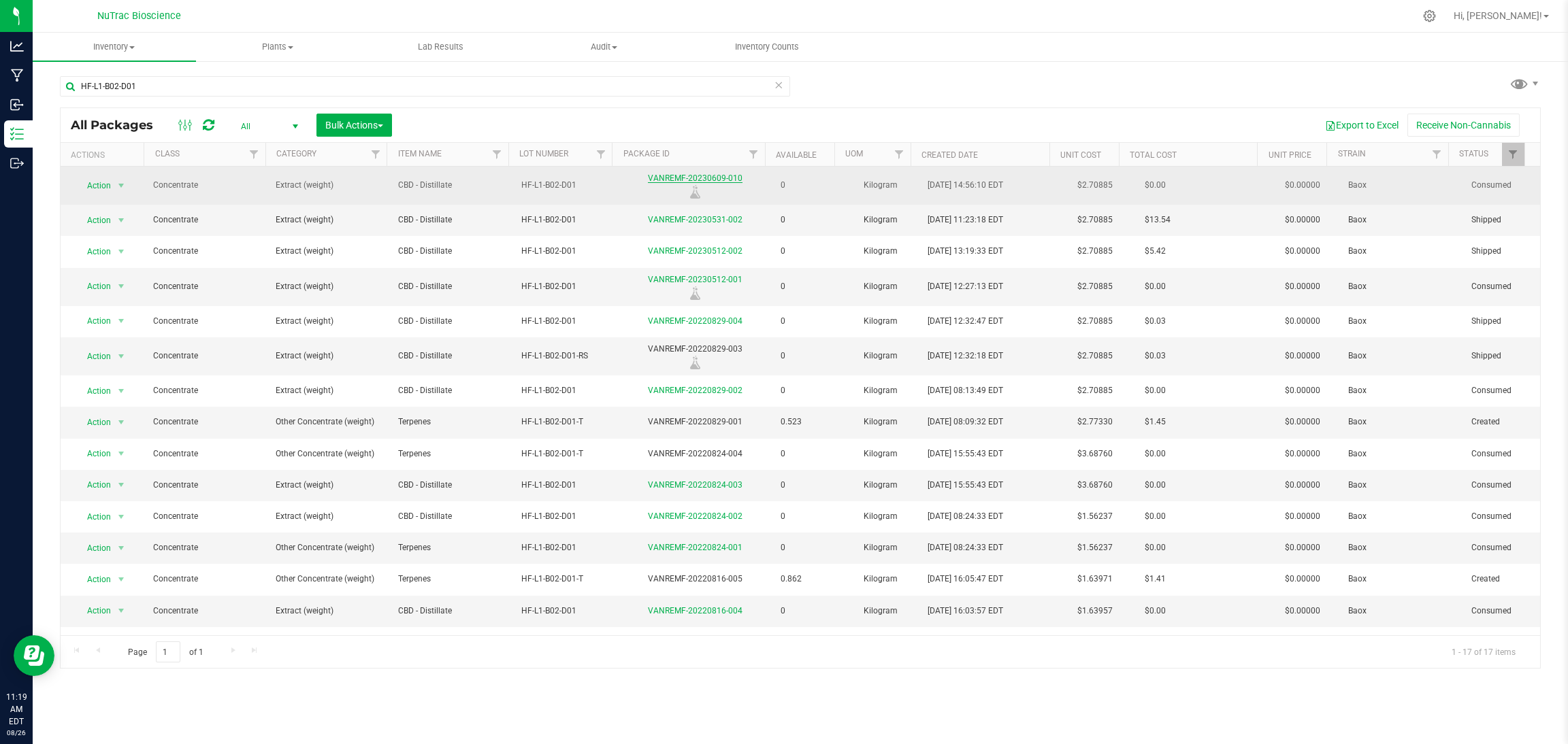
click at [699, 175] on link "VANREMF-20230609-010" at bounding box center [696, 178] width 95 height 9
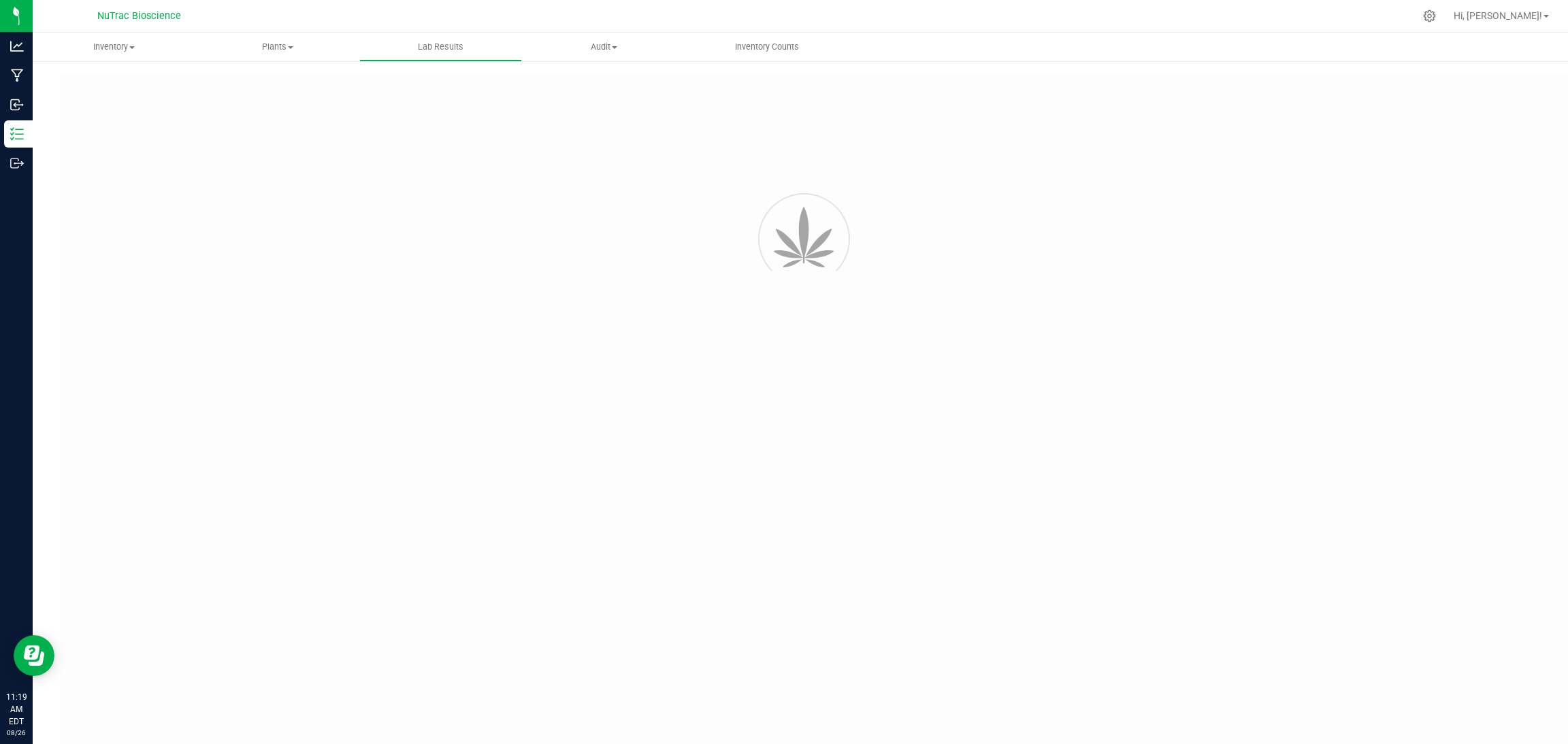
type input "VANREMF-20230609-010"
type input "SAM-2023-3341"
type input "VANREMF-20230609-010"
type input "06/13/2023 12:00 PM"
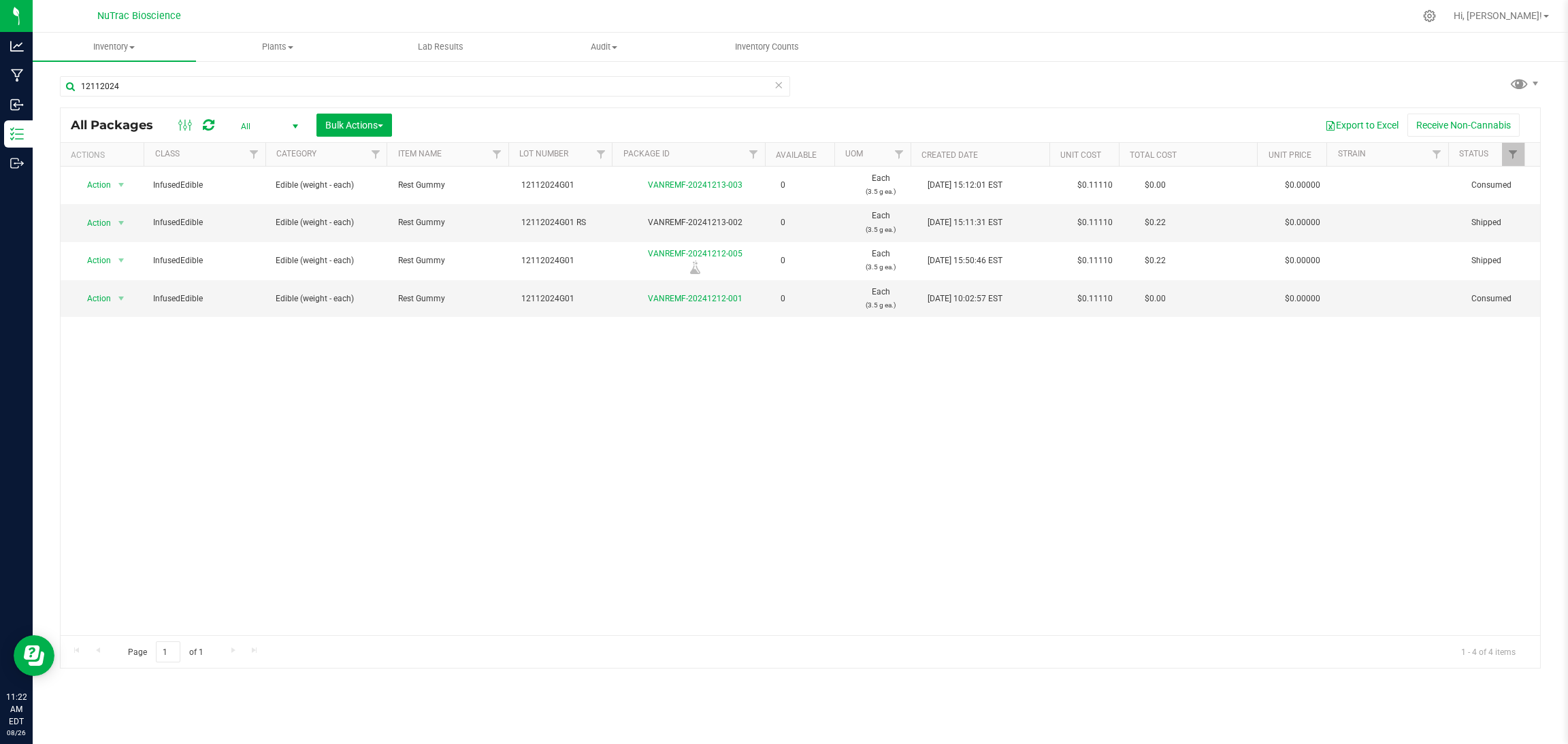
click at [777, 89] on icon at bounding box center [778, 84] width 9 height 17
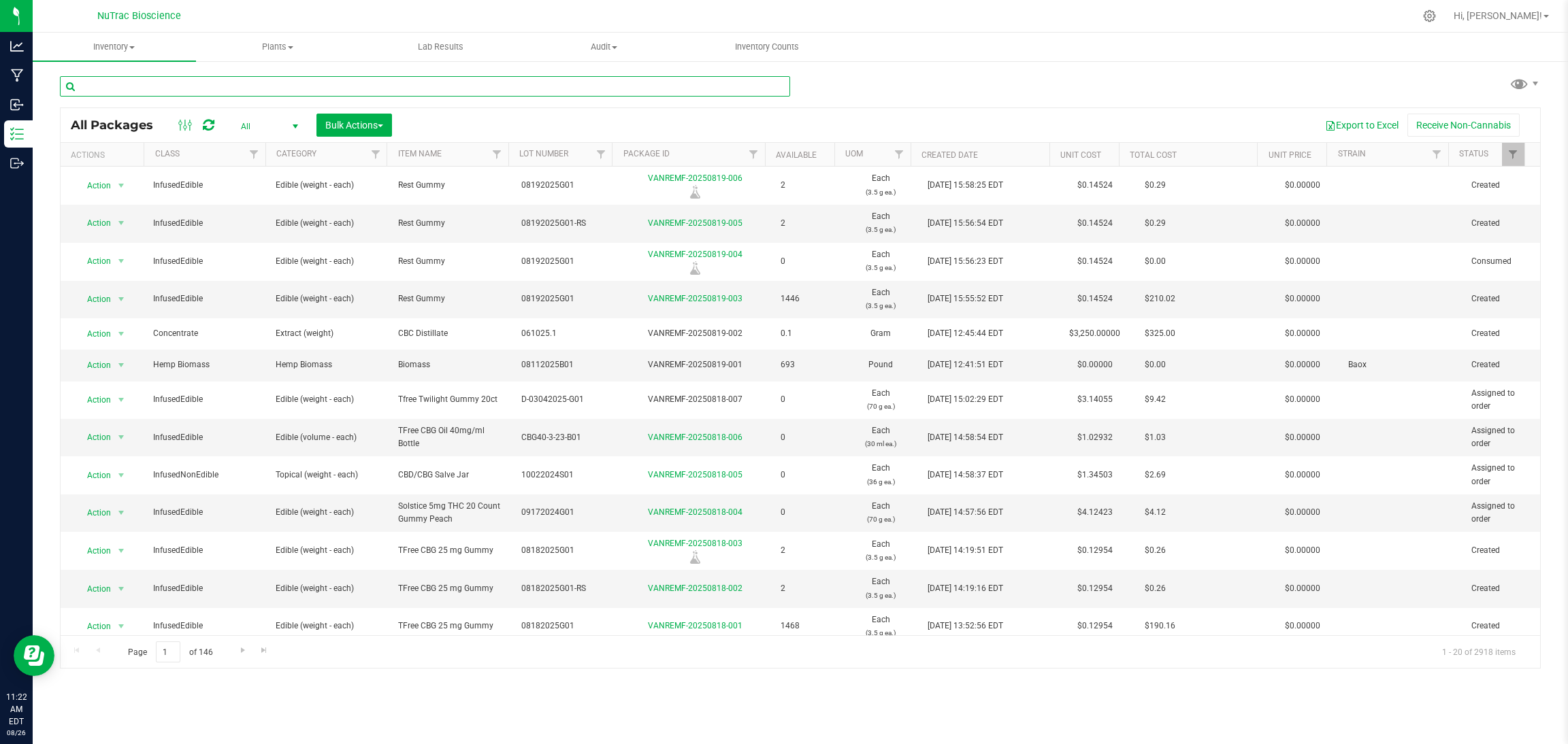
click at [721, 86] on input "text" at bounding box center [424, 86] width 730 height 20
paste input "OGKUSHSAUCE-B01"
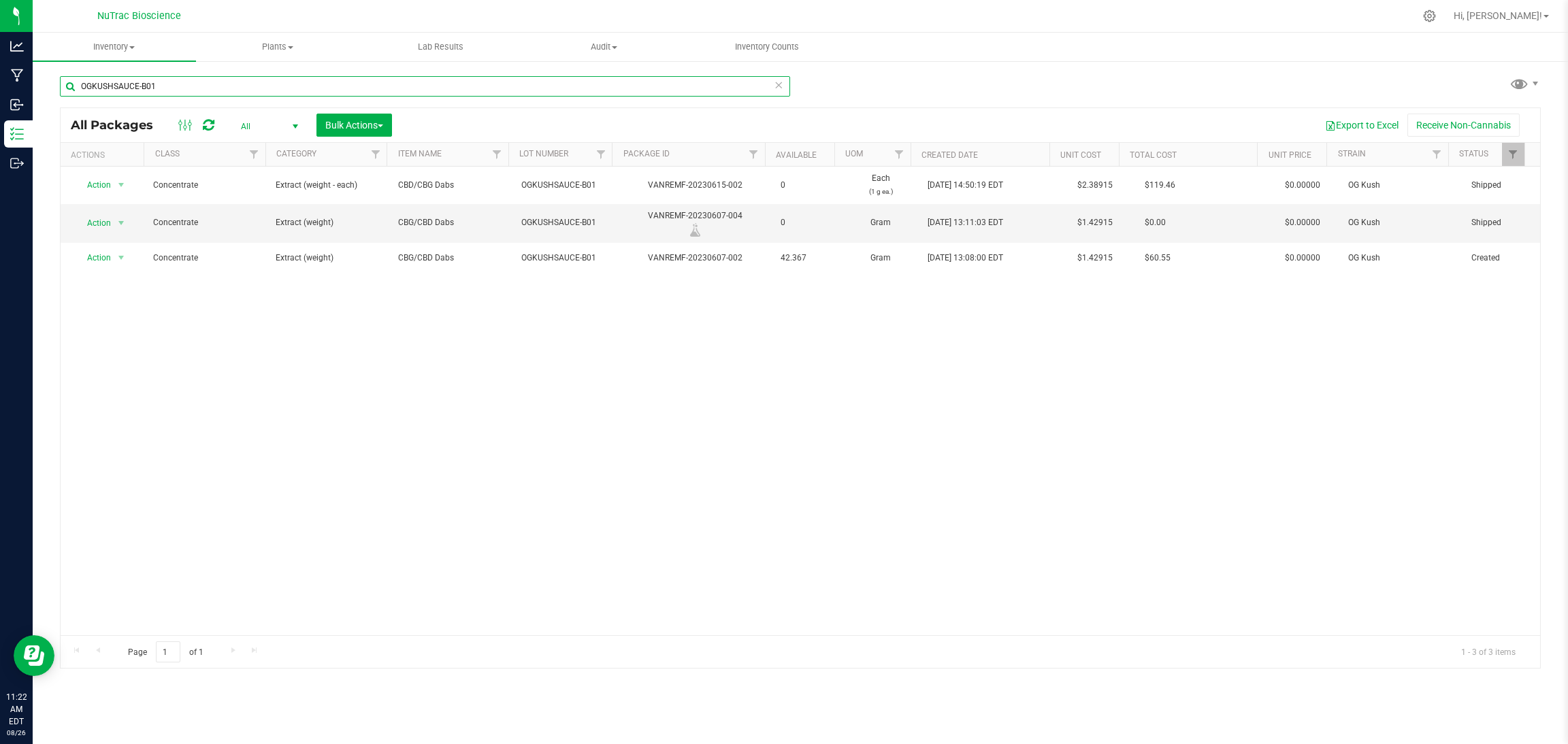
type input "OGKUSHSAUCE-B01"
click at [778, 88] on icon at bounding box center [778, 84] width 9 height 17
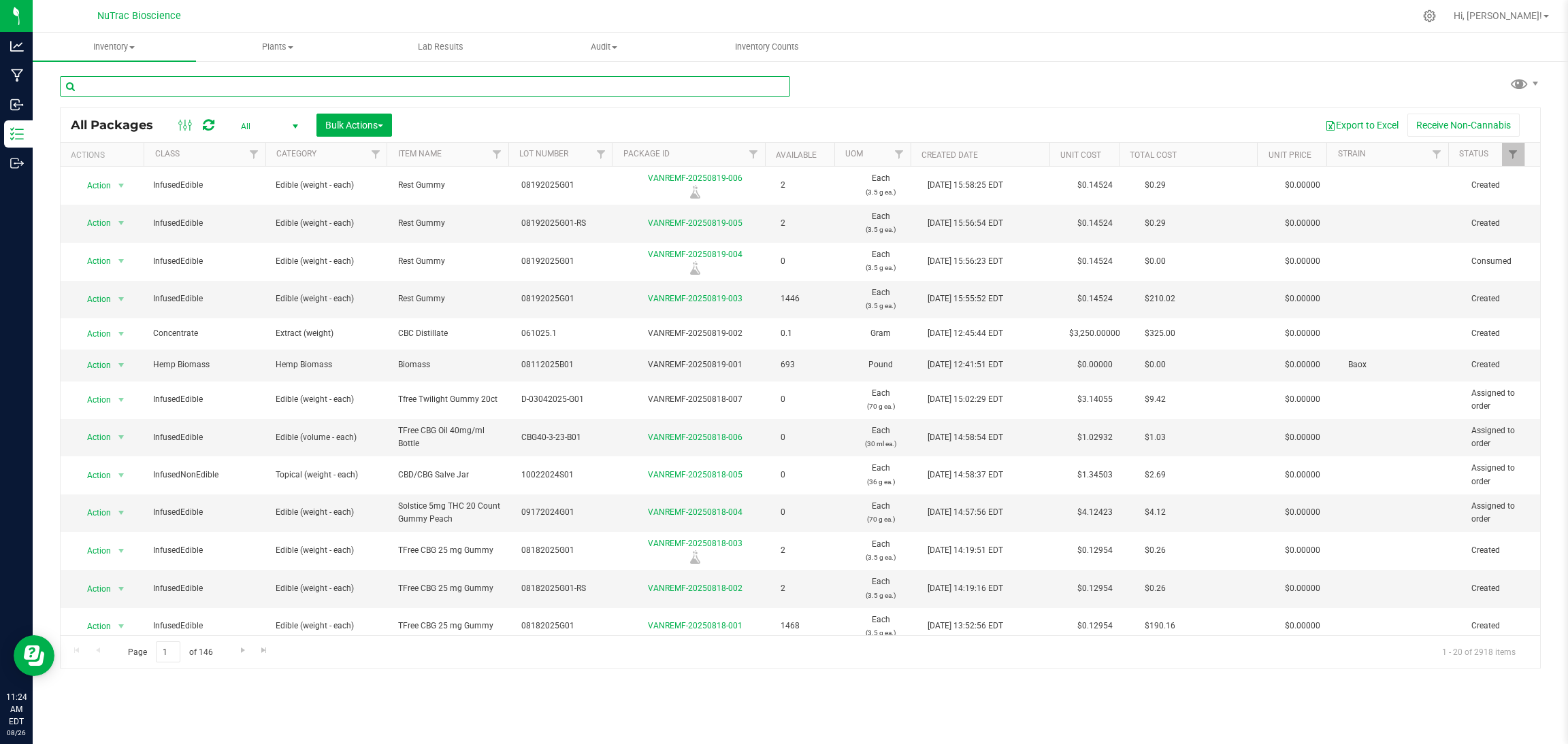
click at [483, 85] on input "text" at bounding box center [424, 86] width 730 height 20
paste input "LEMONHAZESAUCE-B01"
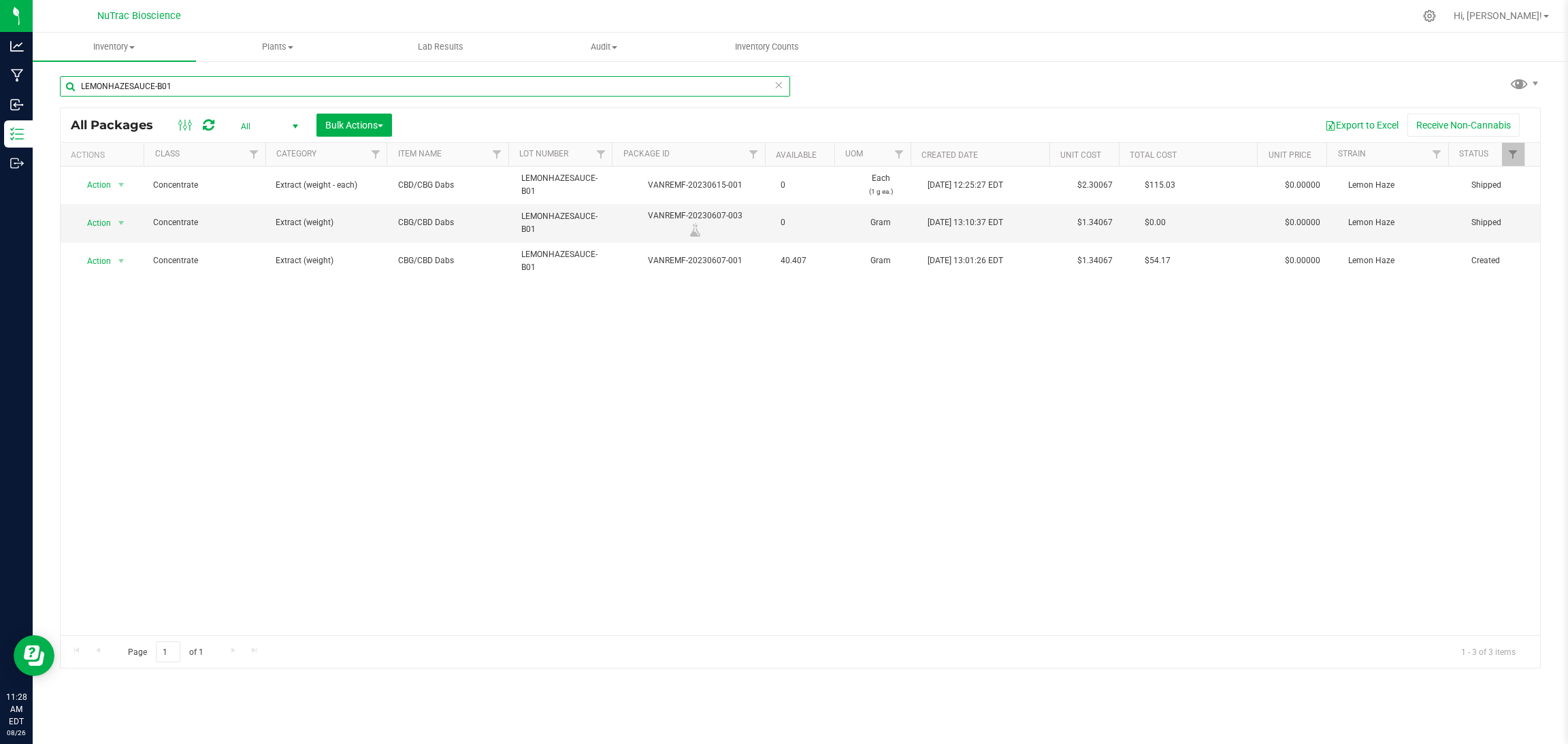
type input "LEMONHAZESAUCE-B01"
click at [782, 86] on icon at bounding box center [778, 84] width 9 height 17
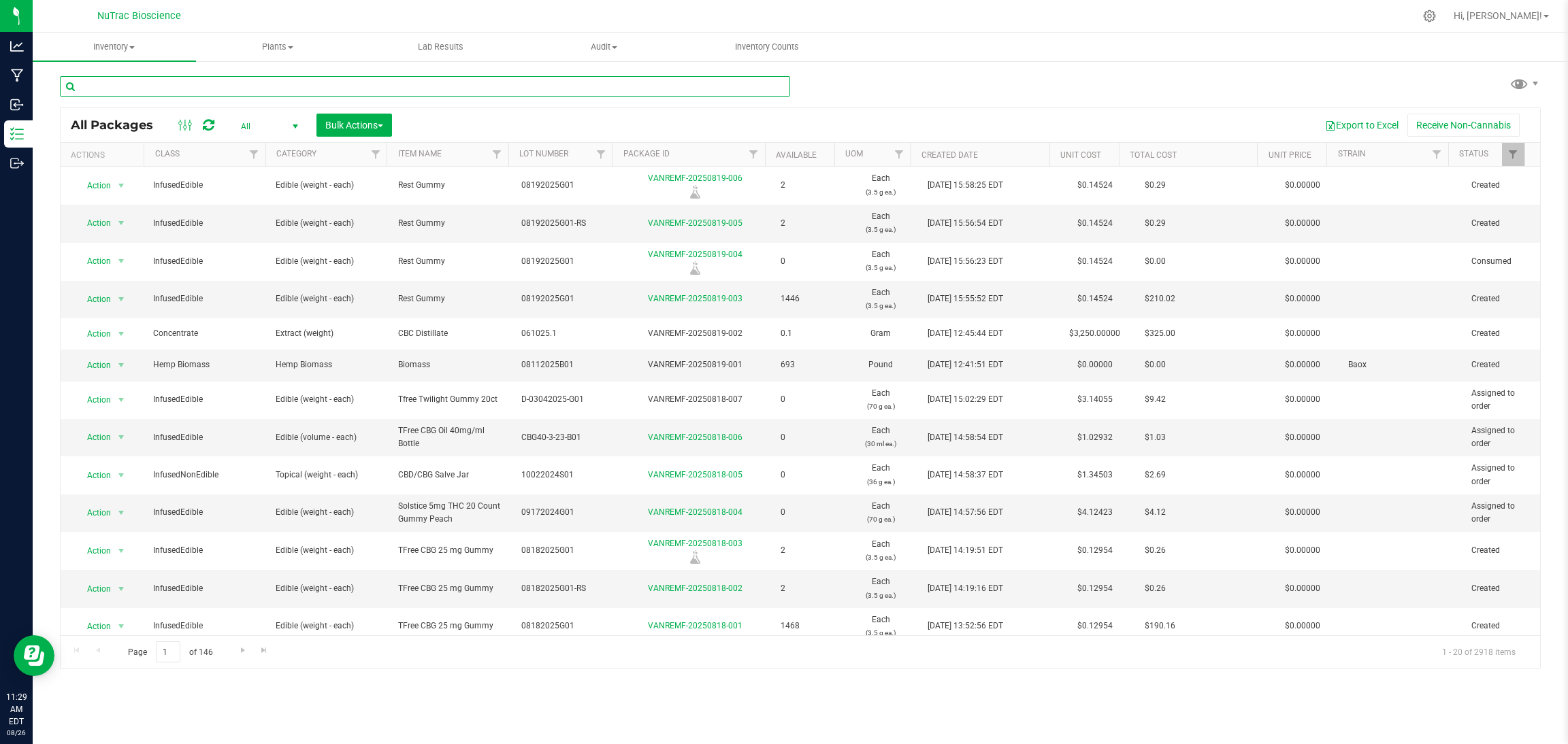
click at [391, 89] on input "text" at bounding box center [424, 86] width 730 height 20
paste input "PJ-5-23-B01"
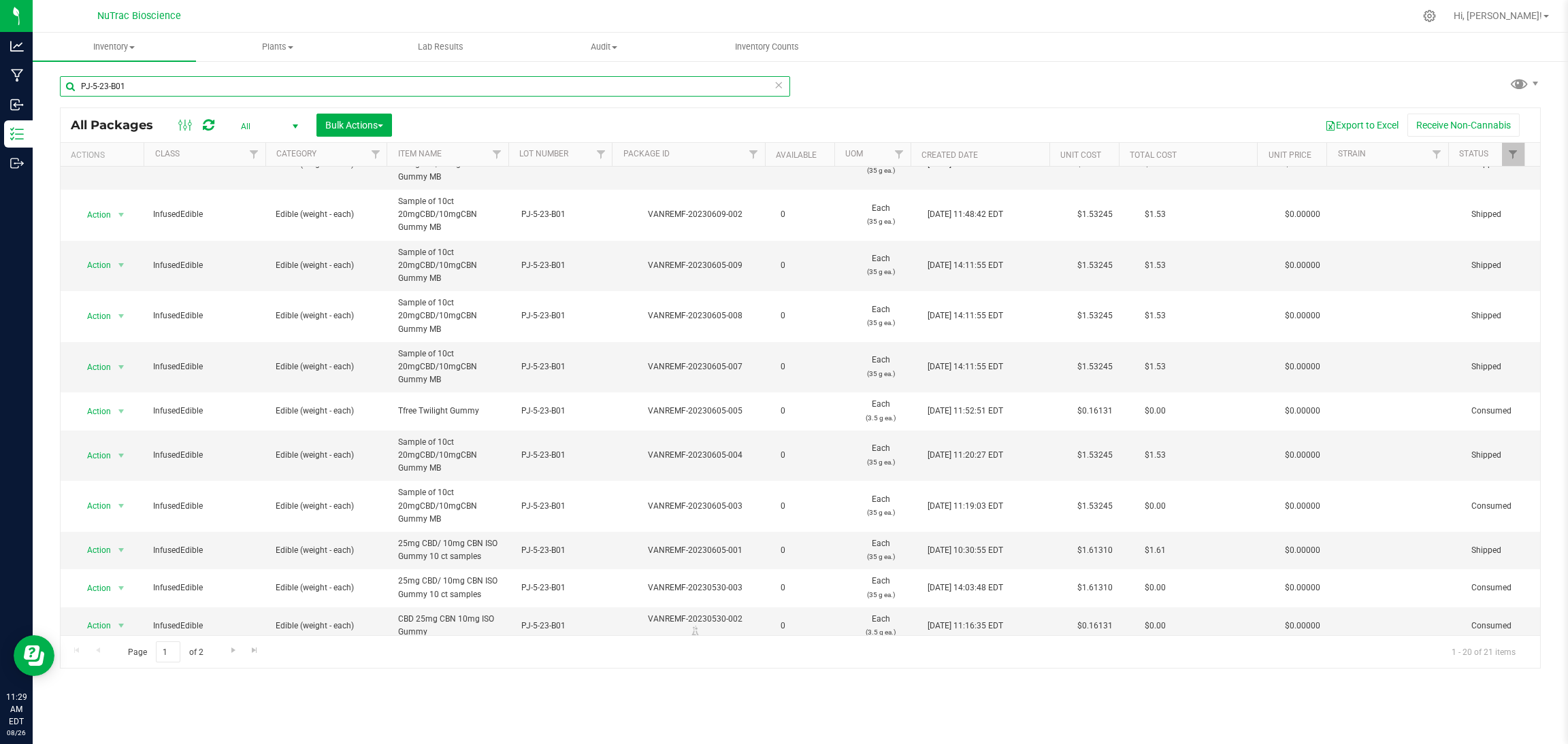
scroll to position [482, 0]
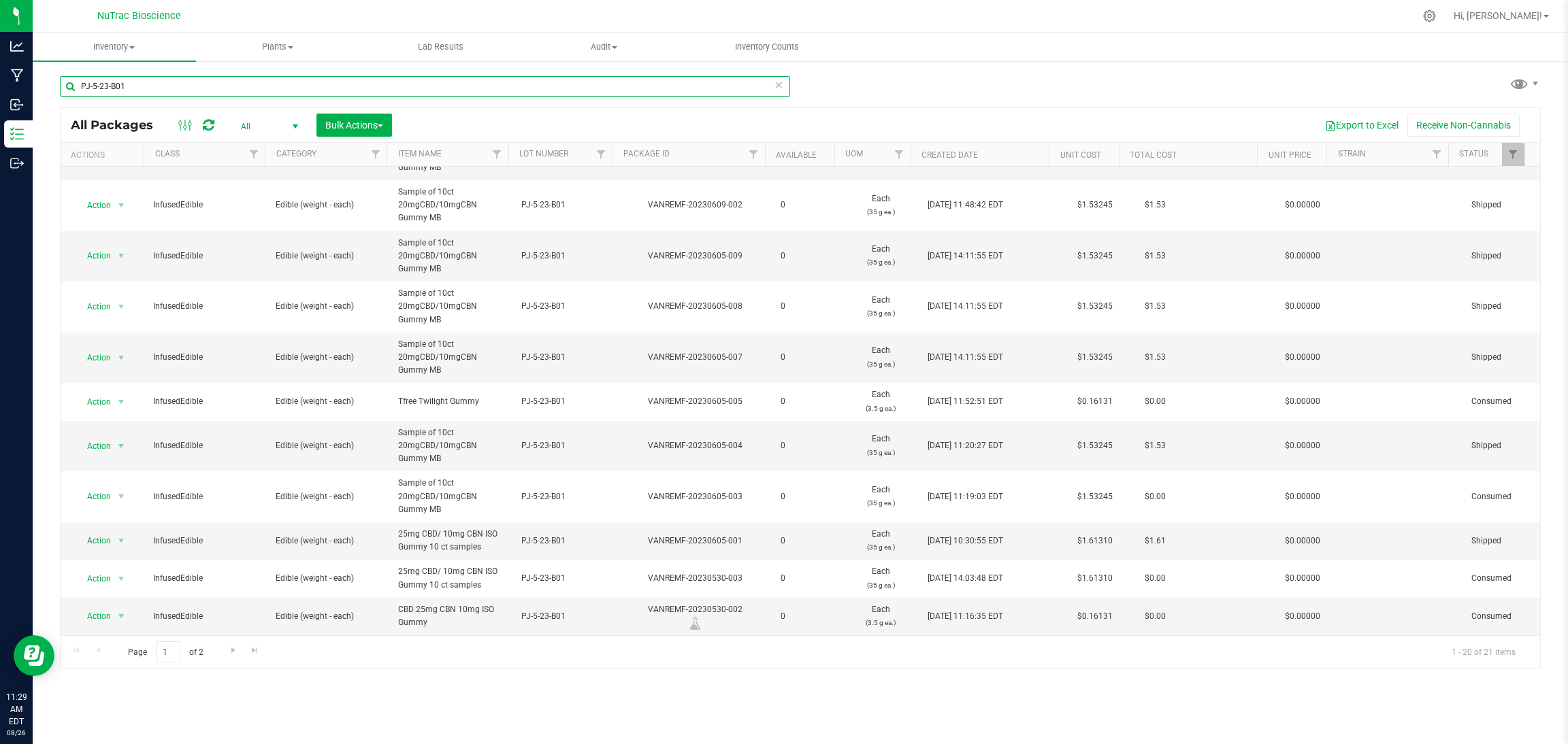
type input "PJ-5-23-B01"
click at [778, 83] on icon at bounding box center [778, 84] width 9 height 17
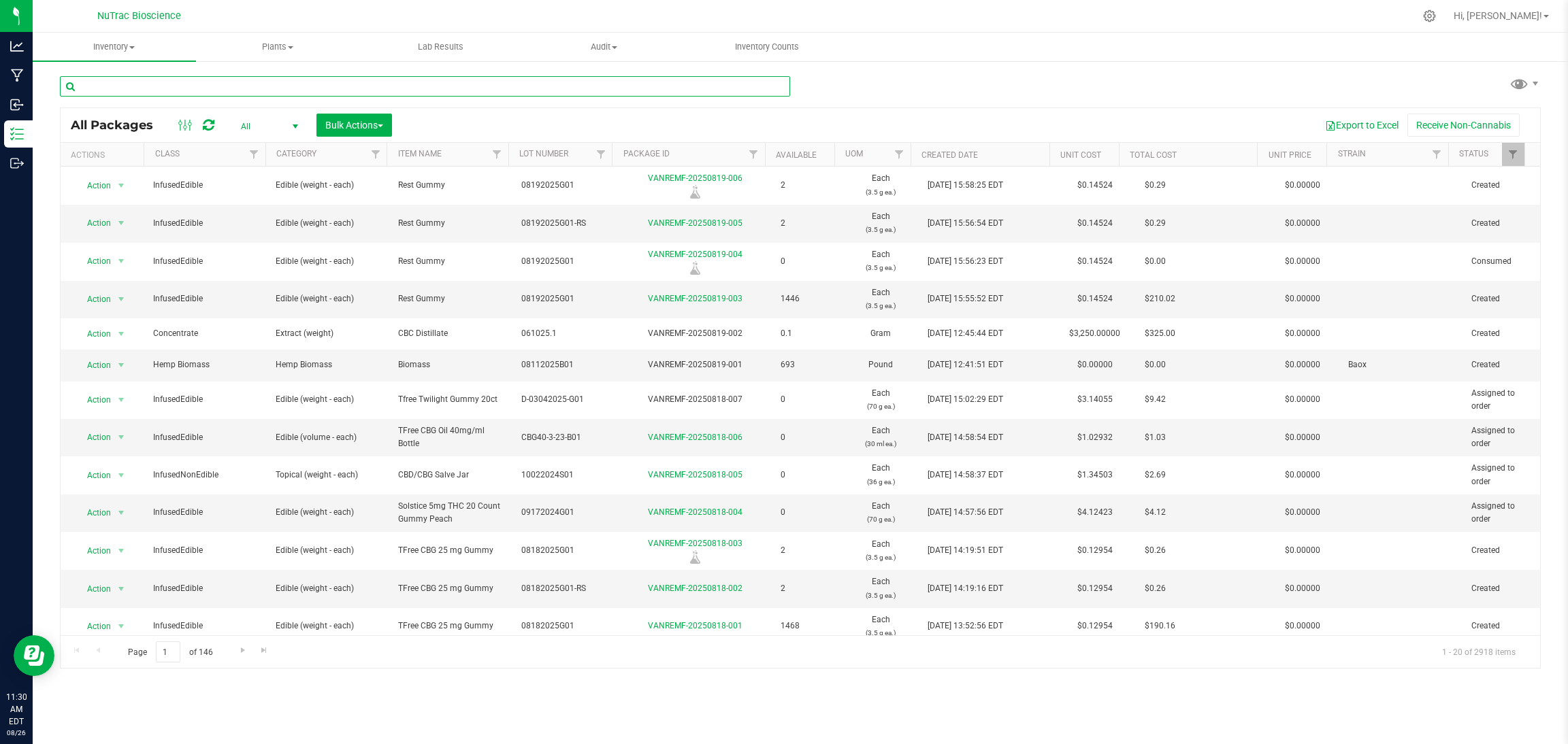
click at [442, 88] on input "text" at bounding box center [424, 86] width 730 height 20
paste input "BF-10-27-22-CBGA-RV-B01"
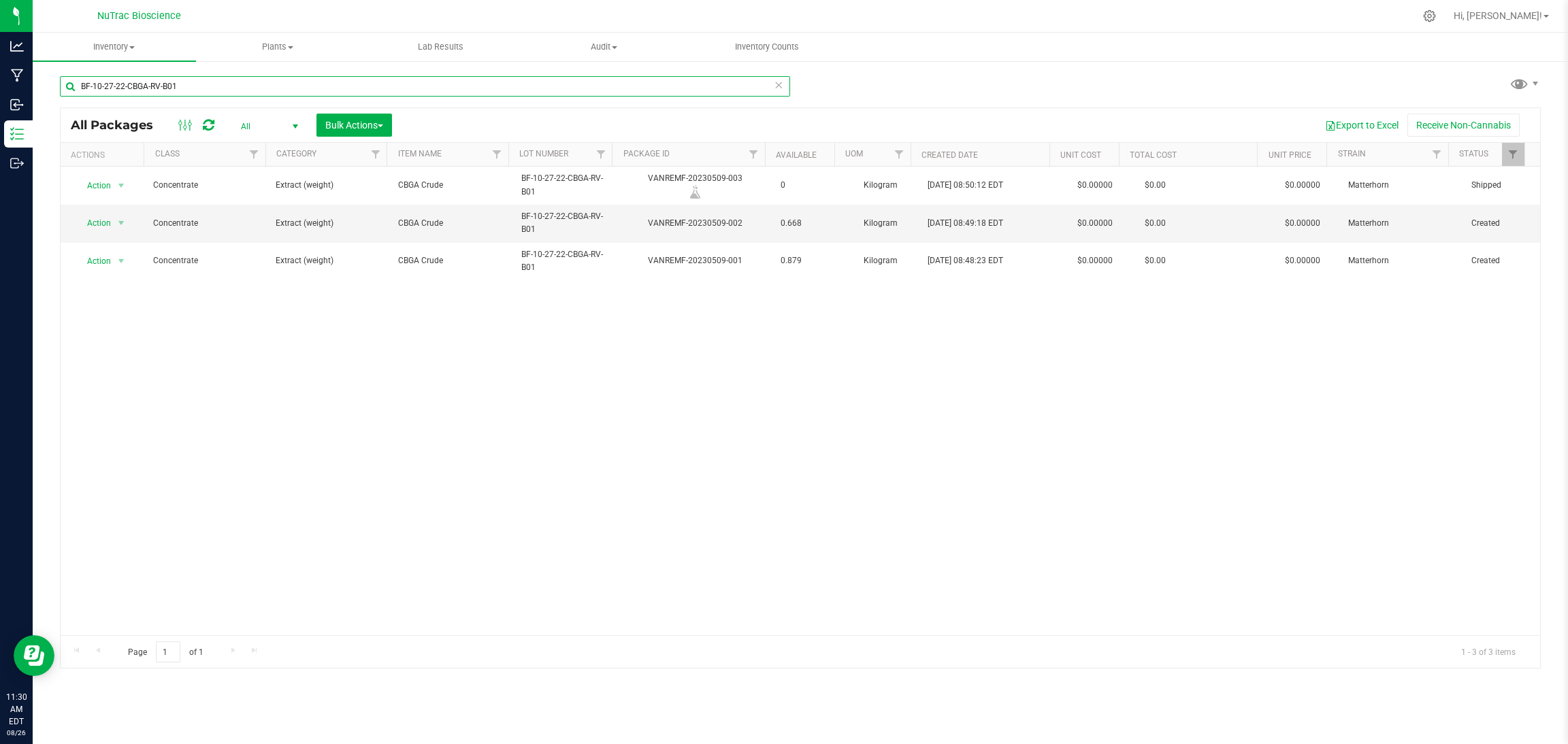
type input "BF-10-27-22-CBGA-RV-B01"
click at [779, 88] on icon at bounding box center [778, 84] width 9 height 17
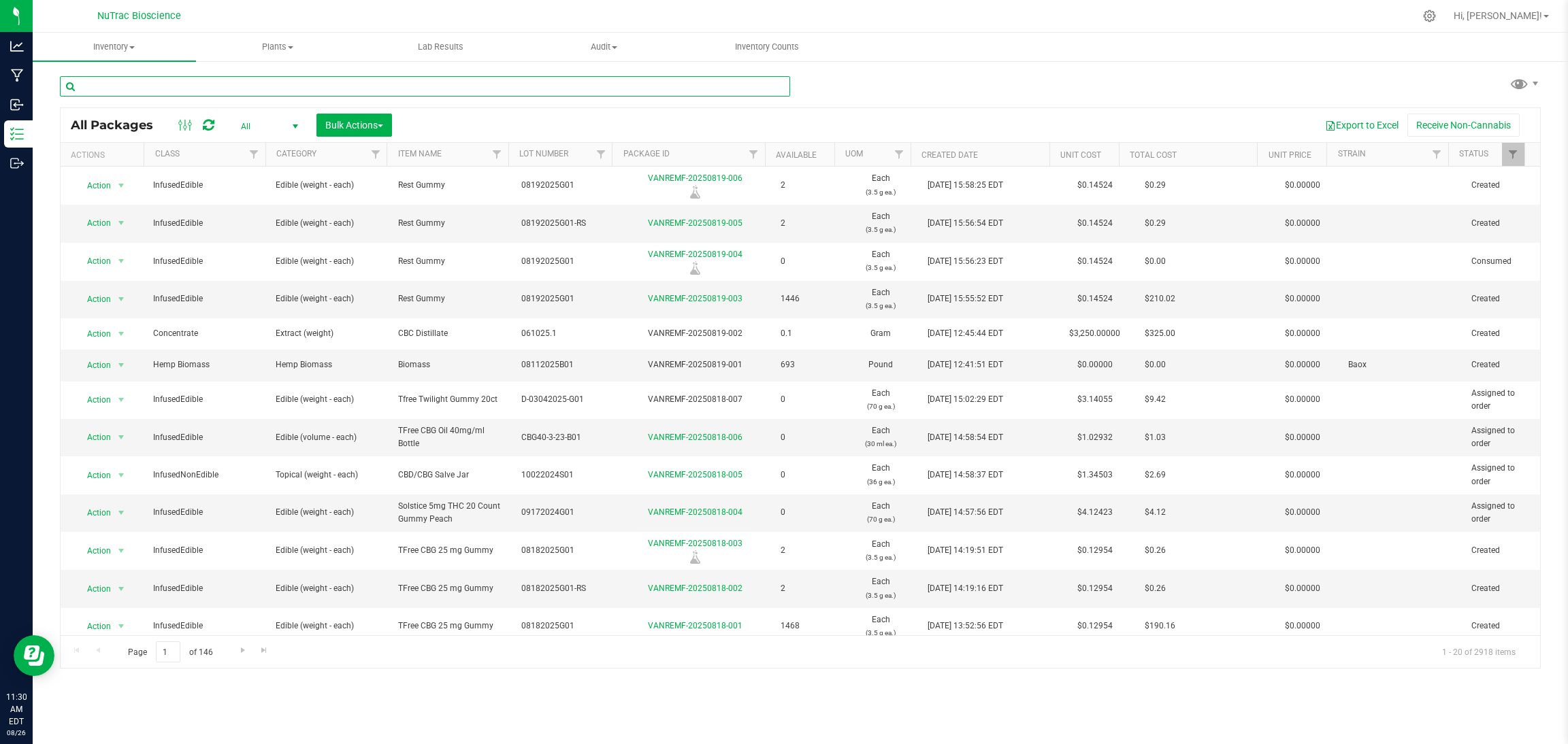
drag, startPoint x: 650, startPoint y: 88, endPoint x: 611, endPoint y: 85, distance: 39.1
click at [611, 85] on input "text" at bounding box center [424, 86] width 730 height 20
paste input "CBD-CBN-Dist-B01"
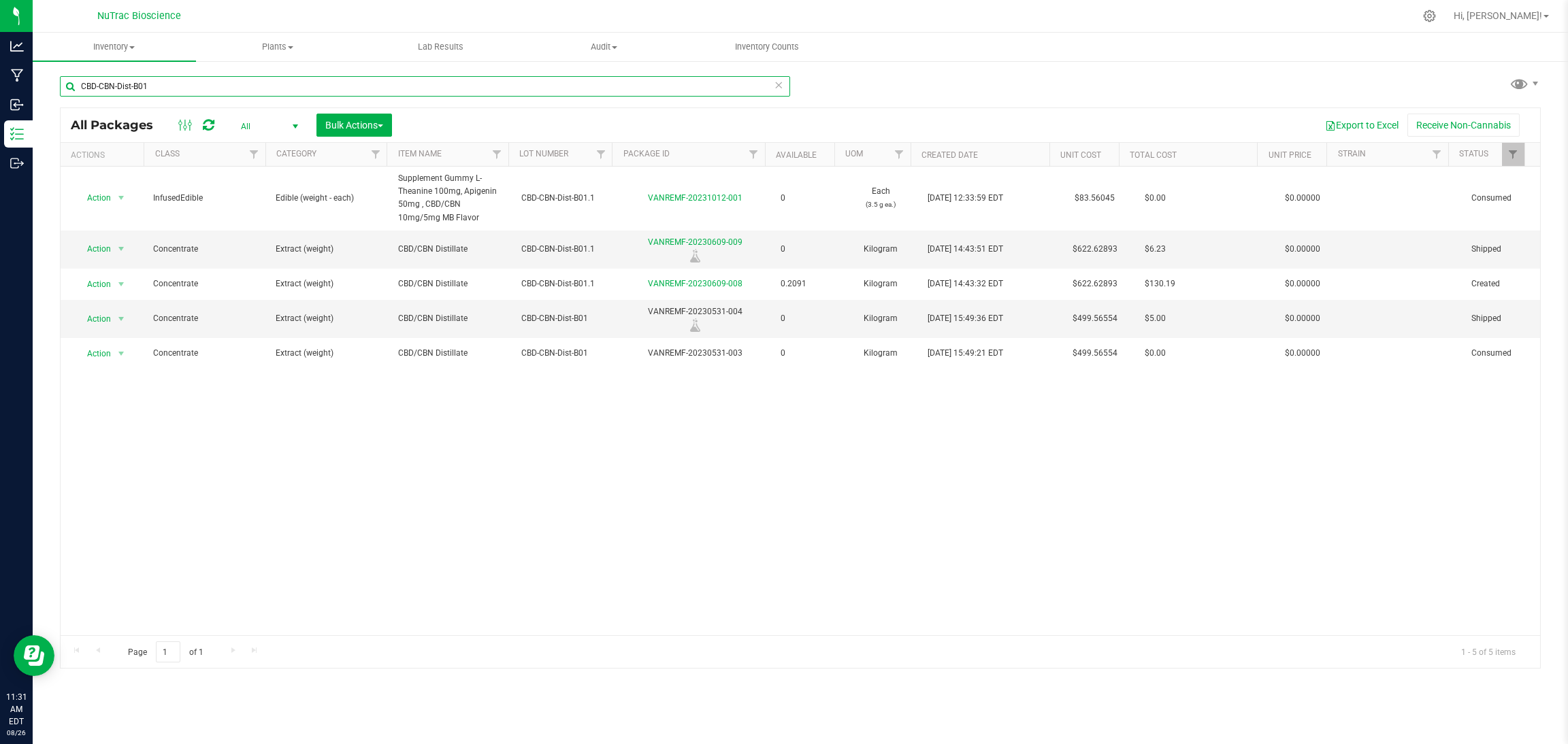
type input "CBD-CBN-Dist-B01"
click at [775, 83] on icon at bounding box center [778, 84] width 9 height 17
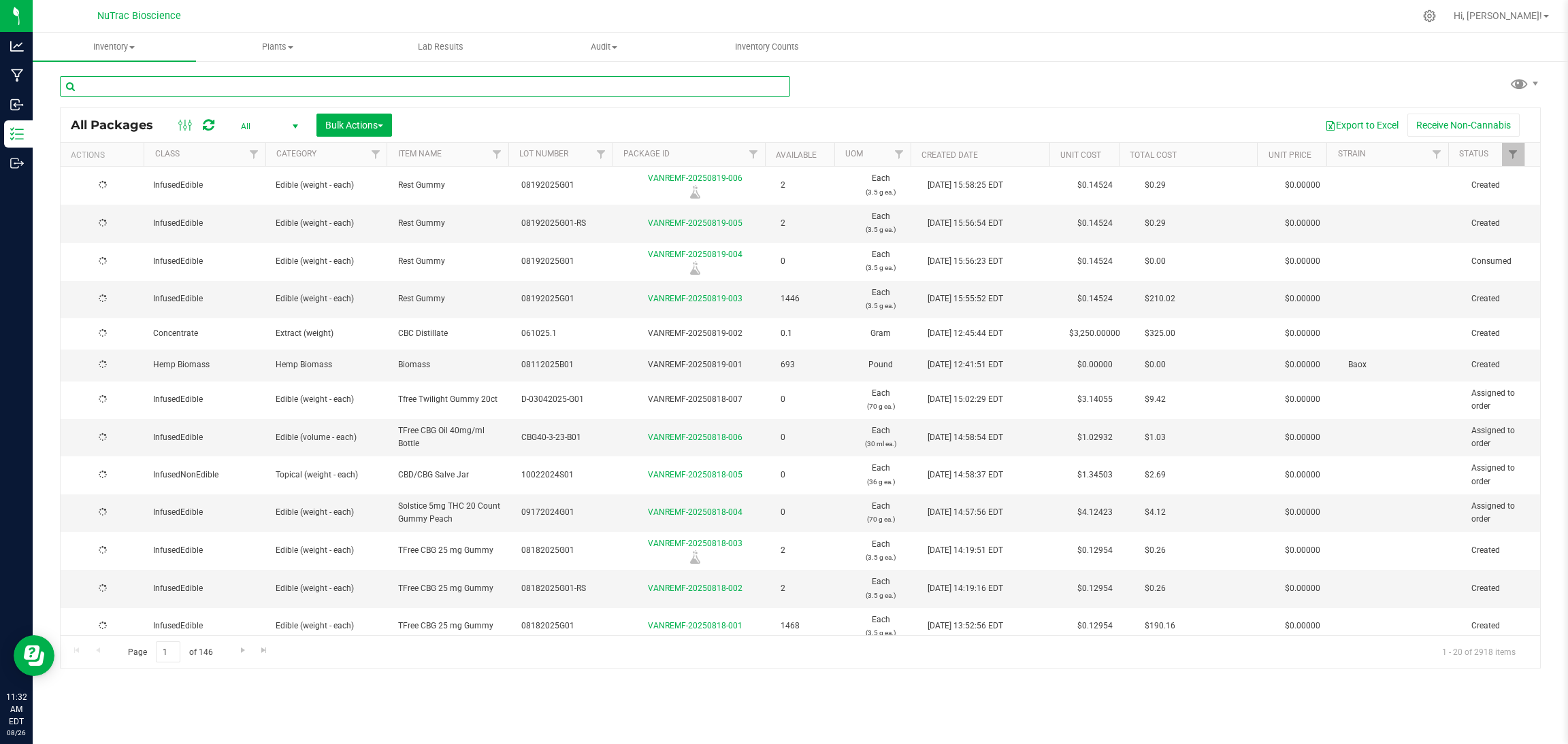
click at [742, 89] on input "text" at bounding box center [424, 86] width 730 height 20
paste input "CBD-CBN-Dist-B01"
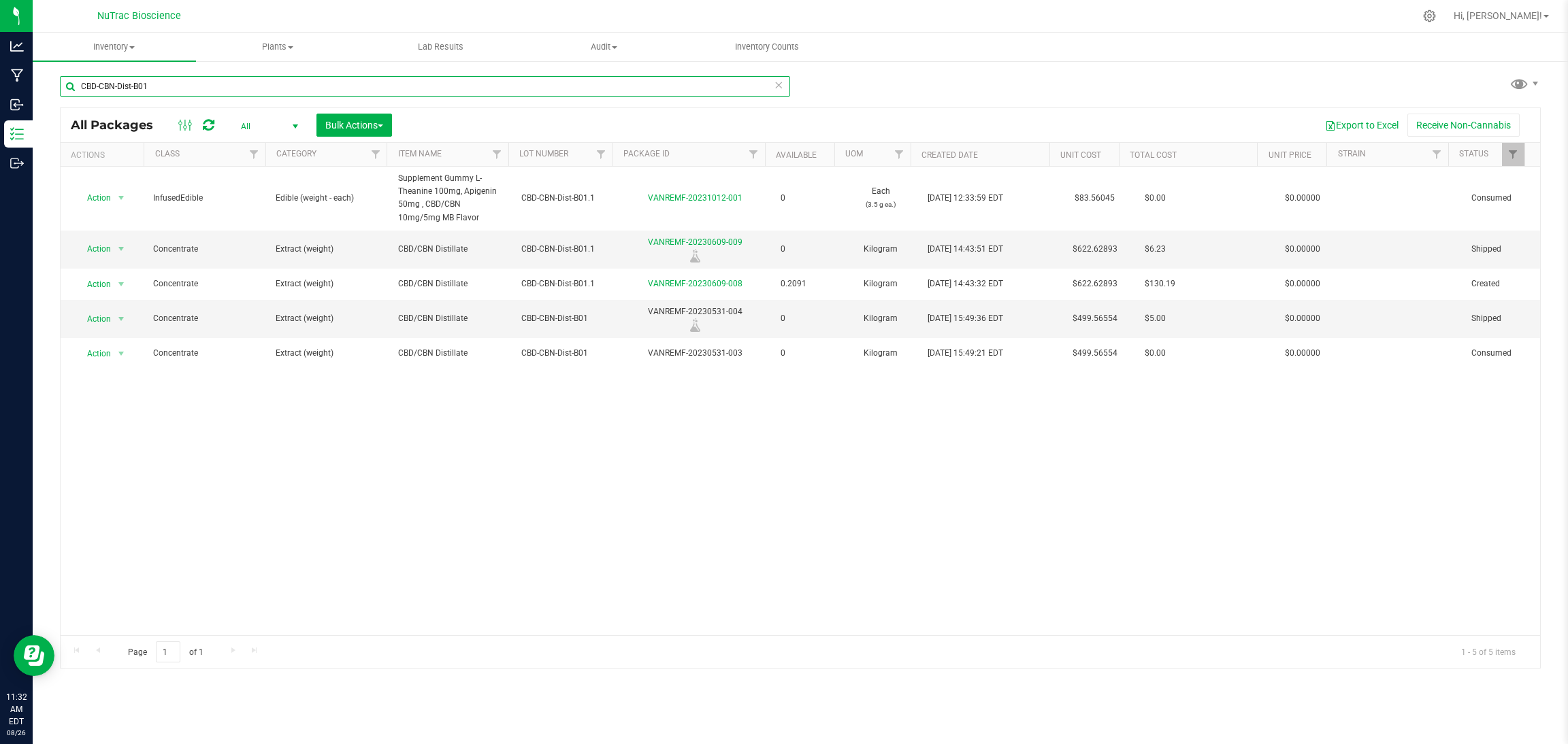
type input "CBD-CBN-Dist-B01"
click at [778, 83] on icon at bounding box center [778, 84] width 9 height 17
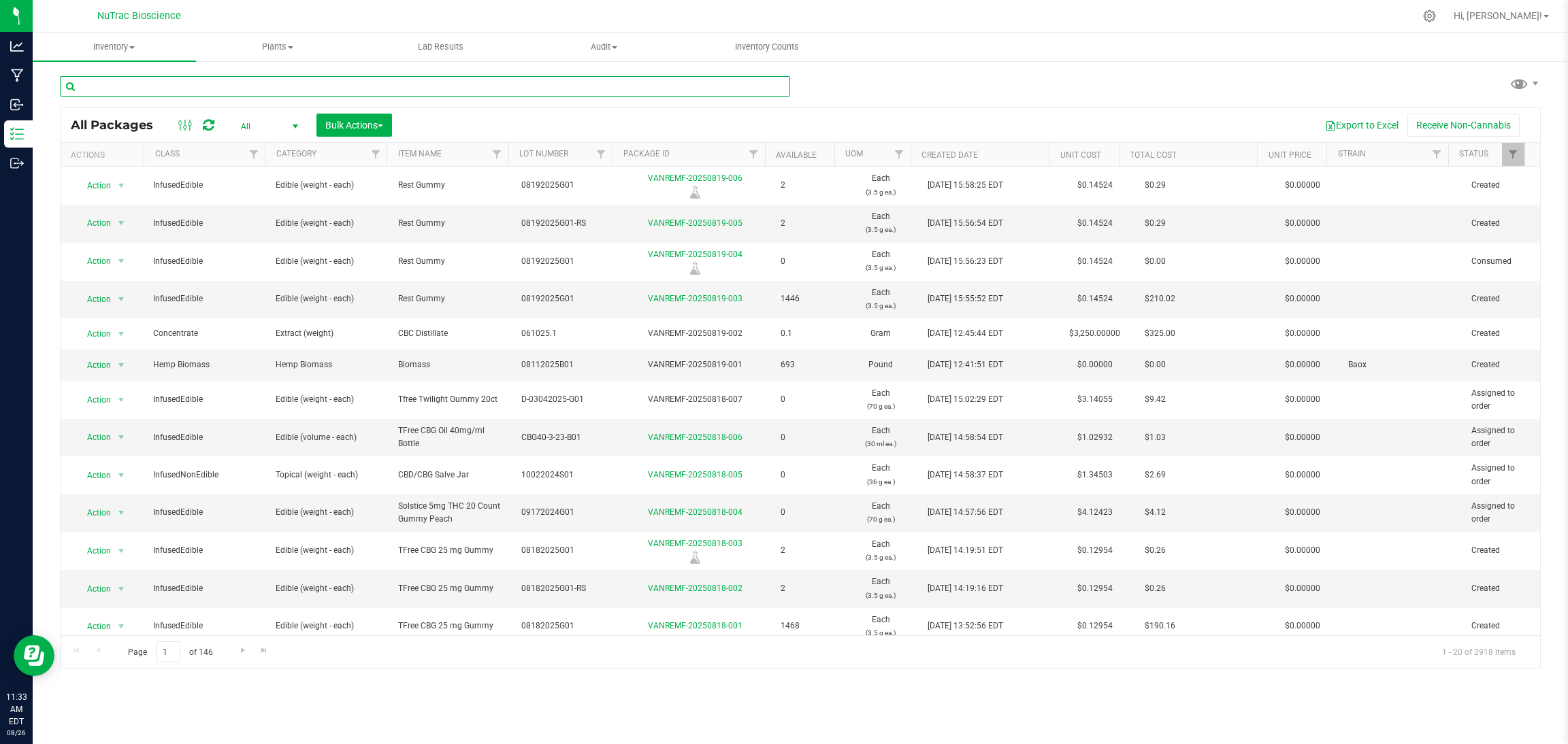
click at [288, 87] on input "text" at bounding box center [424, 86] width 730 height 20
paste input "HF-L1-B02-D01"
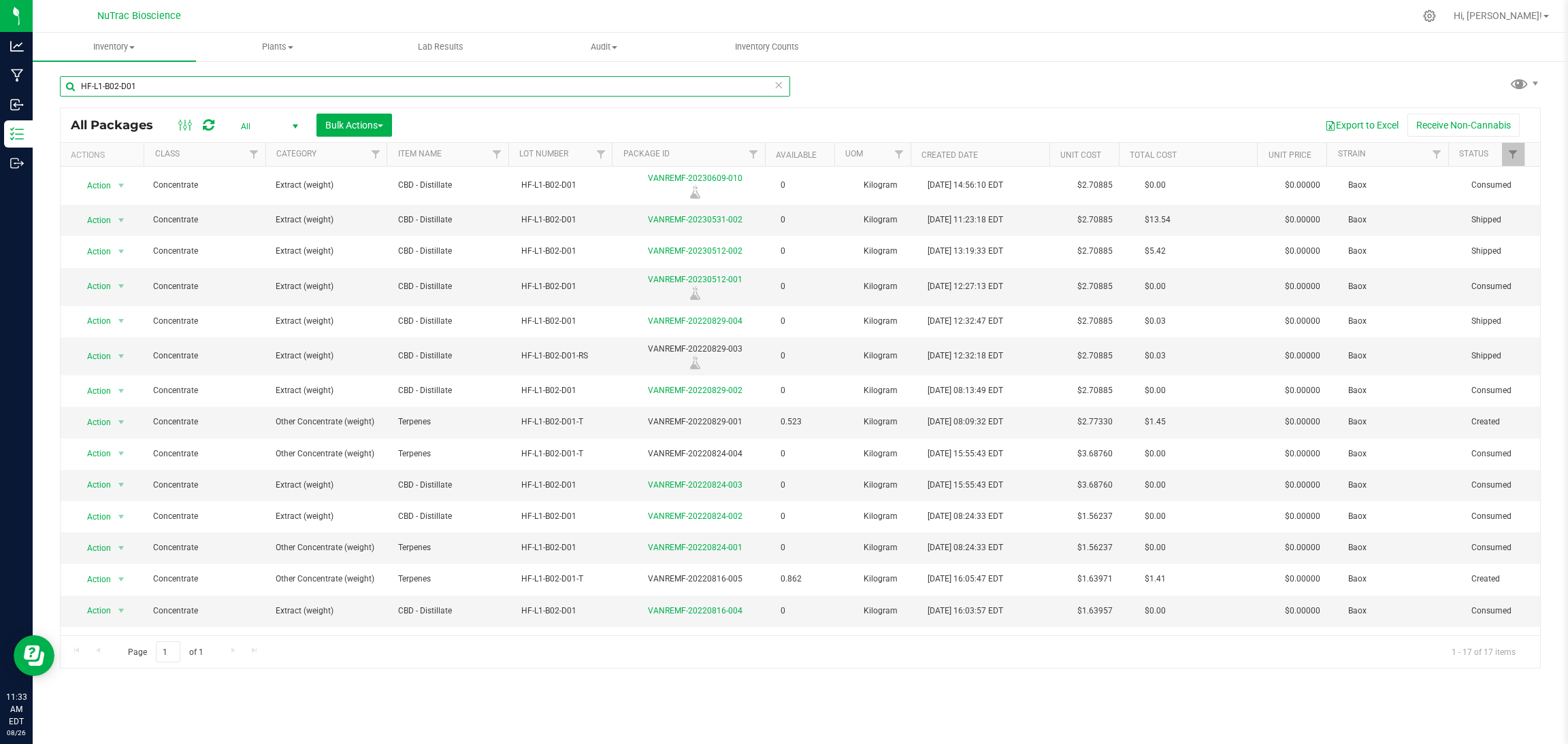
type input "HF-L1-B02-D01"
click at [939, 71] on div "HF-L1-B02-D01 All Packages All Active Only Lab Samples Locked All Bulk Actions …" at bounding box center [800, 366] width 1481 height 605
click at [718, 272] on td "VANREMF-20230512-001" at bounding box center [695, 287] width 155 height 38
click at [721, 282] on link "VANREMF-20230512-001" at bounding box center [696, 279] width 95 height 9
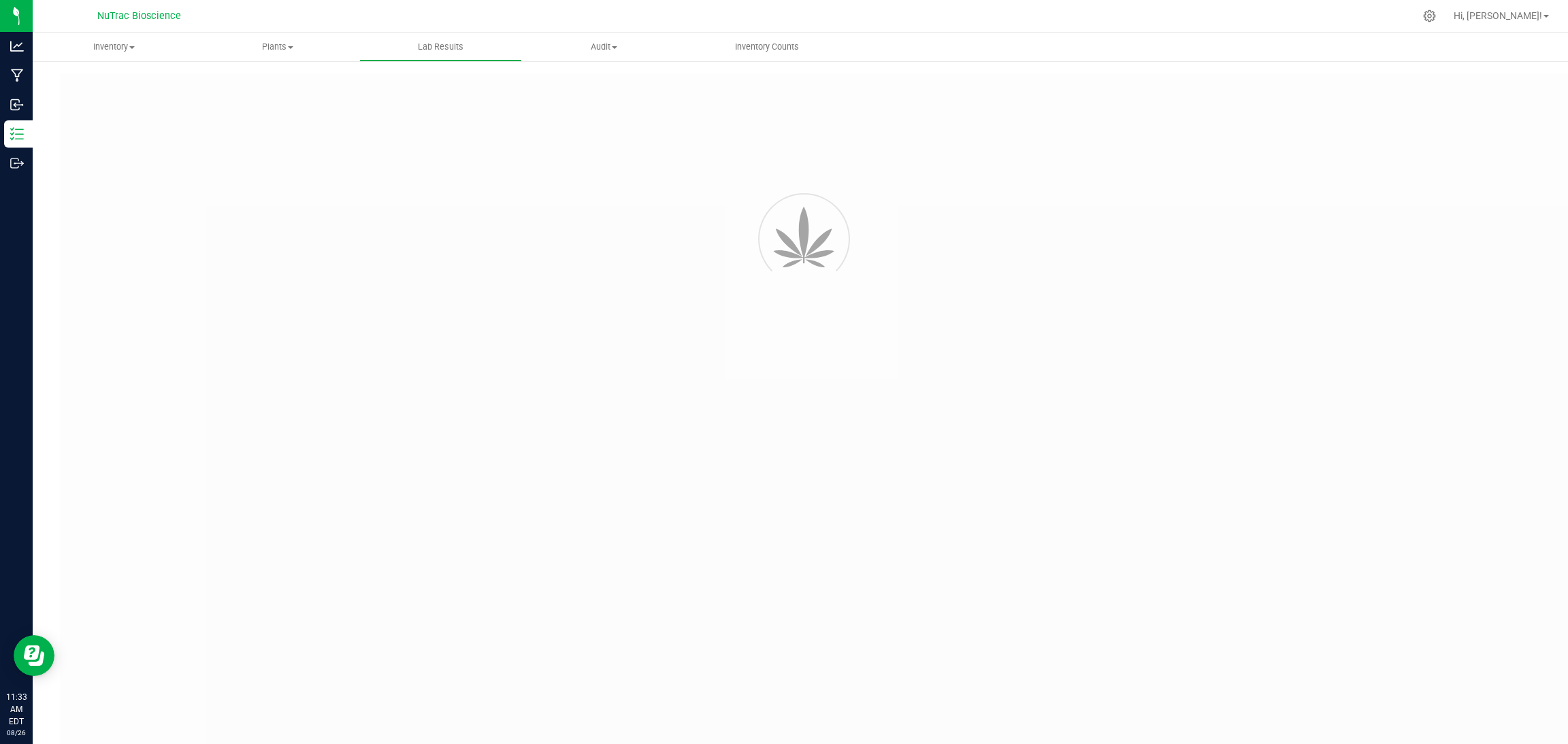
type input "VANREMF-20230609-010"
type input "SAM-2023-3341"
type input "VANREMF-20230609-010"
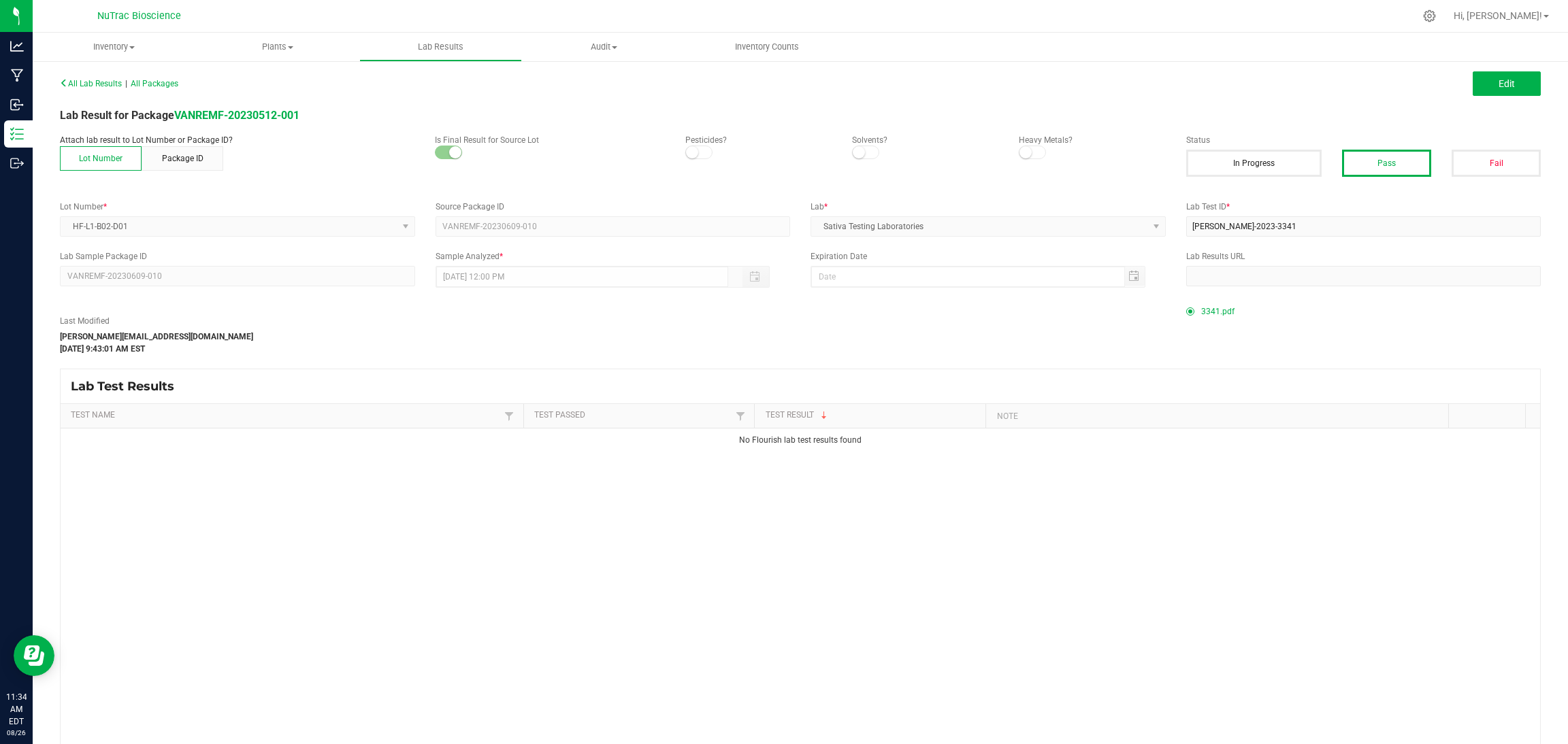
click at [939, 350] on div "Last Modified jason@nutrachemp.com Nov 13, 2023 9:43:01 AM EST 3341.pdf" at bounding box center [801, 328] width 1502 height 54
click at [939, 95] on button "Edit" at bounding box center [1507, 83] width 68 height 24
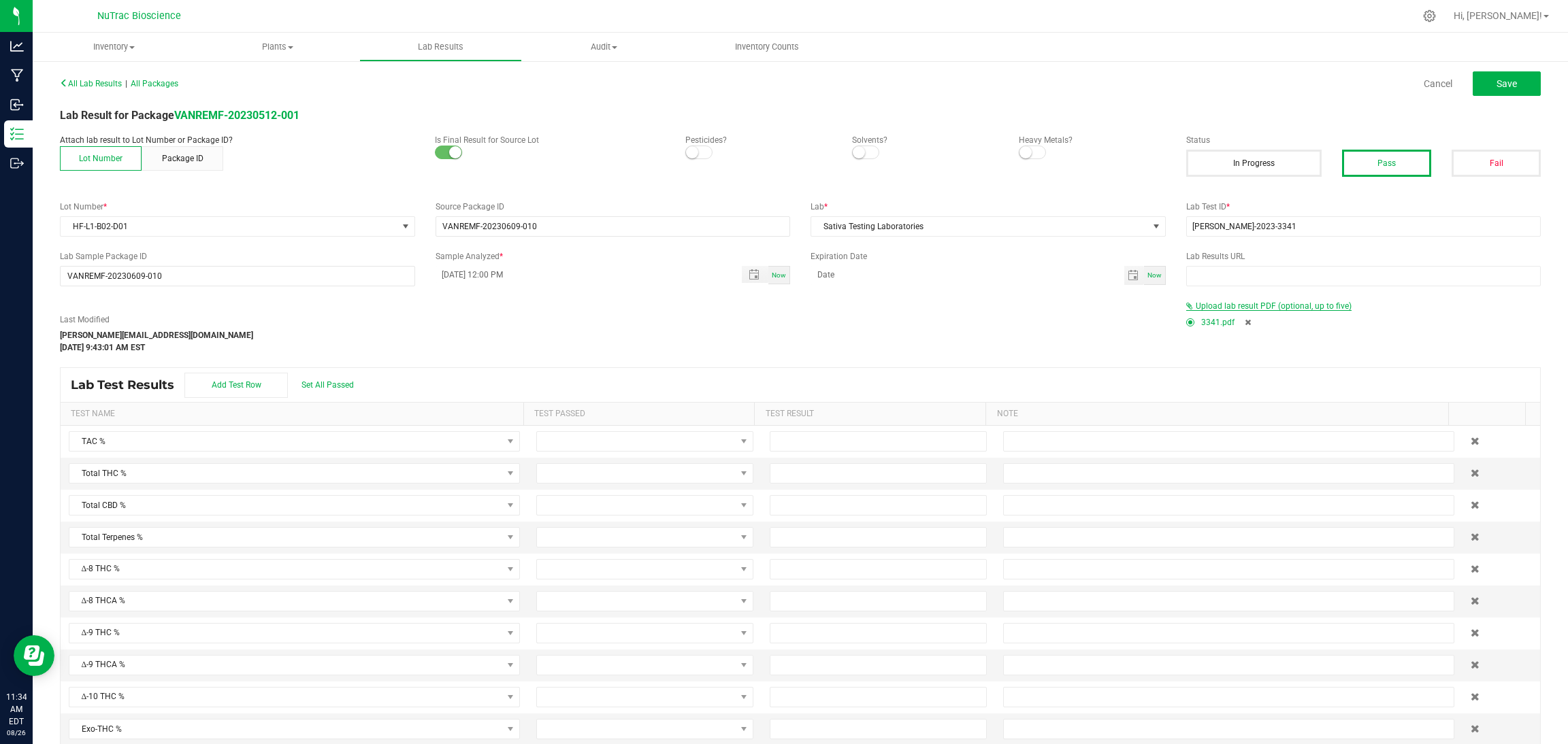
click at [939, 306] on span "Upload lab result PDF (optional, up to five)" at bounding box center [1274, 306] width 156 height 9
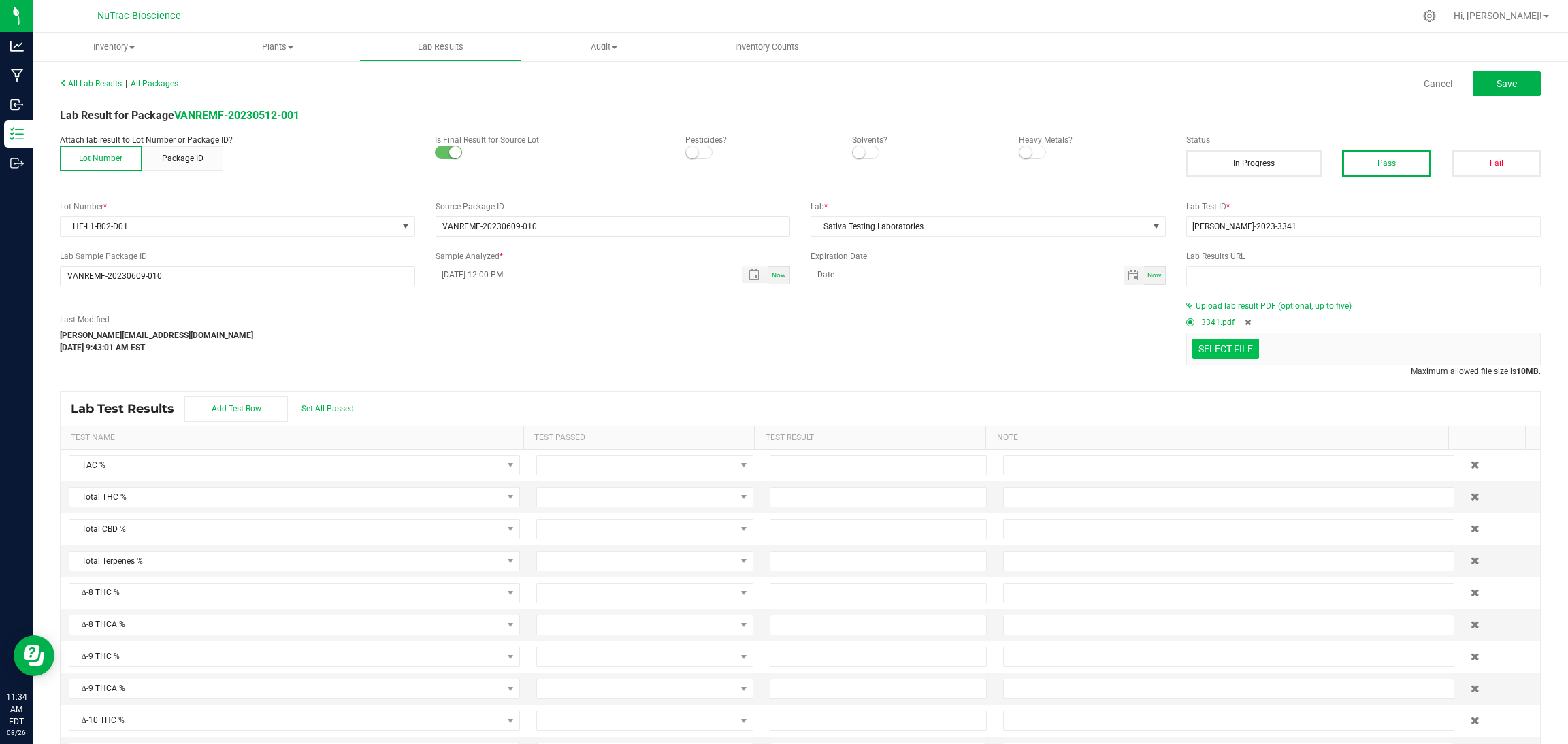
click at [939, 342] on input "Select file" at bounding box center [73, 289] width 2369 height 139
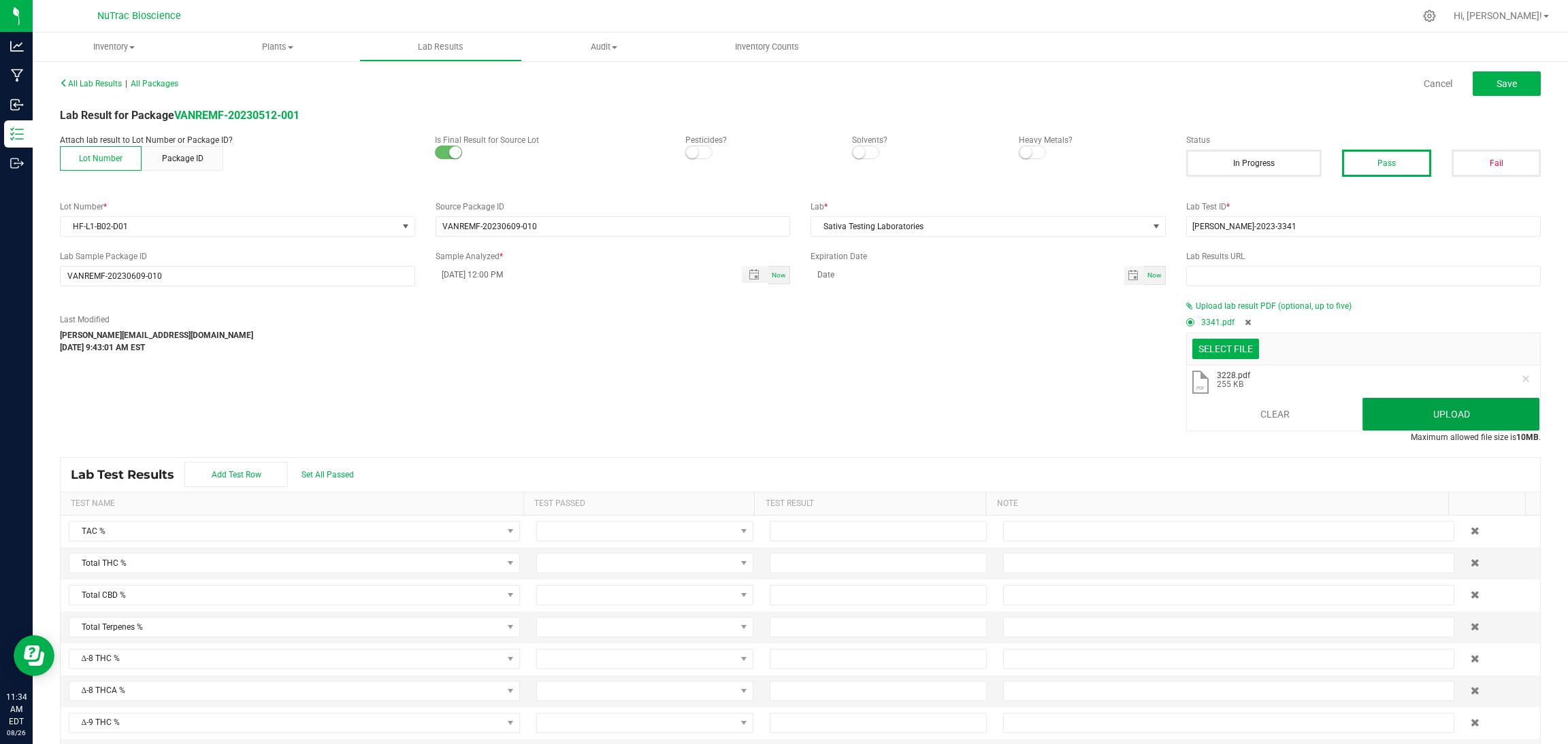
click at [939, 418] on button "Upload" at bounding box center [1451, 414] width 177 height 32
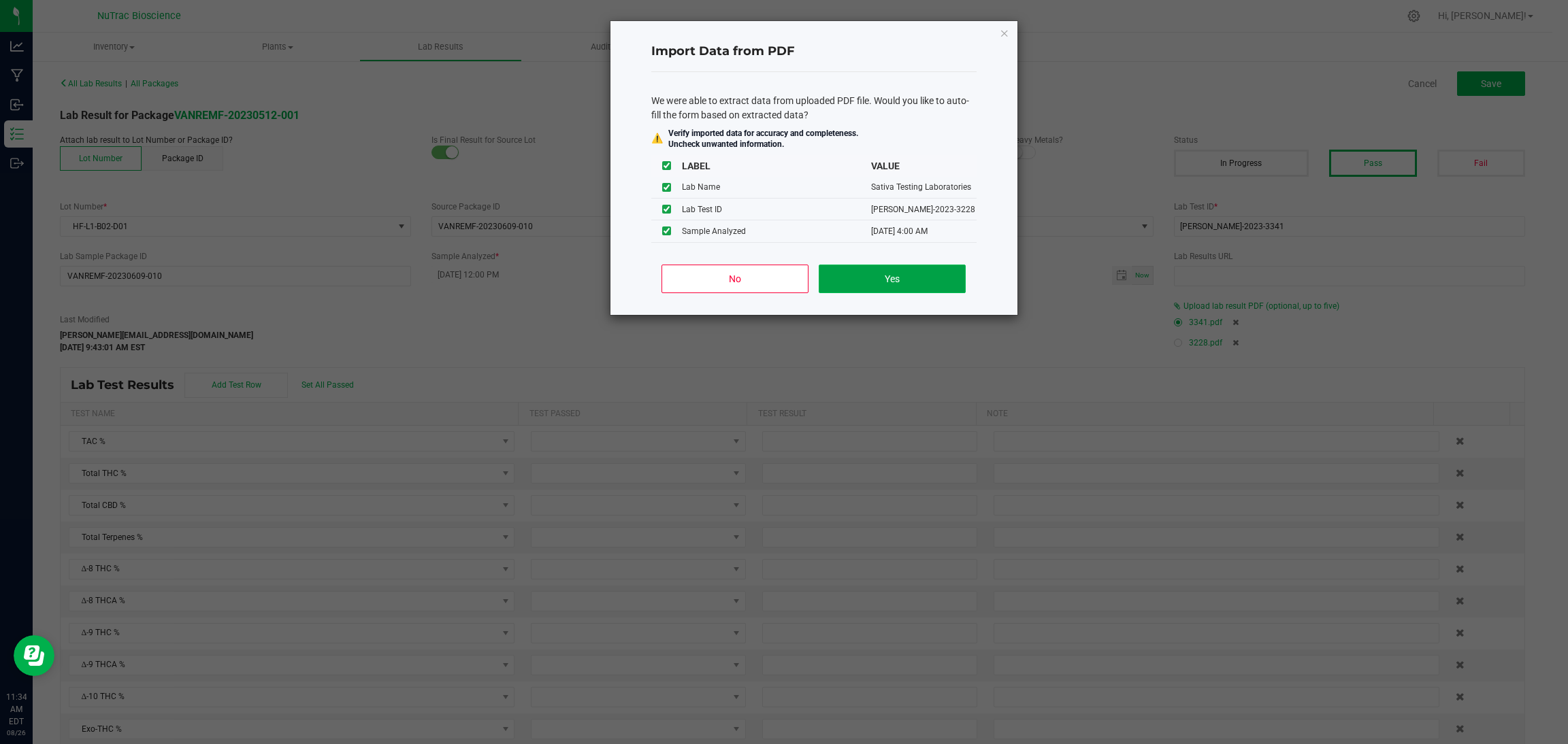
click at [903, 272] on button "Yes" at bounding box center [891, 279] width 146 height 29
type input "05/23/2023 4:00 AM"
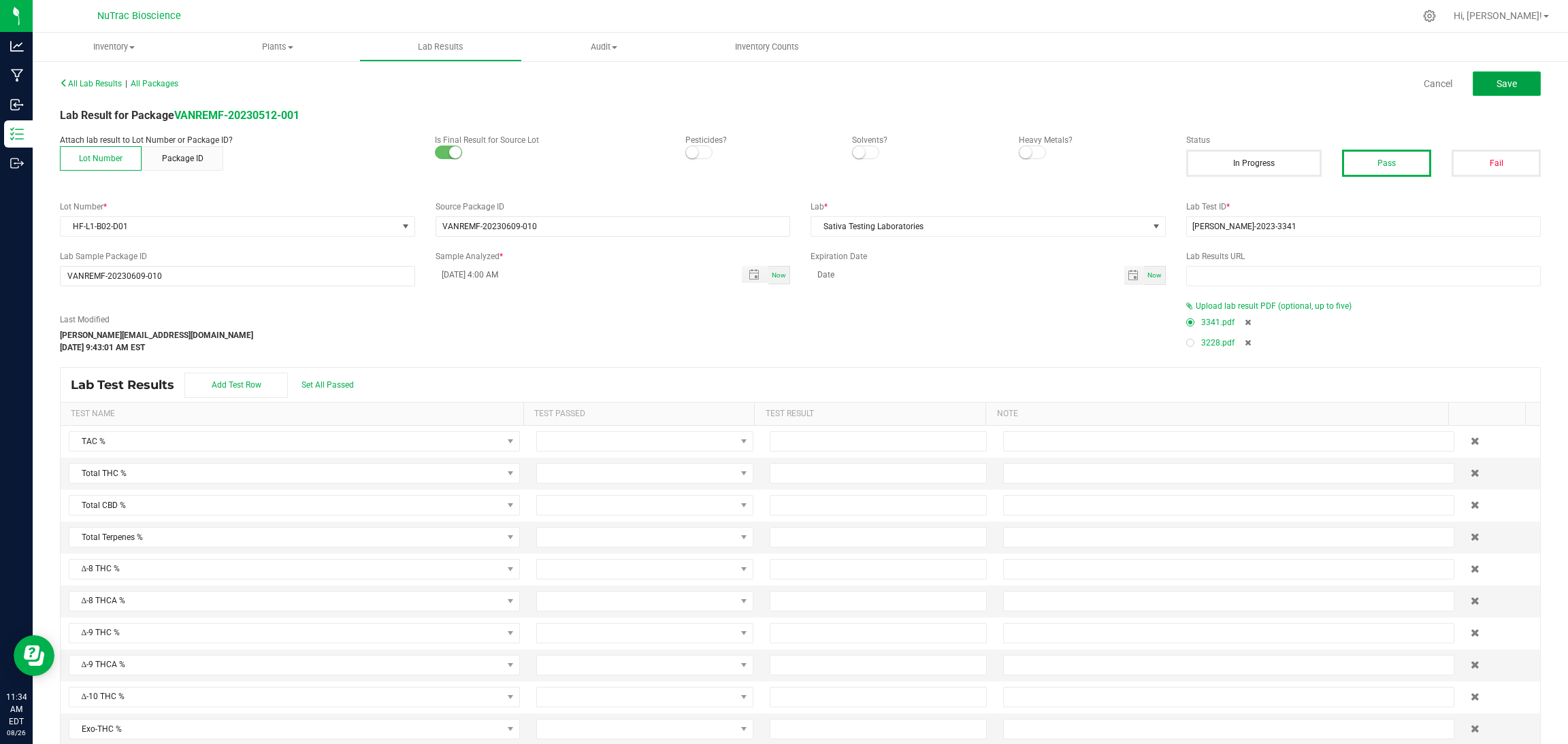
click at [939, 90] on button "Save" at bounding box center [1507, 83] width 68 height 24
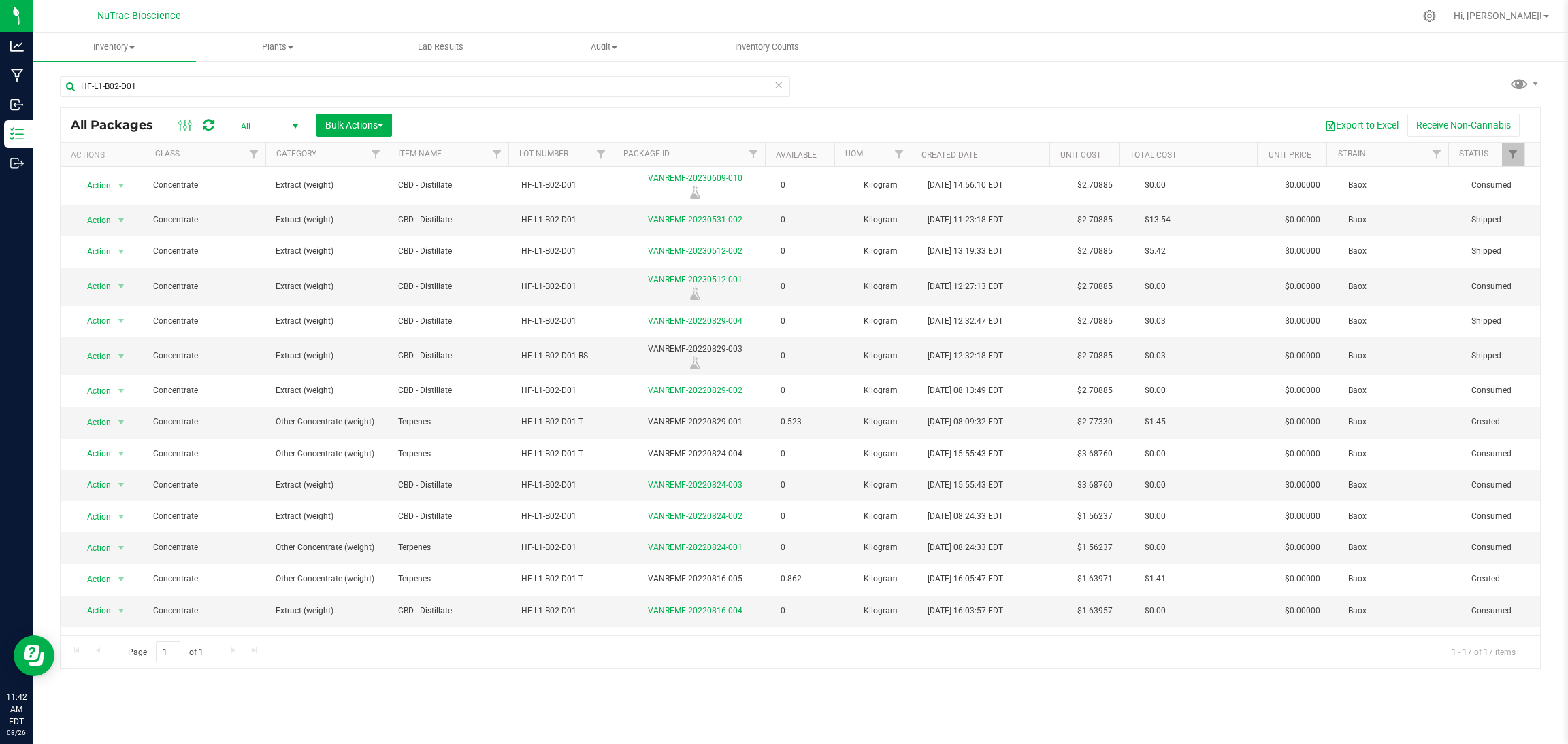
click at [775, 83] on icon at bounding box center [778, 84] width 9 height 17
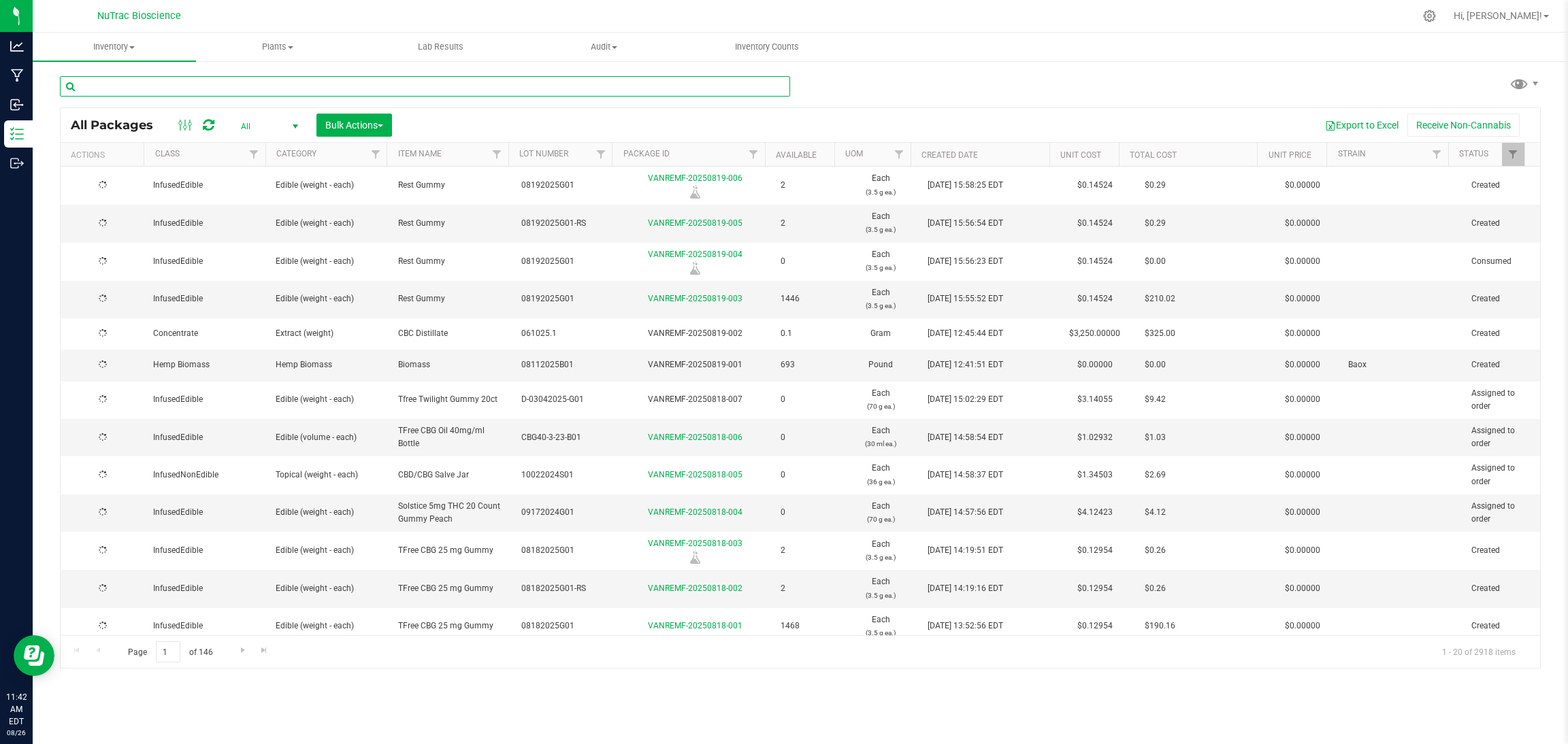
click at [728, 91] on input "text" at bounding box center [424, 86] width 730 height 20
paste input "FS-CBD-1800-25-L01"
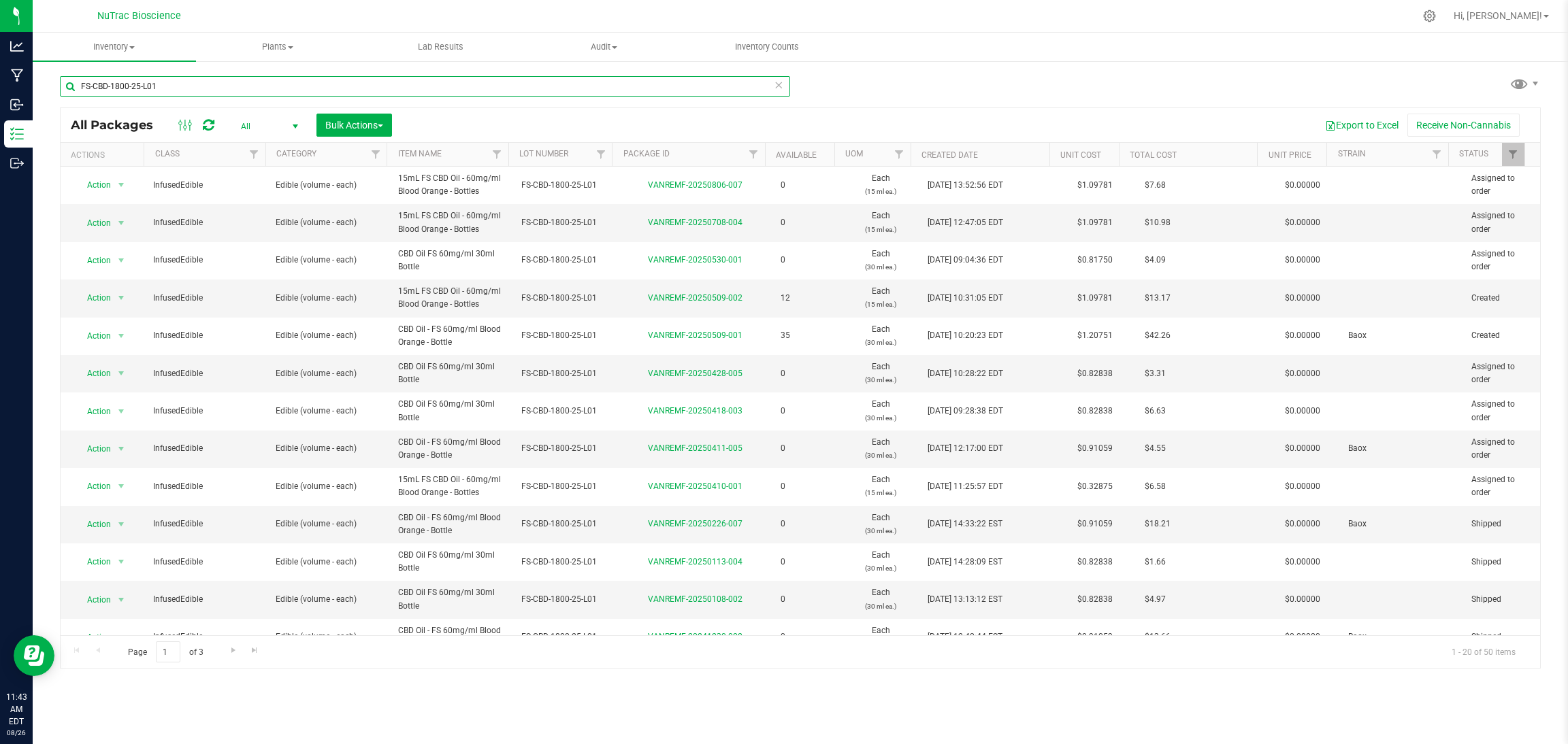
type input "FS-CBD-1800-25-L01"
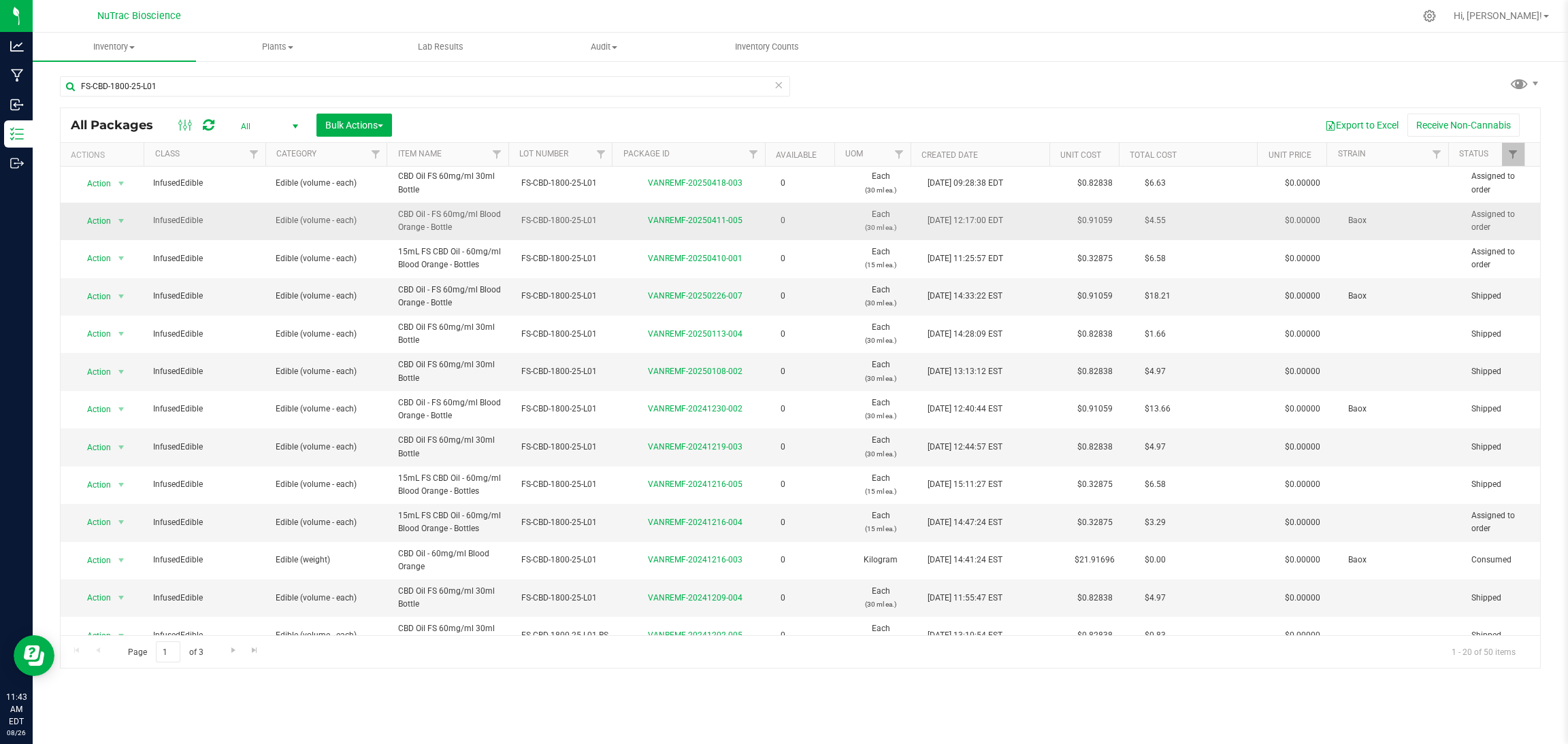
scroll to position [285, 0]
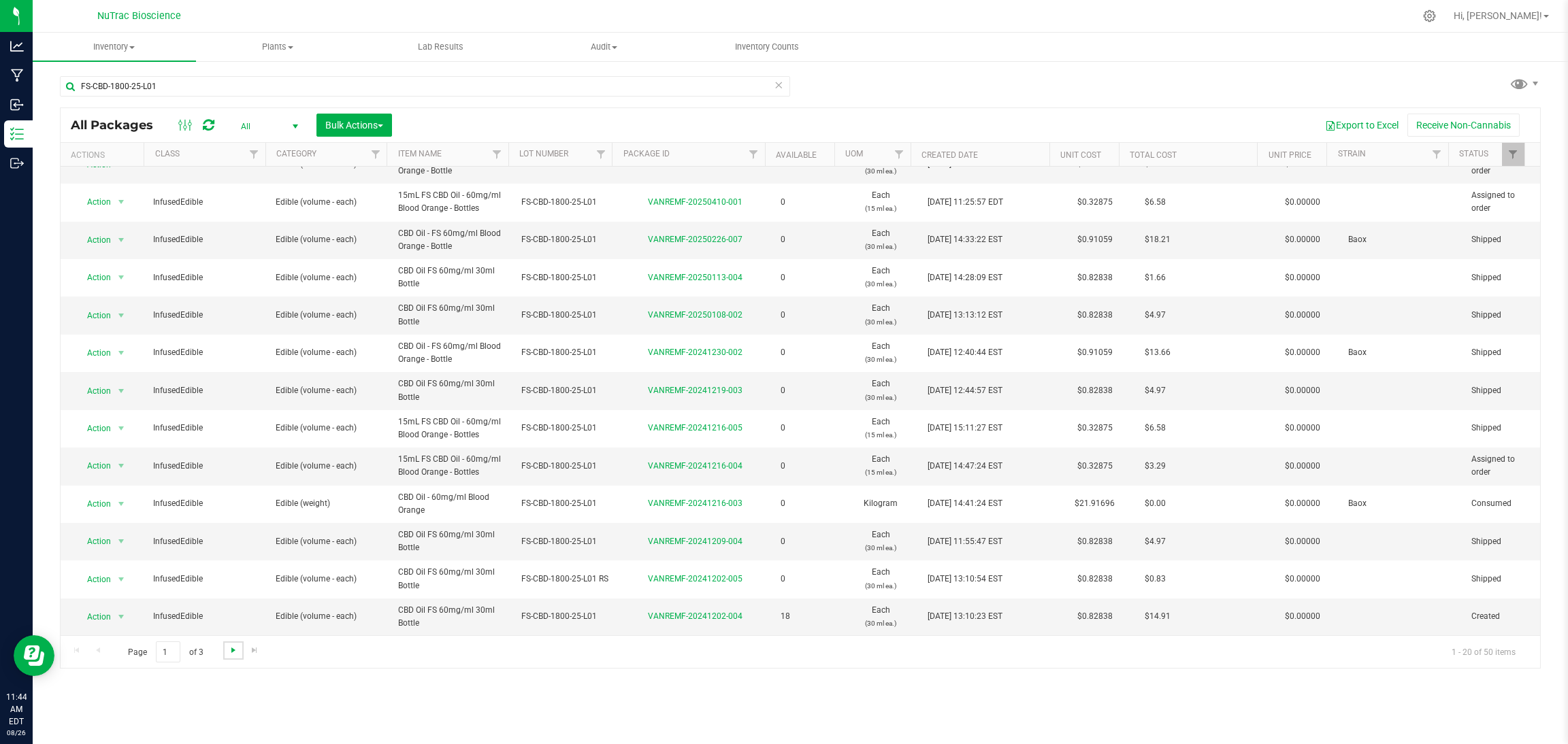
click at [231, 651] on span "Go to the next page" at bounding box center [233, 650] width 11 height 11
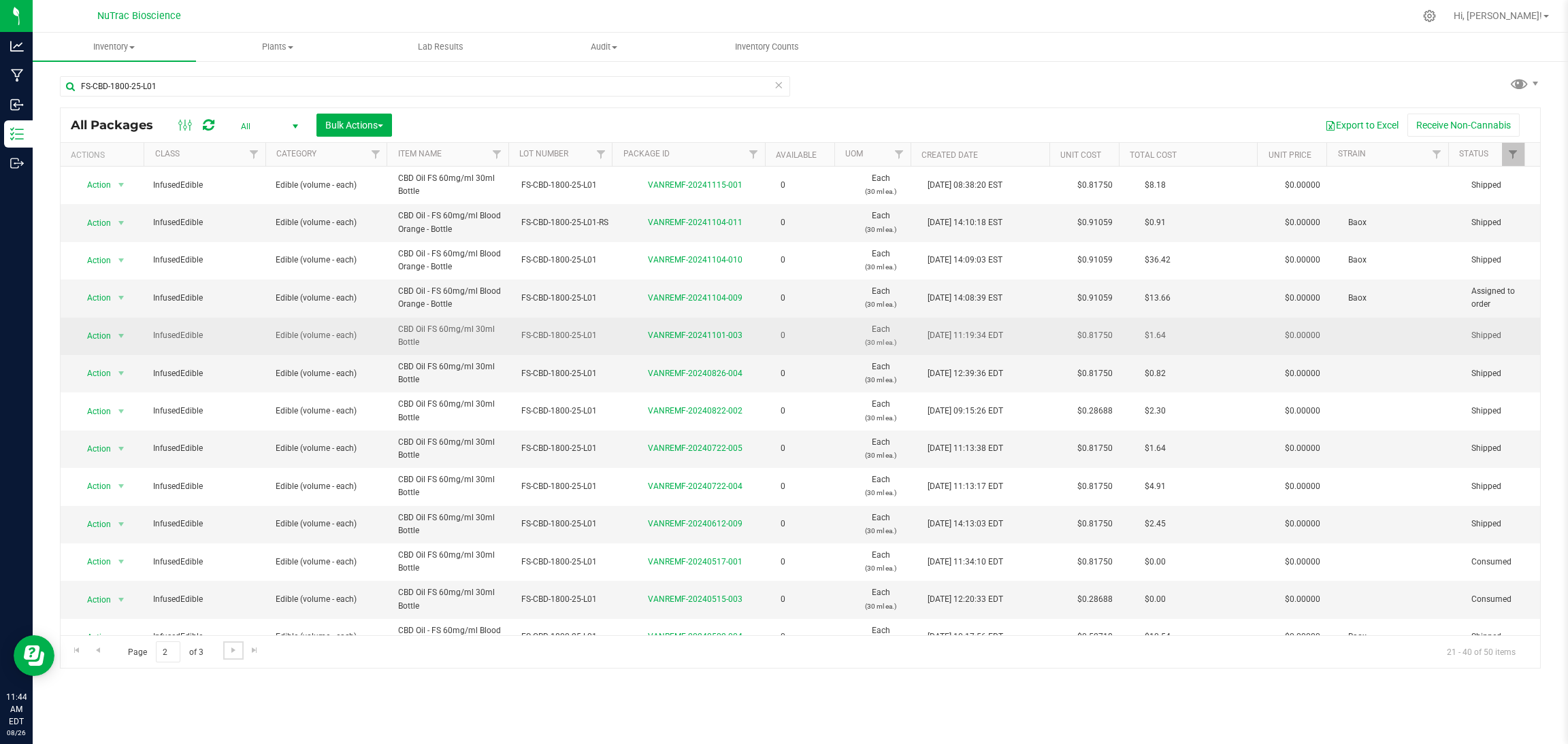
scroll to position [285, 0]
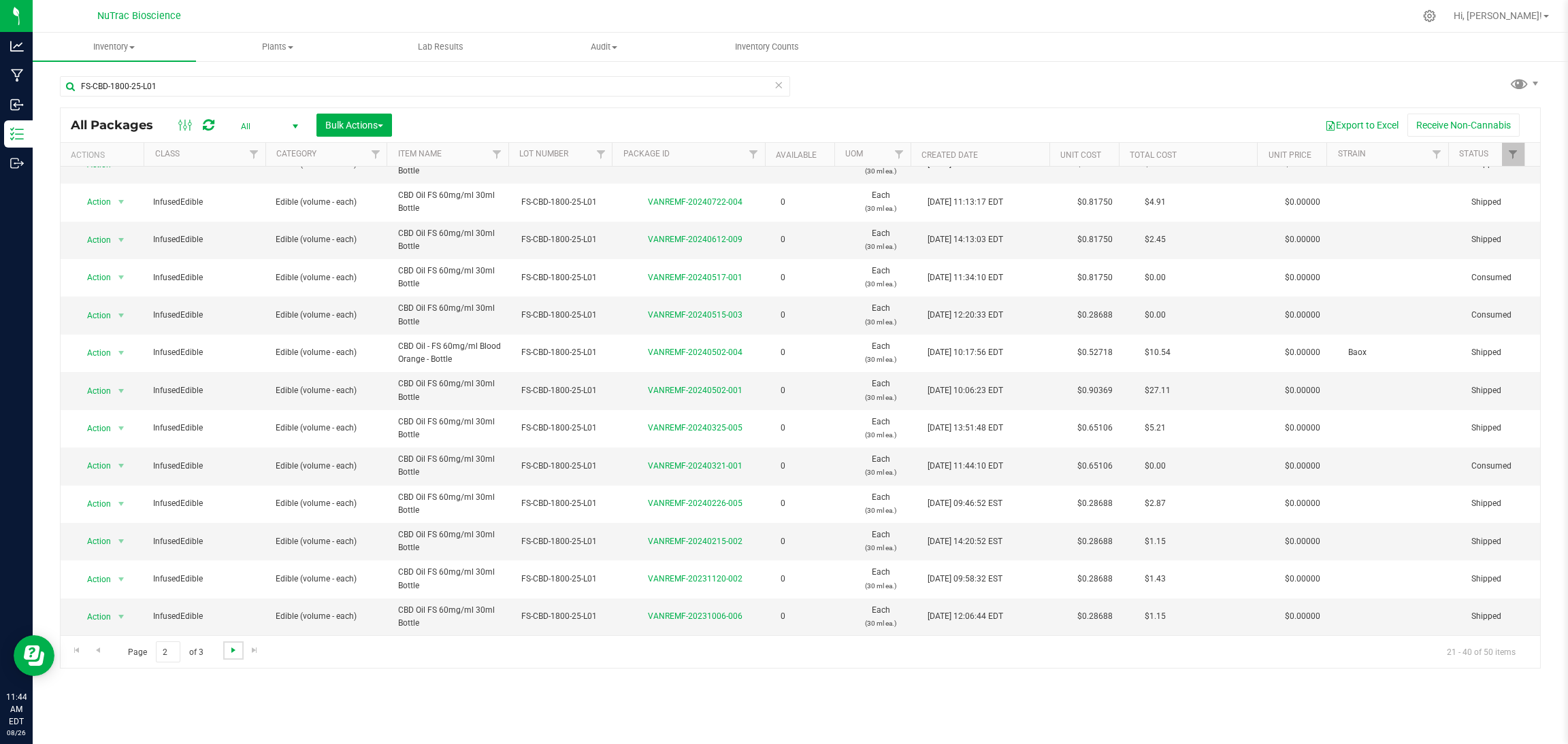
click at [228, 649] on span "Go to the next page" at bounding box center [233, 650] width 11 height 11
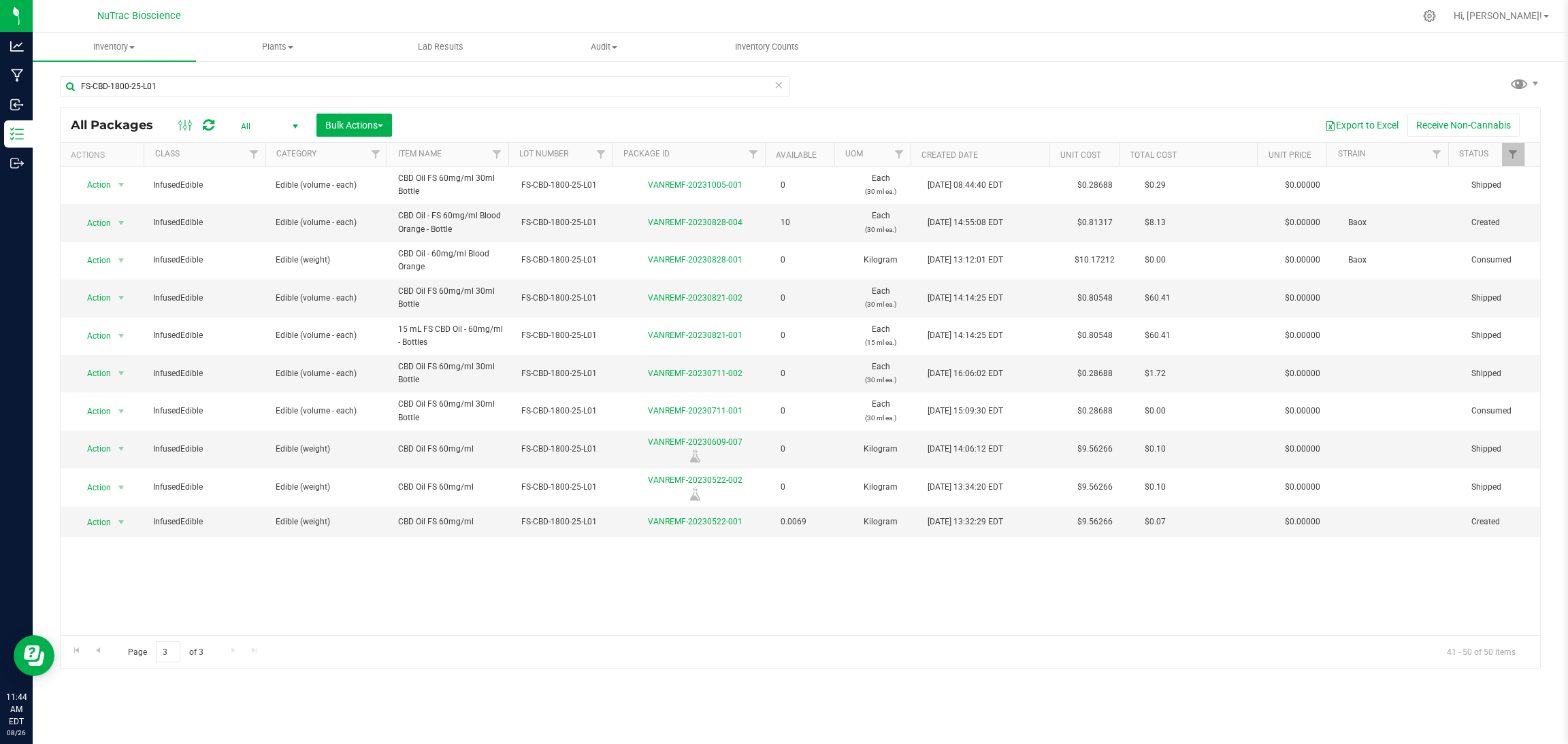
click at [939, 579] on div "Action Action Edit attributes Global inventory Locate package Print package lab…" at bounding box center [800, 401] width 1480 height 469
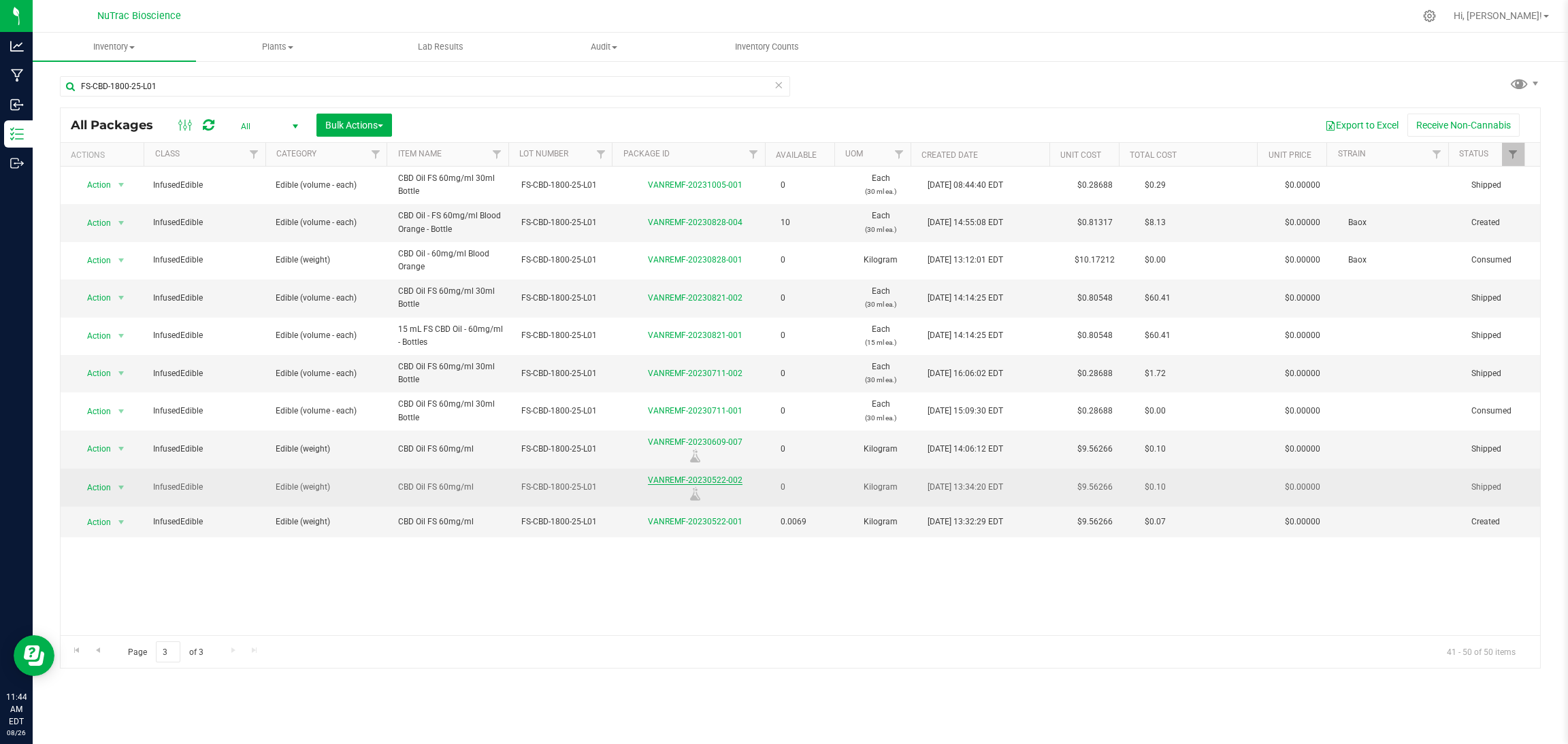
click at [679, 483] on link "VANREMF-20230522-002" at bounding box center [696, 480] width 95 height 9
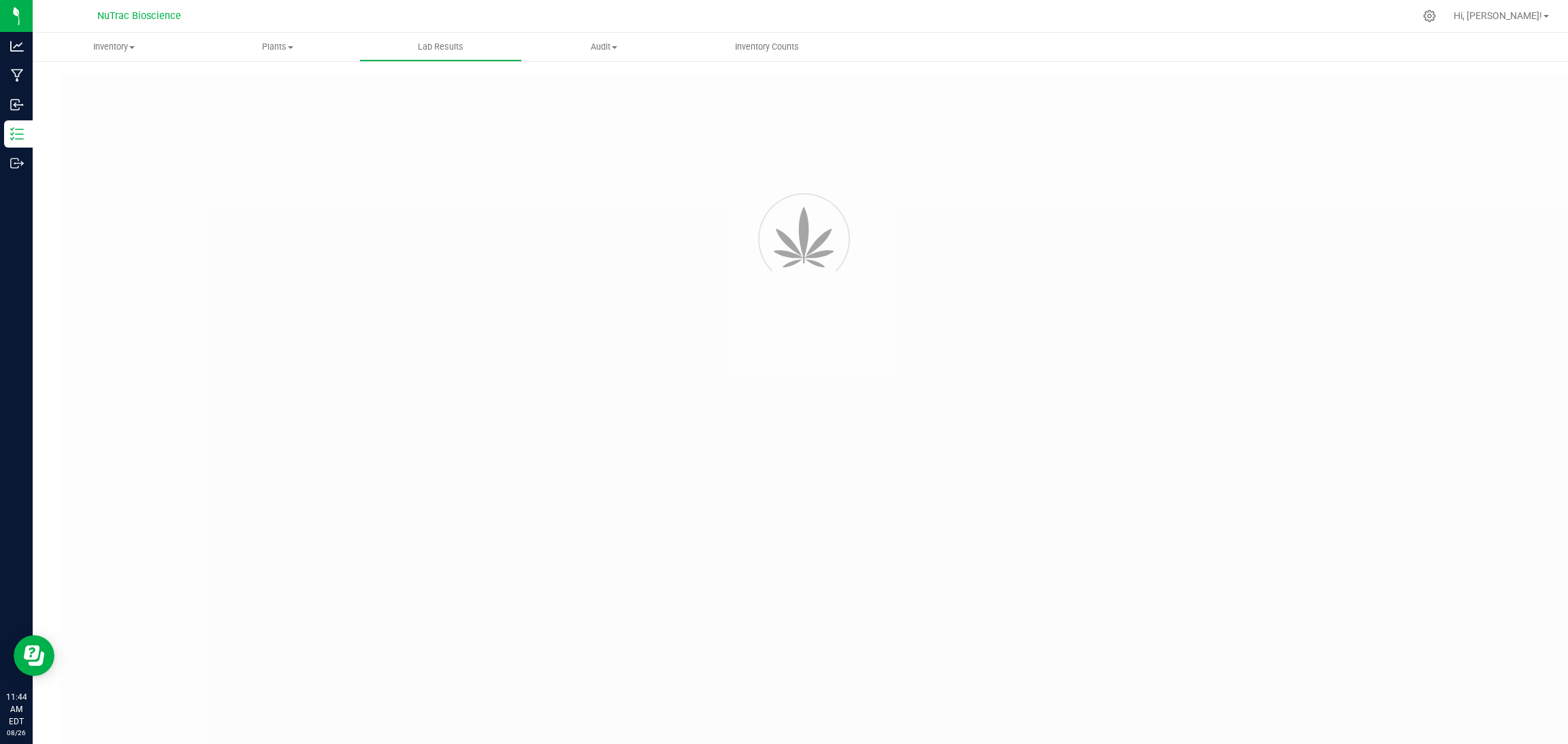
type input "VANREMF-20230522-001"
type input "43986"
type input "VANREMF-20230522-001"
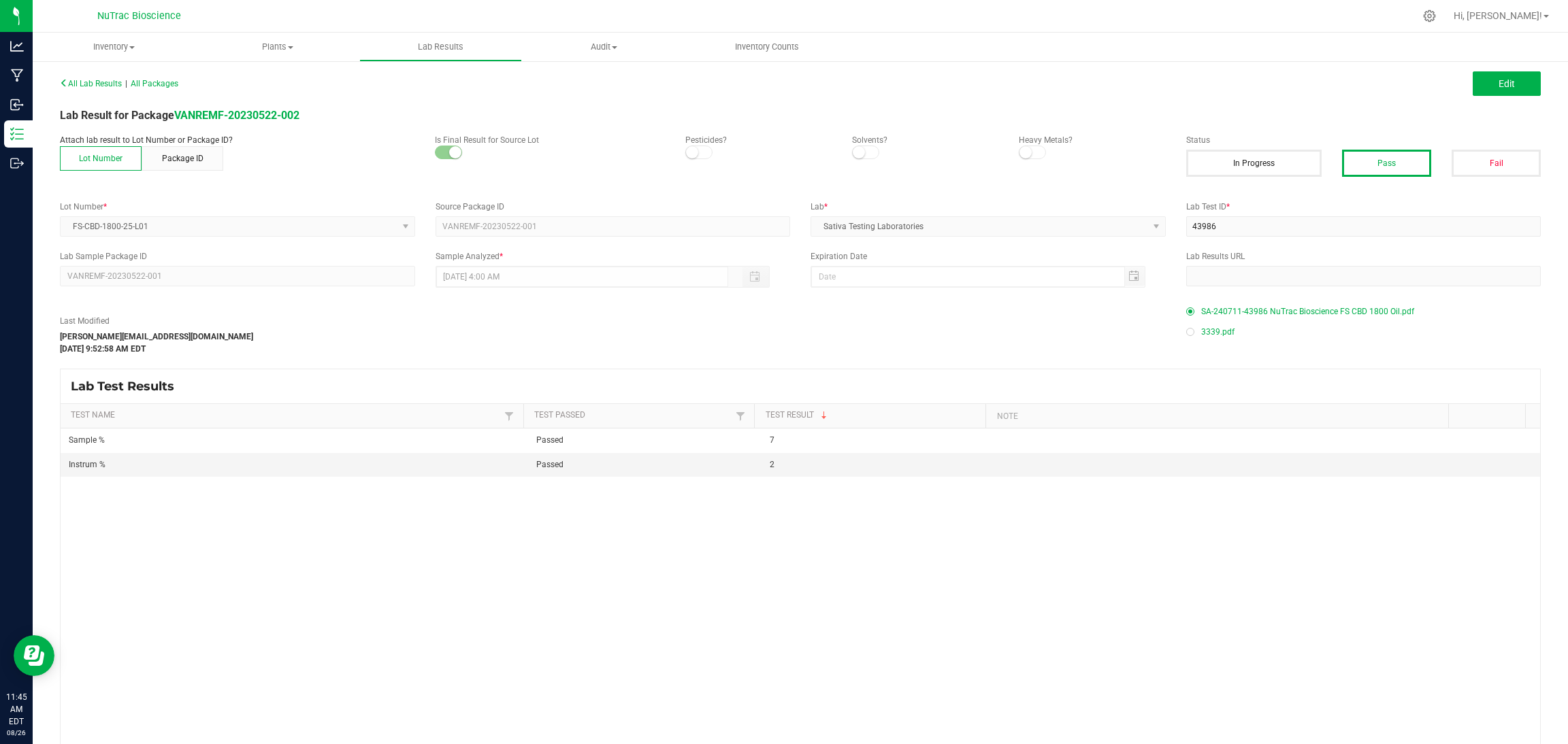
click at [939, 608] on div "Sample % Passed 7 Instrum % Passed 2" at bounding box center [800, 620] width 1480 height 385
click at [939, 89] on button "Edit" at bounding box center [1507, 83] width 68 height 24
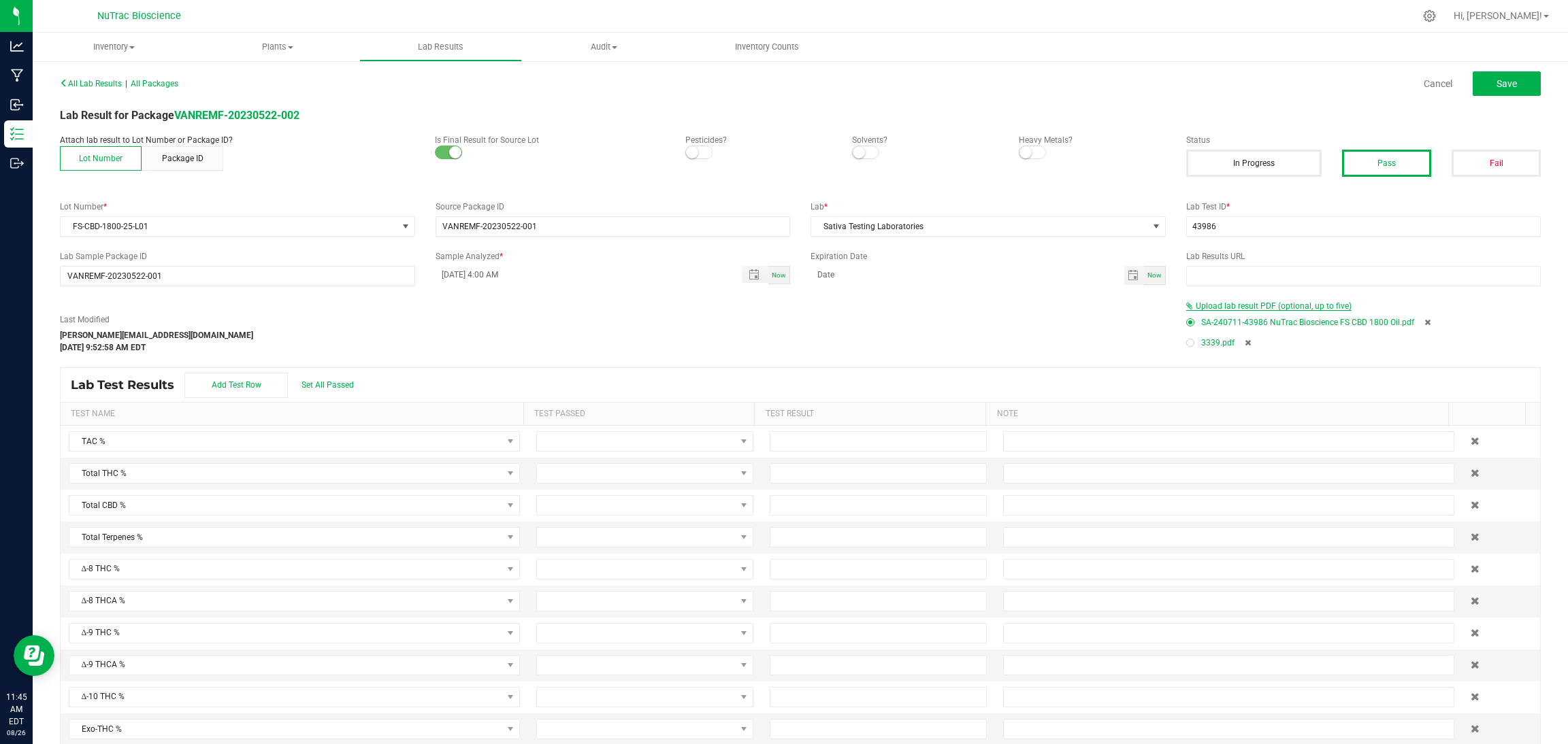
click at [939, 307] on span "Upload lab result PDF (optional, up to five)" at bounding box center [1274, 306] width 156 height 9
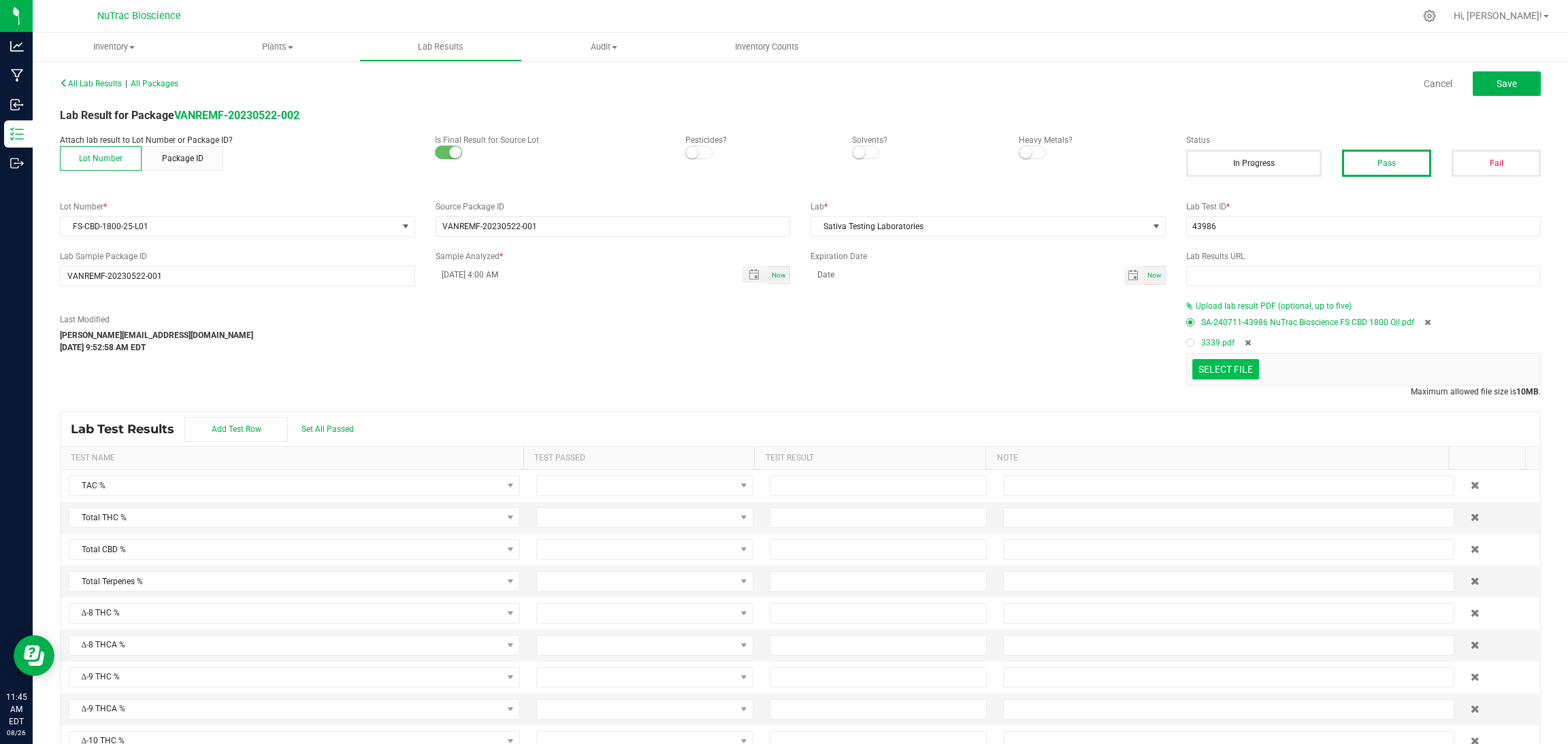
click at [939, 373] on input "Select file" at bounding box center [73, 309] width 2369 height 139
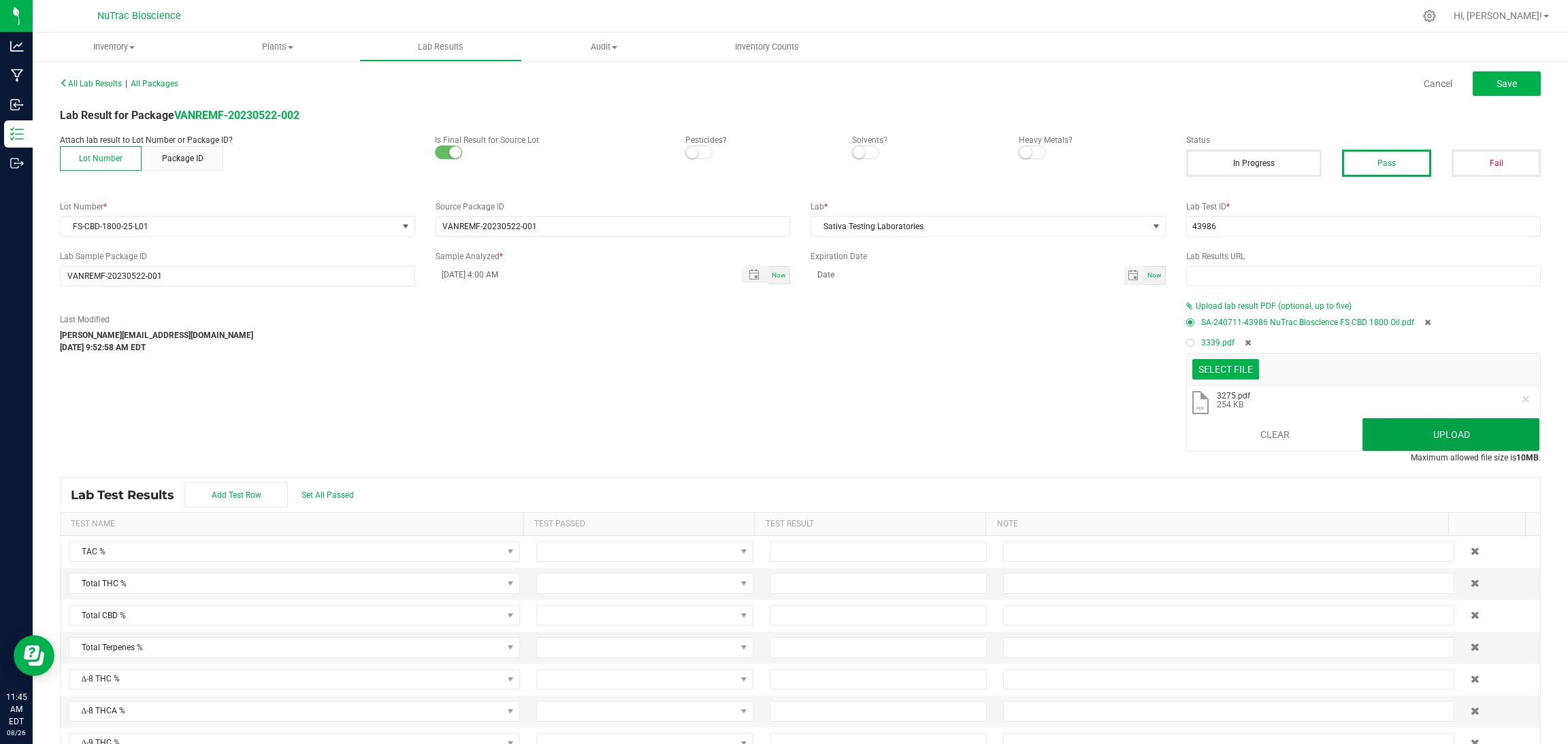
click at [939, 431] on button "Upload" at bounding box center [1451, 434] width 177 height 32
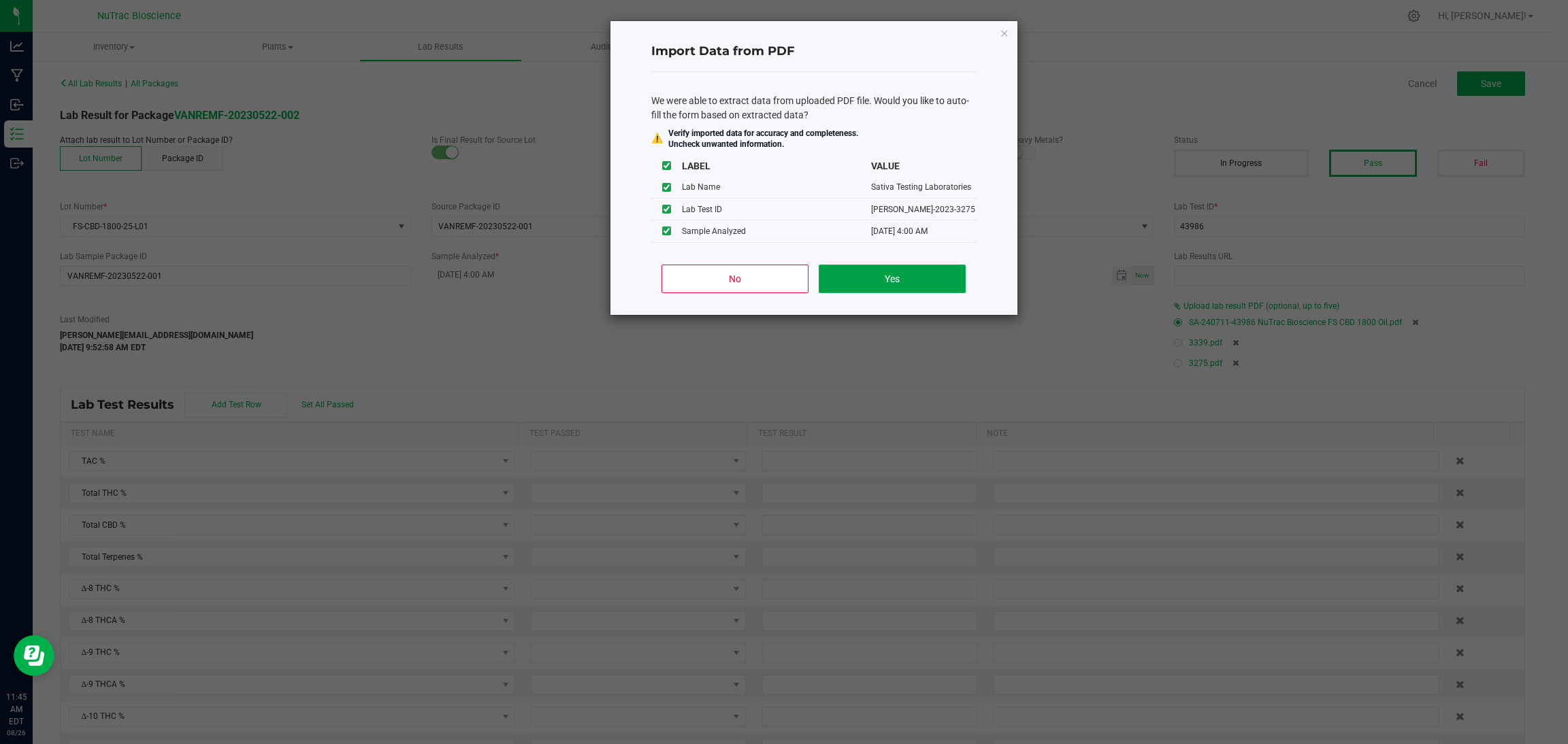
click at [914, 285] on button "Yes" at bounding box center [891, 279] width 146 height 29
type input "05/23/2023 4:00 AM"
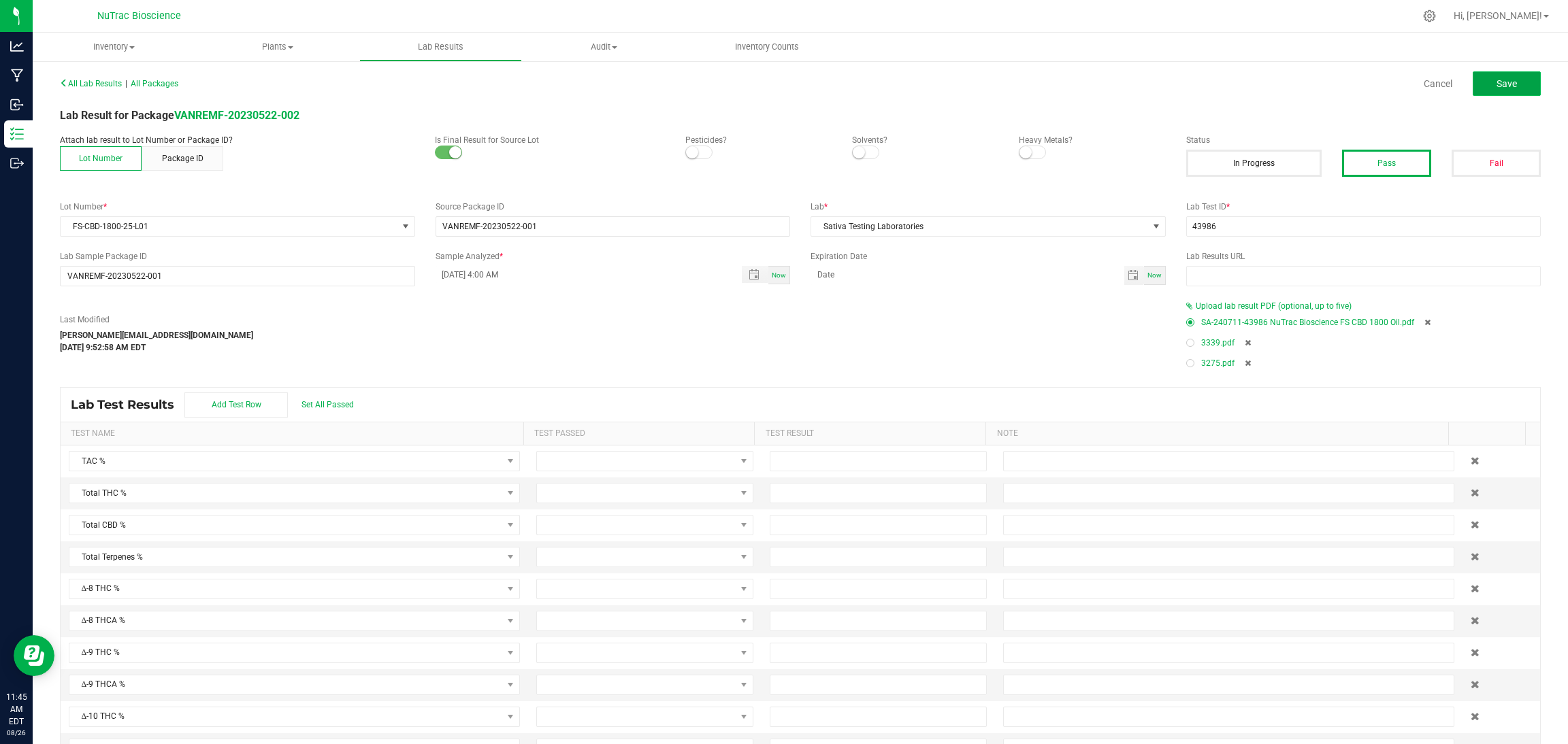
click at [939, 85] on span "Save" at bounding box center [1507, 83] width 20 height 11
type input "7.0000"
type input "2.0000"
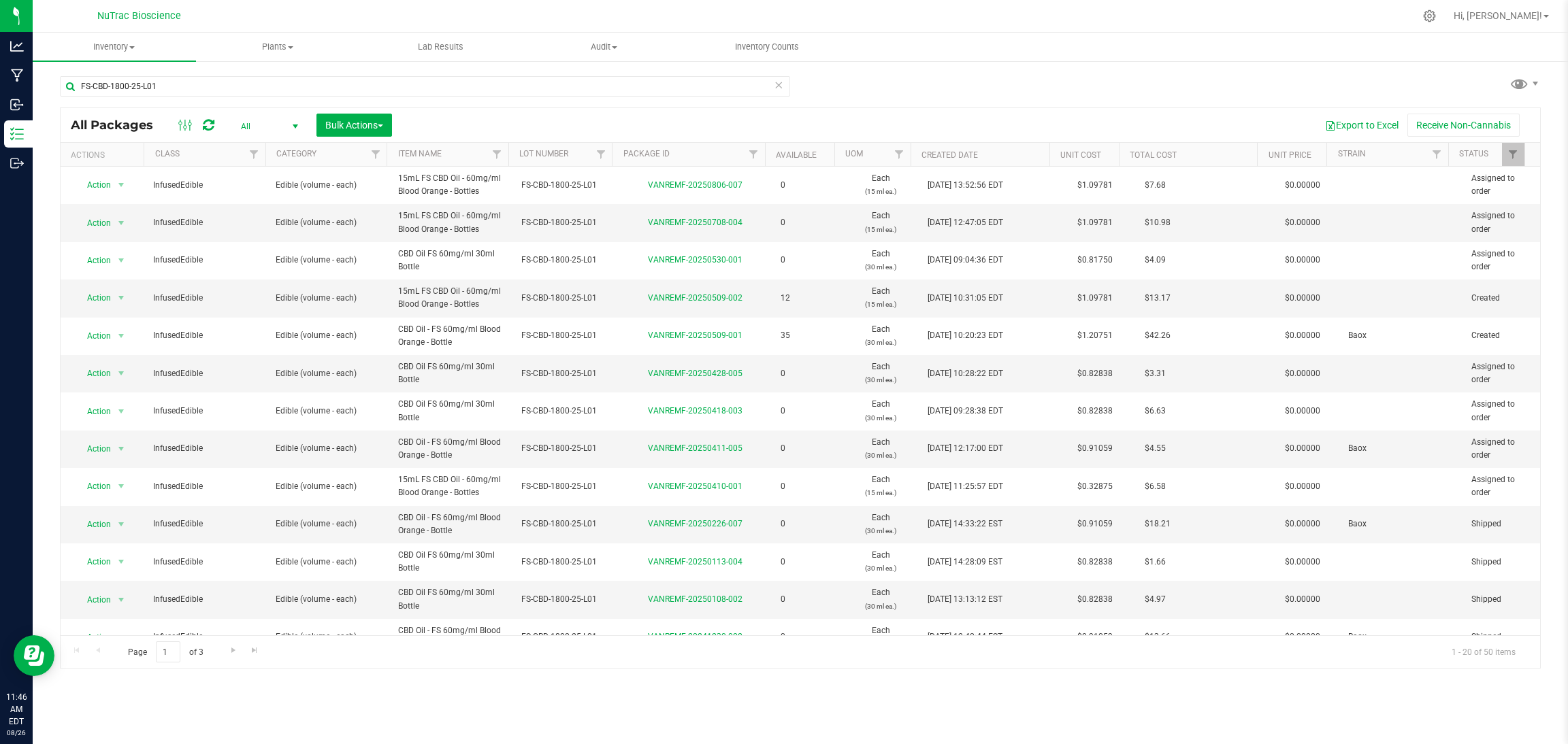
click at [783, 78] on icon at bounding box center [778, 84] width 9 height 17
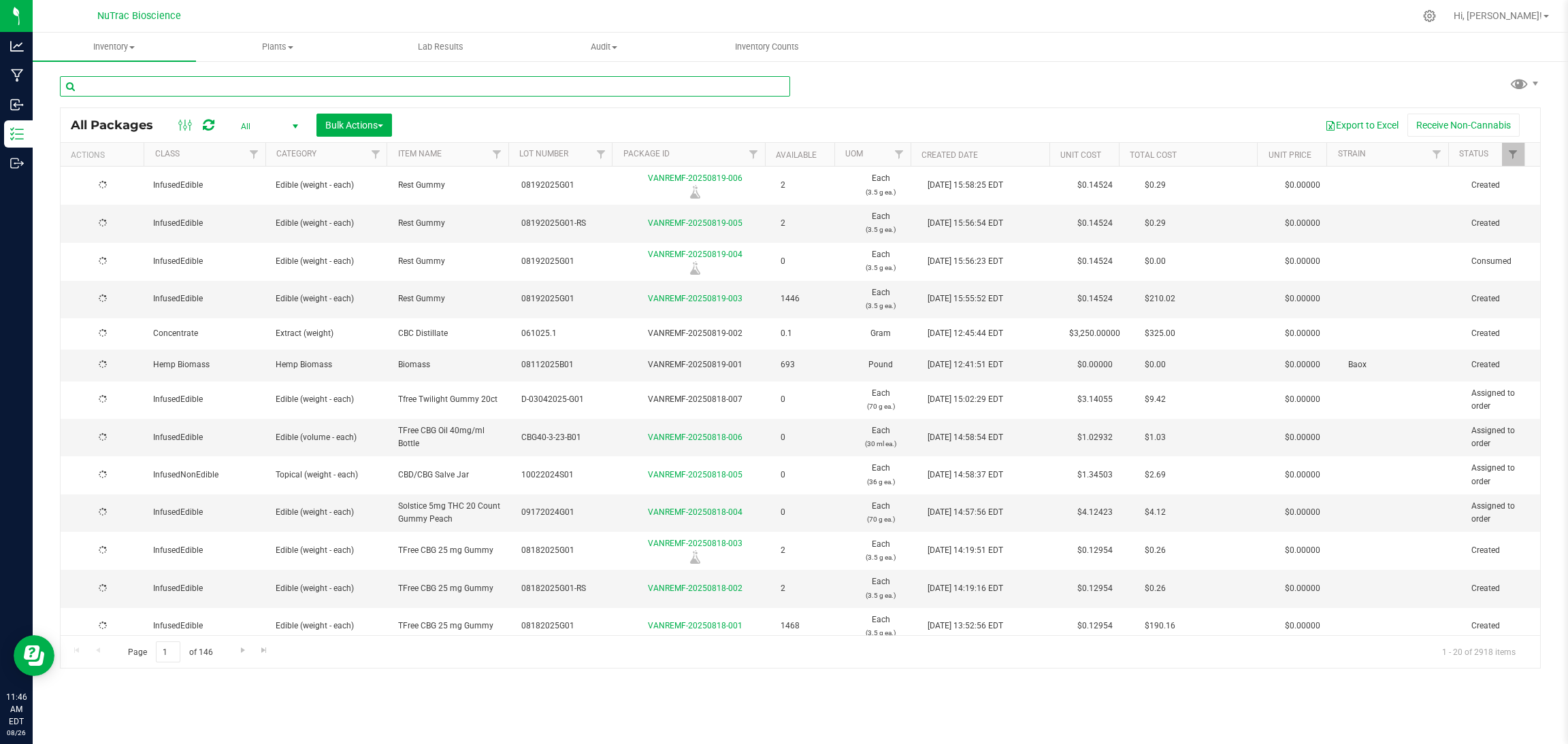
click at [725, 90] on input "text" at bounding box center [424, 86] width 730 height 20
paste input "B2-R4-5P.2"
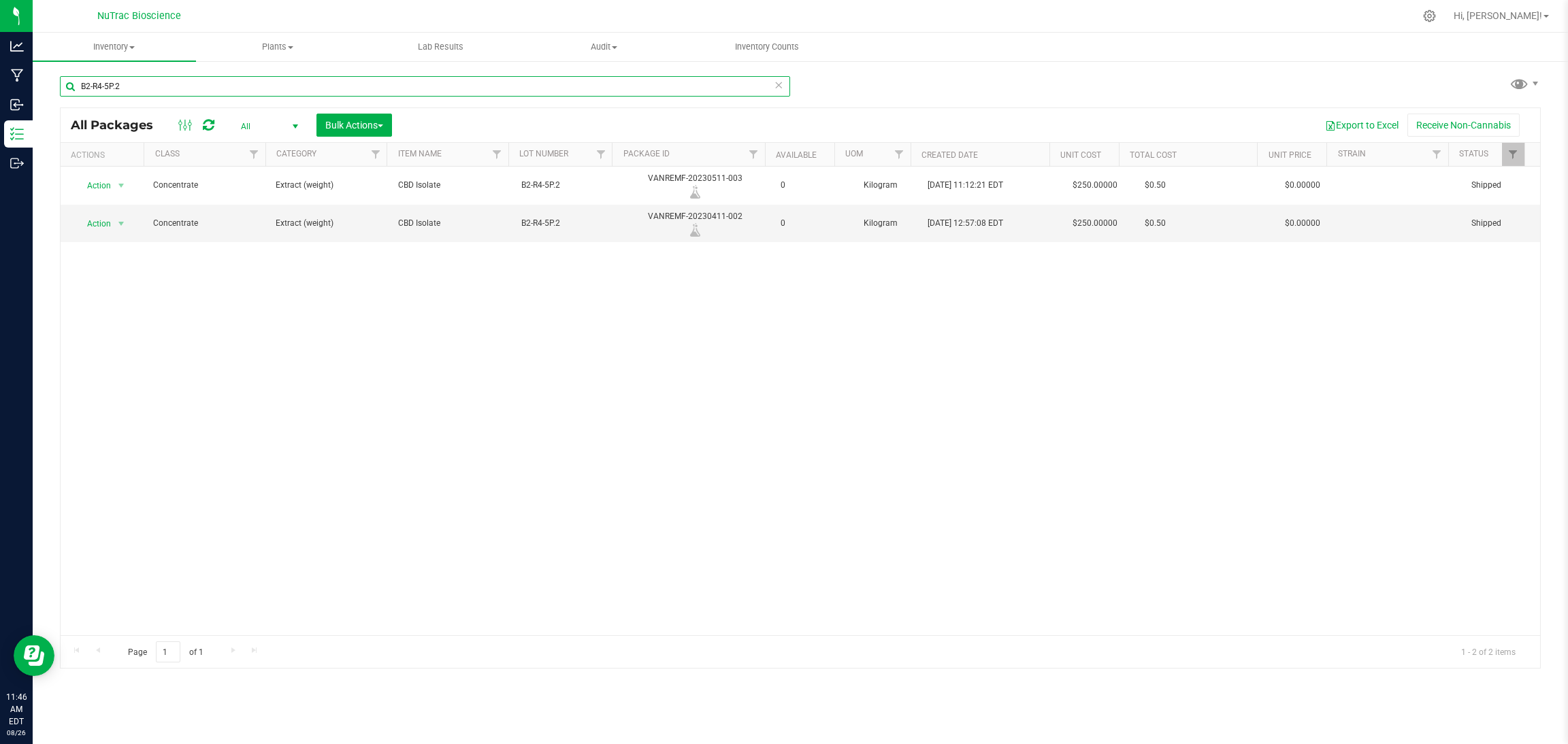
type input "B2-R4-5P.2"
click at [778, 83] on icon at bounding box center [778, 84] width 9 height 17
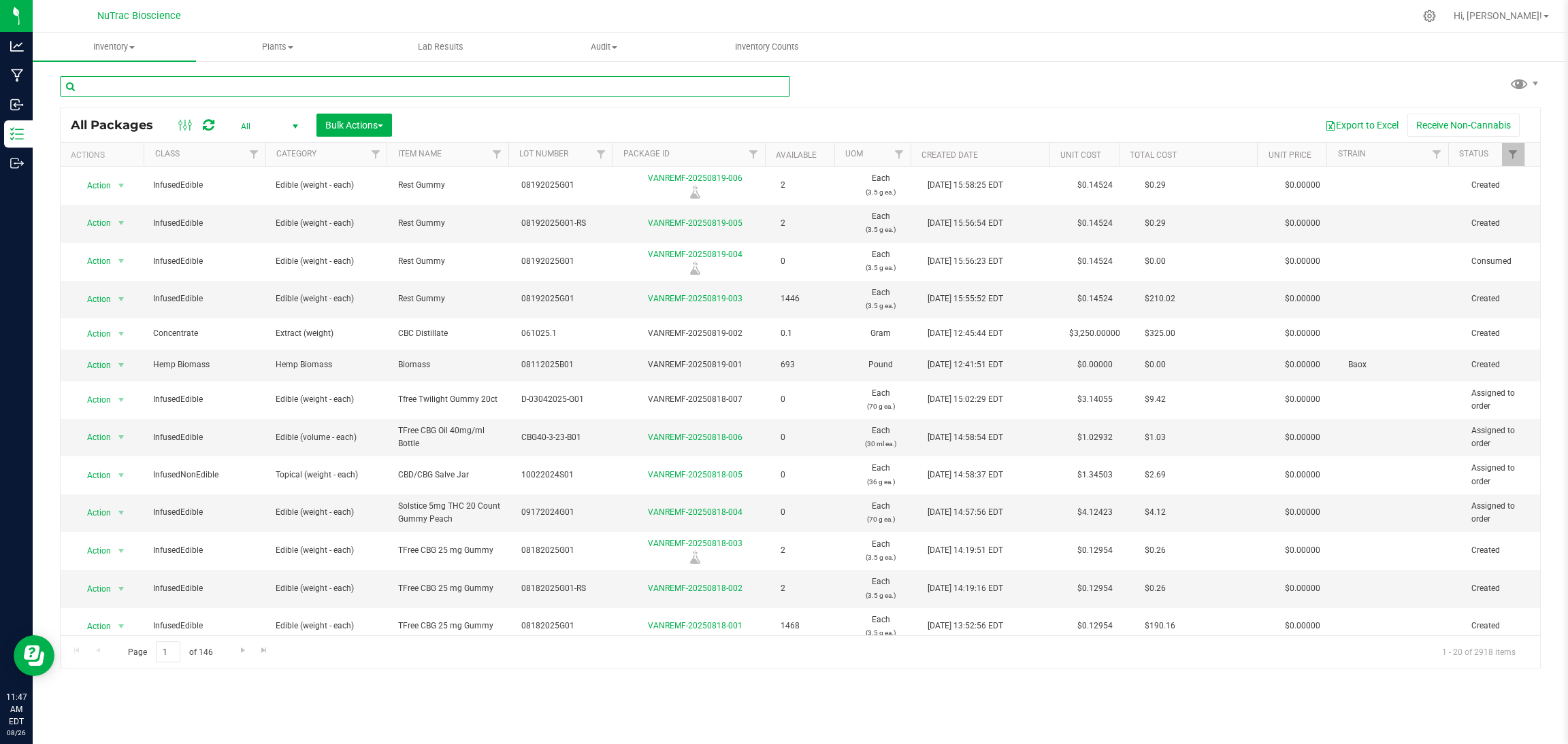
click at [479, 88] on input "text" at bounding box center [424, 86] width 730 height 20
paste input "HF-L1-B02-D01"
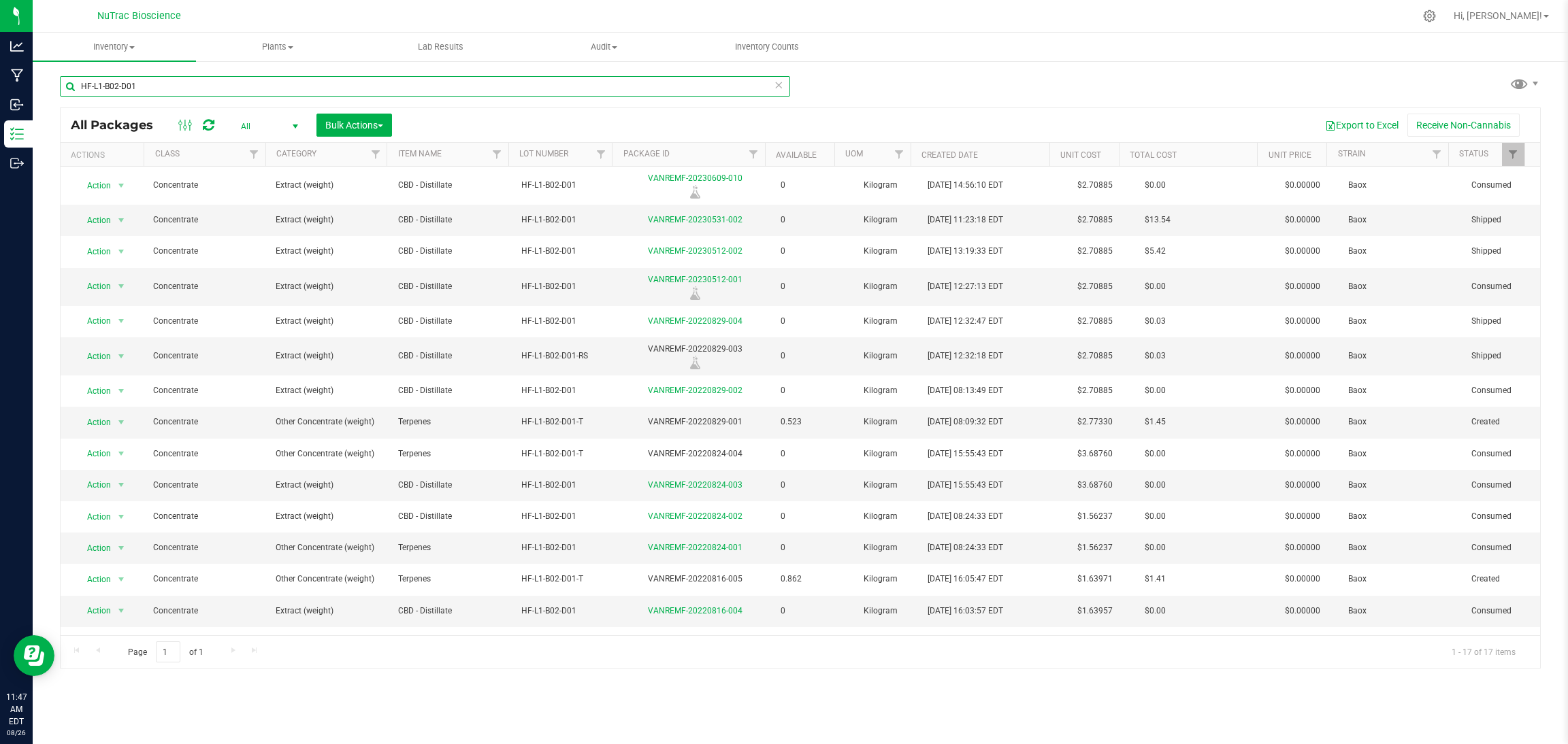
type input "HF-L1-B02-D01"
click at [939, 702] on div "Inventory All packages All inventory Waste log Create inventory Plants All plan…" at bounding box center [800, 388] width 1536 height 712
click at [704, 275] on link "VANREMF-20230512-001" at bounding box center [696, 279] width 95 height 9
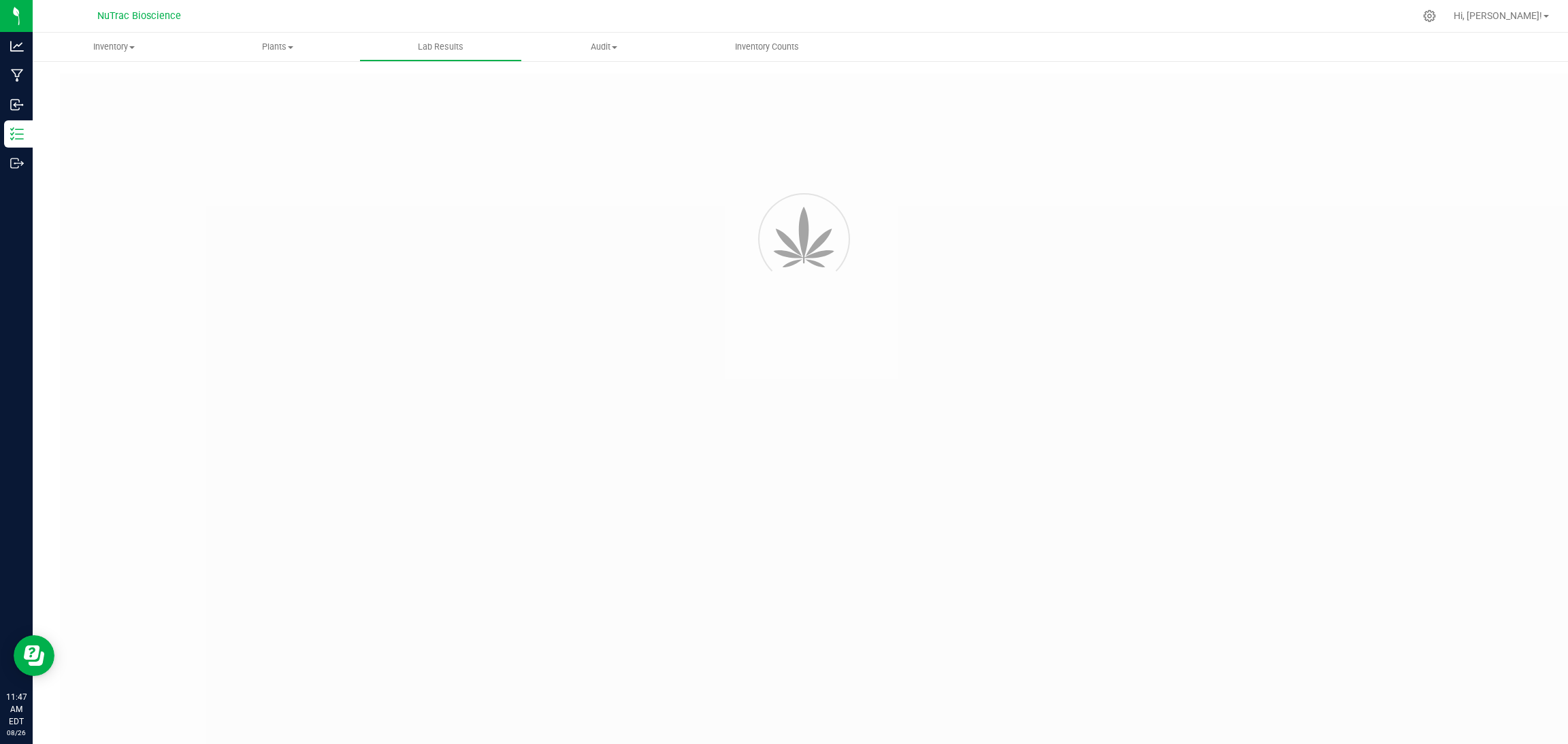
type input "VANREMF-20230609-010"
type input "SAM-2023-3341"
type input "VANREMF-20230609-010"
type input "05/23/2023 4:00 AM"
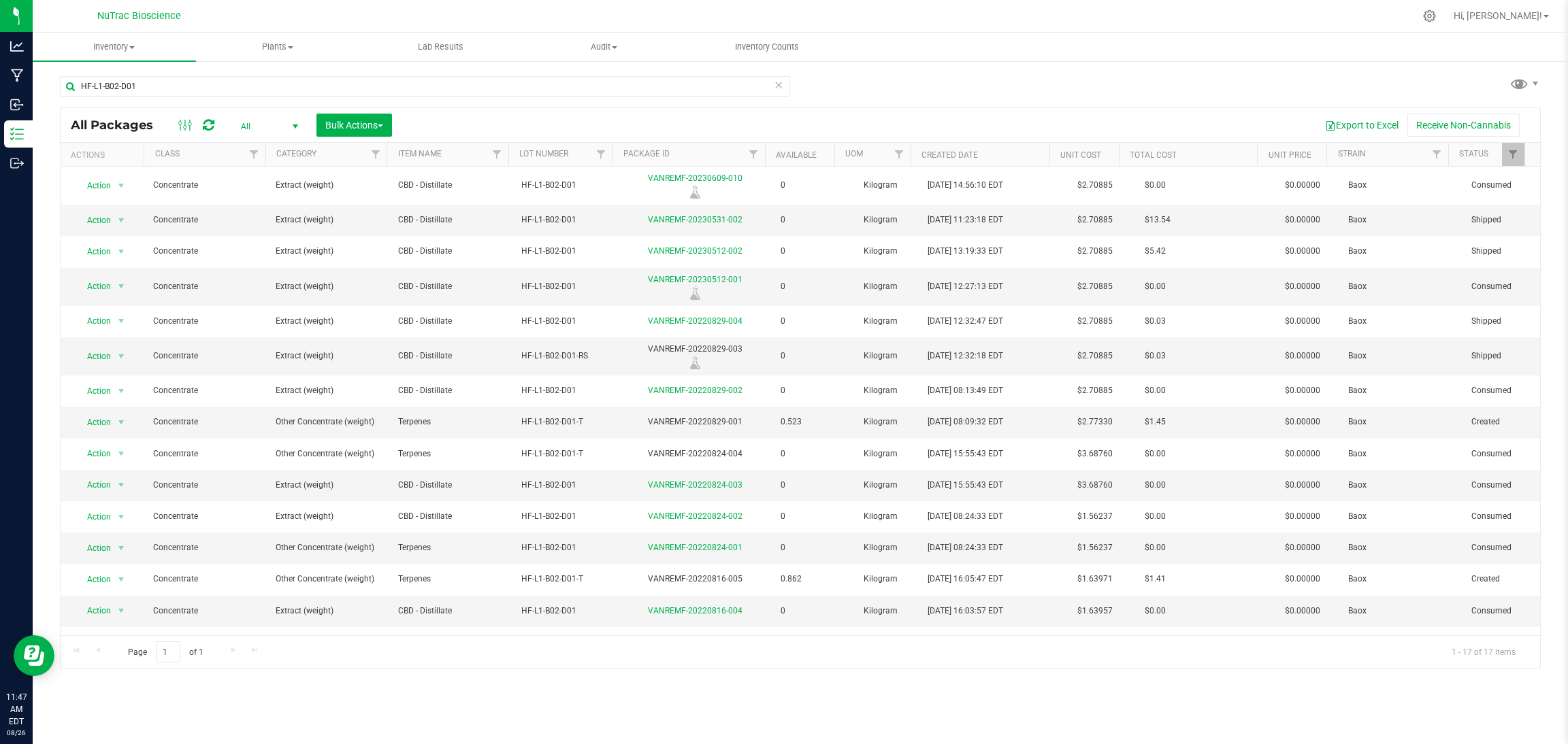
click at [782, 89] on icon at bounding box center [778, 84] width 9 height 17
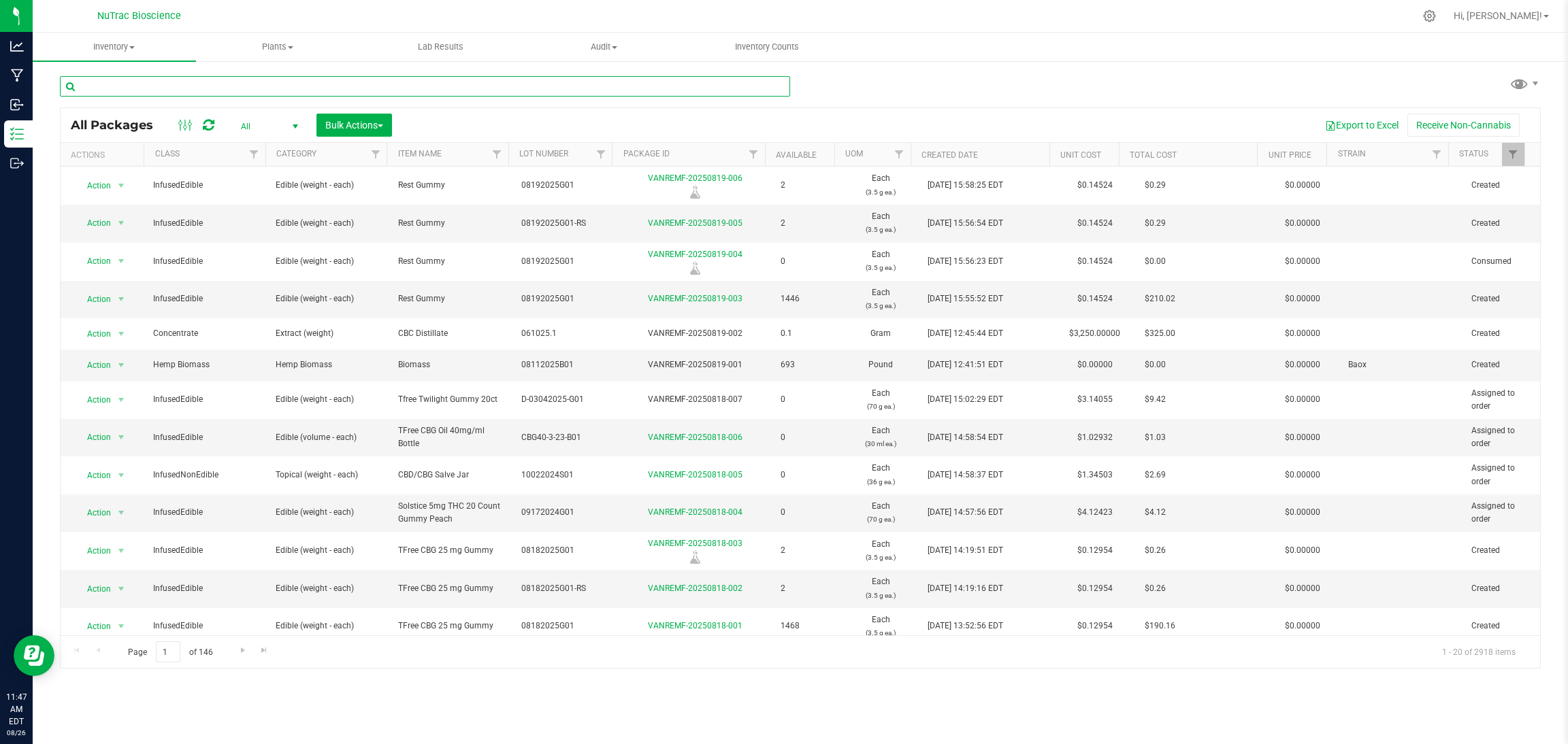
click at [769, 85] on input "text" at bounding box center [424, 86] width 730 height 20
paste input "CBD60-3-23-B01.3"
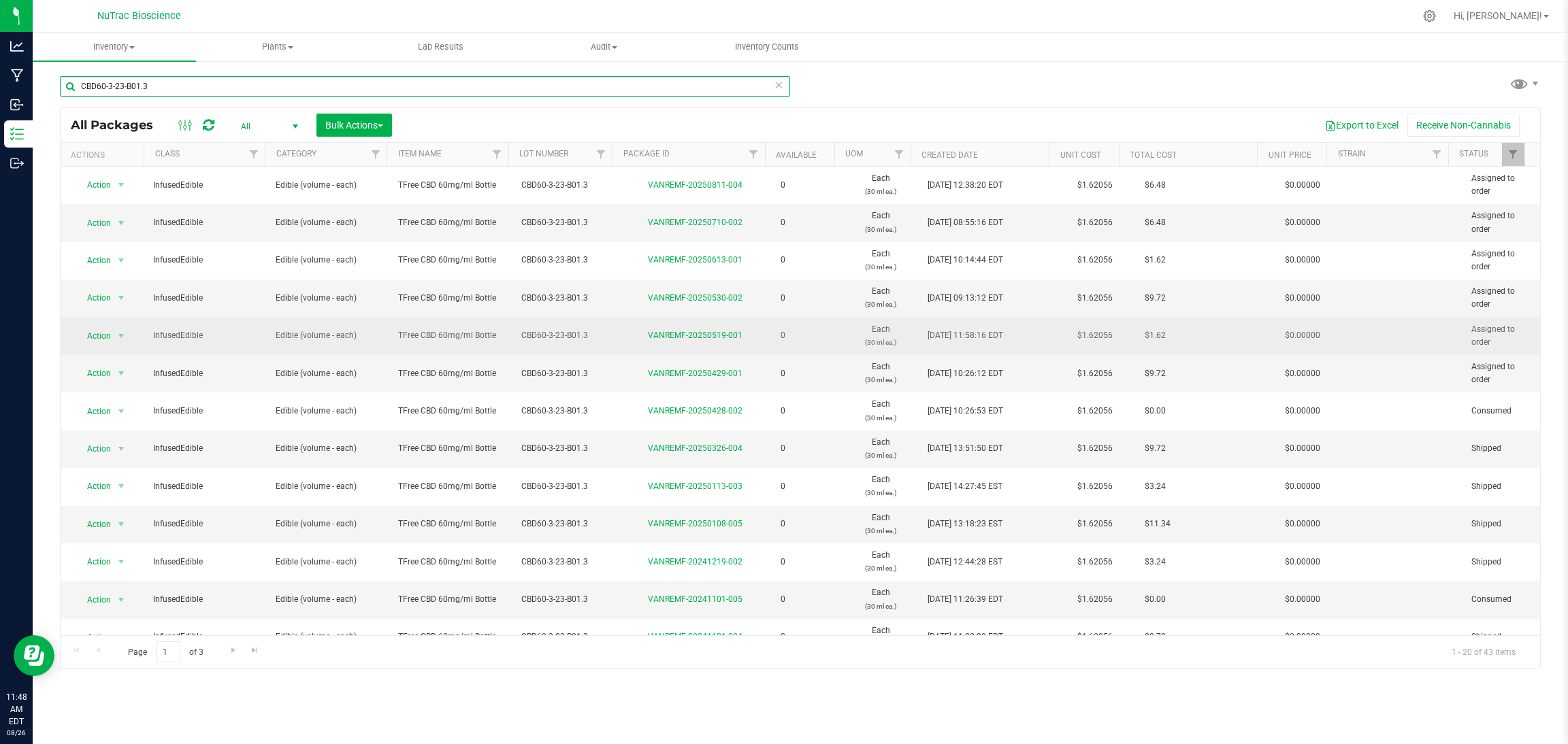
scroll to position [285, 0]
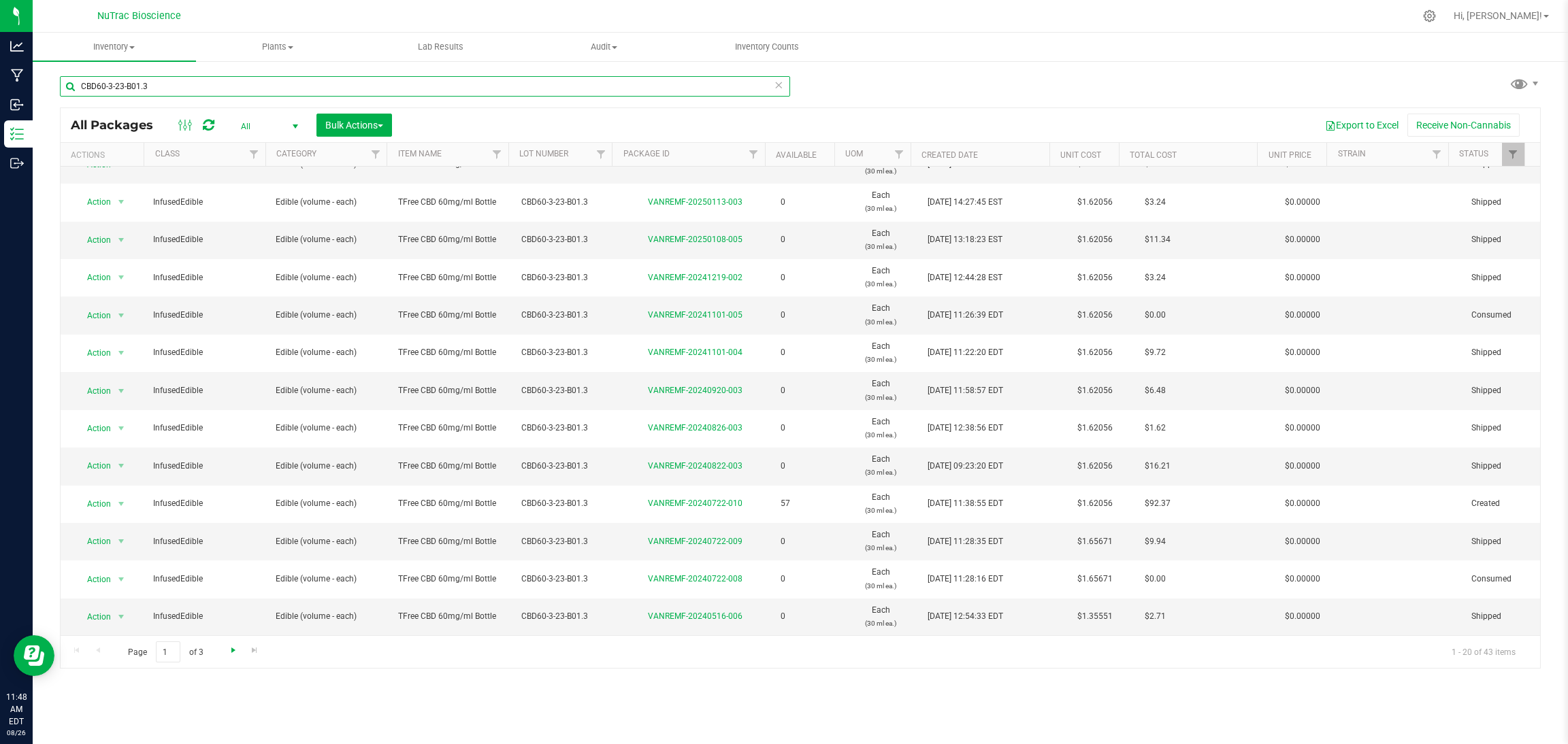
type input "CBD60-3-23-B01.3"
click at [232, 651] on span "Go to the next page" at bounding box center [233, 650] width 11 height 11
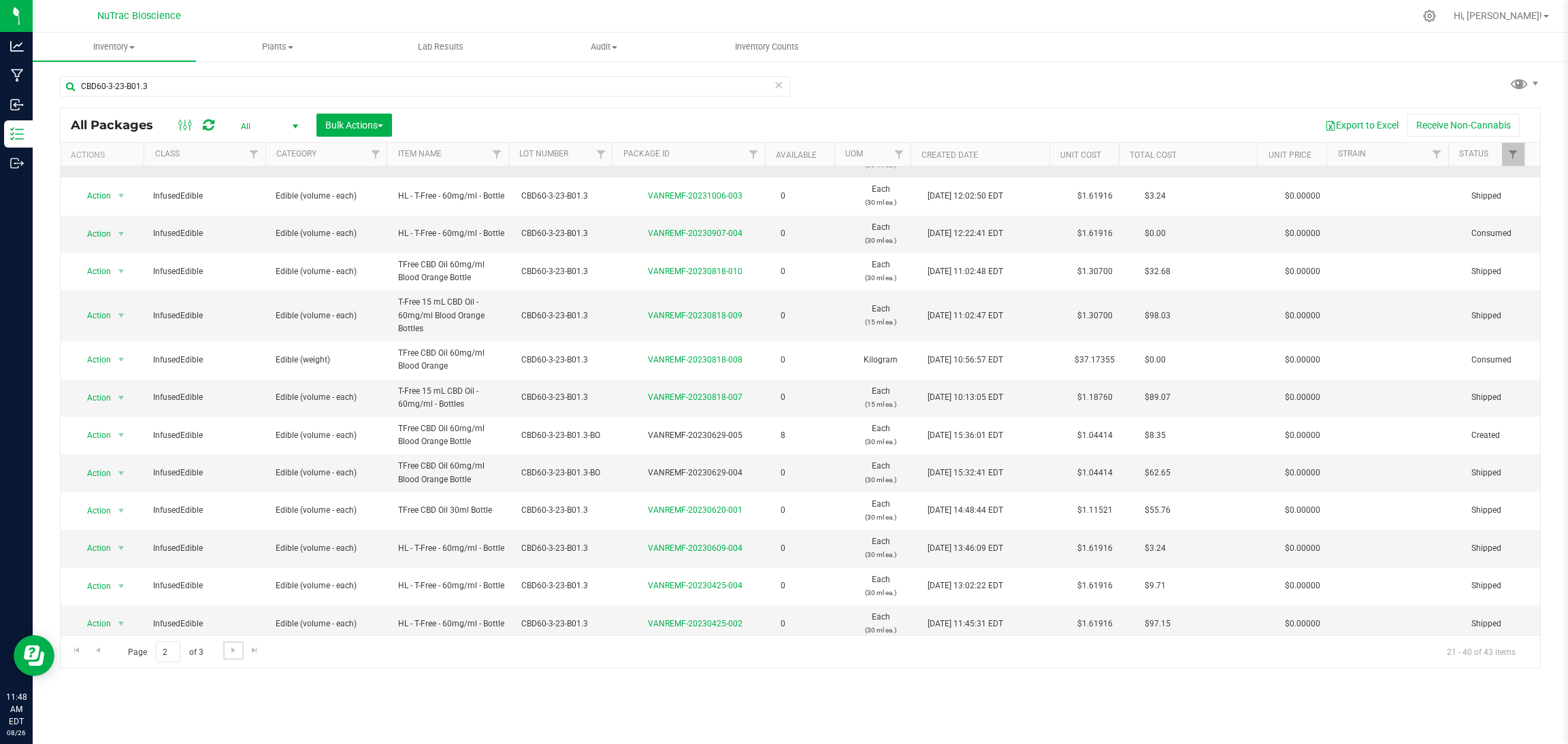
scroll to position [298, 0]
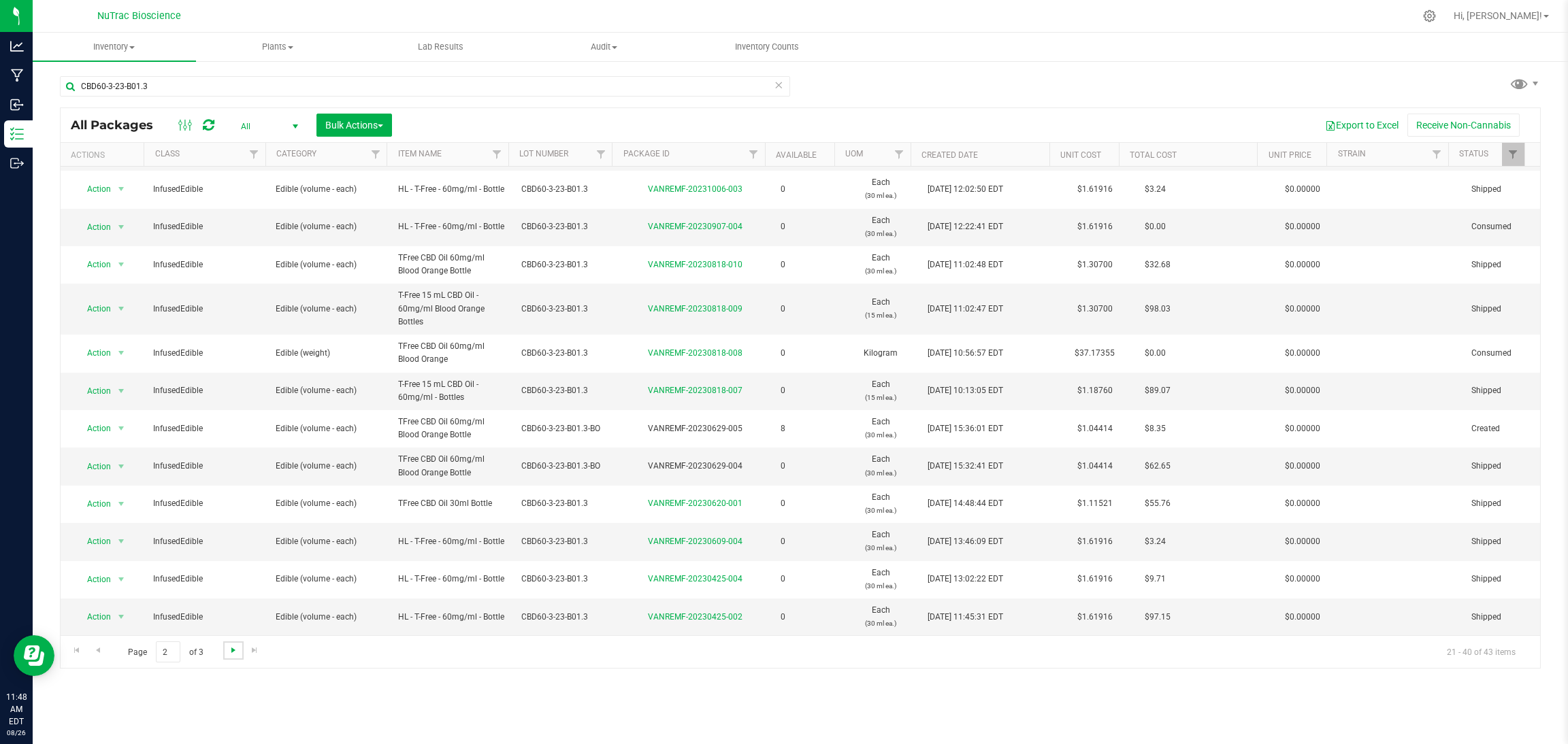
click at [231, 653] on span "Go to the next page" at bounding box center [233, 650] width 11 height 11
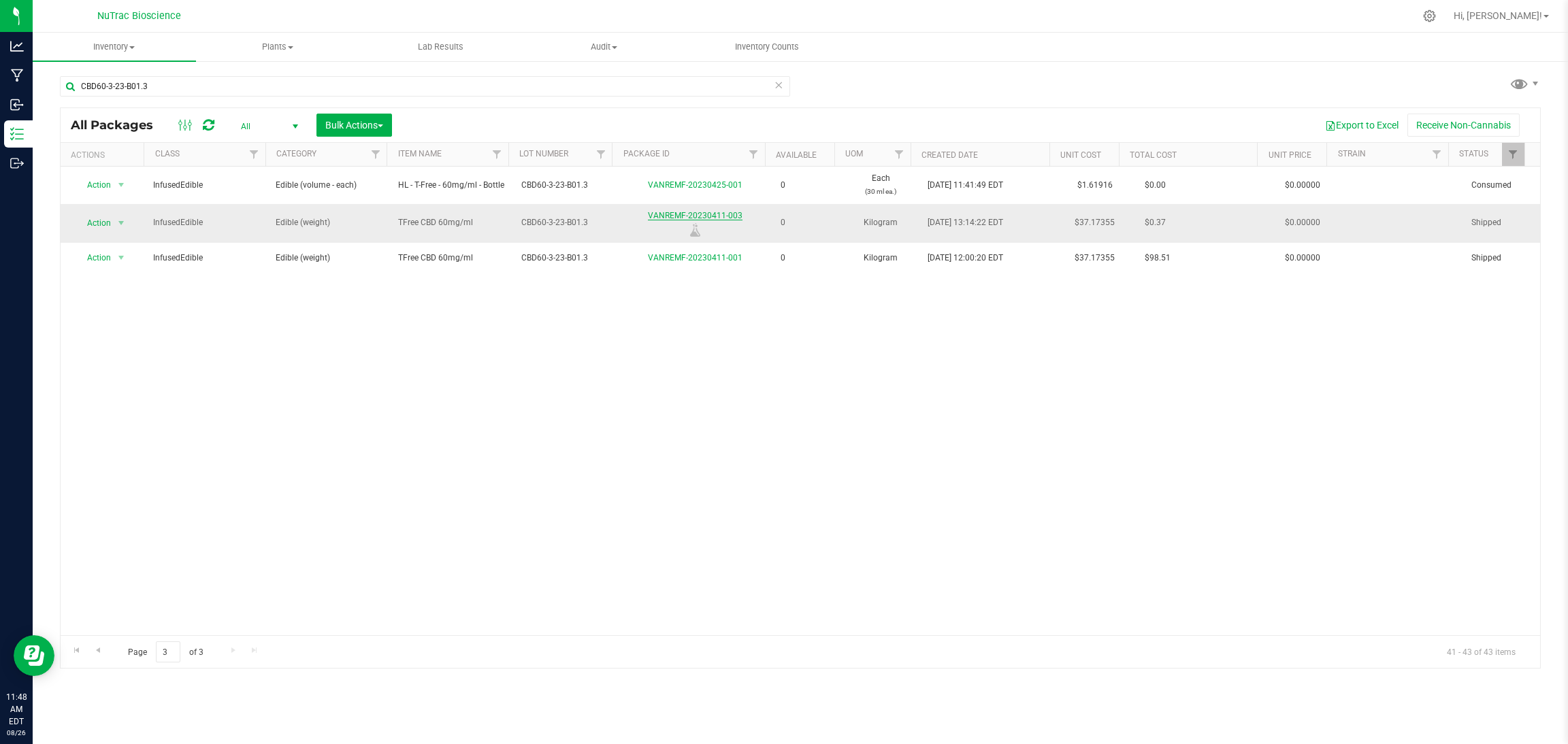
click at [720, 213] on link "VANREMF-20230411-003" at bounding box center [696, 215] width 95 height 9
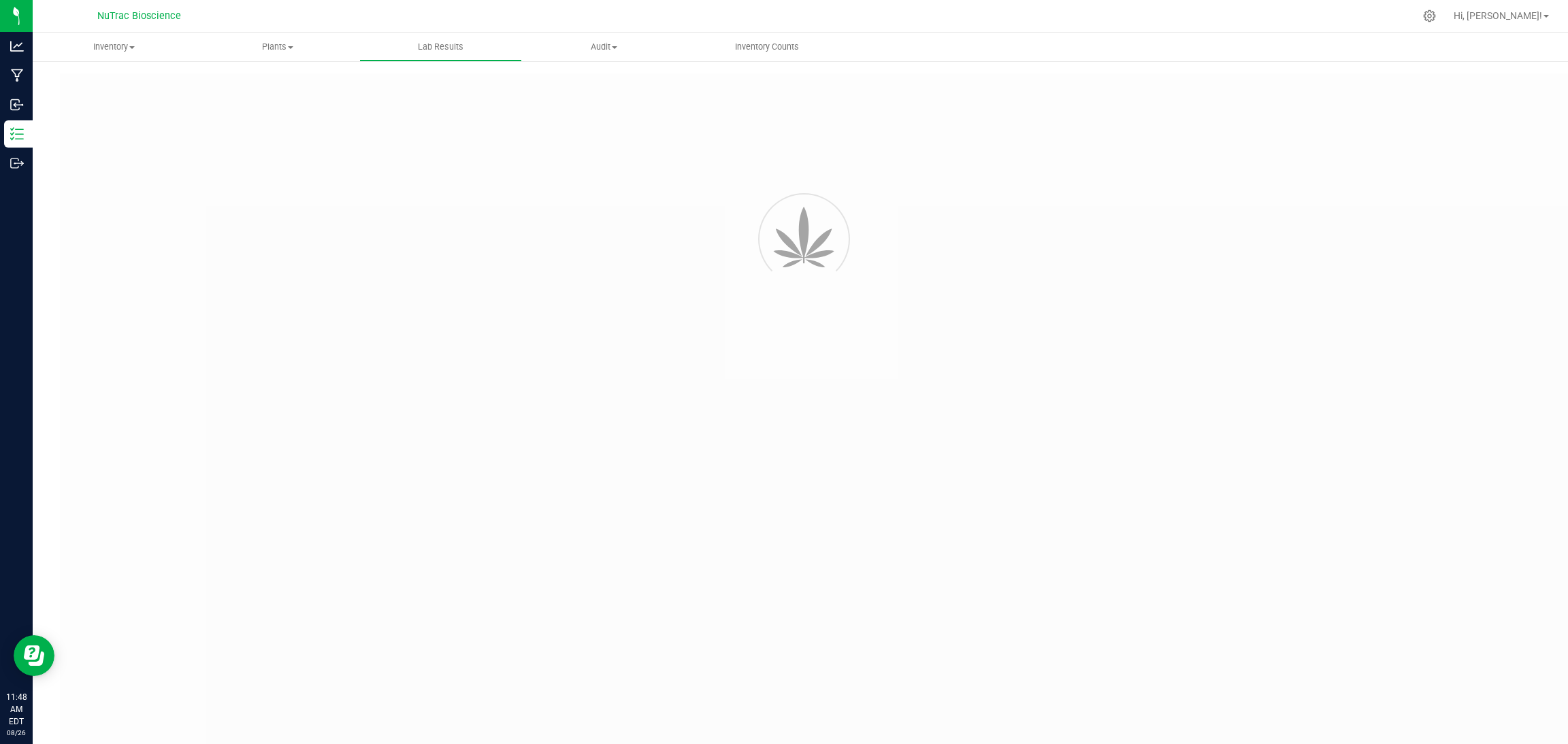
type input "VANREMF-20240722-010"
type input "NRE-OR-240711-15729"
type input "VANREMF-20240722-010"
type input "07/22/2024 2:51 PM"
type input "01/22/2026"
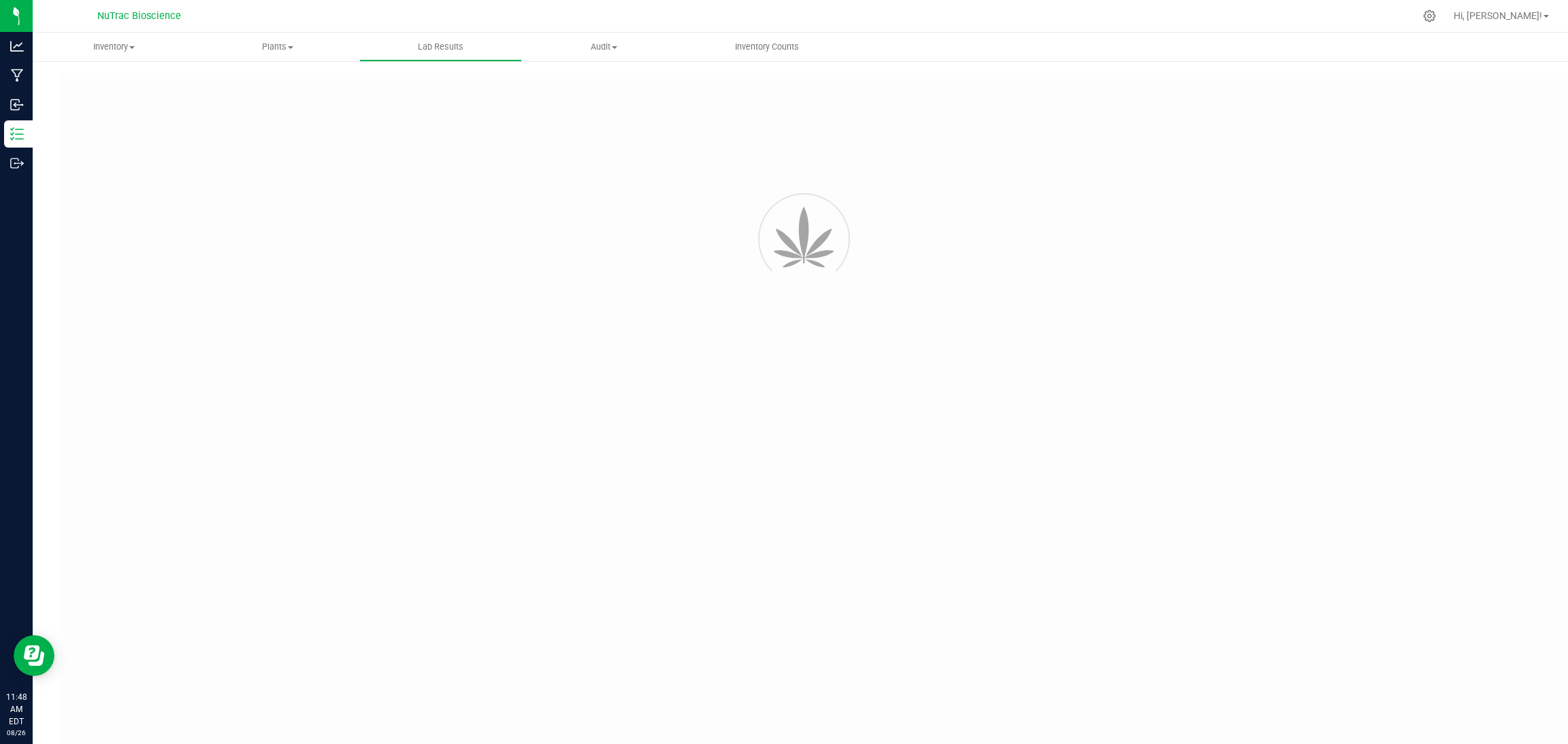
type input "https://kcalabs.qbench.net/pr/6477b73929a2ef8"
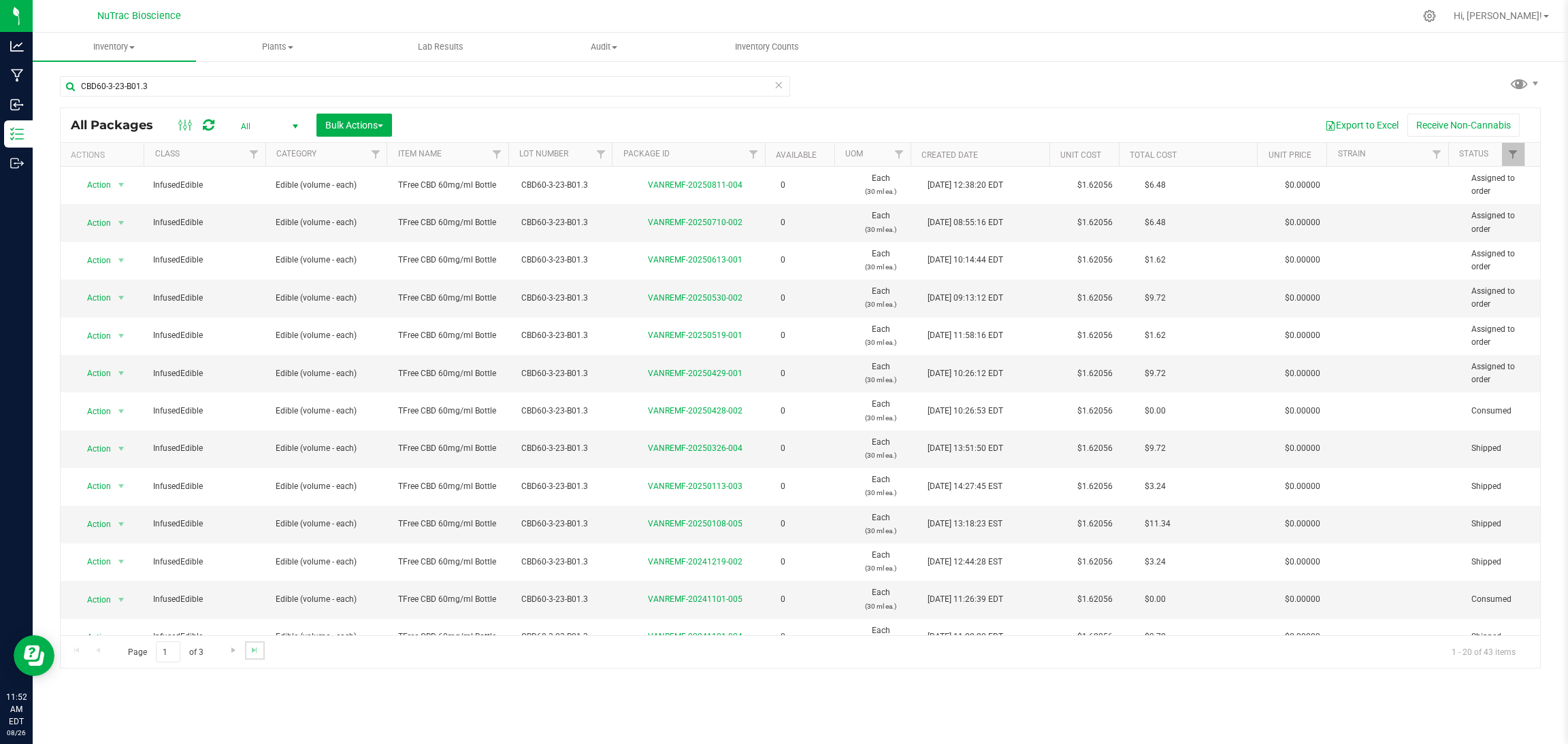
click at [263, 651] on link "Go to the last page" at bounding box center [255, 651] width 19 height 19
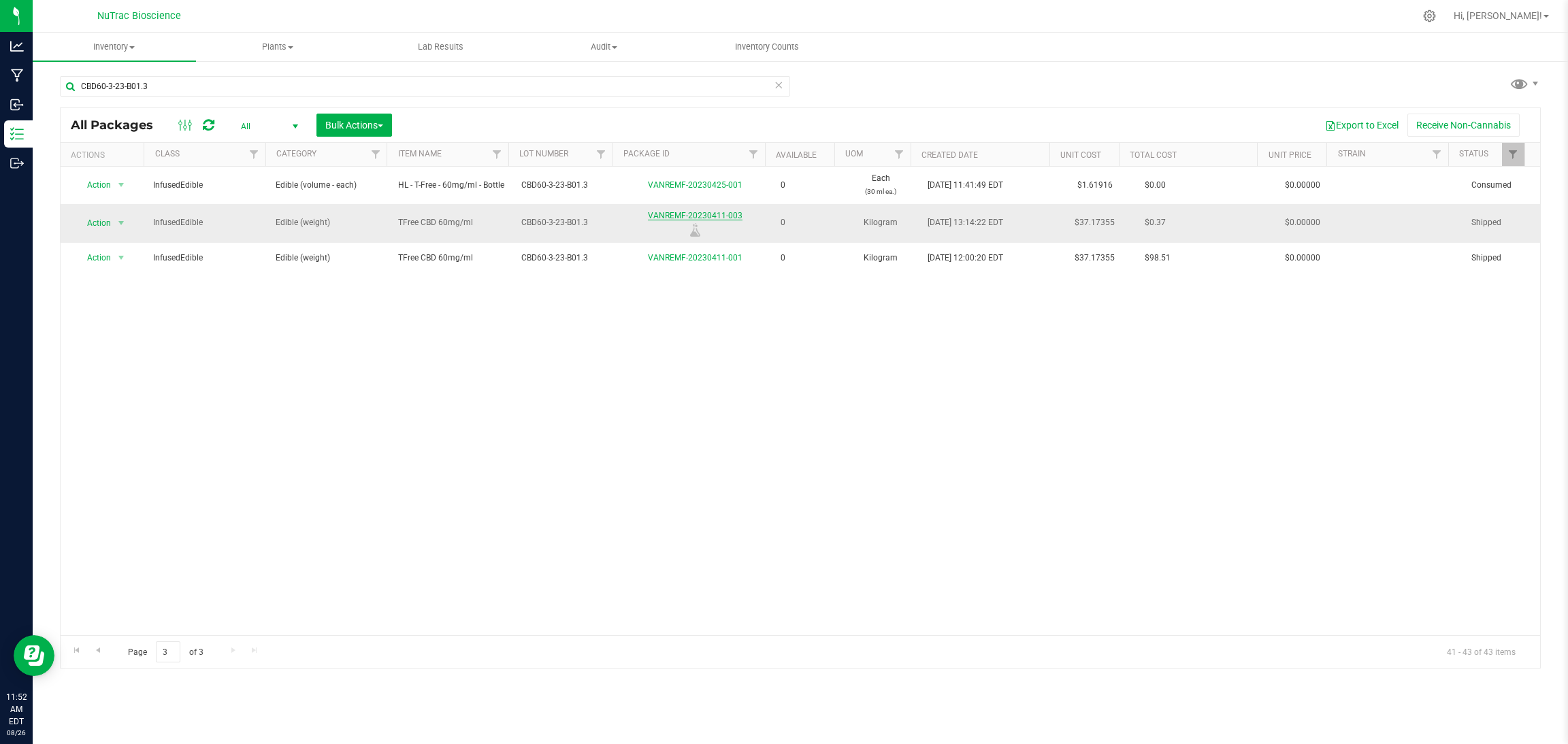
click at [681, 221] on link "VANREMF-20230411-003" at bounding box center [696, 215] width 95 height 9
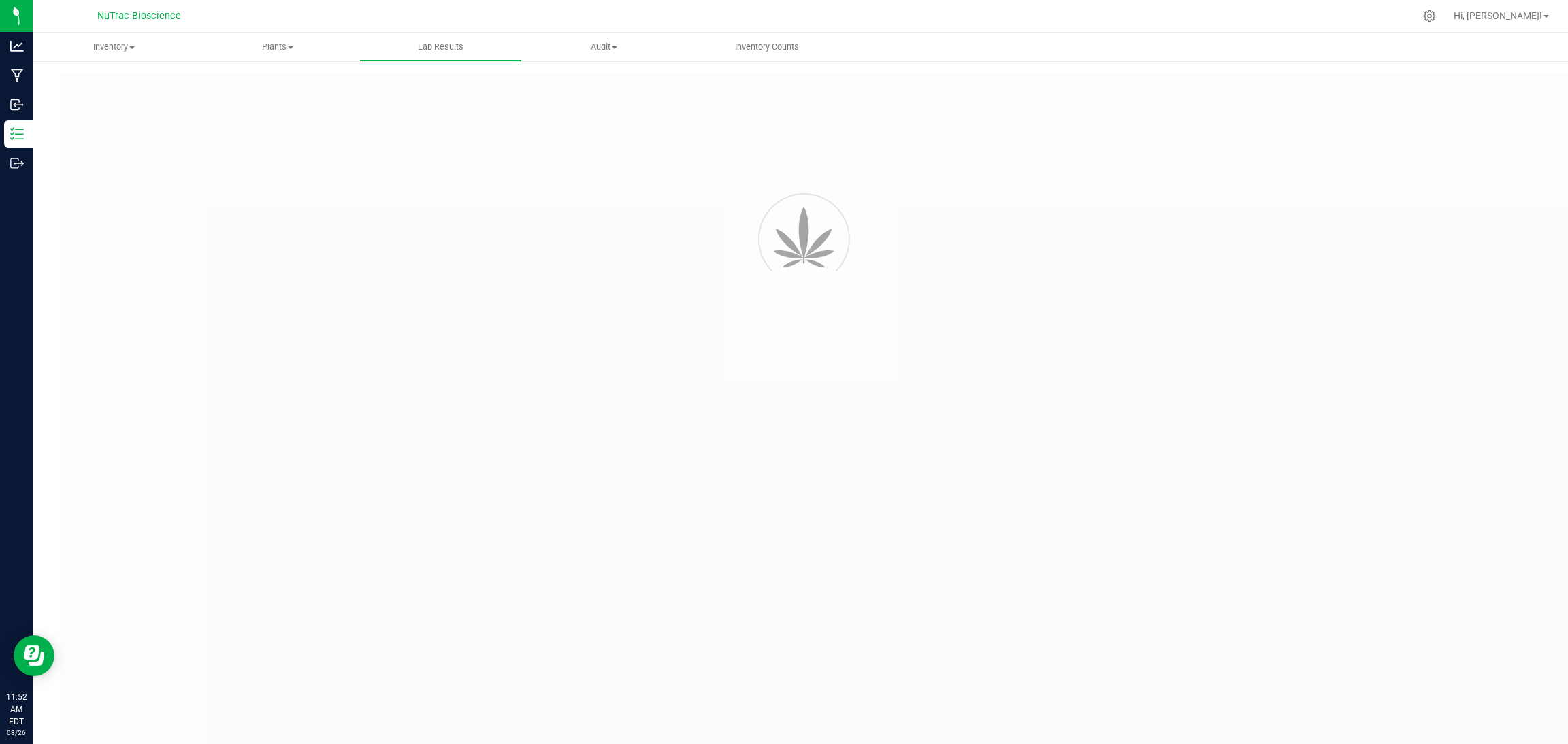
type input "VANREMF-20240722-010"
type input "NRE-OR-240711-15729"
type input "VANREMF-20240722-010"
type input "07/22/2024 2:51 PM"
type input "01/22/2026"
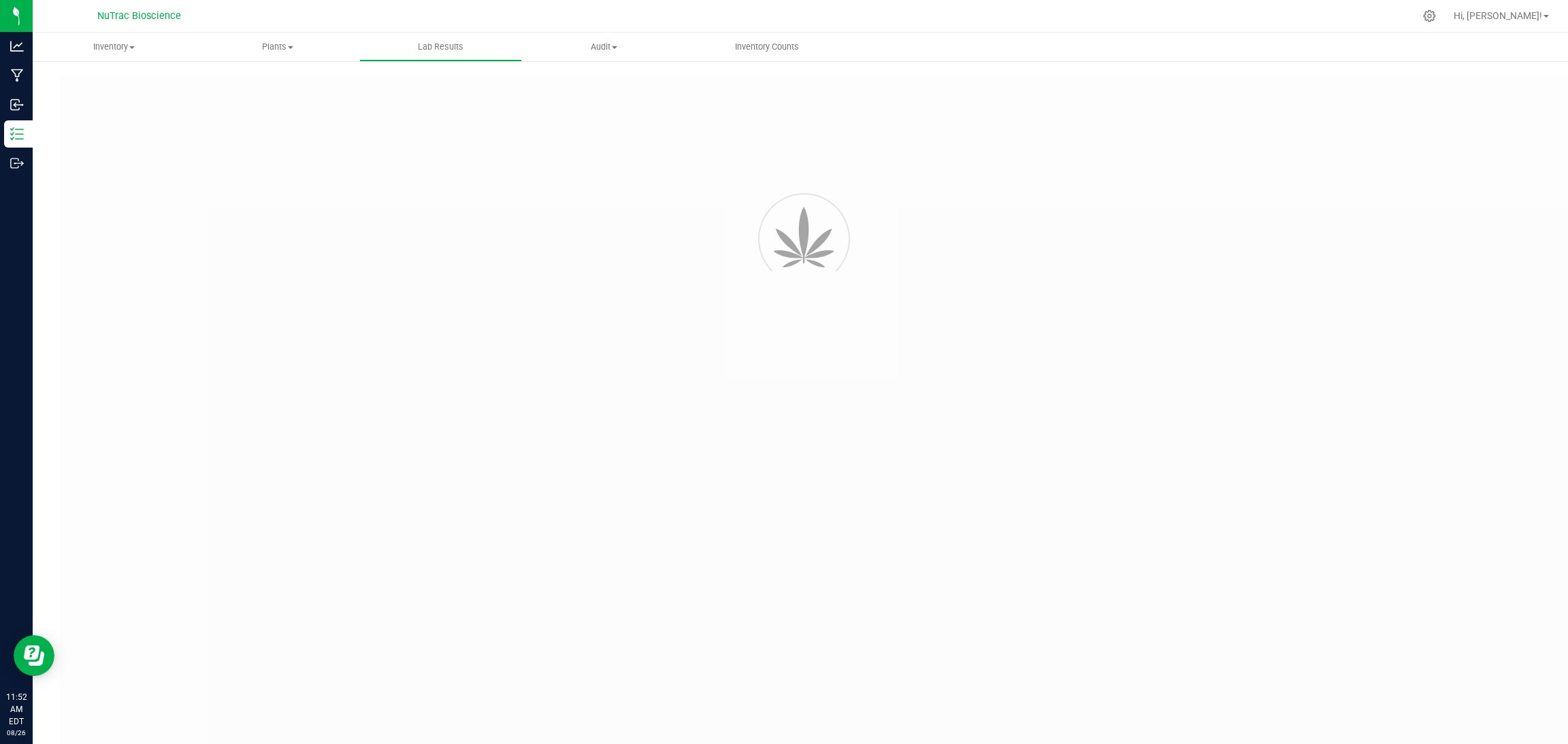
type input "https://kcalabs.qbench.net/pr/6477b73929a2ef8"
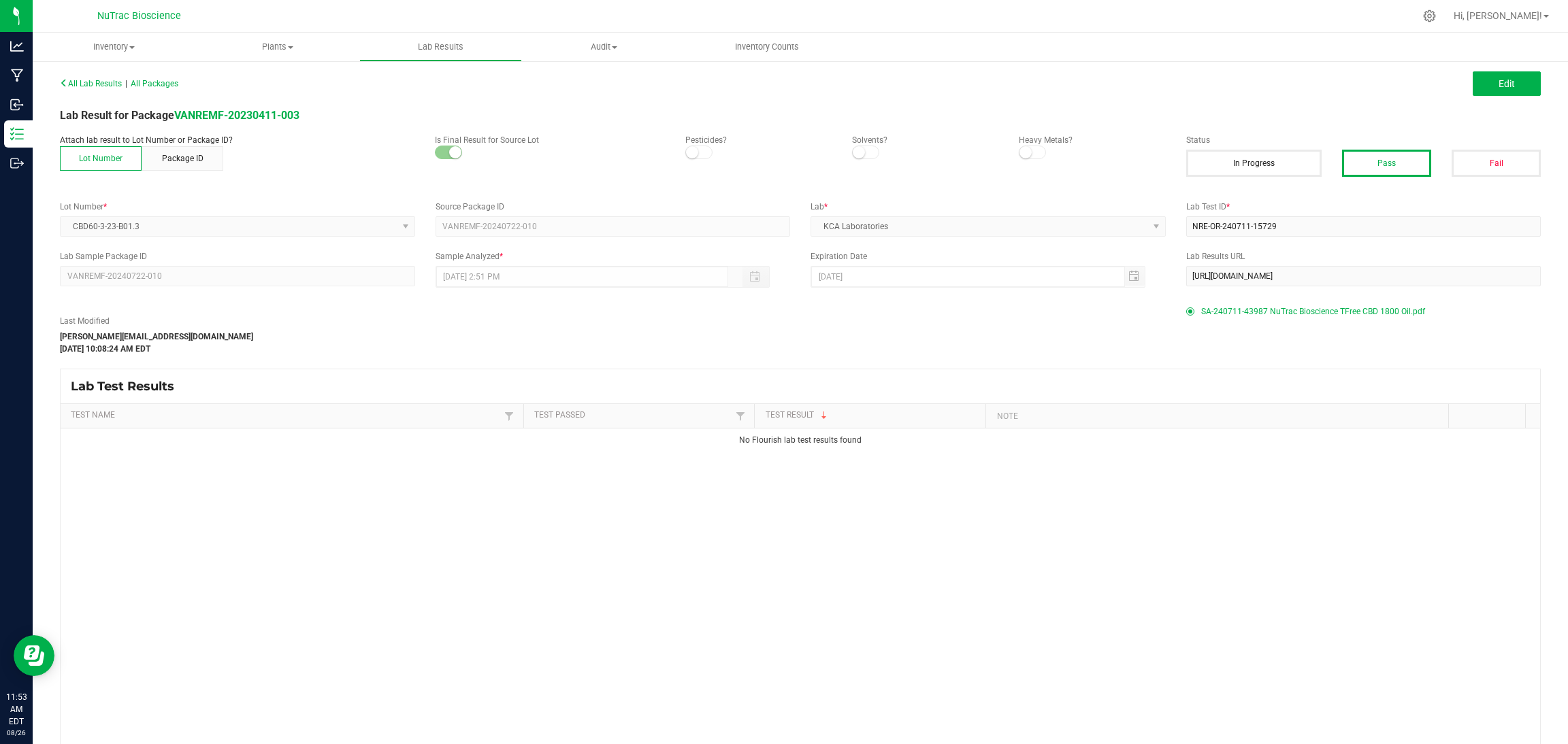
click at [939, 363] on div "All Lab Results | All Packages Edit Lab Result for Package VANREMF-20230411-003…" at bounding box center [800, 444] width 1481 height 740
click at [939, 86] on span "Edit" at bounding box center [1507, 83] width 17 height 11
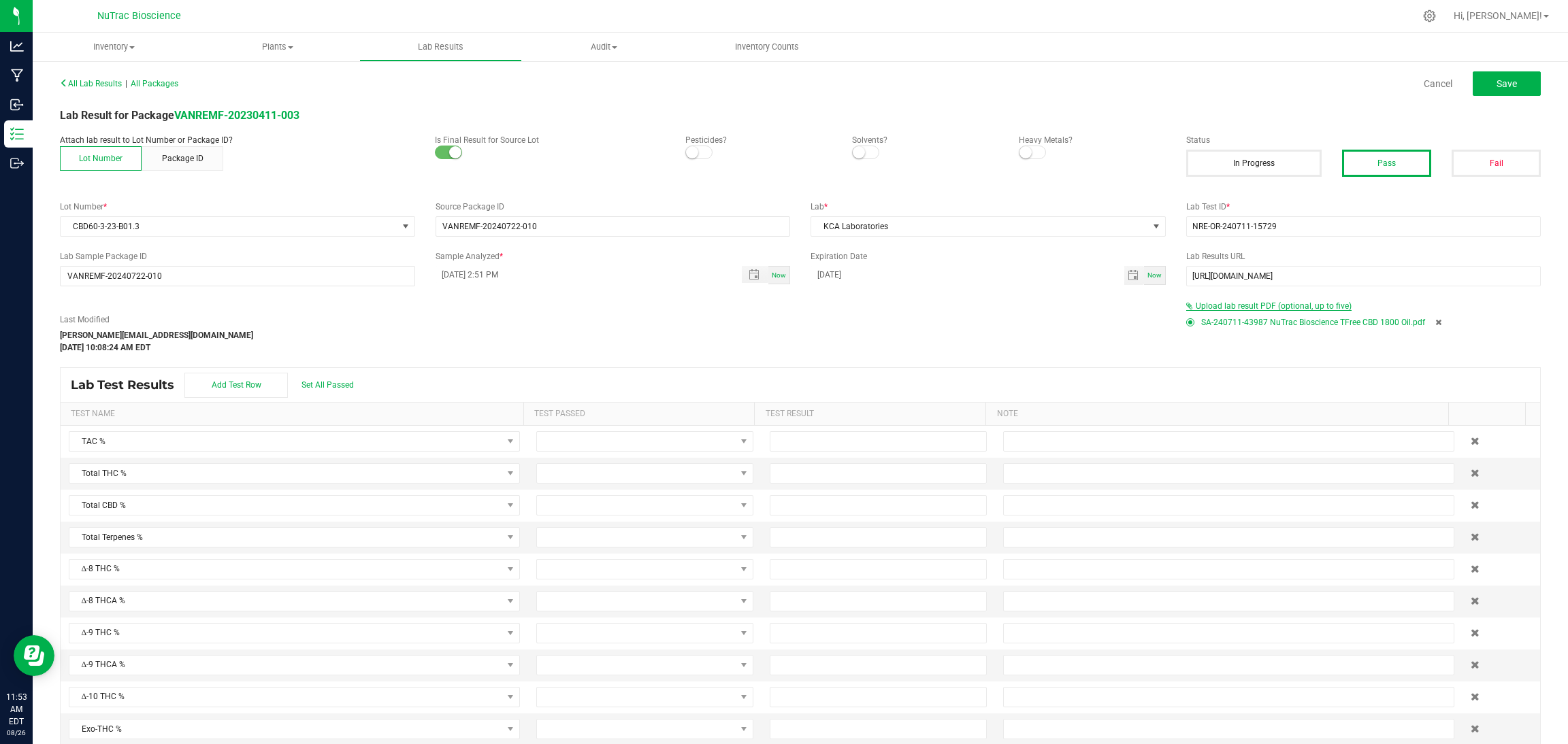
click at [939, 307] on span "Upload lab result PDF (optional, up to five)" at bounding box center [1274, 306] width 156 height 9
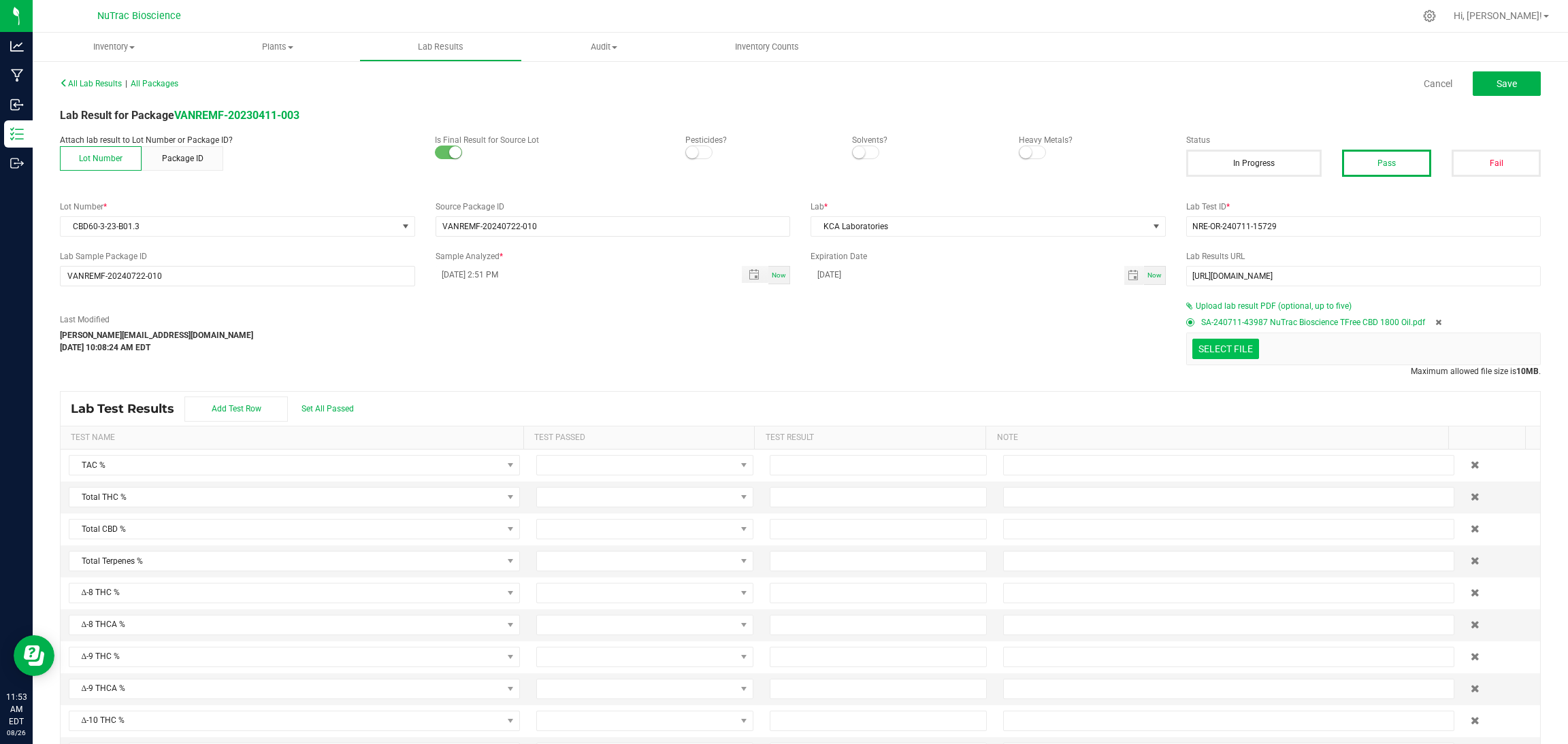
click at [939, 355] on input "Select file" at bounding box center [73, 289] width 2369 height 139
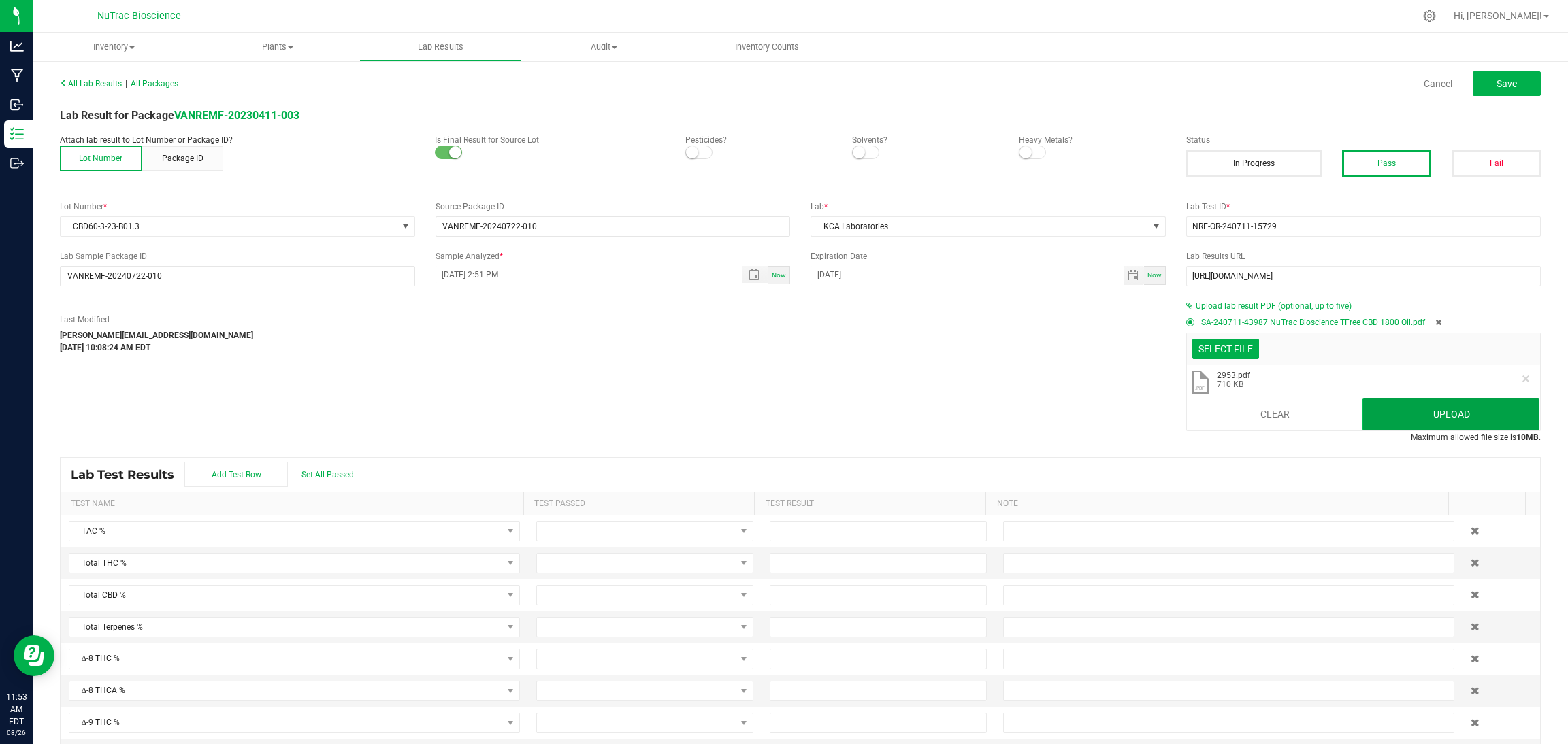
click at [939, 420] on button "Upload" at bounding box center [1451, 414] width 177 height 32
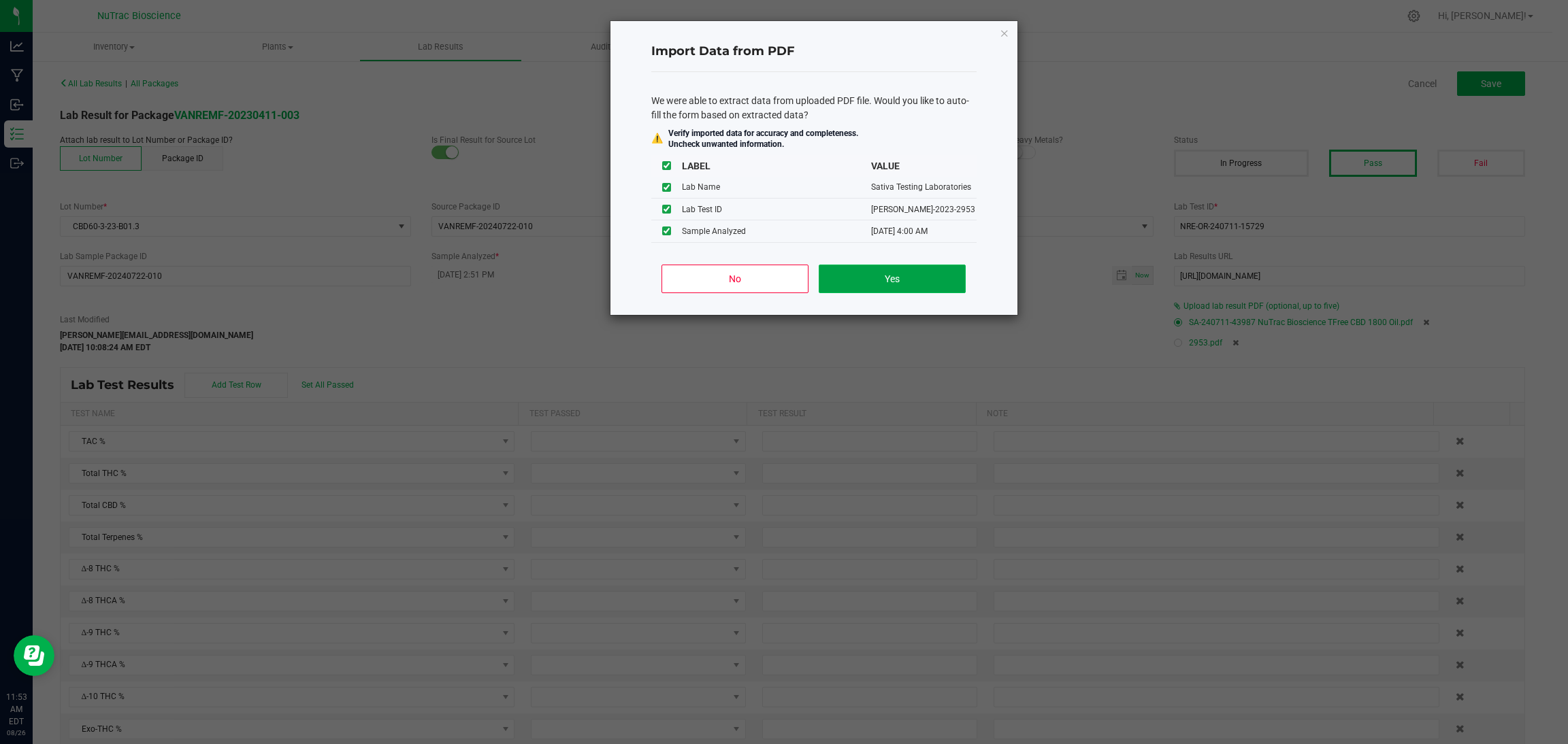
click at [929, 287] on button "Yes" at bounding box center [891, 279] width 146 height 29
type input "04/19/2023 4:00 AM"
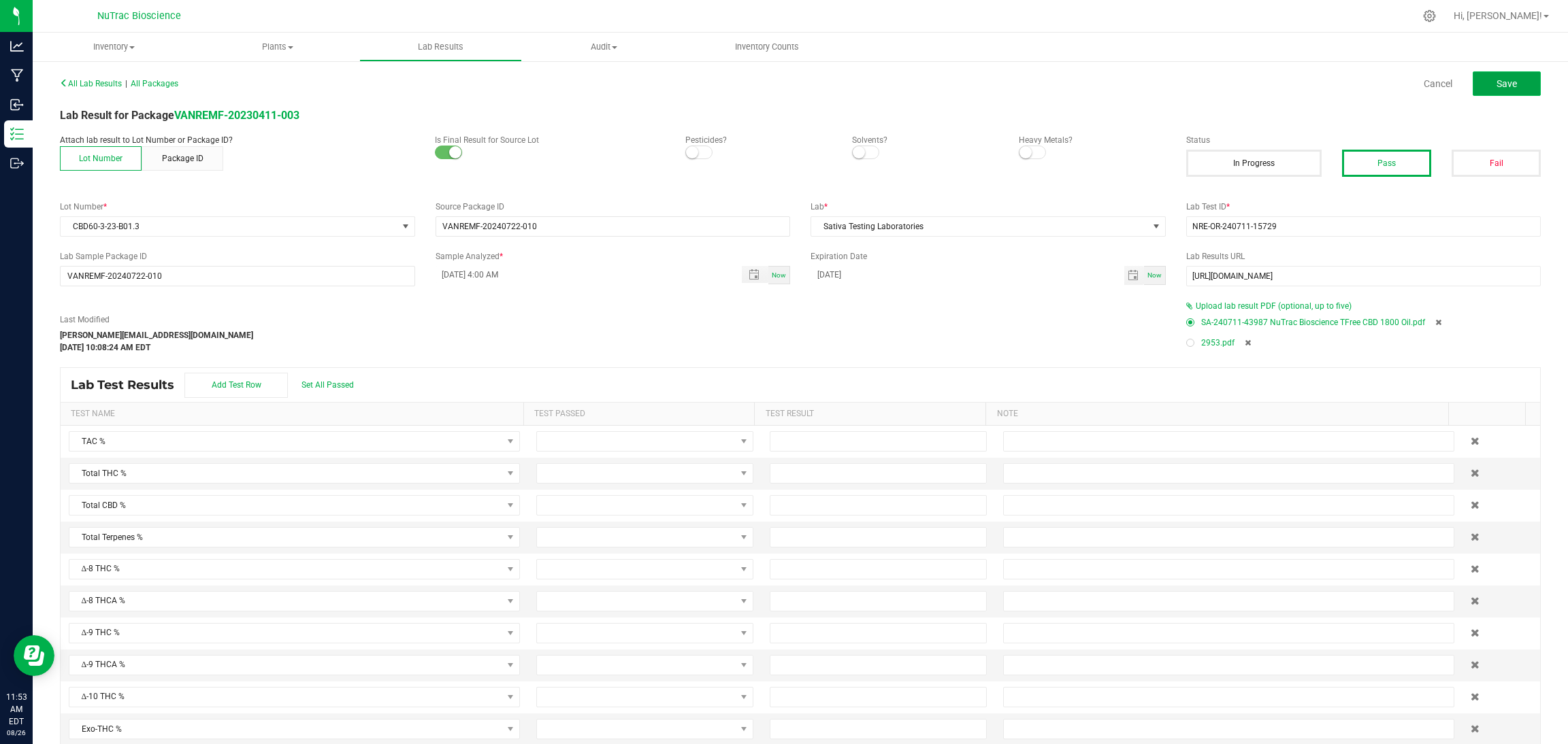
click at [939, 77] on button "Save" at bounding box center [1507, 83] width 68 height 24
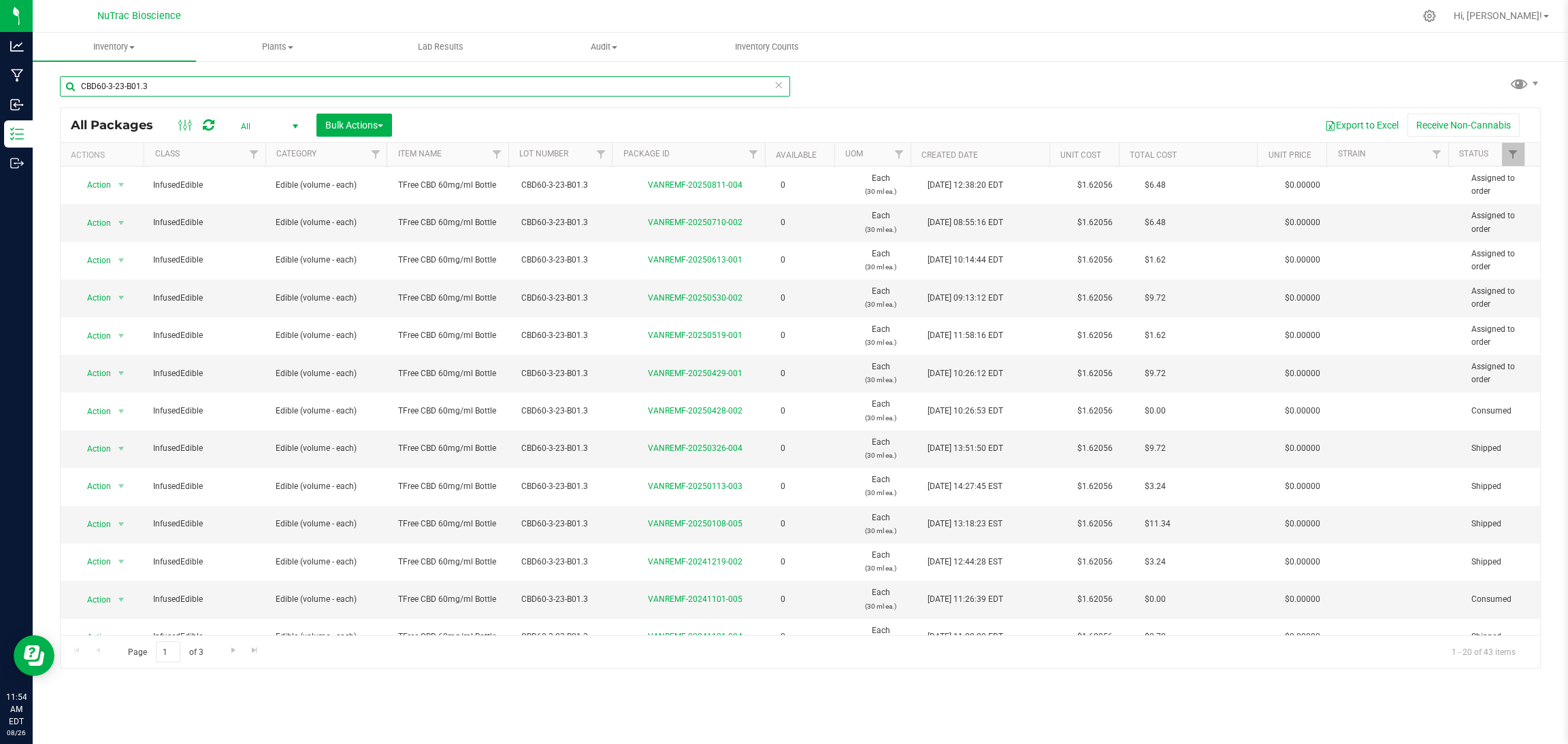
drag, startPoint x: 234, startPoint y: 91, endPoint x: 57, endPoint y: 78, distance: 177.5
click at [57, 78] on div "CBD60-3-23-B01.3 All Packages All Active Only Lab Samples Locked All Bulk Actio…" at bounding box center [800, 267] width 1536 height 415
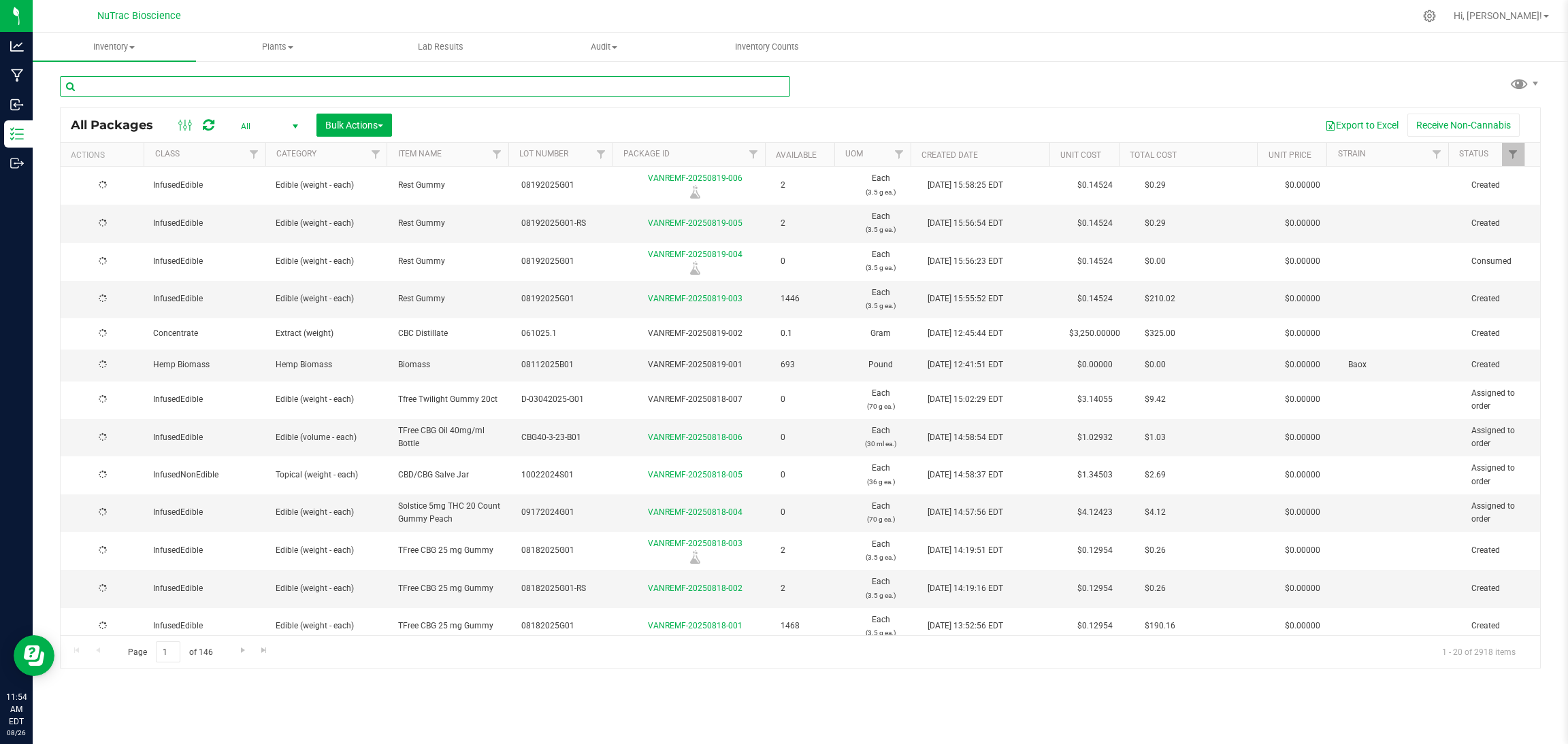
type input "CBD60-3-23-B01.3"
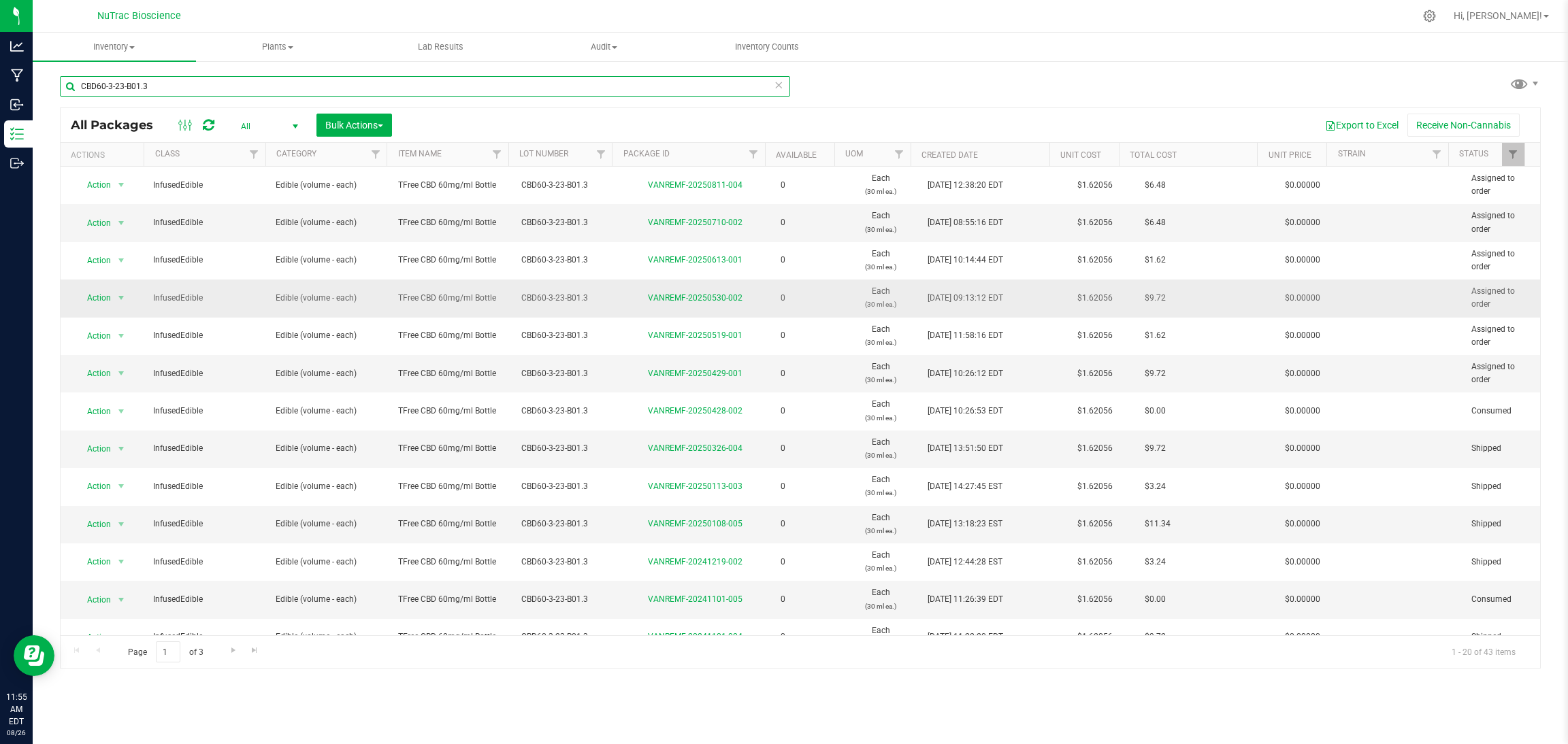
scroll to position [285, 0]
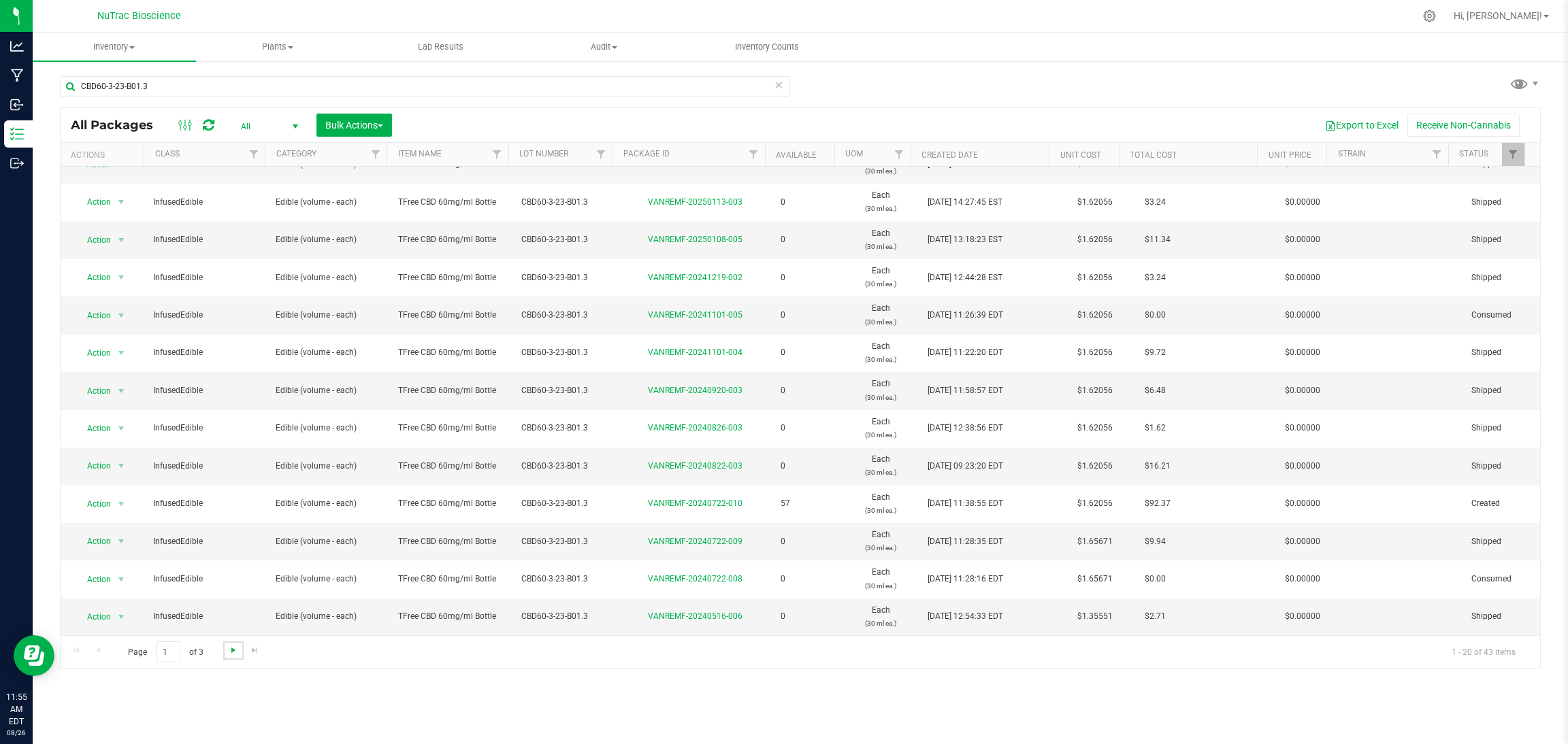
click at [231, 646] on span "Go to the next page" at bounding box center [233, 650] width 11 height 11
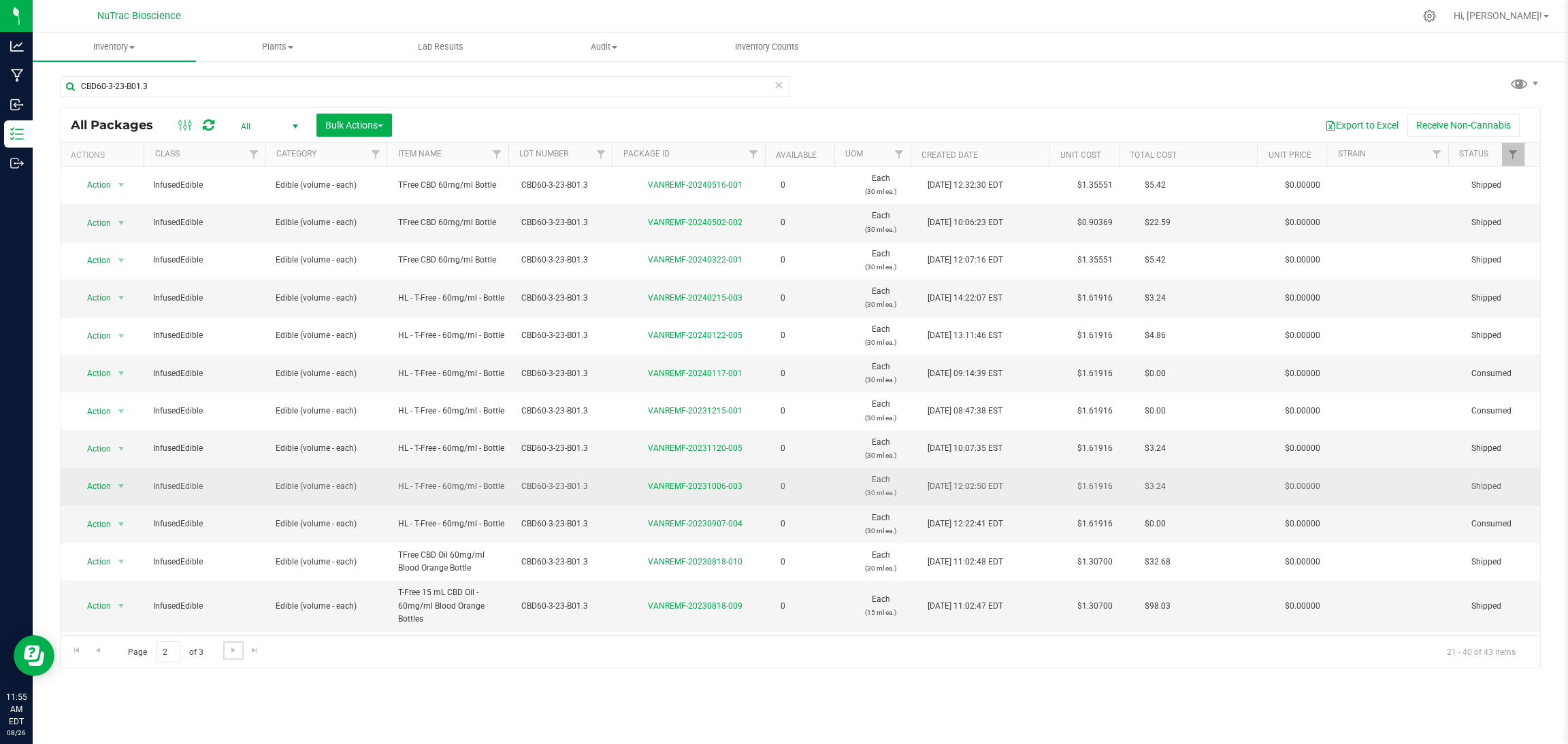
scroll to position [298, 0]
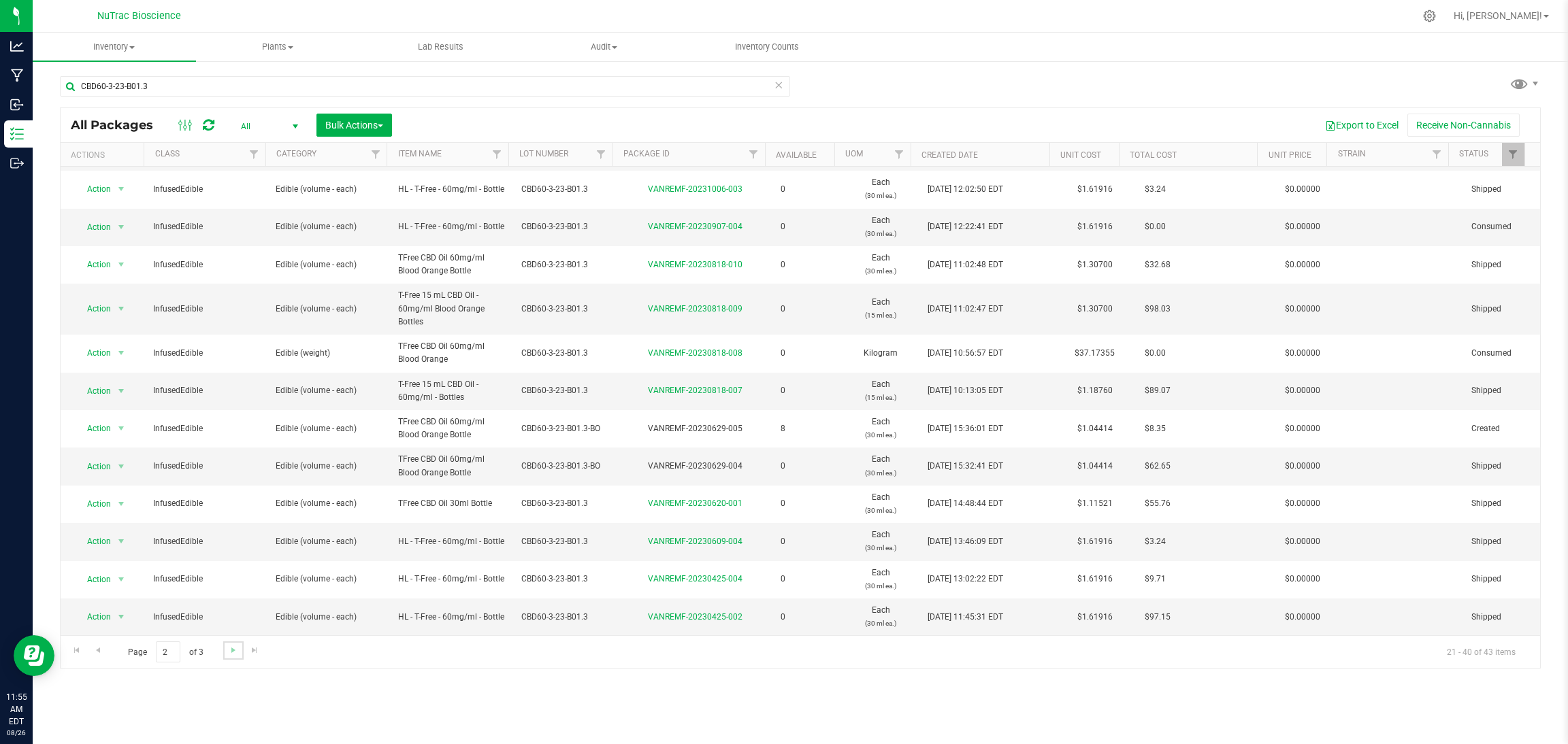
click at [232, 643] on link "Go to the next page" at bounding box center [232, 651] width 19 height 19
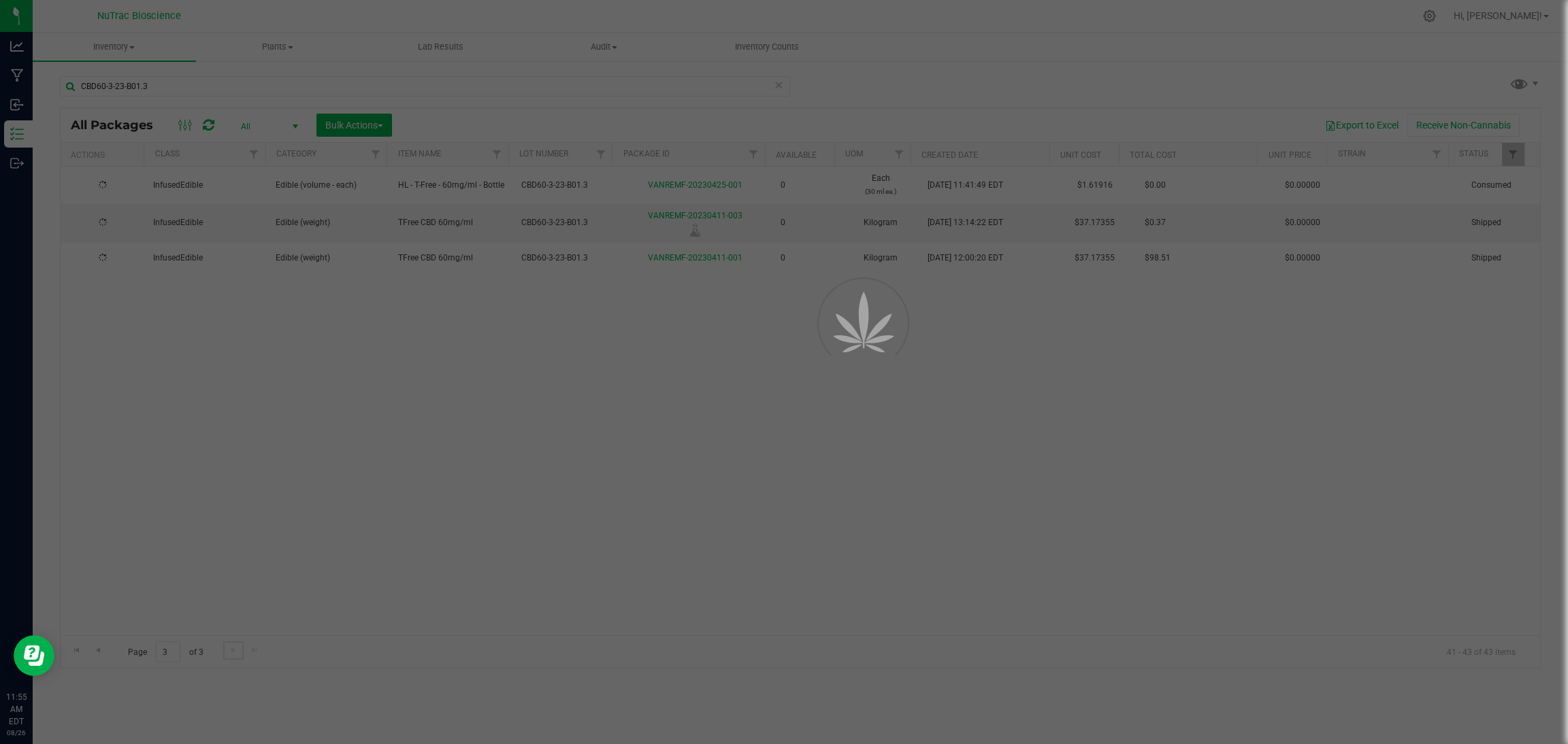
scroll to position [0, 0]
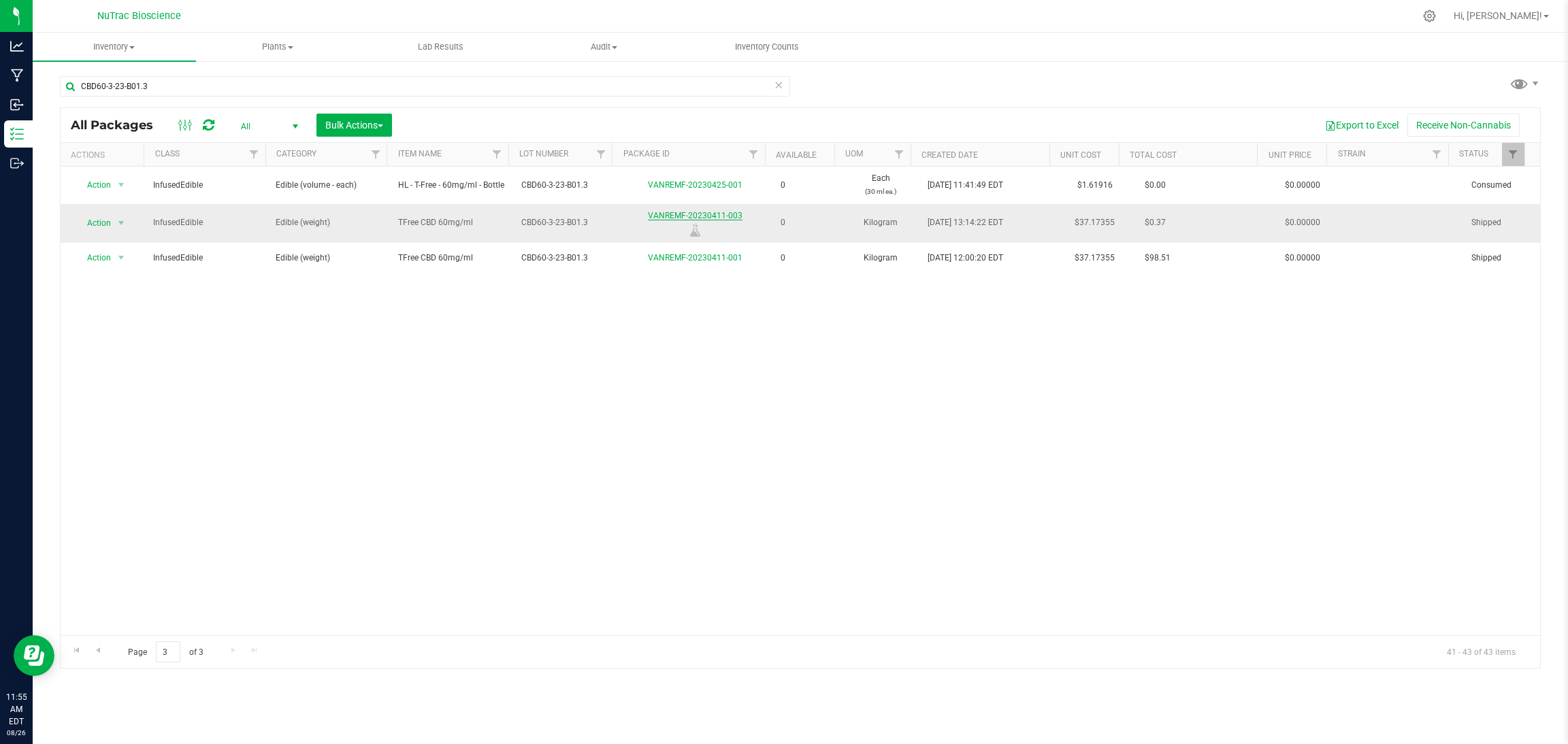
click at [720, 214] on link "VANREMF-20230411-003" at bounding box center [696, 215] width 95 height 9
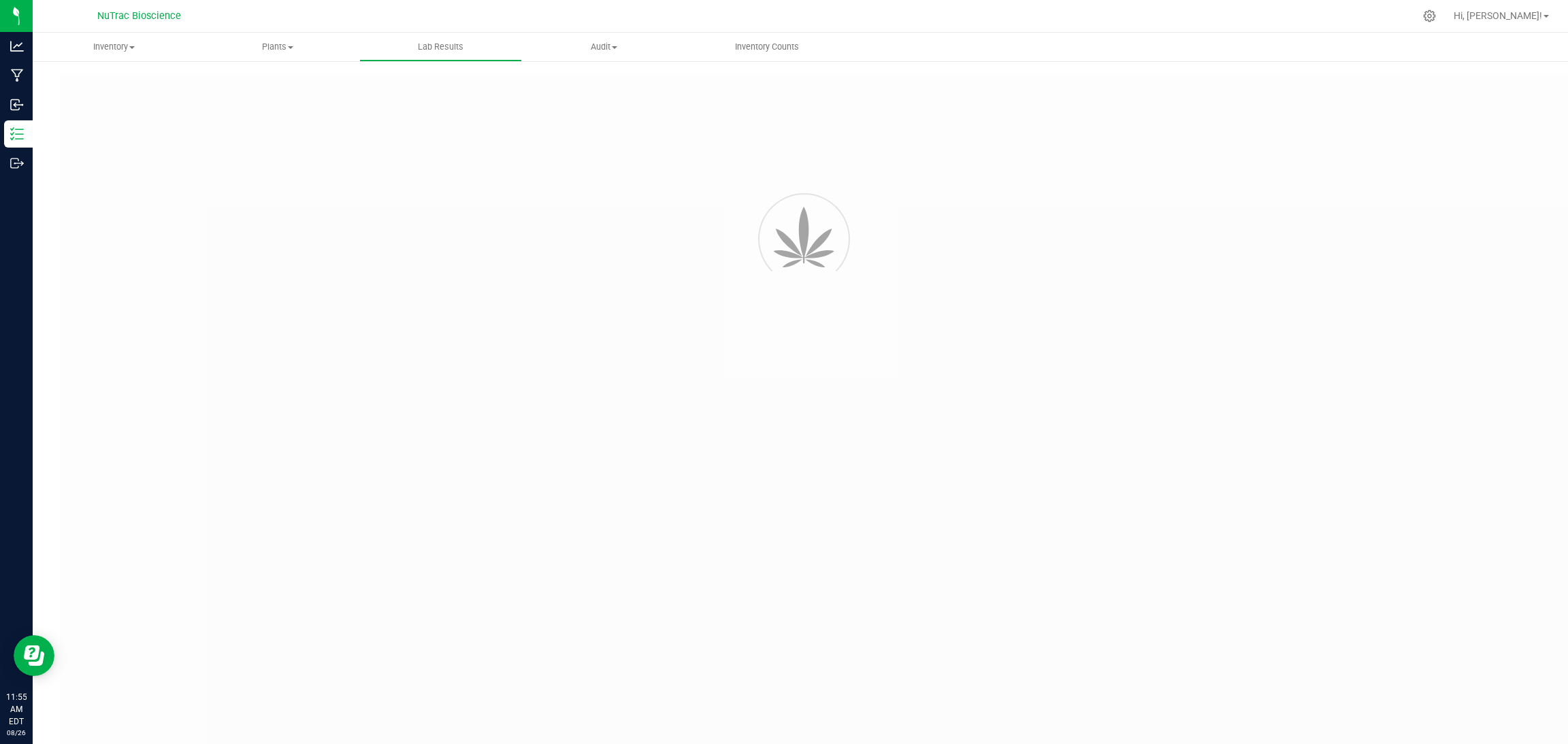
type input "VANREMF-20240722-010"
type input "NRE-OR-240711-15729"
type input "VANREMF-20240722-010"
type input "04/19/2023 4:00 AM"
type input "01/22/2026"
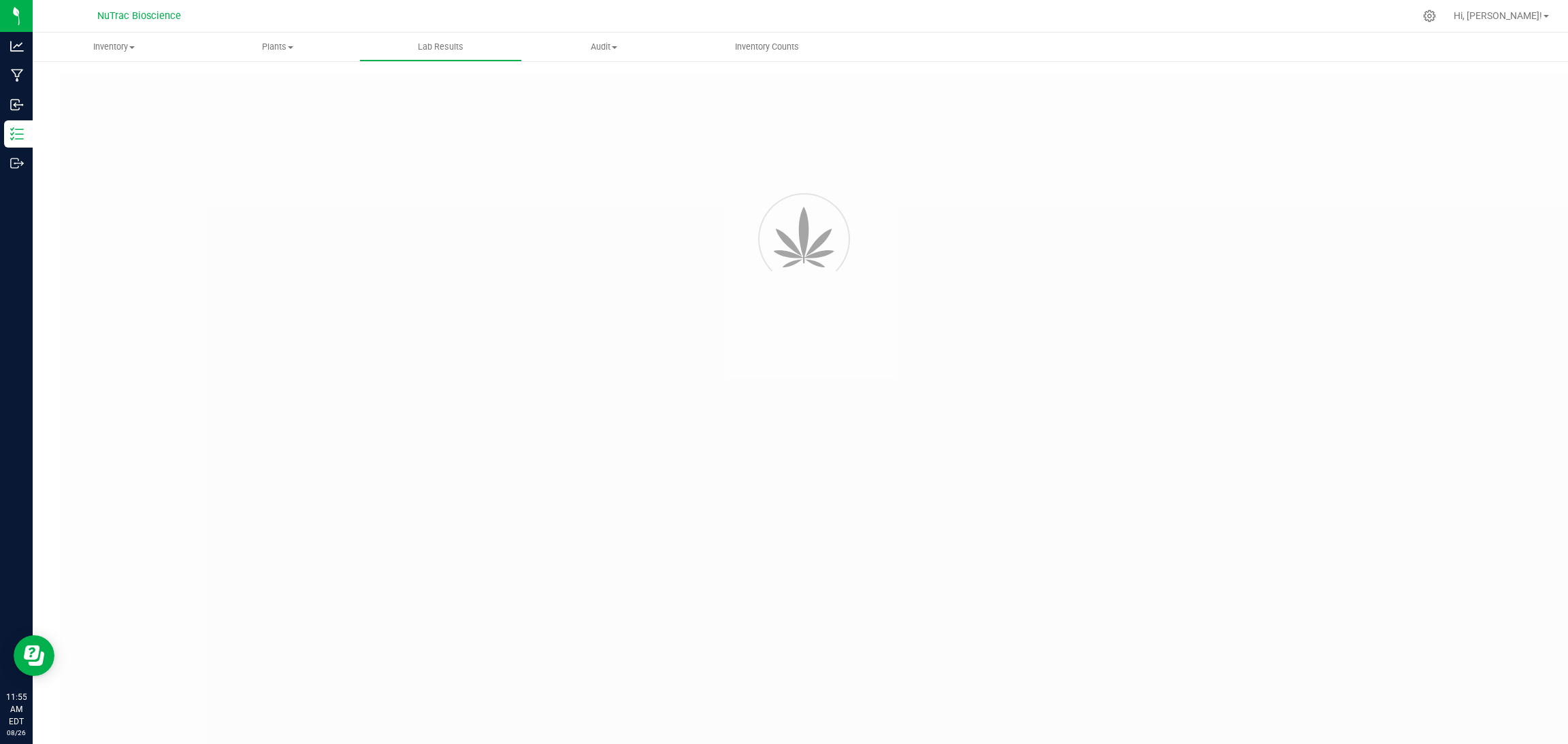
type input "https://kcalabs.qbench.net/pr/6477b73929a2ef8"
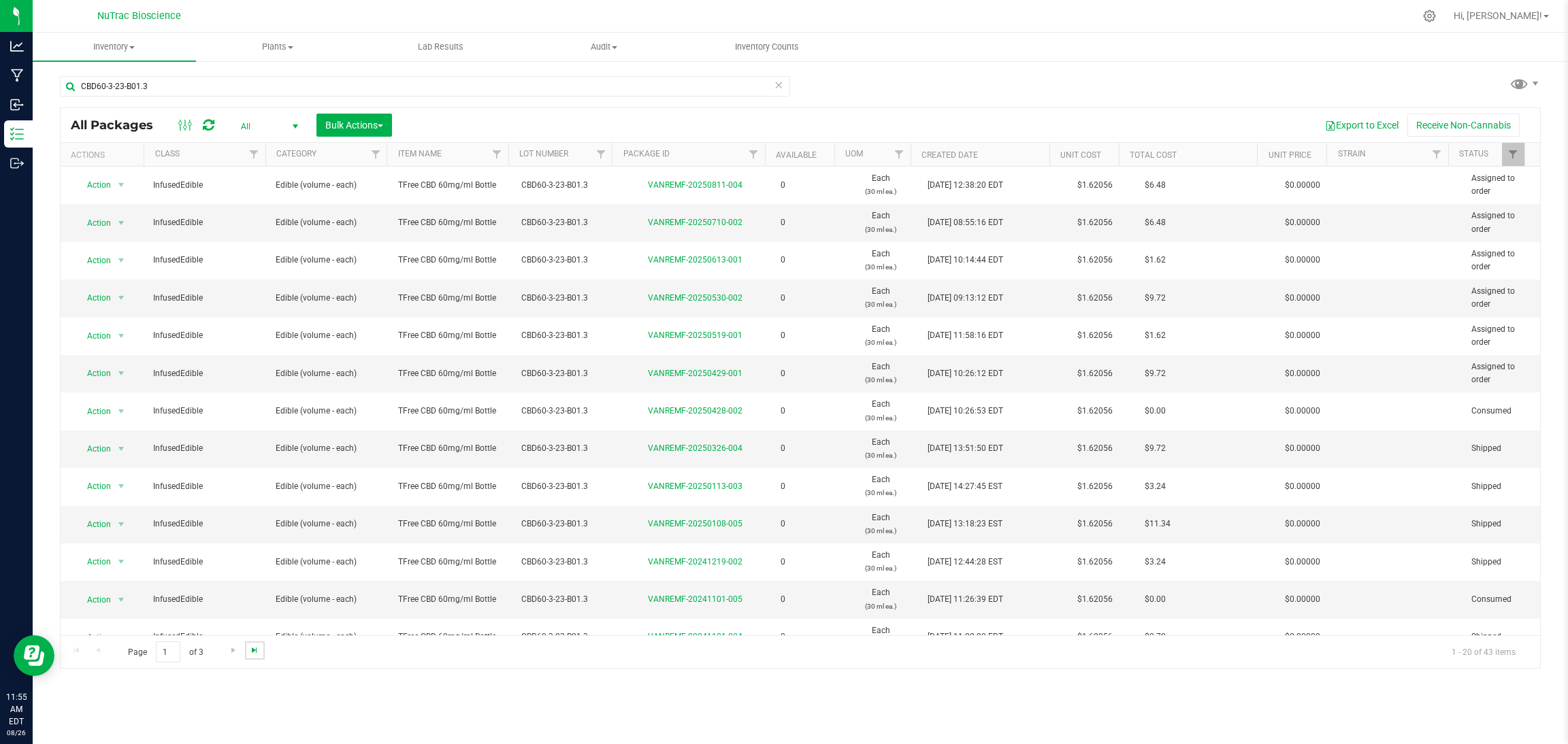
click at [252, 651] on span "Go to the last page" at bounding box center [254, 650] width 11 height 11
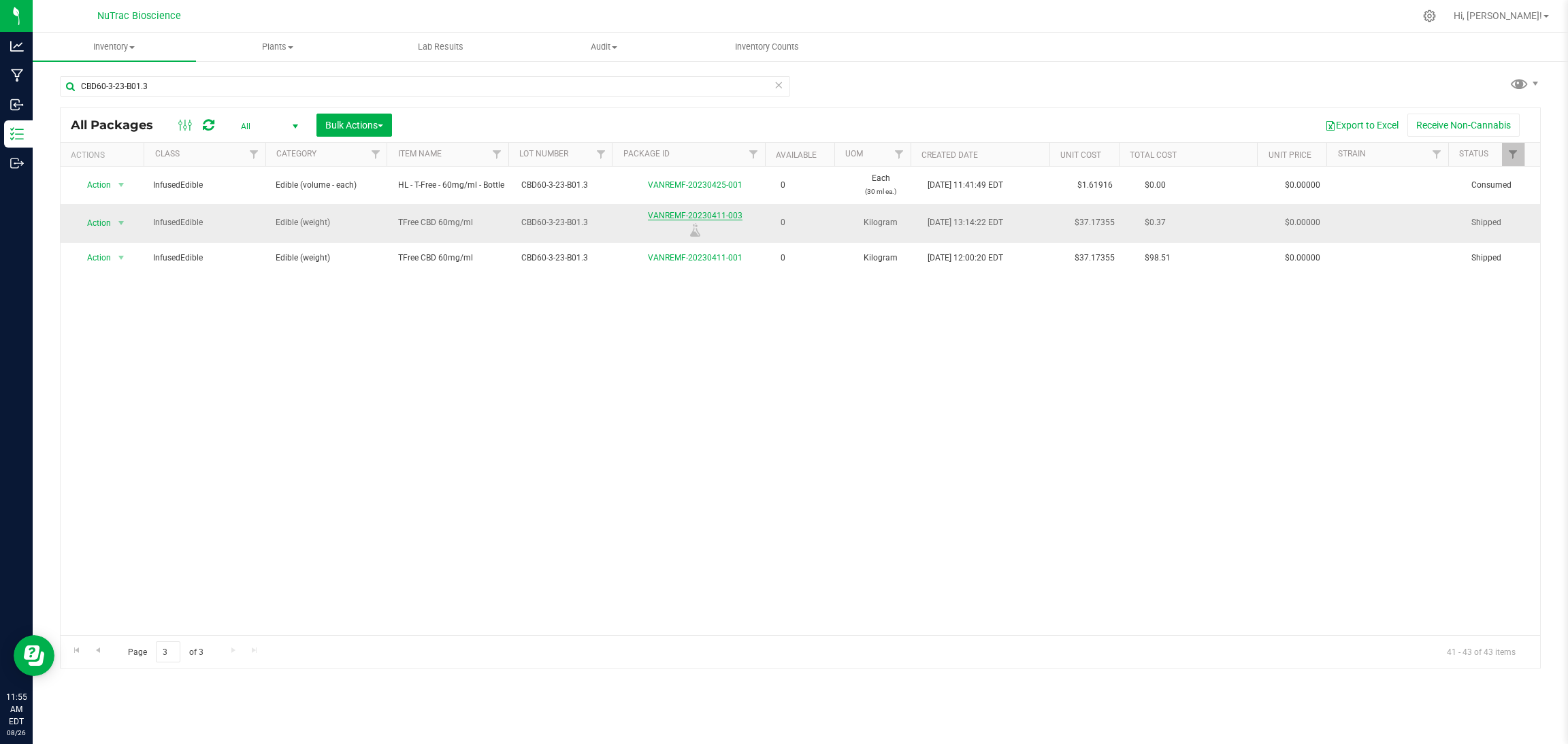
click at [699, 218] on link "VANREMF-20230411-003" at bounding box center [696, 215] width 95 height 9
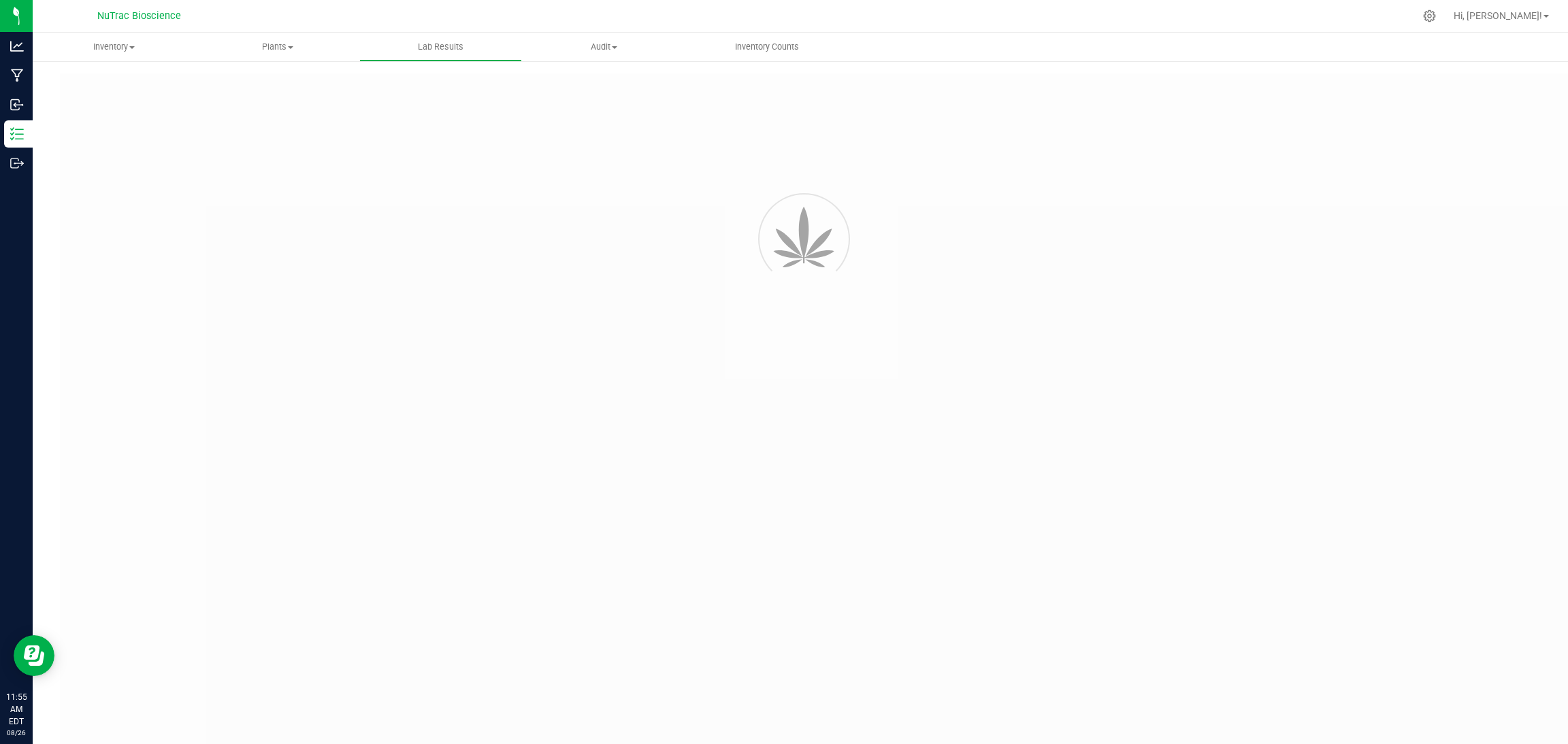
type input "VANREMF-20240722-010"
type input "NRE-OR-240711-15729"
type input "VANREMF-20240722-010"
type input "04/19/2023 4:00 AM"
type input "01/22/2026"
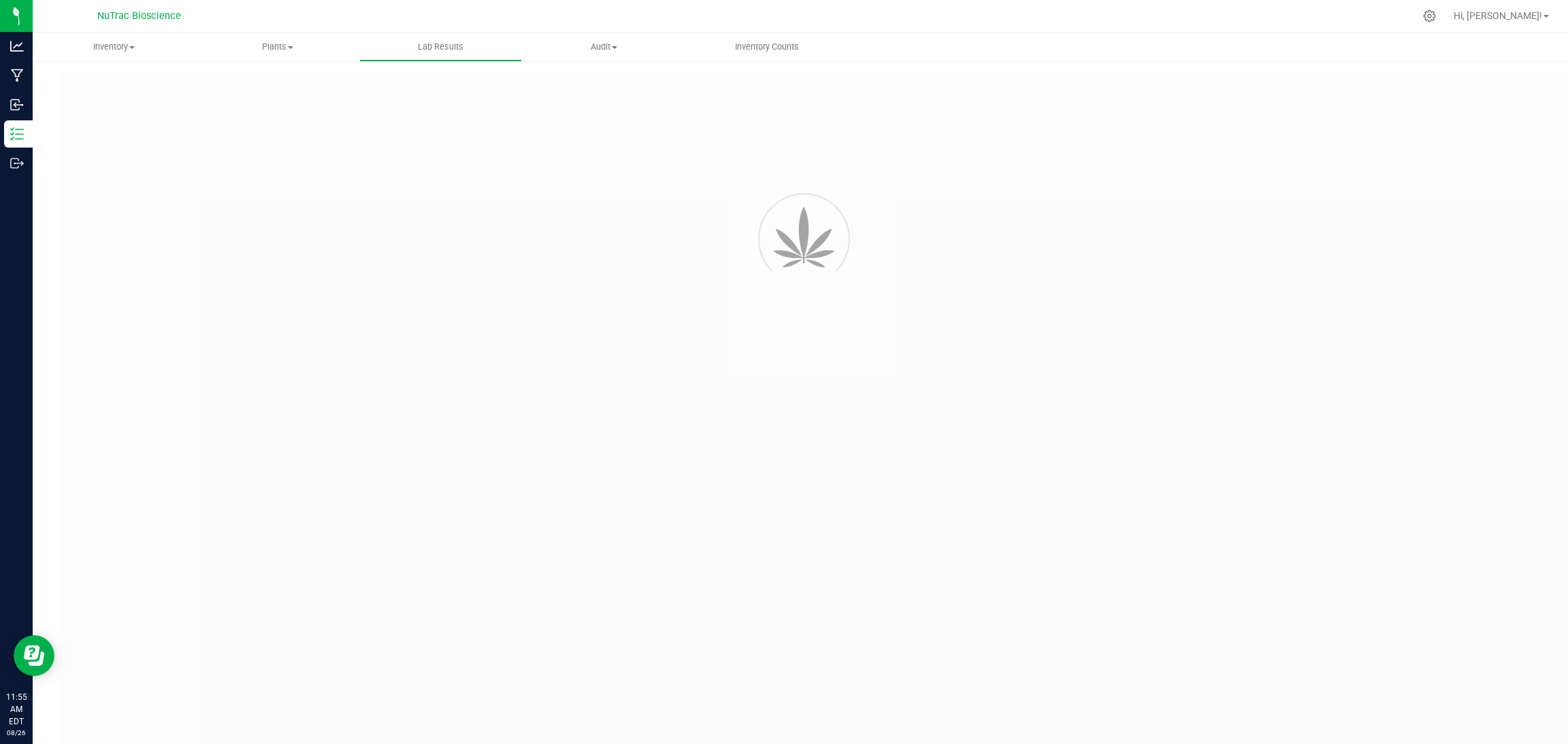
type input "https://kcalabs.qbench.net/pr/6477b73929a2ef8"
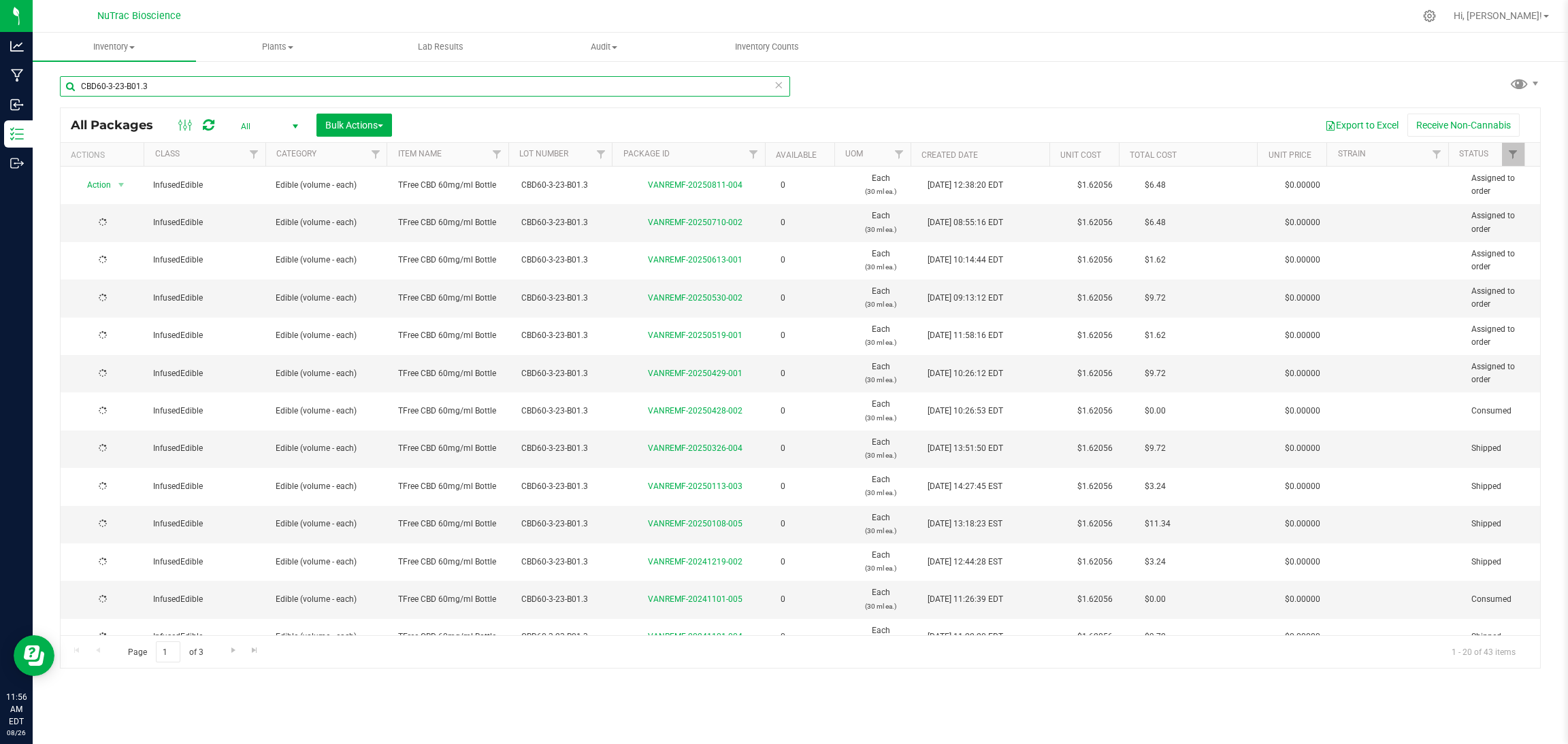
click at [378, 91] on input "CBD60-3-23-B01.3" at bounding box center [424, 86] width 730 height 20
click at [779, 83] on icon at bounding box center [778, 84] width 9 height 17
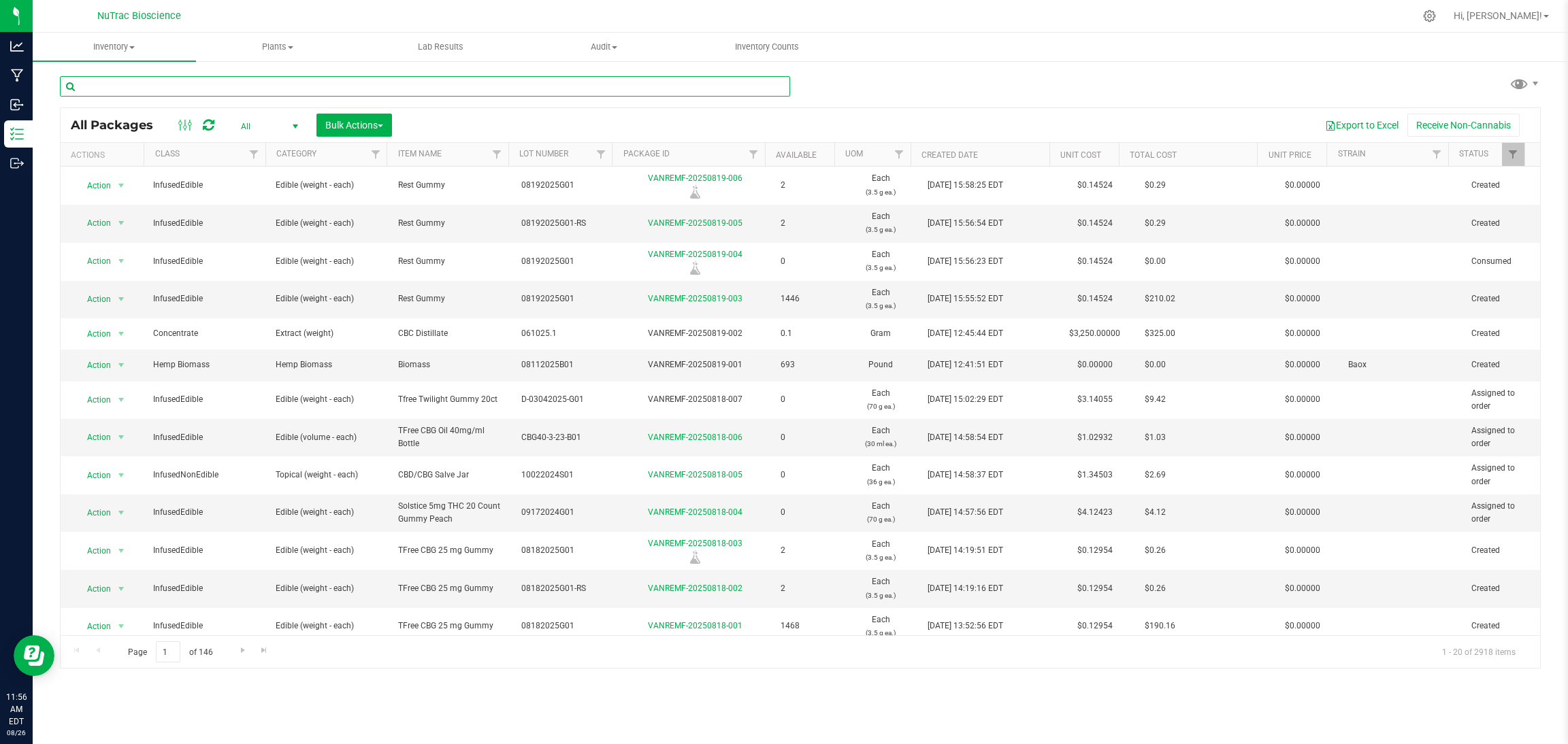
click at [762, 87] on input "text" at bounding box center [424, 86] width 730 height 20
paste input "B2-R4-5P.2"
type input "B2-R4-5P.2"
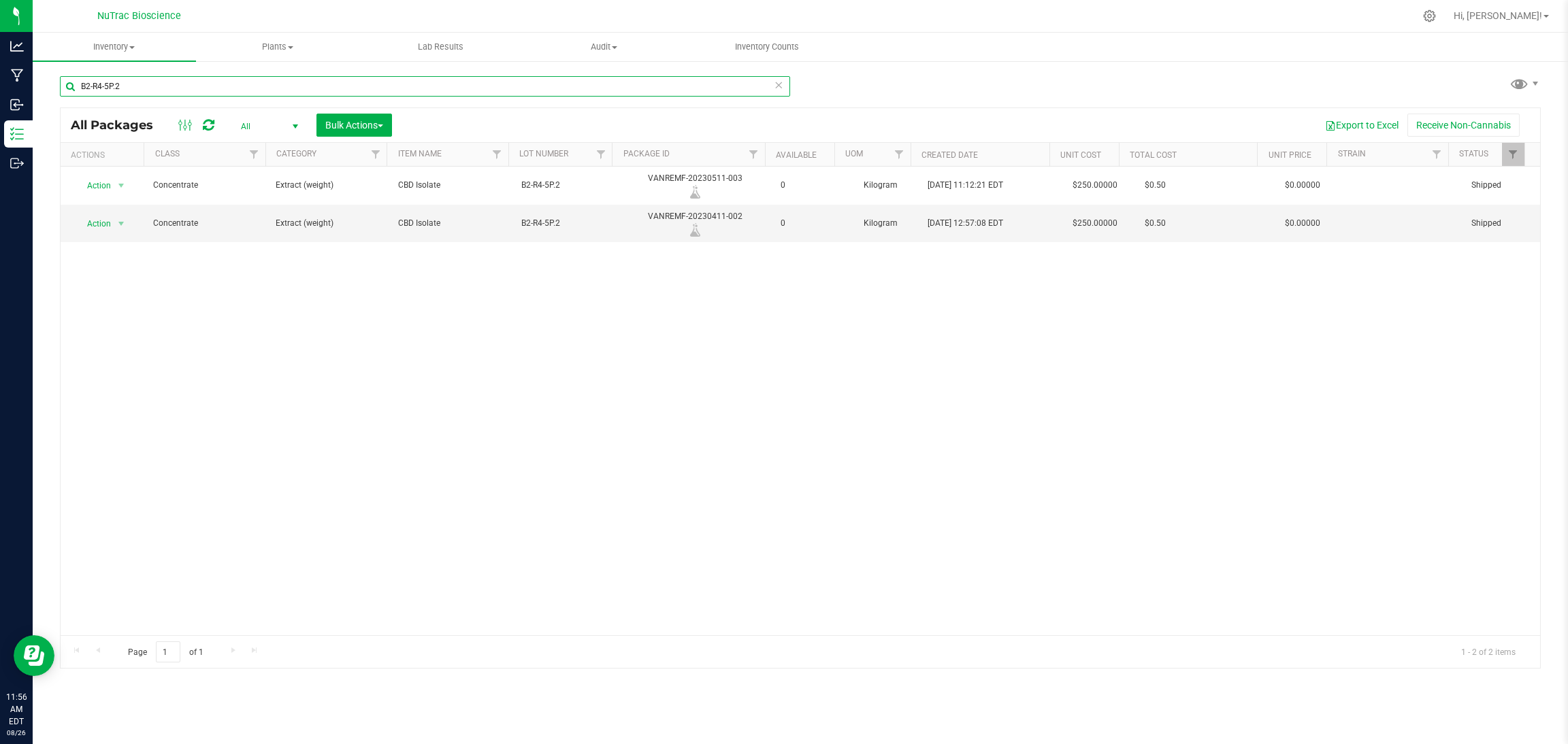
drag, startPoint x: 609, startPoint y: 92, endPoint x: 81, endPoint y: 93, distance: 528.0
click at [81, 93] on input "B2-R4-5P.2" at bounding box center [424, 86] width 730 height 20
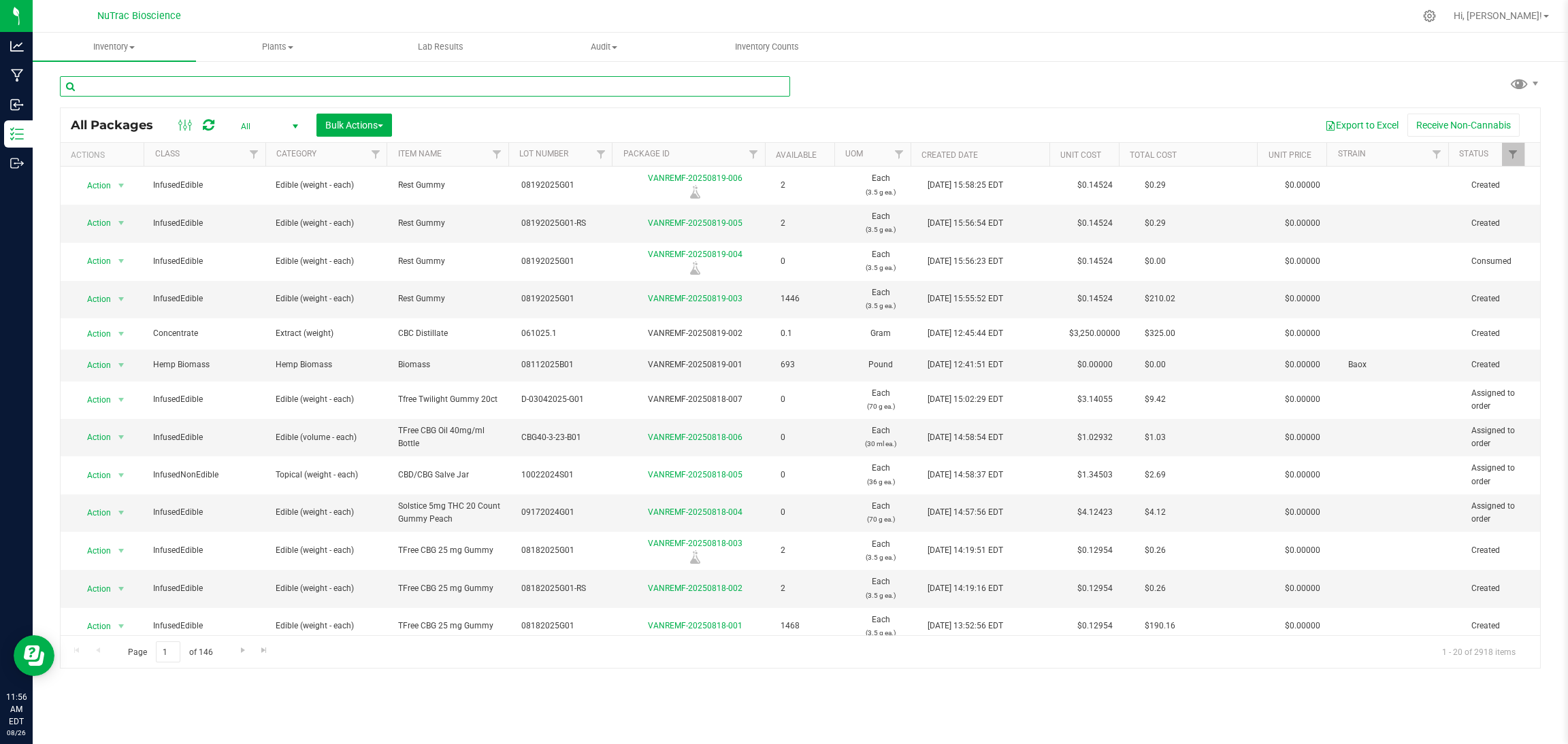
click at [368, 90] on input "text" at bounding box center [424, 86] width 730 height 20
paste input "BF-10-27-22"
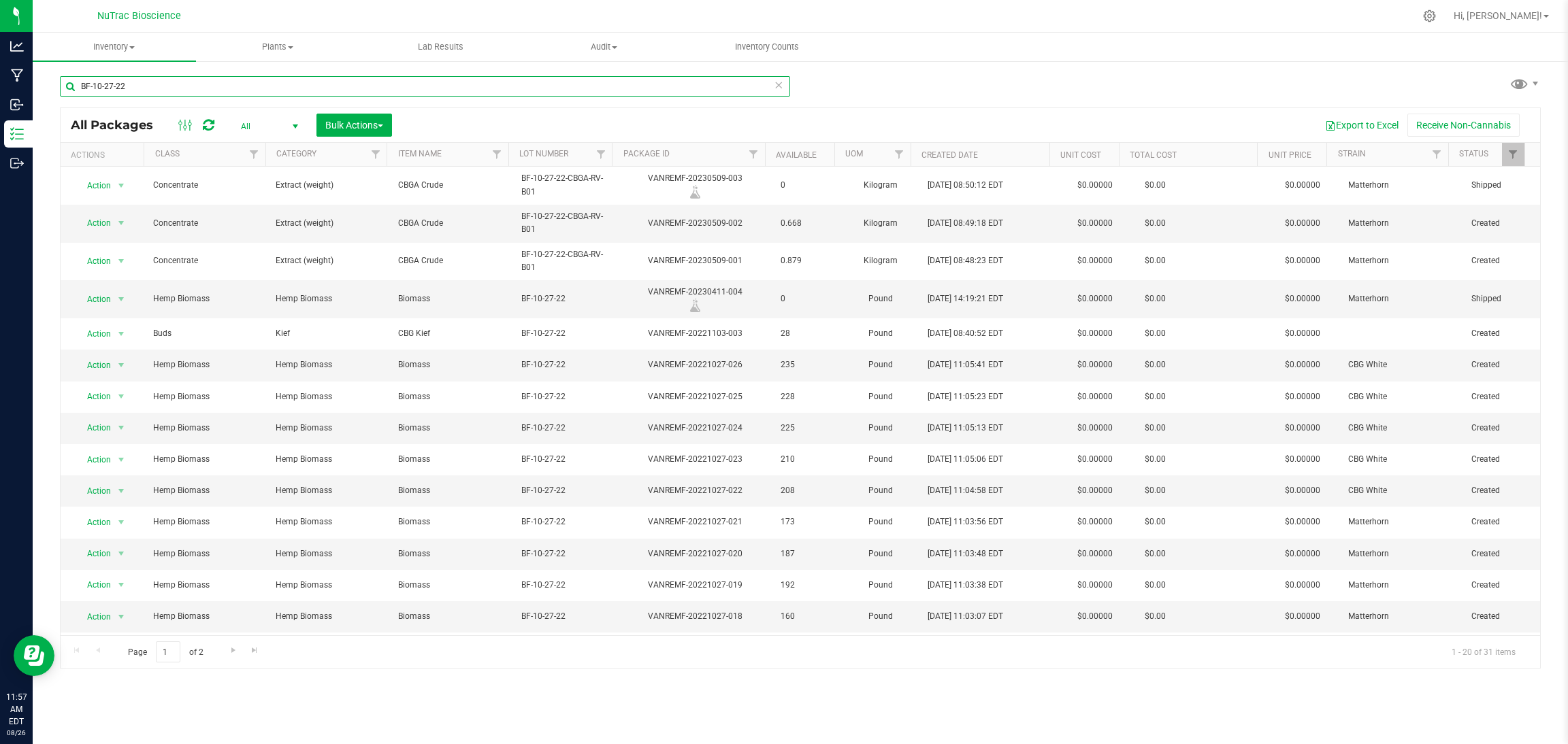
type input "BF-10-27-22"
drag, startPoint x: 211, startPoint y: 83, endPoint x: 70, endPoint y: 77, distance: 141.1
click at [70, 77] on input "BF-10-27-22" at bounding box center [424, 86] width 730 height 20
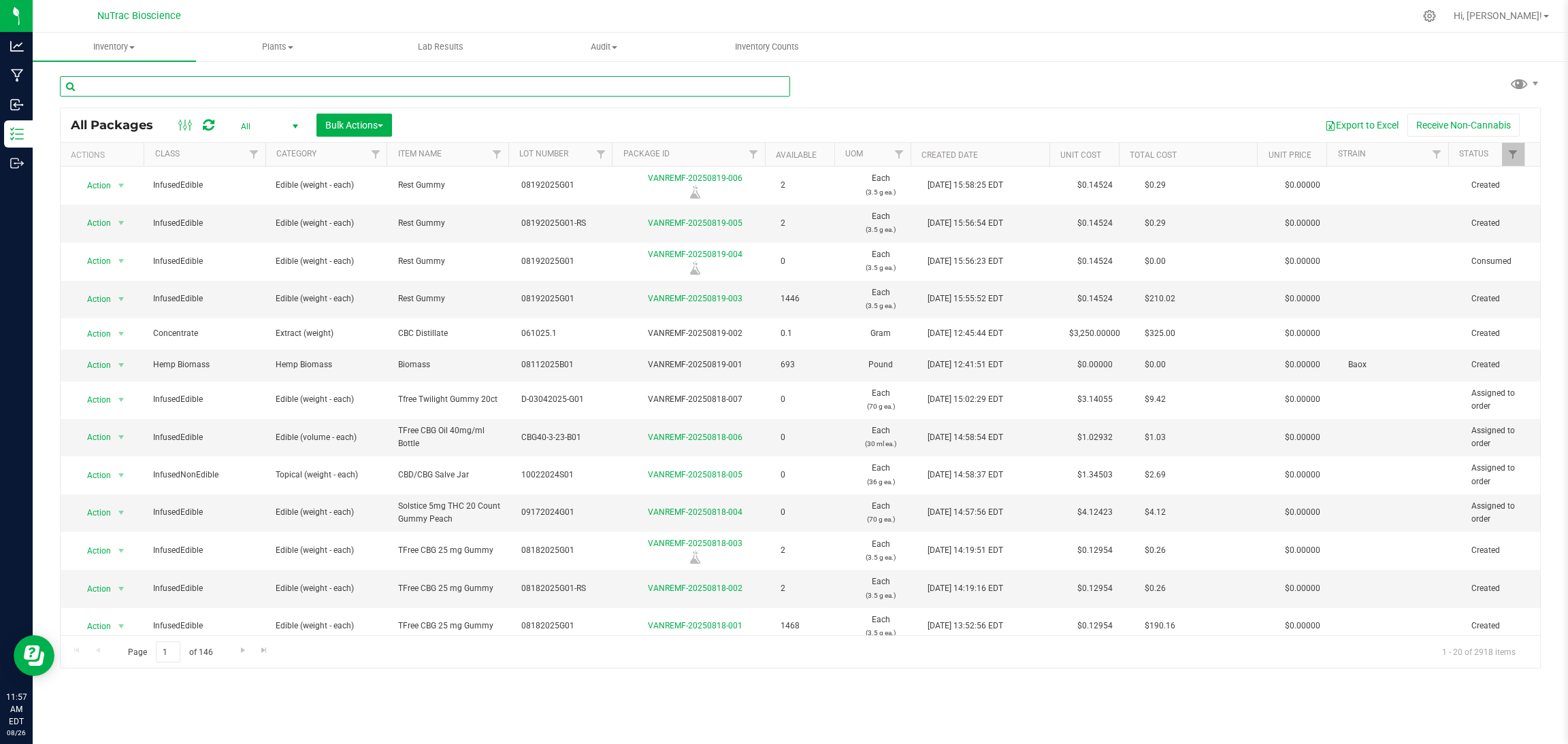
click at [445, 83] on input "text" at bounding box center [424, 86] width 730 height 20
paste input "CBD60-3-23-B01.3"
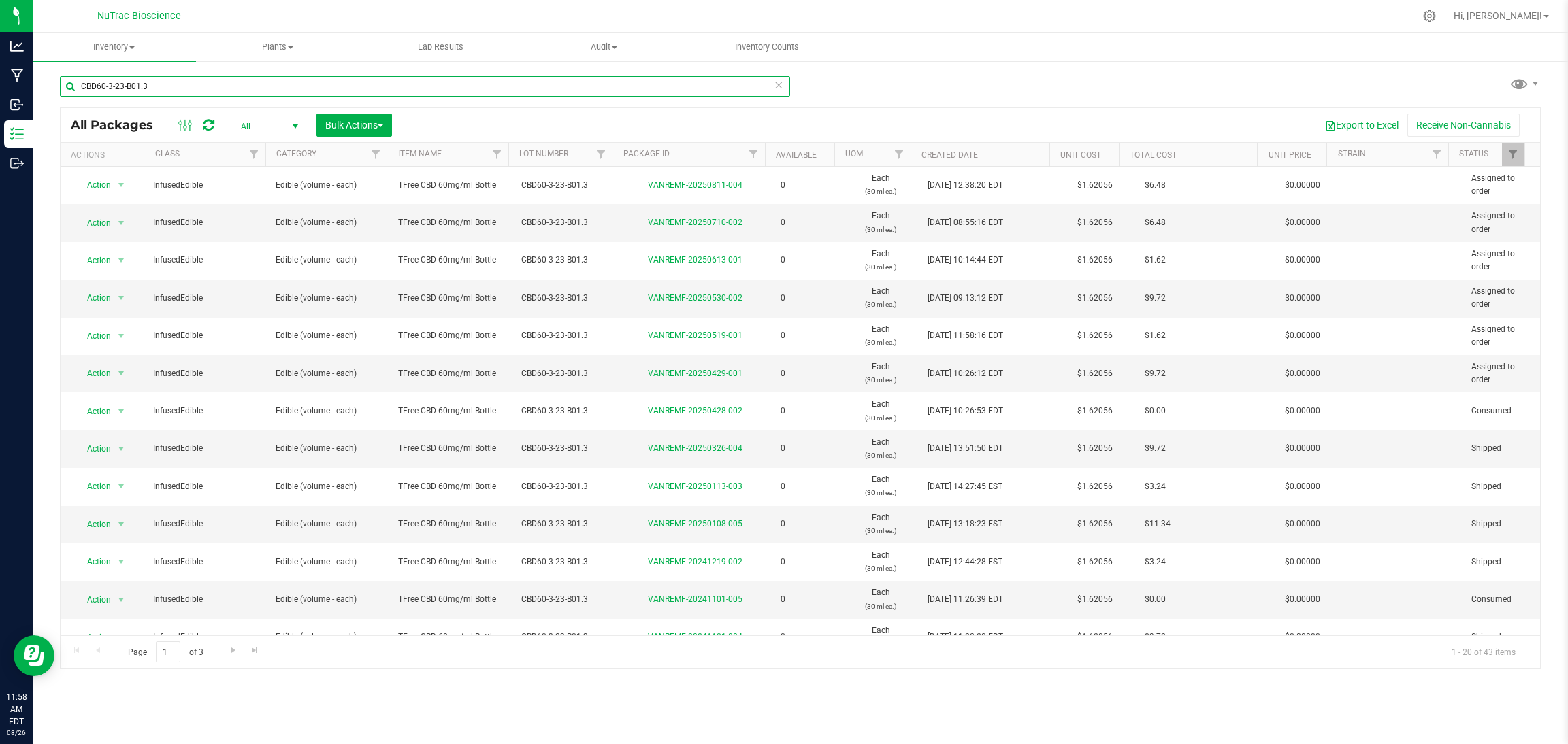
type input "CBD60-3-23-B01.3"
click at [939, 707] on div "Inventory All packages All inventory Waste log Create inventory Plants All plan…" at bounding box center [800, 388] width 1536 height 712
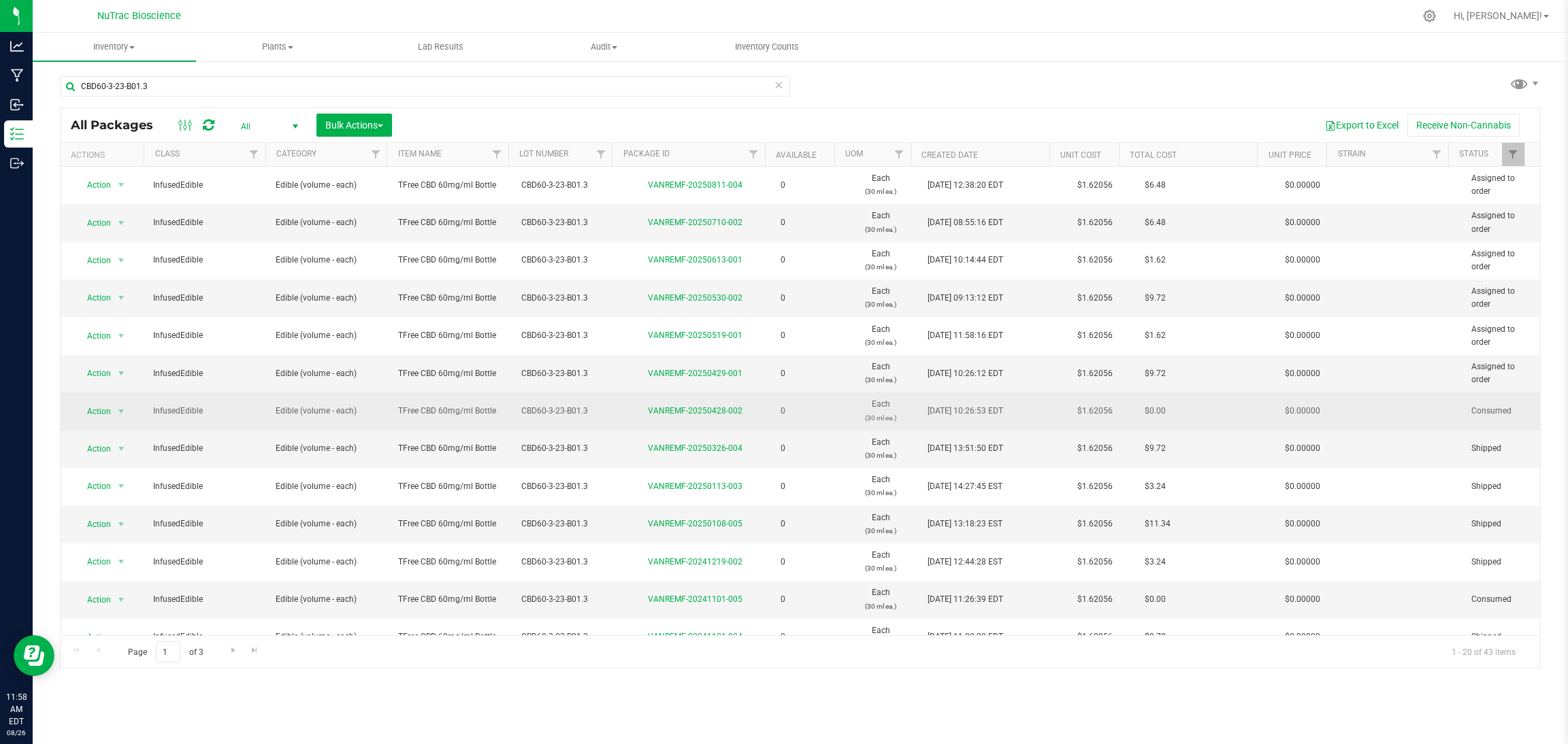
scroll to position [285, 0]
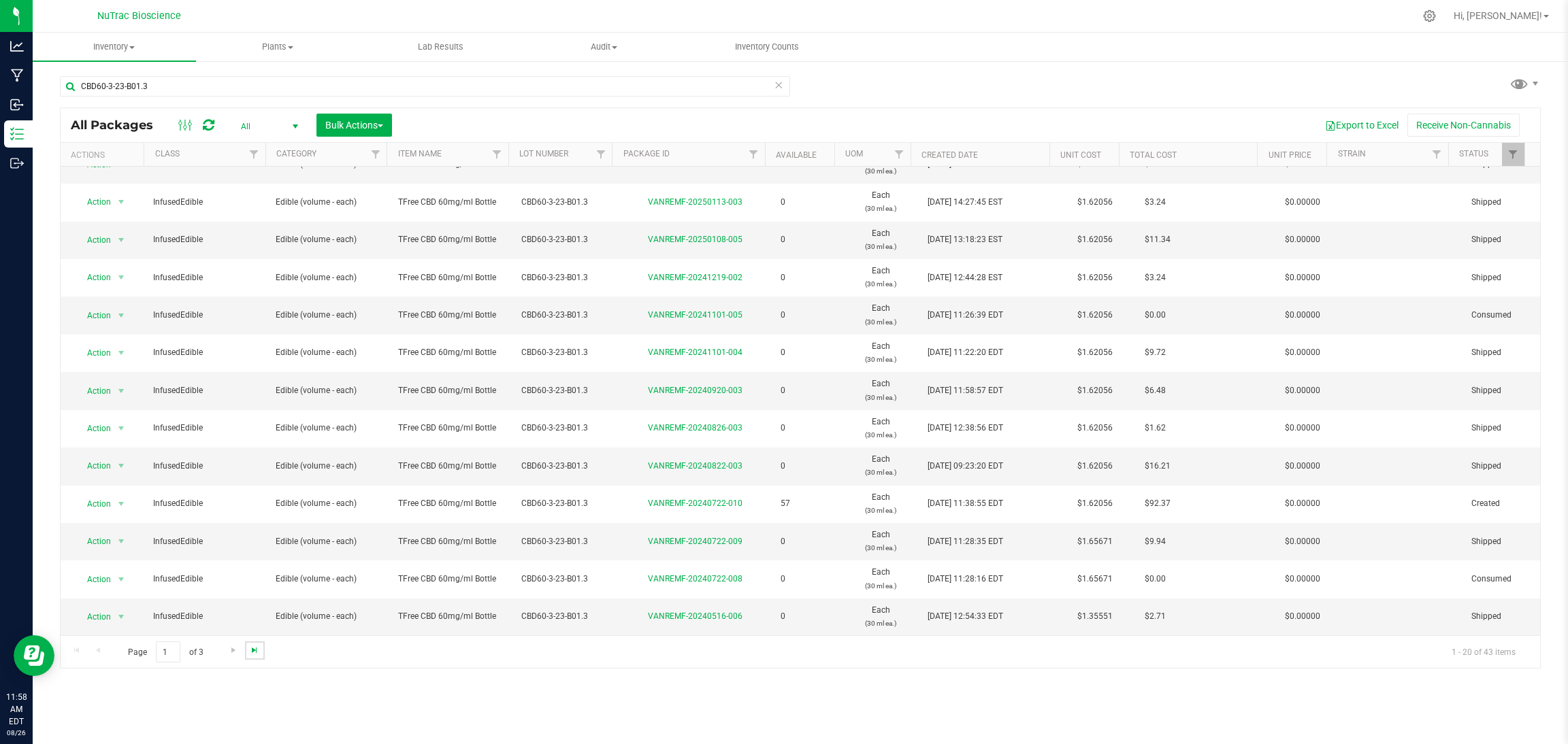
click at [252, 653] on span "Go to the last page" at bounding box center [254, 650] width 11 height 11
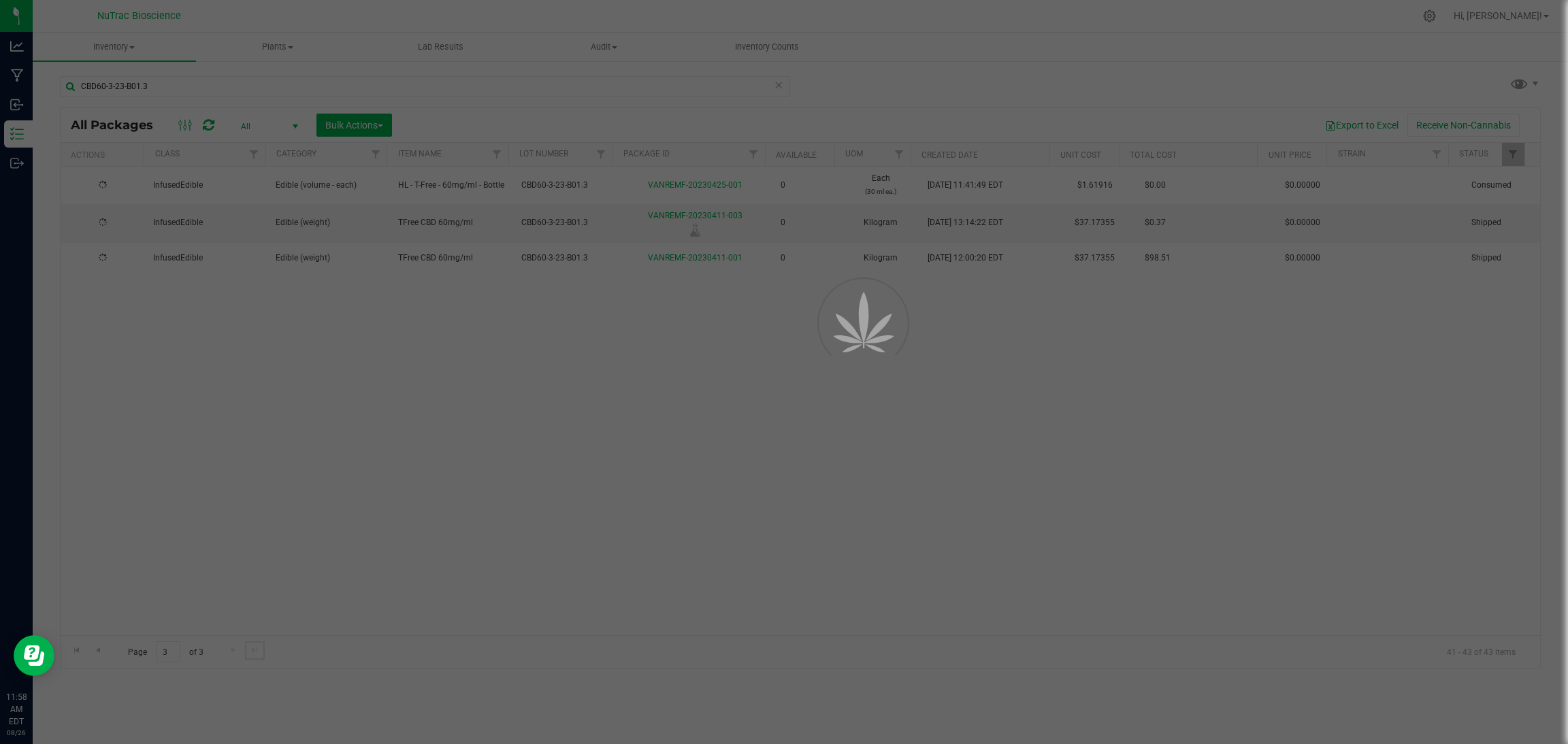
scroll to position [0, 0]
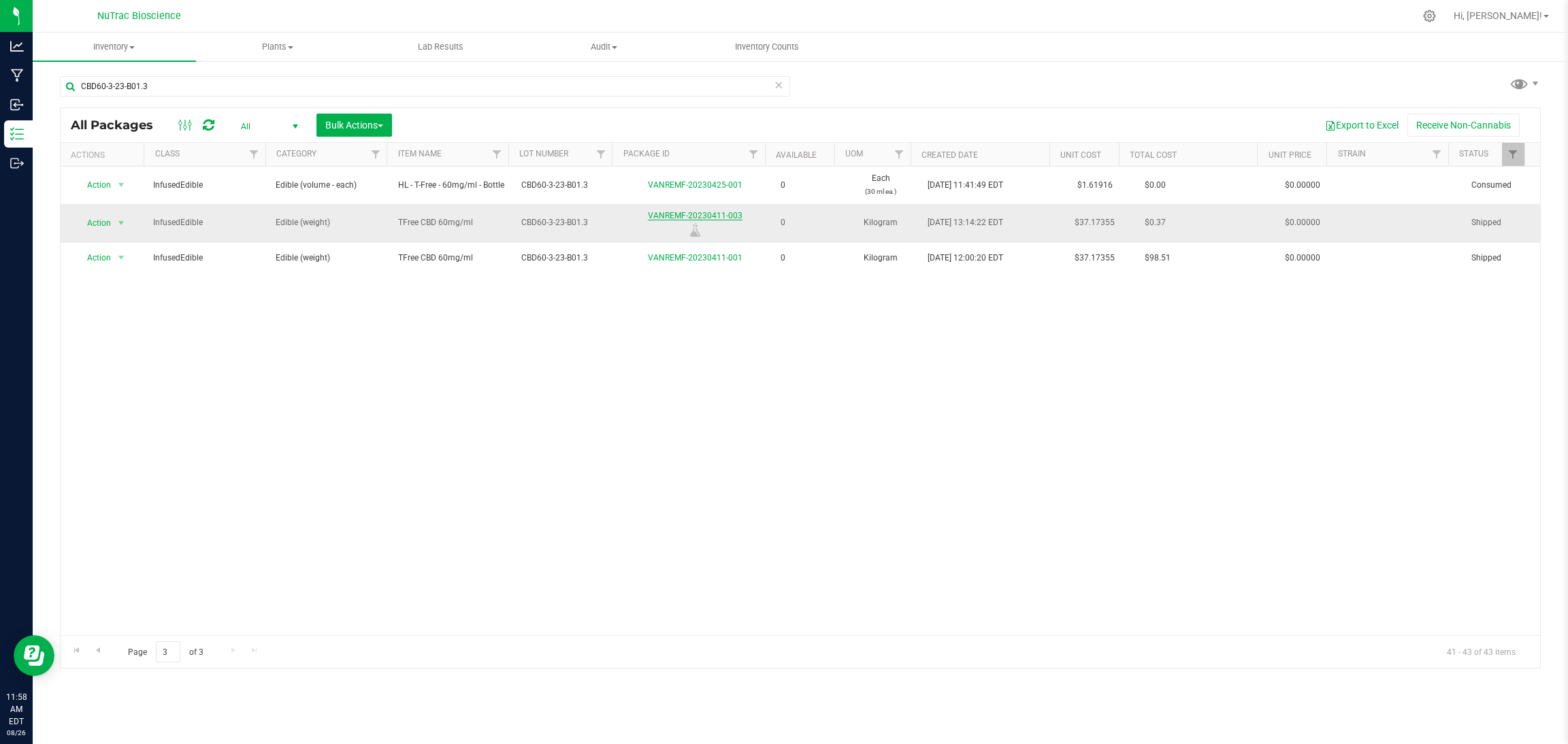
click at [730, 218] on link "VANREMF-20230411-003" at bounding box center [696, 215] width 95 height 9
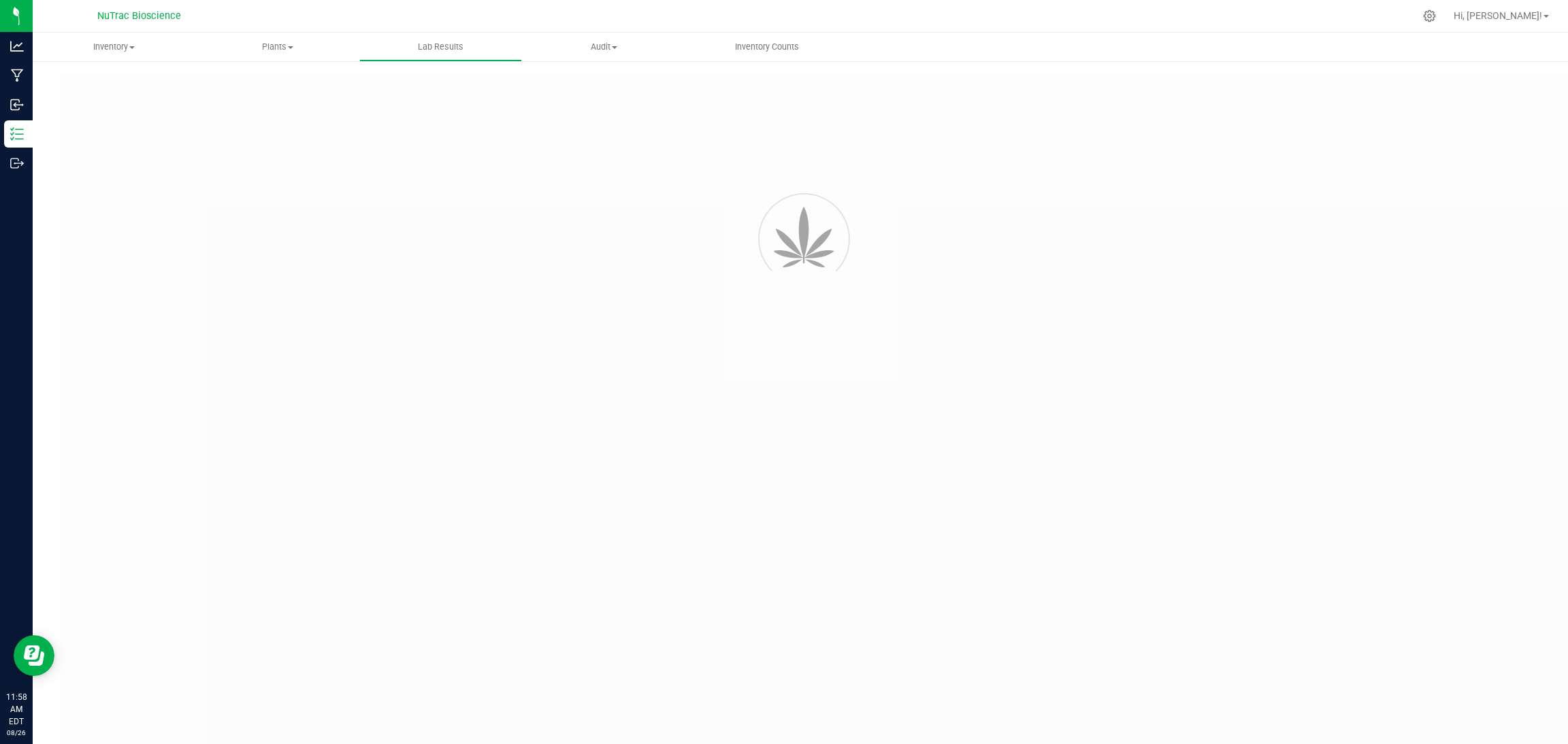
type input "VANREMF-20240722-010"
type input "NRE-OR-240711-15729"
type input "VANREMF-20240722-010"
type input "04/19/2023 4:00 AM"
type input "01/22/2026"
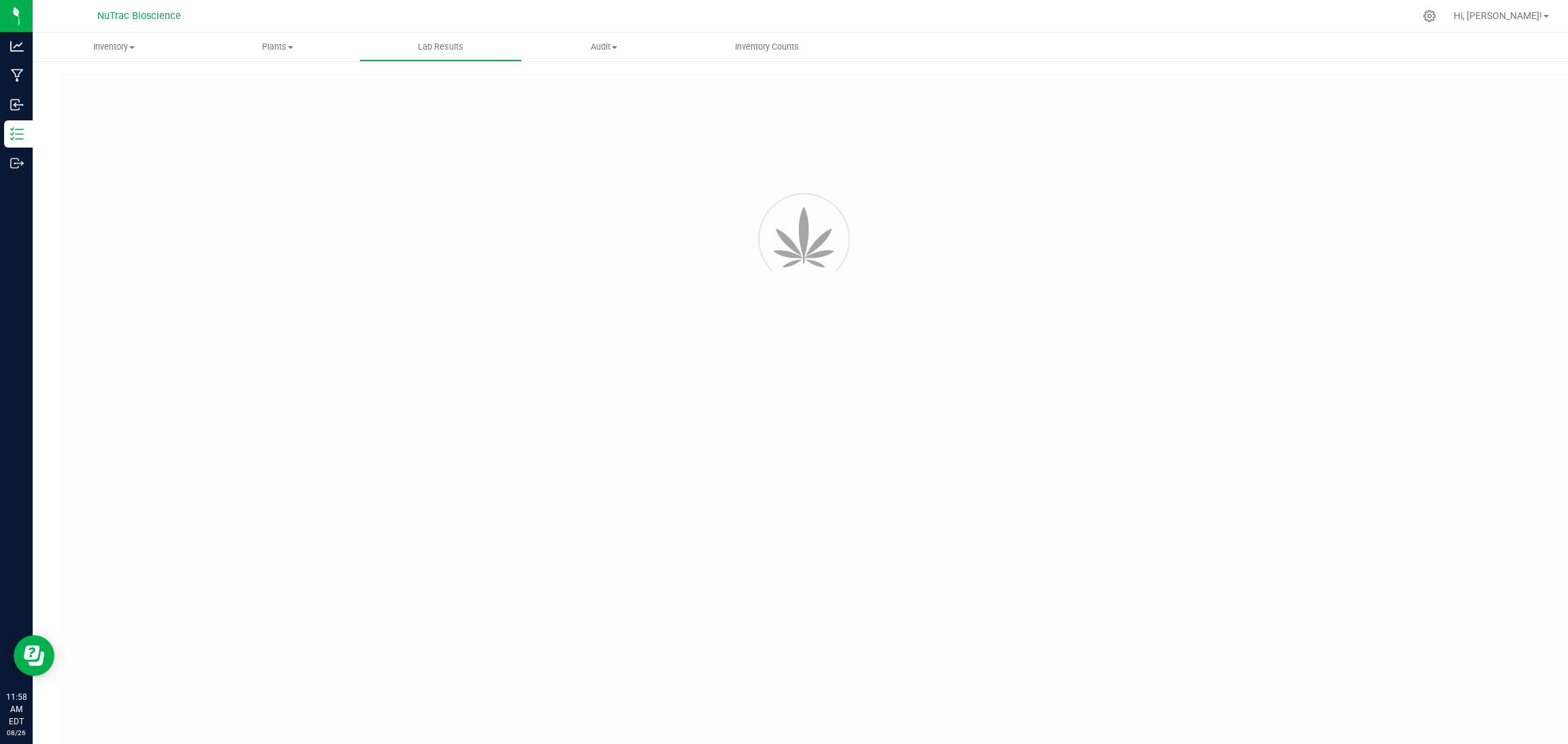
type input "https://kcalabs.qbench.net/pr/6477b73929a2ef8"
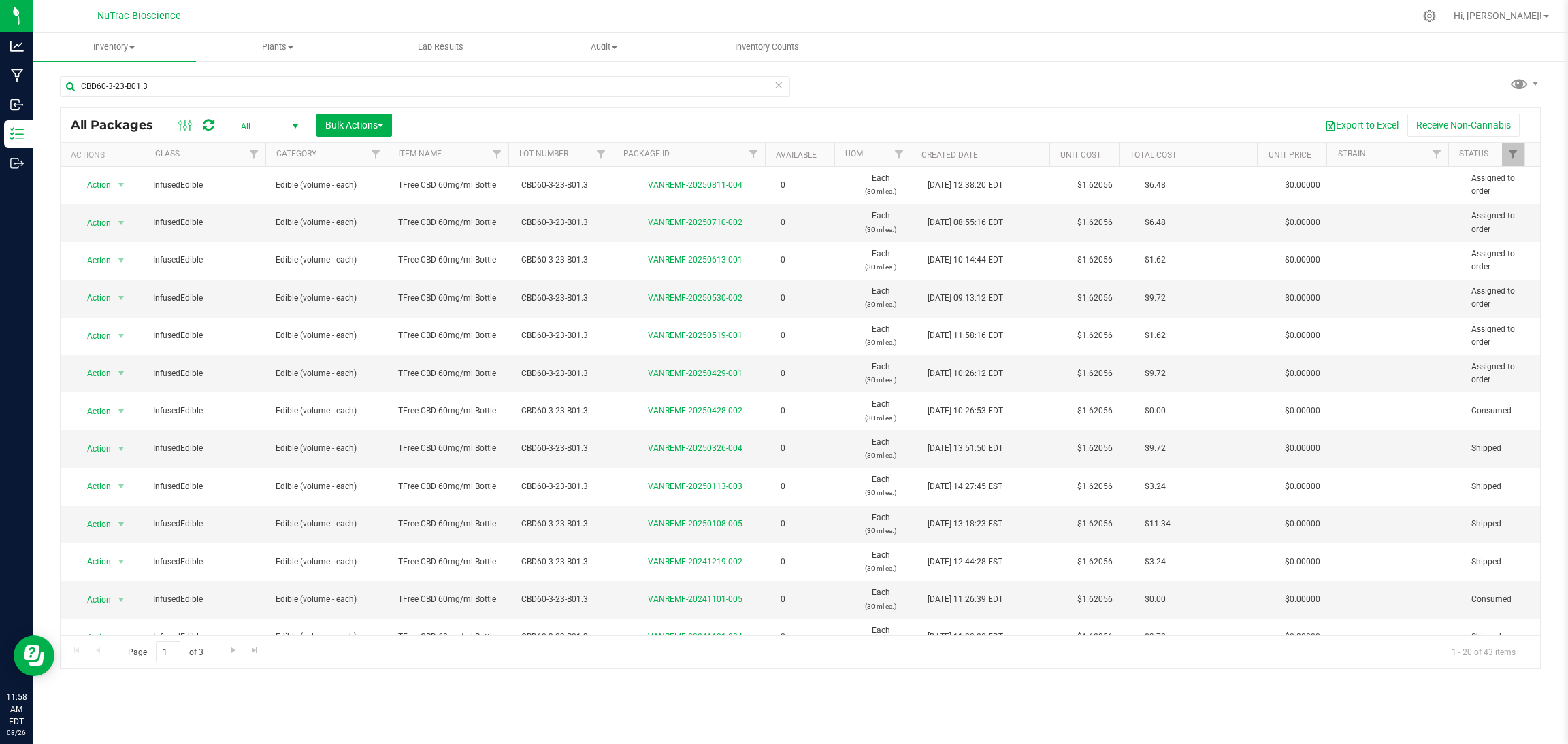
click at [783, 86] on icon at bounding box center [778, 84] width 9 height 17
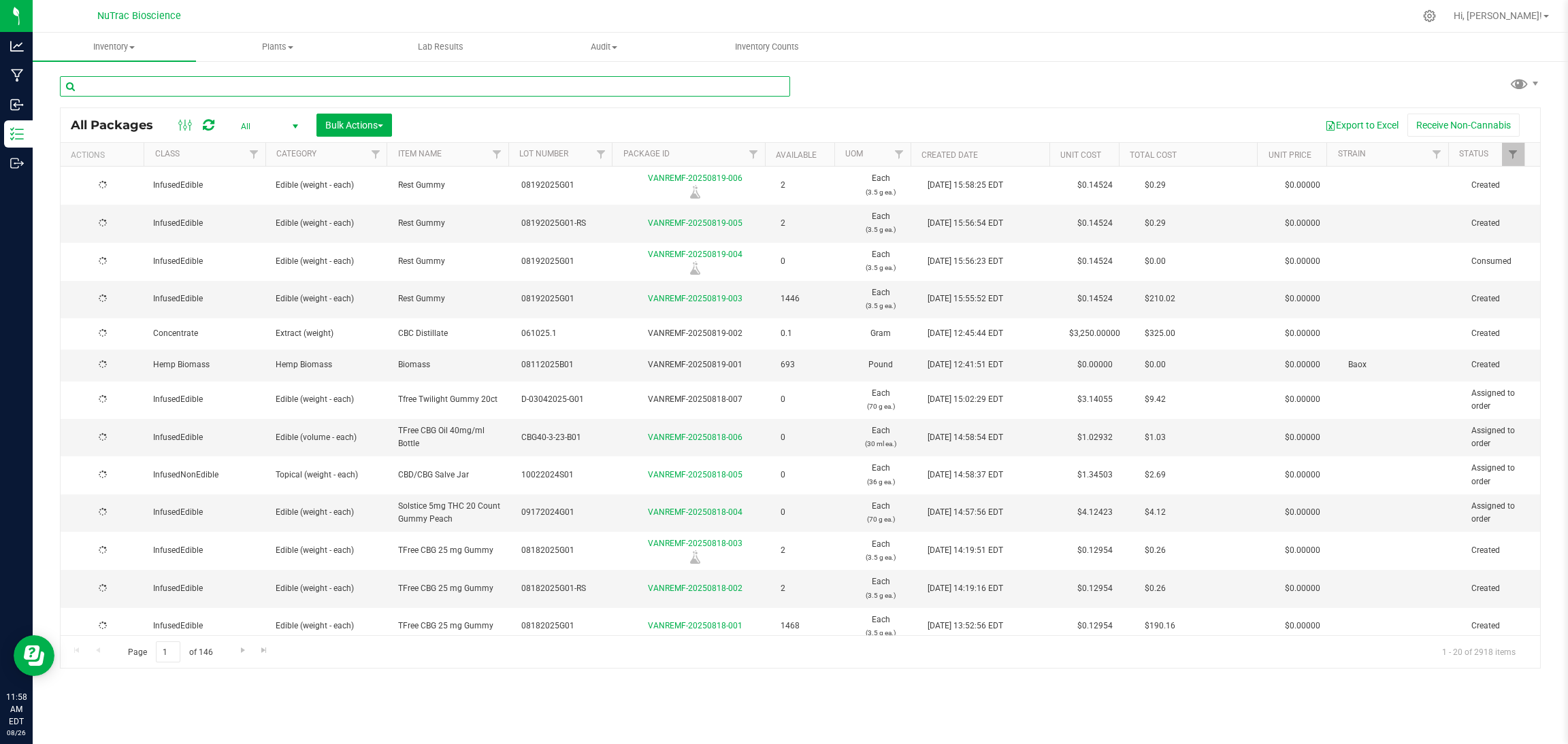
click at [761, 86] on input "text" at bounding box center [424, 86] width 730 height 20
paste input "TF-60-MAR-2023"
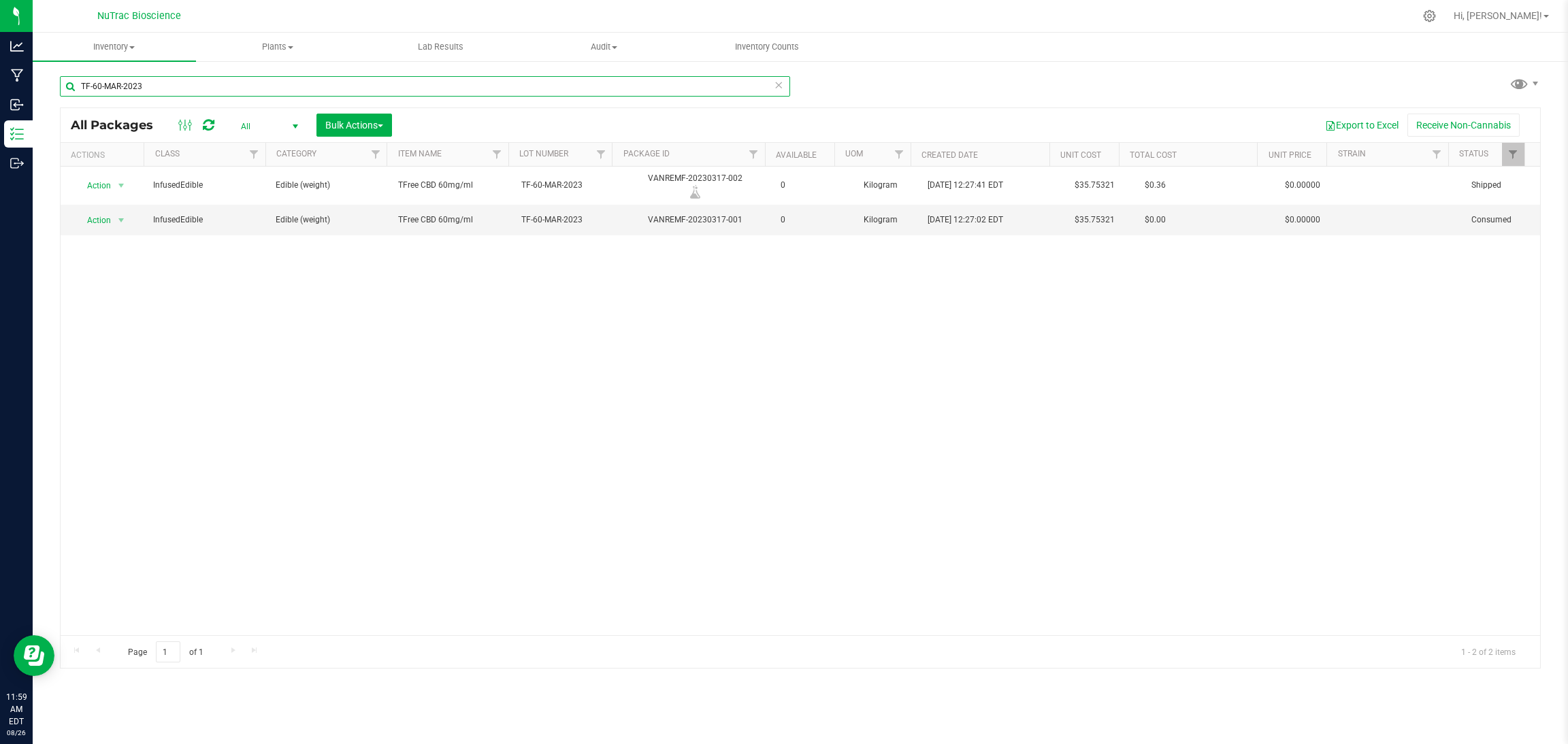
click at [761, 86] on input "TF-60-MAR-2023" at bounding box center [424, 86] width 730 height 20
type input "TF-60-MAR-2023"
click at [782, 86] on icon at bounding box center [778, 84] width 9 height 17
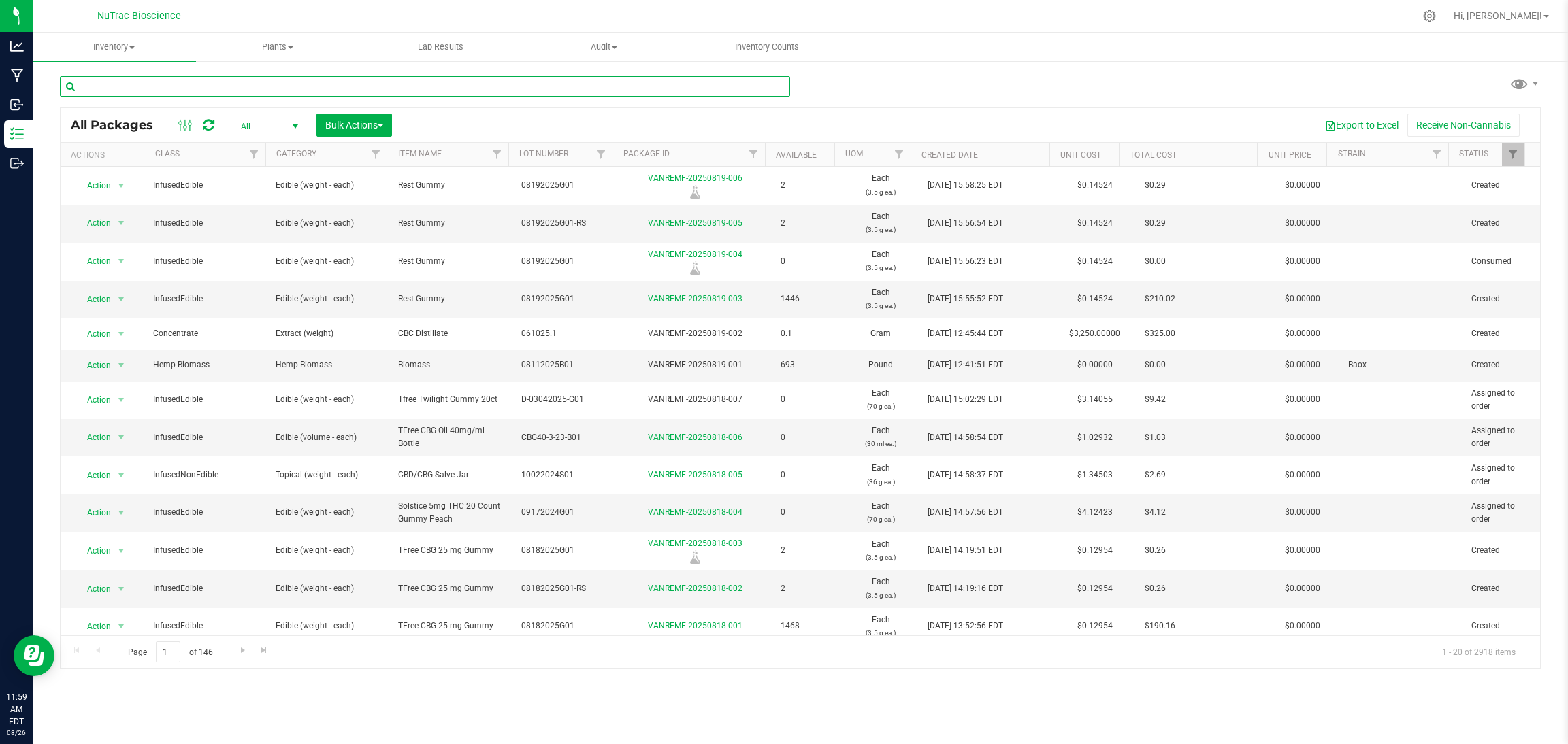
click at [304, 82] on input "text" at bounding box center [424, 86] width 730 height 20
paste input "CBG40-3-23-B01"
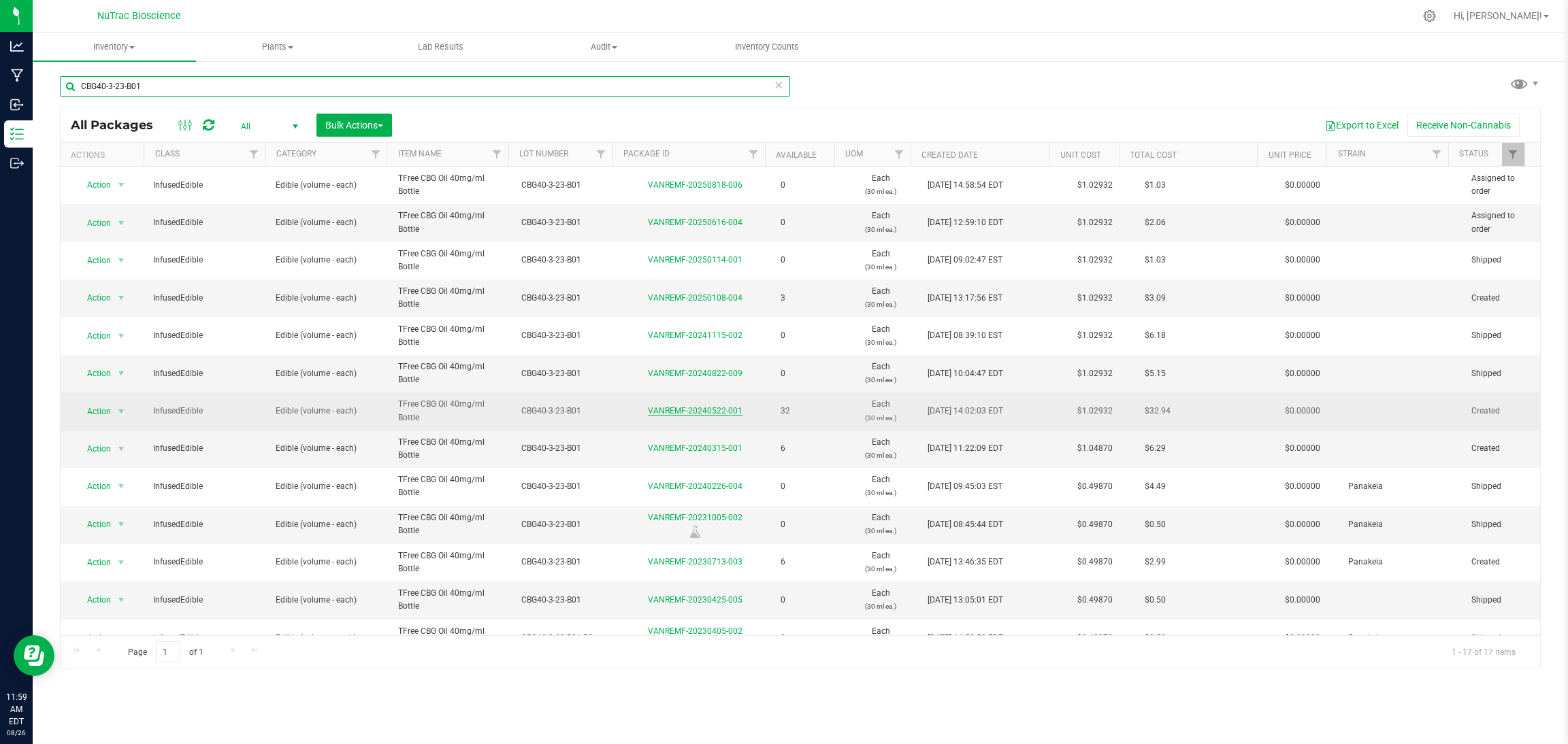
scroll to position [168, 0]
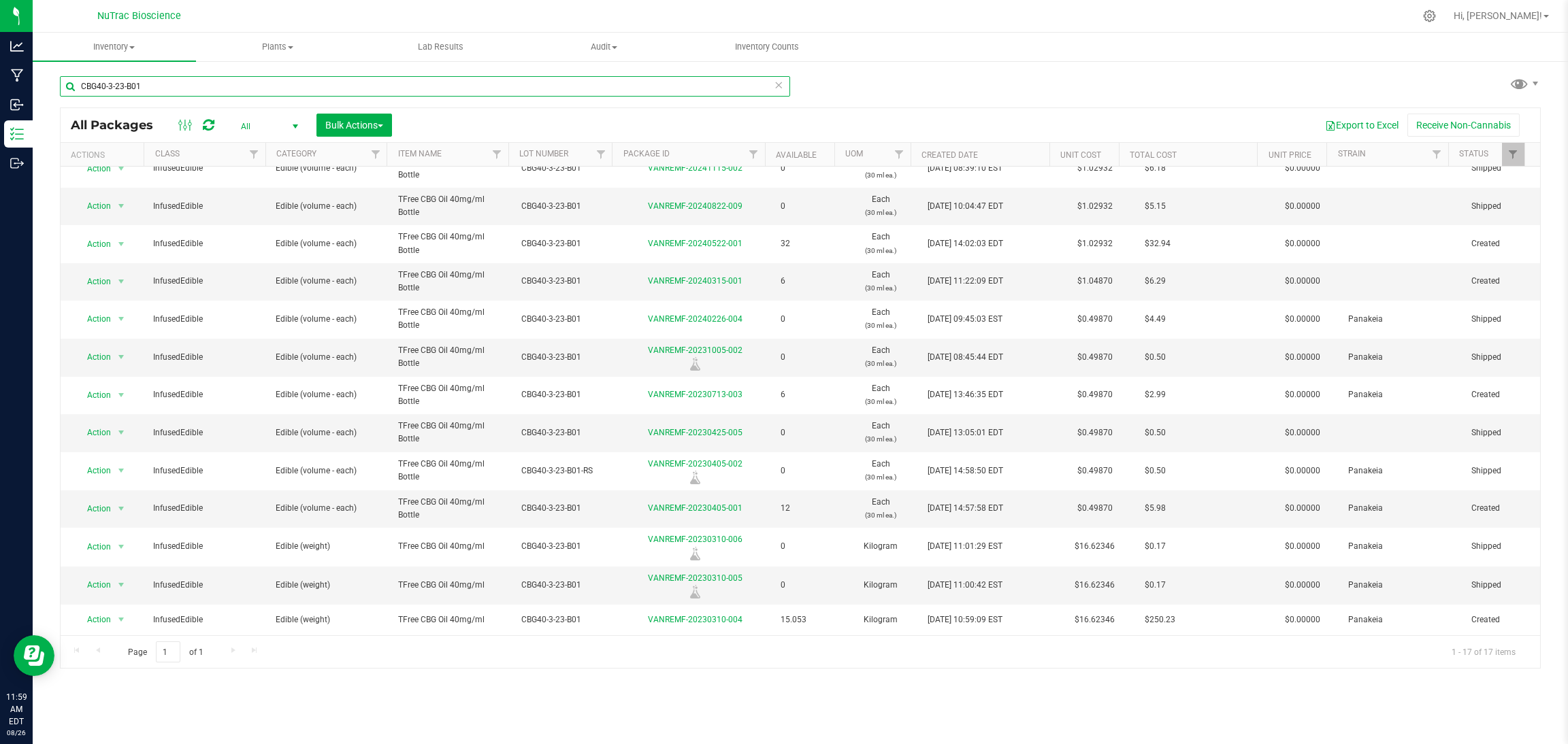
type input "CBG40-3-23-B01"
click at [939, 684] on div "Inventory All packages All inventory Waste log Create inventory Plants All plan…" at bounding box center [800, 388] width 1536 height 712
click at [731, 580] on link "VANREMF-20230310-005" at bounding box center [696, 578] width 95 height 9
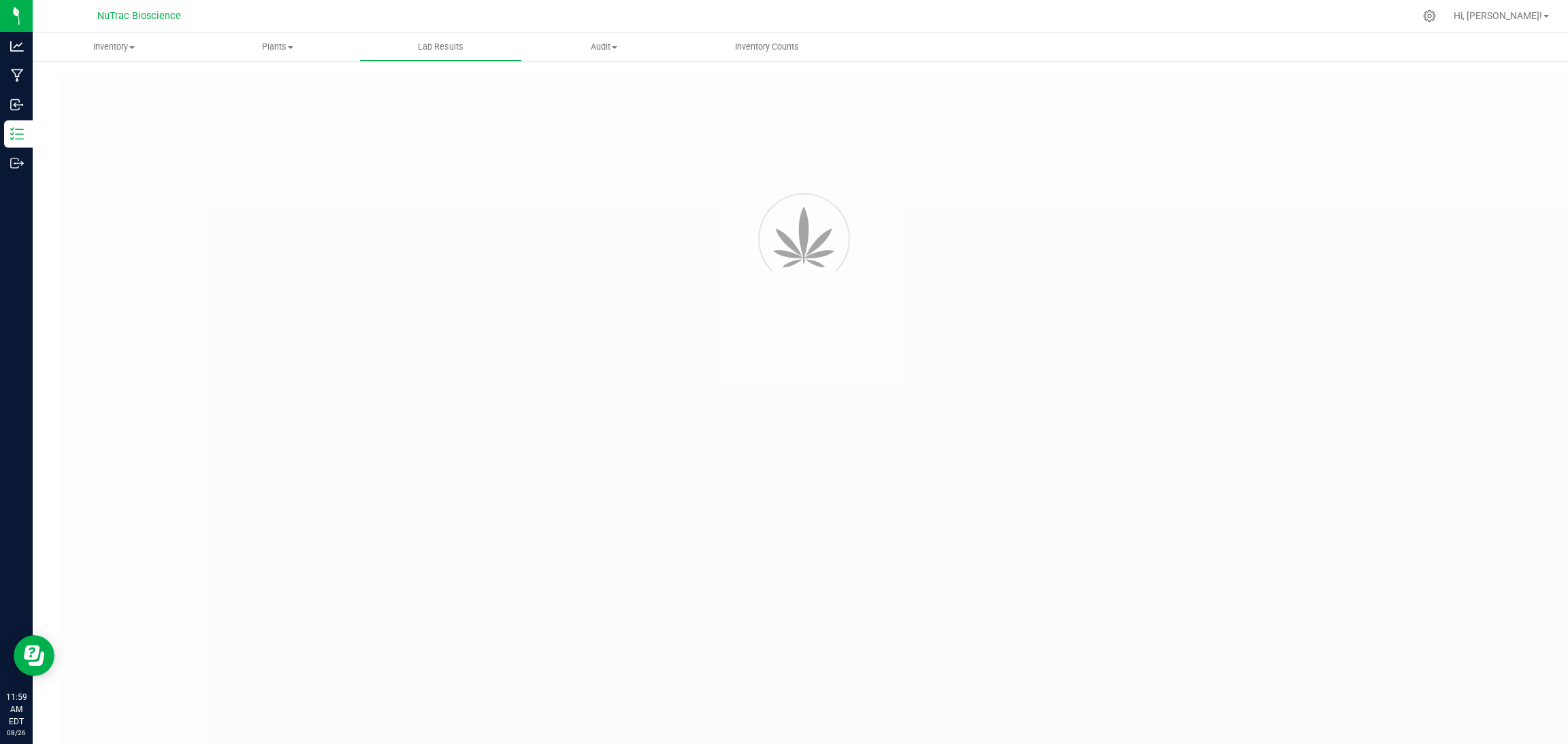
type input "VANREMF-20230310-004"
type input "43988"
type input "VANREMF-20230310-004"
type input "10/01/2024 2:27 PM"
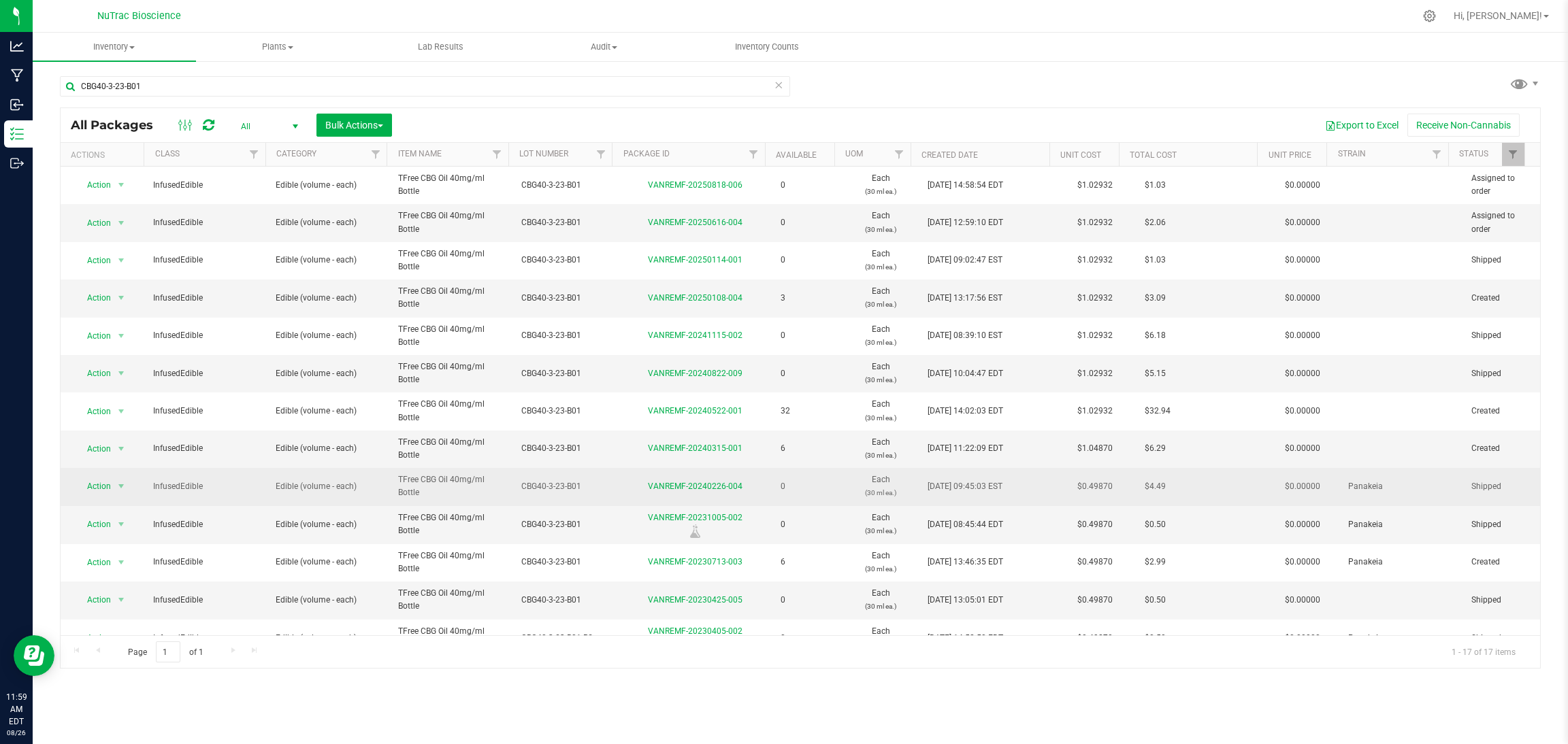
scroll to position [168, 0]
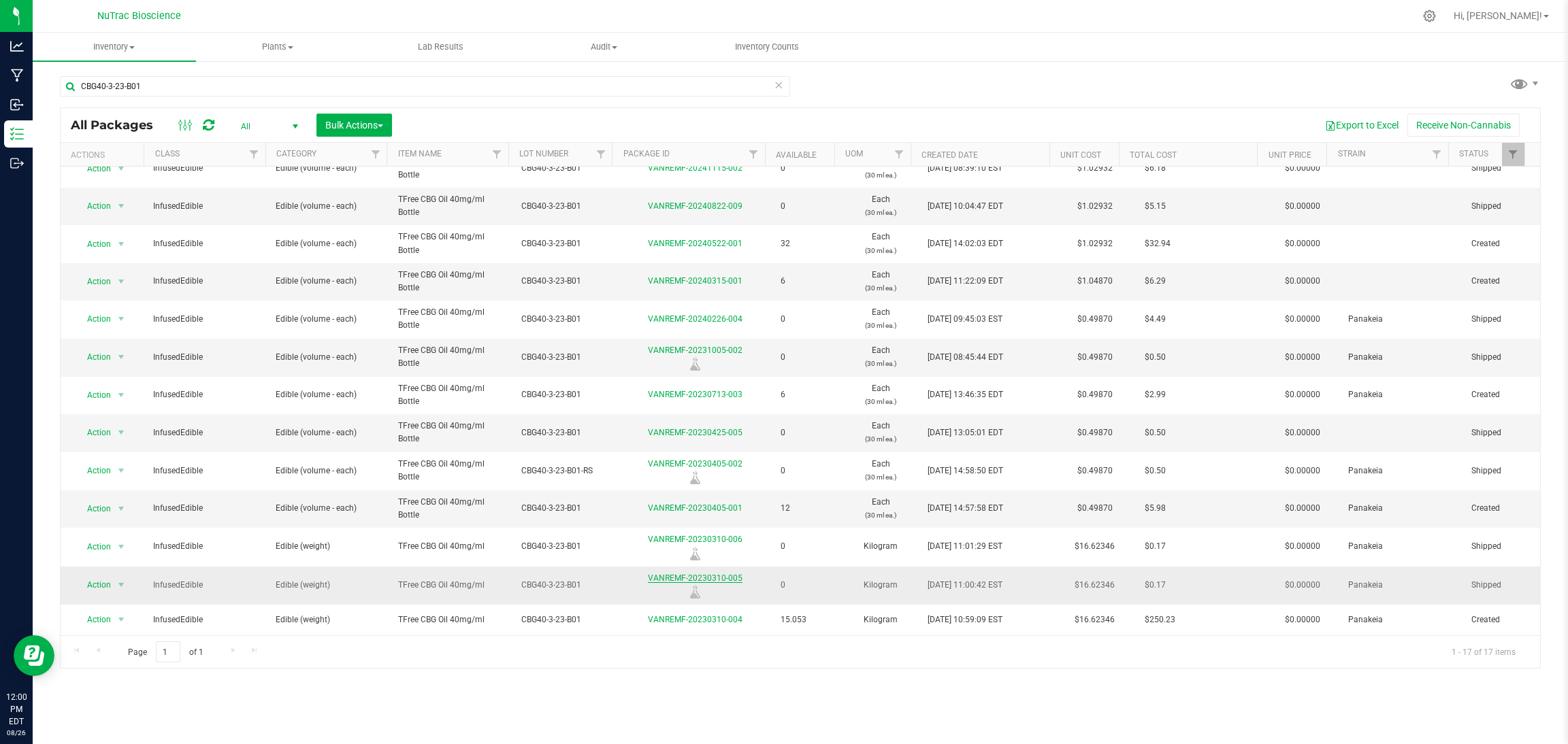
click at [648, 575] on link "VANREMF-20230310-005" at bounding box center [696, 578] width 95 height 9
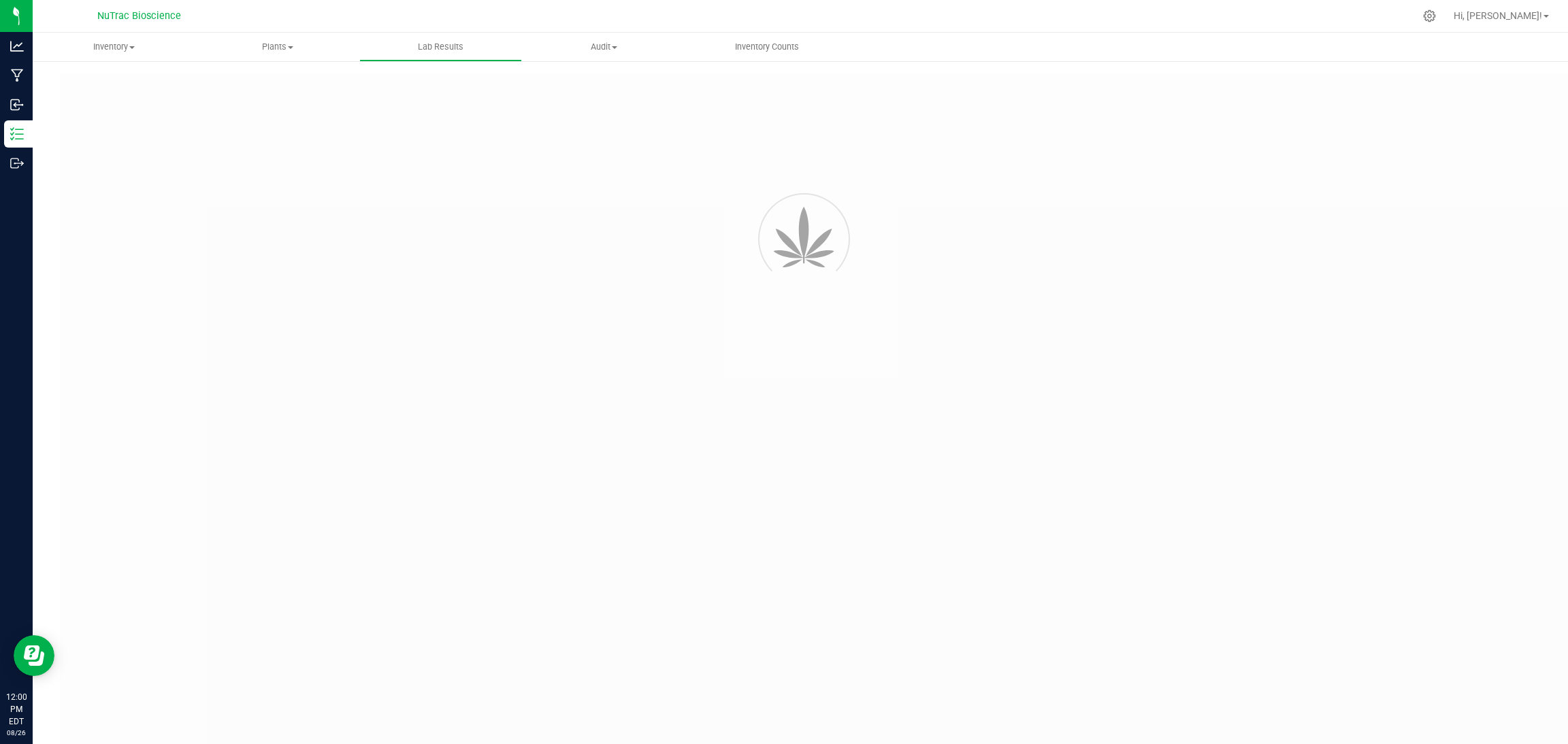
type input "VANREMF-20230310-004"
type input "43988"
type input "VANREMF-20230310-004"
type input "10/01/2024 2:27 PM"
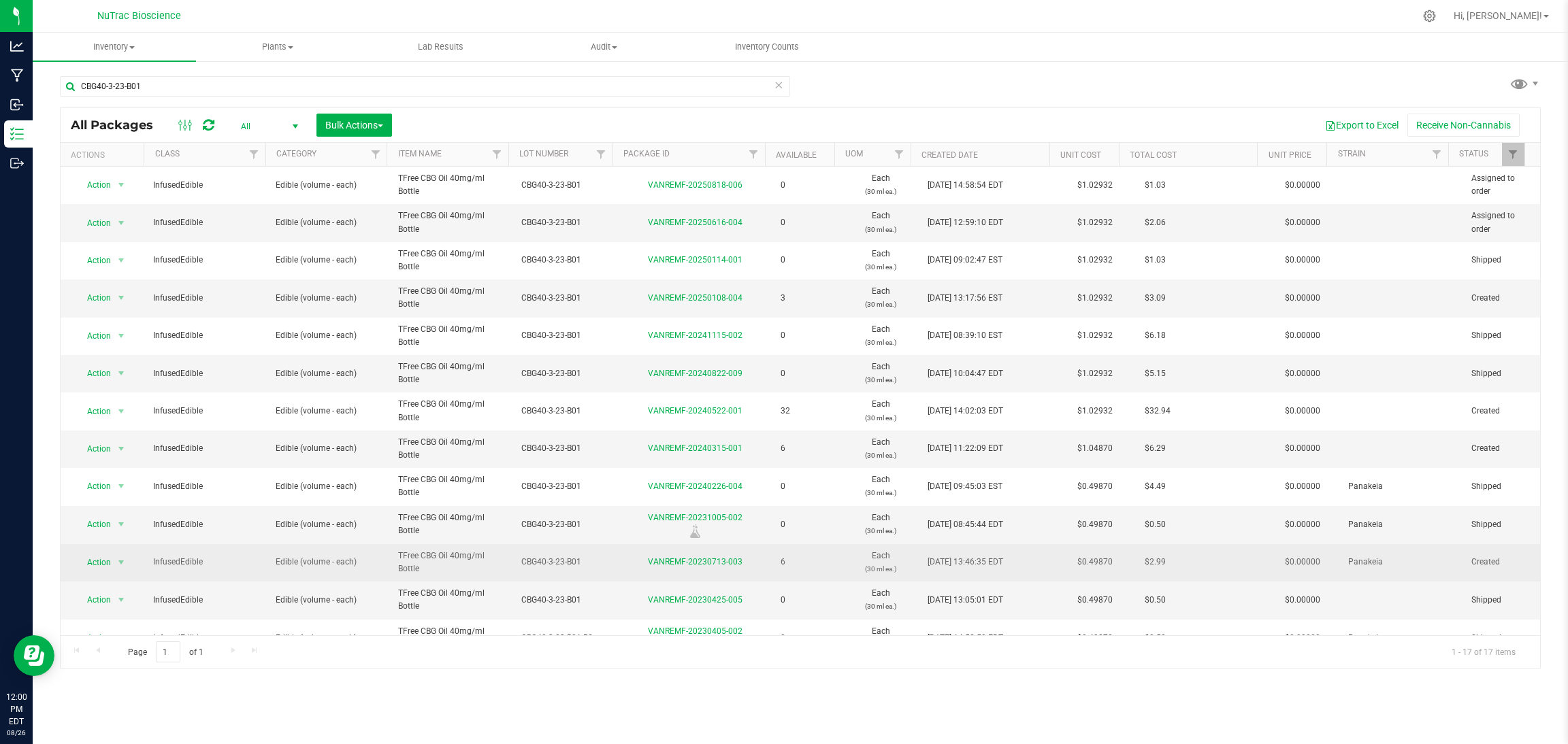
scroll to position [168, 0]
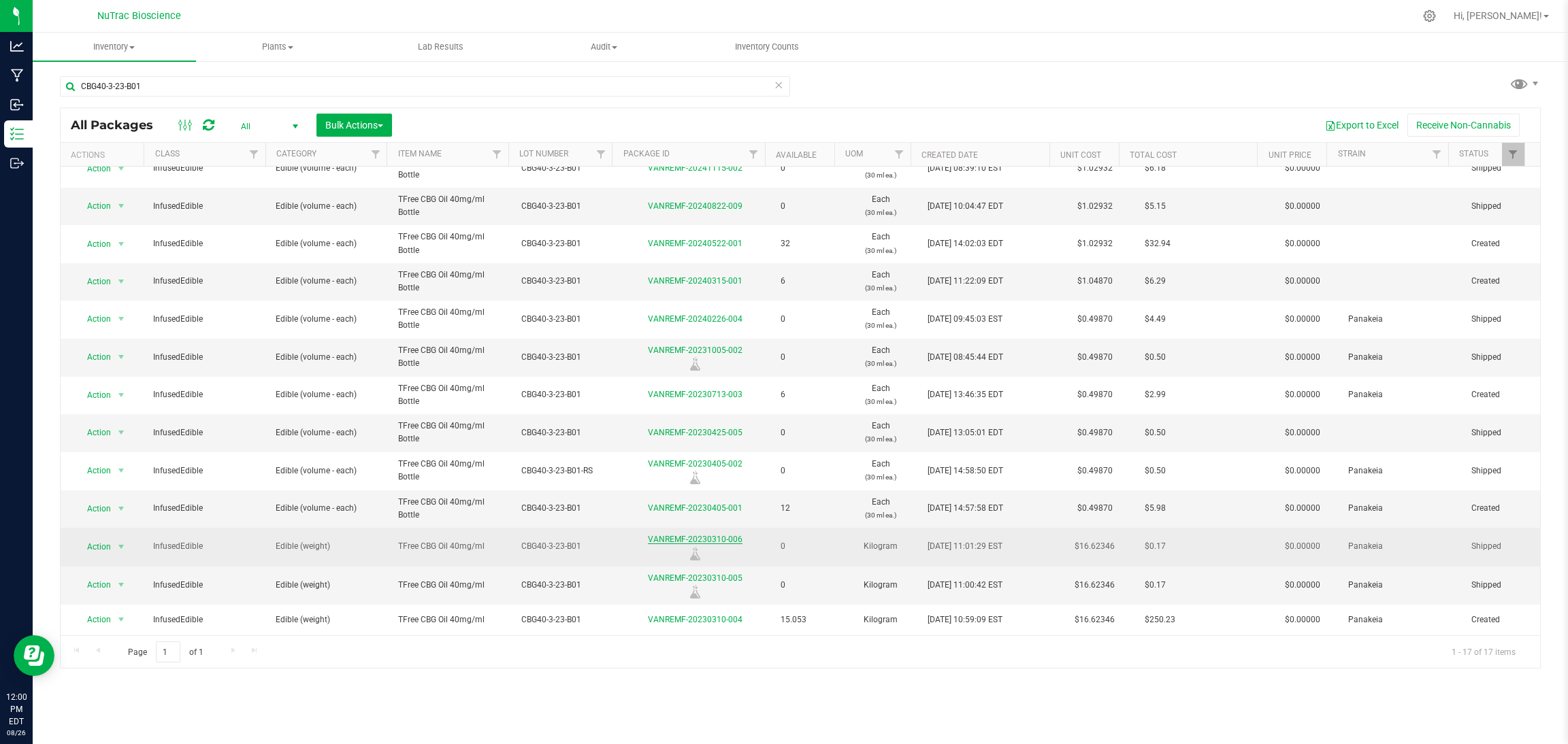
click at [710, 542] on link "VANREMF-20230310-006" at bounding box center [696, 539] width 95 height 9
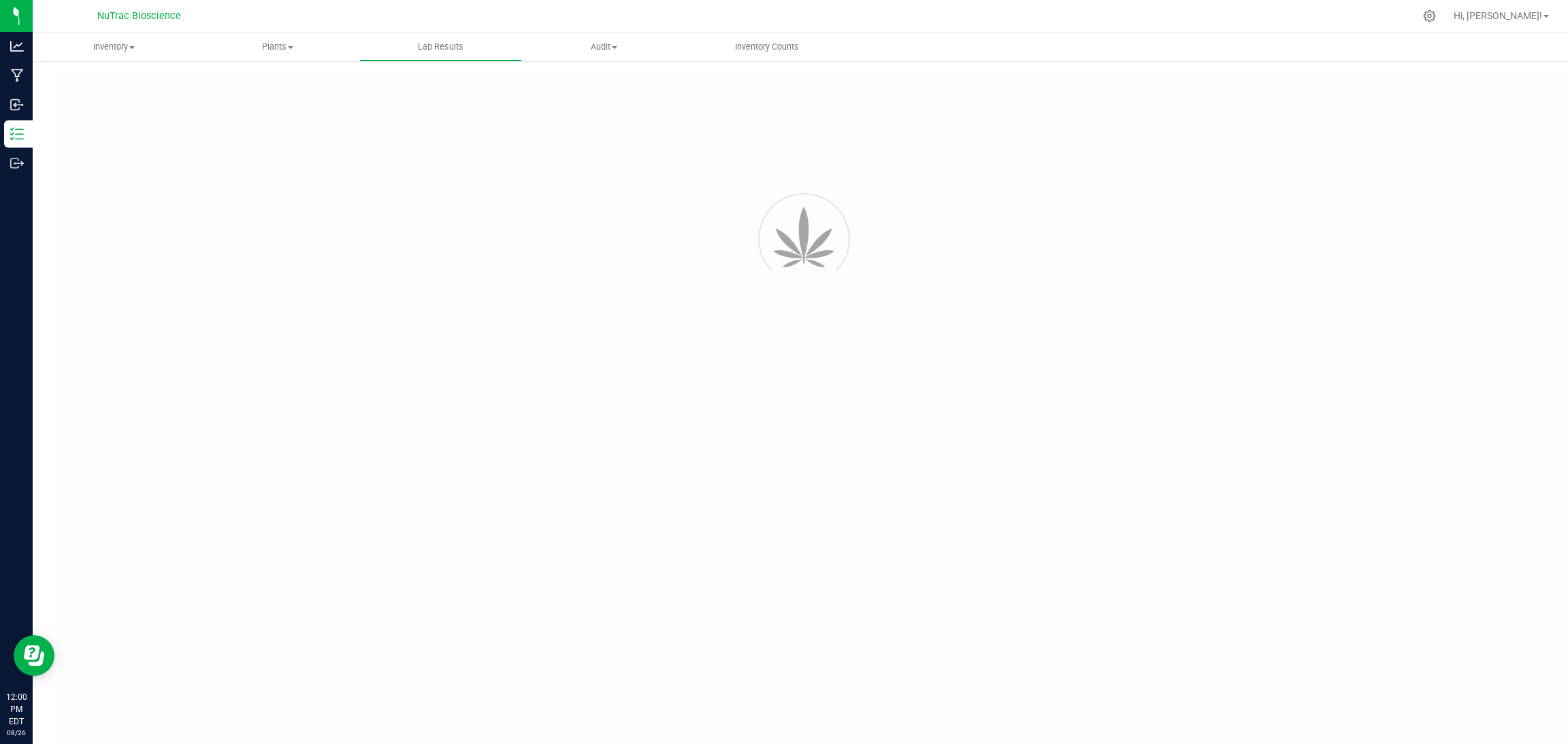
type input "VANREMF-20230310-004"
type input "43988"
type input "VANREMF-20230310-004"
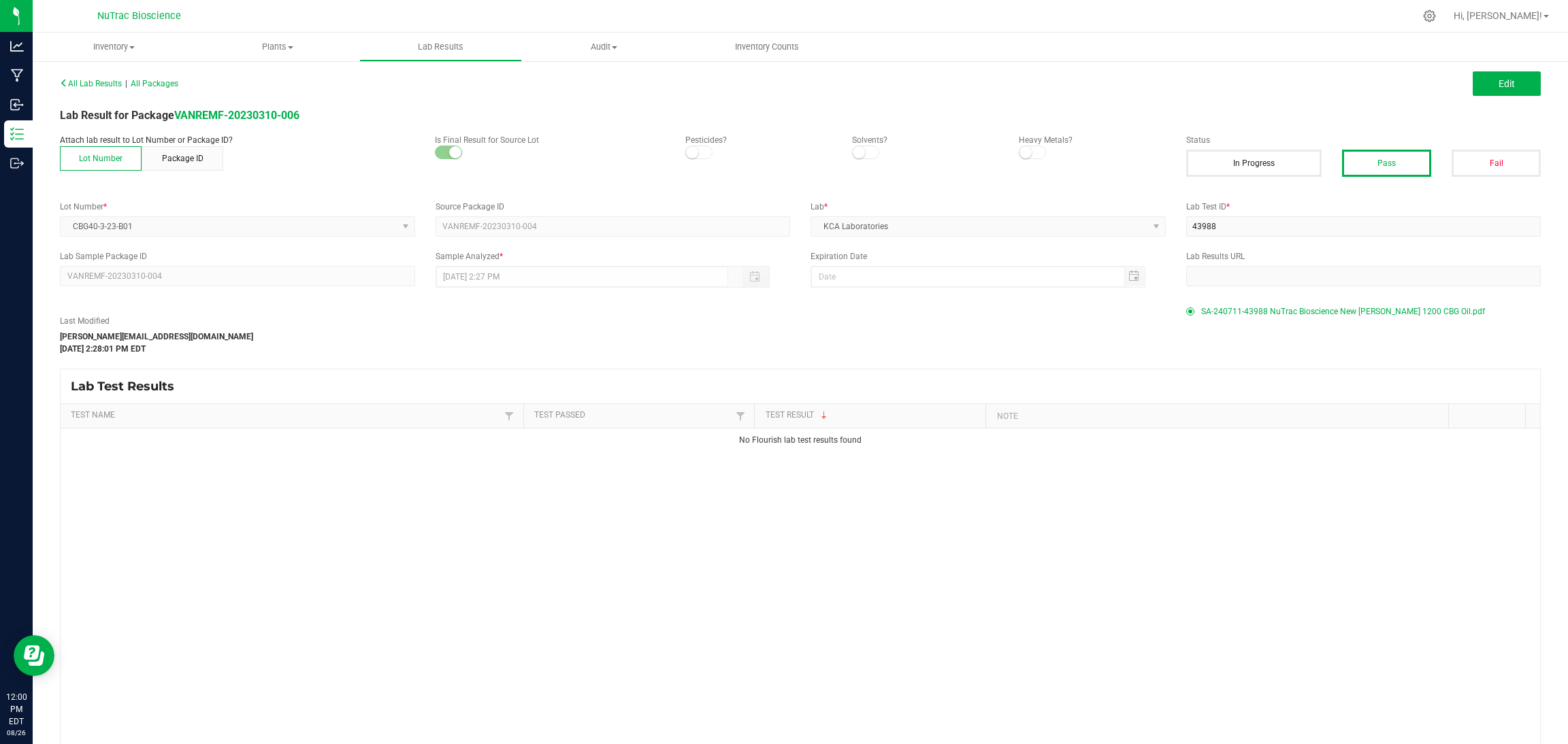
click at [939, 315] on span "SA-240711-43988 NuTrac Bioscience New Dawn 1200 CBG Oil.pdf" at bounding box center [1343, 311] width 284 height 20
click at [939, 85] on span "Edit" at bounding box center [1507, 83] width 17 height 11
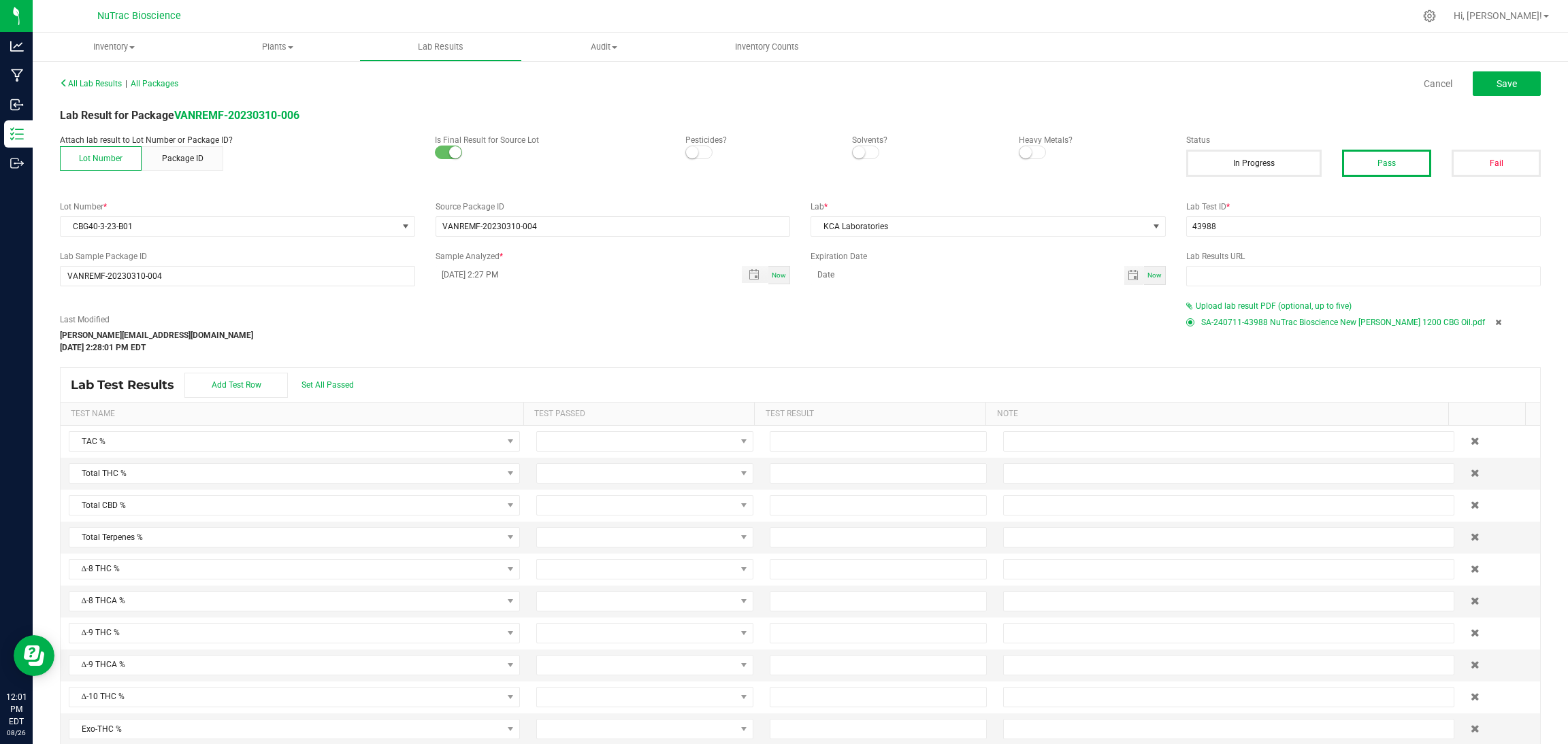
click at [939, 312] on span "SA-240711-43988 NuTrac Bioscience New Dawn 1200 CBG Oil.pdf" at bounding box center [1343, 322] width 284 height 20
click at [939, 339] on div "Last Modified jason@nutracbioscience.com Oct 1, 2024 2:28:01 PM EDT" at bounding box center [613, 334] width 1126 height 40
click at [939, 303] on span "Upload lab result PDF (optional, up to five)" at bounding box center [1274, 306] width 156 height 9
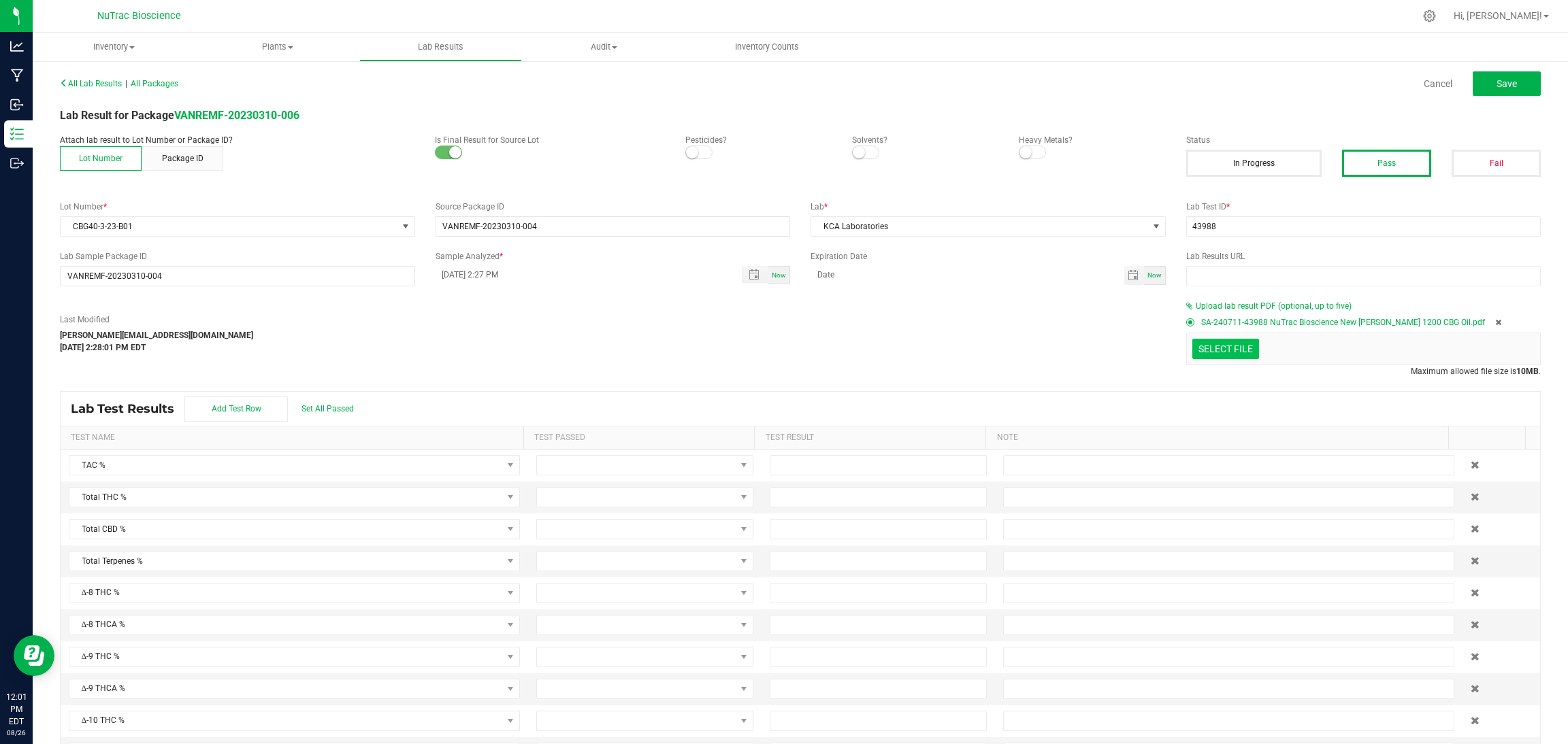
click at [939, 341] on input "Select file" at bounding box center [73, 289] width 2369 height 139
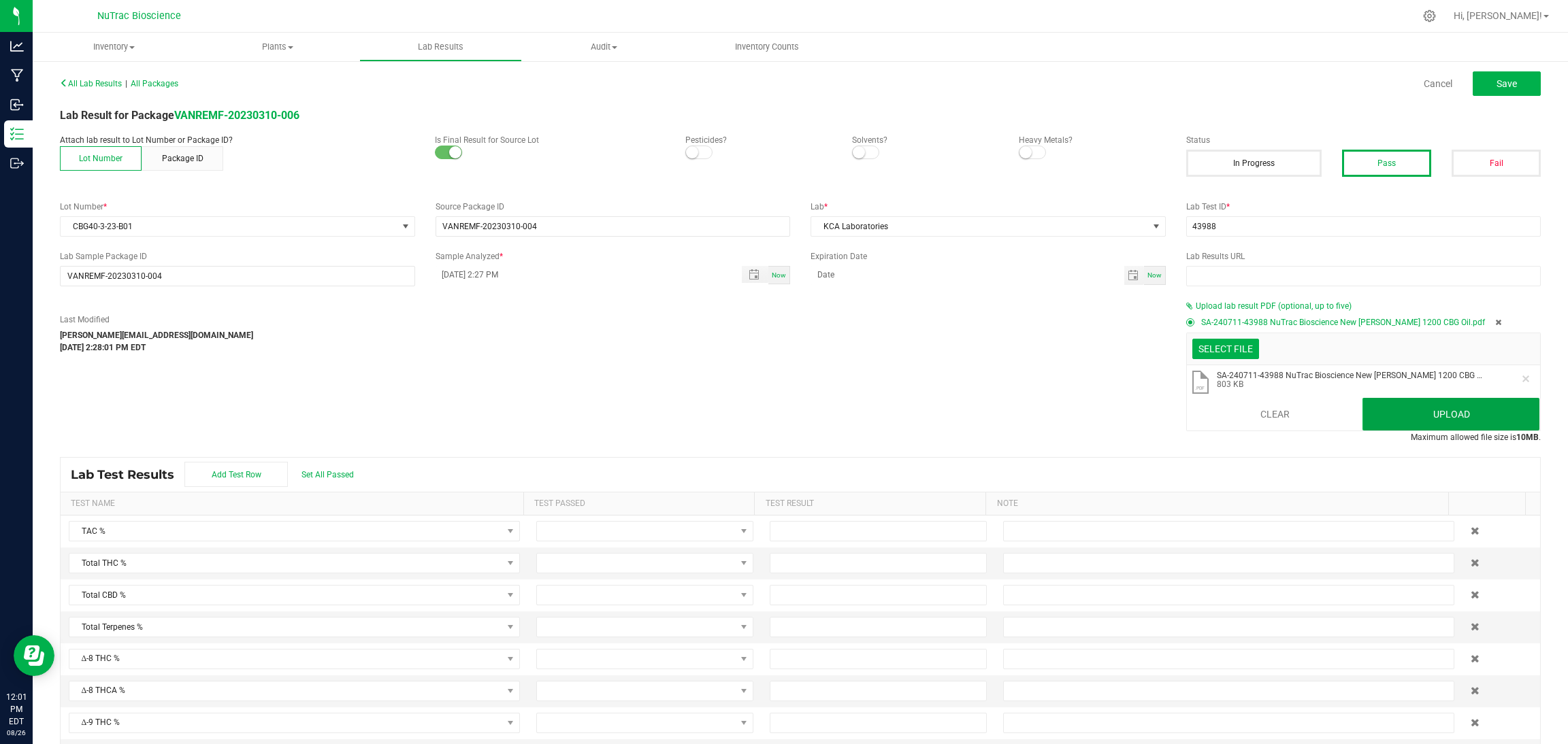
click at [939, 400] on button "Upload" at bounding box center [1451, 414] width 177 height 32
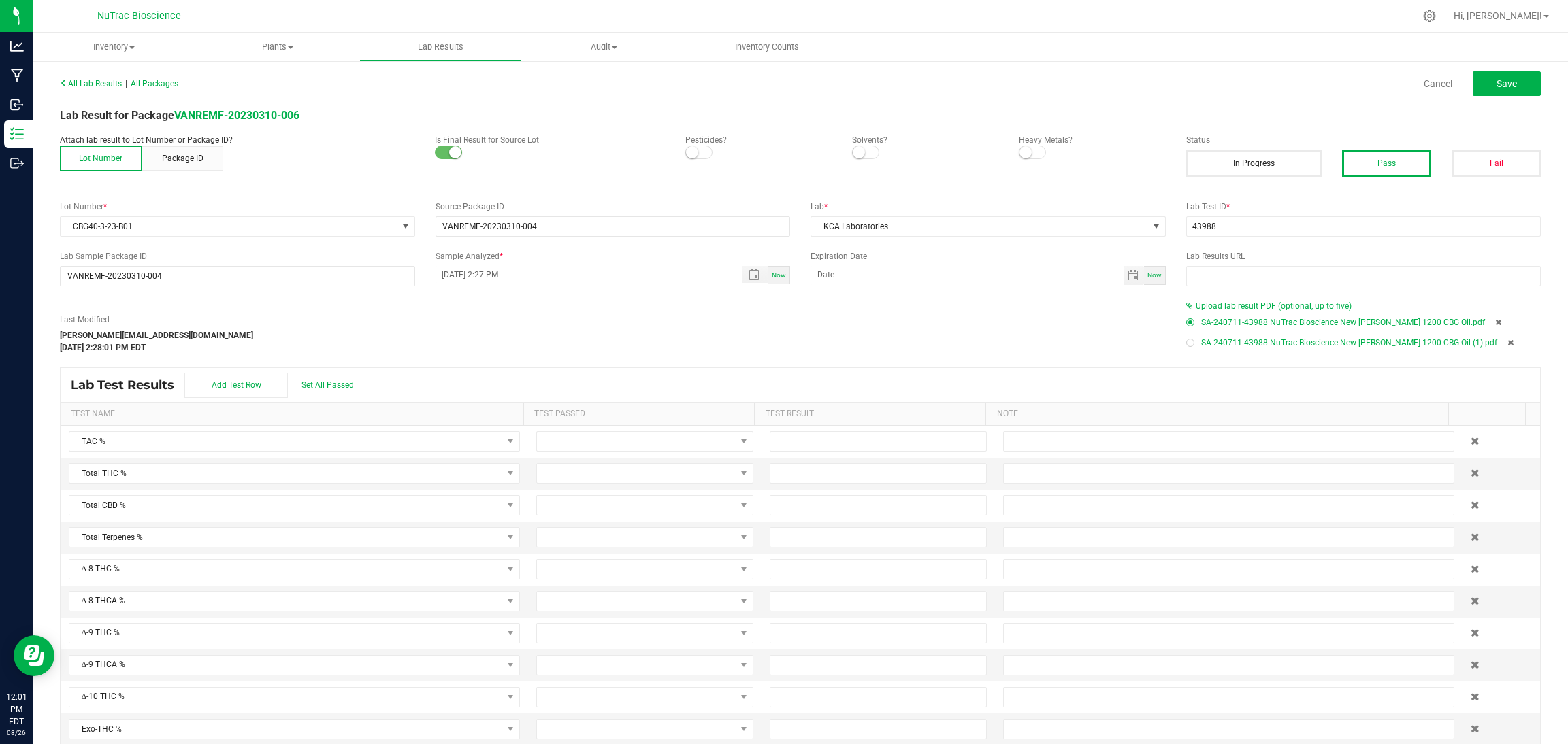
click at [939, 344] on icon at bounding box center [1510, 342] width 6 height 8
click at [939, 303] on span "Upload lab result PDF (optional, up to five)" at bounding box center [1274, 306] width 156 height 9
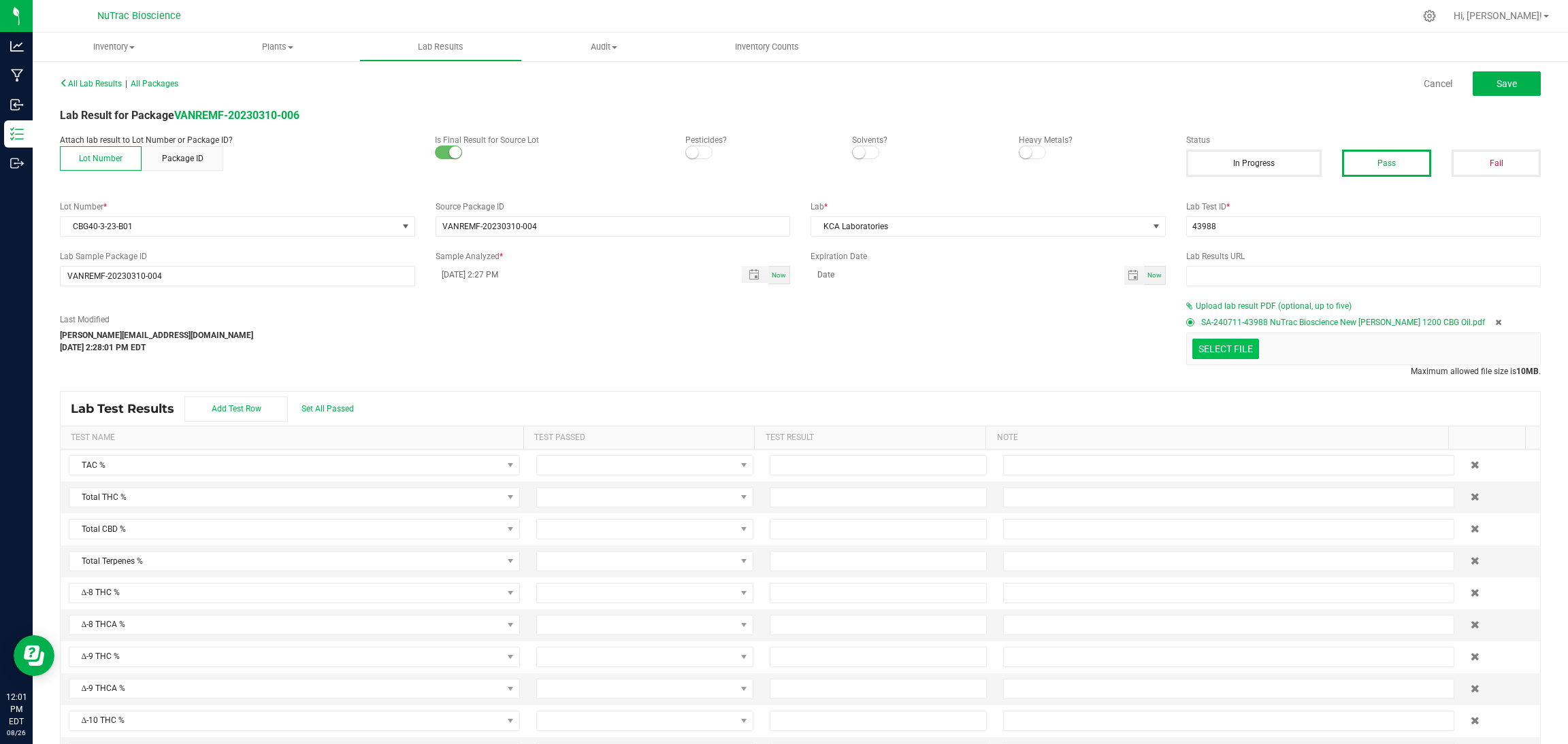
click at [939, 346] on input "Select file" at bounding box center [73, 289] width 2369 height 139
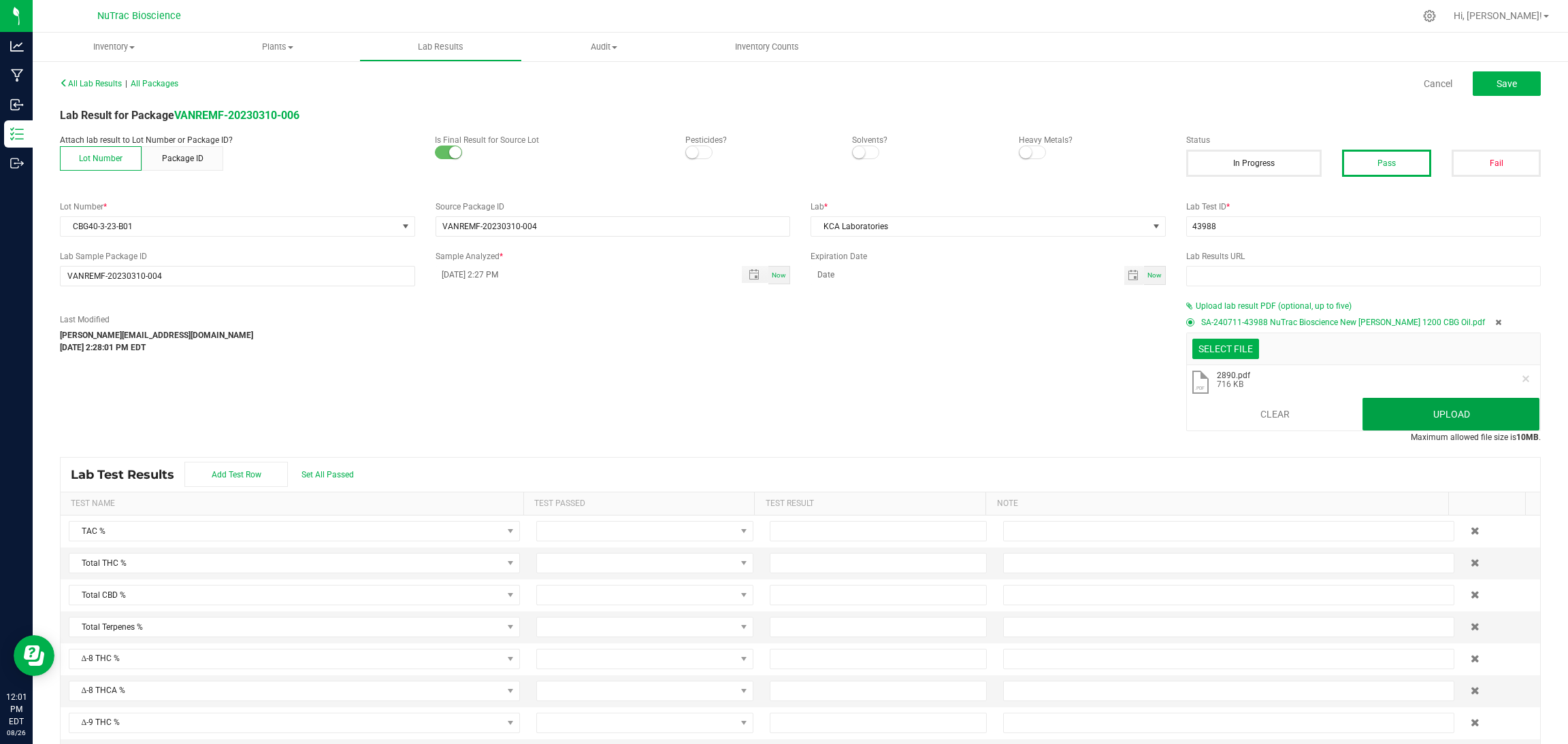
click at [939, 409] on button "Upload" at bounding box center [1451, 414] width 177 height 32
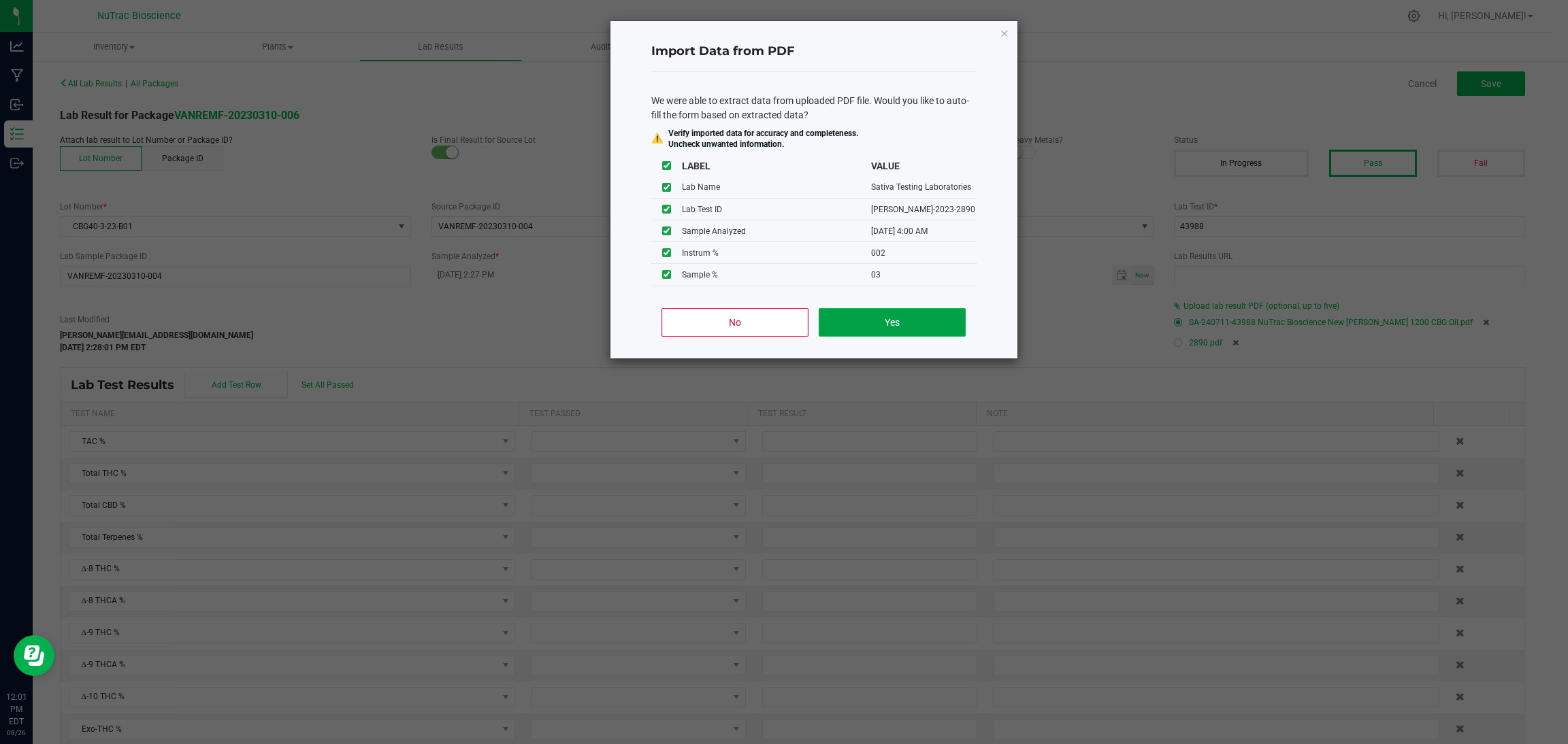
click at [929, 321] on button "Yes" at bounding box center [891, 323] width 146 height 29
type input "03/21/2023 4:00 AM"
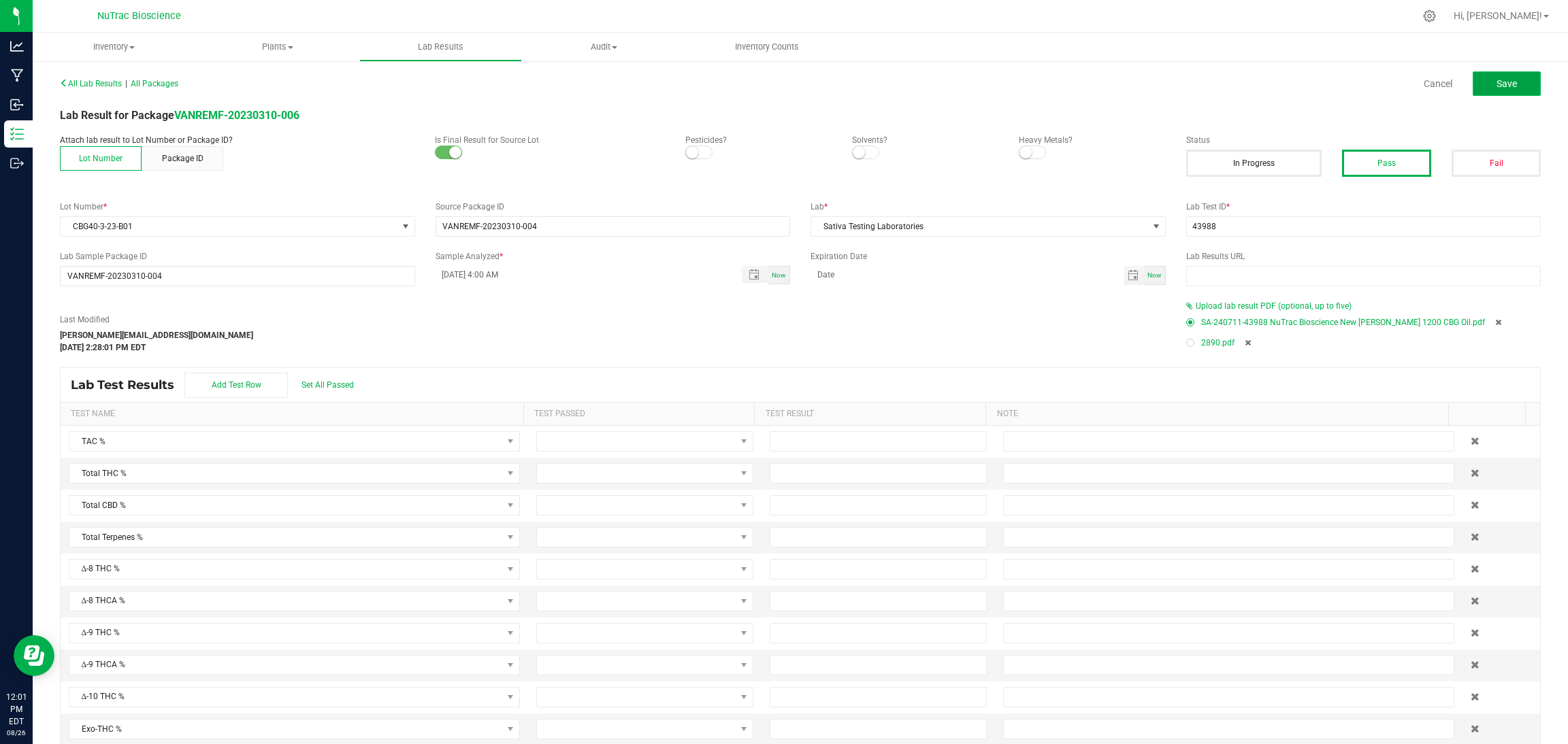
click at [939, 86] on button "Save" at bounding box center [1507, 83] width 68 height 24
type input "2.0000"
type input "3.0000"
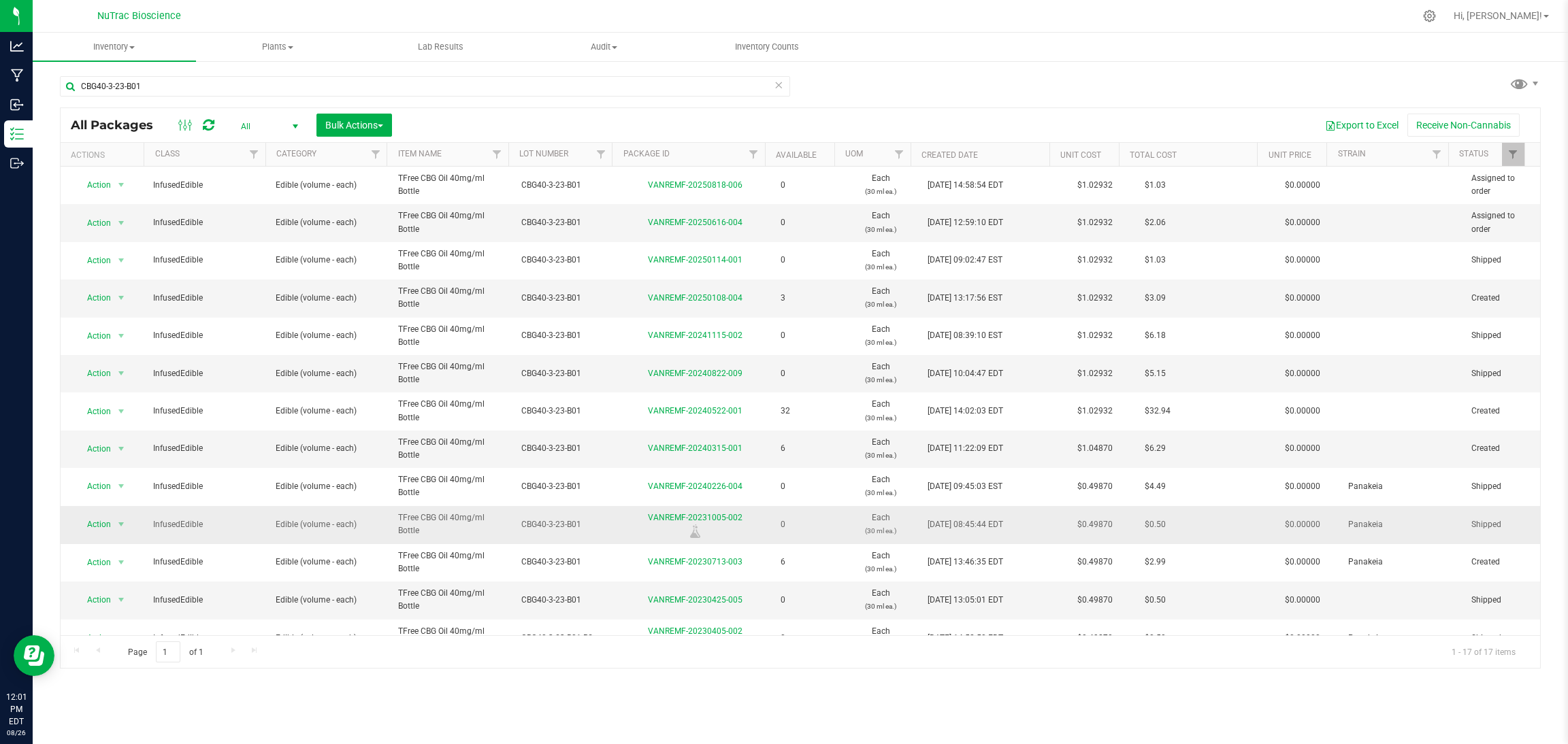
scroll to position [168, 0]
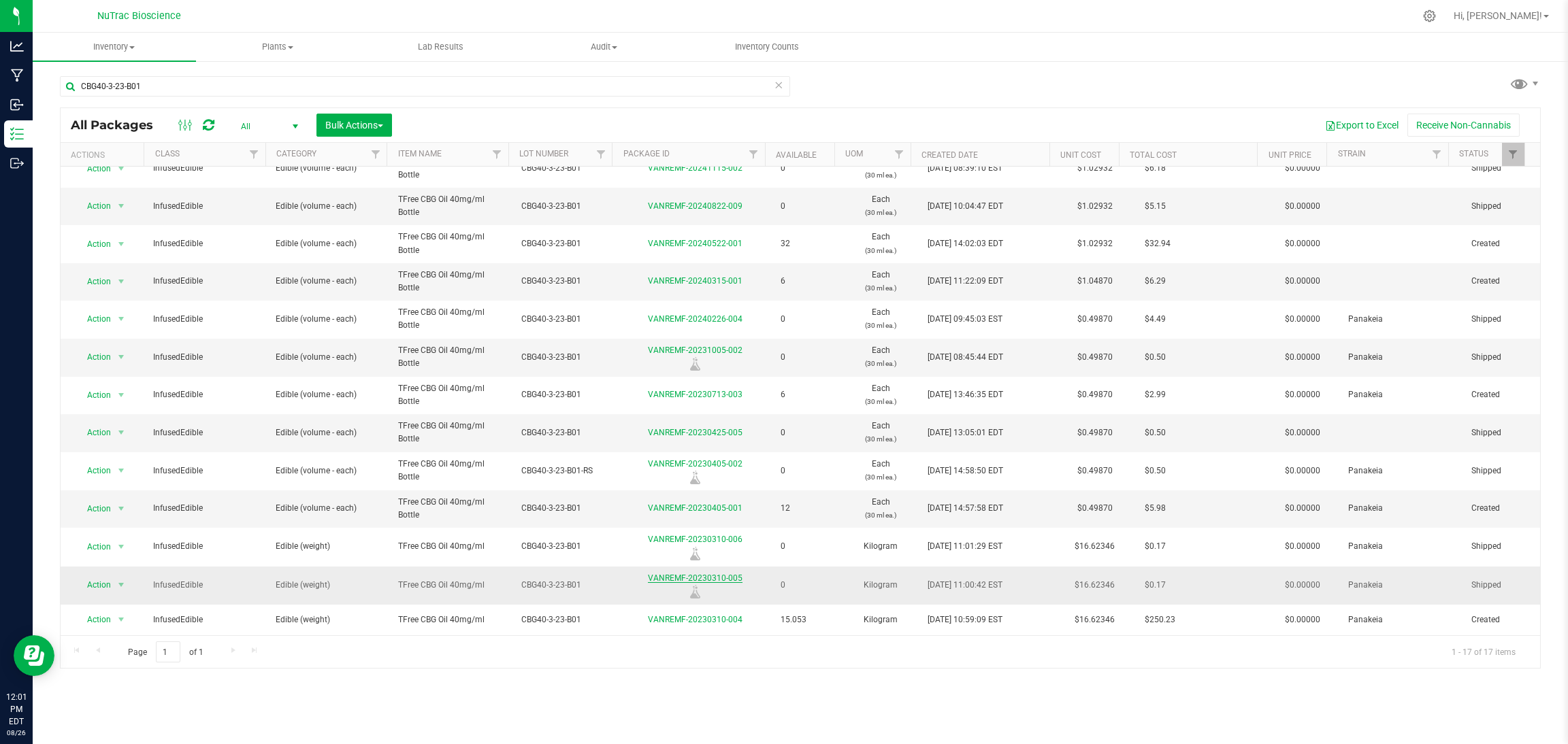
click at [726, 582] on link "VANREMF-20230310-005" at bounding box center [696, 578] width 95 height 9
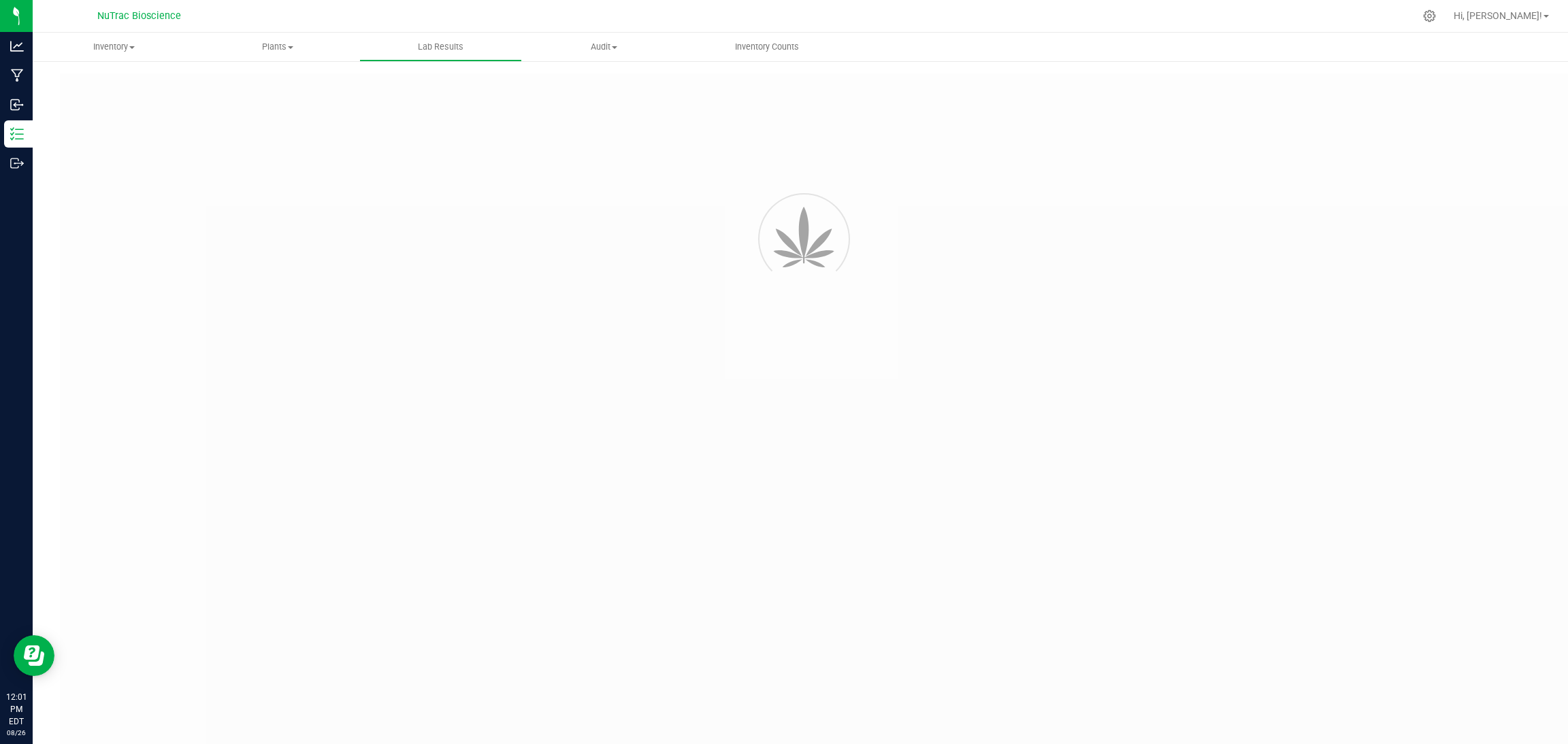
type input "VANREMF-20230310-004"
type input "43988"
type input "VANREMF-20230310-004"
type input "03/21/2023 4:00 AM"
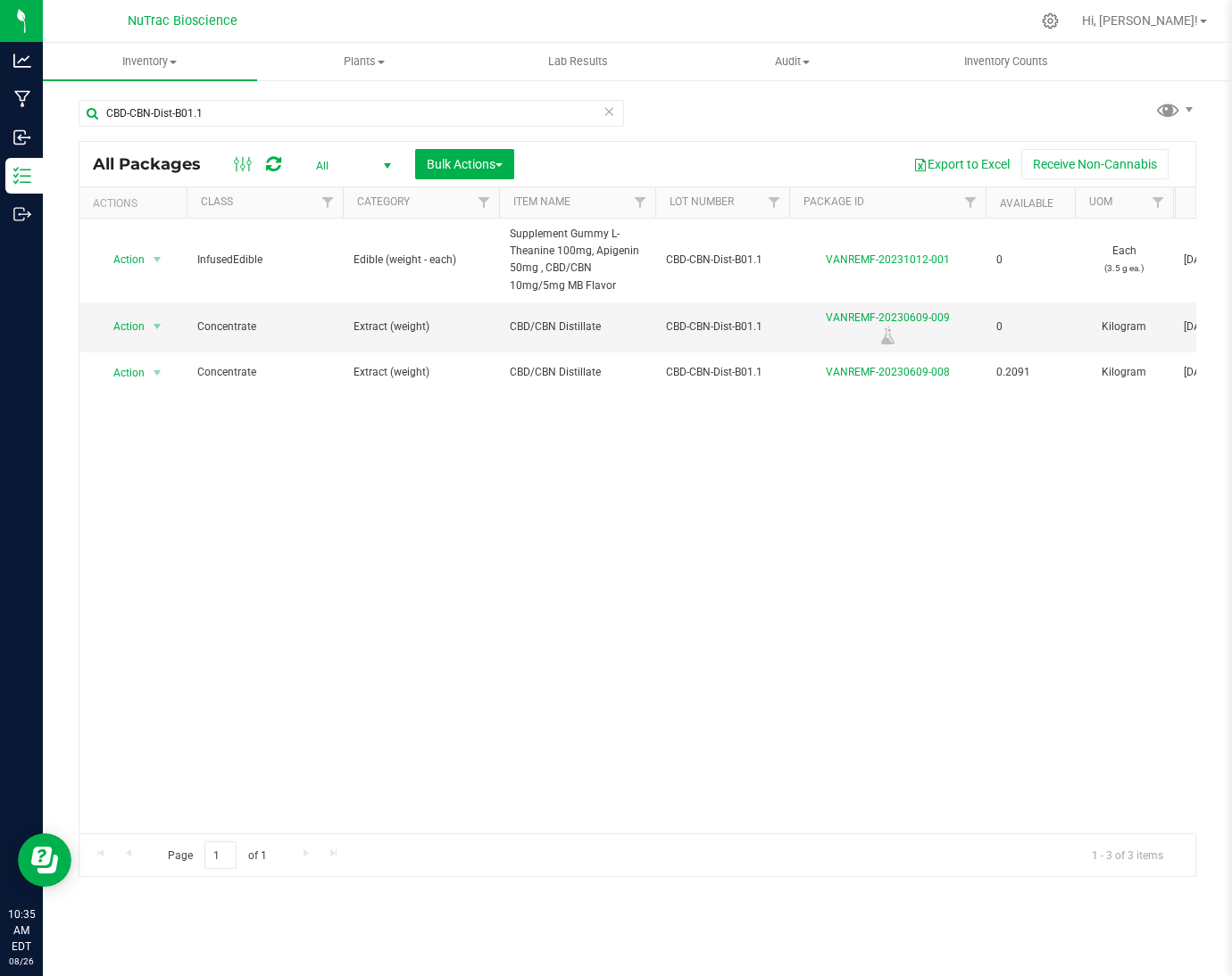
click at [613, 113] on icon at bounding box center [608, 110] width 12 height 22
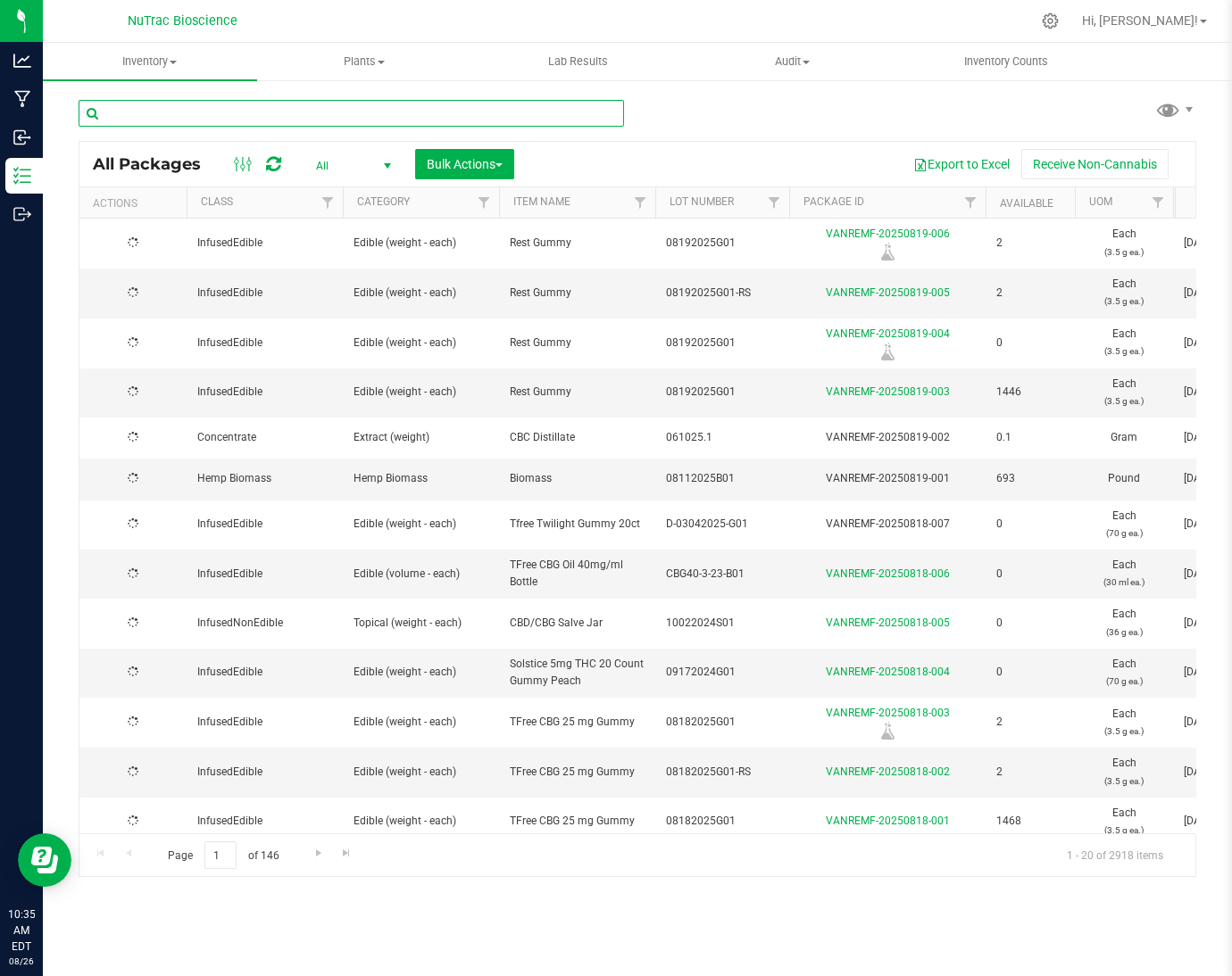
click at [587, 111] on input "text" at bounding box center [351, 113] width 545 height 26
paste input "CBD-CBN-Dist-B01.1"
type input "CBD-CBN-Dist-B01.1"
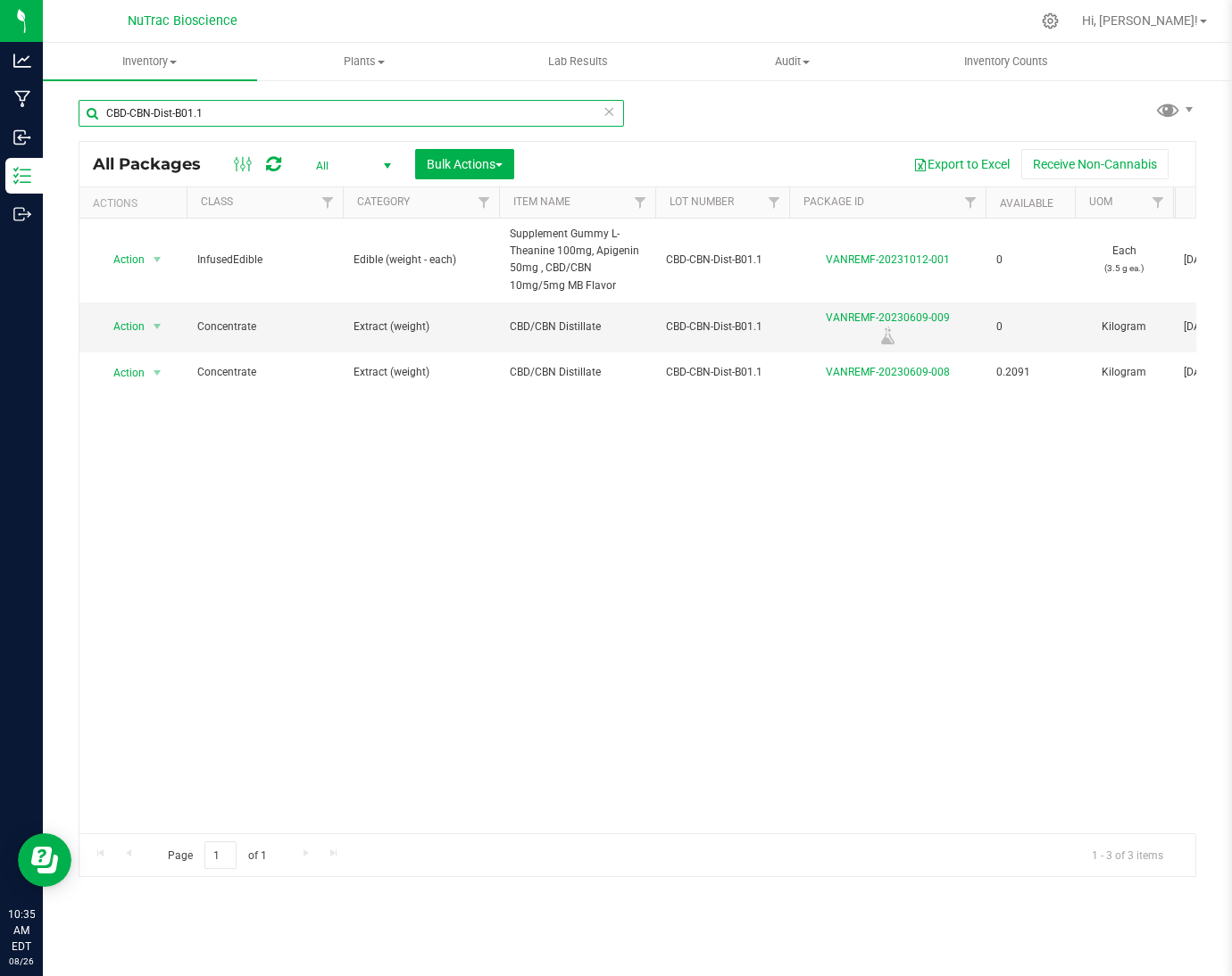
drag, startPoint x: 261, startPoint y: 108, endPoint x: 71, endPoint y: 125, distance: 190.8
click at [71, 125] on div "CBD-CBN-Dist-B01.1 All Packages All Active Only Lab Samples Locked All Bulk Act…" at bounding box center [637, 350] width 1190 height 544
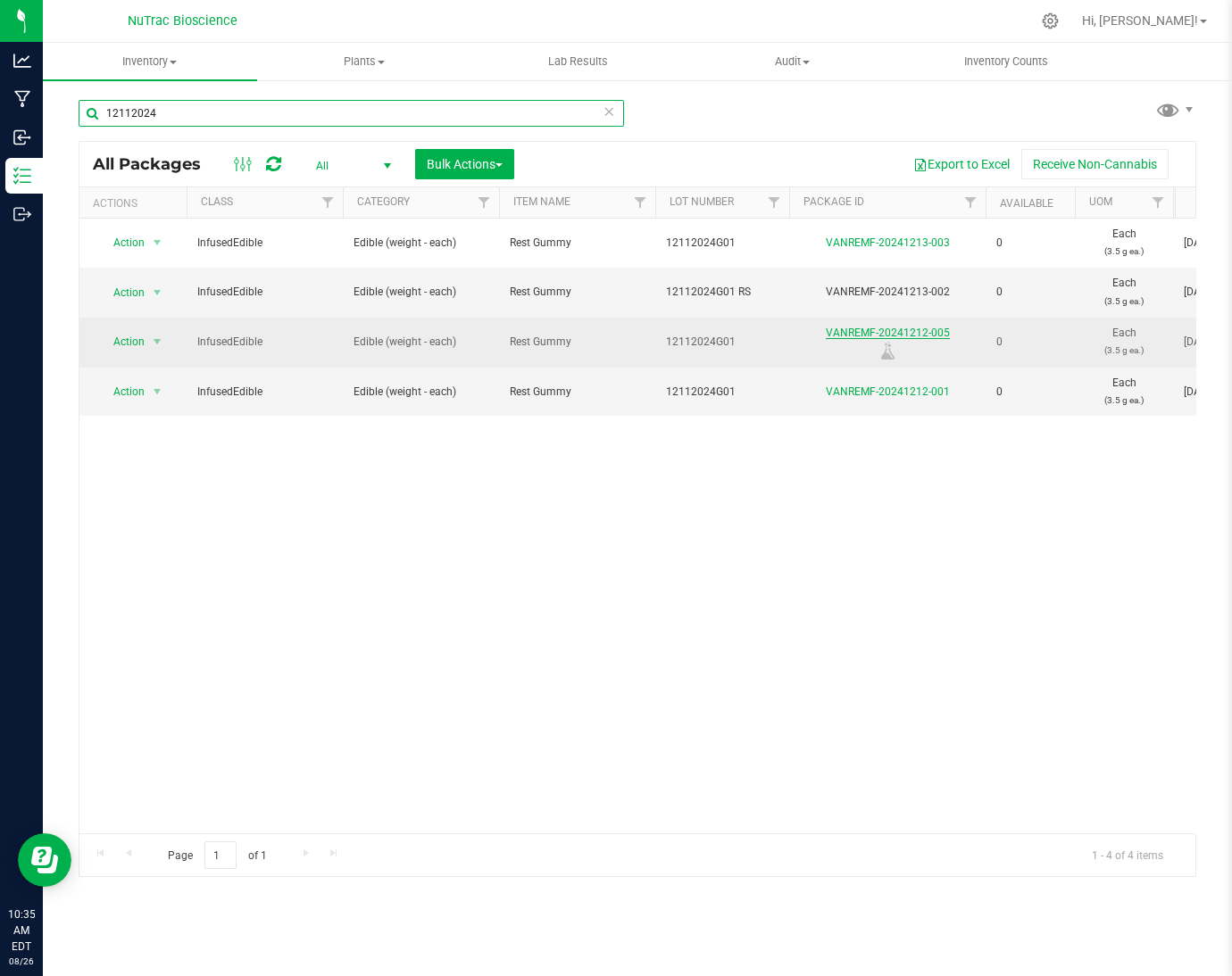
type input "12112024"
click at [831, 328] on link "VANREMF-20241212-005" at bounding box center [888, 332] width 125 height 12
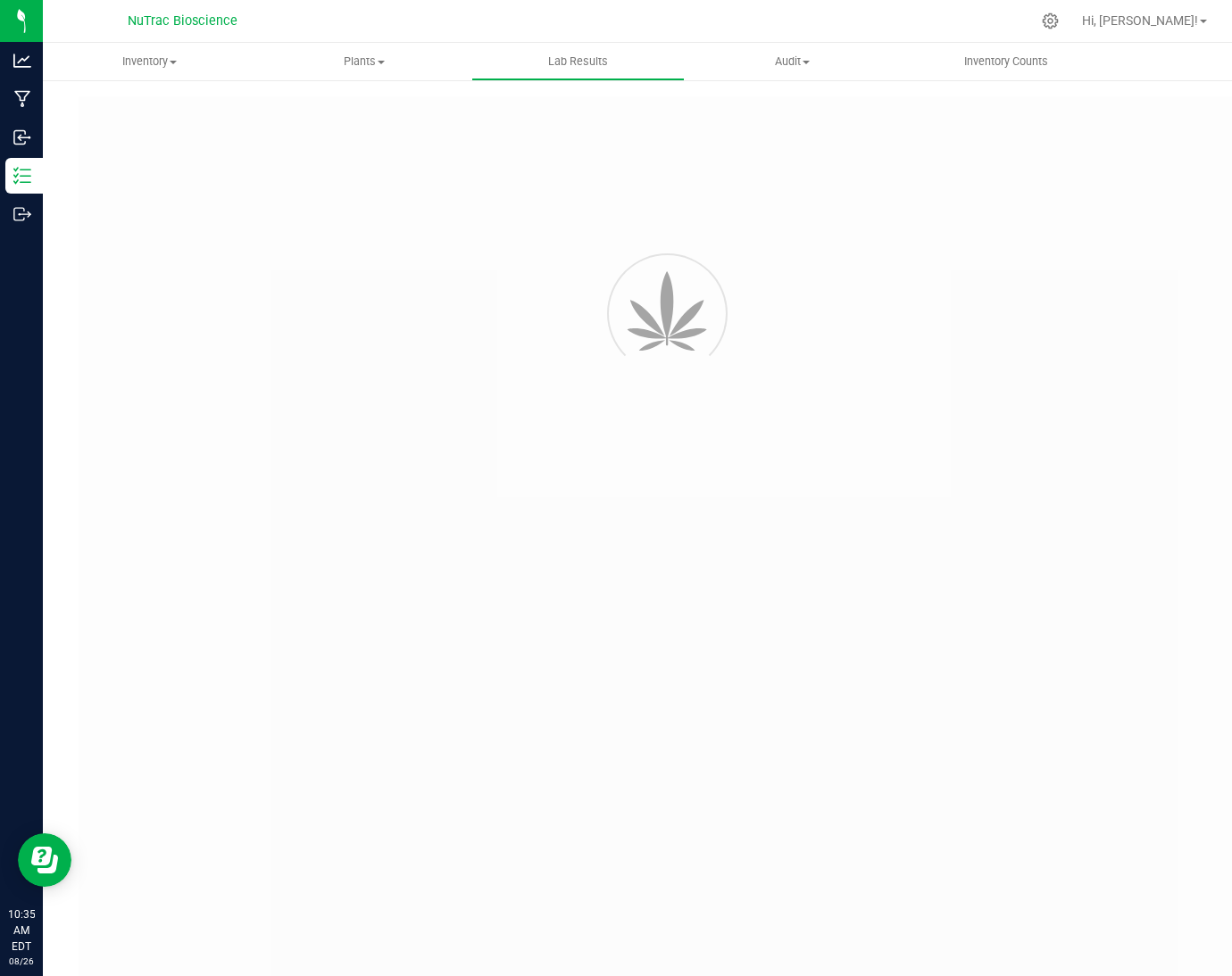
type input "VANREMF-20230609-009"
type input "53455"
type input "VANREMF-20230609-009"
type input "[DATE] 4:00 AM"
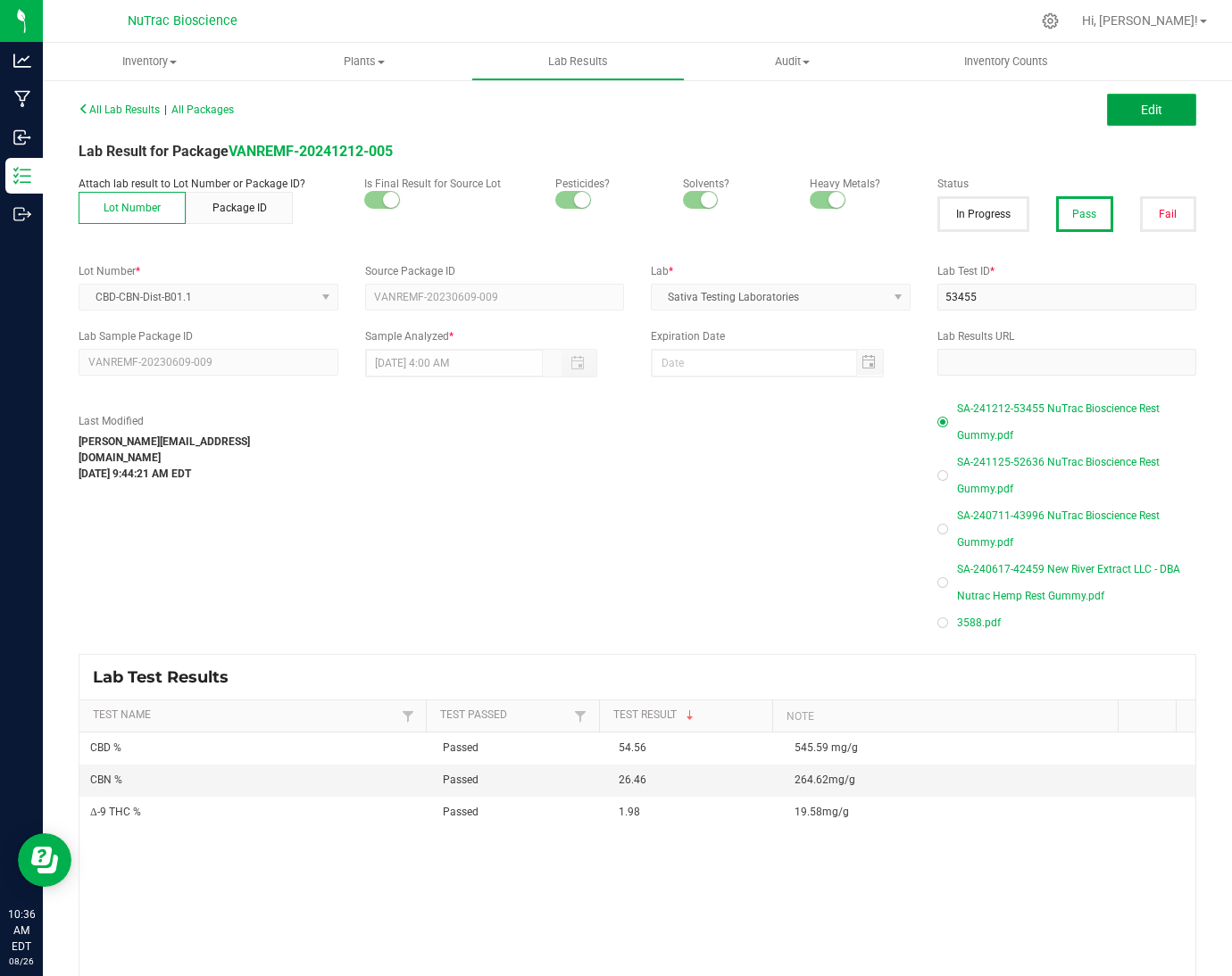
click at [1131, 96] on button "Edit" at bounding box center [1152, 109] width 90 height 32
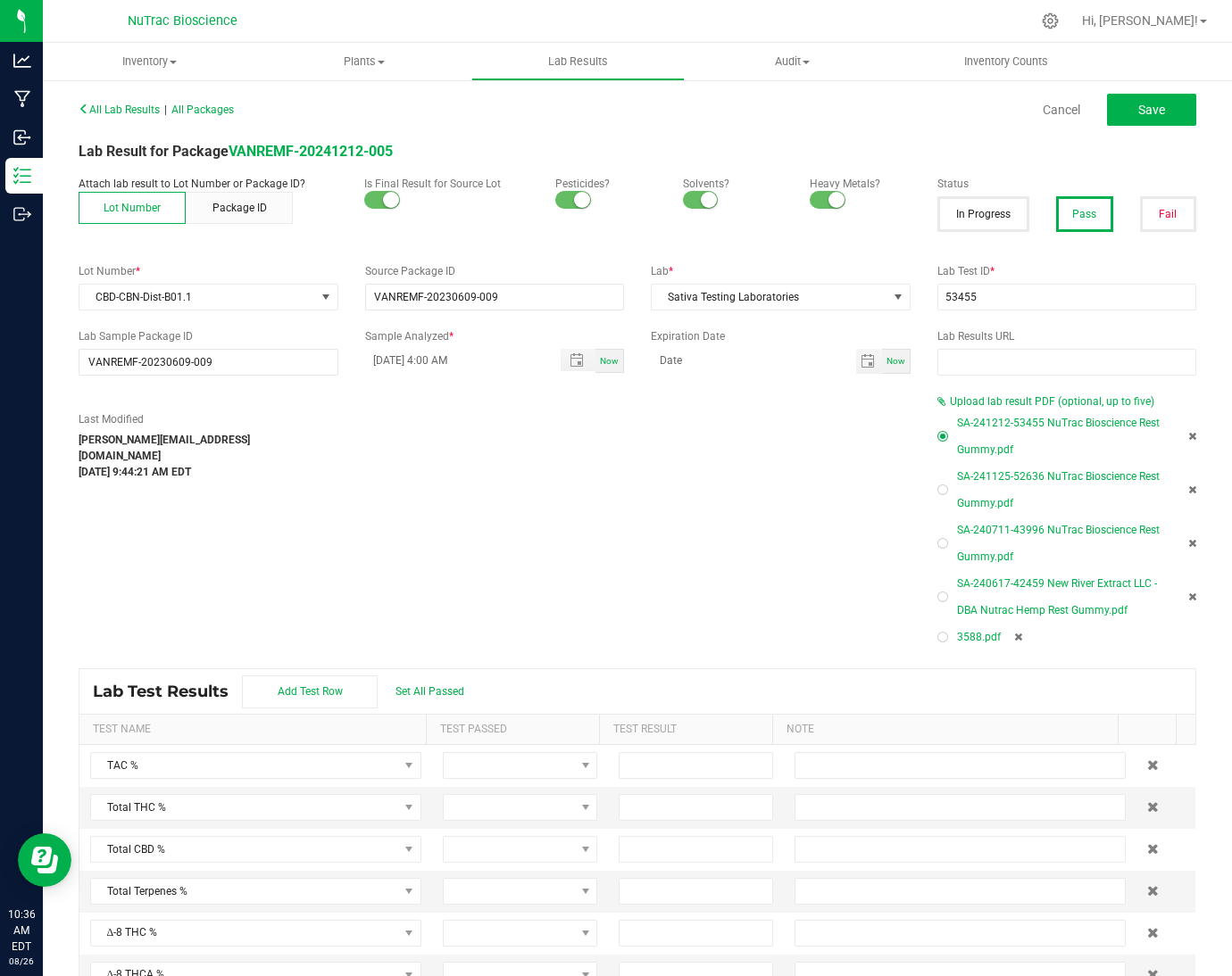
click at [1189, 488] on icon at bounding box center [1192, 489] width 8 height 10
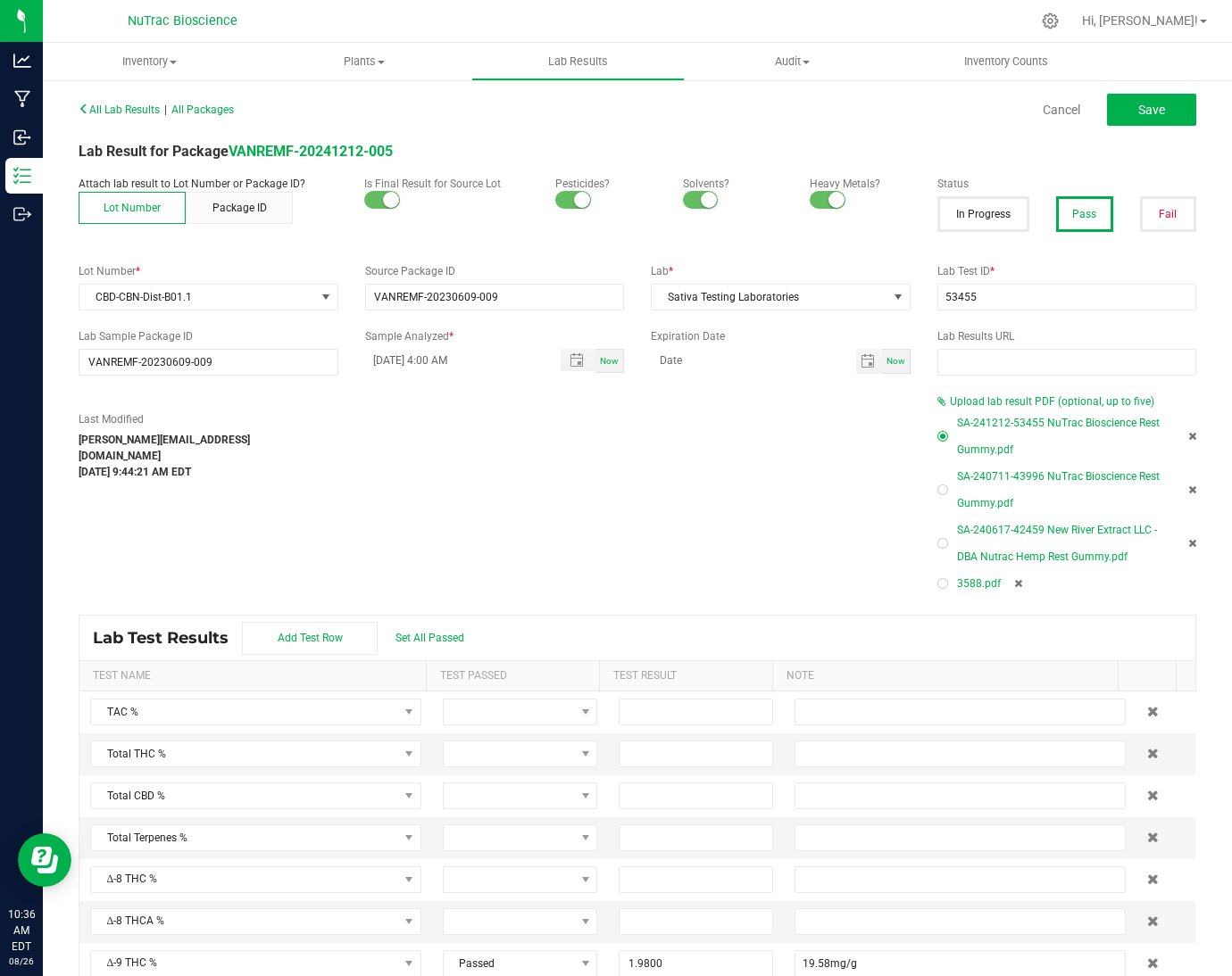
click at [1189, 488] on icon at bounding box center [1192, 489] width 8 height 10
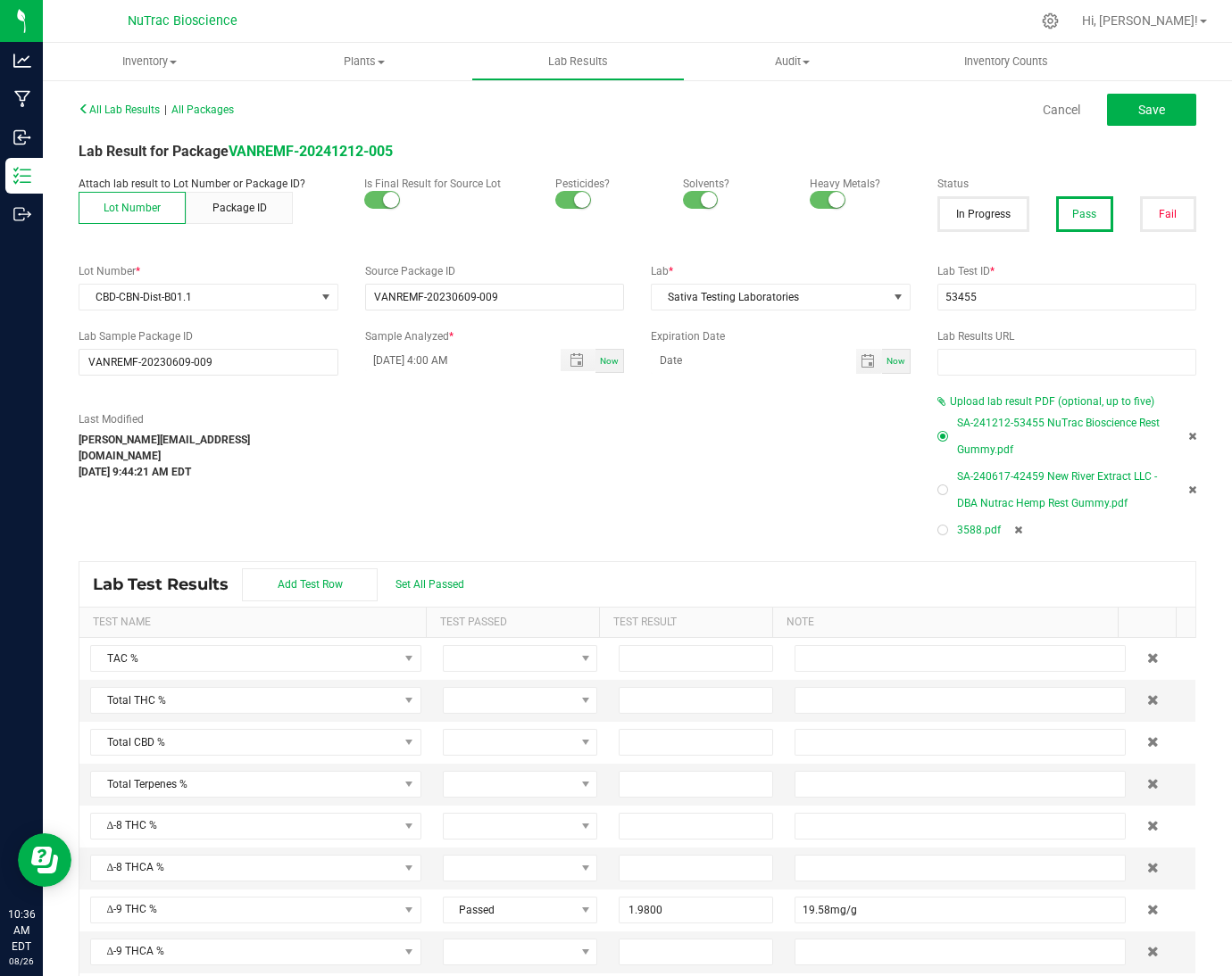
click at [1189, 488] on icon at bounding box center [1192, 489] width 8 height 10
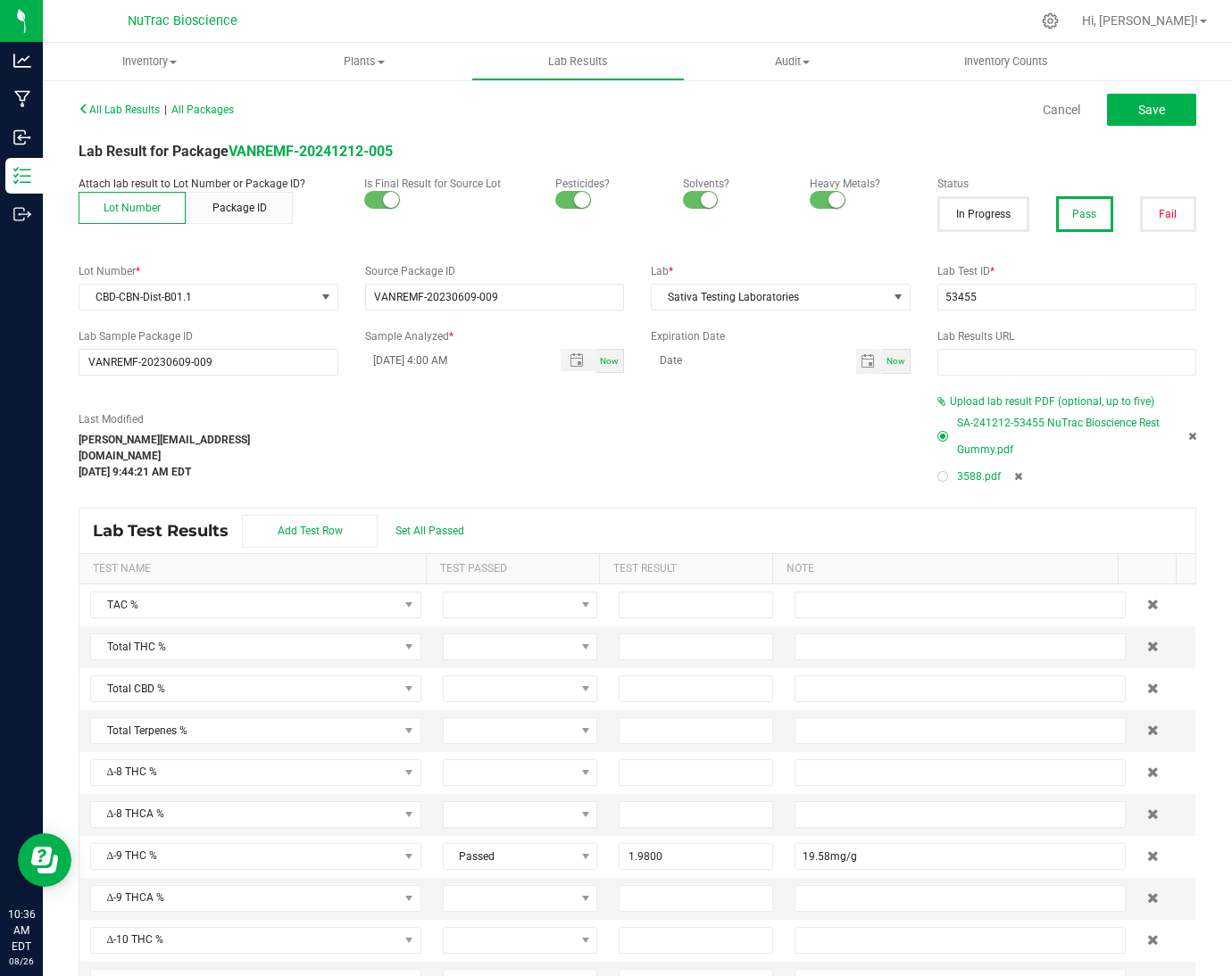
click at [1014, 472] on icon at bounding box center [1018, 476] width 8 height 10
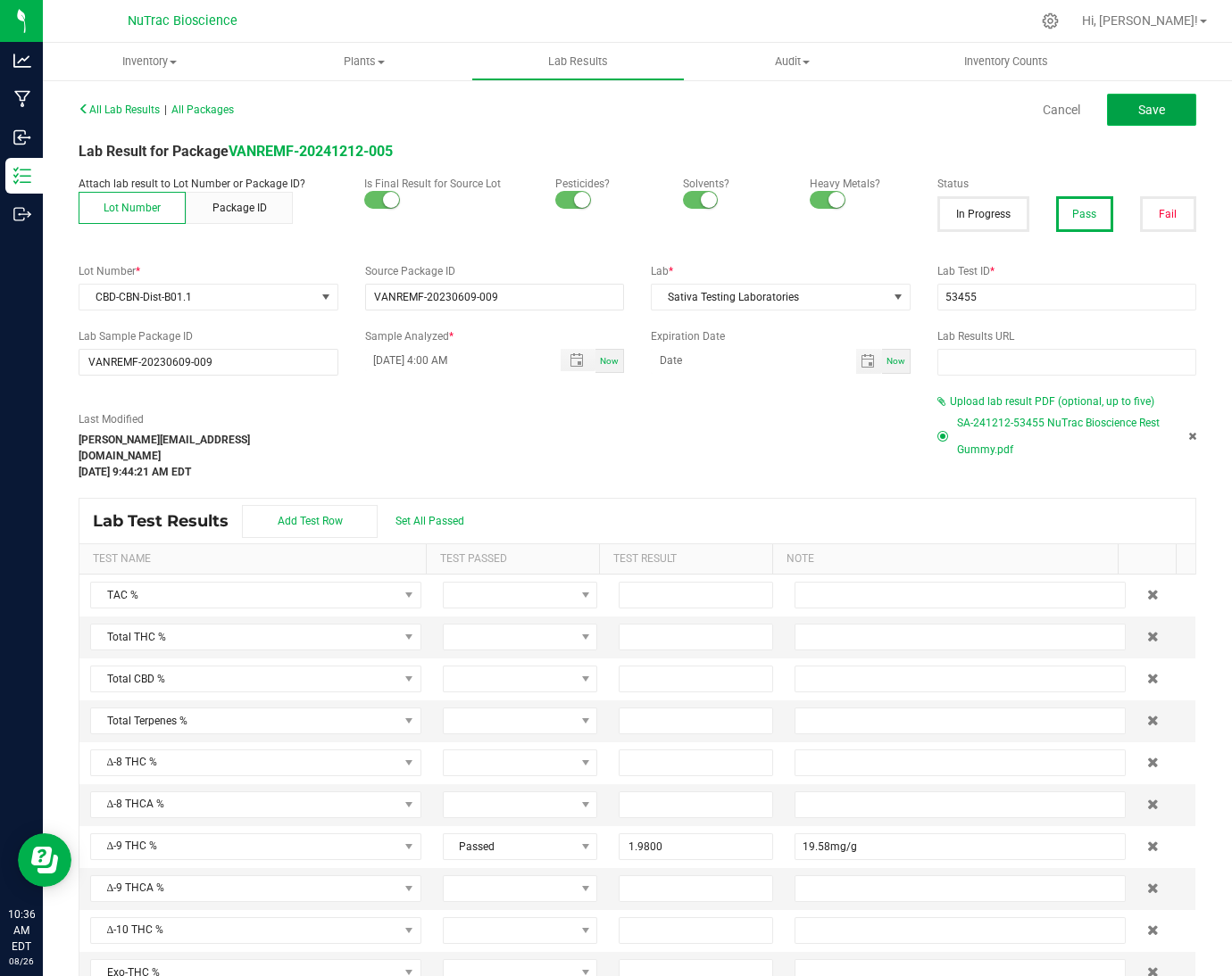
click at [1139, 114] on span "Save" at bounding box center [1152, 109] width 26 height 14
type input "1.9800"
type input "19.58mg/g"
type input "54.5600"
type input "545.59 mg/g"
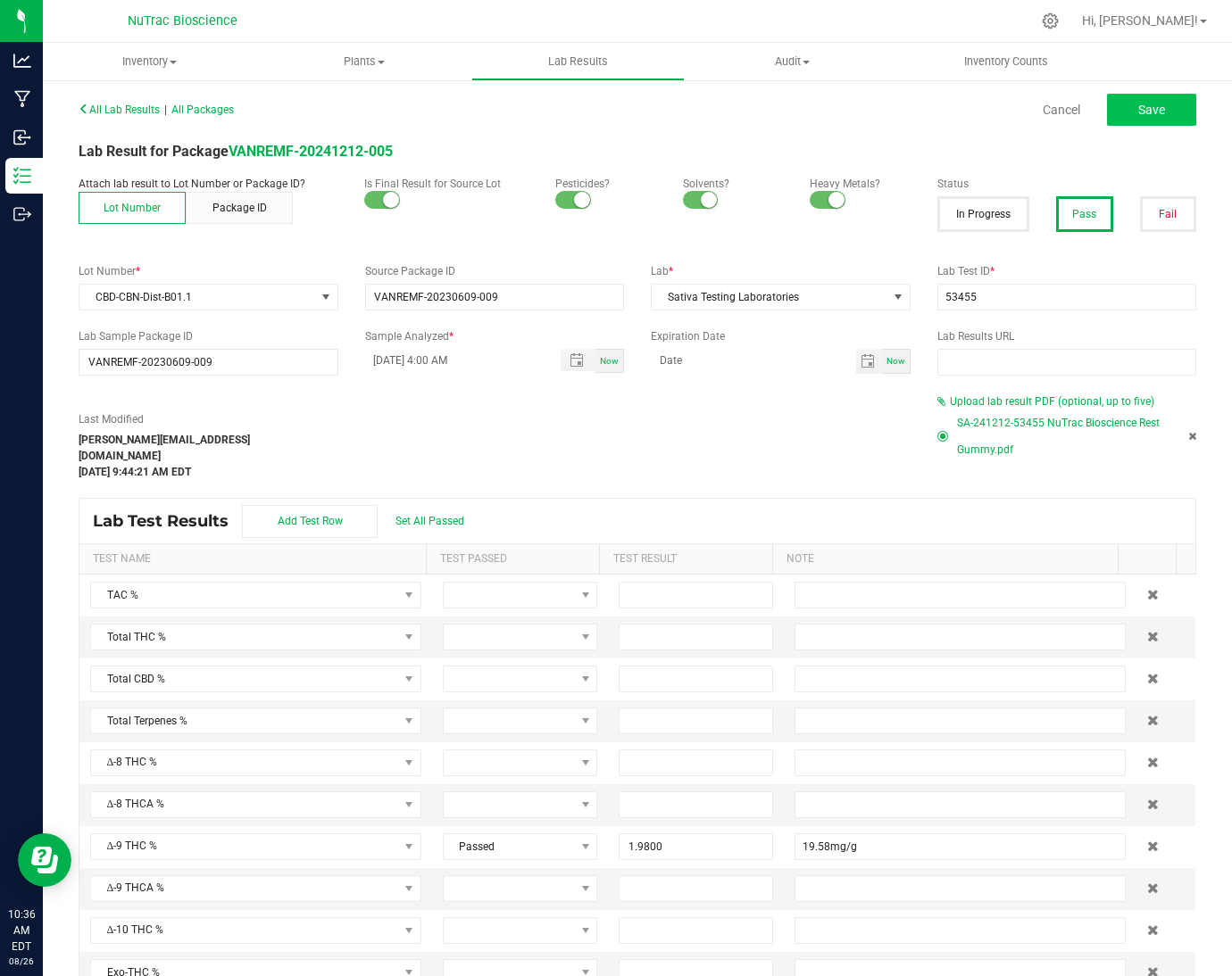
type input "26.4600"
type input "264.62mg/g"
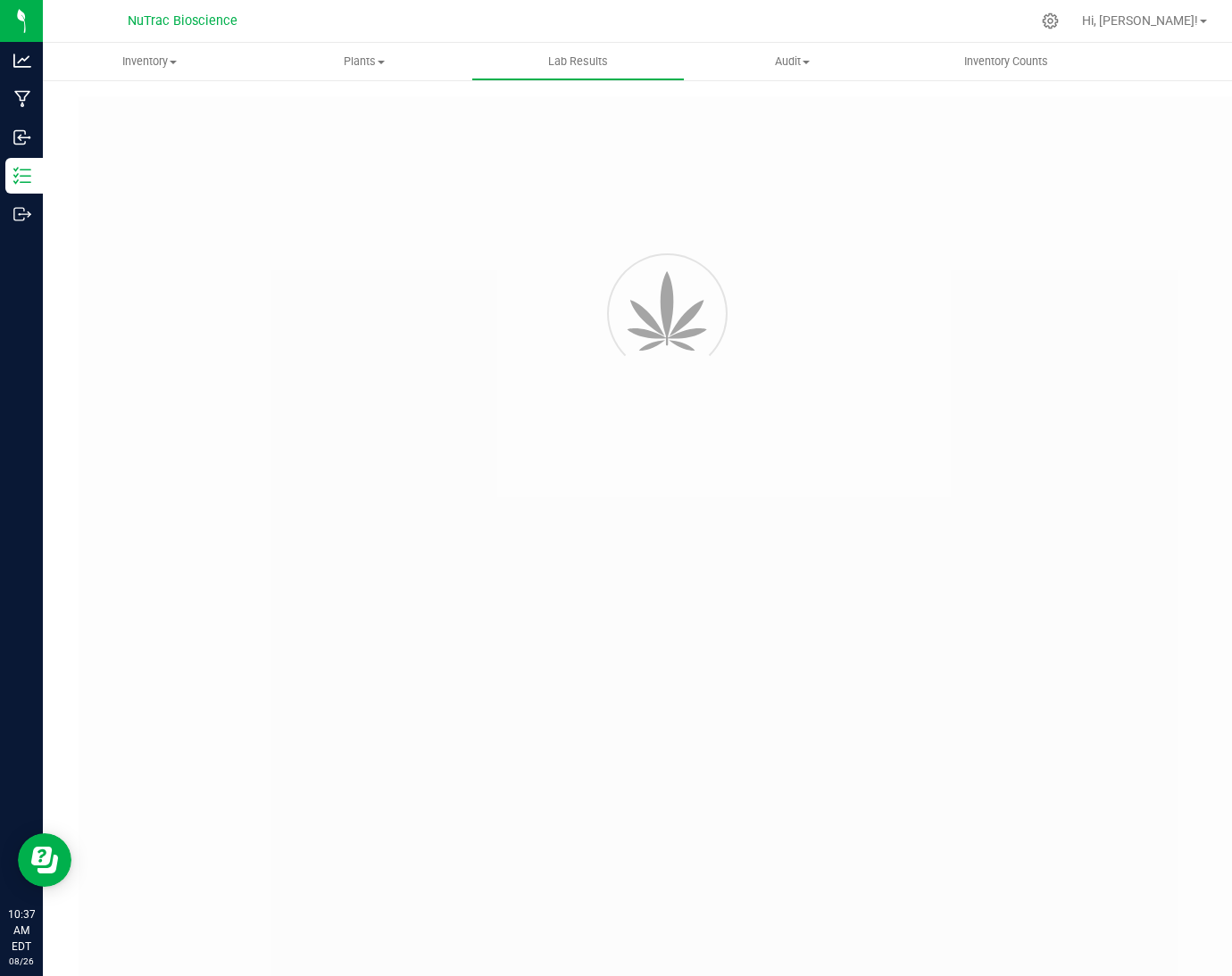
type input "VANREMF-20230609-009"
type input "53455"
type input "VANREMF-20230609-009"
type input "[DATE] 4:00 AM"
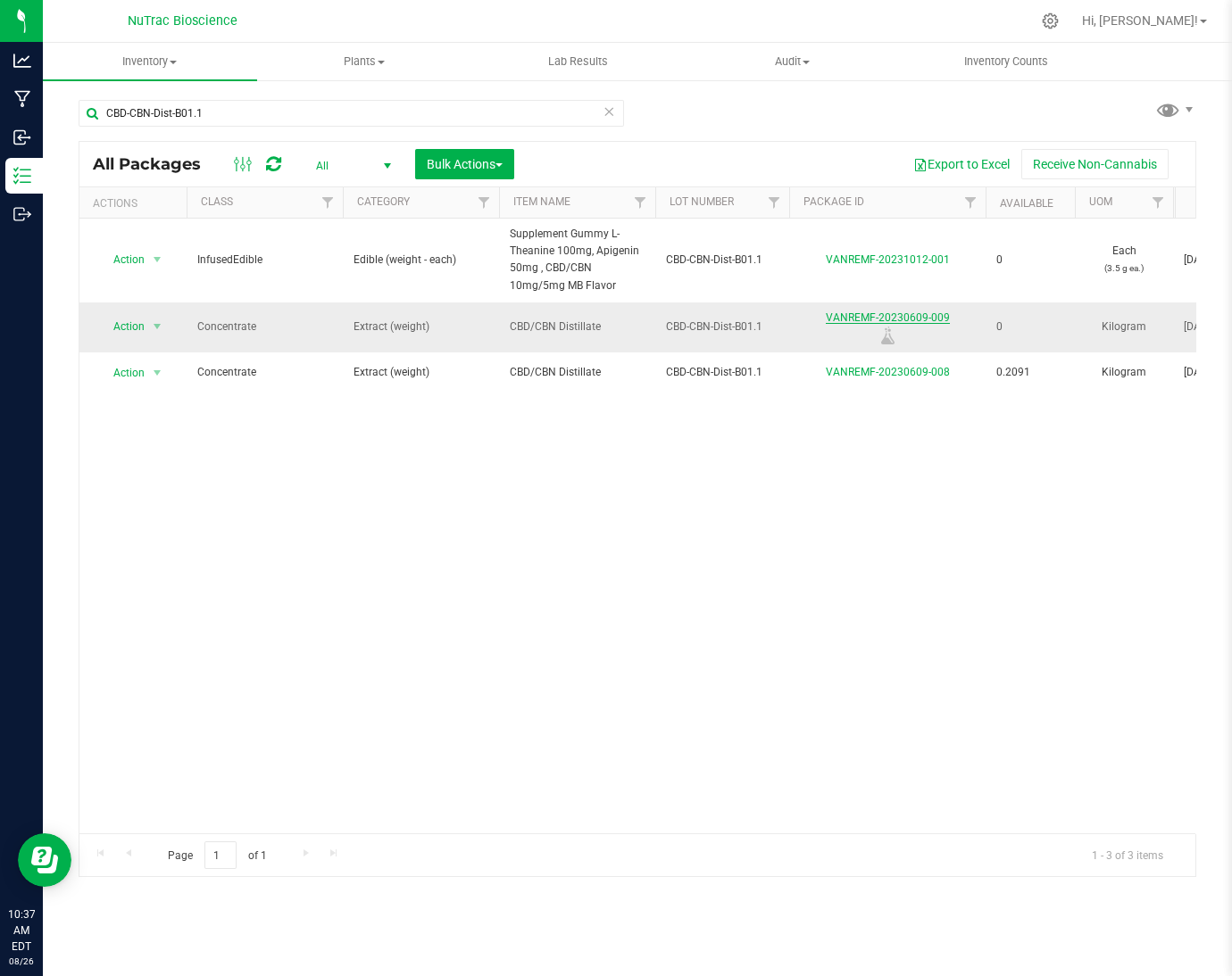
click at [873, 313] on link "VANREMF-20230609-009" at bounding box center [888, 317] width 125 height 12
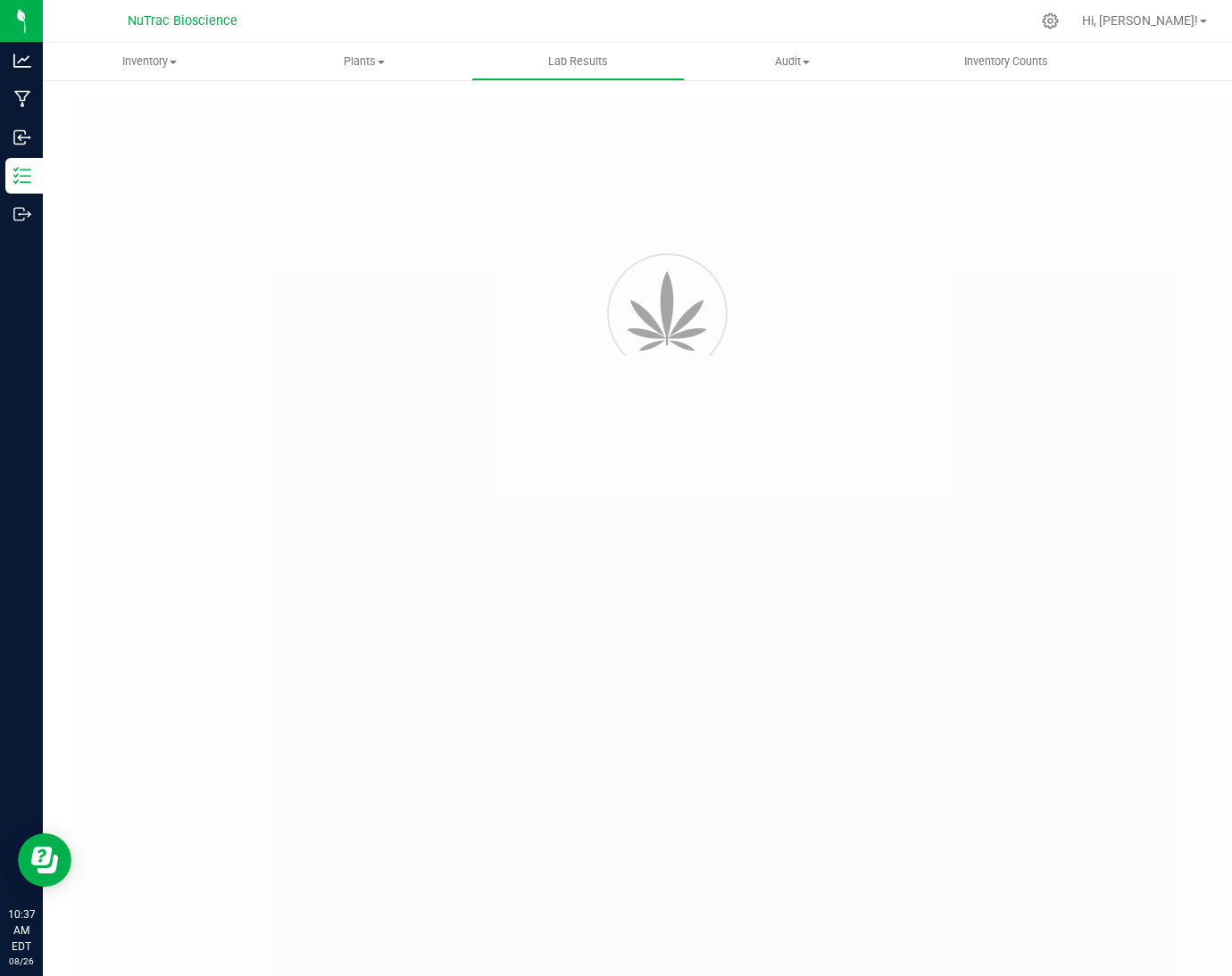
type input "VANREMF-20230609-009"
type input "53455"
type input "VANREMF-20230609-009"
type input "[DATE] 4:00 AM"
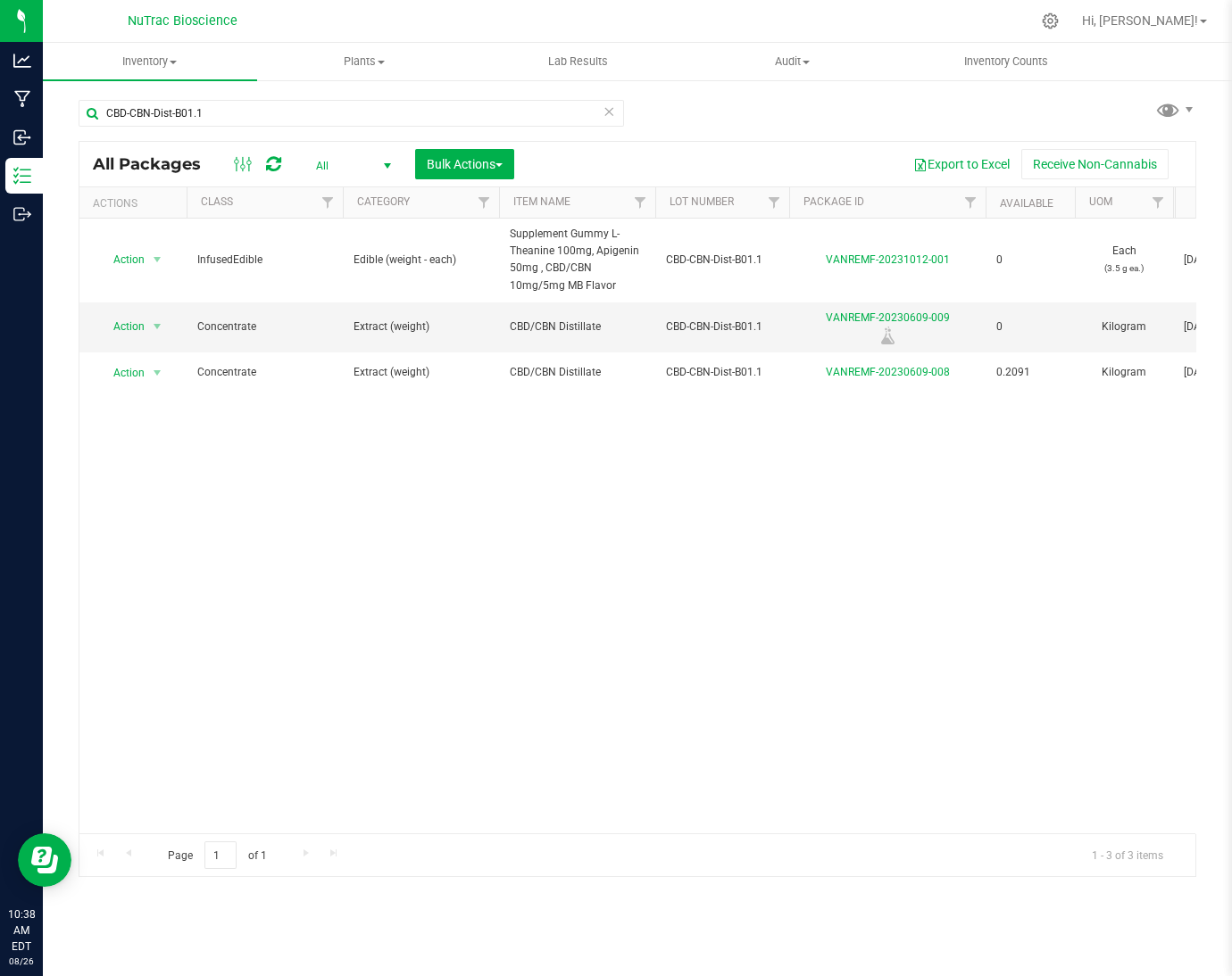
click at [291, 488] on div "Action Action Adjust qty Edit attributes Global inventory Locate package Print …" at bounding box center [637, 526] width 1116 height 615
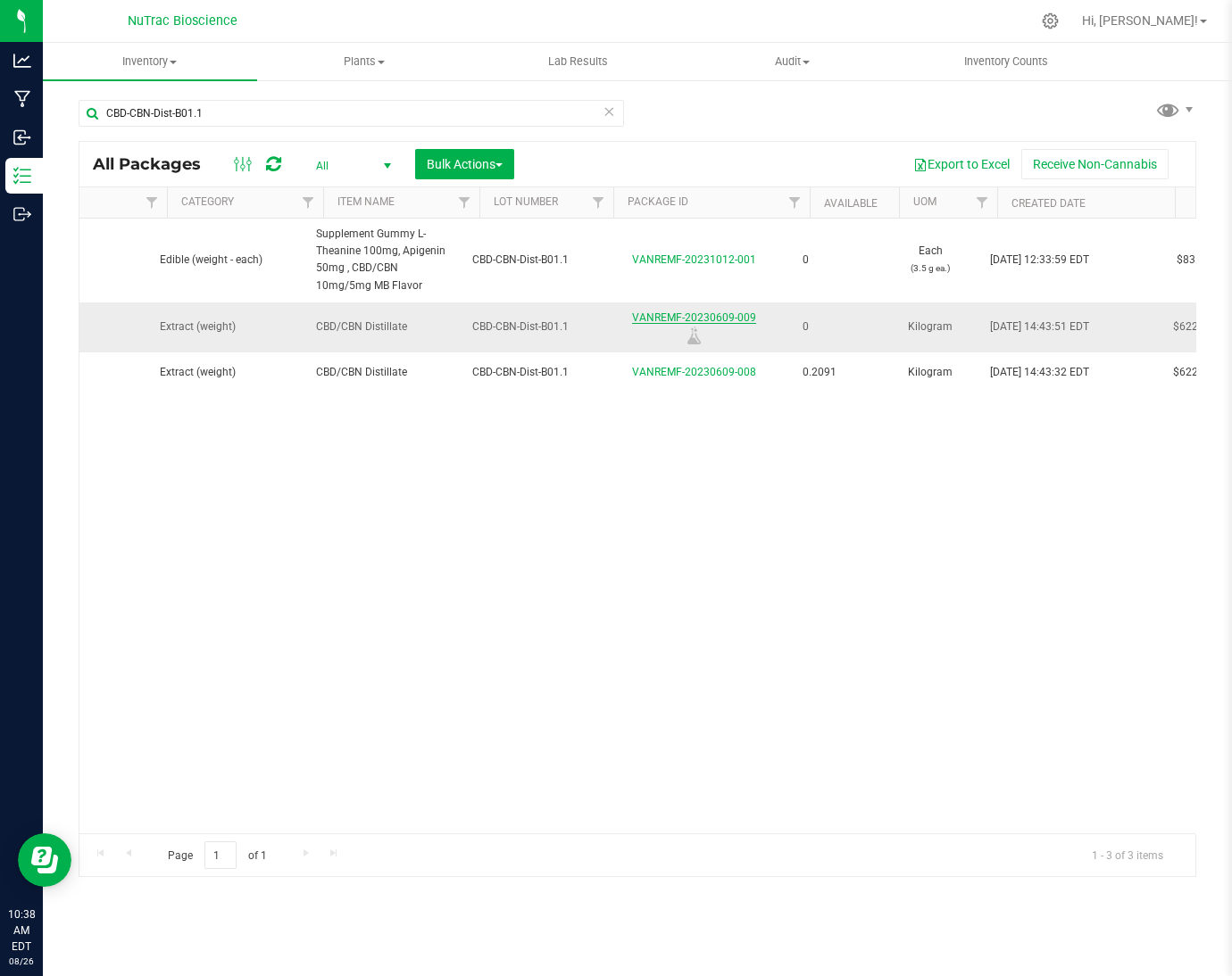
scroll to position [0, 195]
click at [711, 311] on link "VANREMF-20230609-009" at bounding box center [692, 317] width 125 height 12
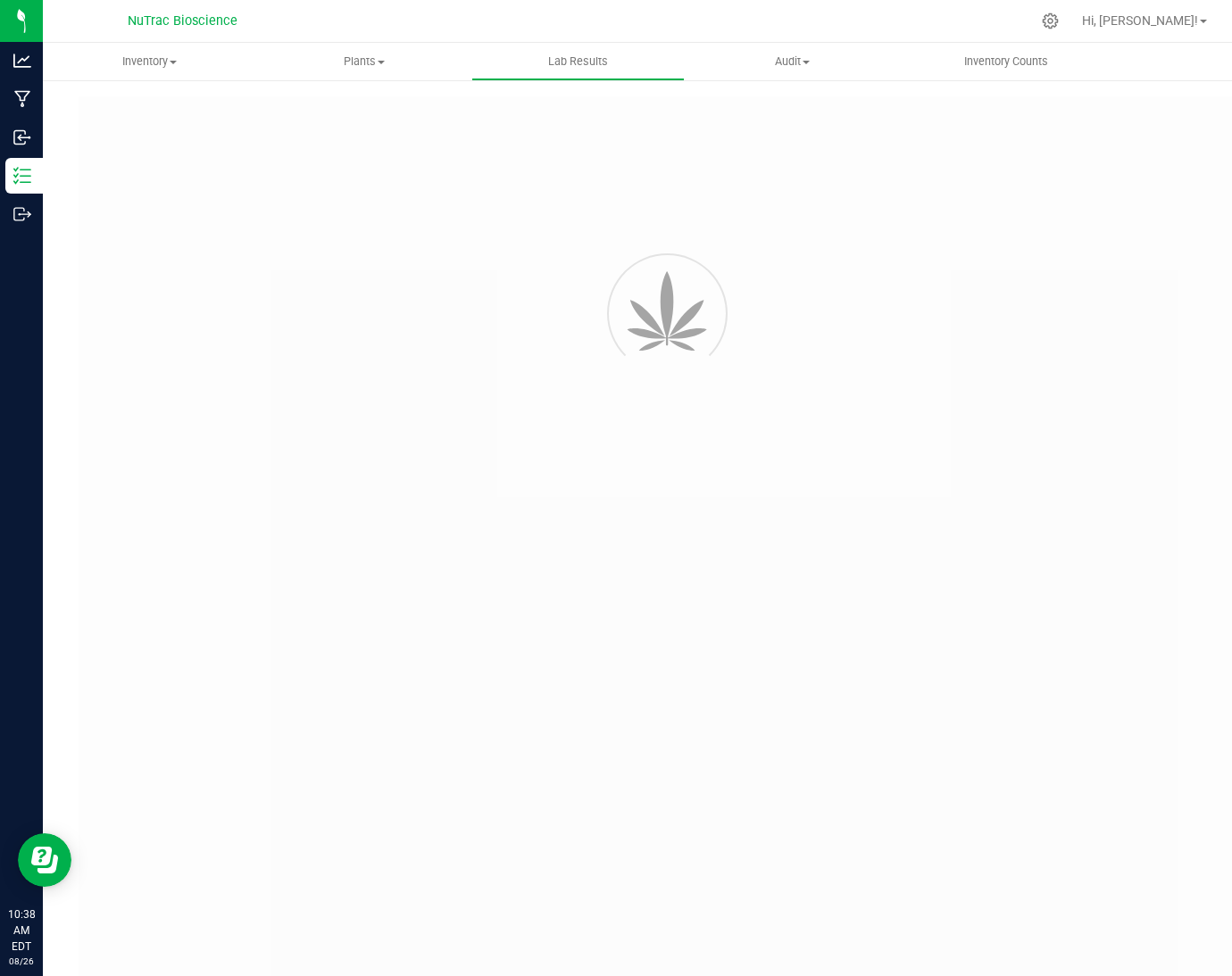
type input "VANREMF-20230609-009"
type input "53455"
type input "VANREMF-20230609-009"
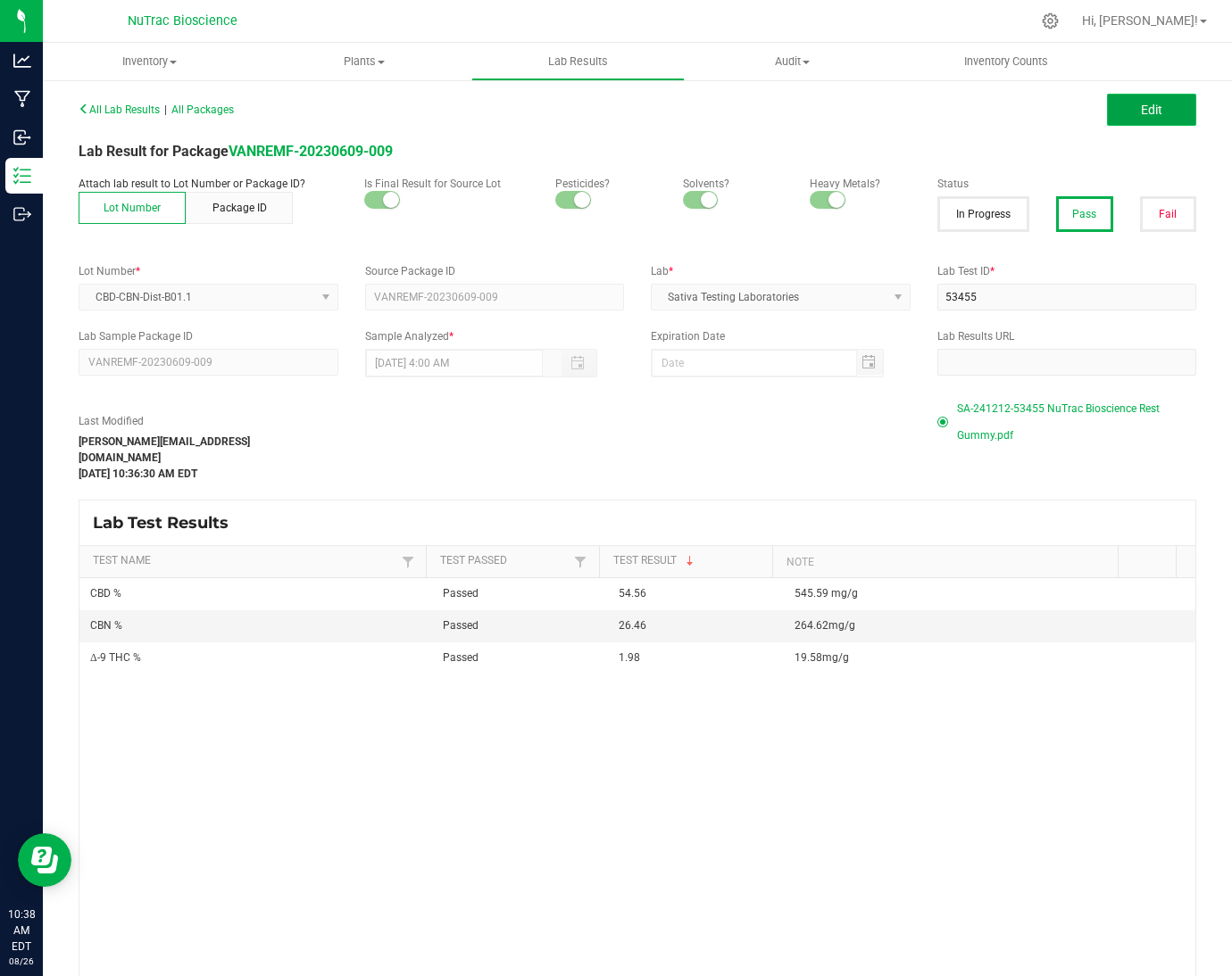
click at [1125, 117] on button "Edit" at bounding box center [1152, 109] width 90 height 32
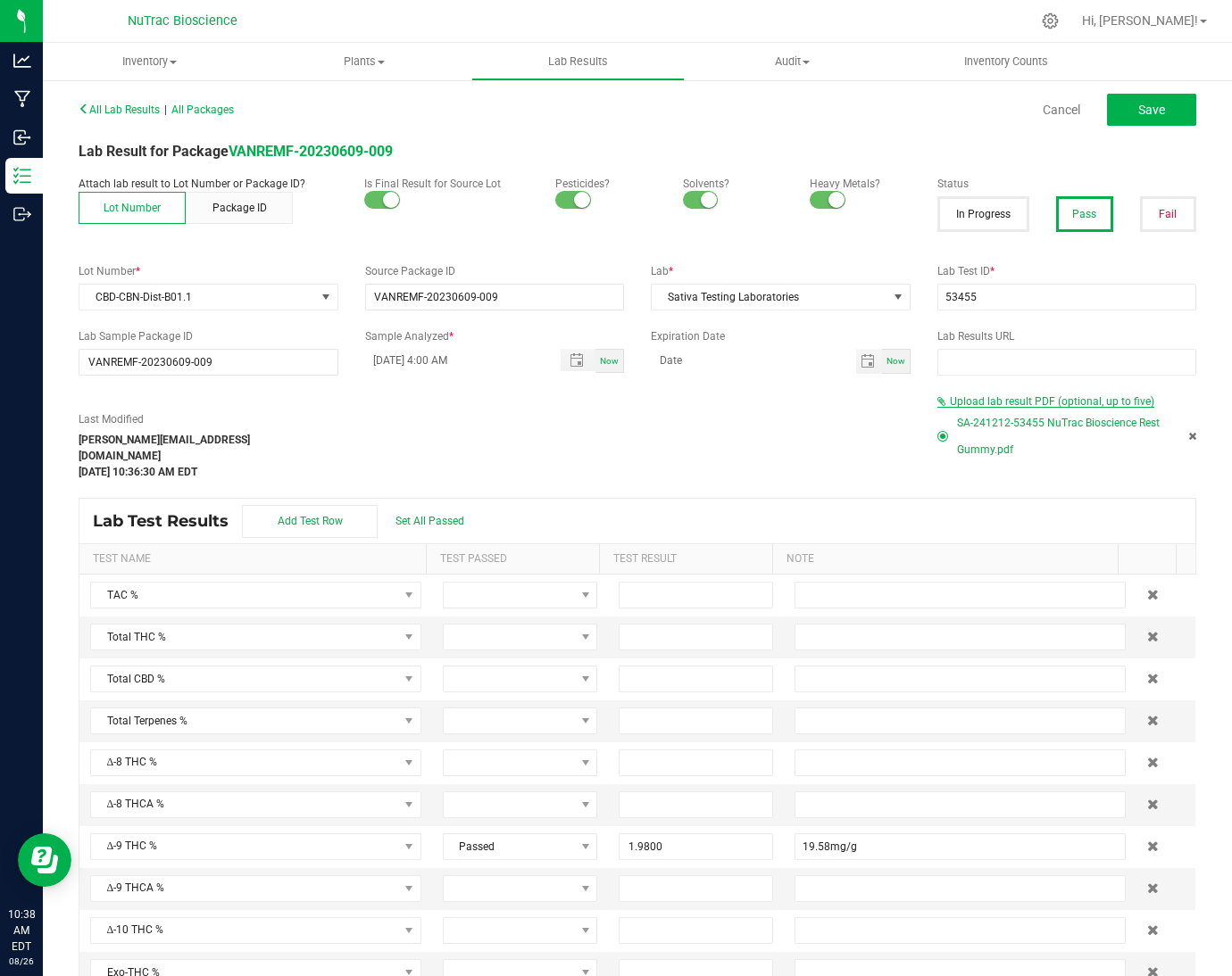
click at [1024, 399] on span "Upload lab result PDF (optional, up to five)" at bounding box center [1052, 401] width 205 height 12
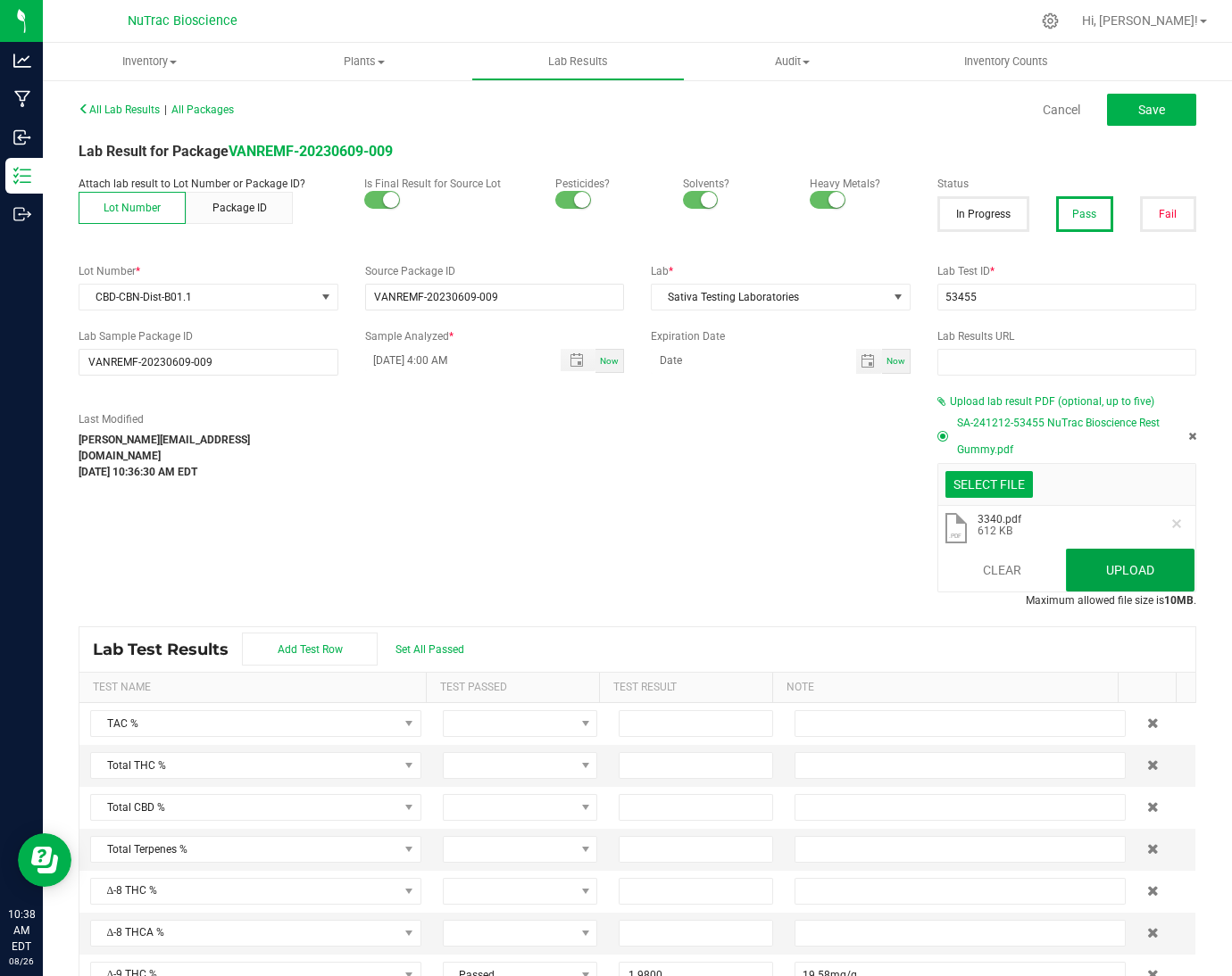
click at [1135, 573] on button "Upload" at bounding box center [1130, 570] width 128 height 42
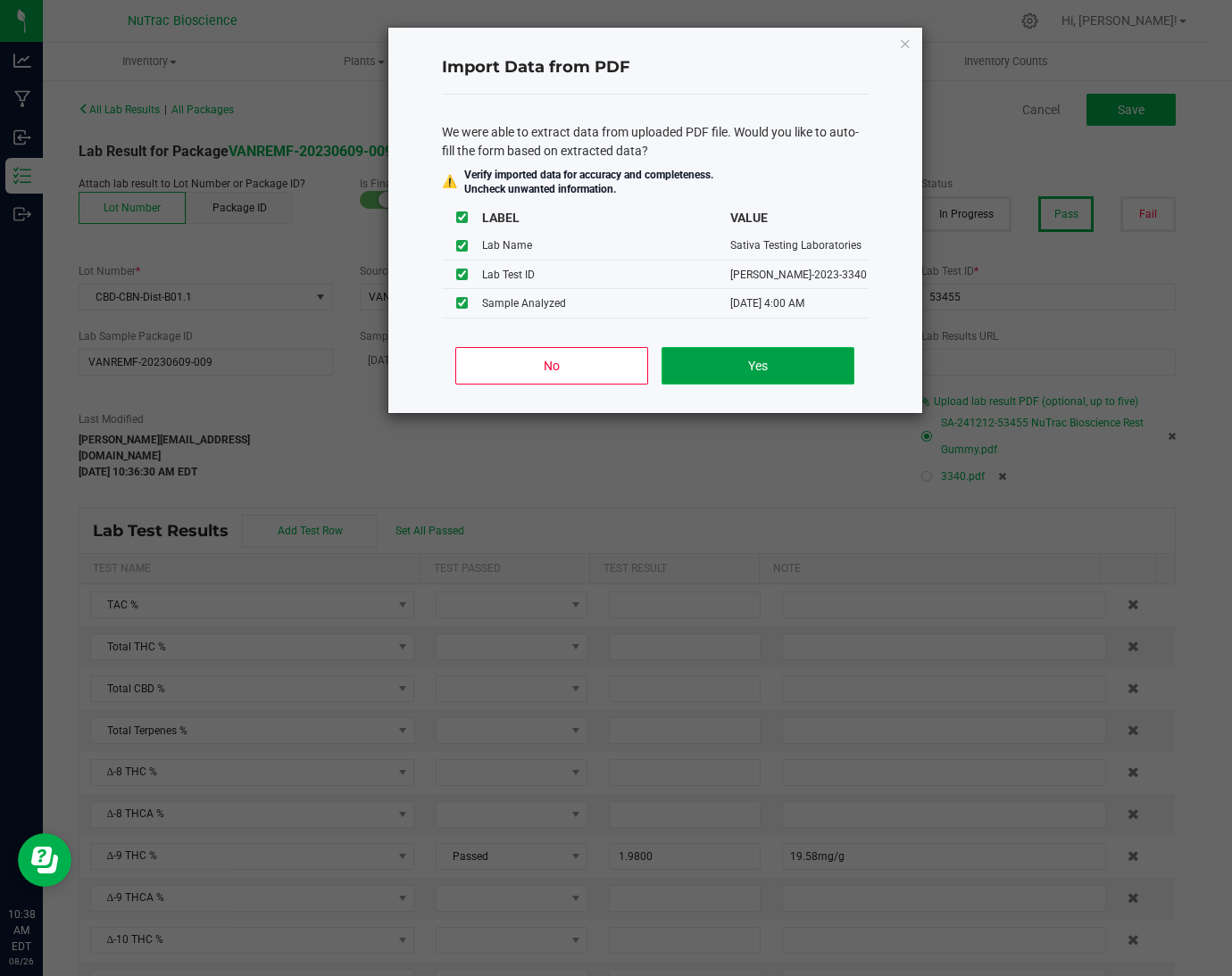
click at [805, 369] on button "Yes" at bounding box center [757, 366] width 191 height 38
type input "[DATE] 4:00 AM"
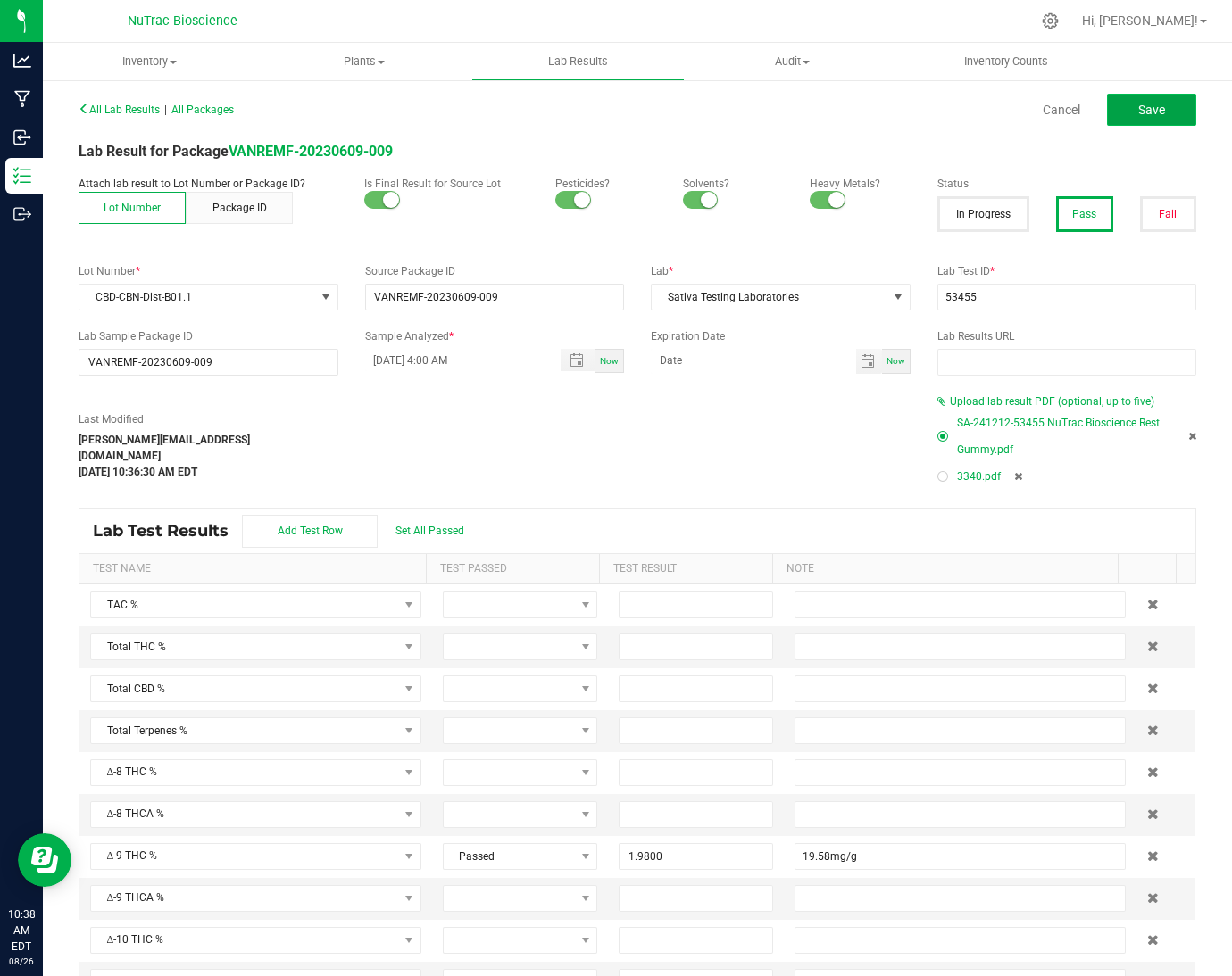
click at [1123, 124] on button "Save" at bounding box center [1152, 109] width 90 height 32
type input "1.9800"
type input "19.58mg/g"
type input "54.5600"
type input "545.59 mg/g"
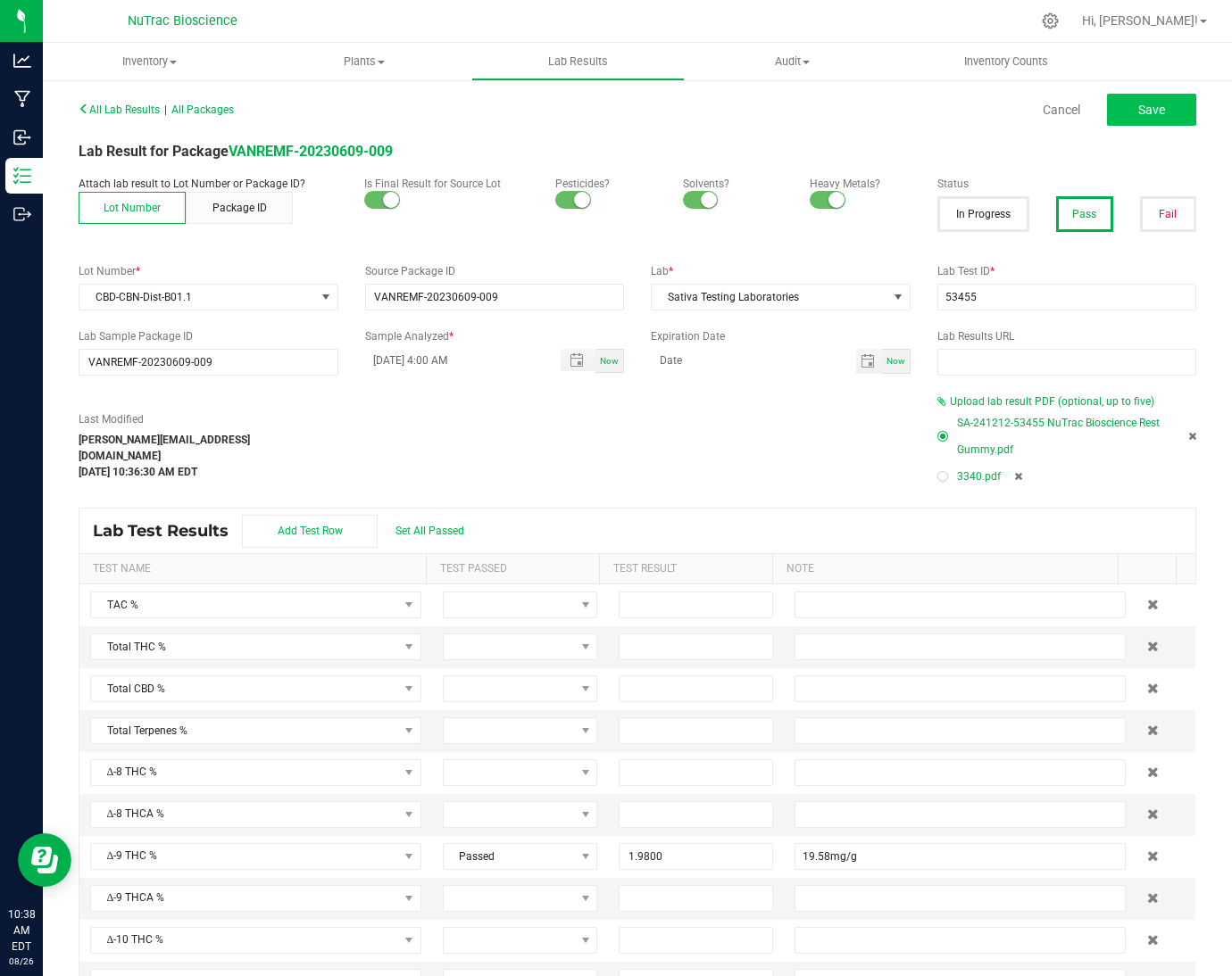
type input "26.4600"
type input "264.62mg/g"
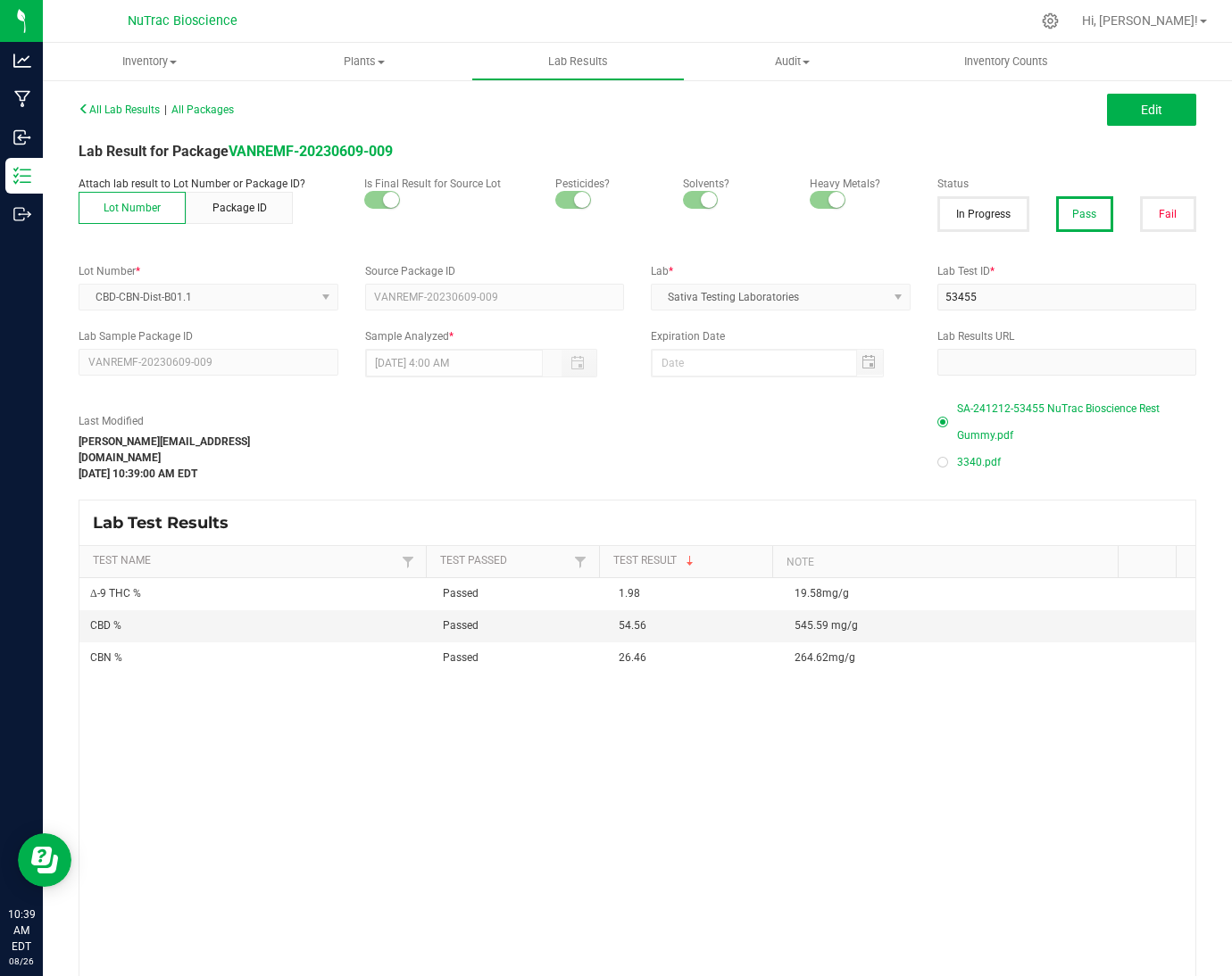
click at [768, 785] on div "Δ-9 THC % Passed 1.98 19.58mg/g CBD % Passed 54.56 545.59 mg/g CBN % Passed 26.…" at bounding box center [637, 830] width 1116 height 505
click at [941, 465] on div at bounding box center [943, 462] width 6 height 6
click at [1135, 117] on button "Edit" at bounding box center [1152, 109] width 90 height 32
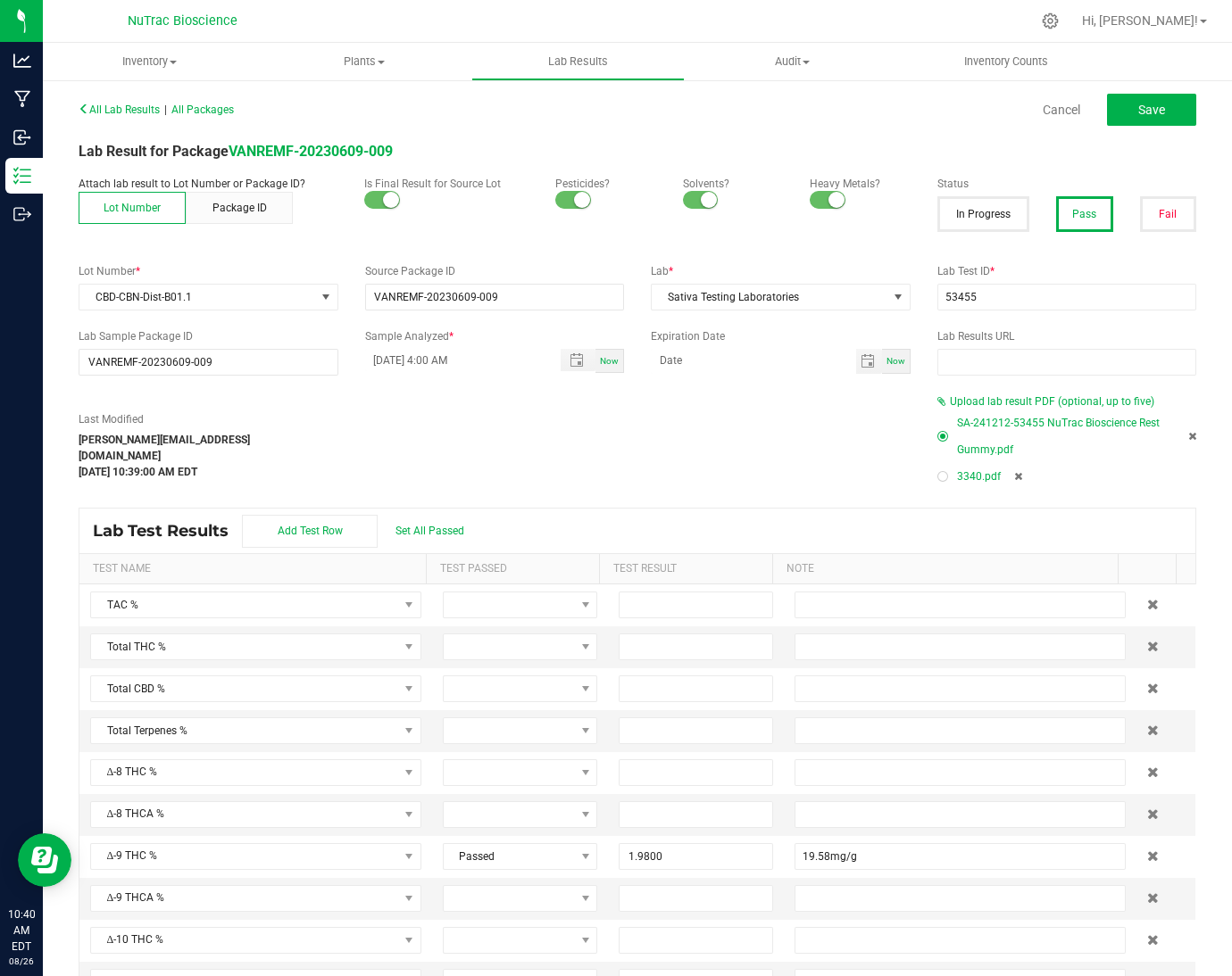
click at [812, 440] on div "Last Modified [PERSON_NAME][EMAIL_ADDRESS][DOMAIN_NAME] [DATE] 10:39:00 AM EDT" at bounding box center [494, 445] width 858 height 69
click at [723, 440] on div "Last Modified [PERSON_NAME][EMAIL_ADDRESS][DOMAIN_NAME] [DATE] 10:39:00 AM EDT" at bounding box center [494, 445] width 858 height 69
drag, startPoint x: 1096, startPoint y: 309, endPoint x: 919, endPoint y: 307, distance: 177.0
click at [924, 307] on div "Lab Test ID * 53455" at bounding box center [1067, 287] width 287 height 47
type input "3340"
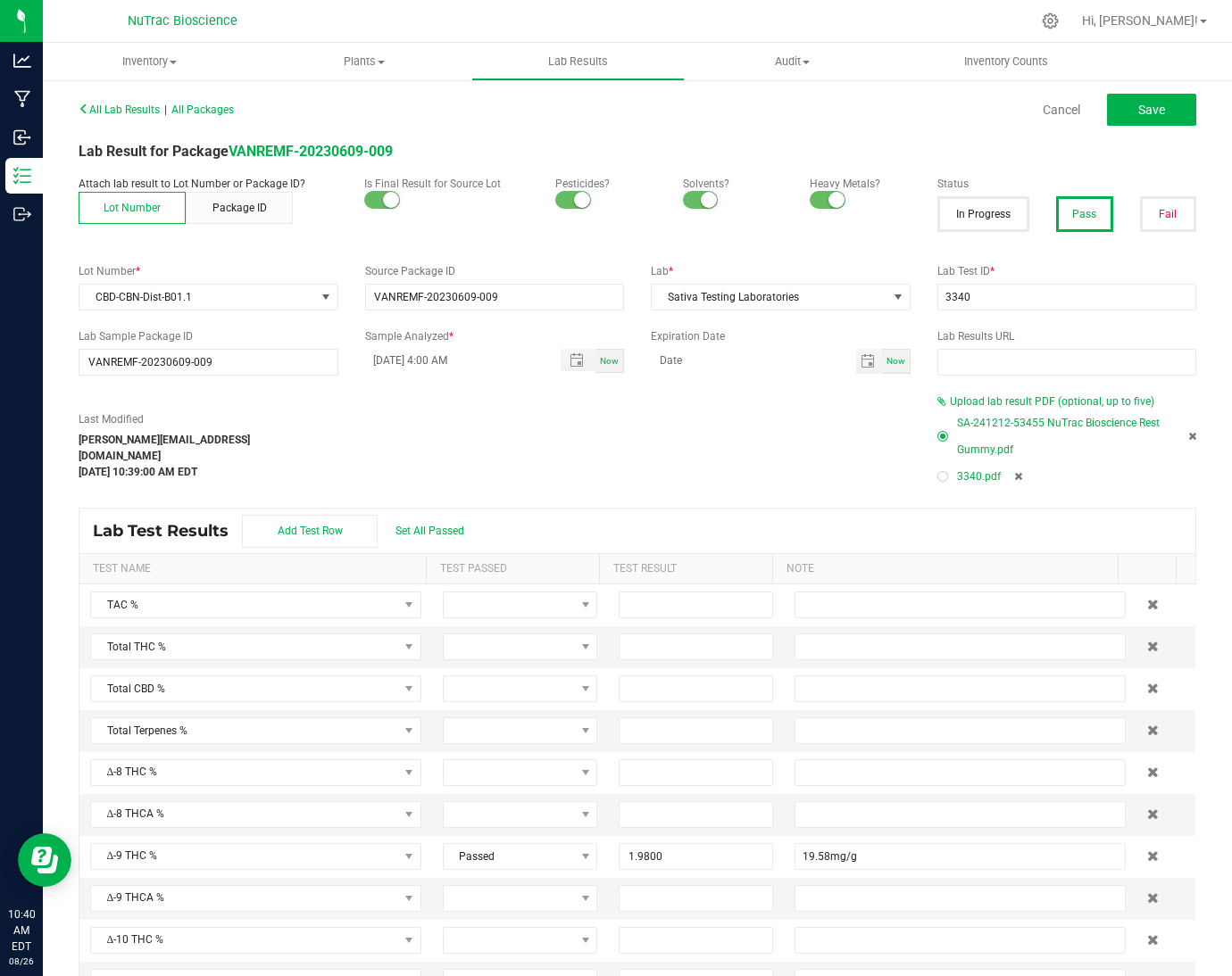
click at [938, 475] on div at bounding box center [942, 476] width 10 height 10
click at [1140, 112] on span "Save" at bounding box center [1152, 109] width 26 height 14
type input "1.9800"
type input "19.58mg/g"
type input "54.5600"
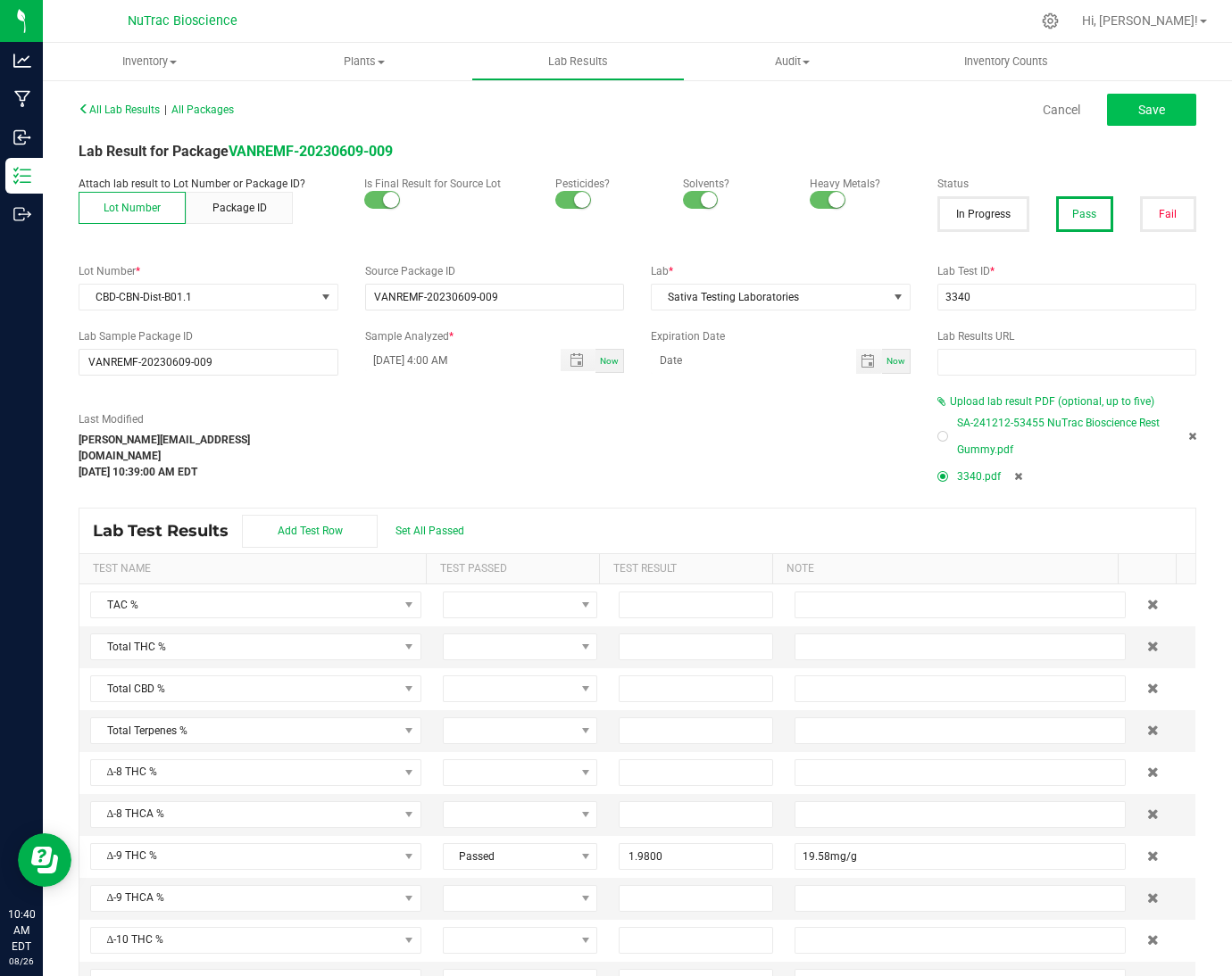
type input "545.59 mg/g"
type input "26.4600"
type input "264.62mg/g"
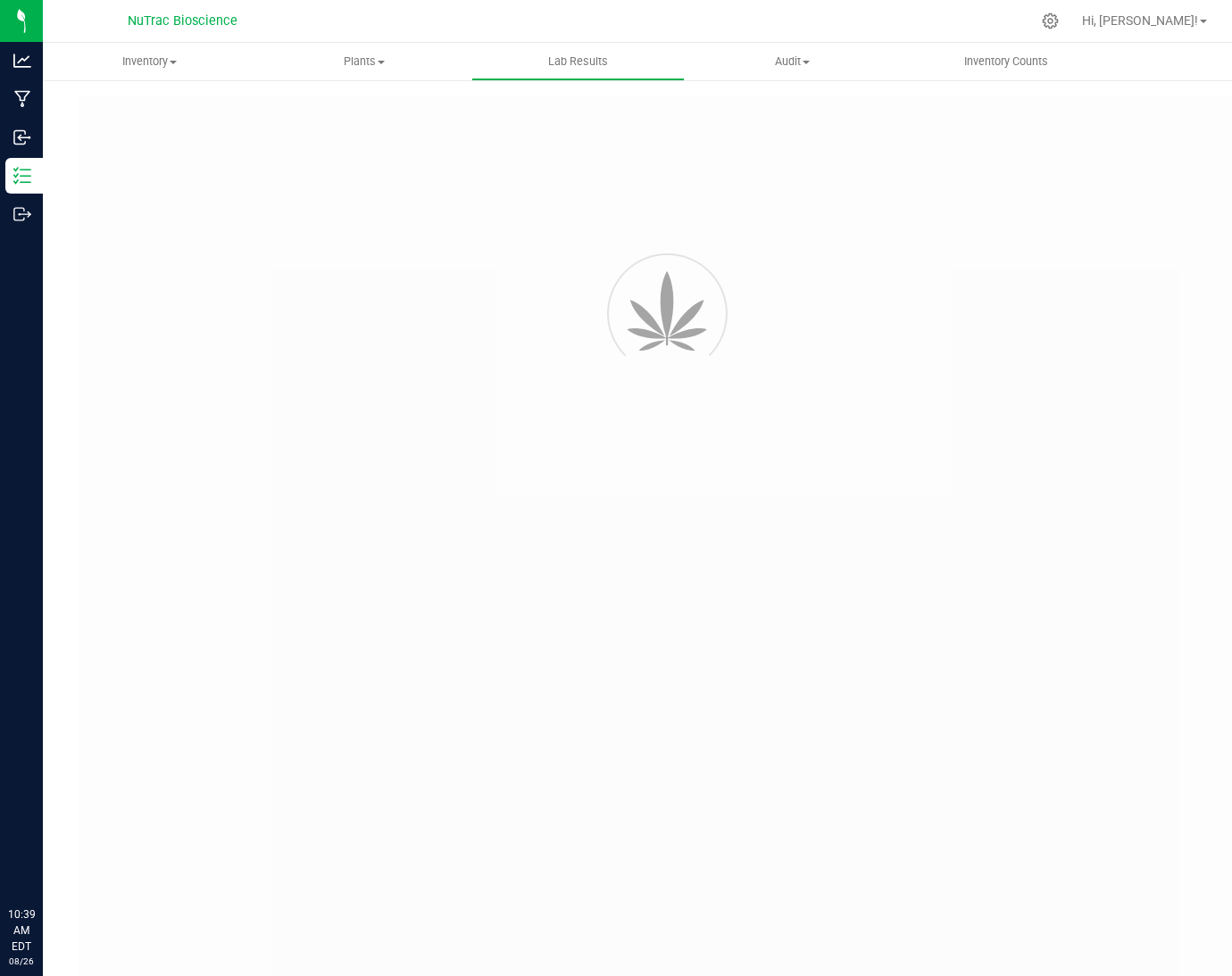
type input "VANREMF-20230609-009"
type input "53455"
type input "VANREMF-20230609-009"
type input "[DATE] 4:00 AM"
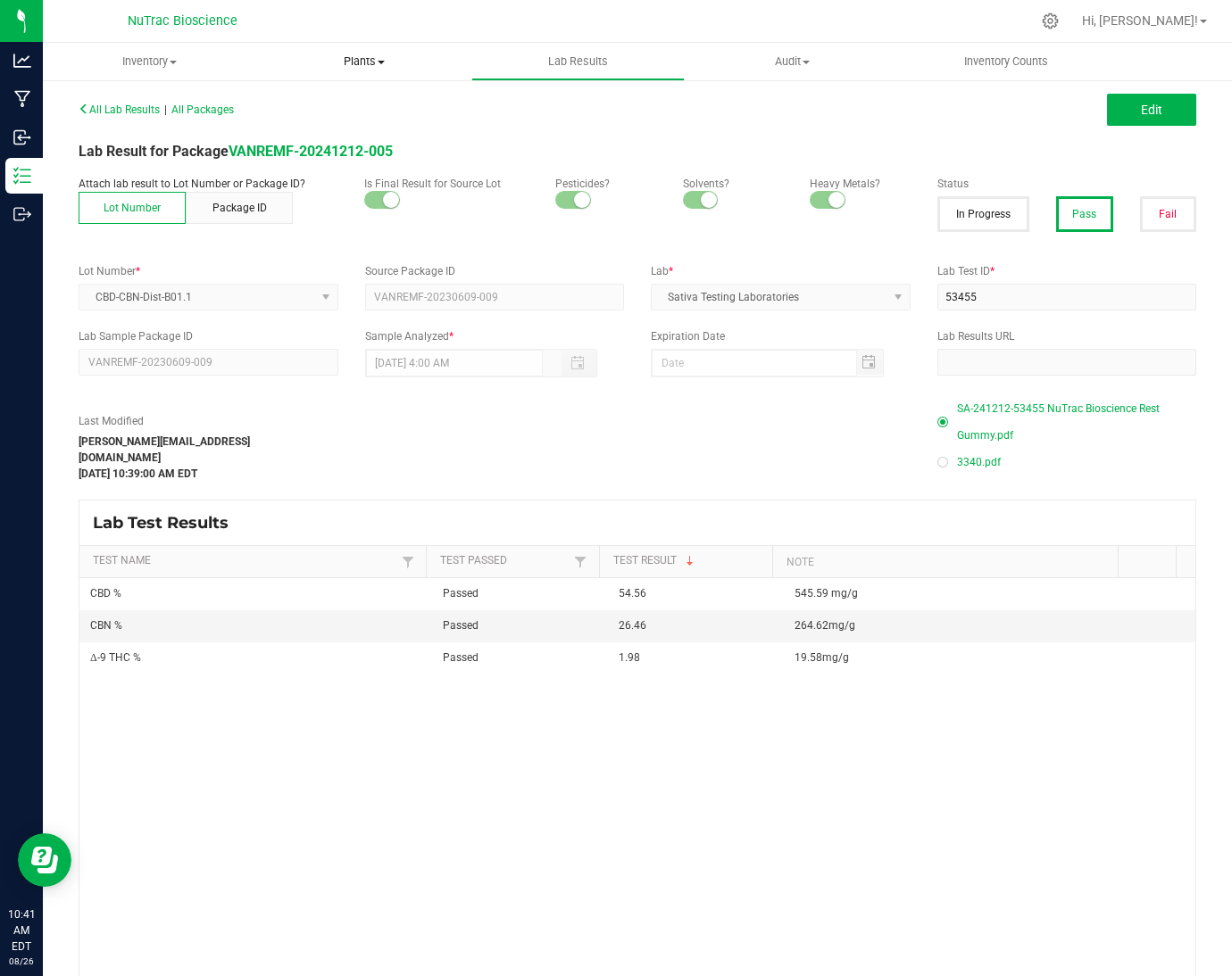
click at [463, 55] on span "Plants" at bounding box center [364, 61] width 212 height 16
click at [667, 474] on div "Last Modified [PERSON_NAME][EMAIL_ADDRESS][DOMAIN_NAME] [DATE] 10:39:00 AM EDT …" at bounding box center [637, 438] width 1144 height 87
click at [1145, 469] on div "3340.pdf" at bounding box center [1067, 462] width 259 height 26
click at [1148, 119] on button "Edit" at bounding box center [1152, 109] width 90 height 32
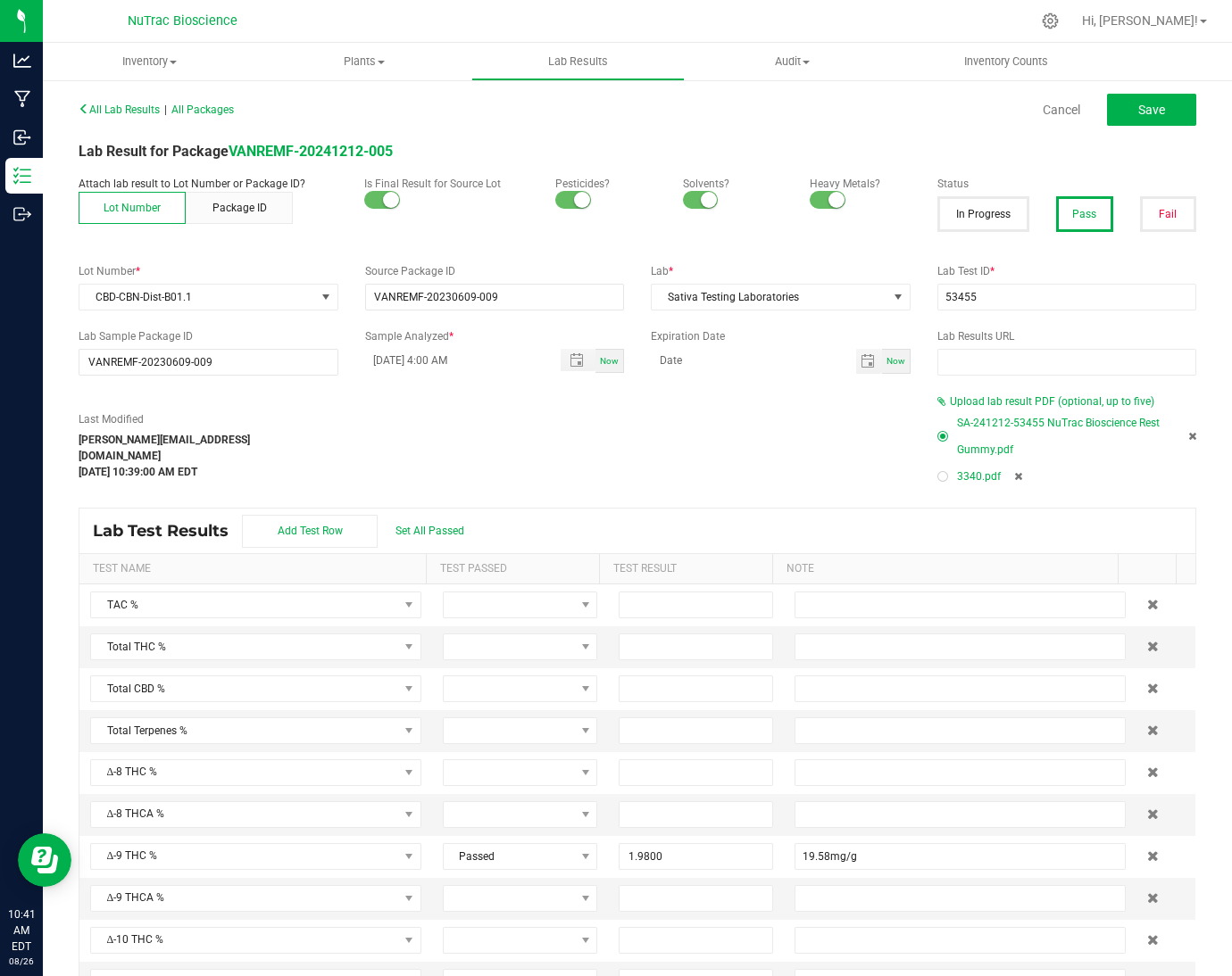
click at [1014, 475] on icon at bounding box center [1018, 476] width 8 height 10
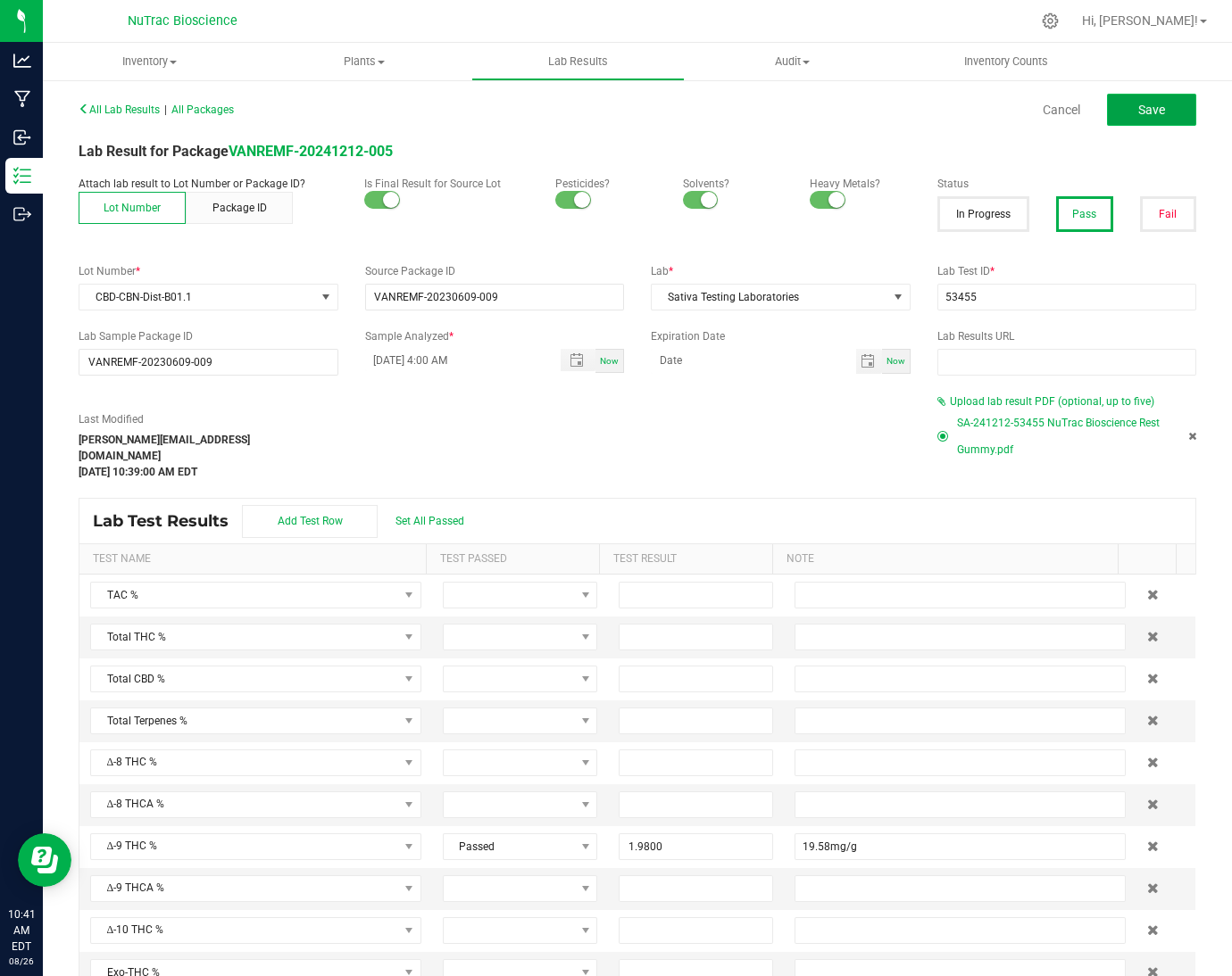
click at [1145, 112] on button "Save" at bounding box center [1152, 109] width 90 height 32
type input "1.9800"
type input "19.58mg/g"
type input "54.5600"
type input "545.59 mg/g"
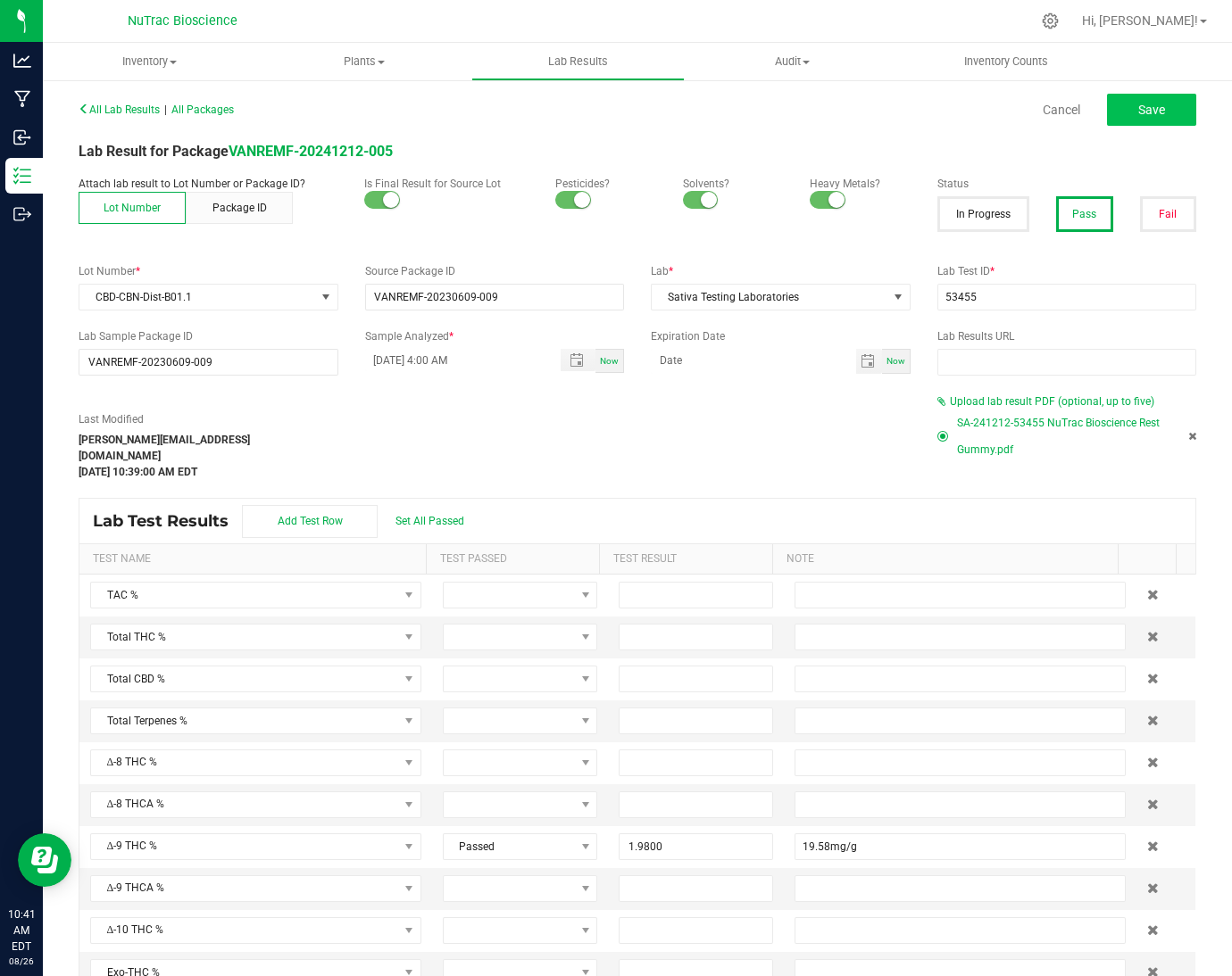
type input "26.4600"
type input "264.62mg/g"
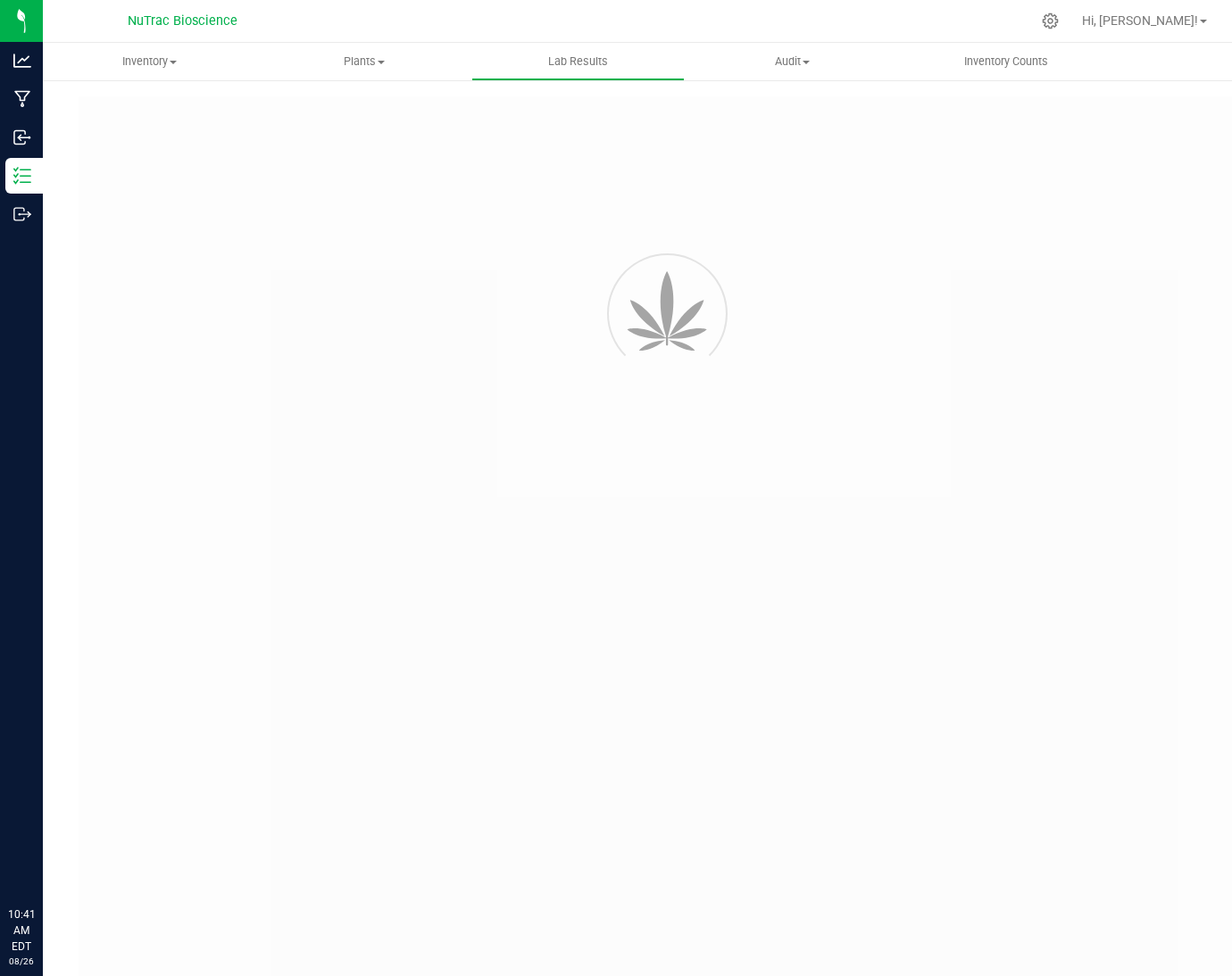
type input "VANREMF-20230609-009"
type input "53455"
type input "VANREMF-20230609-009"
type input "[DATE] 4:00 AM"
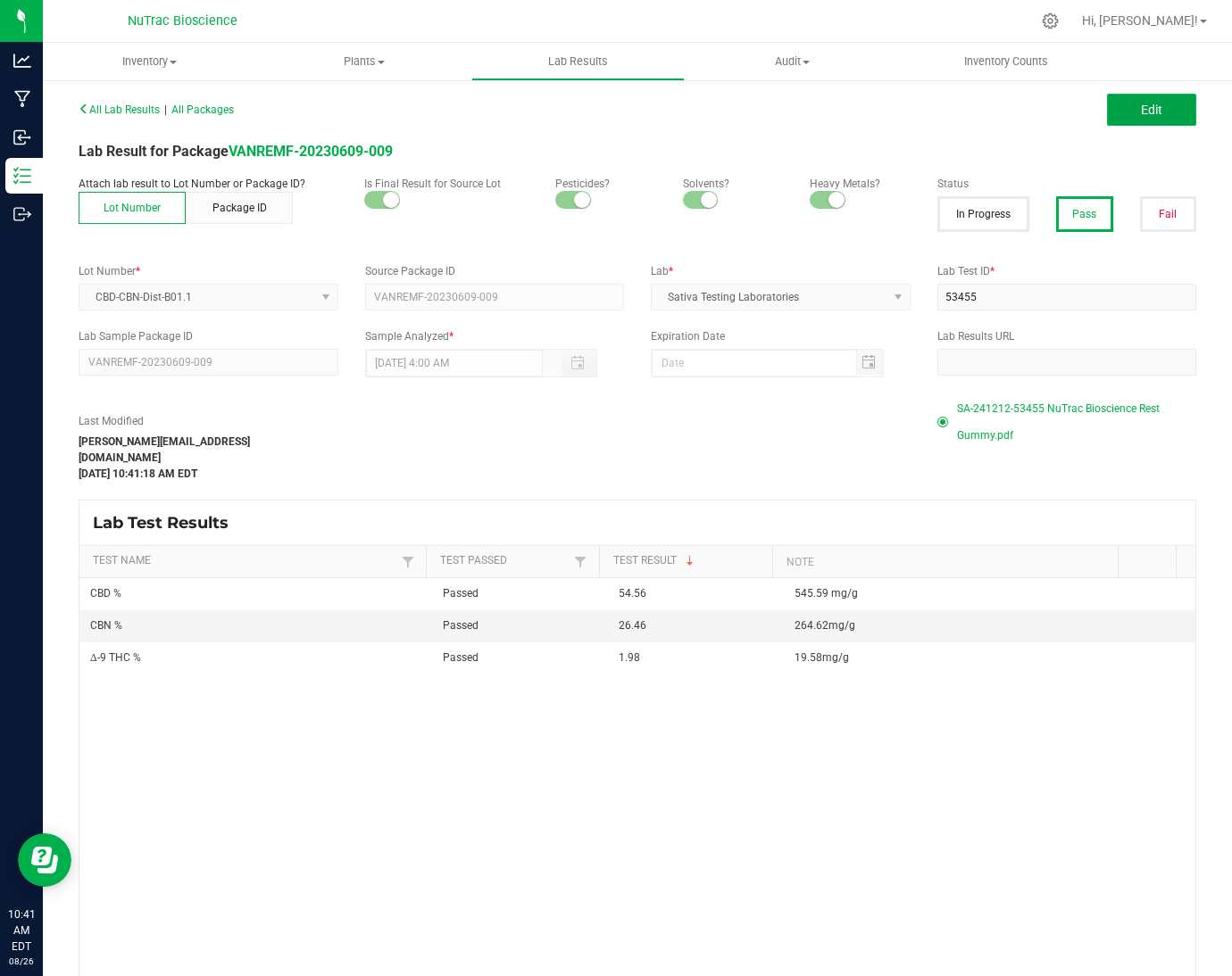
click at [1140, 109] on span "Edit" at bounding box center [1151, 109] width 22 height 14
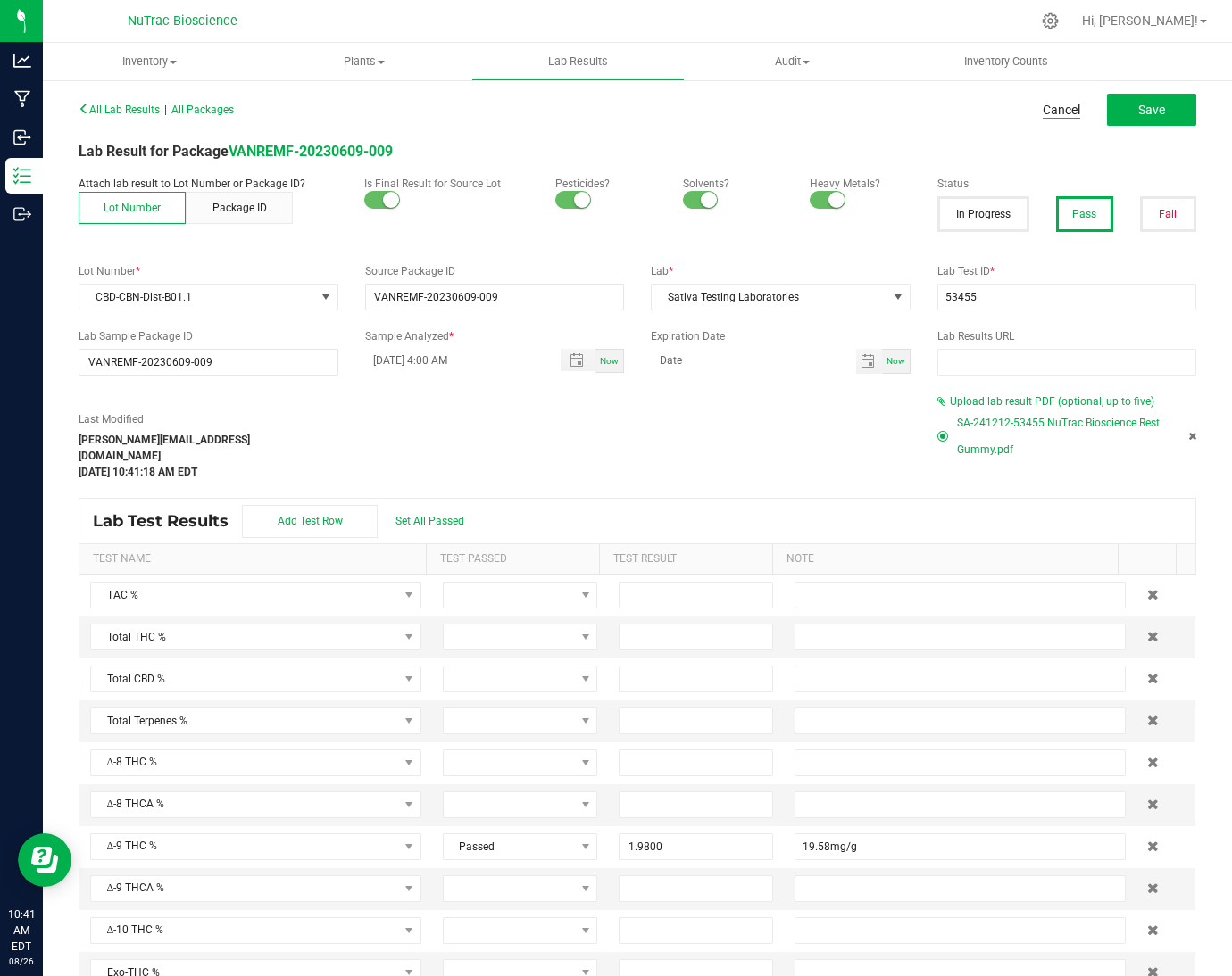
click at [1042, 101] on link "Cancel" at bounding box center [1061, 109] width 38 height 18
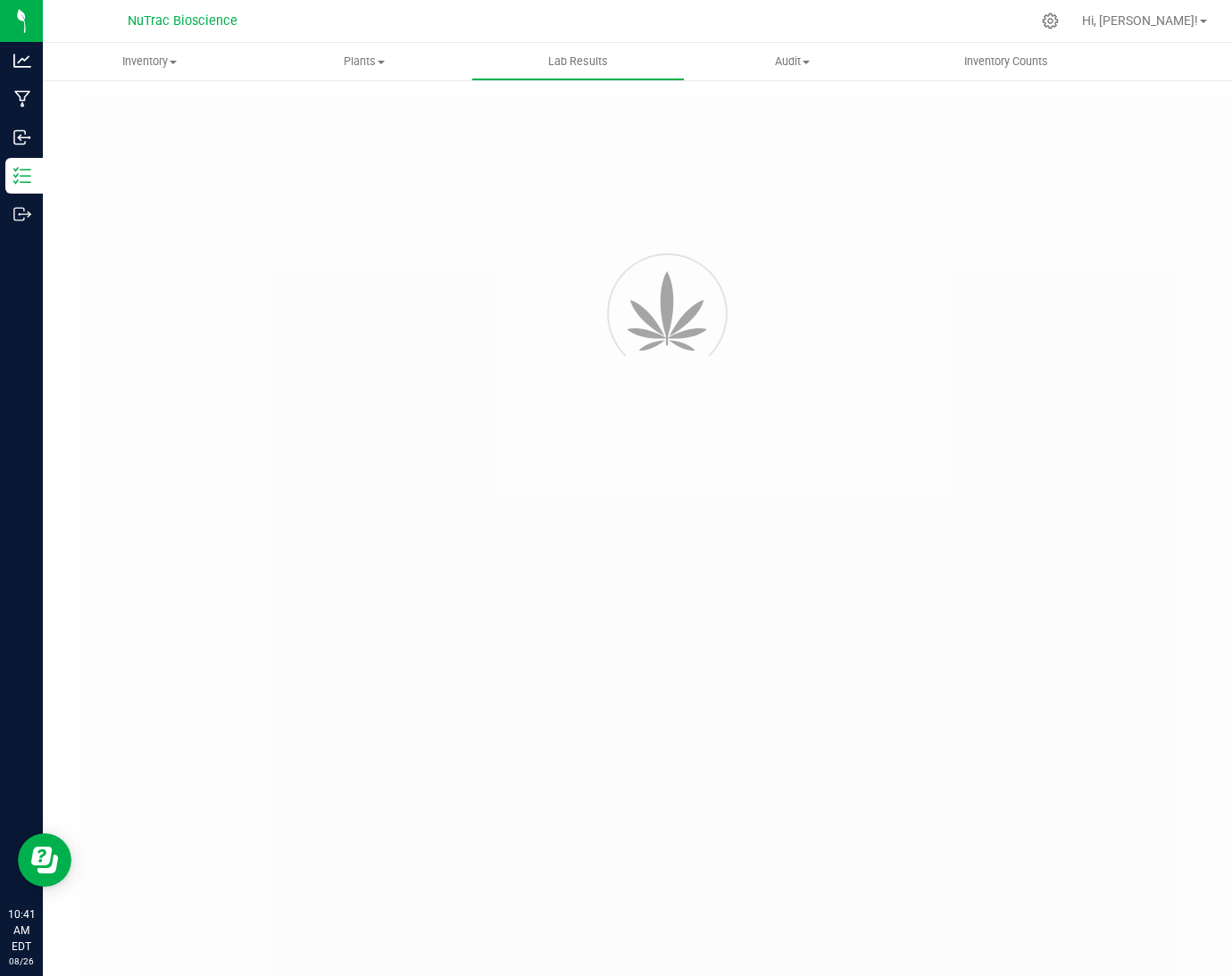
type input "VANREMF-20230609-009"
type input "53455"
type input "VANREMF-20230609-009"
type input "[DATE] 4:00 AM"
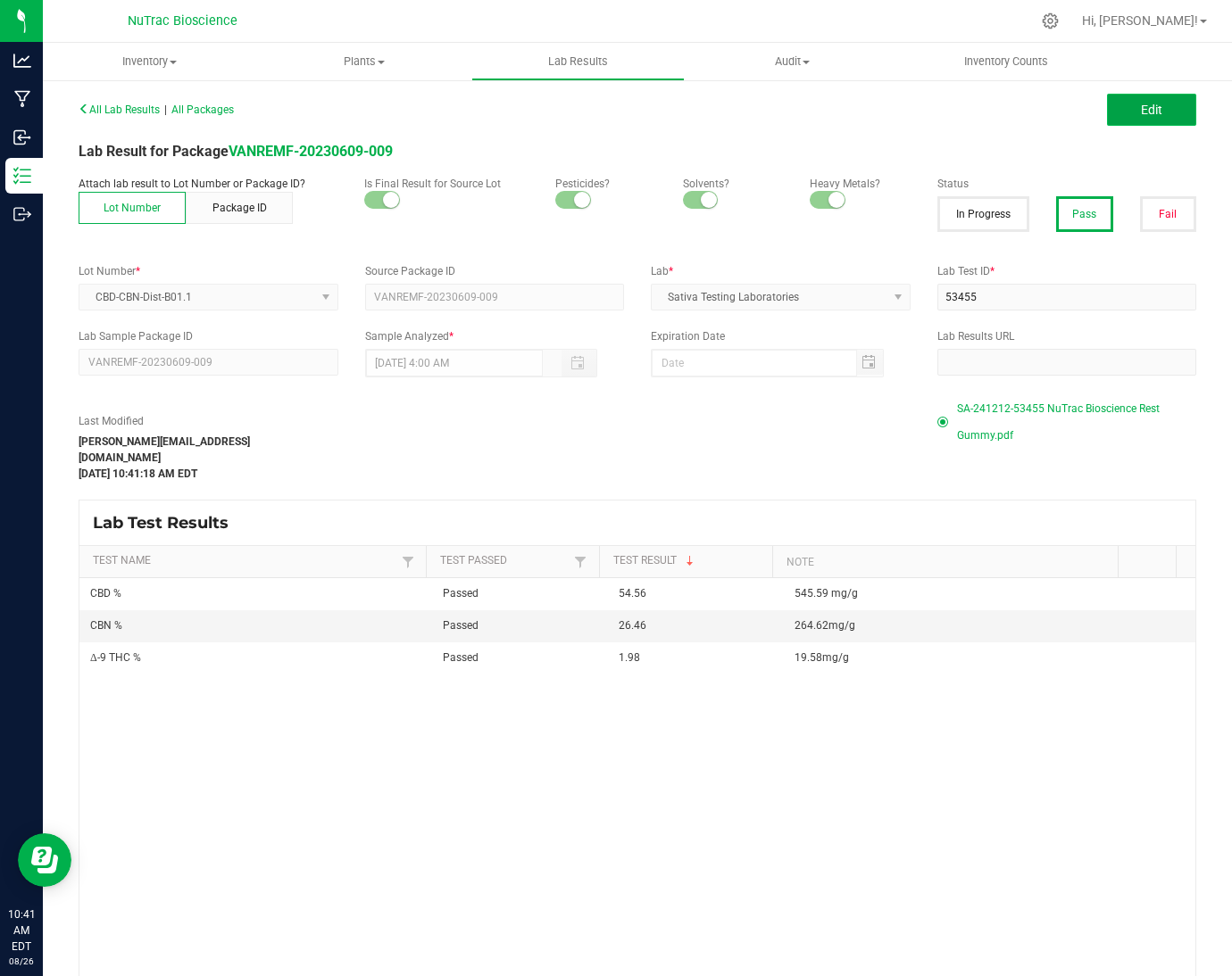
click at [1107, 113] on button "Edit" at bounding box center [1152, 109] width 90 height 32
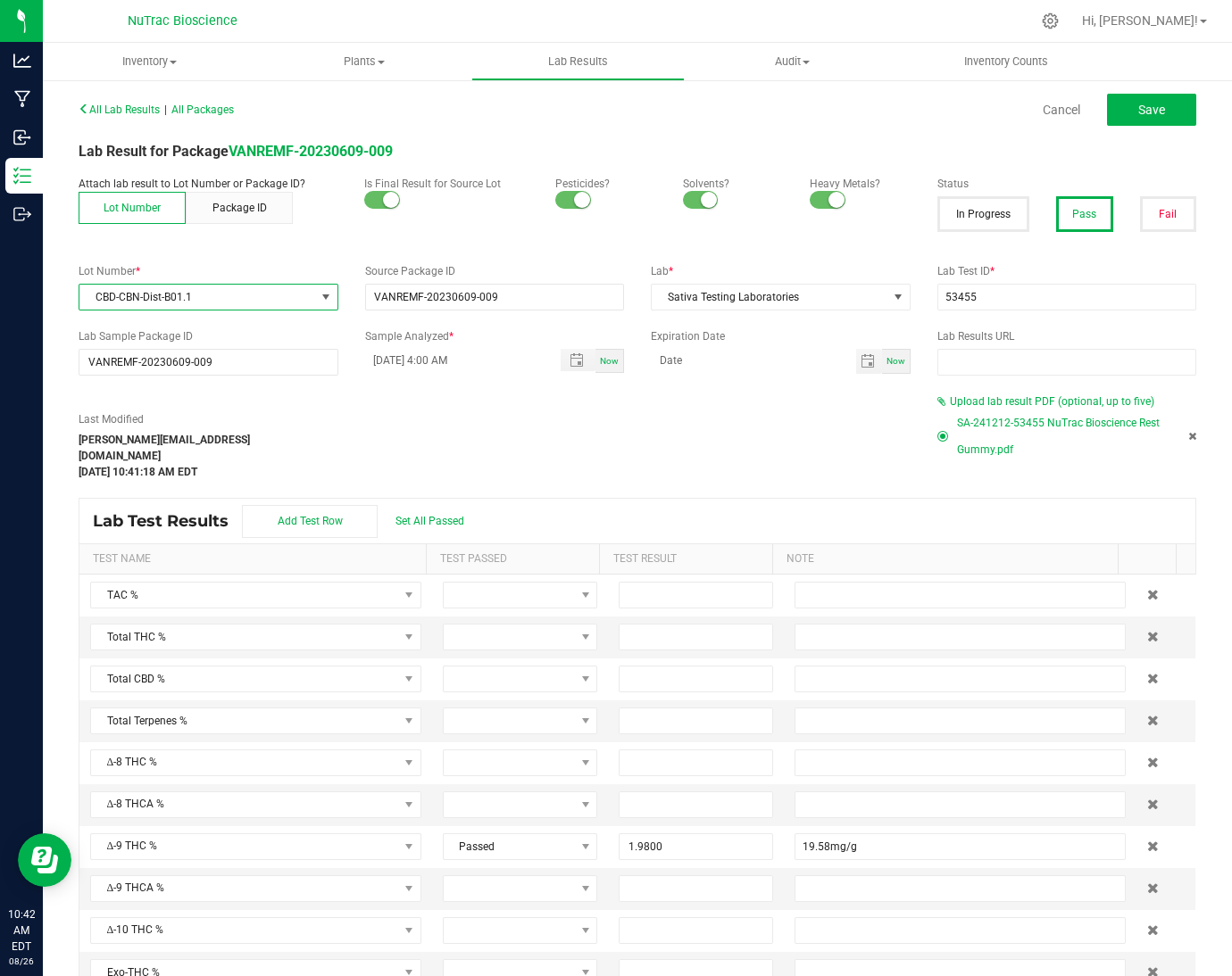
click at [257, 300] on span "CBD-CBN-Dist-B01.1" at bounding box center [197, 297] width 236 height 25
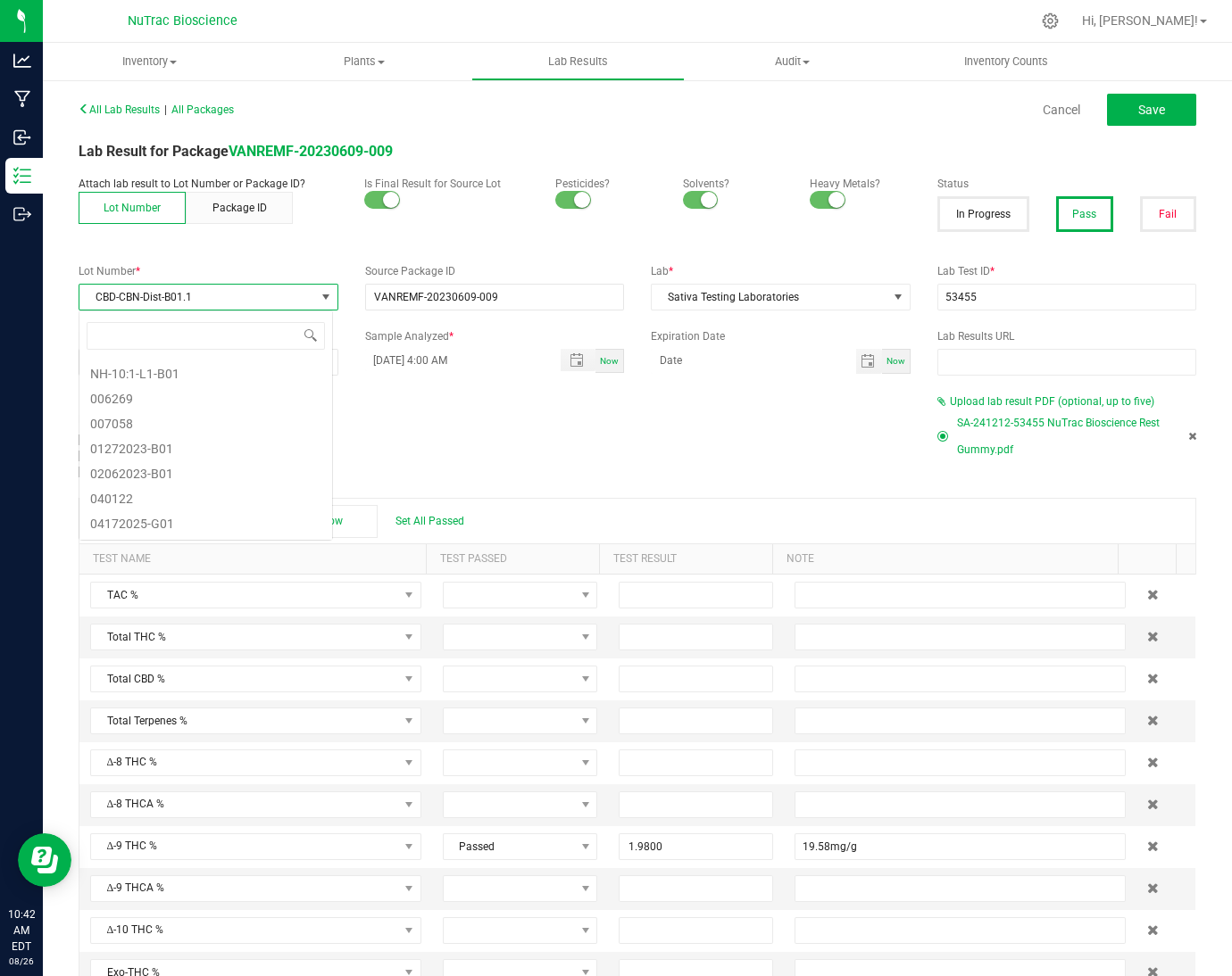
scroll to position [6493, 0]
click at [257, 300] on span "CBD-CBN-Dist-B01.1" at bounding box center [197, 297] width 236 height 25
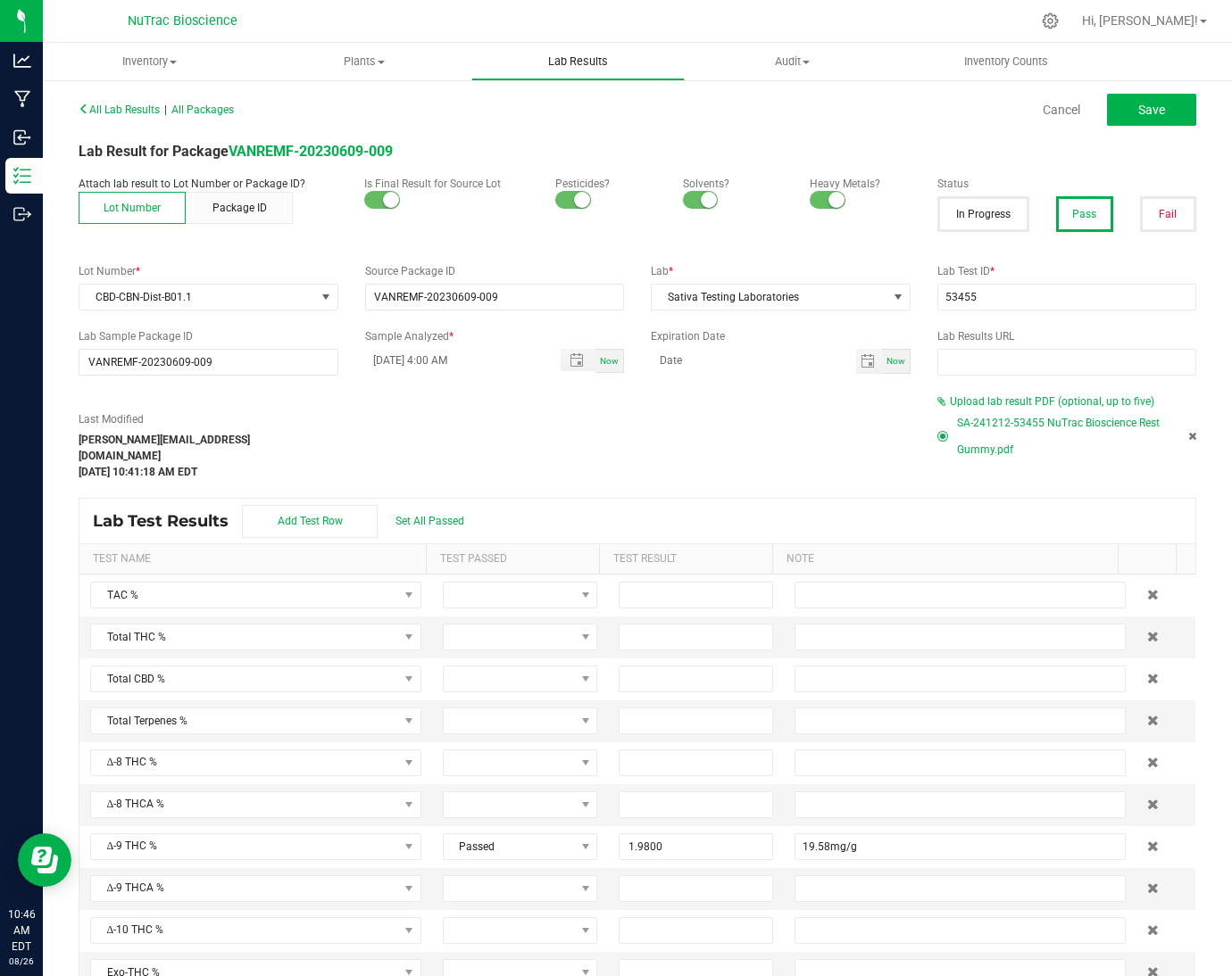
click at [577, 69] on span "Lab Results" at bounding box center [578, 61] width 108 height 16
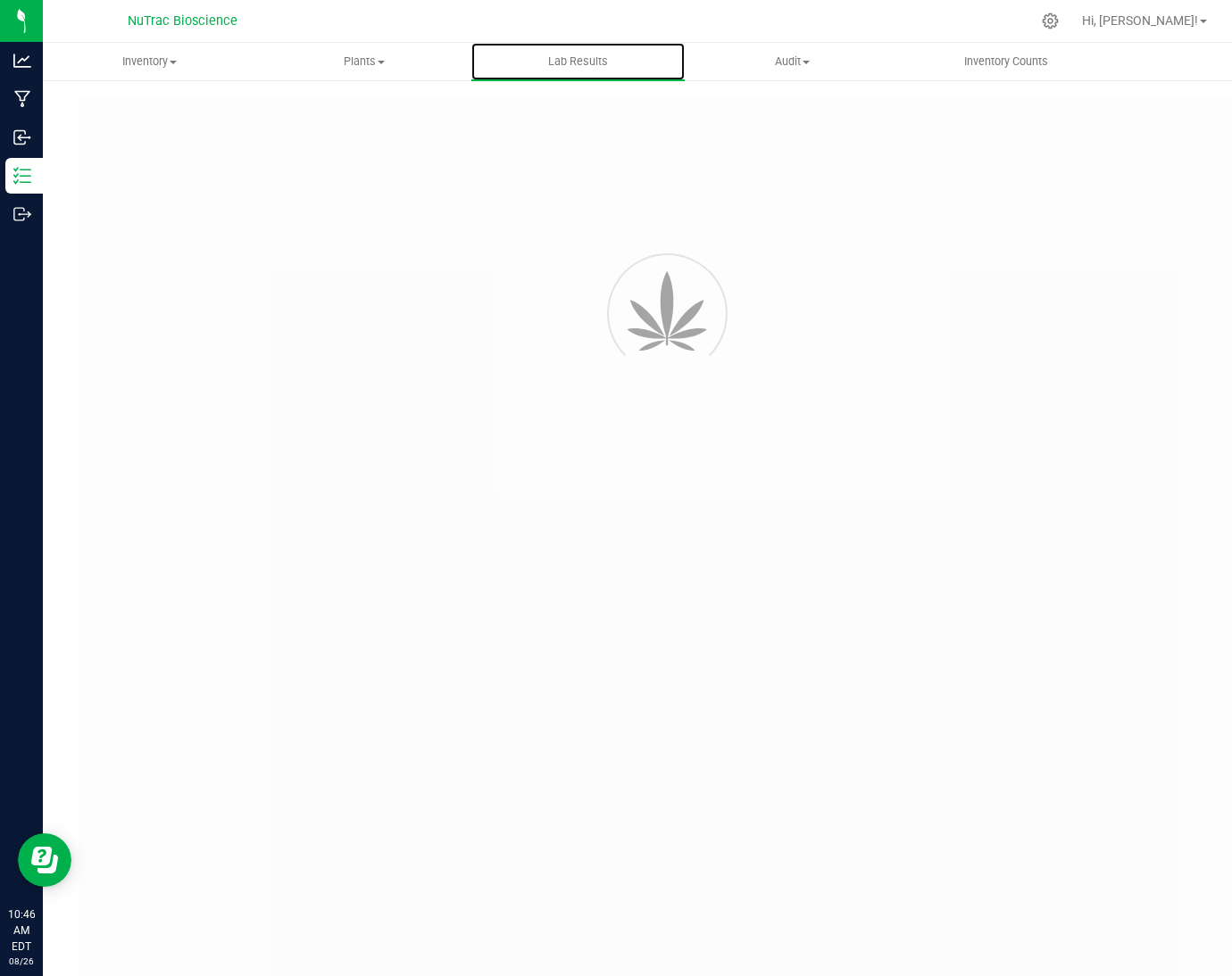
type input "VANREMF-20230609-009"
type input "53455"
type input "VANREMF-20230609-009"
type input "[DATE] 4:00 AM"
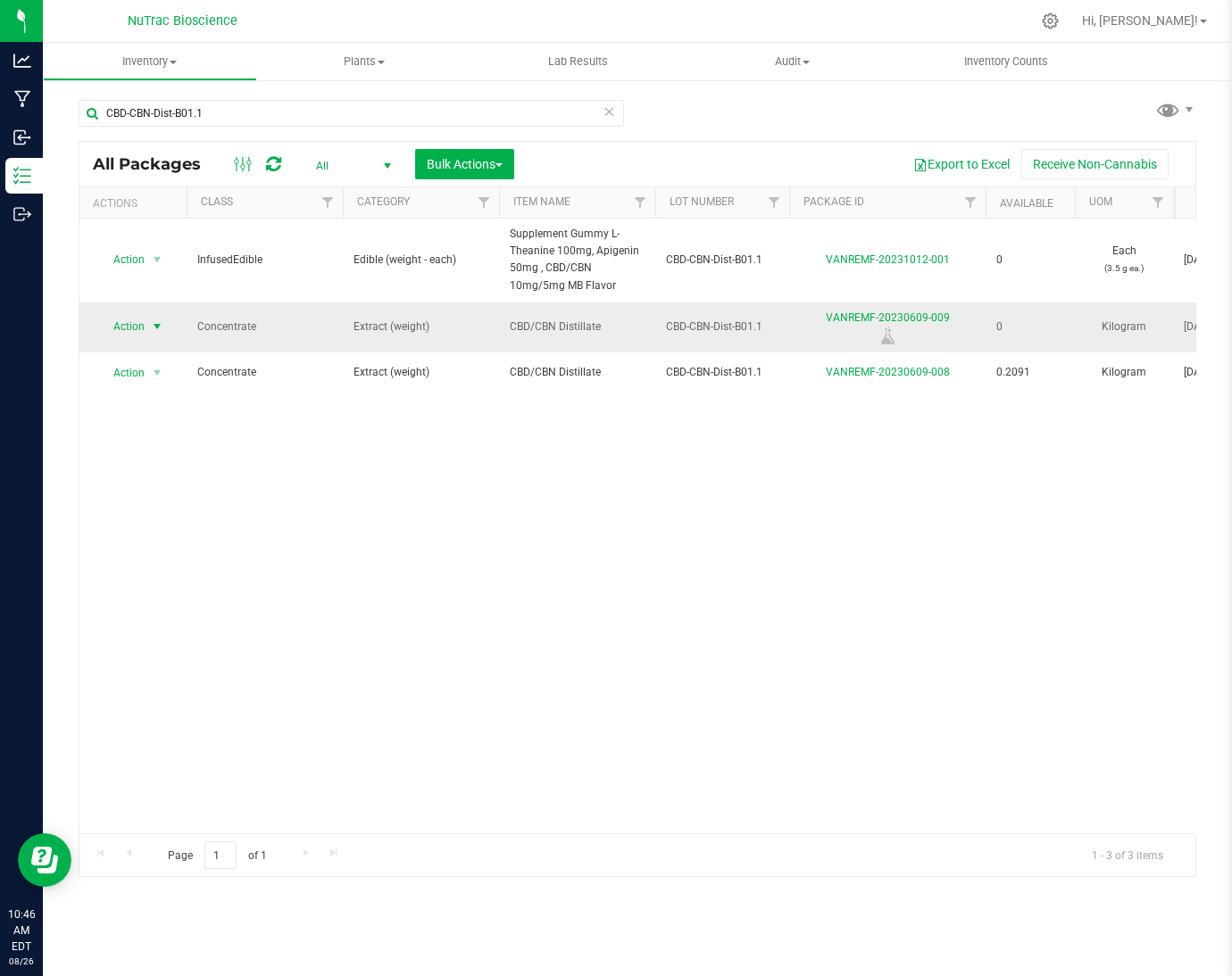
click at [138, 322] on span "Action" at bounding box center [121, 326] width 48 height 25
click at [936, 312] on link "VANREMF-20230609-009" at bounding box center [888, 317] width 125 height 12
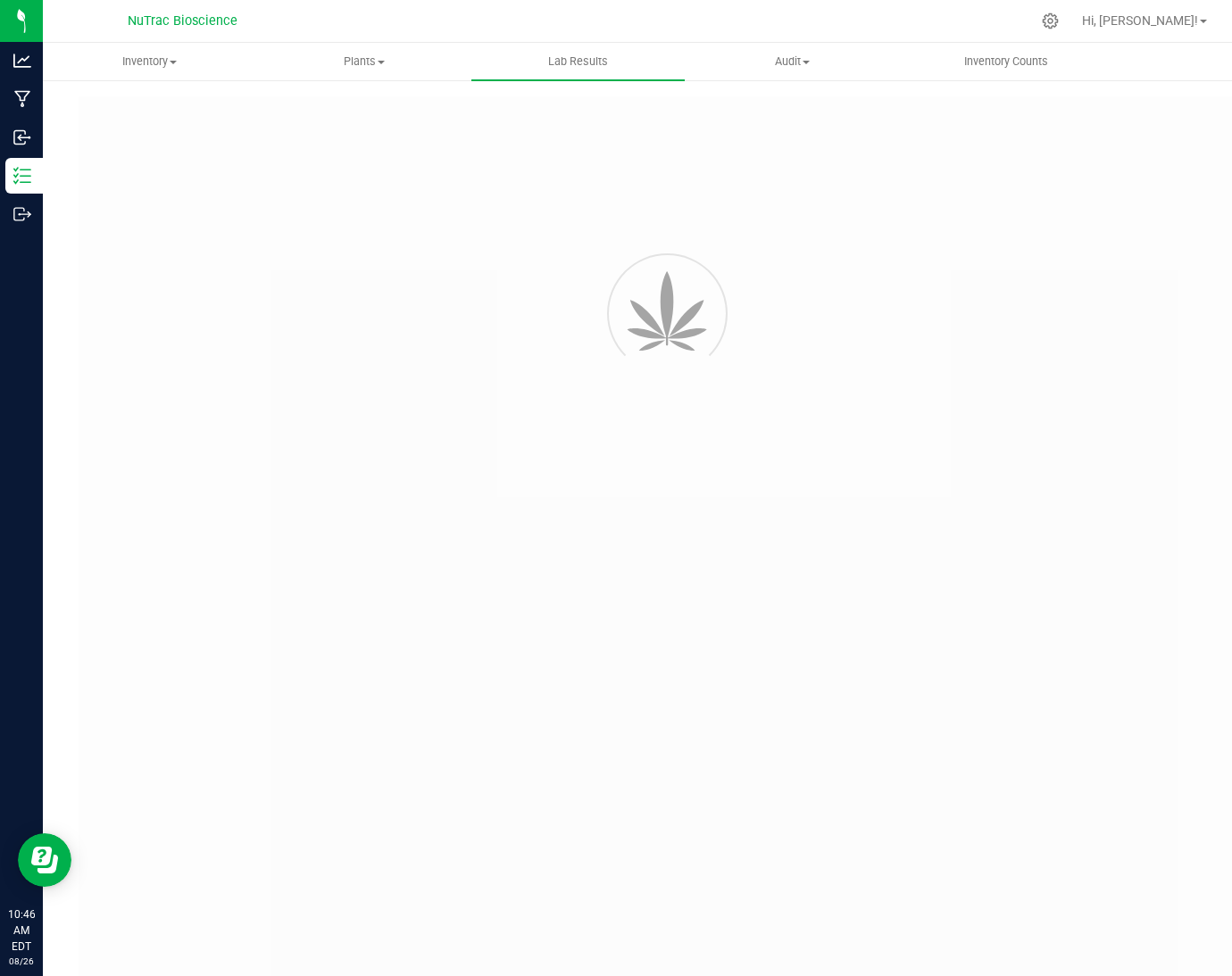
type input "VANREMF-20230609-009"
type input "53455"
type input "VANREMF-20230609-009"
type input "[DATE] 4:00 AM"
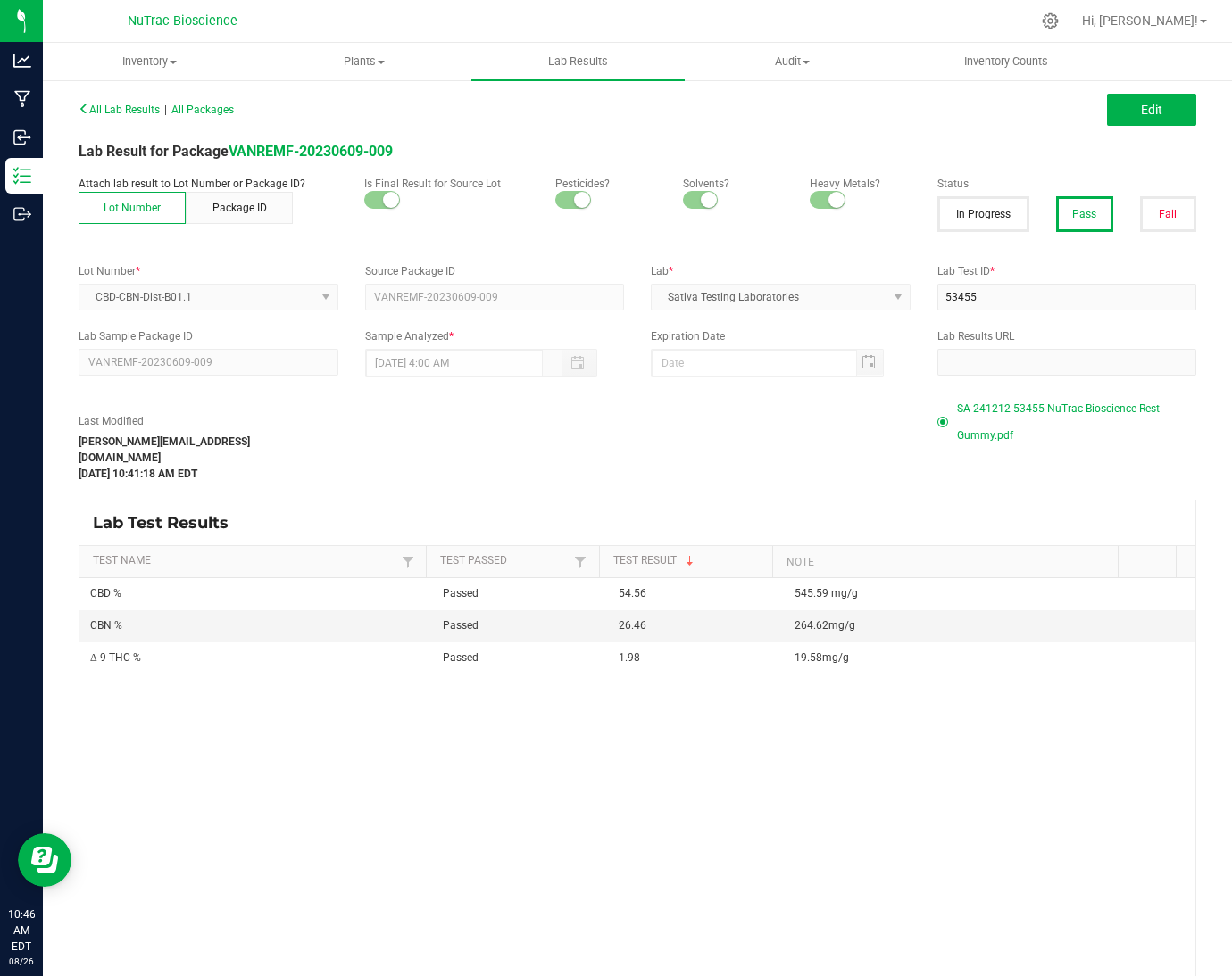
click at [1121, 127] on div "All Lab Results | All Packages Edit" at bounding box center [637, 109] width 1144 height 44
click at [1126, 97] on button "Edit" at bounding box center [1152, 109] width 90 height 32
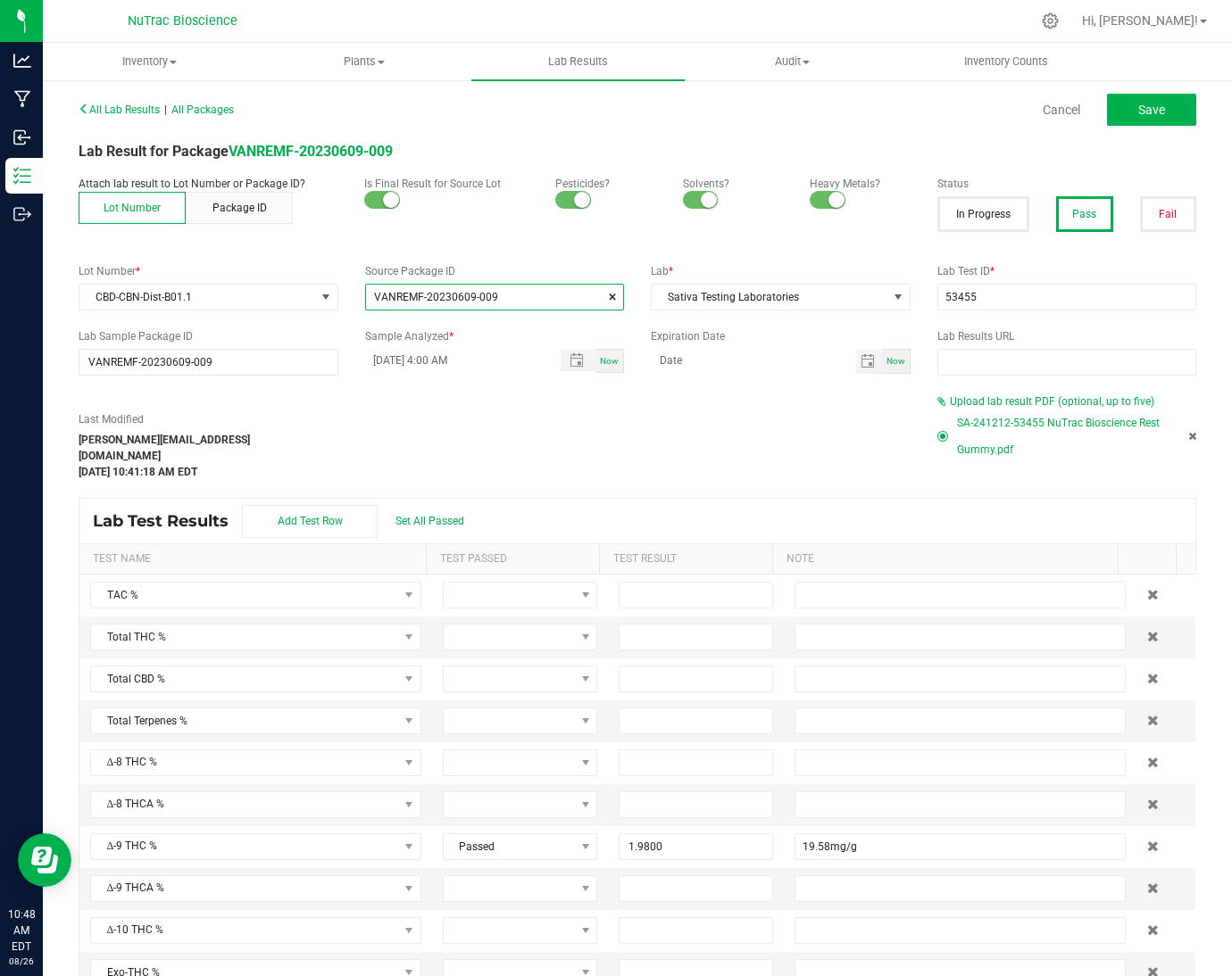
drag, startPoint x: 505, startPoint y: 303, endPoint x: 367, endPoint y: 300, distance: 138.0
click at [367, 300] on input "VANREMF-20230609-009" at bounding box center [495, 297] width 258 height 25
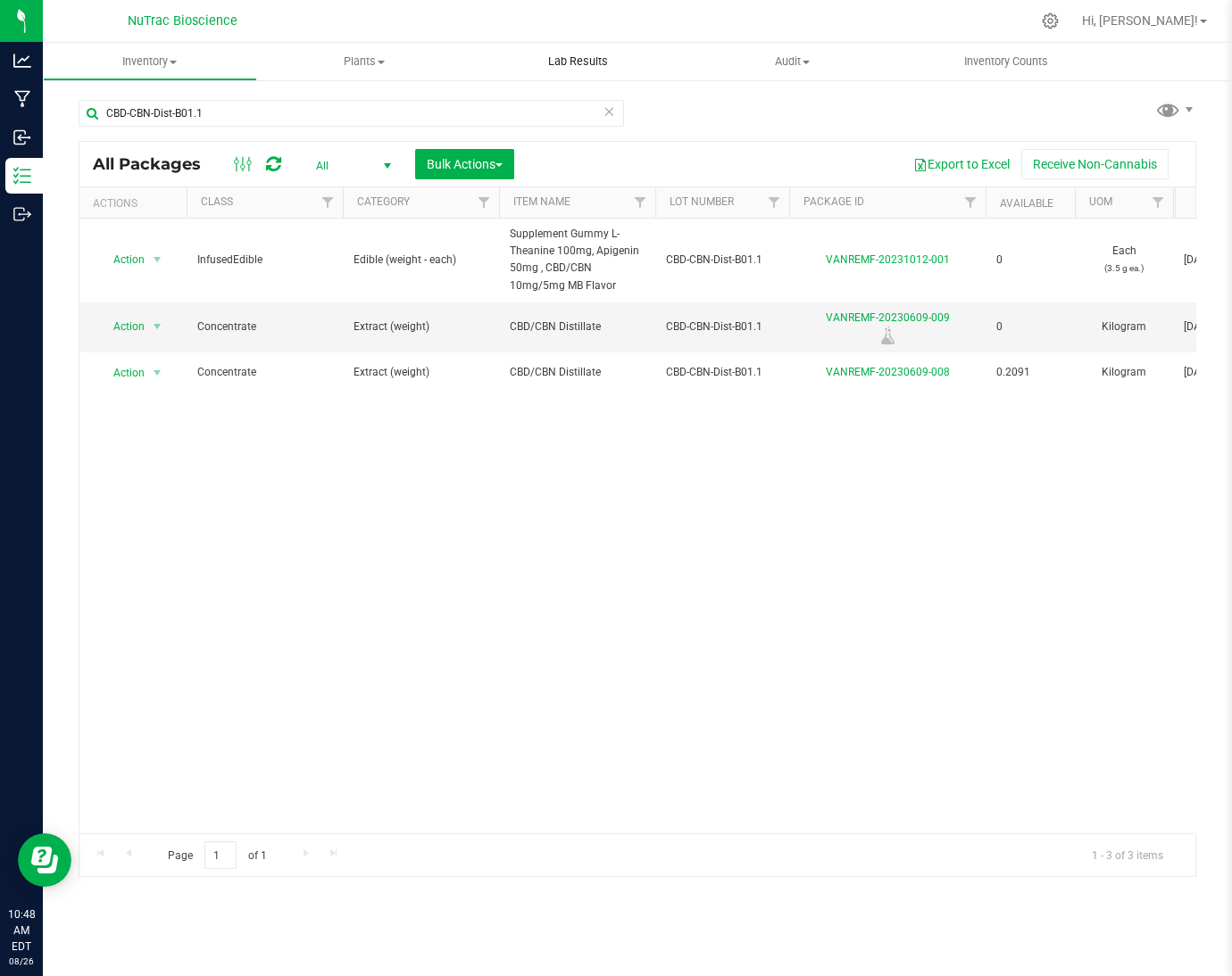
click at [583, 58] on span "Lab Results" at bounding box center [578, 61] width 108 height 16
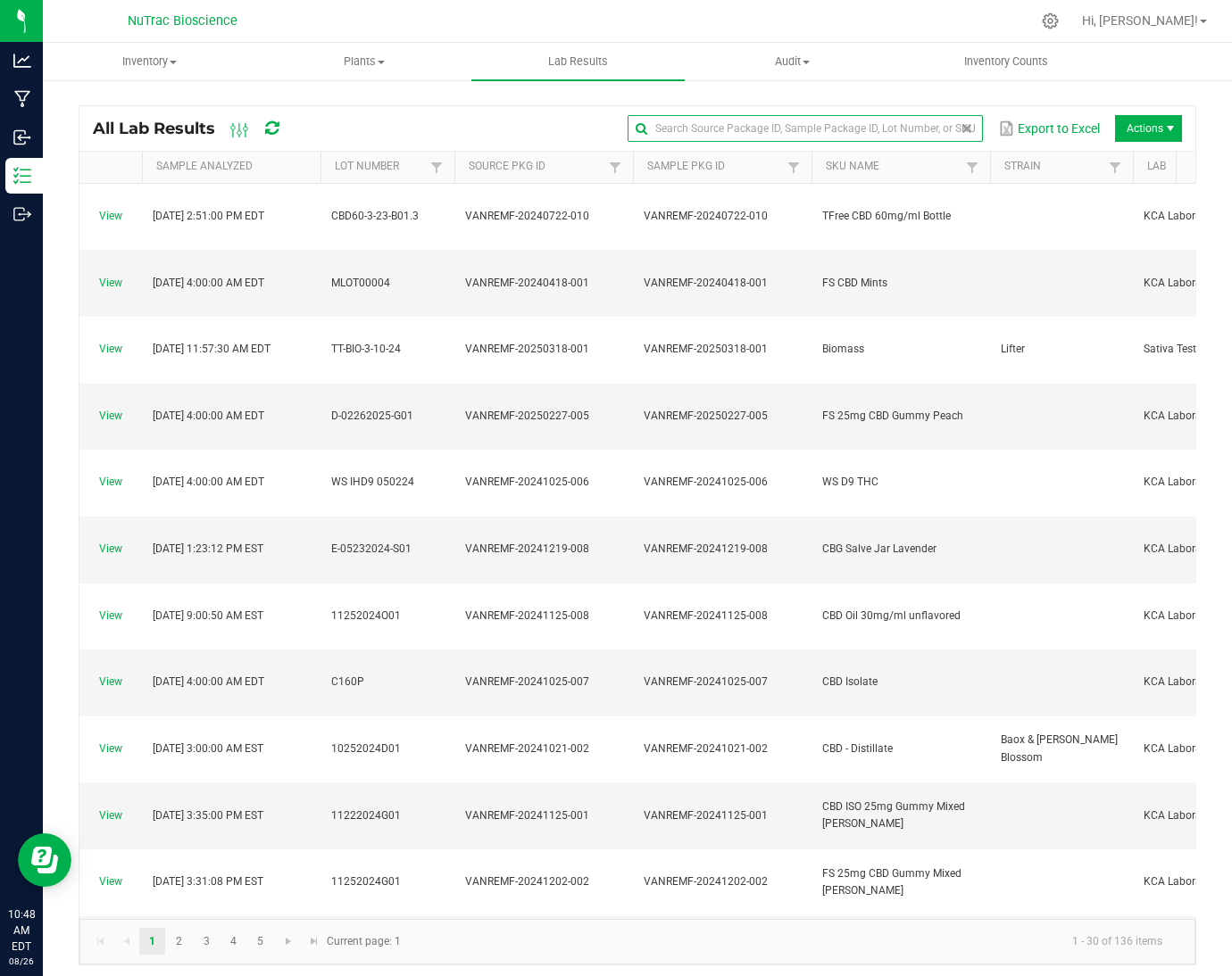
click at [913, 128] on input "text" at bounding box center [805, 128] width 356 height 26
paste input "VANREMF-20230609-009"
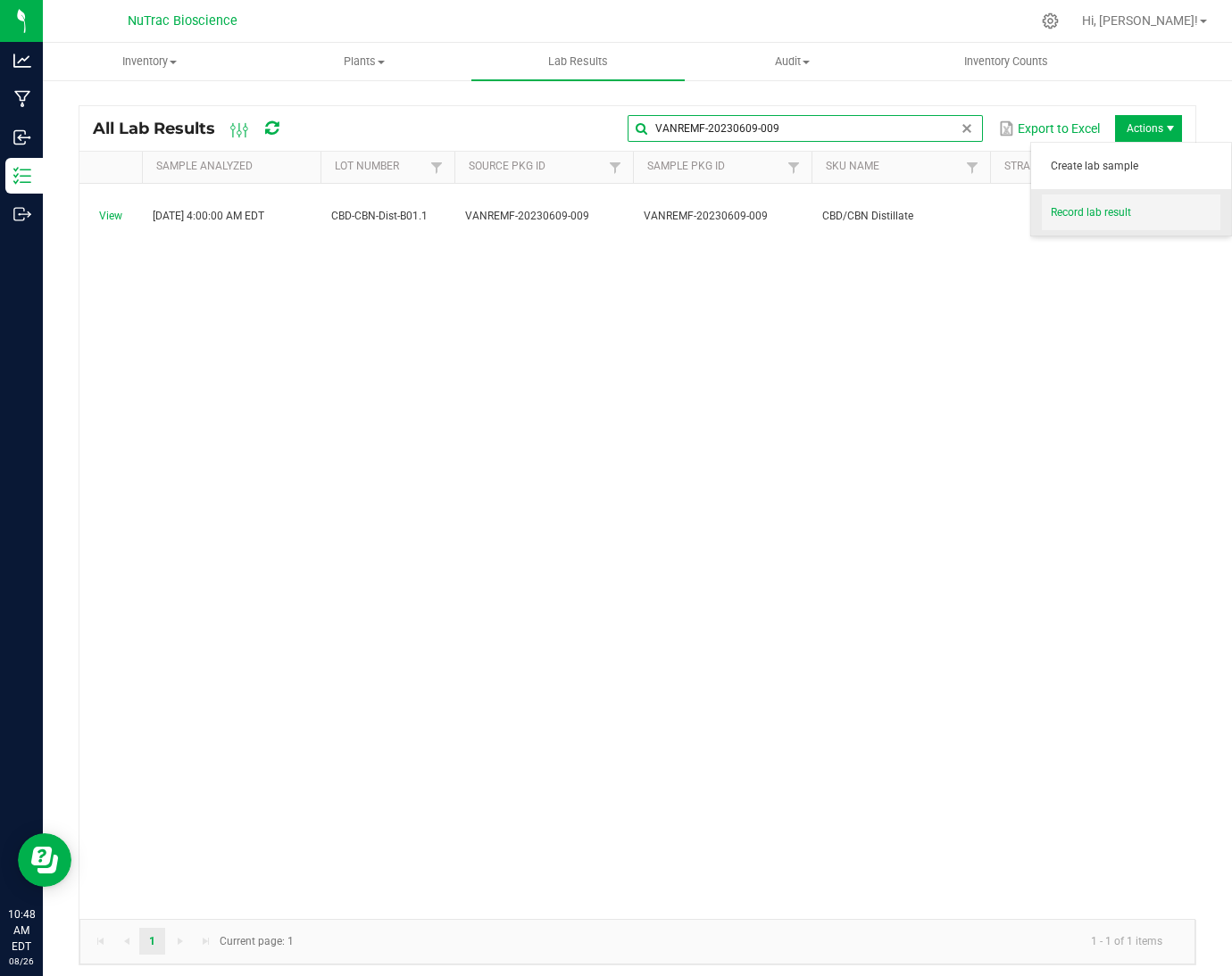
type input "VANREMF-20230609-009"
click at [1128, 220] on span "Record lab result" at bounding box center [1136, 213] width 170 height 15
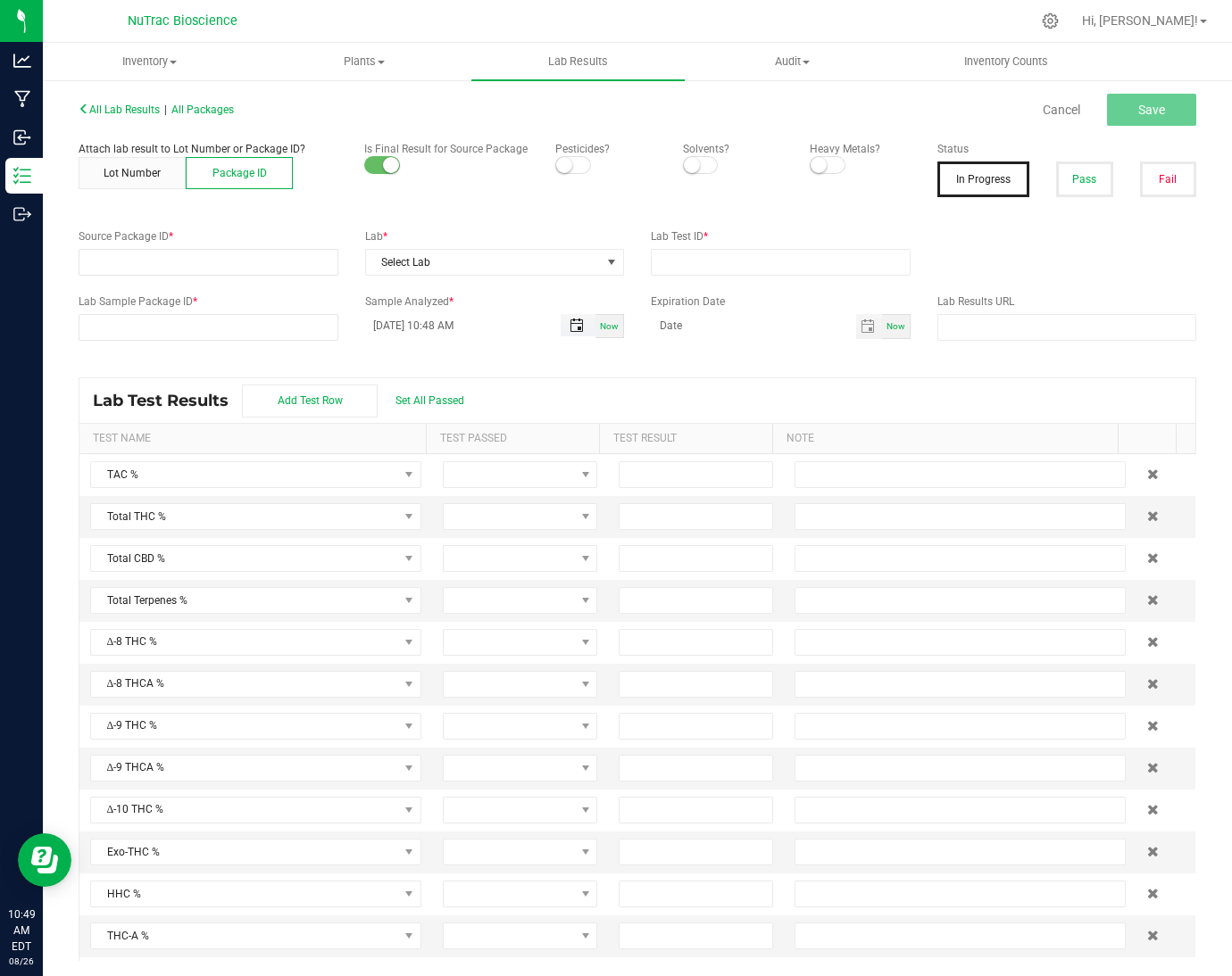
click at [570, 328] on span "Toggle popup" at bounding box center [576, 325] width 14 height 14
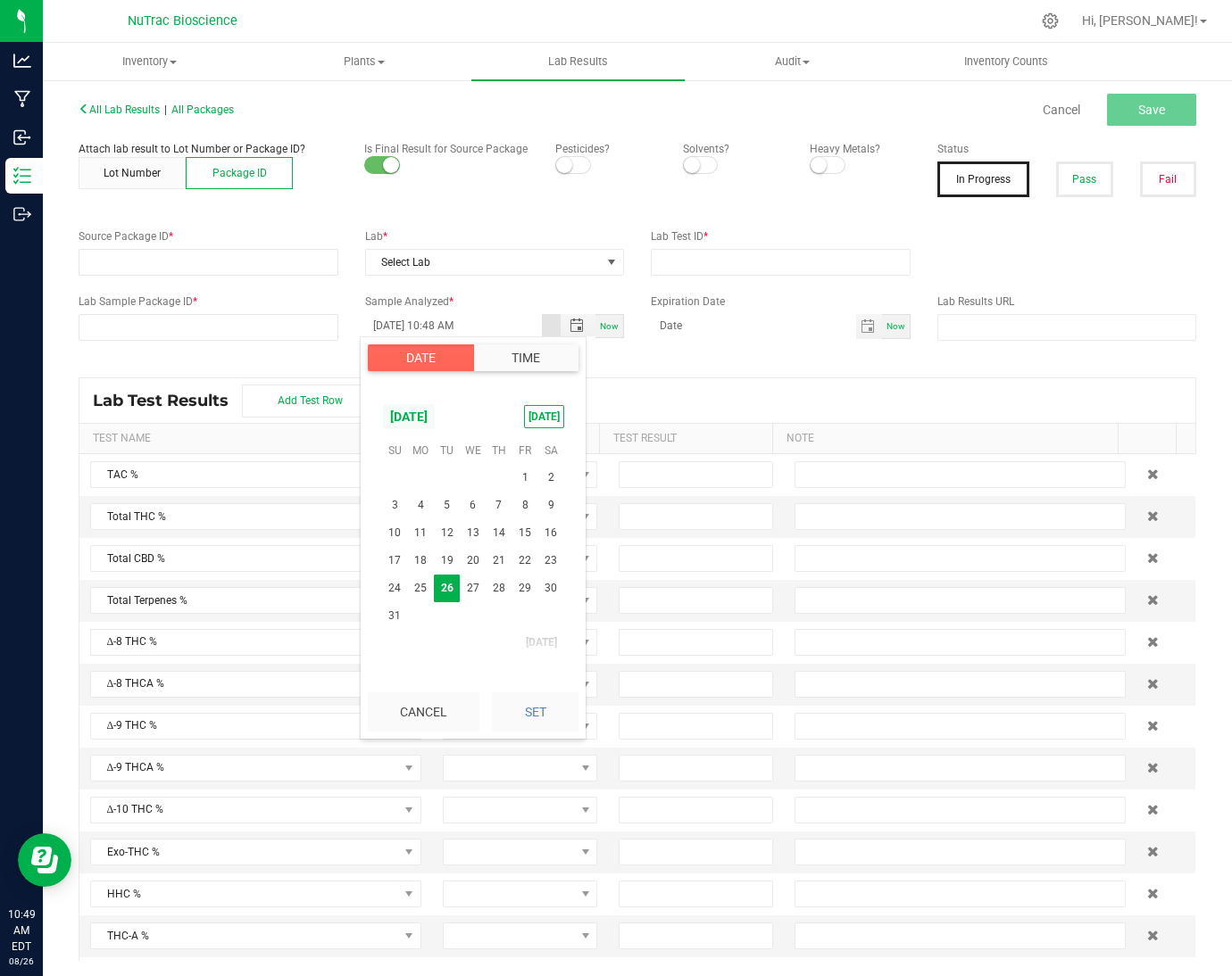
click at [436, 420] on span "[DATE]" at bounding box center [408, 417] width 54 height 26
click at [399, 424] on span "2025" at bounding box center [404, 417] width 44 height 26
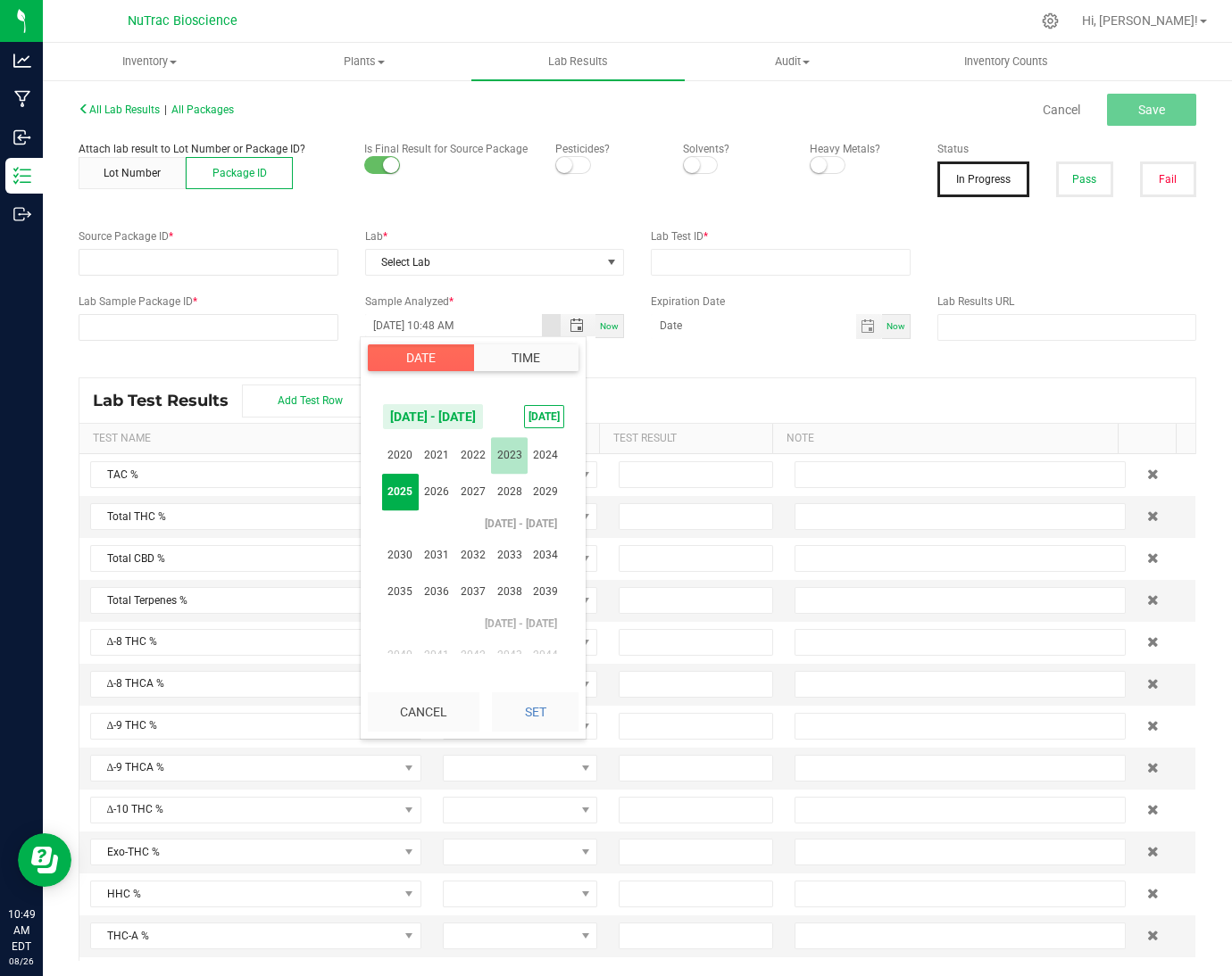
click at [512, 465] on span "2023" at bounding box center [509, 456] width 37 height 37
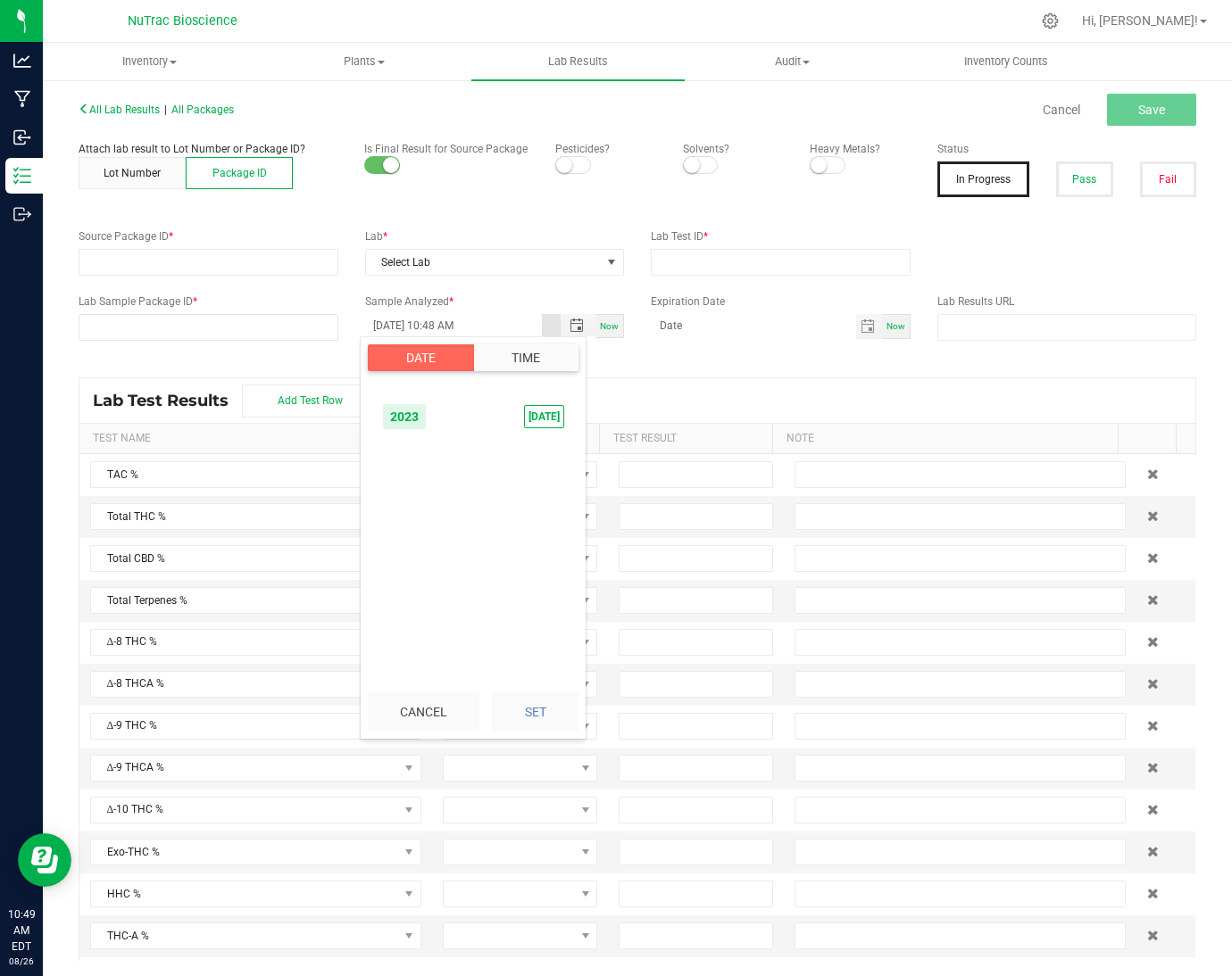
scroll to position [16729, 0]
click at [398, 495] on span "Jun" at bounding box center [400, 492] width 37 height 37
click at [524, 511] on span "9" at bounding box center [524, 505] width 25 height 27
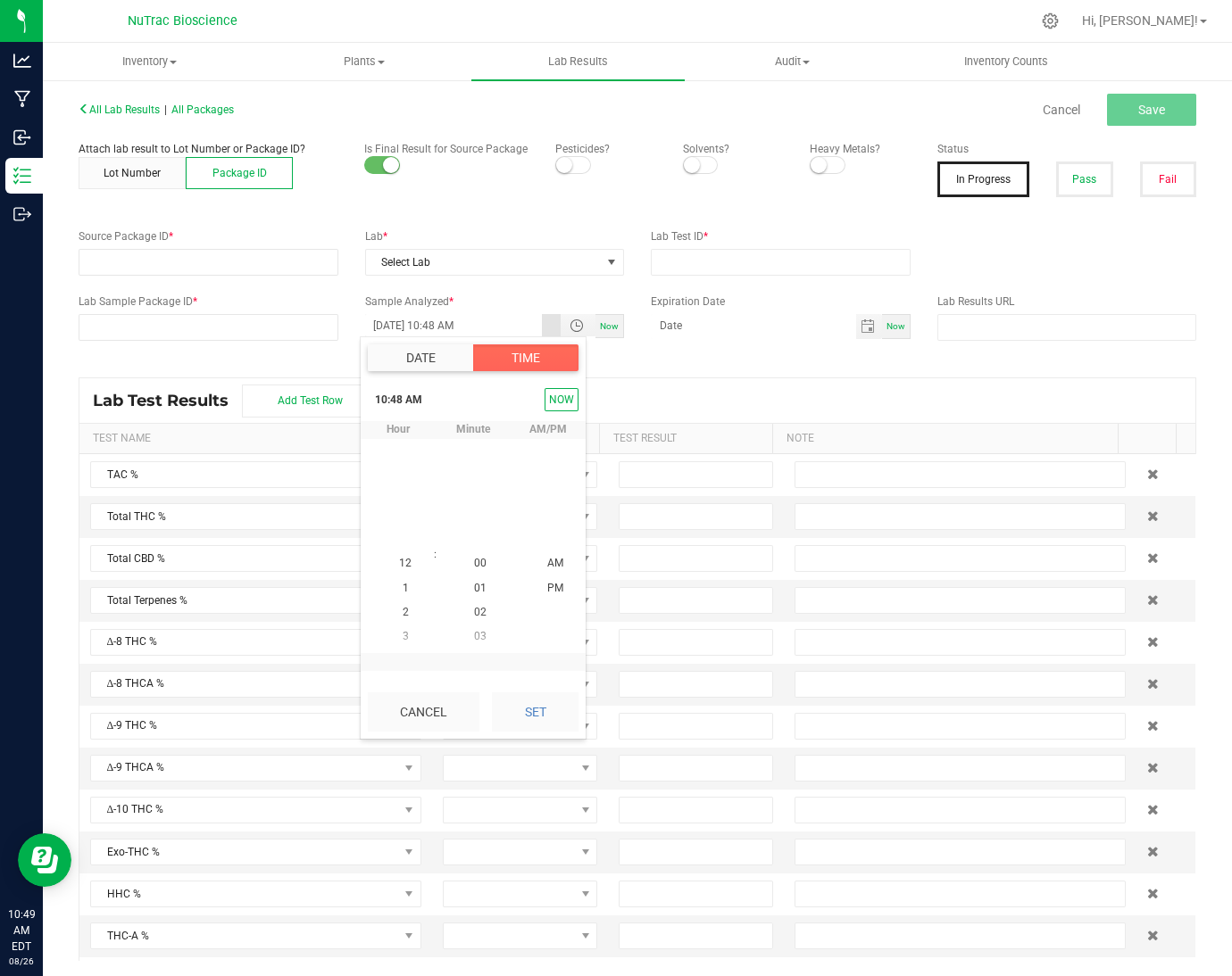
scroll to position [1163, 0]
click at [570, 322] on span "Toggle popup" at bounding box center [576, 325] width 14 height 14
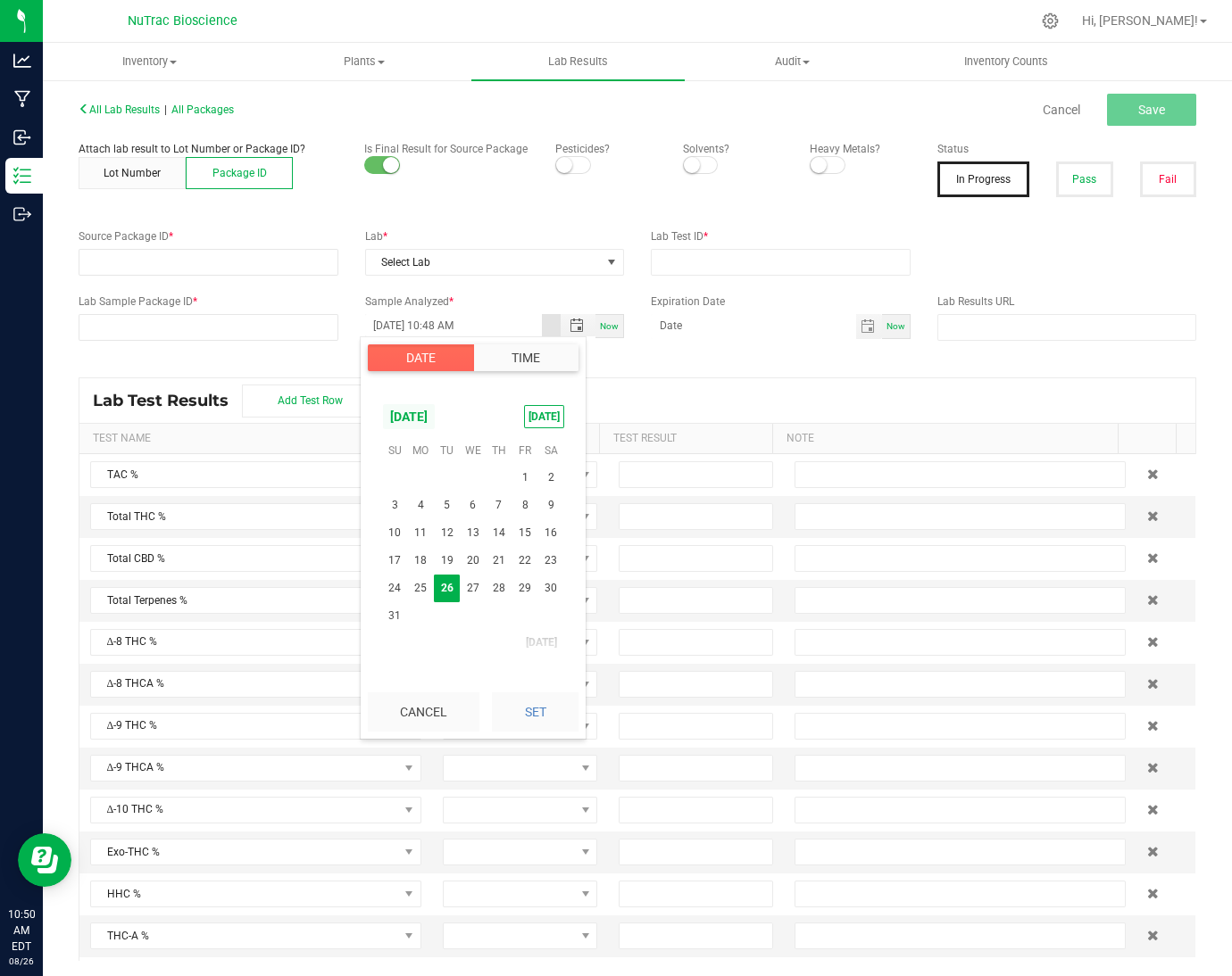
click at [436, 419] on span "August 2025" at bounding box center [408, 417] width 54 height 26
click at [391, 411] on span "2025" at bounding box center [404, 417] width 44 height 26
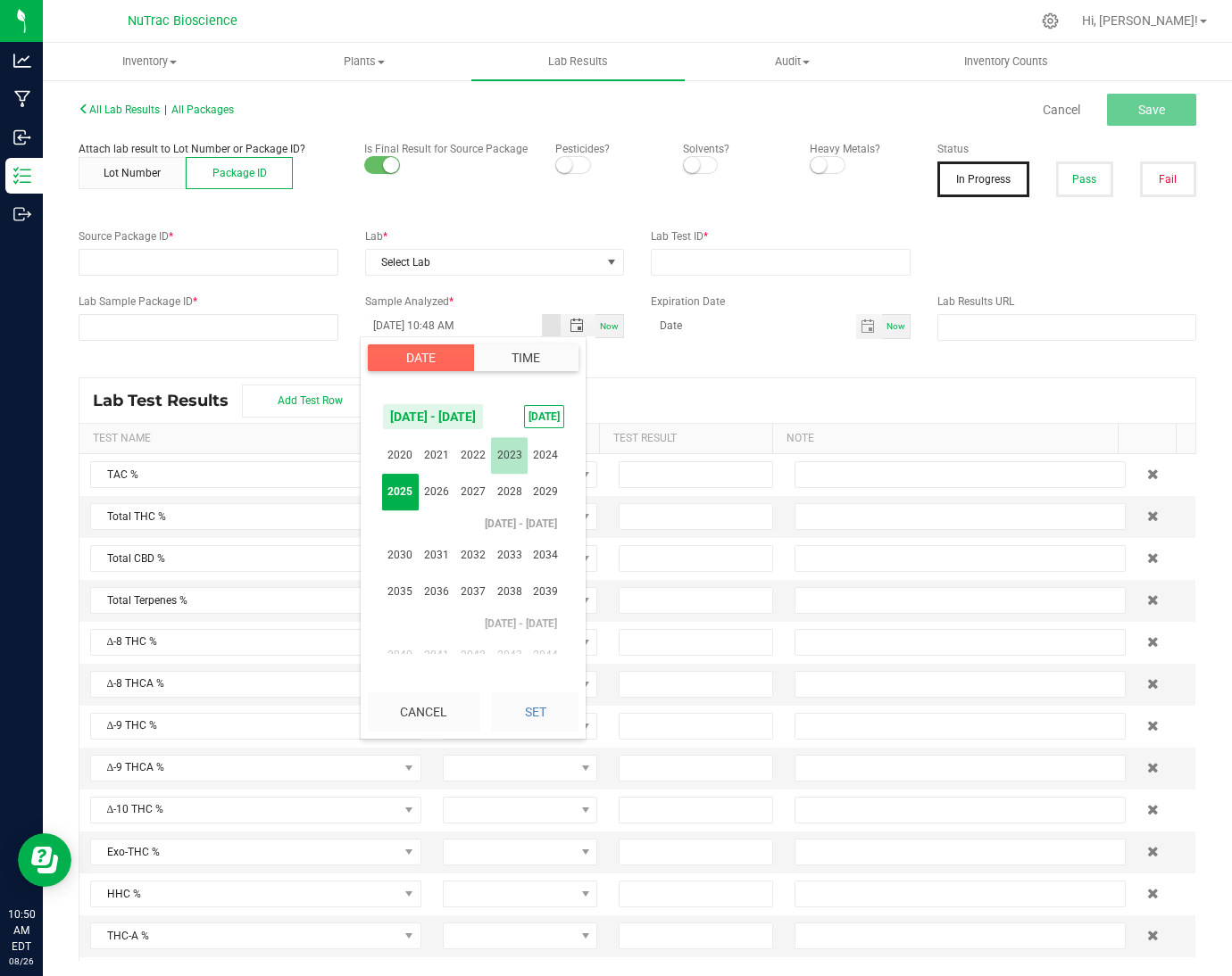
click at [503, 459] on span "2023" at bounding box center [509, 456] width 37 height 37
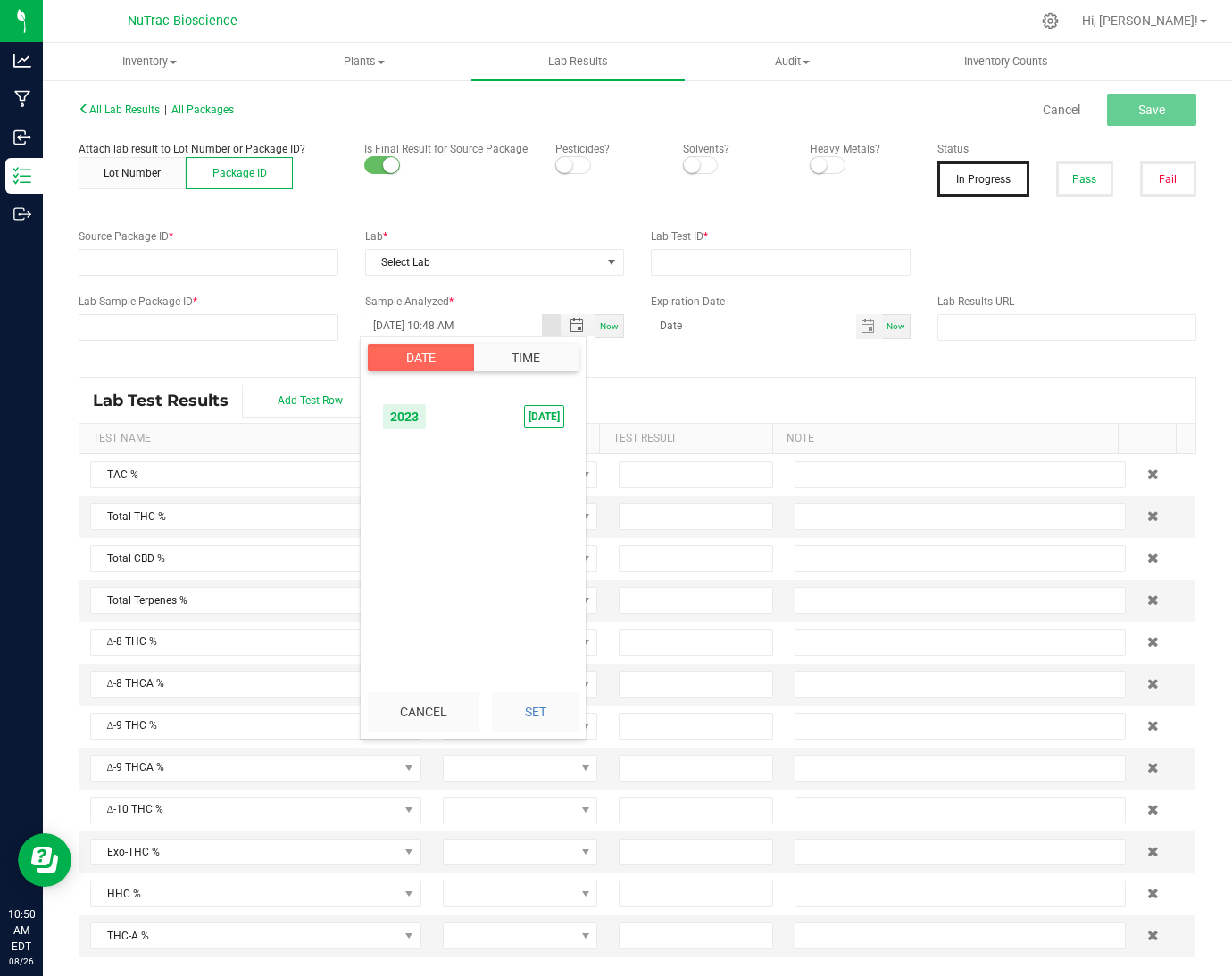
scroll to position [16729, 0]
click at [394, 499] on span "Jun" at bounding box center [400, 492] width 37 height 37
click at [425, 536] on span "12" at bounding box center [420, 534] width 25 height 27
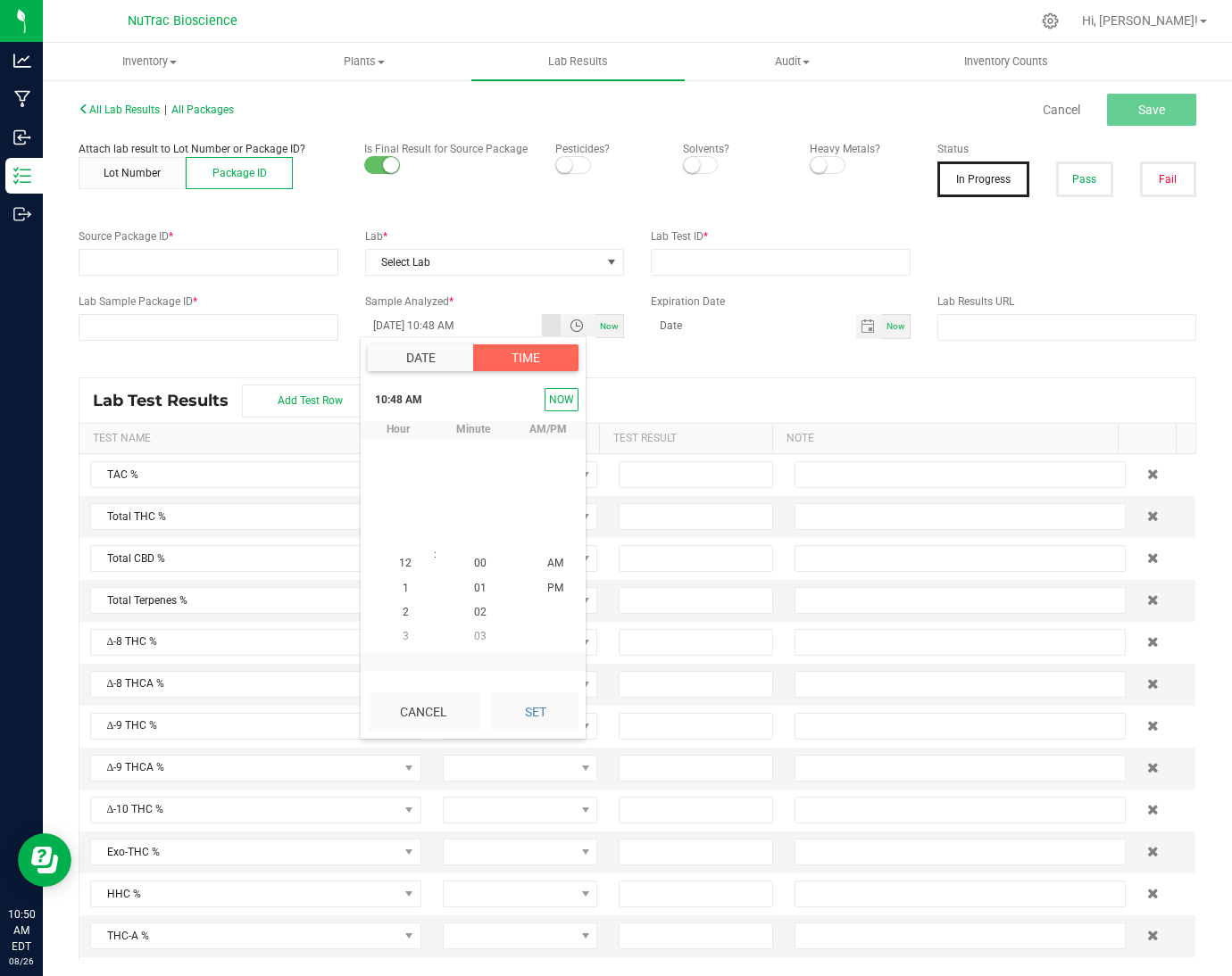
scroll to position [1163, 0]
click at [541, 723] on button "Set" at bounding box center [535, 712] width 87 height 40
type input "06/12/2023 10:48 AM"
click at [510, 359] on div at bounding box center [494, 358] width 858 height 1
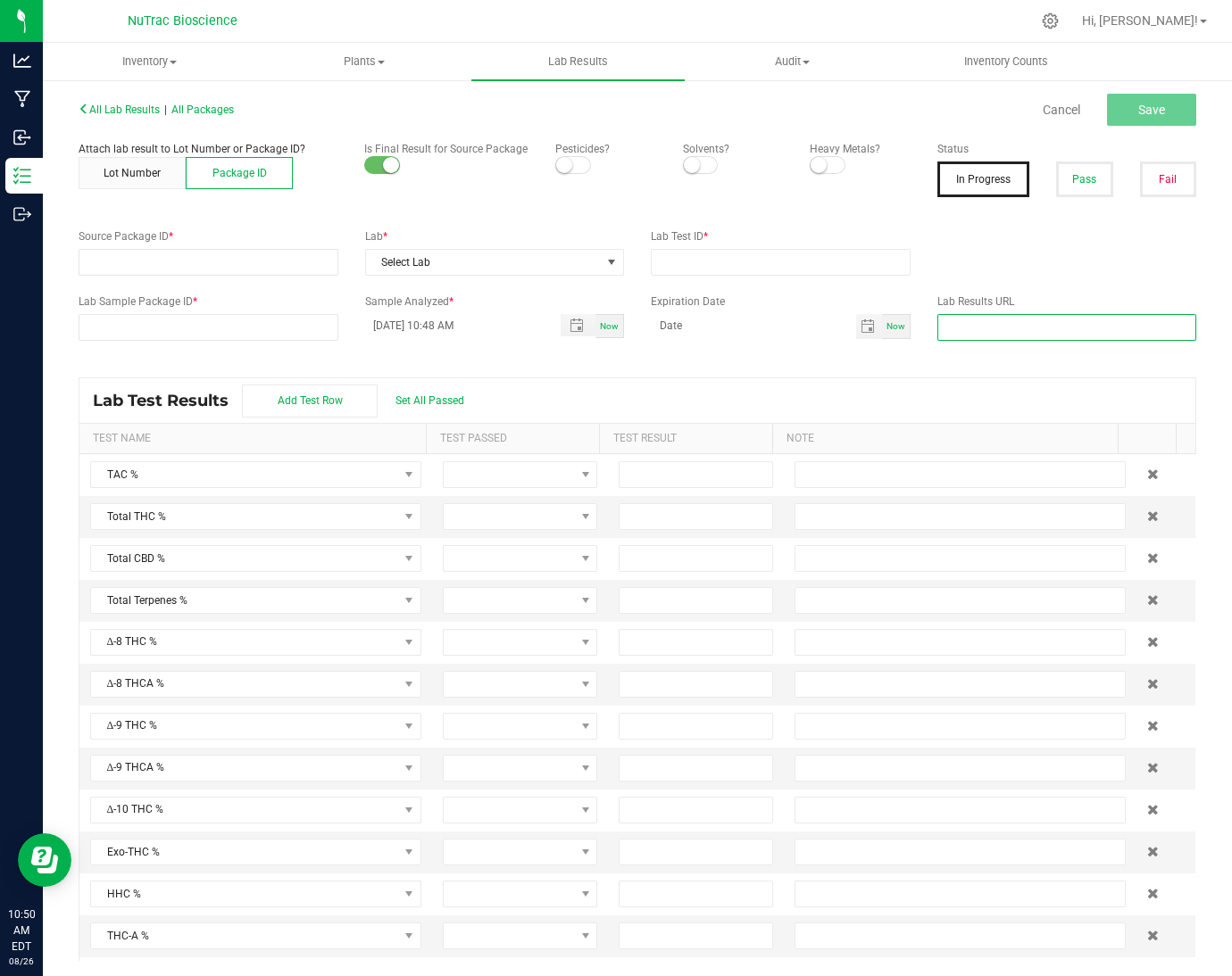
click at [955, 337] on input "text" at bounding box center [1067, 327] width 259 height 26
click at [1077, 172] on button "Pass" at bounding box center [1085, 179] width 57 height 36
click at [983, 335] on input "text" at bounding box center [1067, 327] width 259 height 26
click at [982, 327] on input "text" at bounding box center [1067, 327] width 259 height 26
paste input "file:///C:/Users/offic/Downloads/3340.pdf"
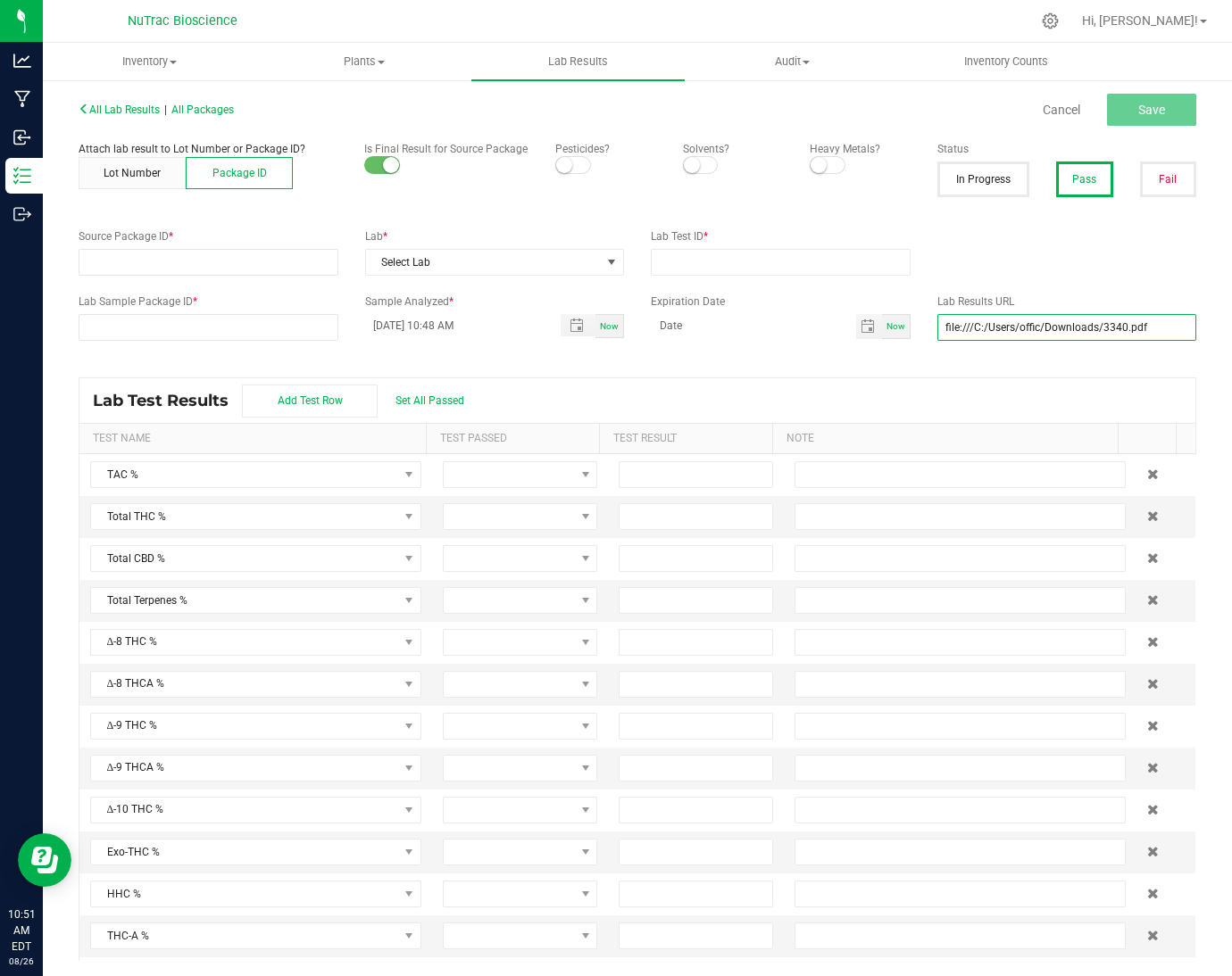
type input "file:///C:/Users/offic/Downloads/3340.pdf"
click at [1007, 386] on div "Lab Test Results Add Test Row Set All Passed" at bounding box center [637, 400] width 1116 height 44
drag, startPoint x: 1159, startPoint y: 323, endPoint x: 799, endPoint y: 301, distance: 360.7
click at [799, 301] on div "Lab Sample Package ID * Sample Analyzed * 06/12/2023 10:48 AM Now Expiration Da…" at bounding box center [637, 317] width 1144 height 47
click at [778, 259] on input "text" at bounding box center [780, 262] width 259 height 26
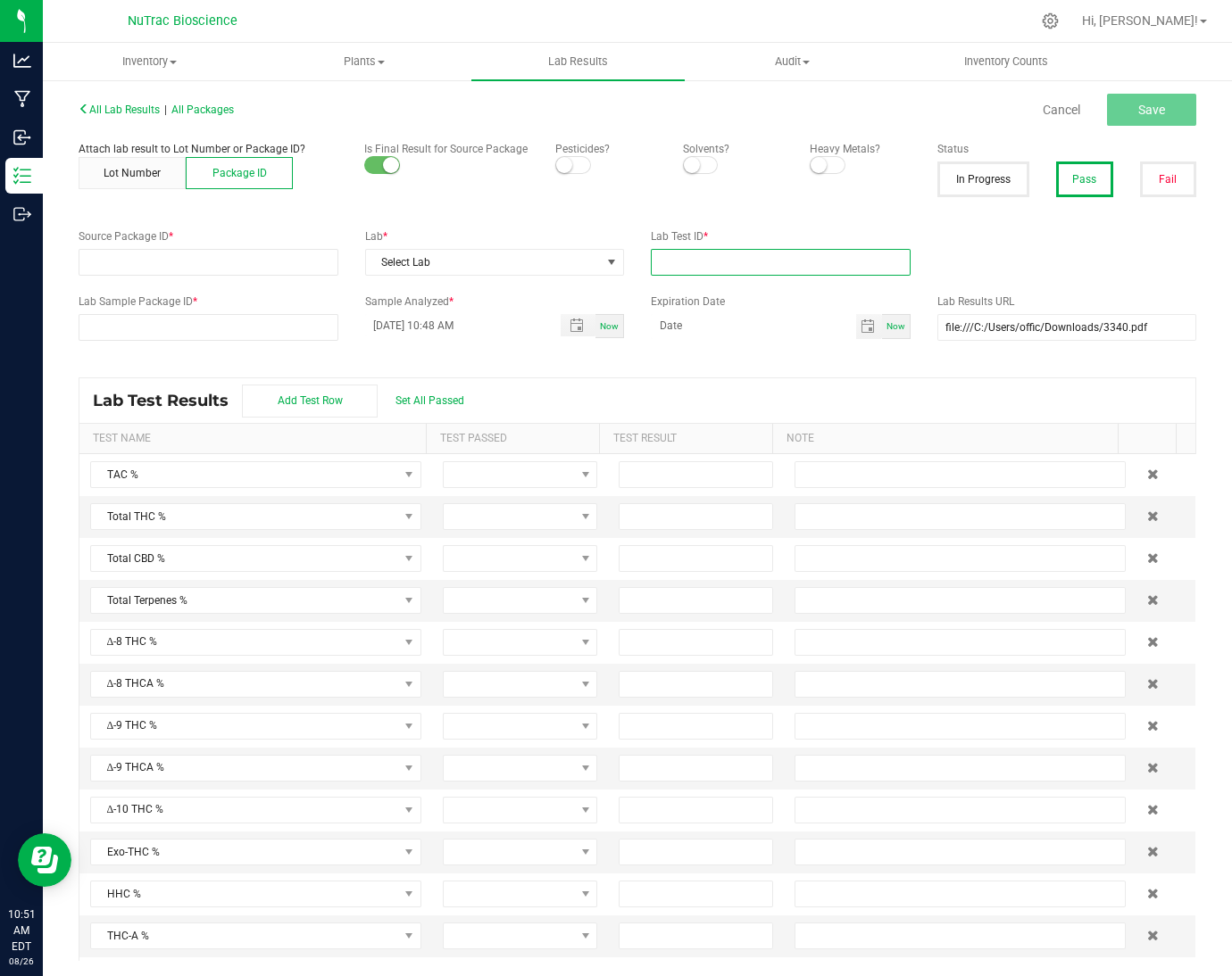
type input "3340"
drag, startPoint x: 1147, startPoint y: 321, endPoint x: 841, endPoint y: 326, distance: 306.0
click at [841, 326] on div "Lab Sample Package ID * Sample Analyzed * 06/12/2023 10:48 AM Now Expiration Da…" at bounding box center [637, 317] width 1144 height 47
click at [601, 263] on span at bounding box center [612, 262] width 23 height 25
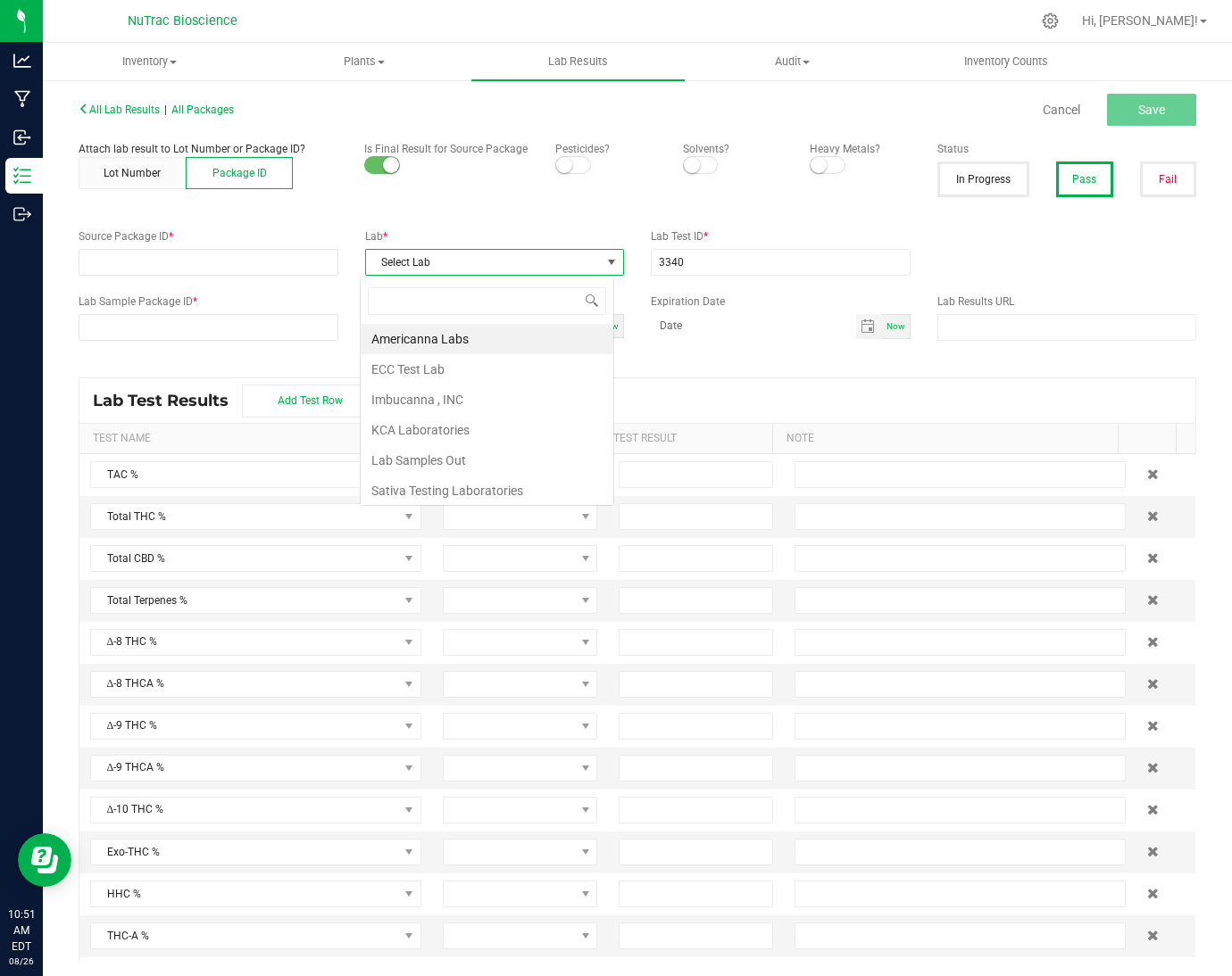
scroll to position [27, 255]
click at [554, 258] on span "Select Lab" at bounding box center [484, 262] width 236 height 25
click at [541, 491] on li "Sativa Testing Laboratories" at bounding box center [487, 490] width 253 height 30
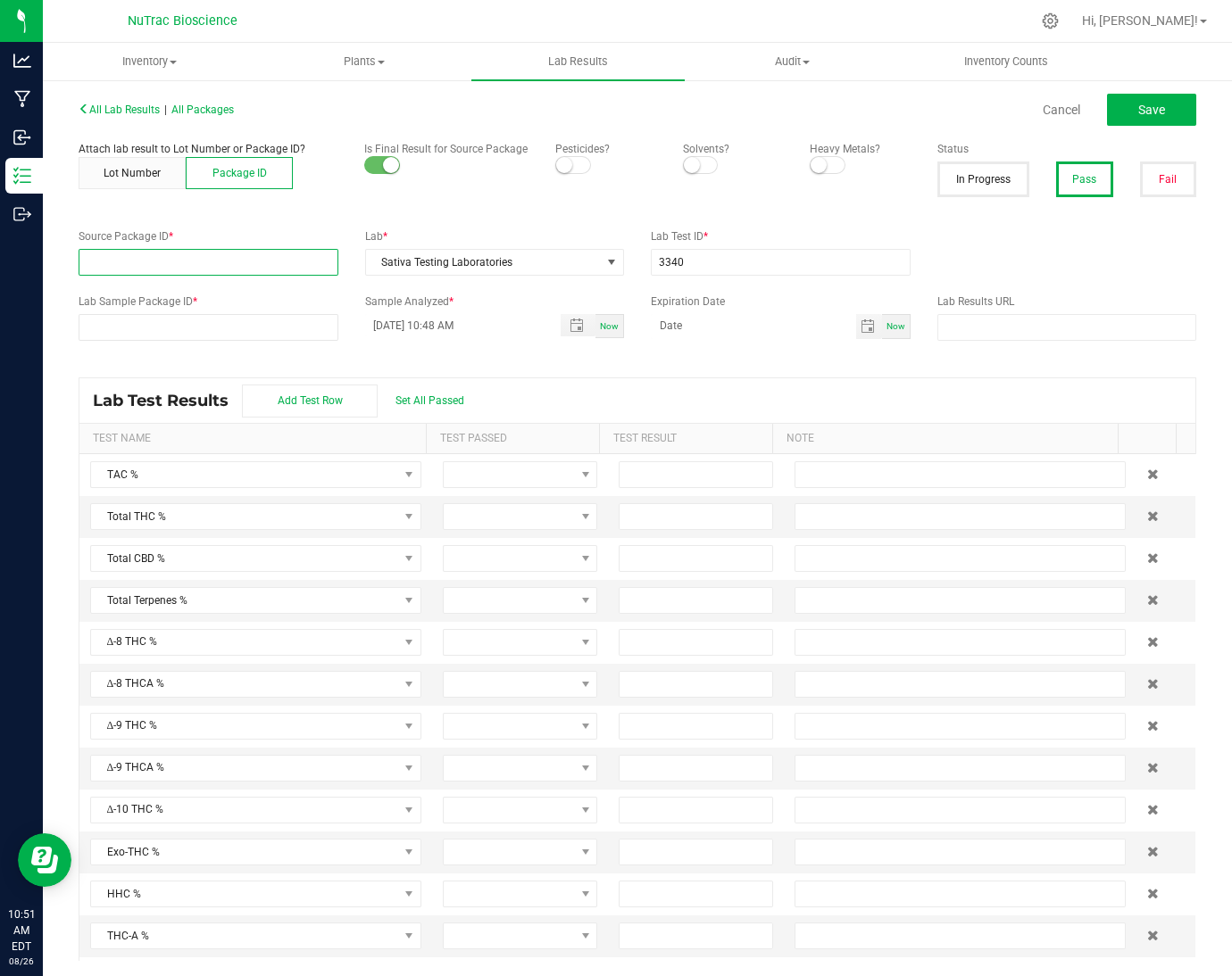
click at [235, 264] on input "NO DATA FOUND" at bounding box center [208, 262] width 258 height 25
click at [113, 310] on div "Lab Sample Package ID *" at bounding box center [208, 317] width 287 height 47
click at [113, 324] on input "NO DATA FOUND" at bounding box center [208, 327] width 258 height 25
paste input "VANREMF-20230609-009"
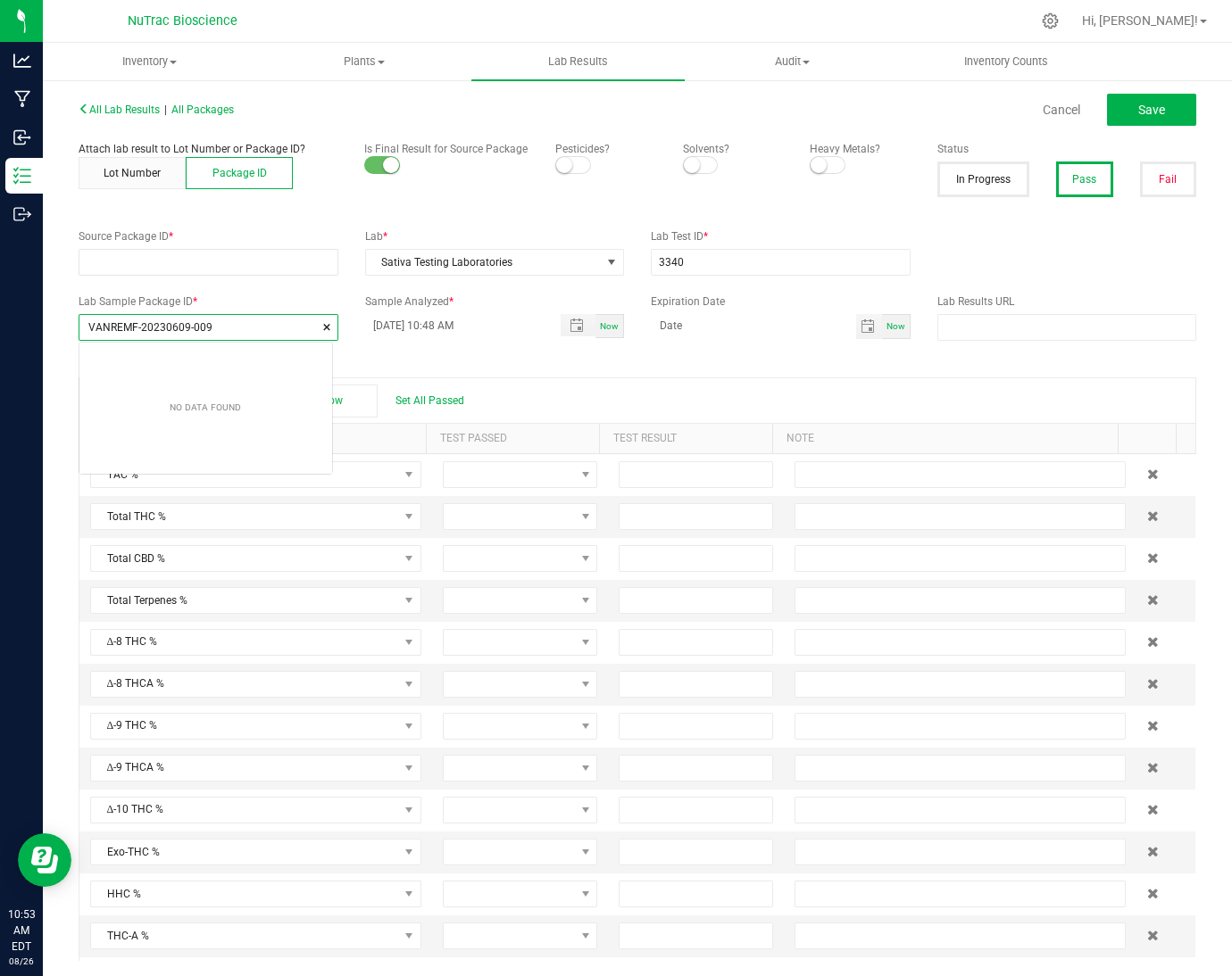
scroll to position [25, 253]
click at [240, 366] on li "VANREMF-20230609-009" at bounding box center [206, 360] width 253 height 30
type input "VANREMF-20230609-009"
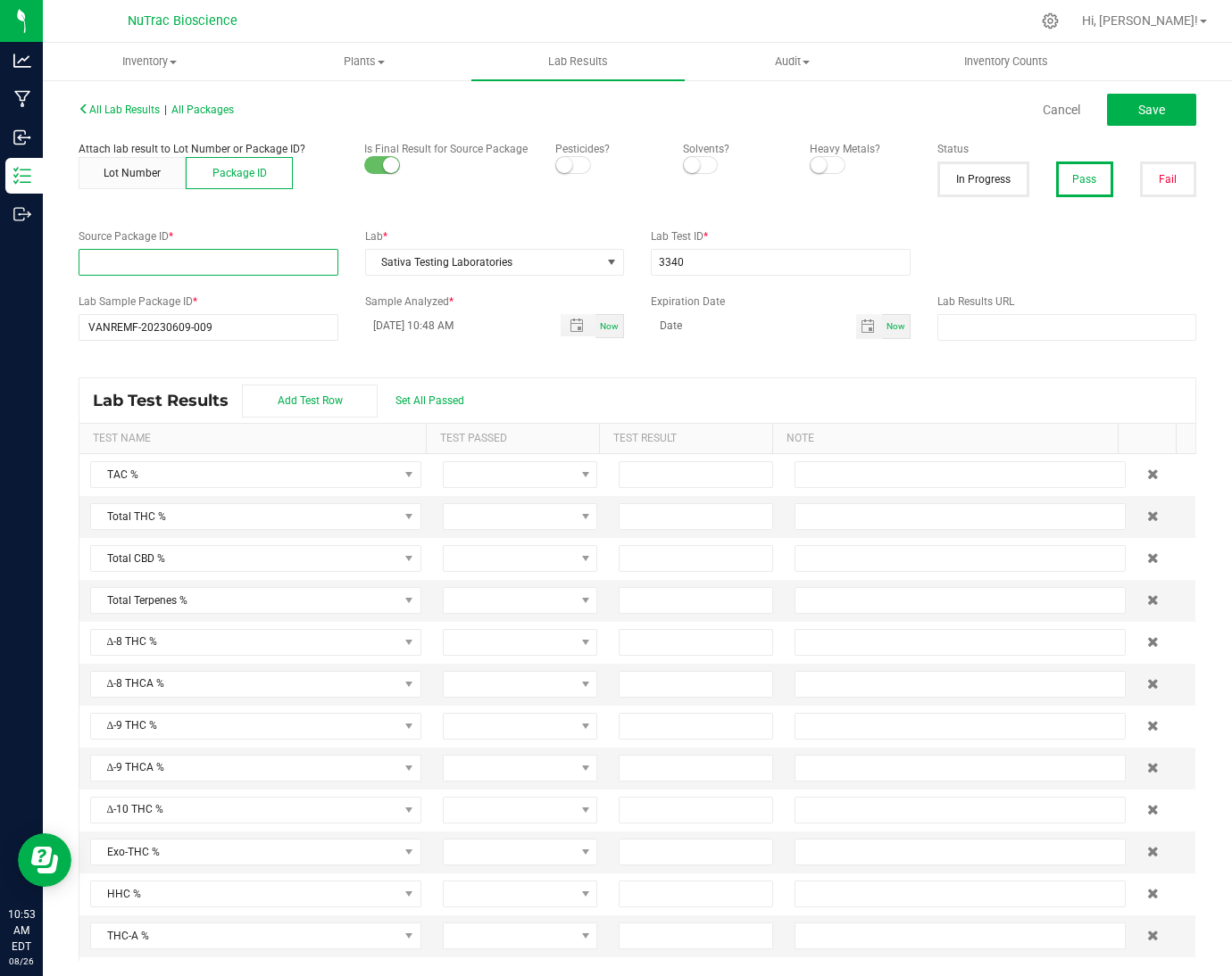
click at [256, 267] on input "NO DATA FOUND" at bounding box center [208, 262] width 258 height 25
paste input "VANREMF-20230609-009"
type input "CBD-CBN-Dist-B01.1"
click at [265, 222] on div "All Lab Results | All Packages Cancel Save Attach lab result to Lot Number or P…" at bounding box center [637, 528] width 1118 height 865
click at [231, 262] on input "CBD-CBN-Dist-B01.1" at bounding box center [208, 262] width 258 height 25
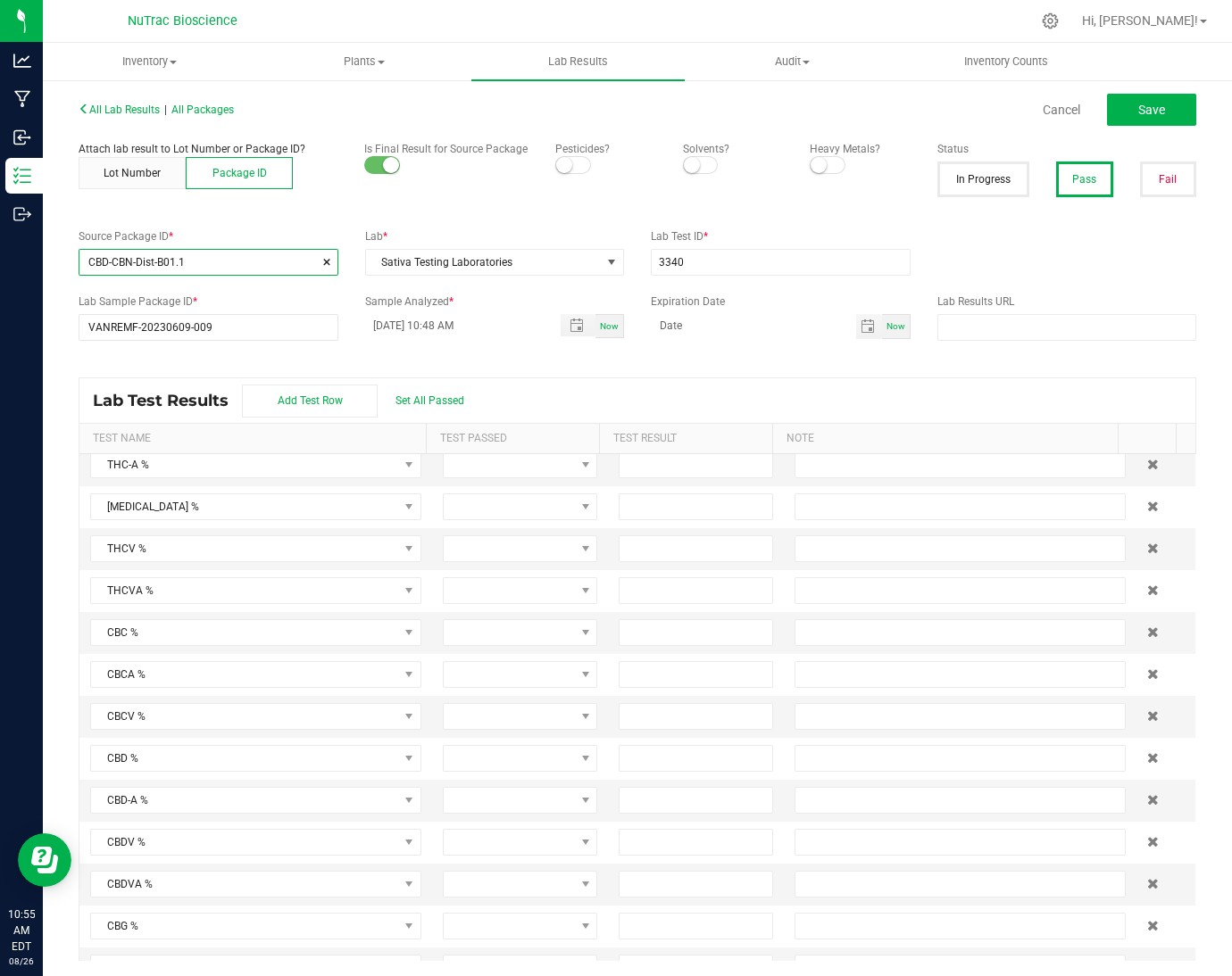
scroll to position [477, 0]
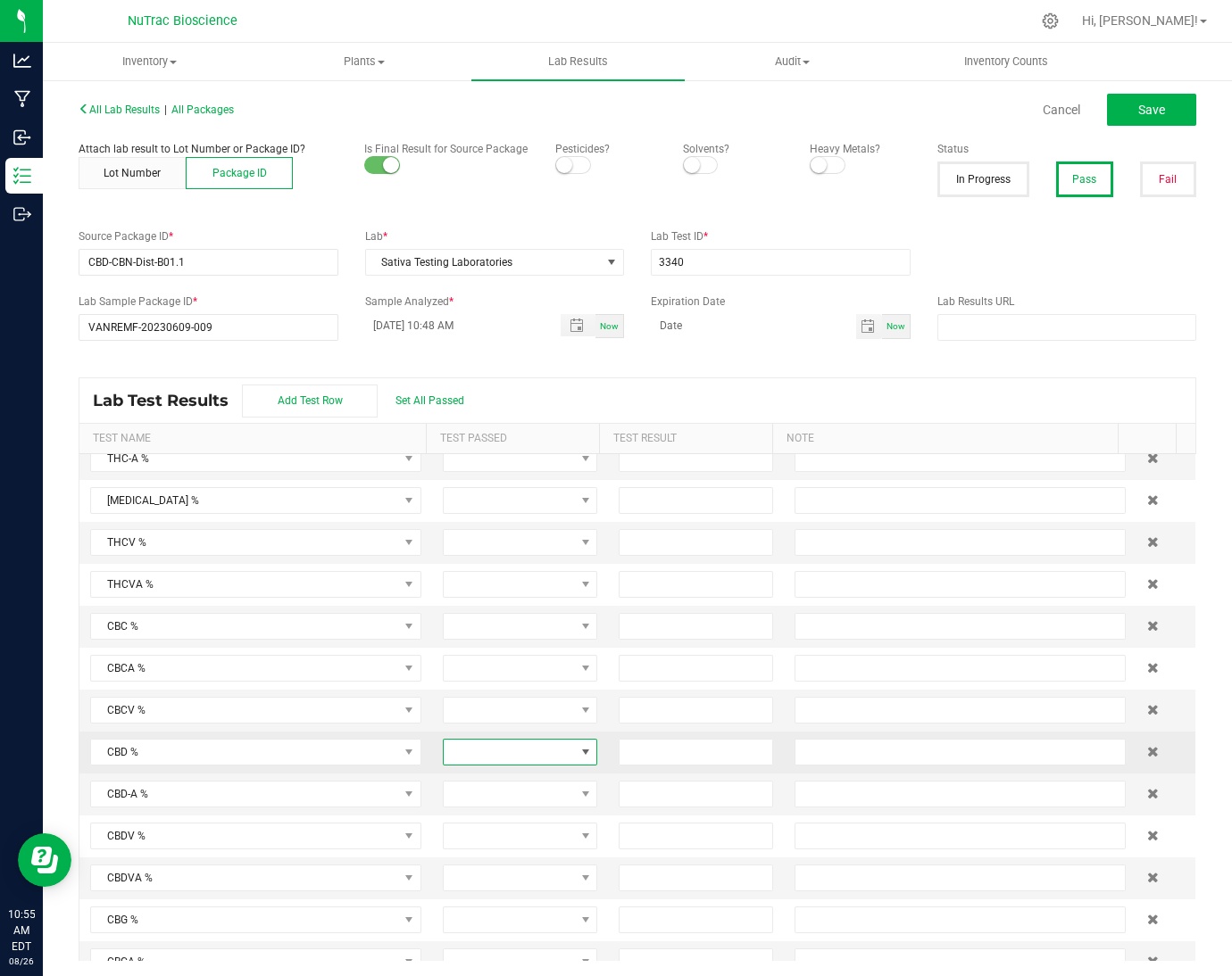
click at [515, 765] on span at bounding box center [508, 753] width 130 height 25
click at [519, 835] on li "Passed" at bounding box center [513, 840] width 167 height 30
click at [671, 762] on input at bounding box center [696, 753] width 153 height 25
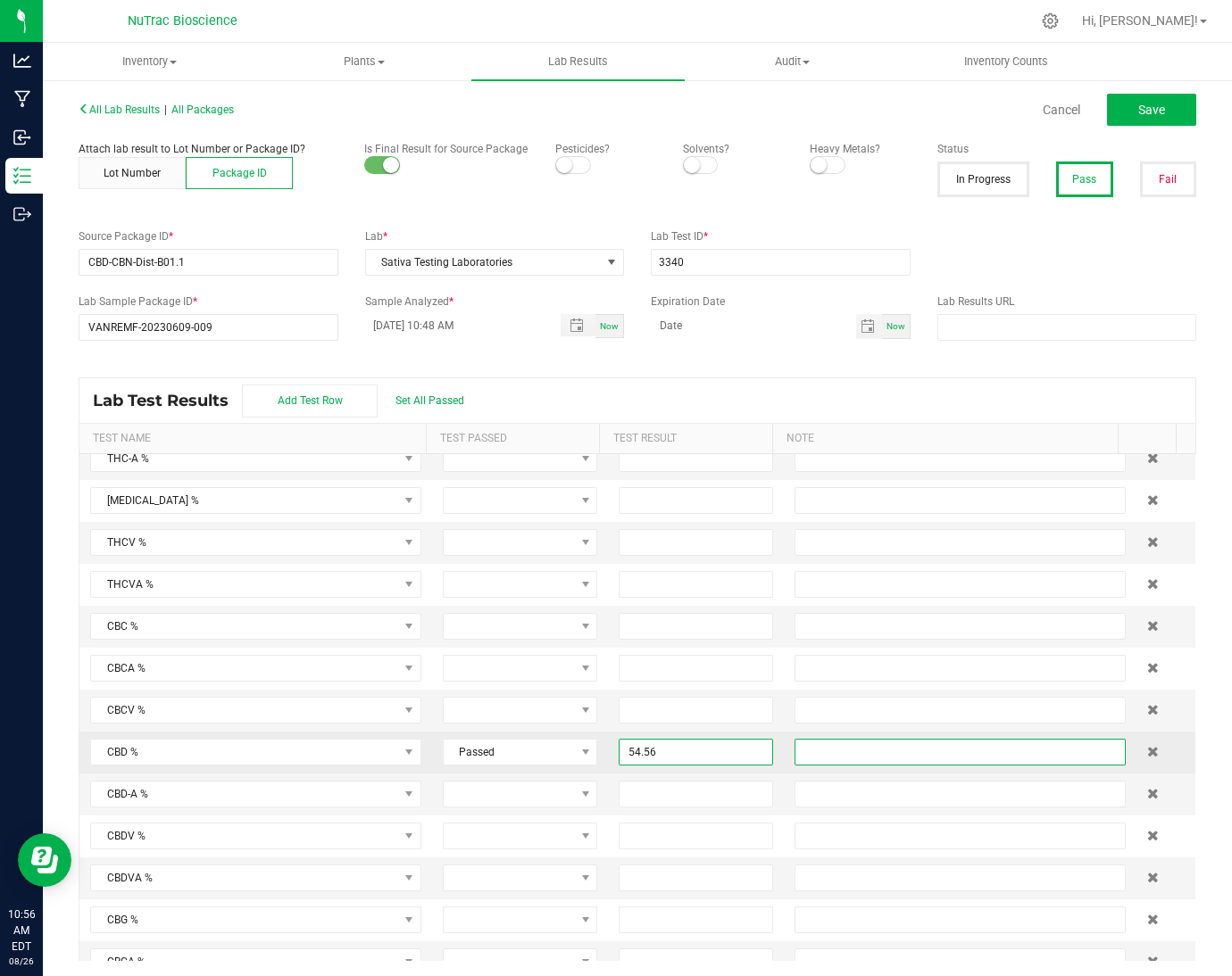
type input "54.5600"
click at [944, 762] on input "text" at bounding box center [959, 753] width 331 height 26
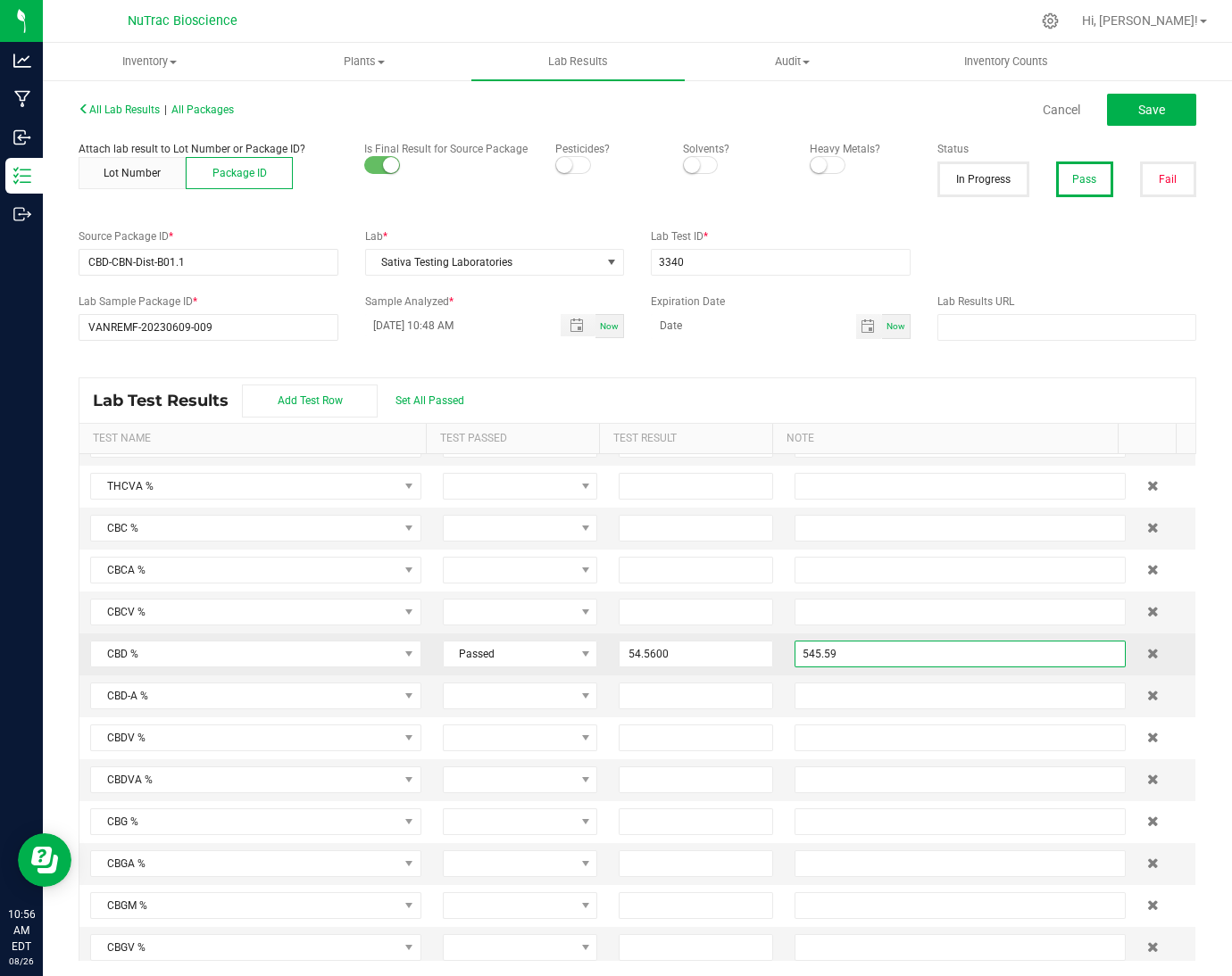
scroll to position [620, 0]
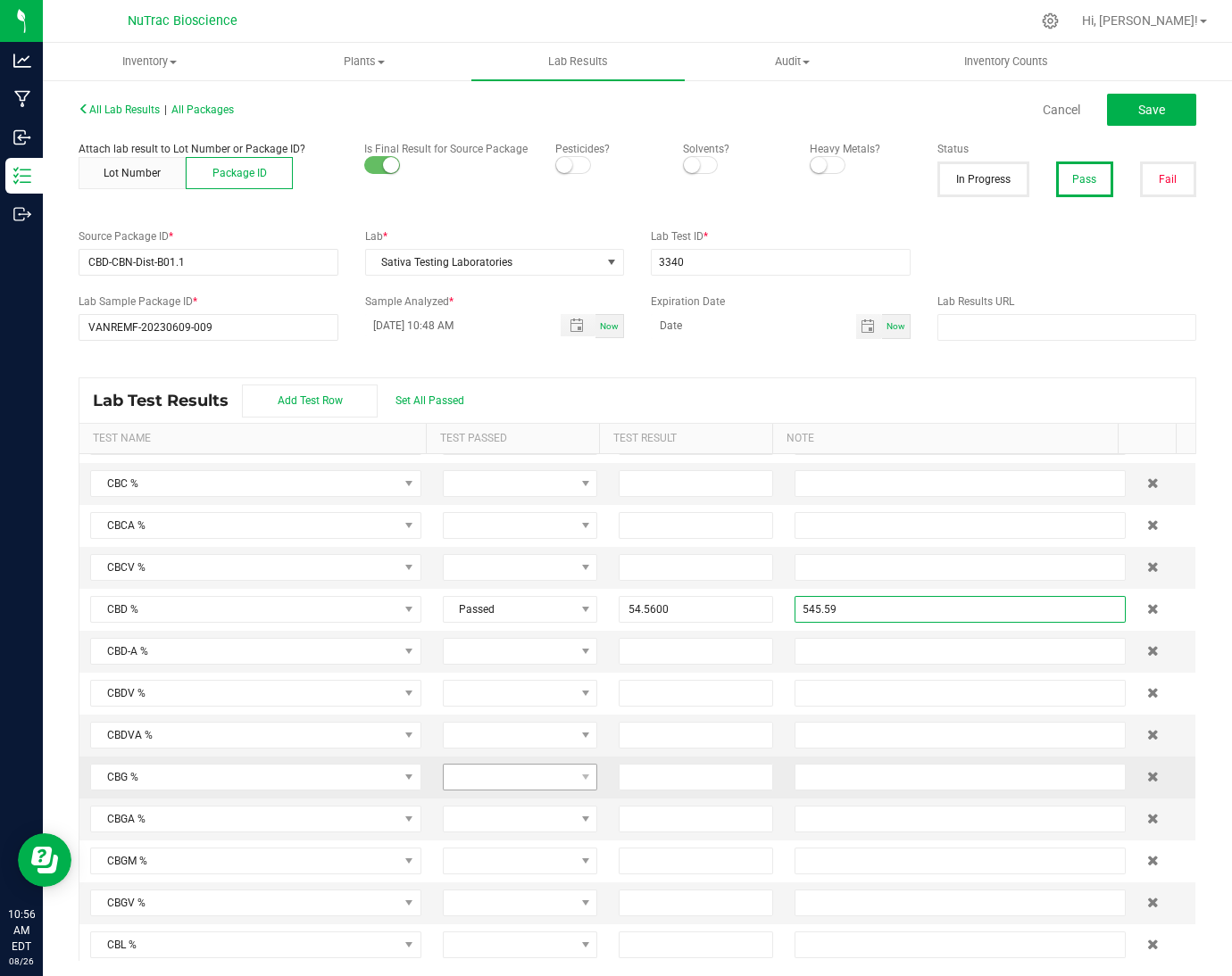
type input "545.59"
click at [518, 788] on span at bounding box center [508, 777] width 130 height 25
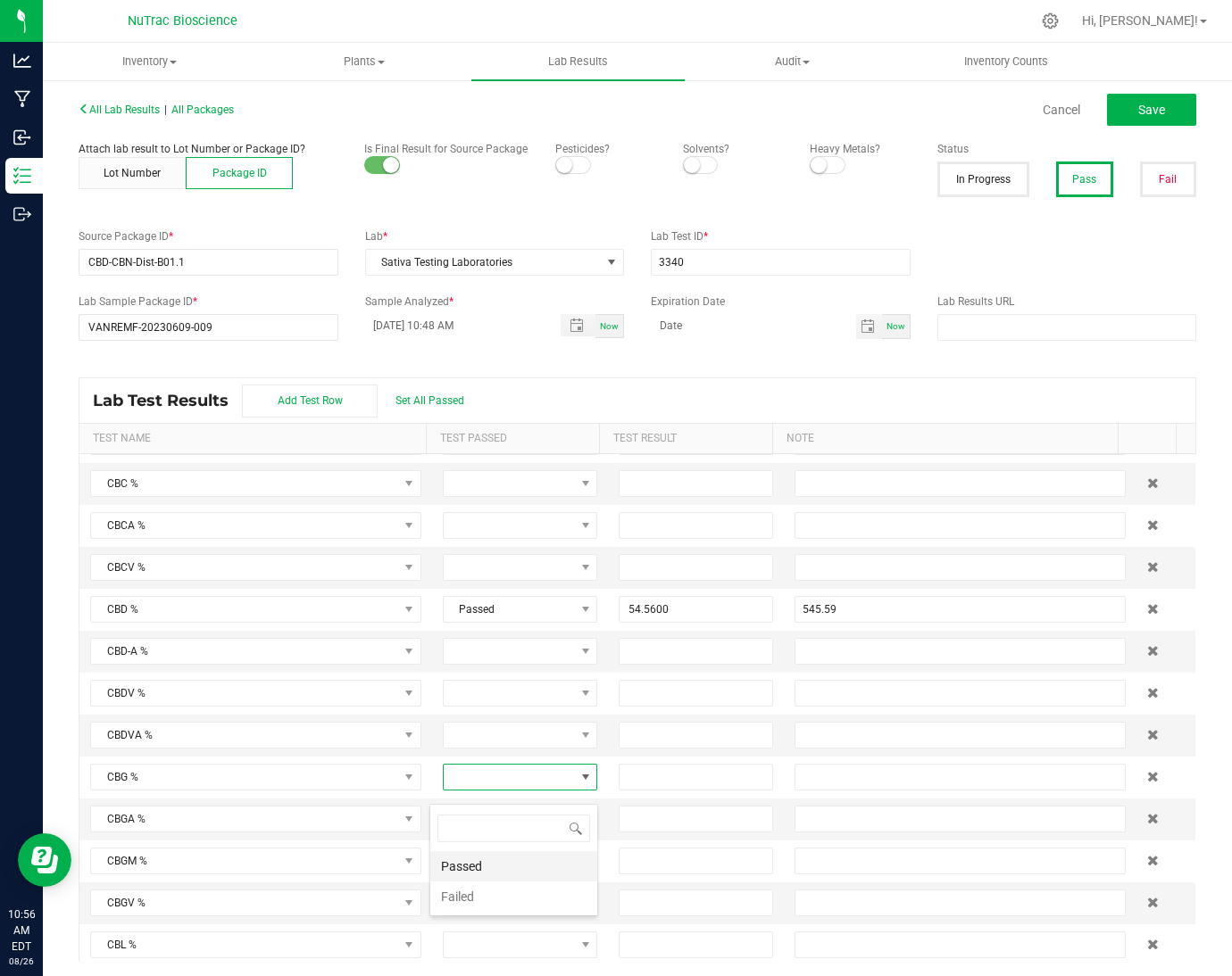
click at [502, 870] on li "Passed" at bounding box center [513, 867] width 167 height 30
click at [653, 790] on input at bounding box center [696, 777] width 153 height 25
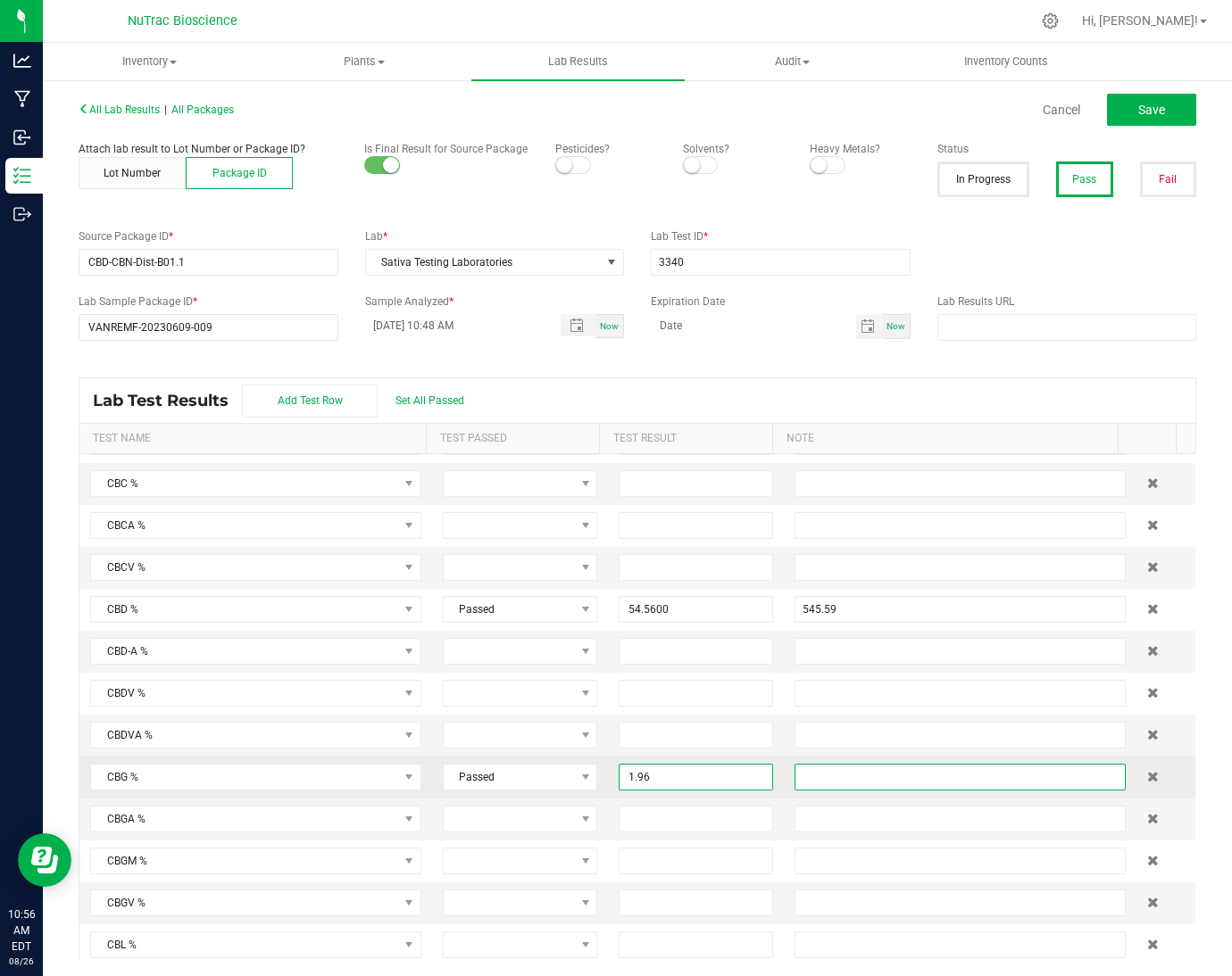
type input "1.9600"
click at [847, 790] on input "text" at bounding box center [959, 777] width 331 height 26
click at [847, 790] on input "19.59" at bounding box center [959, 777] width 331 height 26
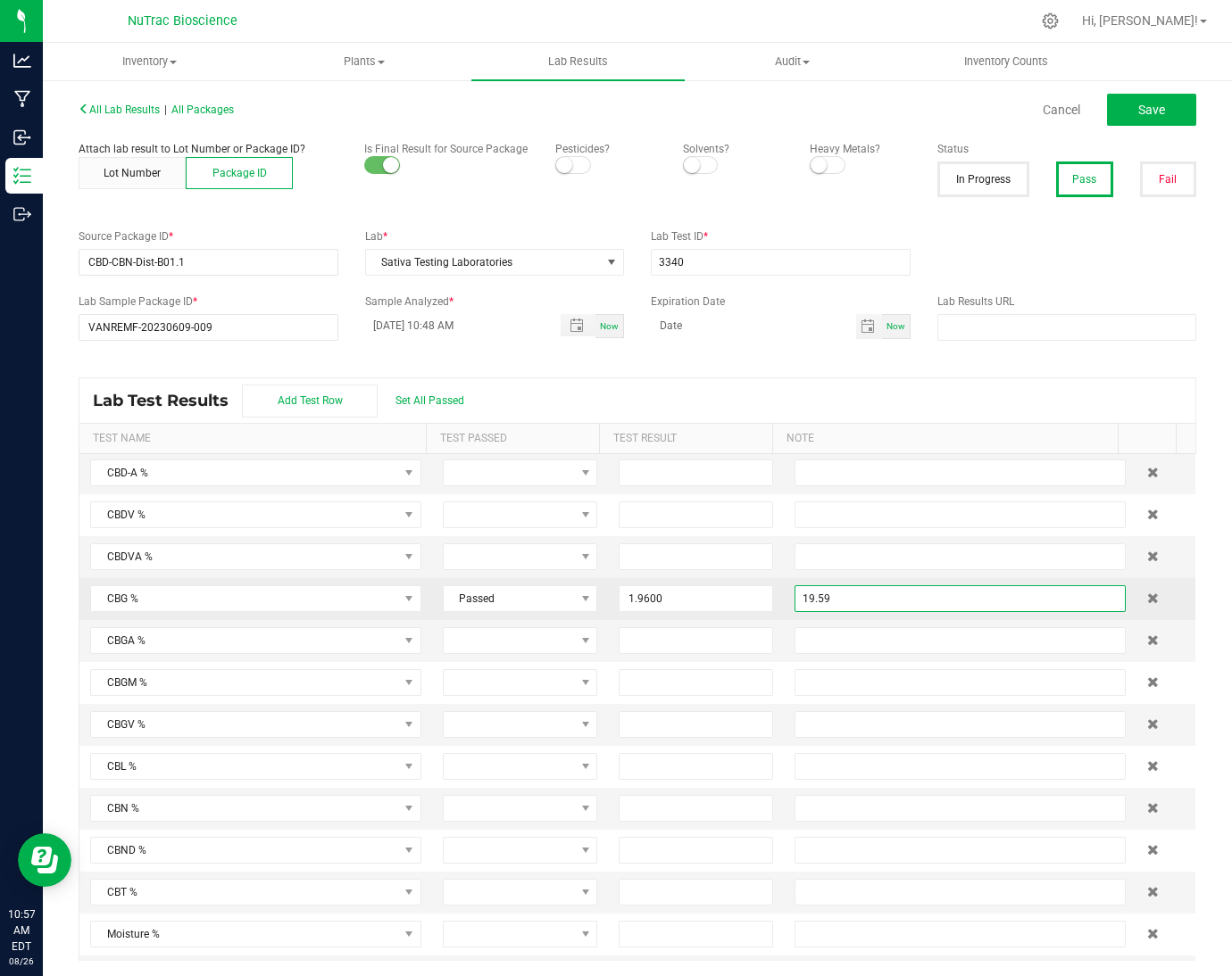
scroll to position [802, 0]
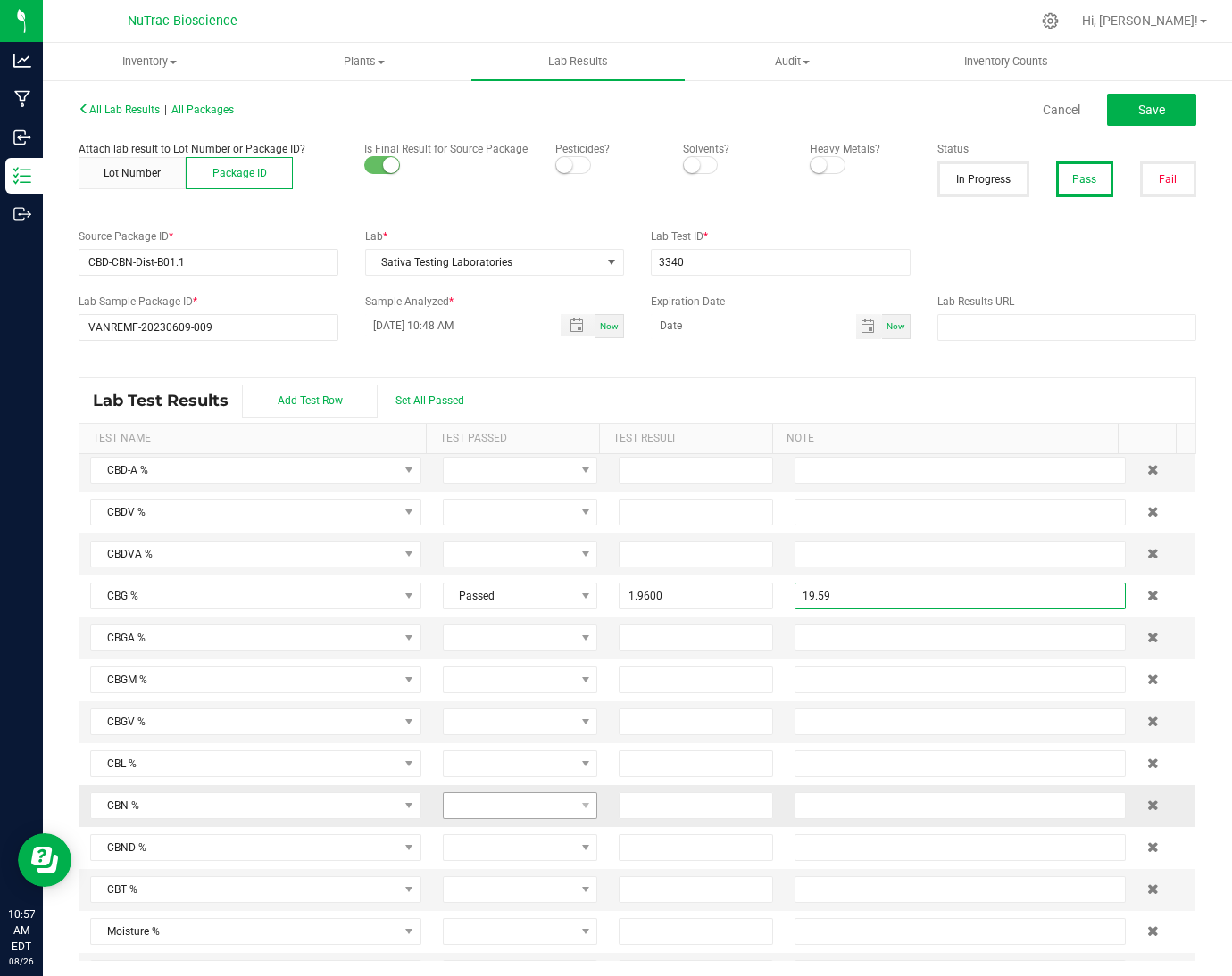
type input "19.59"
click at [527, 819] on span at bounding box center [508, 805] width 130 height 25
click at [502, 906] on li "Passed" at bounding box center [513, 898] width 167 height 30
click at [636, 819] on input at bounding box center [696, 805] width 153 height 25
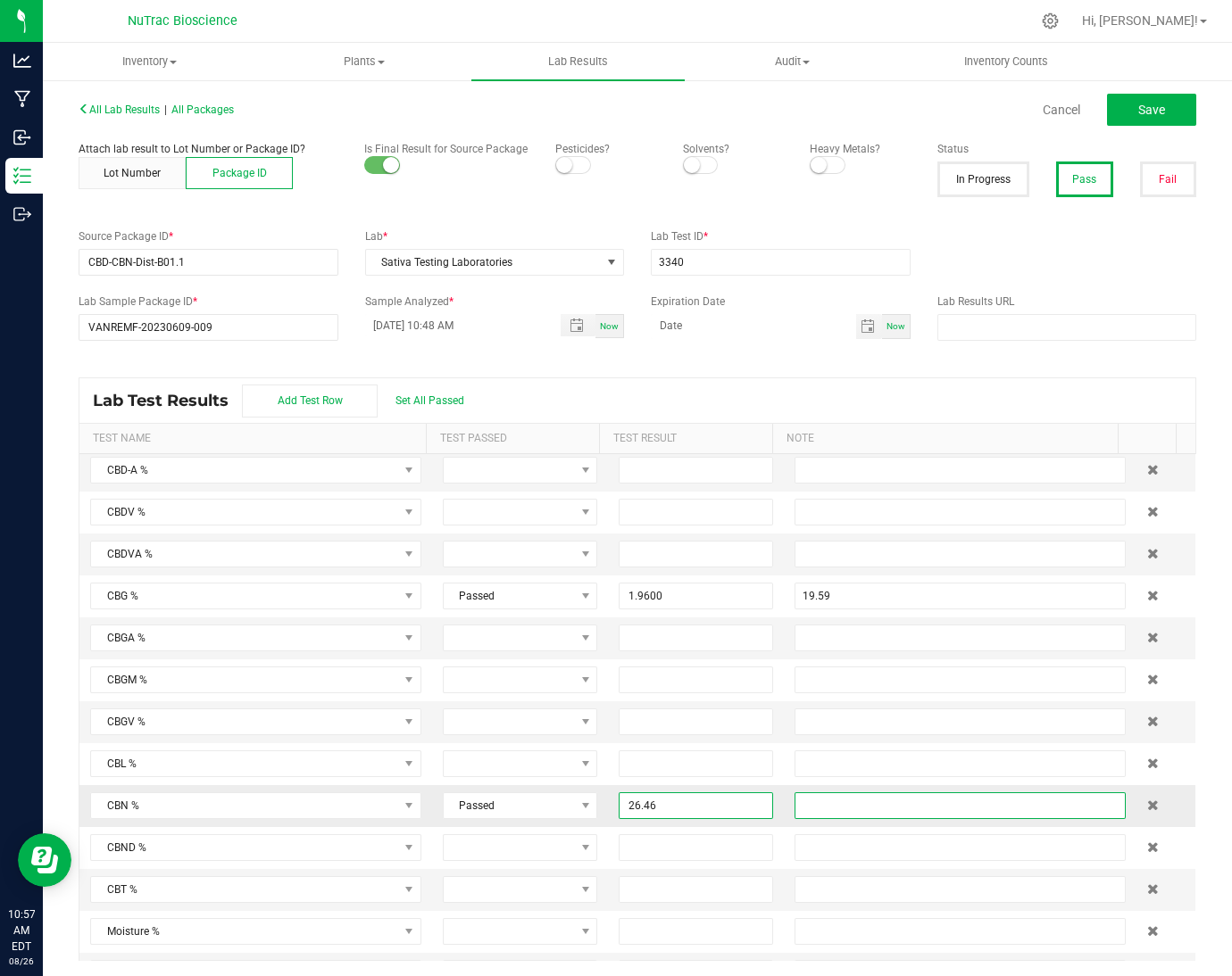
type input "26.4600"
click at [812, 819] on input "text" at bounding box center [959, 805] width 331 height 26
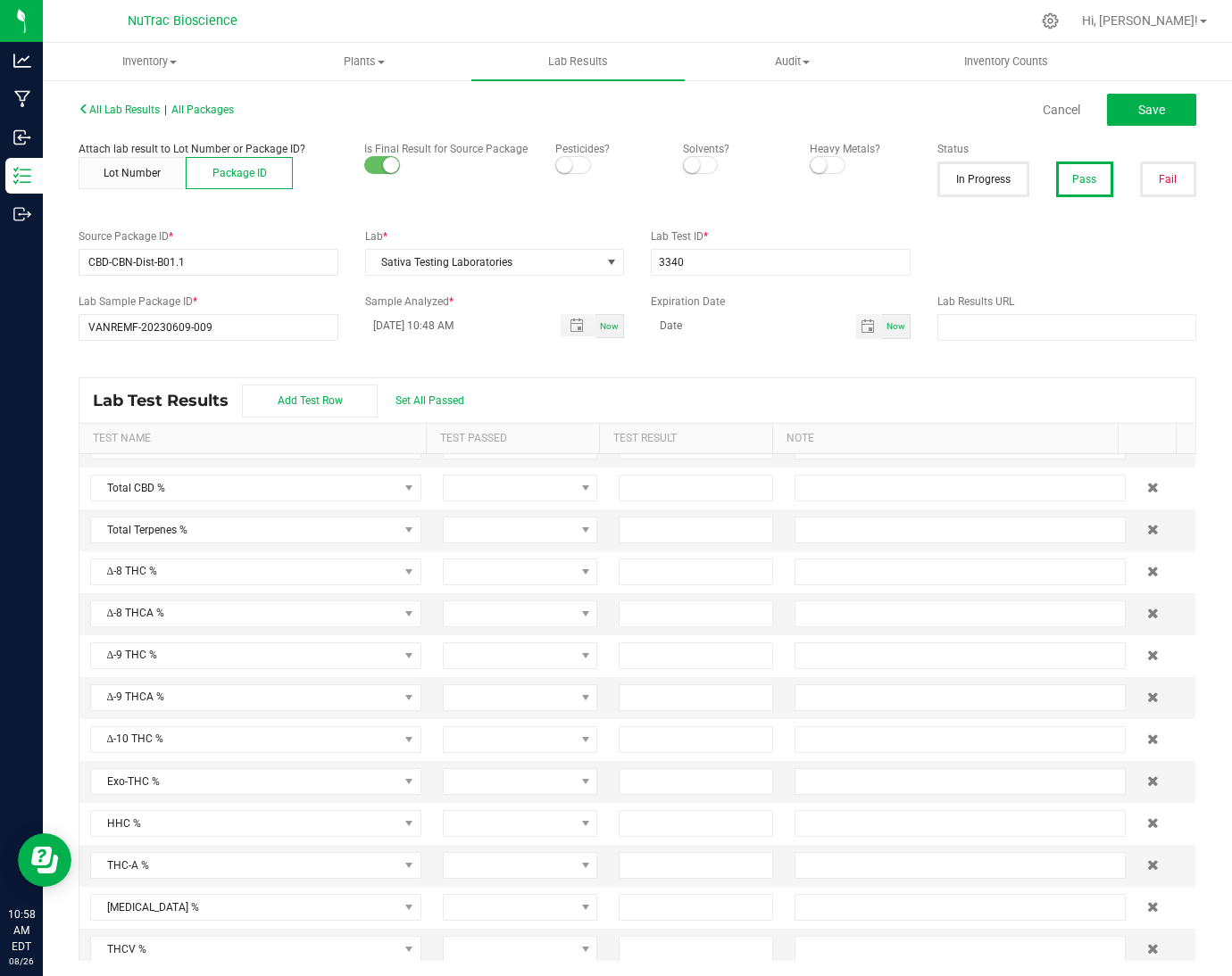
scroll to position [0, 0]
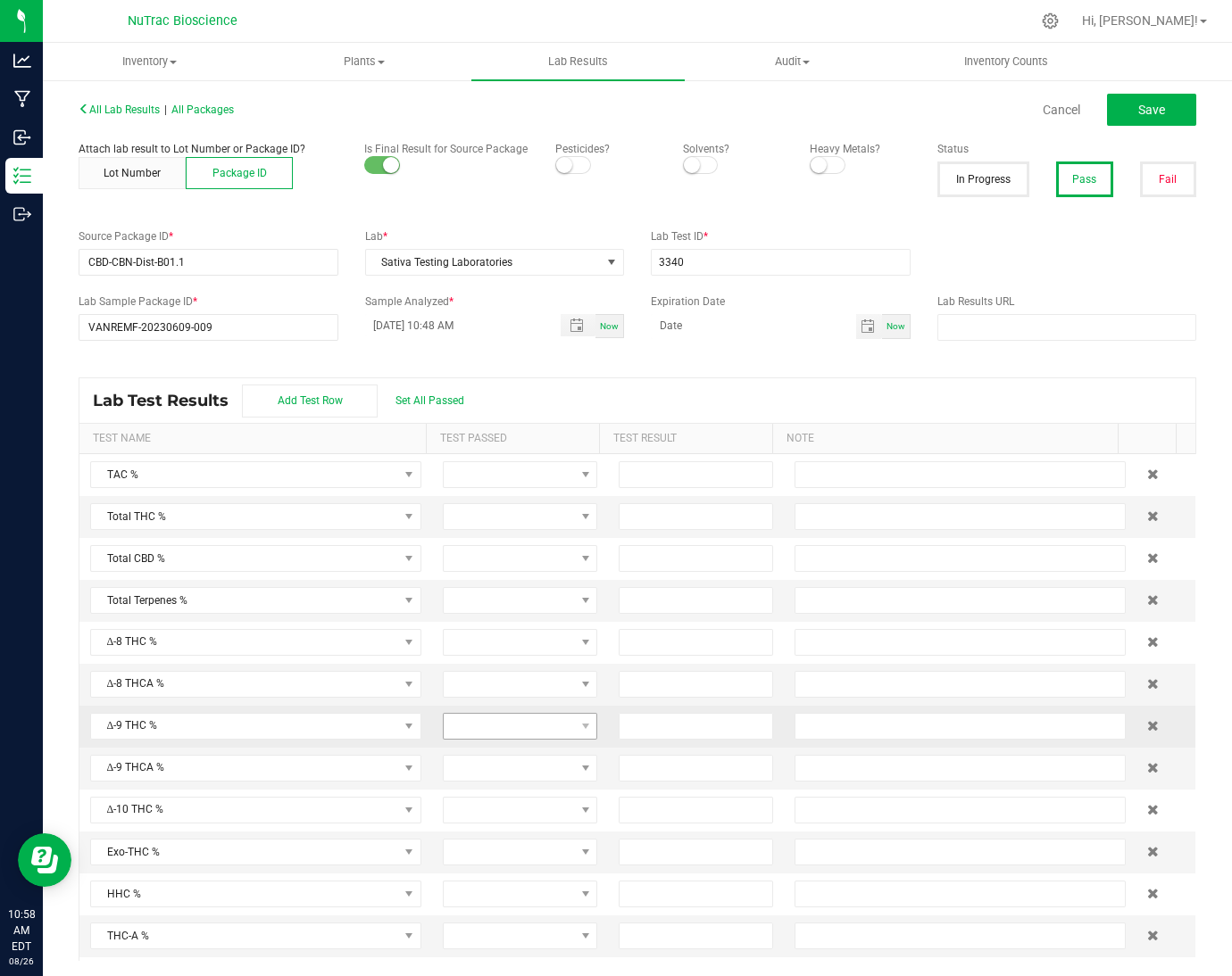
type input "264.62"
click at [513, 727] on span at bounding box center [508, 726] width 130 height 25
click at [487, 808] on li "Passed" at bounding box center [513, 808] width 167 height 30
click at [651, 739] on input at bounding box center [696, 726] width 153 height 25
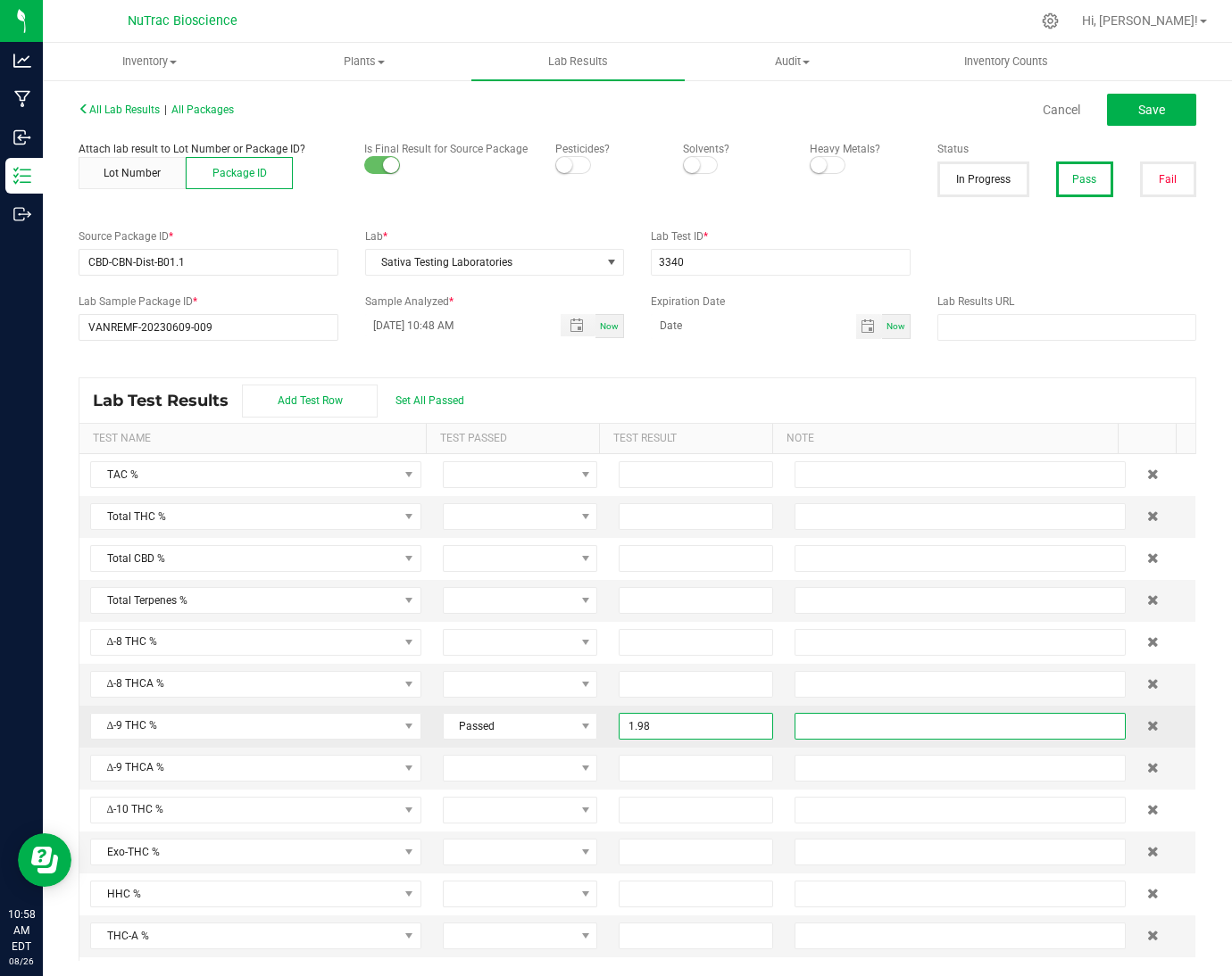
type input "1.9800"
click at [834, 739] on input "text" at bounding box center [959, 726] width 331 height 26
type input "19.83"
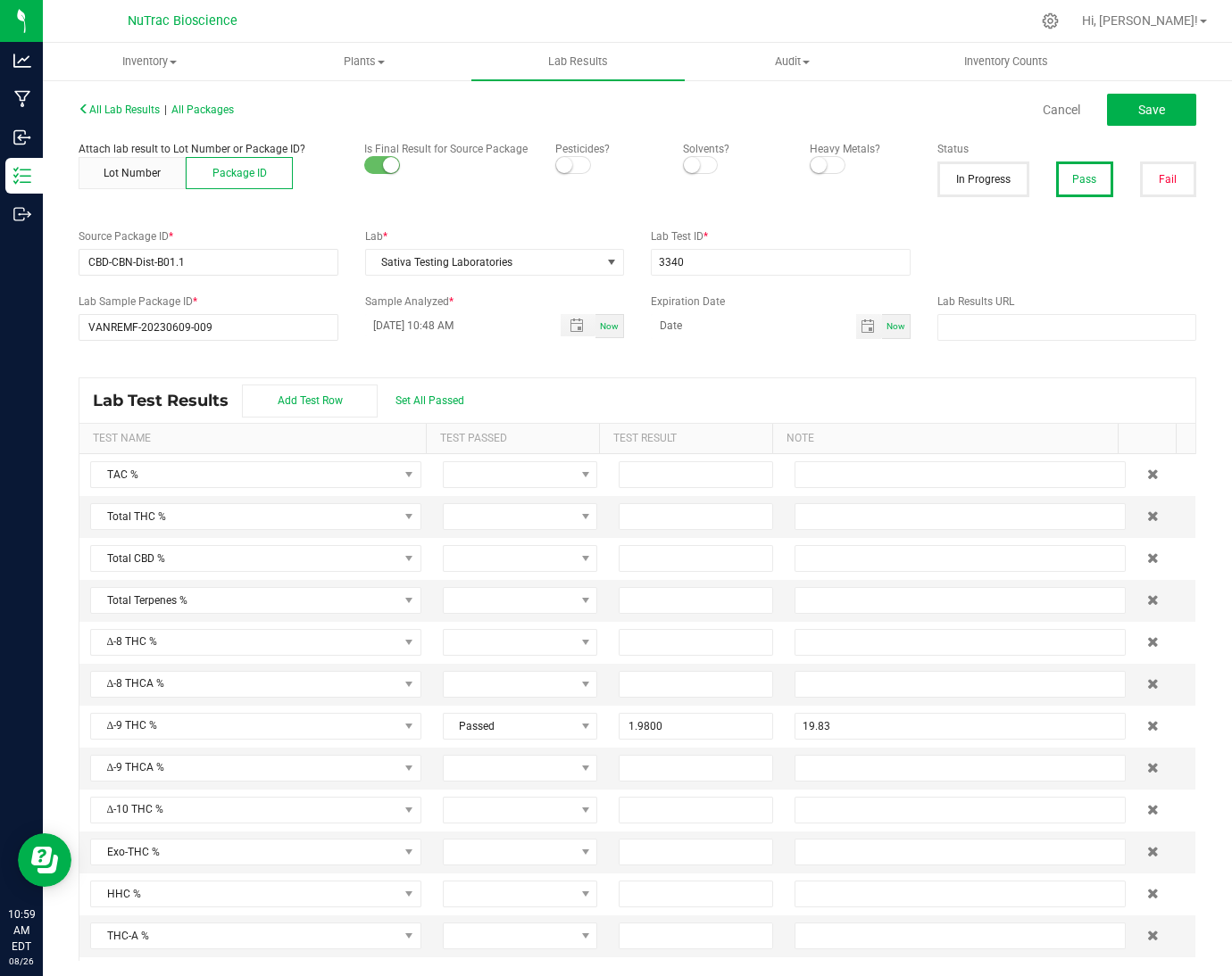
click at [565, 171] on span at bounding box center [574, 165] width 36 height 18
click at [687, 171] on small at bounding box center [691, 165] width 16 height 16
click at [818, 172] on span at bounding box center [827, 165] width 36 height 18
click at [391, 332] on input "06/12/2023 10:48 AM" at bounding box center [454, 325] width 177 height 23
type input "06/13/2023 4:00 AM"
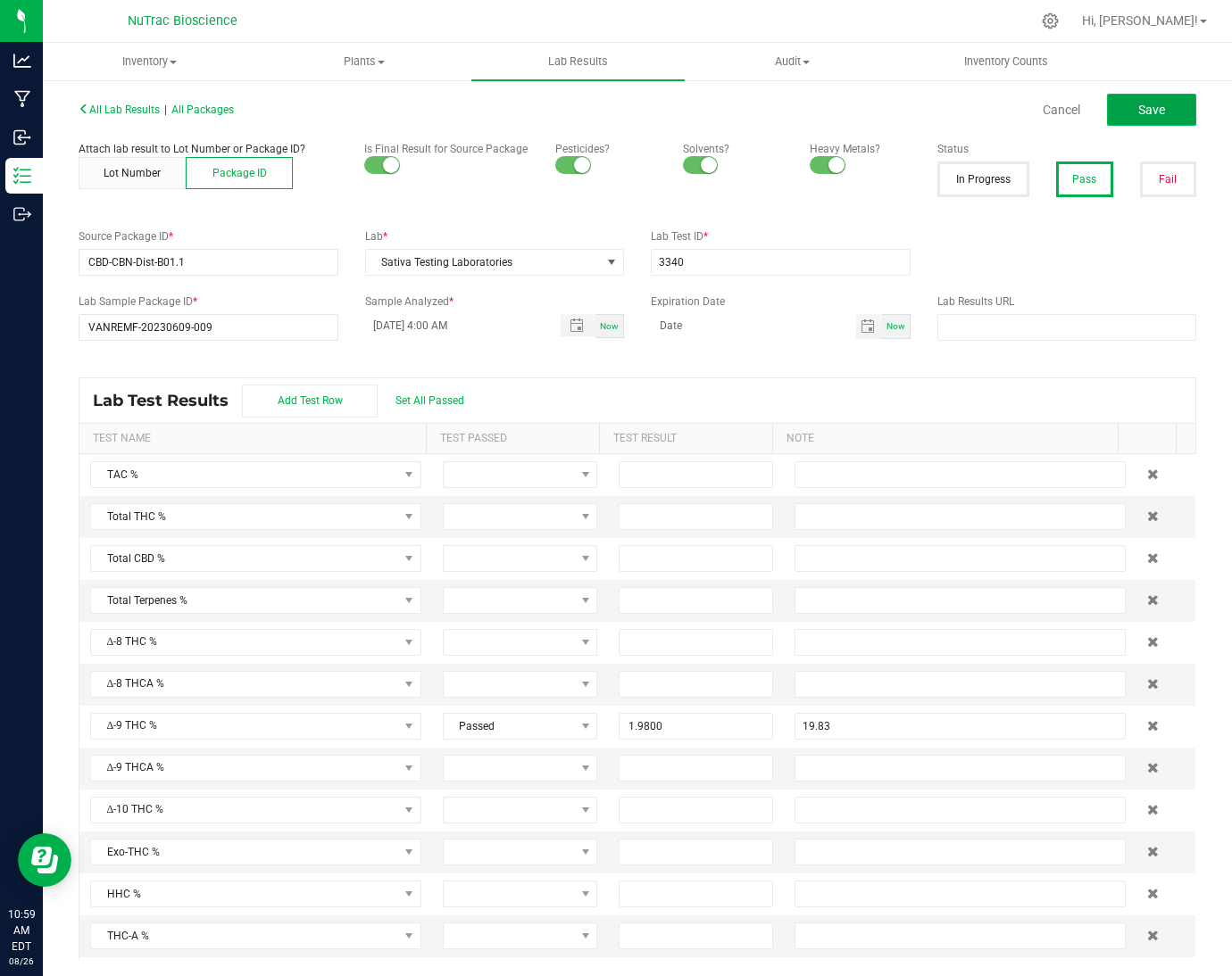
click at [1158, 108] on button "Save" at bounding box center [1152, 109] width 90 height 32
type input "1.9800"
type input "19.83"
type input "54.5600"
type input "545.59"
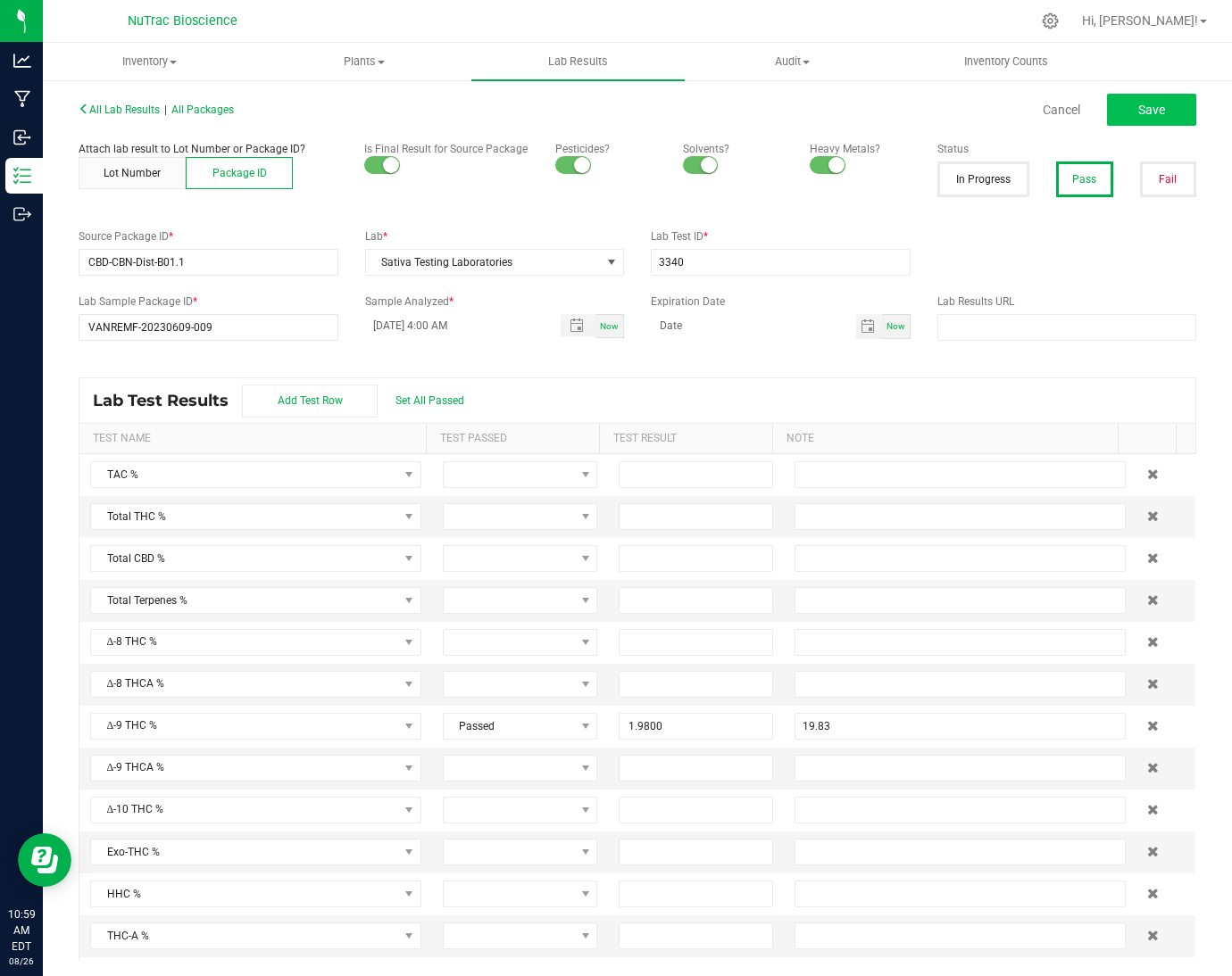
type input "1.9600"
type input "19.59"
type input "26.4600"
type input "264.62"
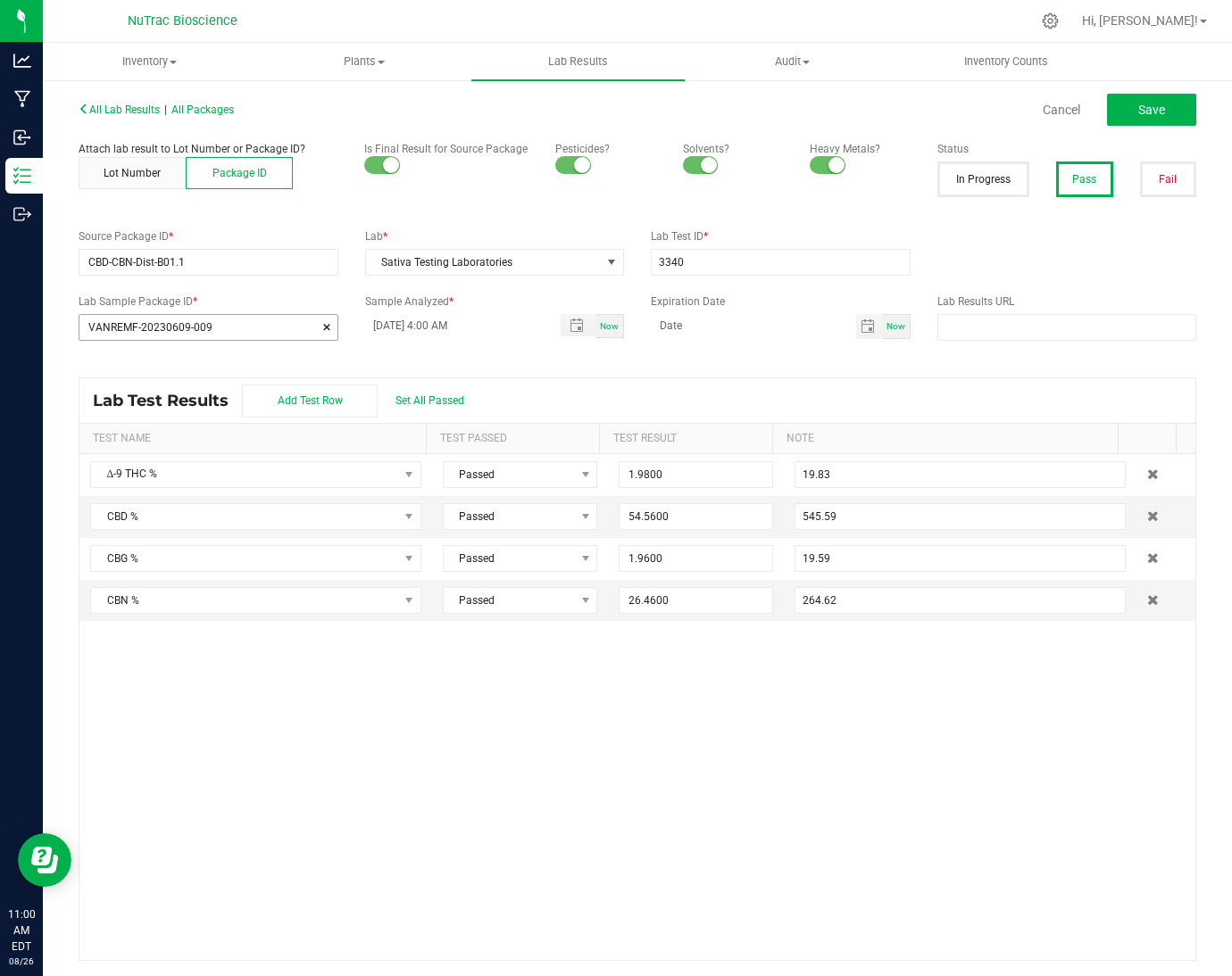
click at [325, 326] on span at bounding box center [326, 327] width 10 height 18
click at [322, 259] on span at bounding box center [326, 262] width 10 height 18
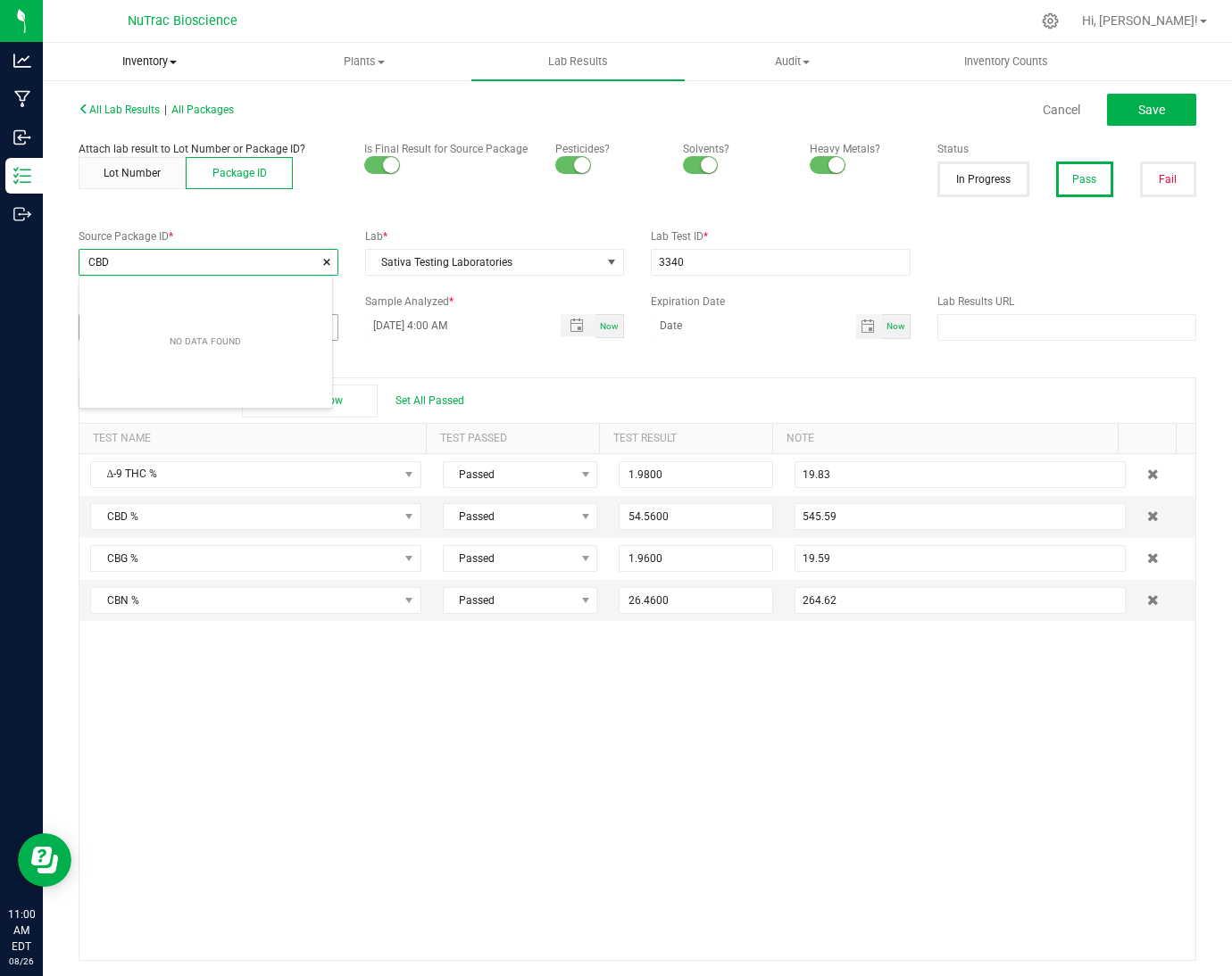
type input "CBD"
click at [322, 264] on span at bounding box center [326, 262] width 10 height 18
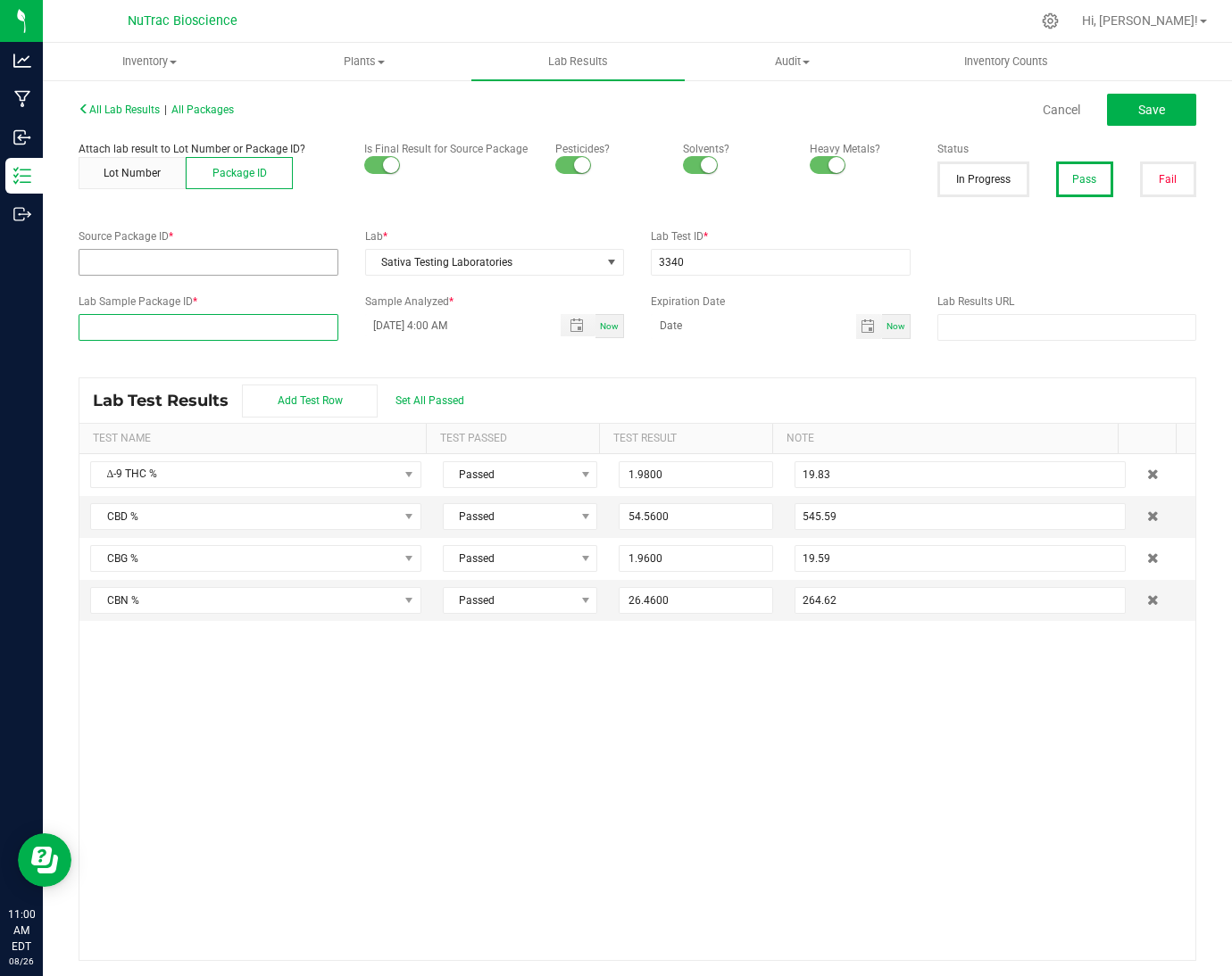
click at [270, 324] on input at bounding box center [208, 327] width 258 height 25
click at [127, 319] on input at bounding box center [208, 327] width 258 height 25
paste input "VANREMF-20230609-009"
click at [173, 347] on li "VANREMF-20230609-009" at bounding box center [206, 360] width 253 height 30
type input "VANREMF-20230609-009"
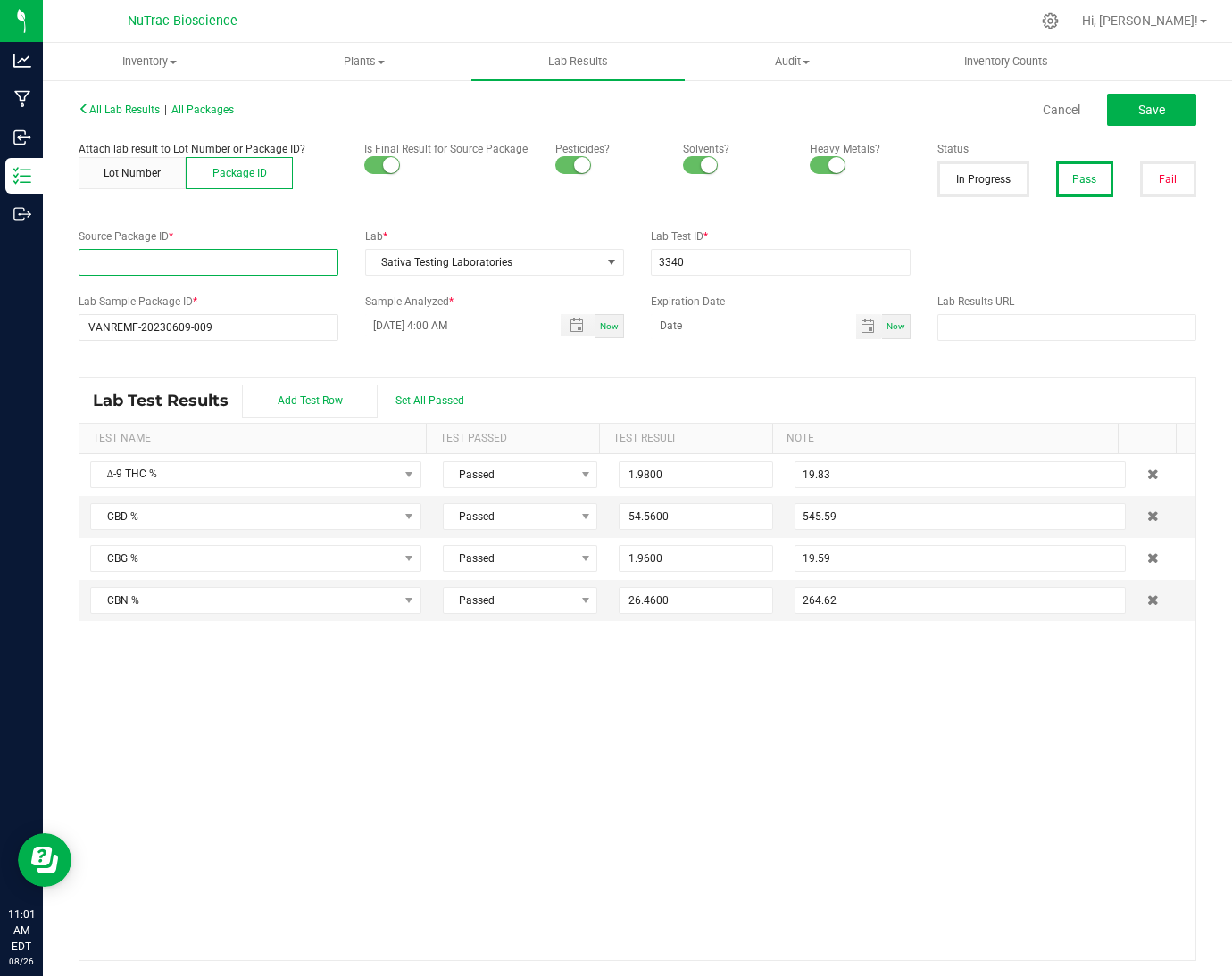
click at [139, 265] on input "NO DATA FOUND" at bounding box center [208, 262] width 258 height 25
paste input "VANREMF-20230609-009"
click at [153, 289] on li "VANREMF-20230609-009" at bounding box center [206, 295] width 253 height 30
type input "VANREMF-20230609-009"
click at [1145, 96] on button "Save" at bounding box center [1152, 109] width 90 height 32
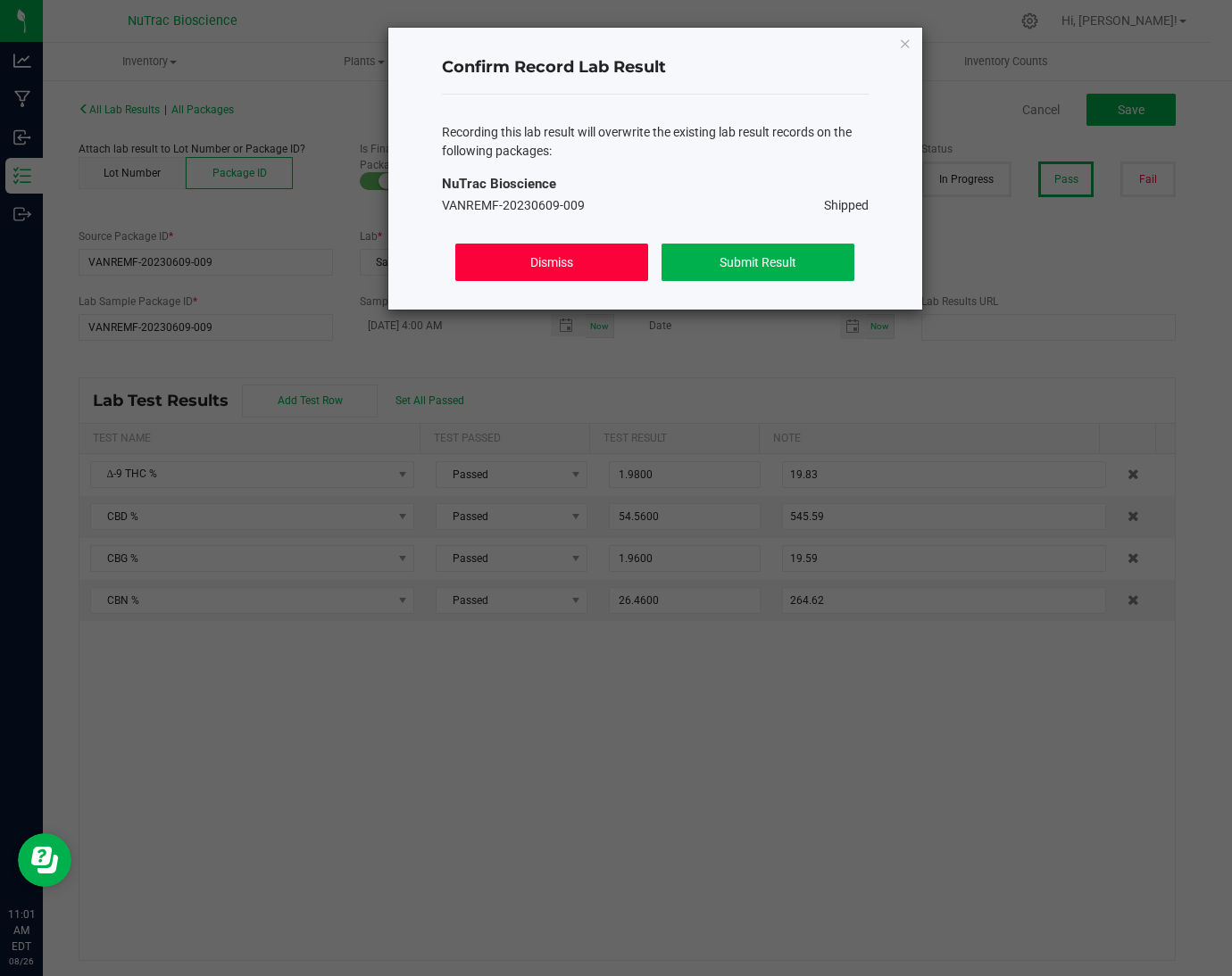
click at [565, 262] on button "Dismiss" at bounding box center [551, 262] width 191 height 38
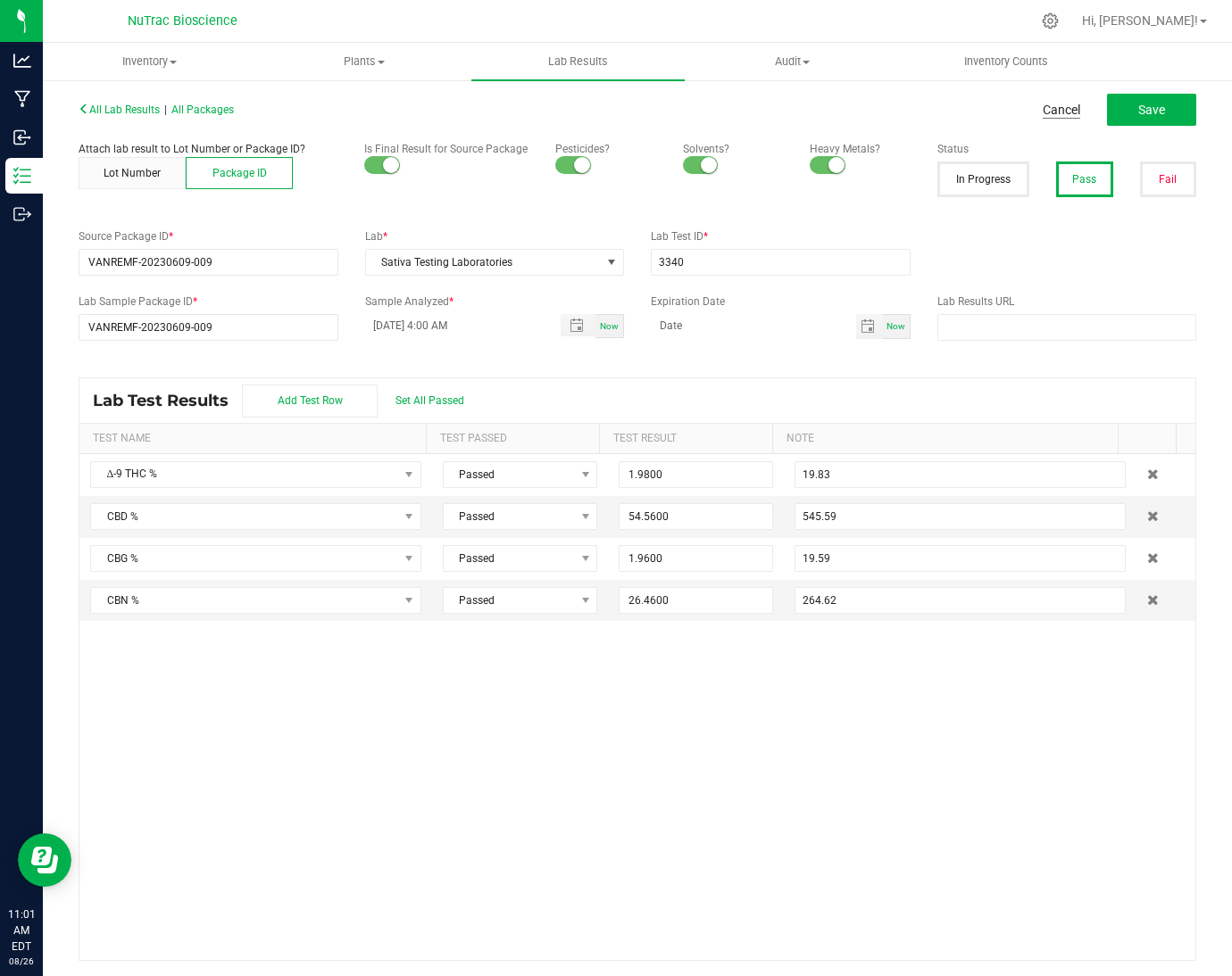
click at [1055, 108] on link "Cancel" at bounding box center [1061, 109] width 38 height 18
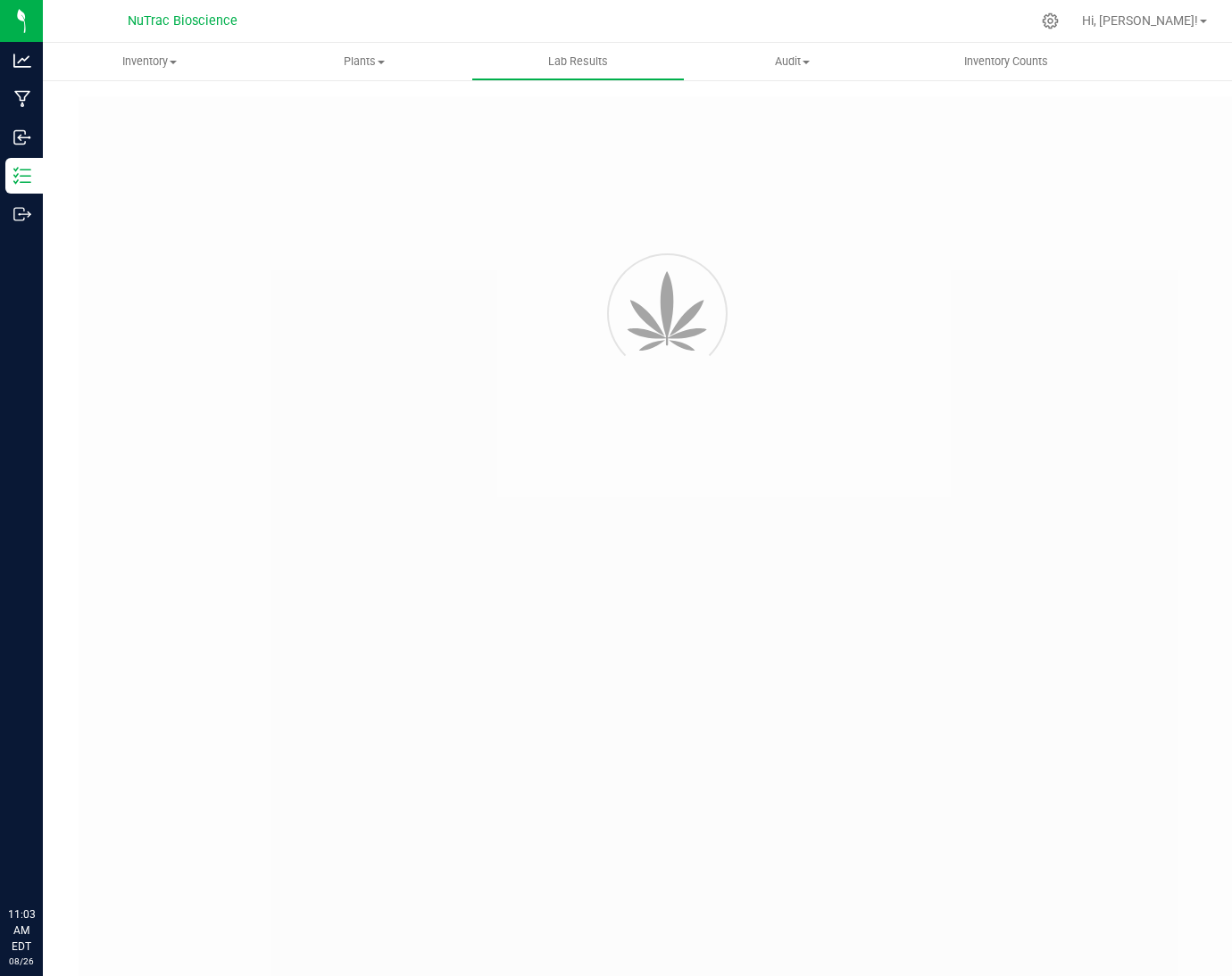
type input "VANREMF-20230609-009"
type input "3340"
type input "VANREMF-20230609-009"
type input "[DATE] 4:00 AM"
